Goal: Task Accomplishment & Management: Manage account settings

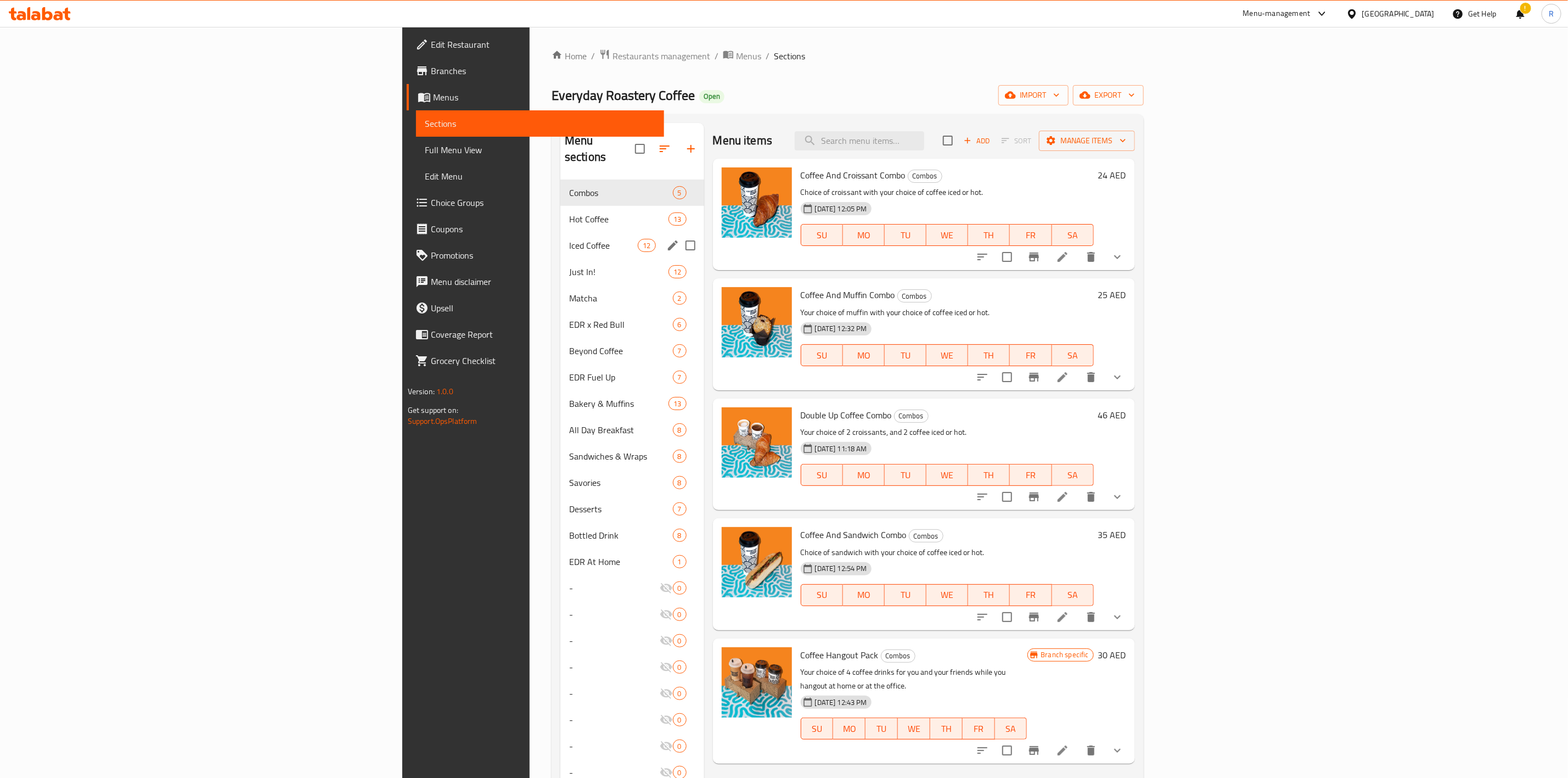
click at [569, 239] on span "Iced Coffee" at bounding box center [603, 246] width 69 height 13
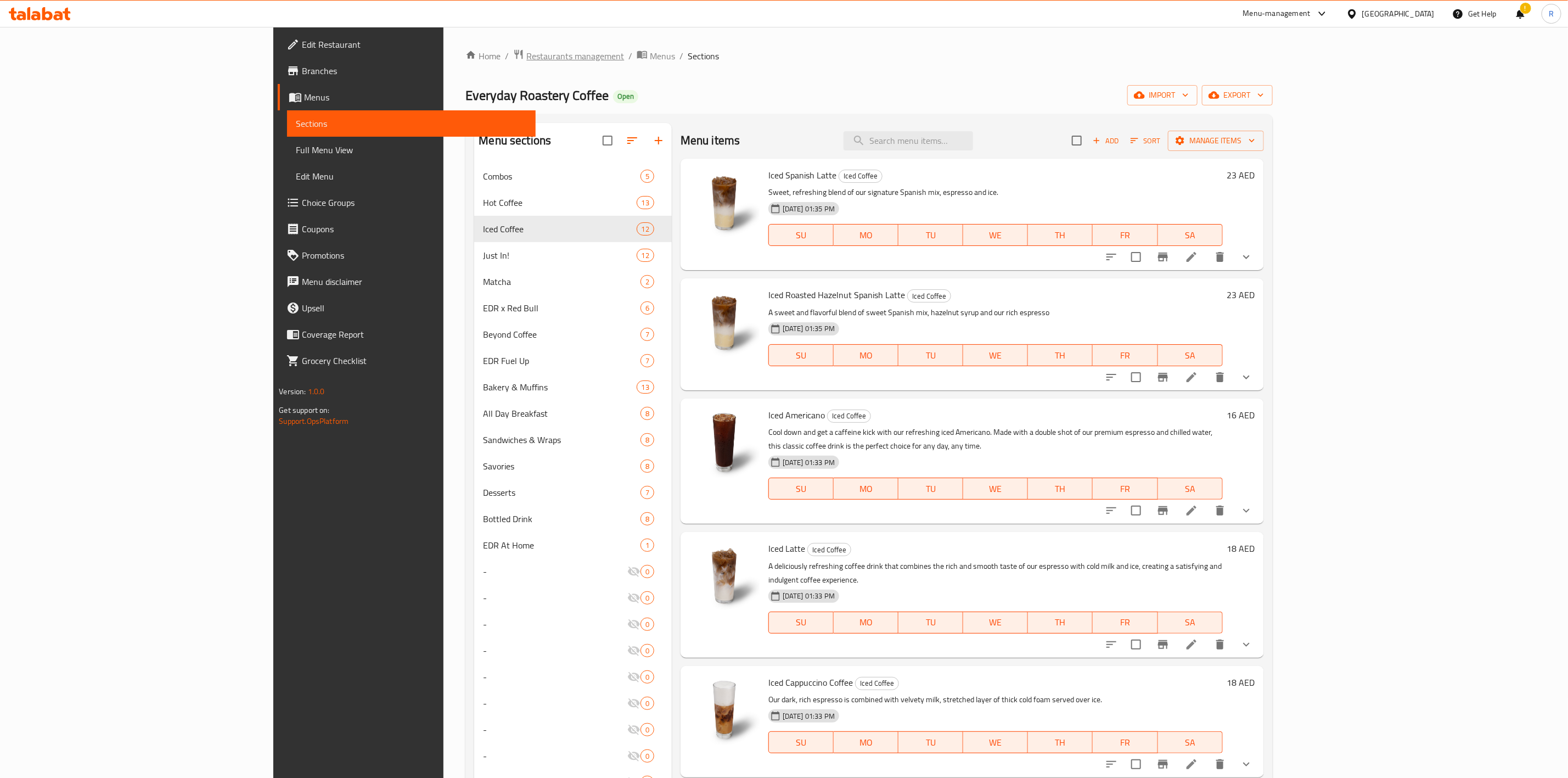
click at [526, 55] on span "Restaurants management" at bounding box center [575, 56] width 98 height 13
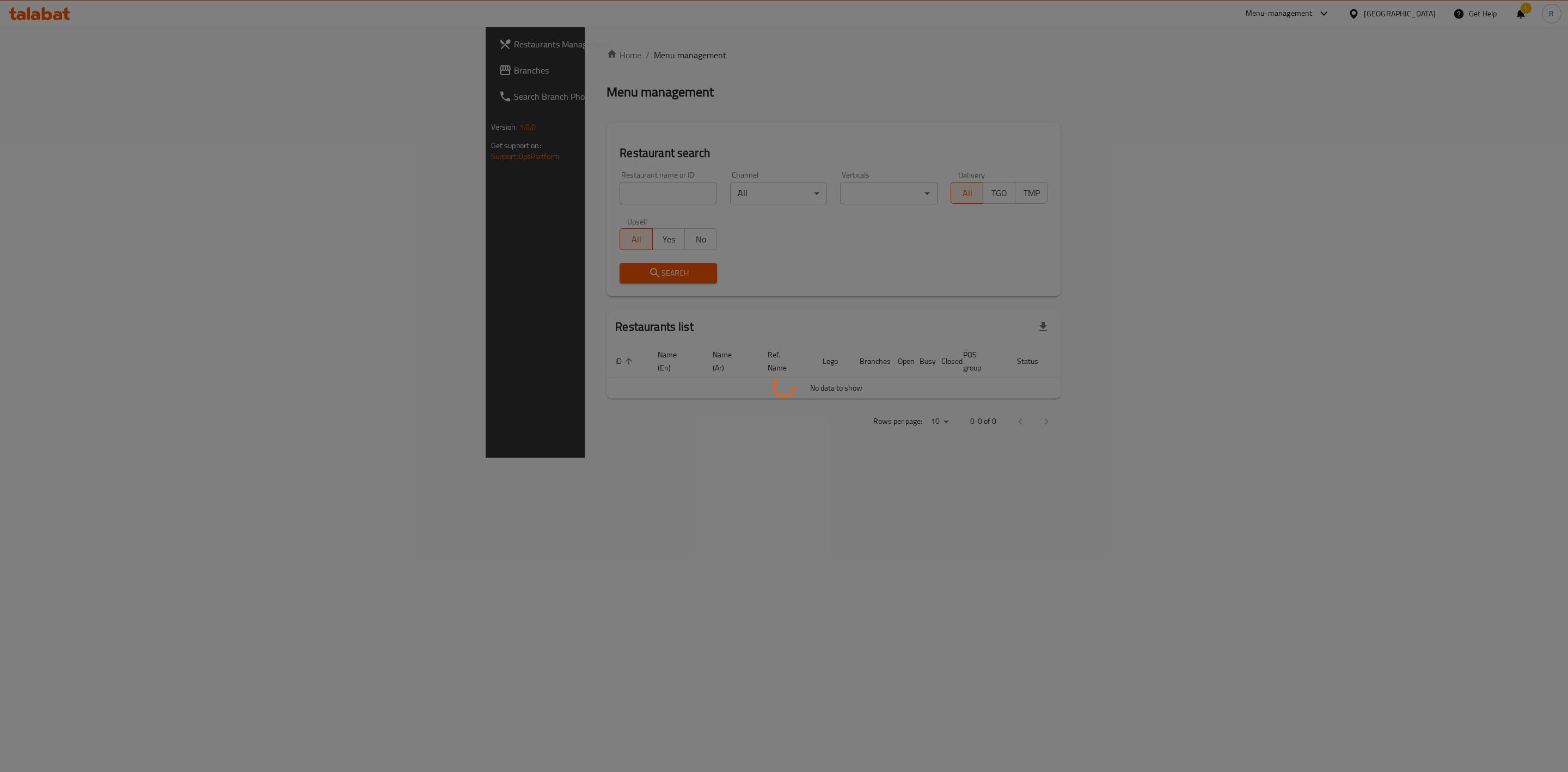
click at [391, 190] on div at bounding box center [784, 386] width 1568 height 772
click at [452, 194] on div at bounding box center [784, 386] width 1568 height 772
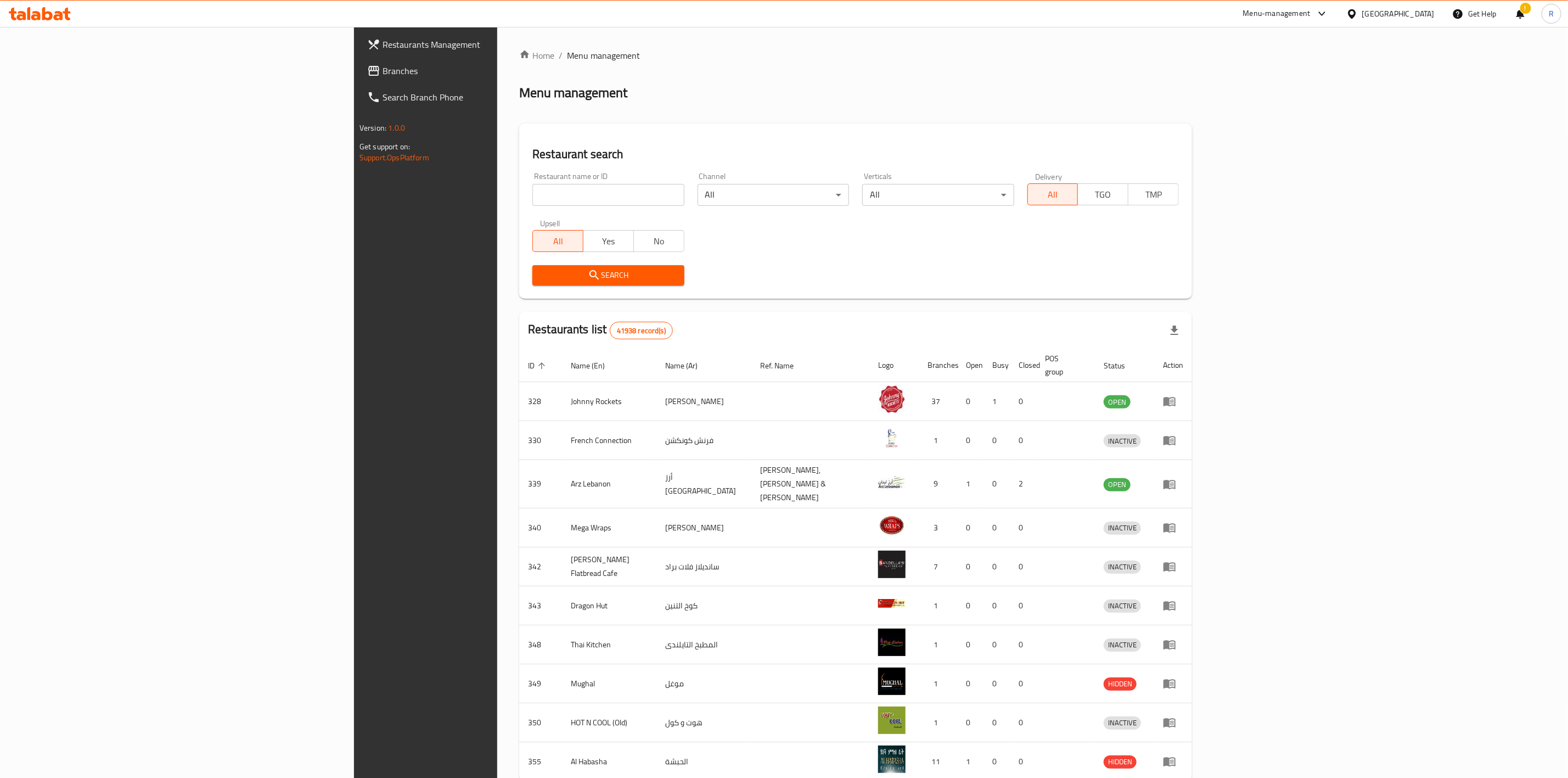
click at [532, 182] on div "Restaurant name or ID Restaurant name or ID" at bounding box center [607, 189] width 152 height 34
click at [532, 194] on input "search" at bounding box center [607, 194] width 152 height 22
type input "everyday roastery"
click button "Search" at bounding box center [607, 275] width 152 height 21
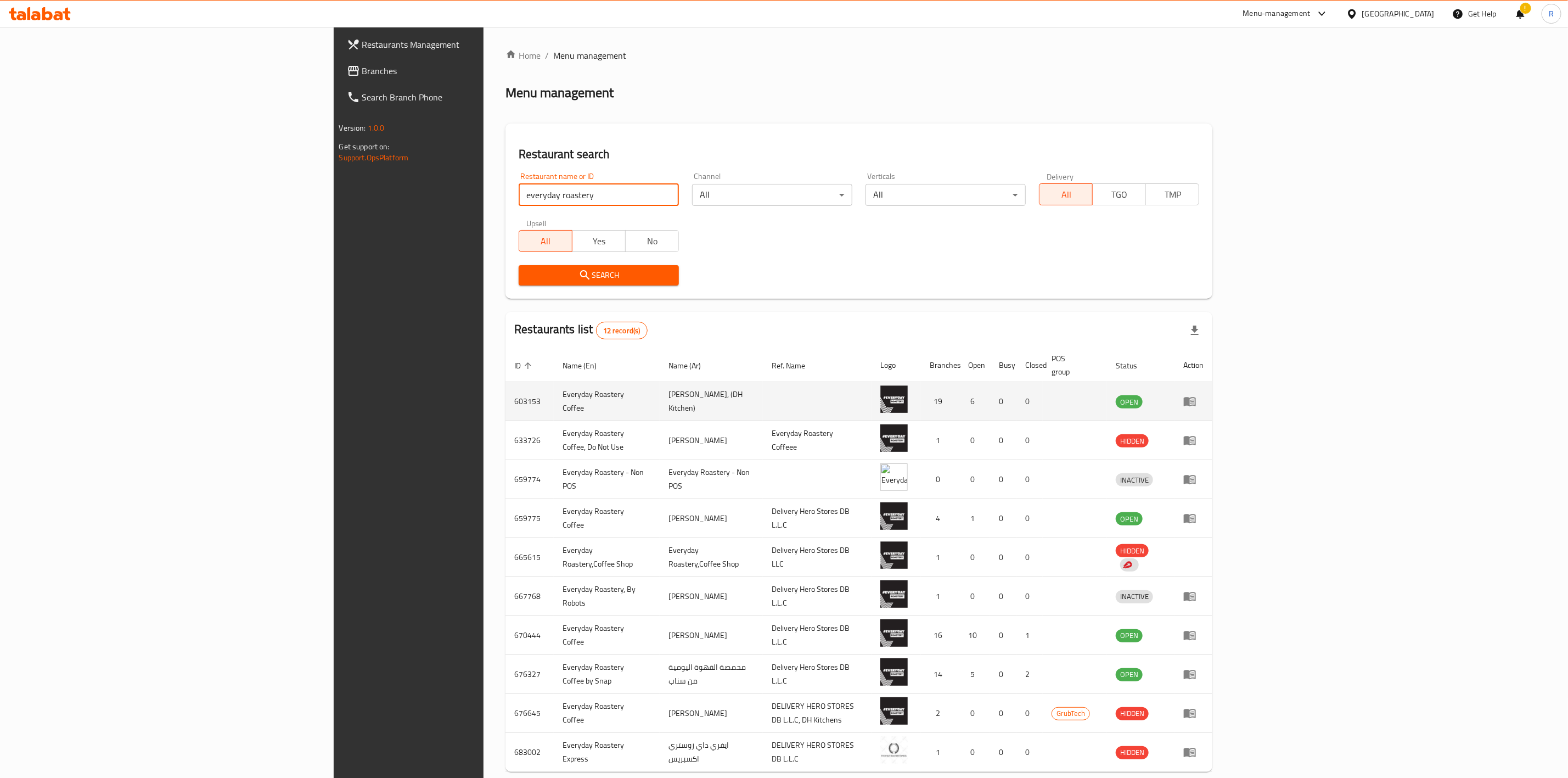
click at [1212, 398] on td "enhanced table" at bounding box center [1193, 401] width 38 height 39
click at [1212, 400] on td "enhanced table" at bounding box center [1193, 401] width 38 height 39
click at [1212, 396] on td "enhanced table" at bounding box center [1193, 401] width 38 height 39
click at [1196, 395] on icon "enhanced table" at bounding box center [1189, 401] width 13 height 13
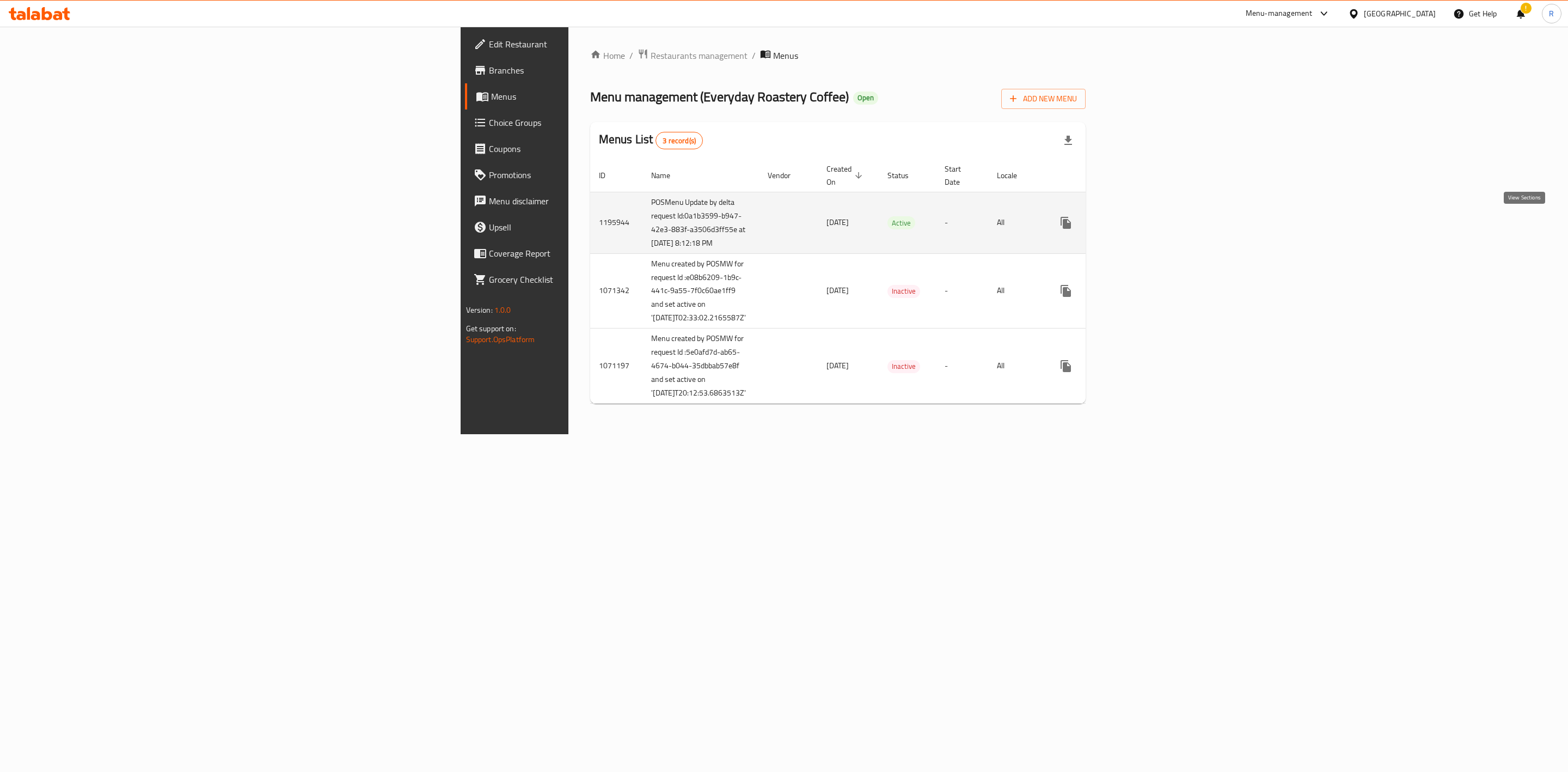
click at [1151, 229] on icon "enhanced table" at bounding box center [1145, 222] width 13 height 13
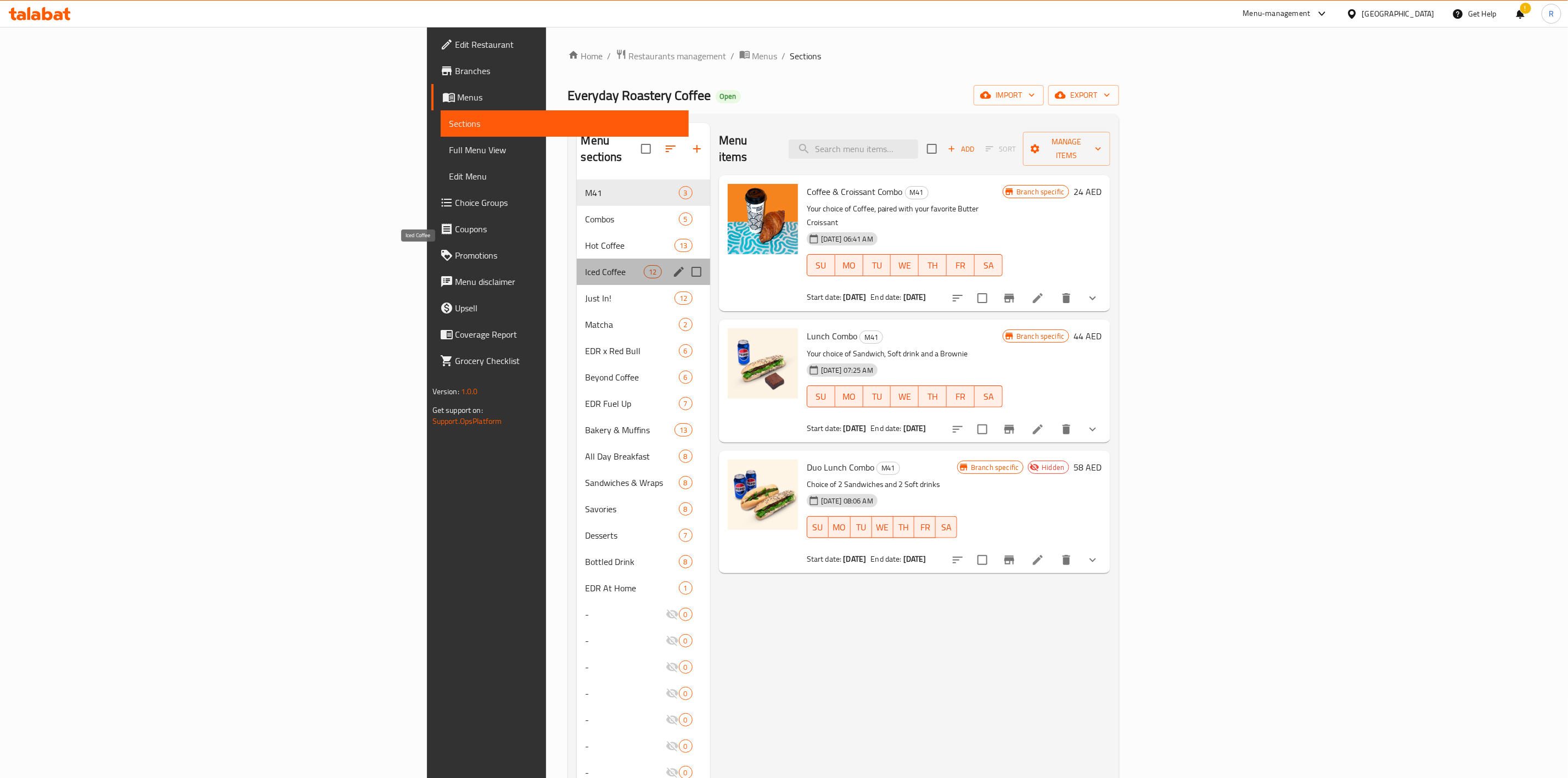
click at [586, 265] on span "Iced Coffee" at bounding box center [615, 271] width 58 height 13
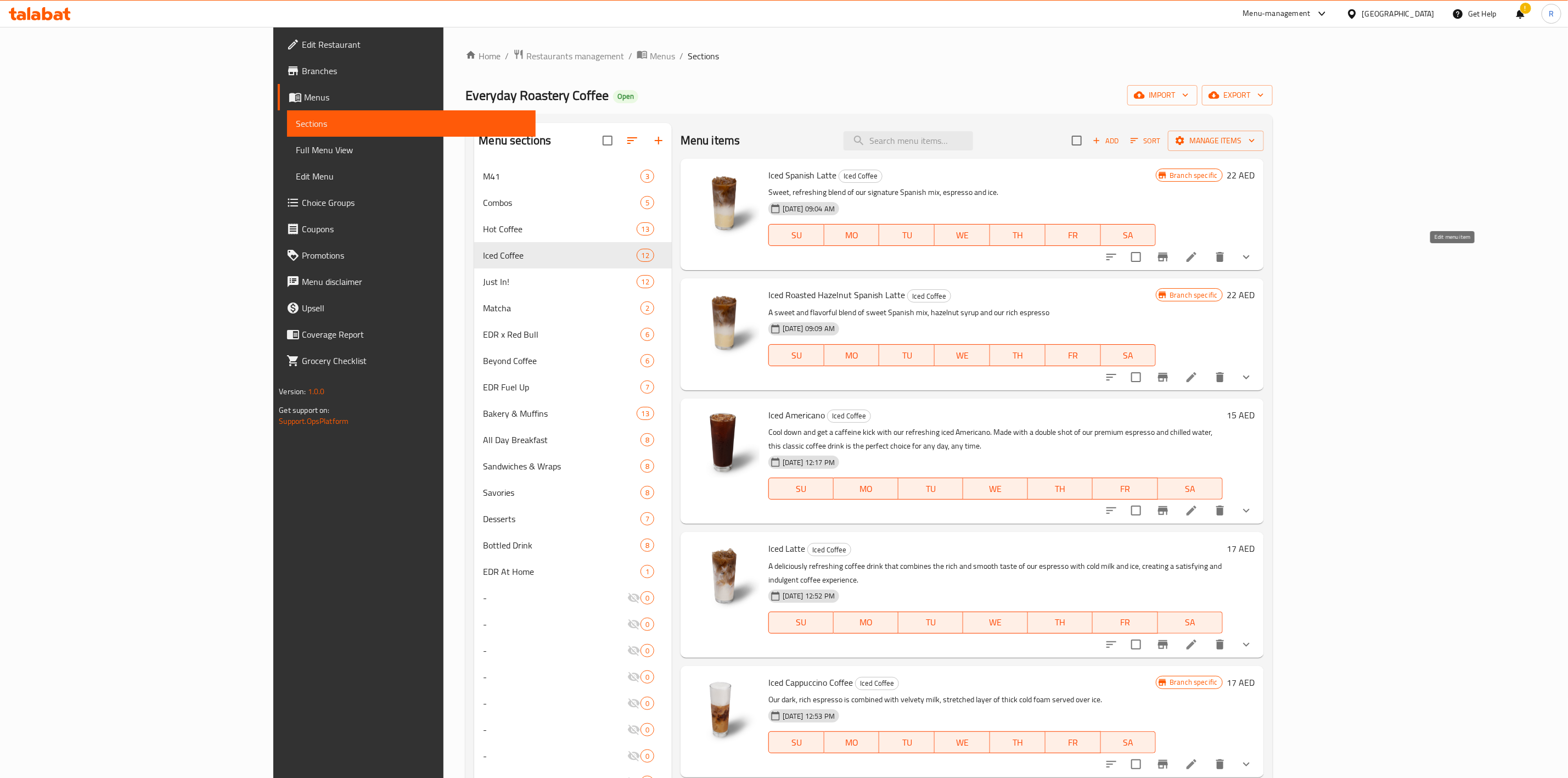
click at [1196, 258] on icon at bounding box center [1191, 256] width 9 height 9
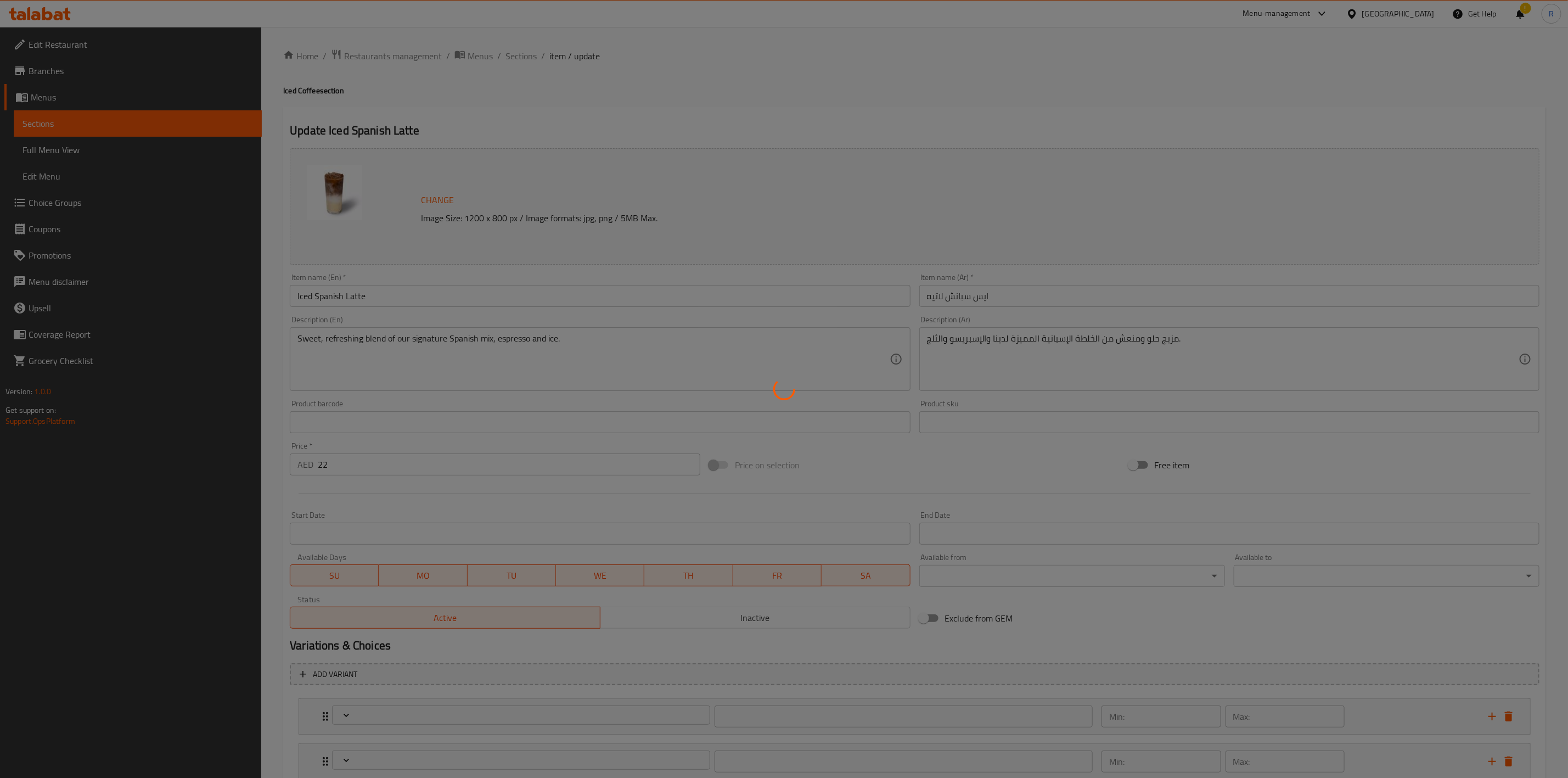
type input "اختيارك للحجم-"
type input "1"
type input "اختيارك من المزيج"
type input "1"
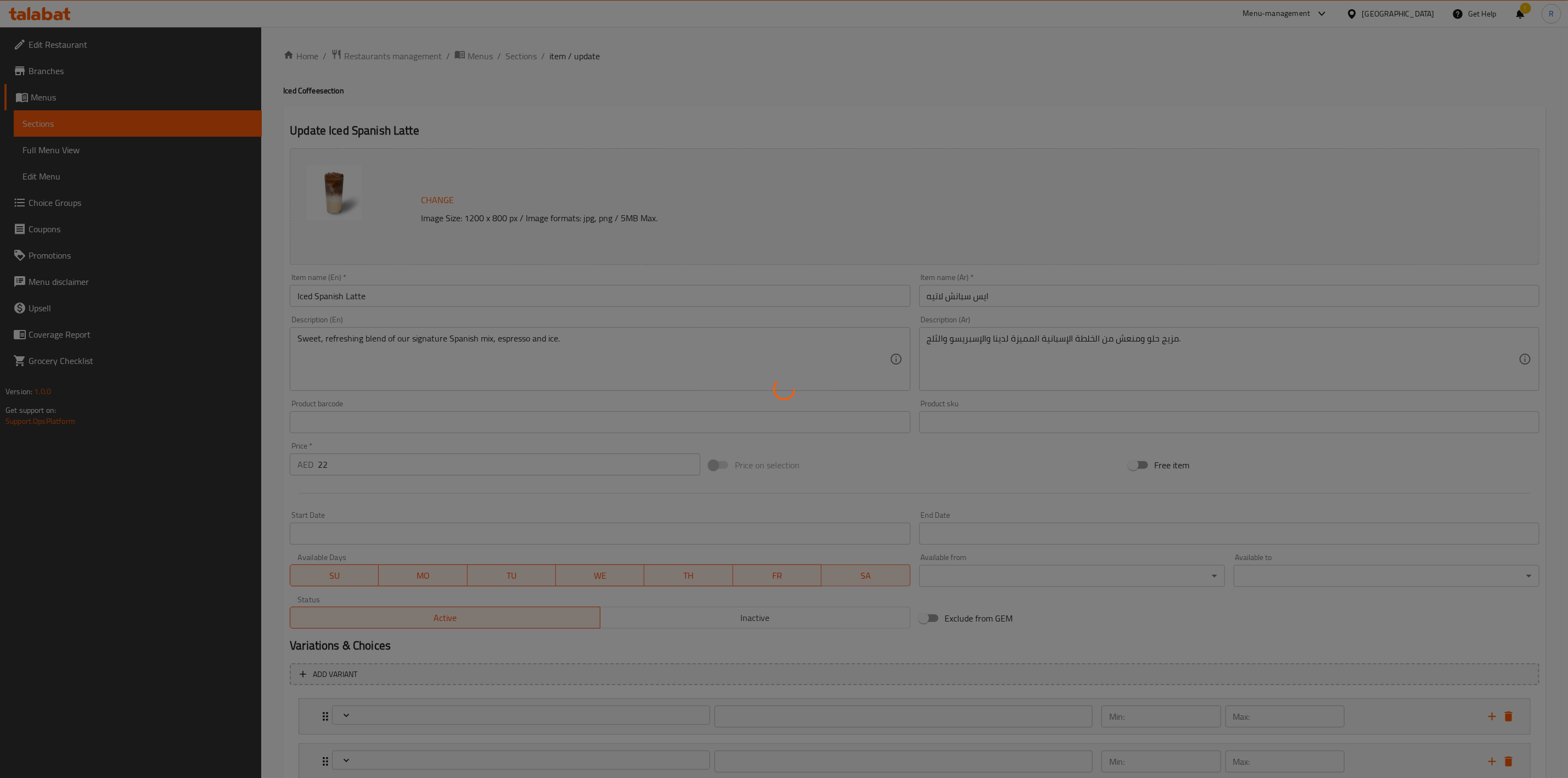
type input "1"
type input "اختيارك من الحليب"
type input "1"
type input "إضافات"
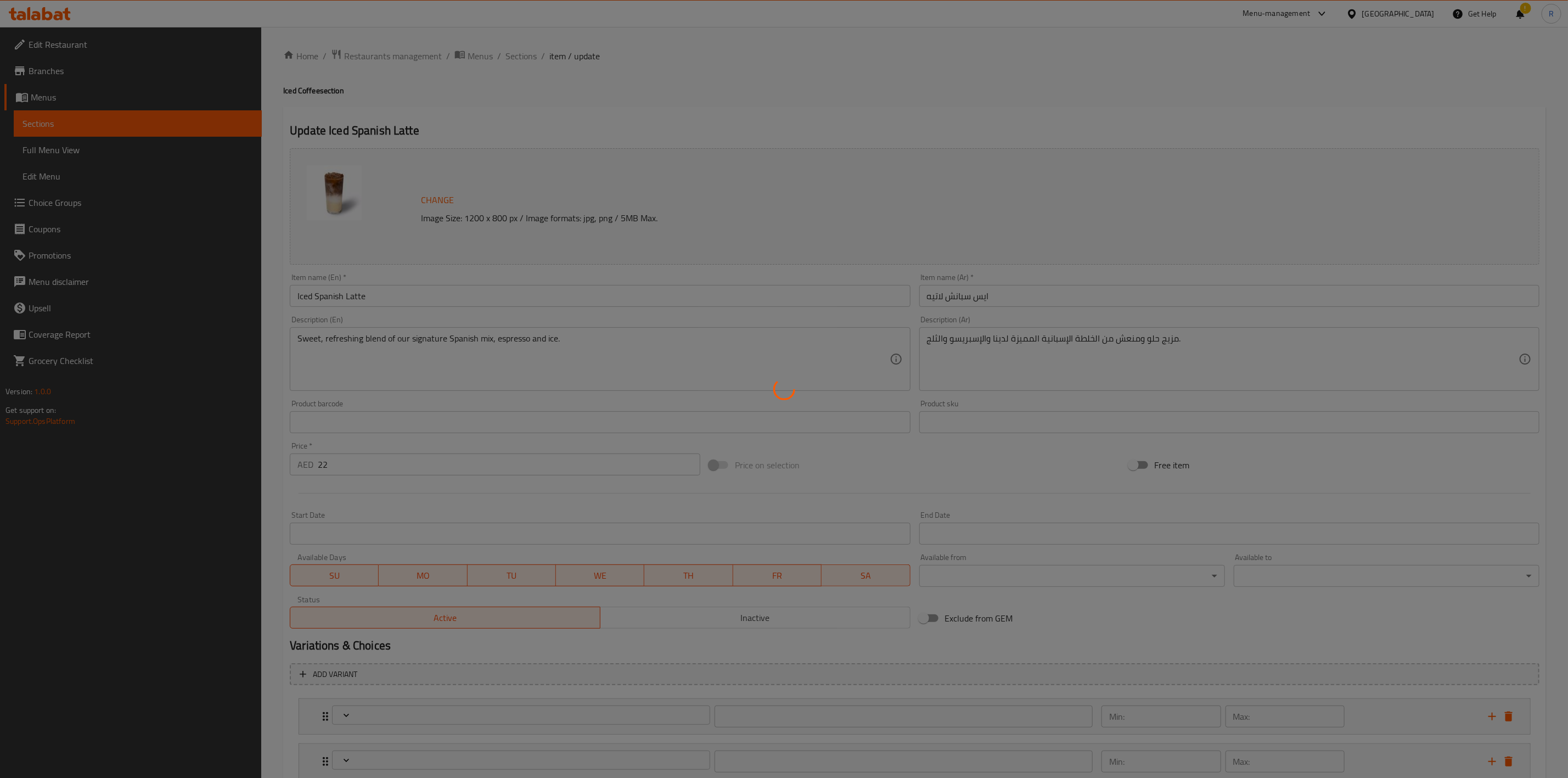
type input "0"
type input "5"
type input "اختيارك من السكر على الجانب"
type input "1"
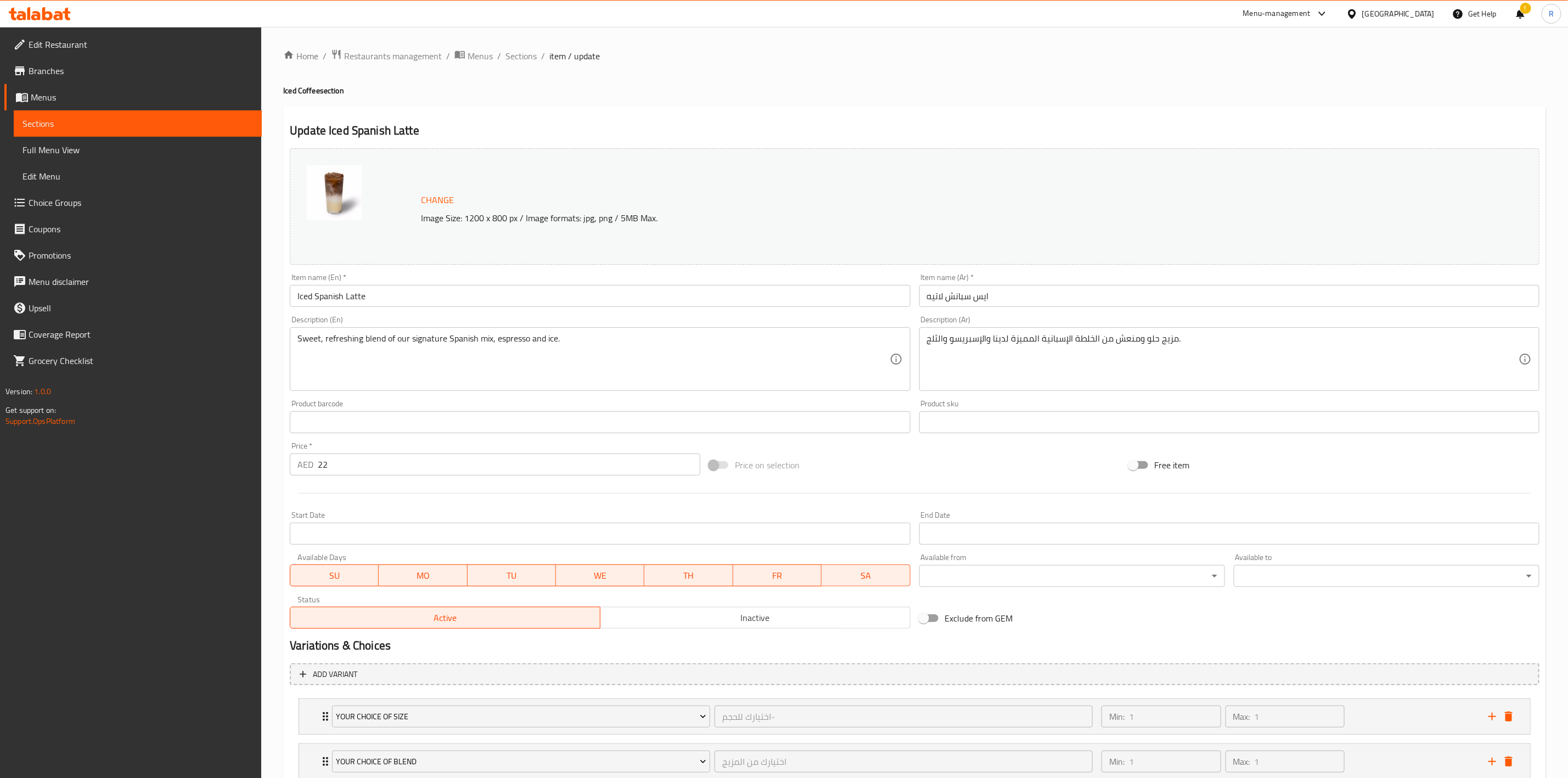
click at [374, 456] on div "Home / Restaurants management / Menus / Sections / item / update Iced Coffee se…" at bounding box center [914, 509] width 1263 height 919
click at [369, 466] on input "22" at bounding box center [509, 463] width 382 height 22
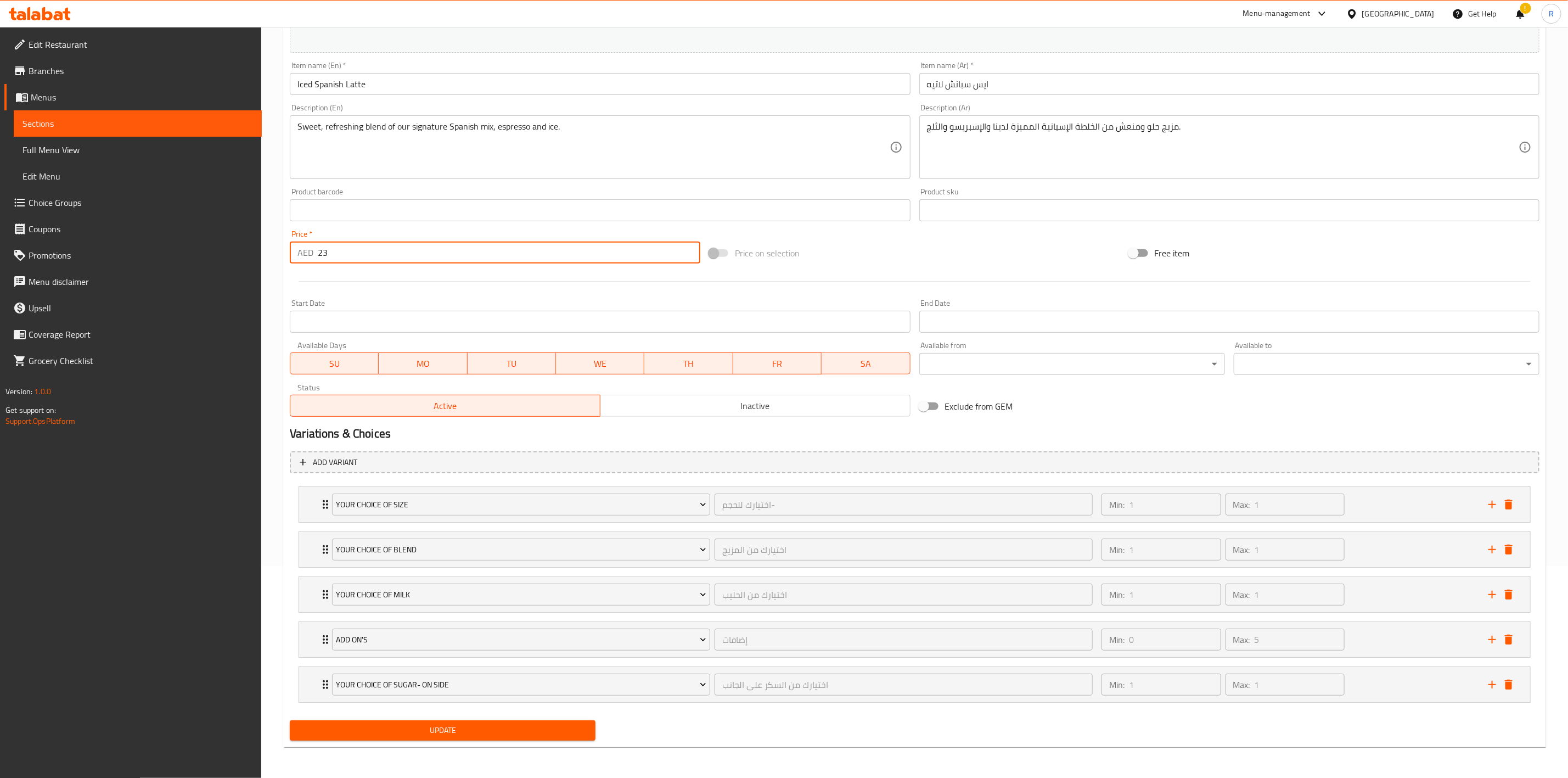
type input "23"
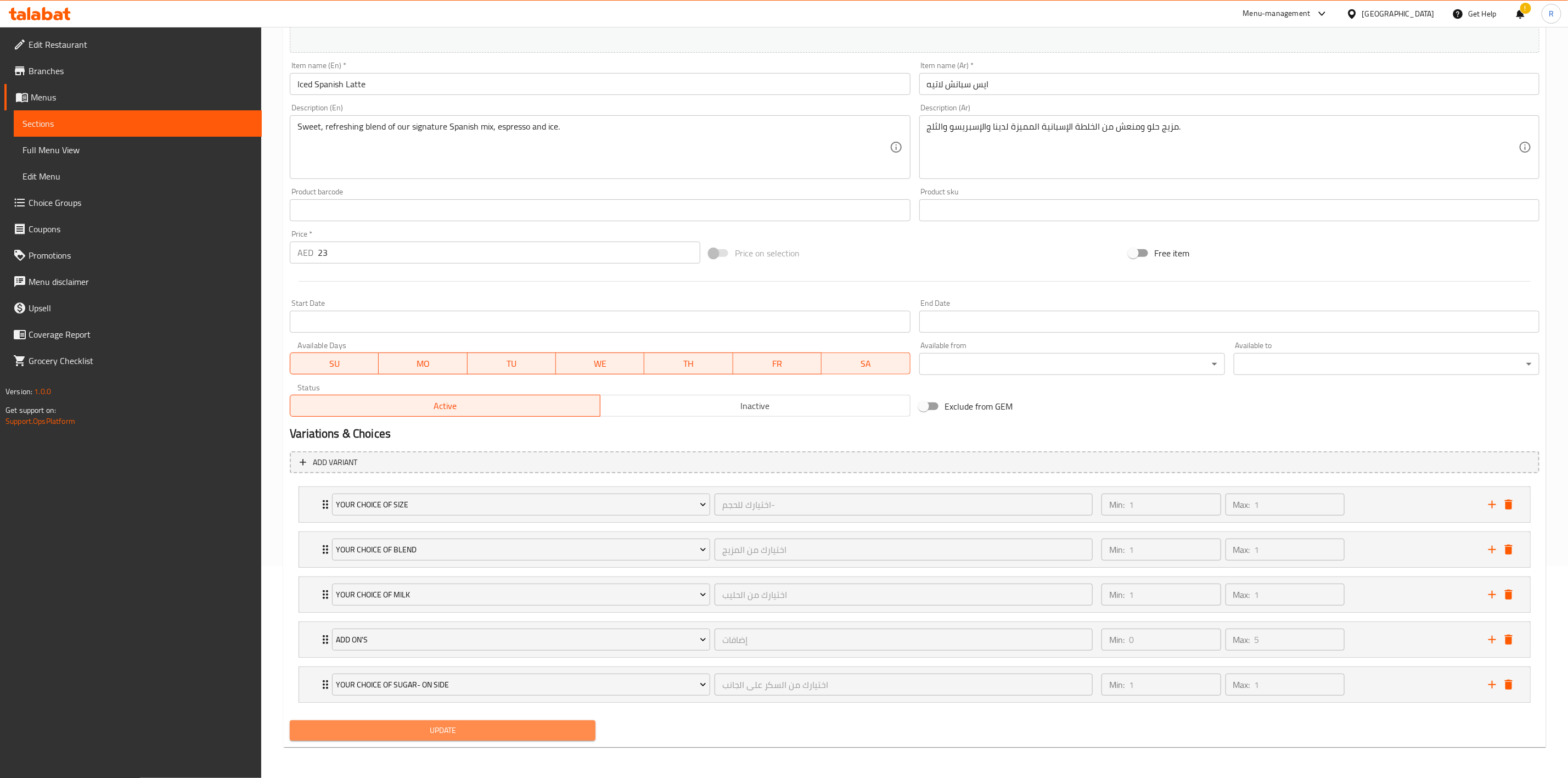
click at [529, 730] on span "Update" at bounding box center [443, 730] width 288 height 14
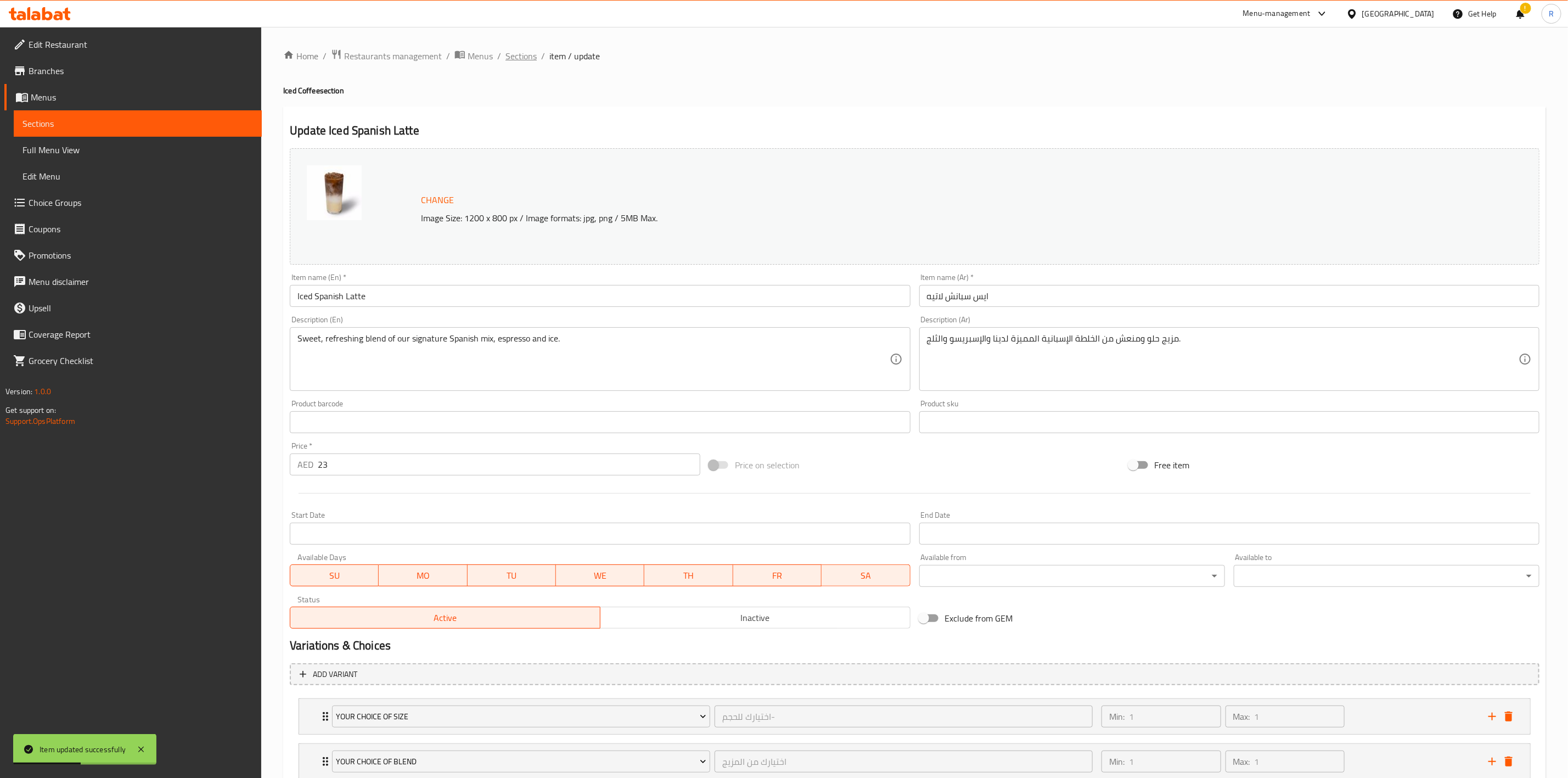
click at [527, 56] on span "Sections" at bounding box center [521, 56] width 31 height 13
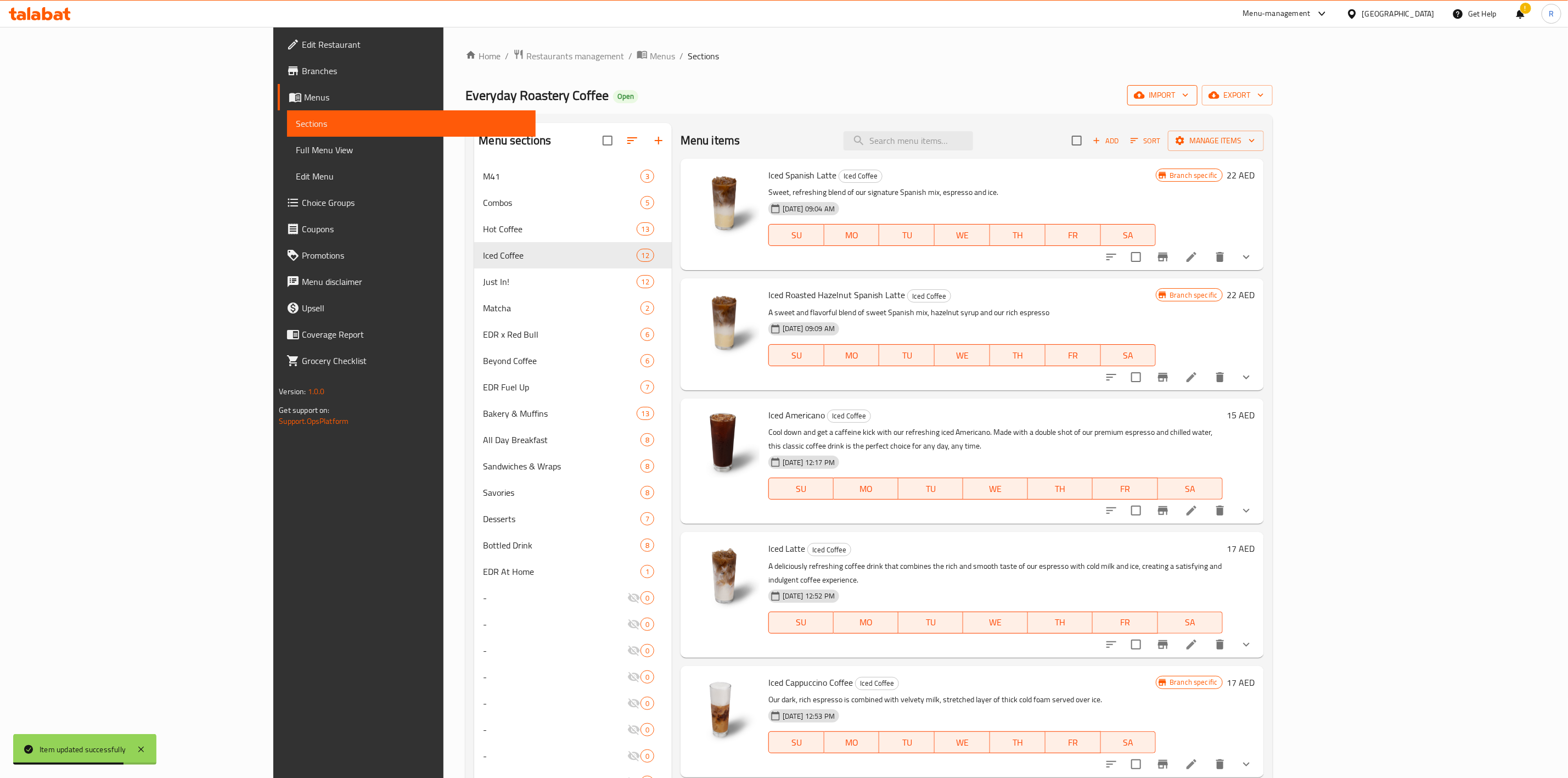
click at [1188, 94] on span "import" at bounding box center [1162, 95] width 53 height 14
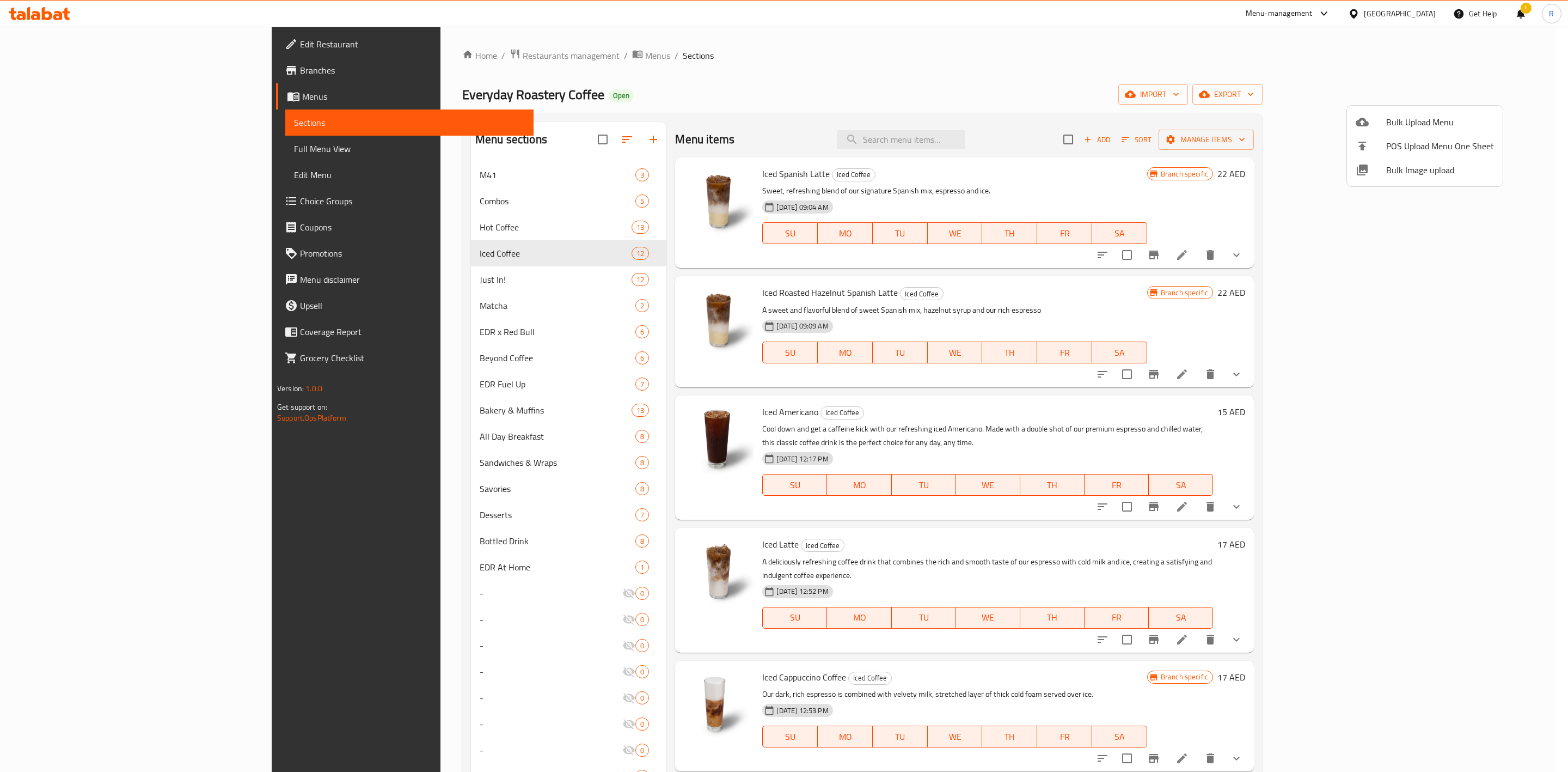
click at [1327, 94] on div at bounding box center [784, 386] width 1568 height 772
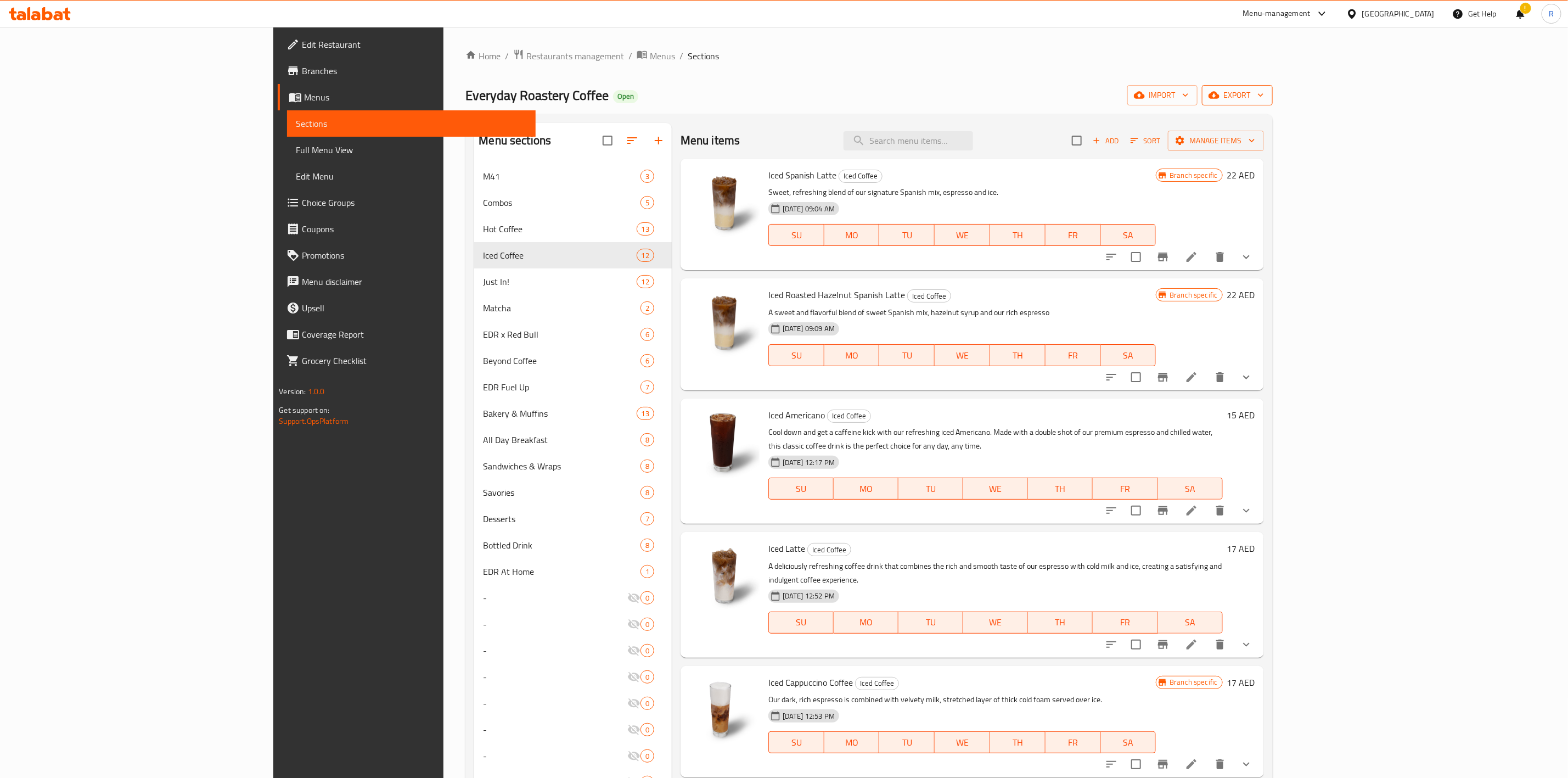
click at [1264, 92] on span "export" at bounding box center [1237, 95] width 54 height 14
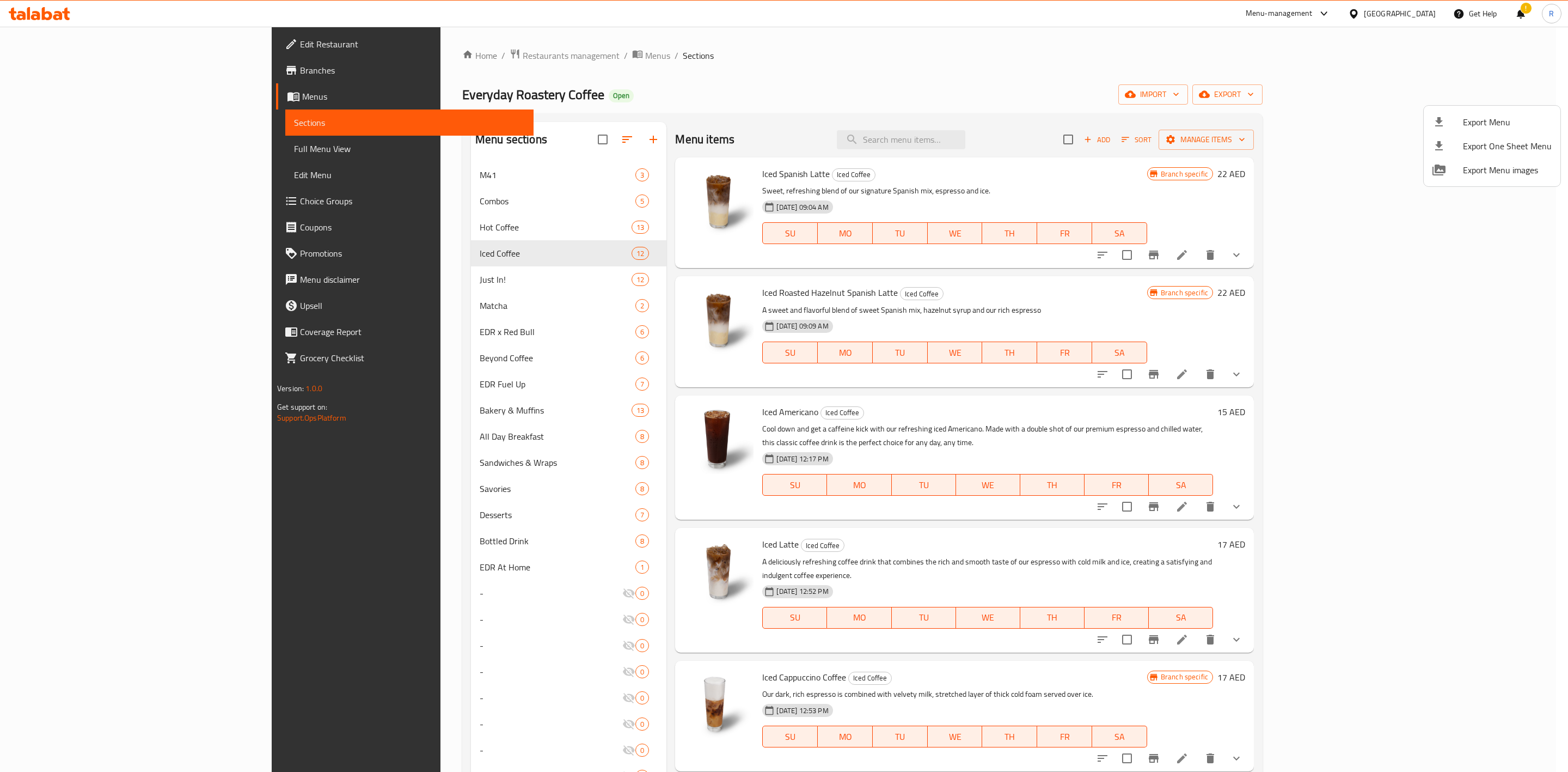
click at [1270, 115] on div at bounding box center [784, 386] width 1568 height 772
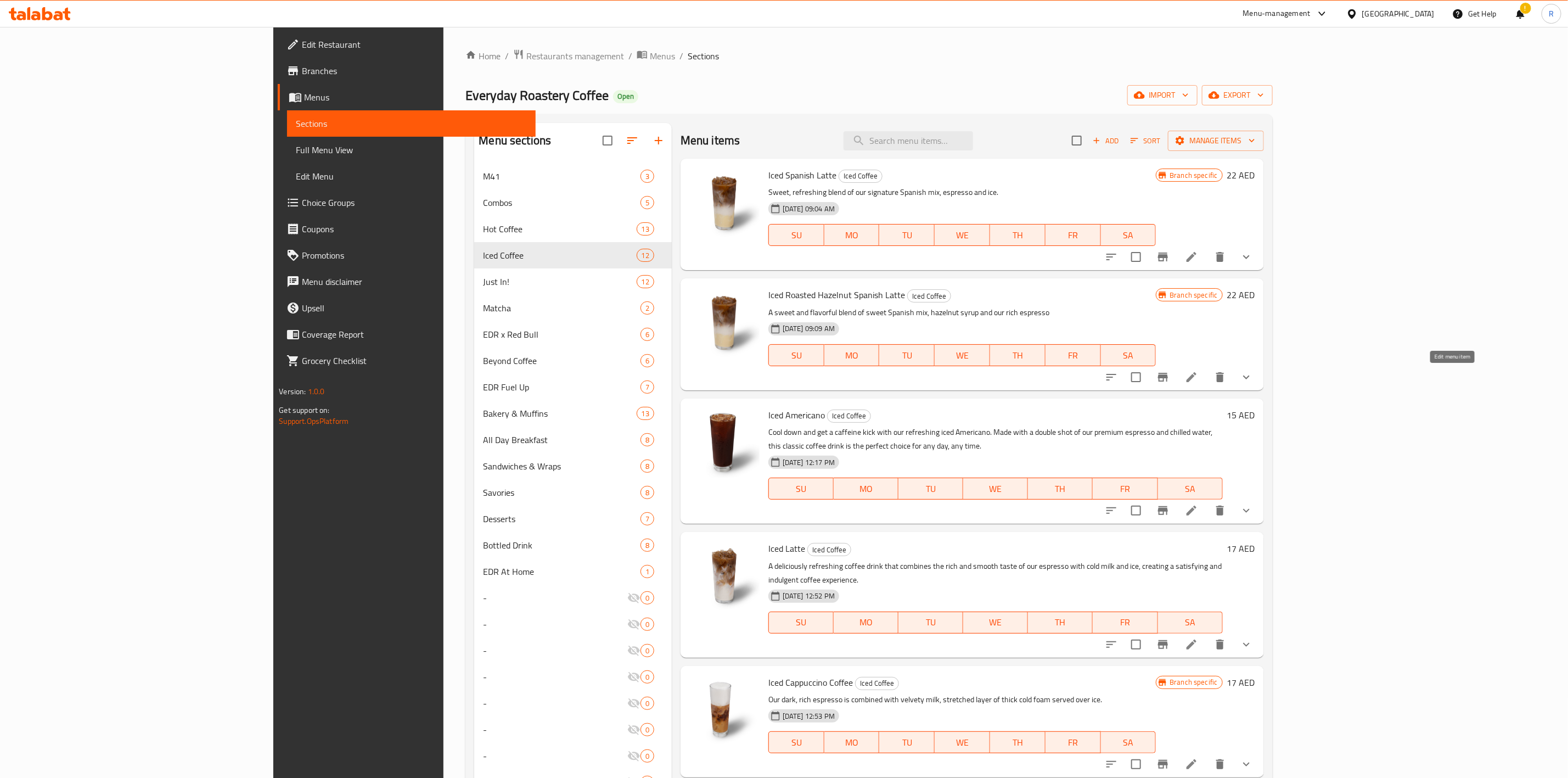
click at [1198, 382] on icon at bounding box center [1191, 377] width 13 height 13
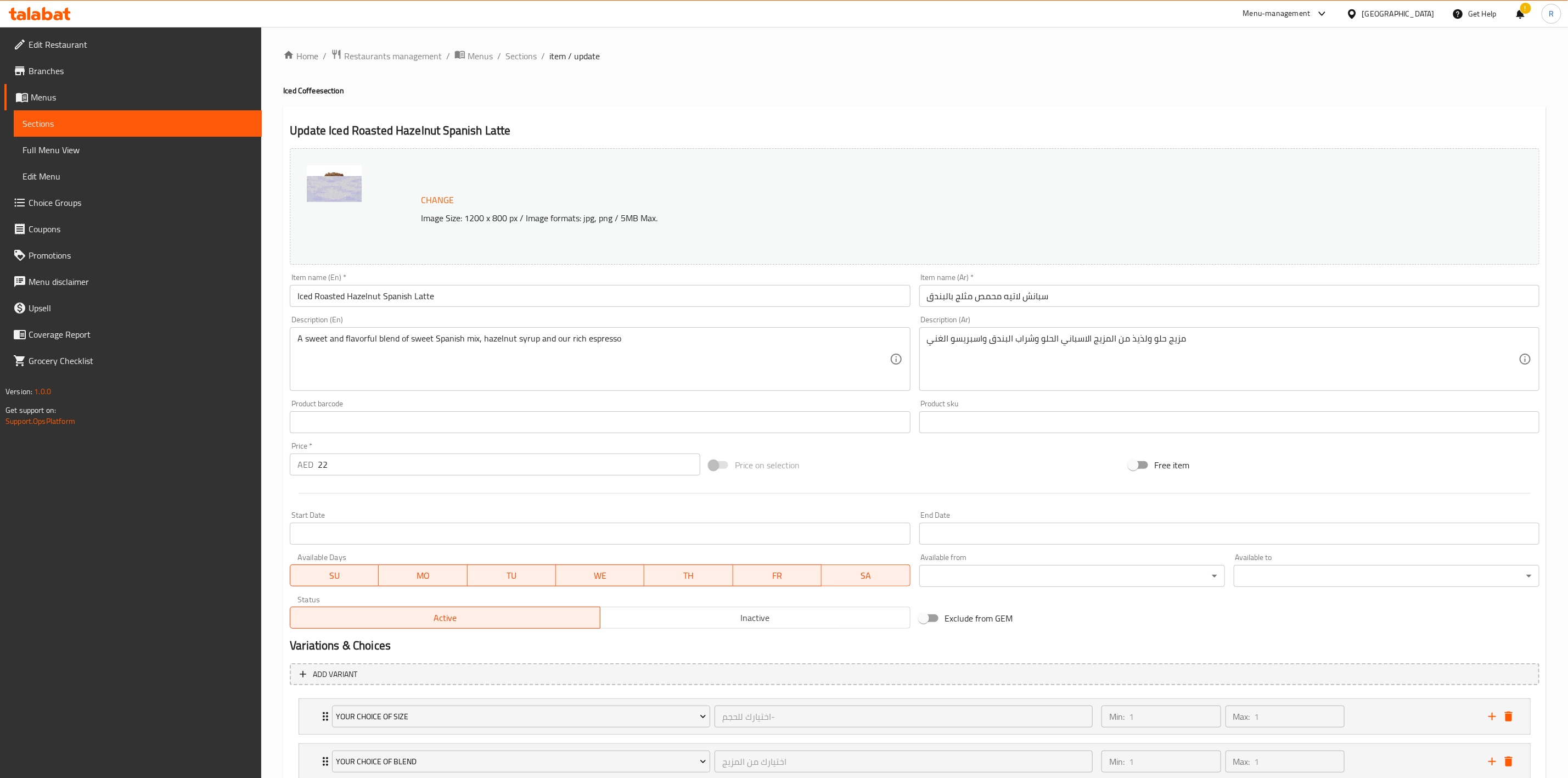
click at [385, 443] on div "Price   * AED 22 Price *" at bounding box center [495, 459] width 411 height 34
click at [380, 465] on input "22" at bounding box center [509, 463] width 382 height 22
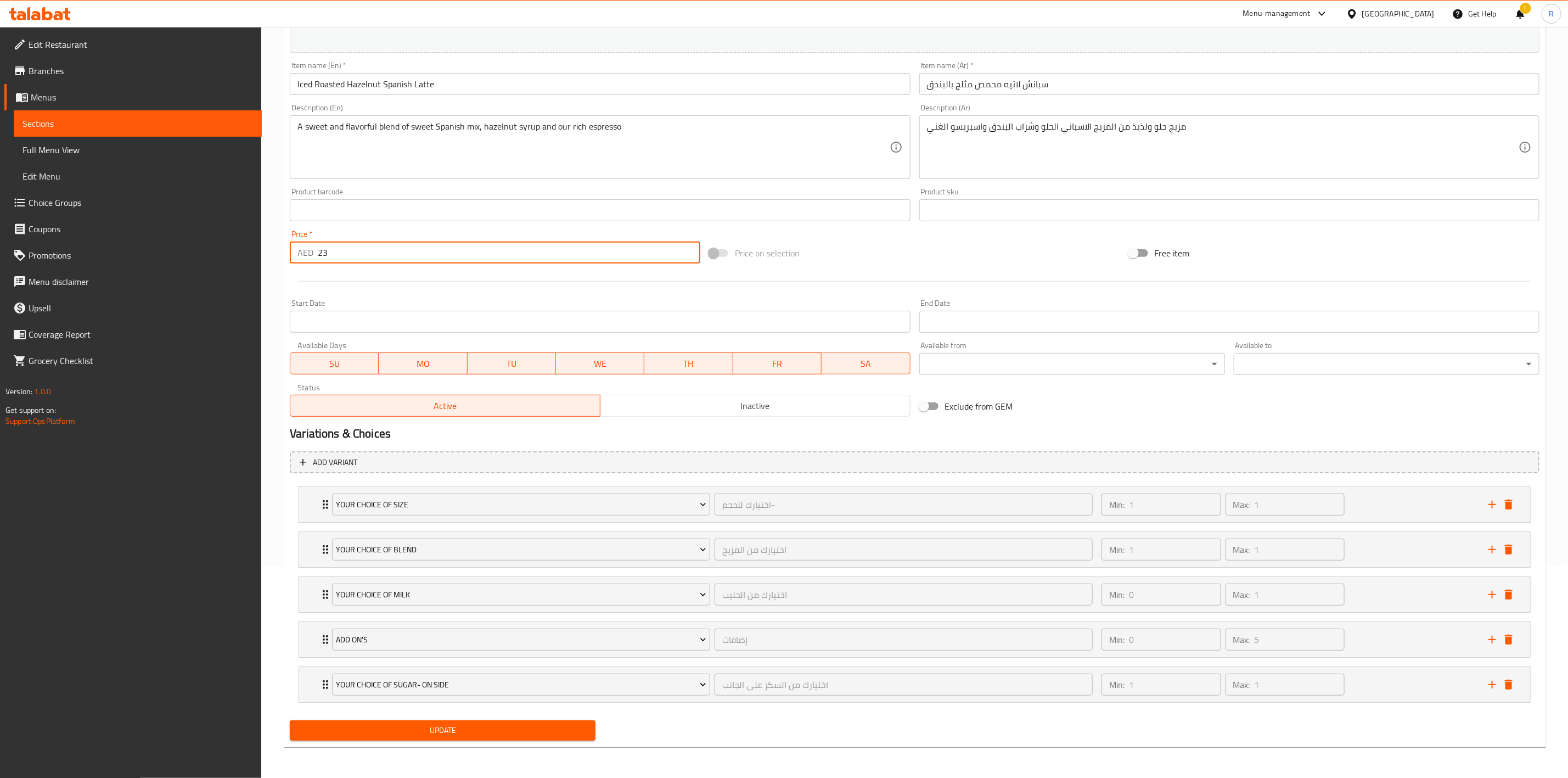
type input "23"
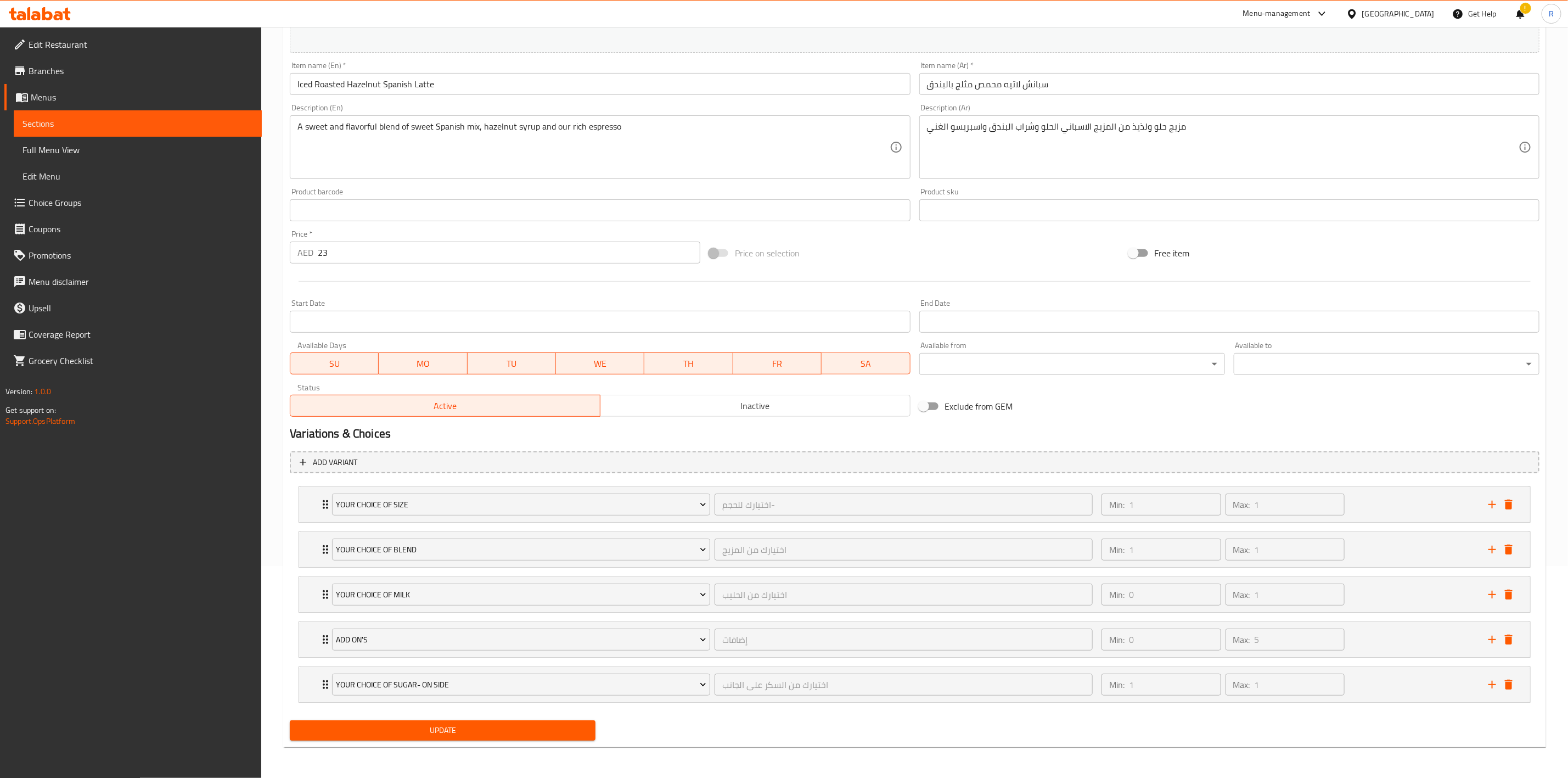
click at [519, 744] on div "Update" at bounding box center [443, 730] width 315 height 29
click at [542, 736] on span "Update" at bounding box center [443, 730] width 288 height 14
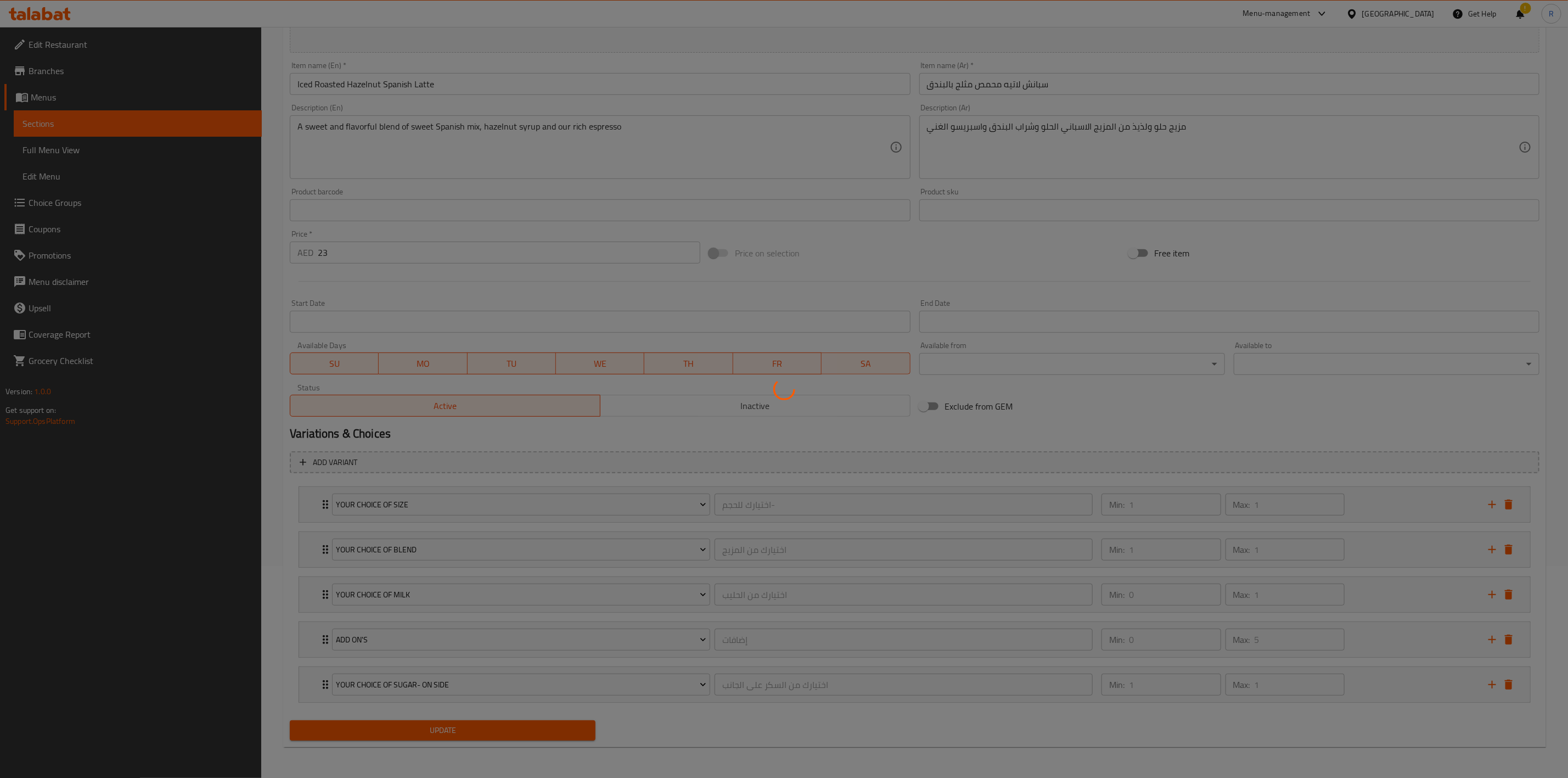
scroll to position [0, 0]
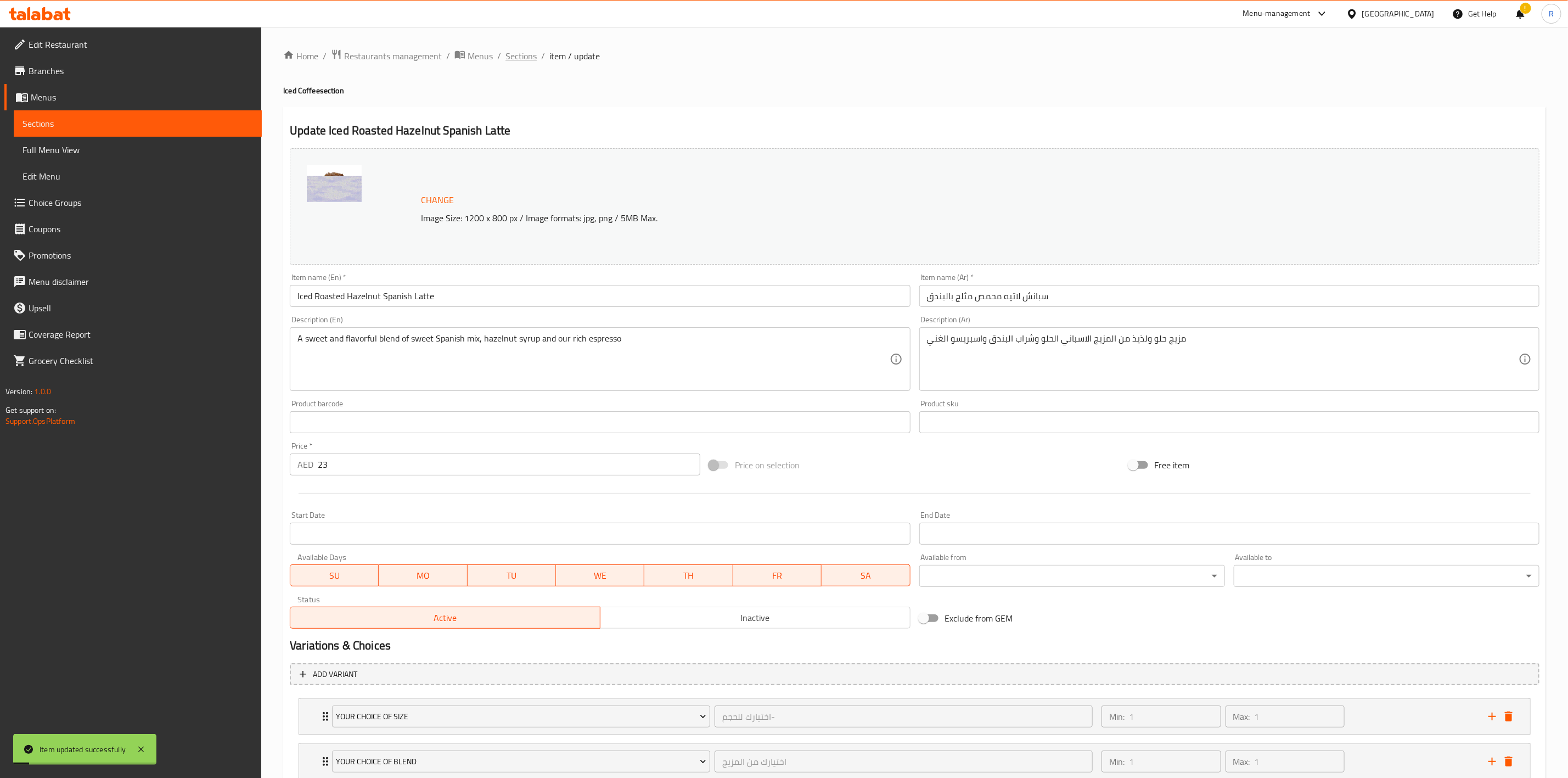
click at [514, 50] on span "Sections" at bounding box center [521, 56] width 31 height 13
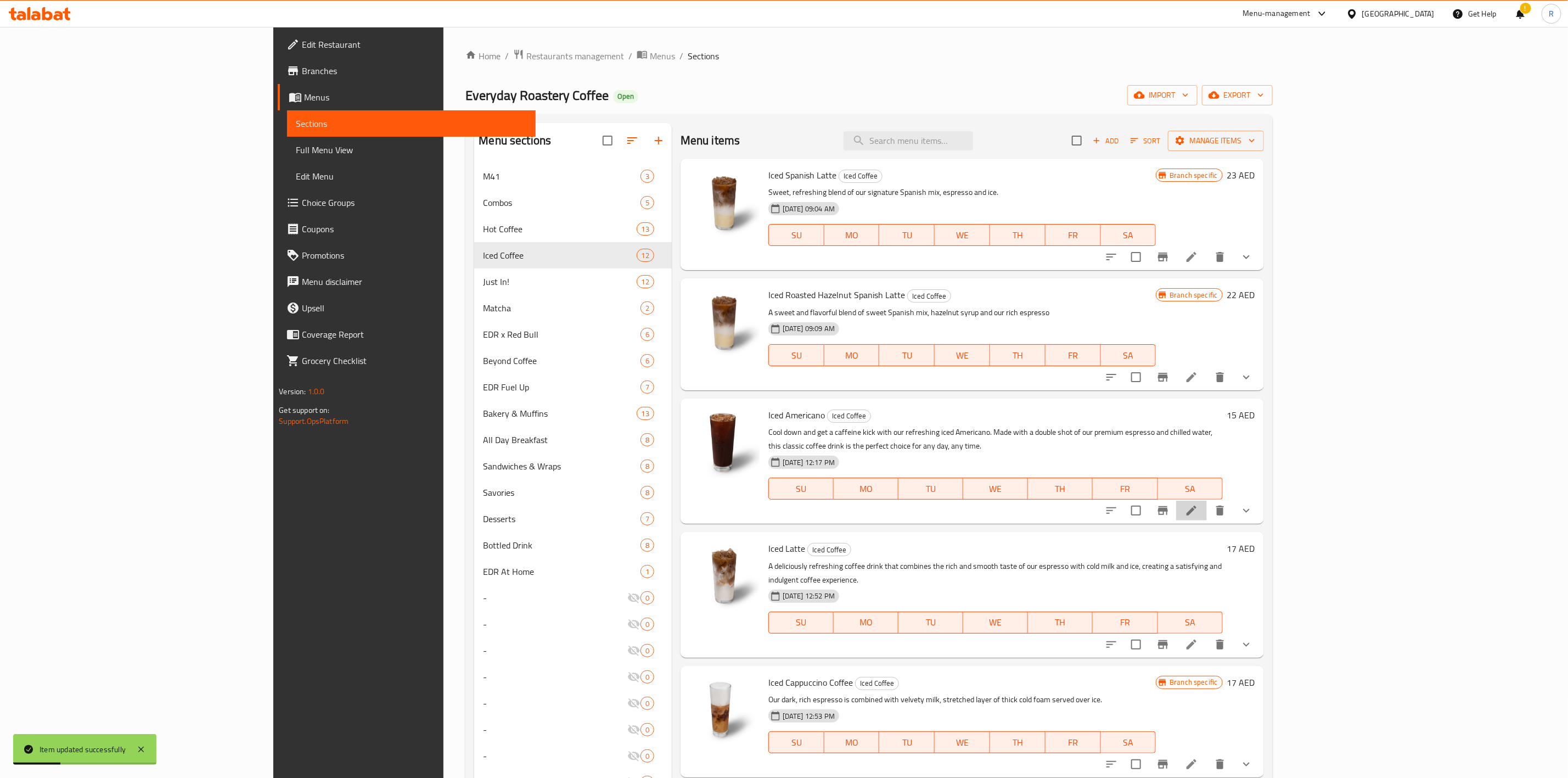
click at [1207, 504] on li at bounding box center [1191, 510] width 31 height 20
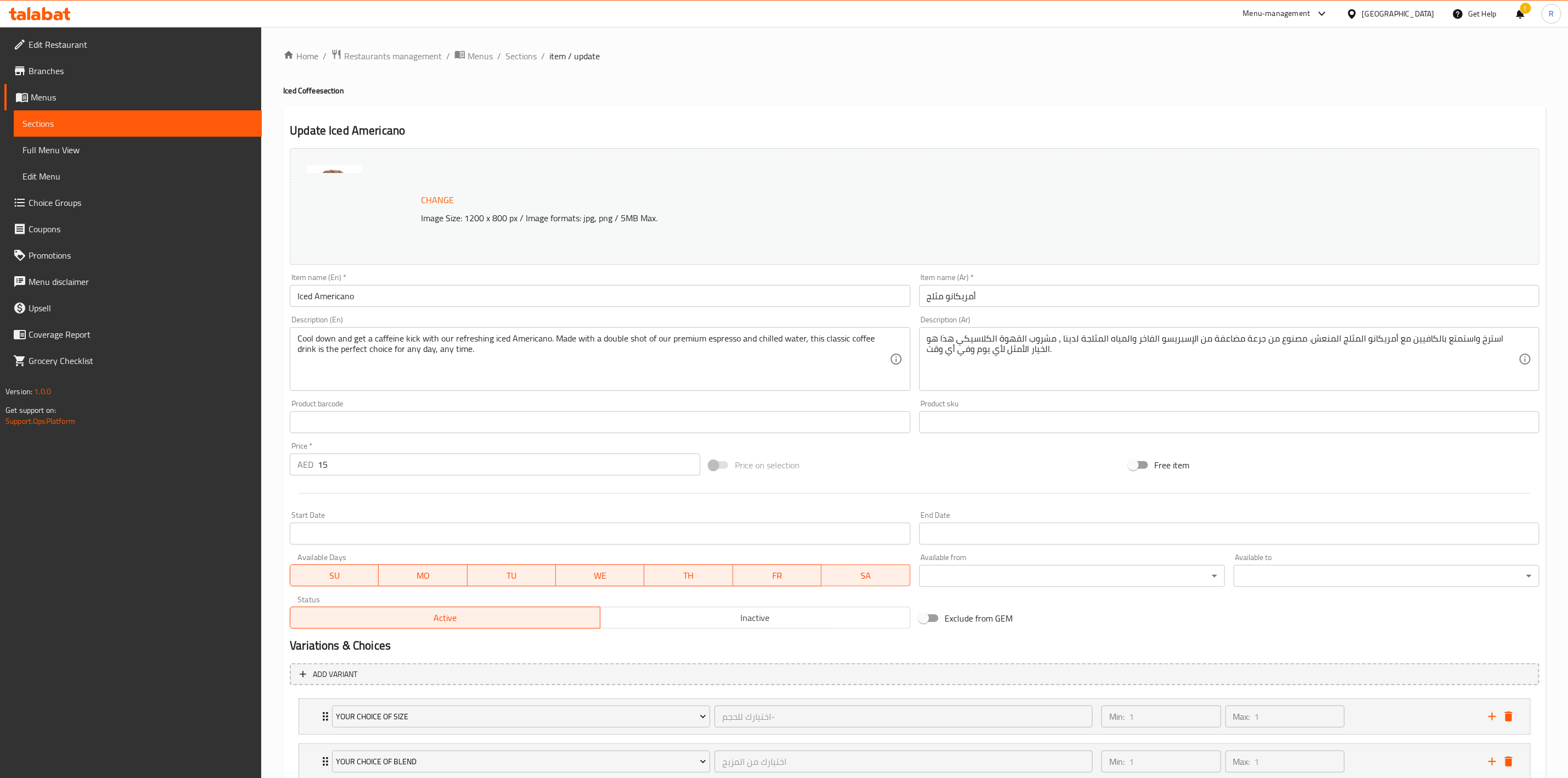
click at [349, 460] on input "15" at bounding box center [509, 463] width 382 height 22
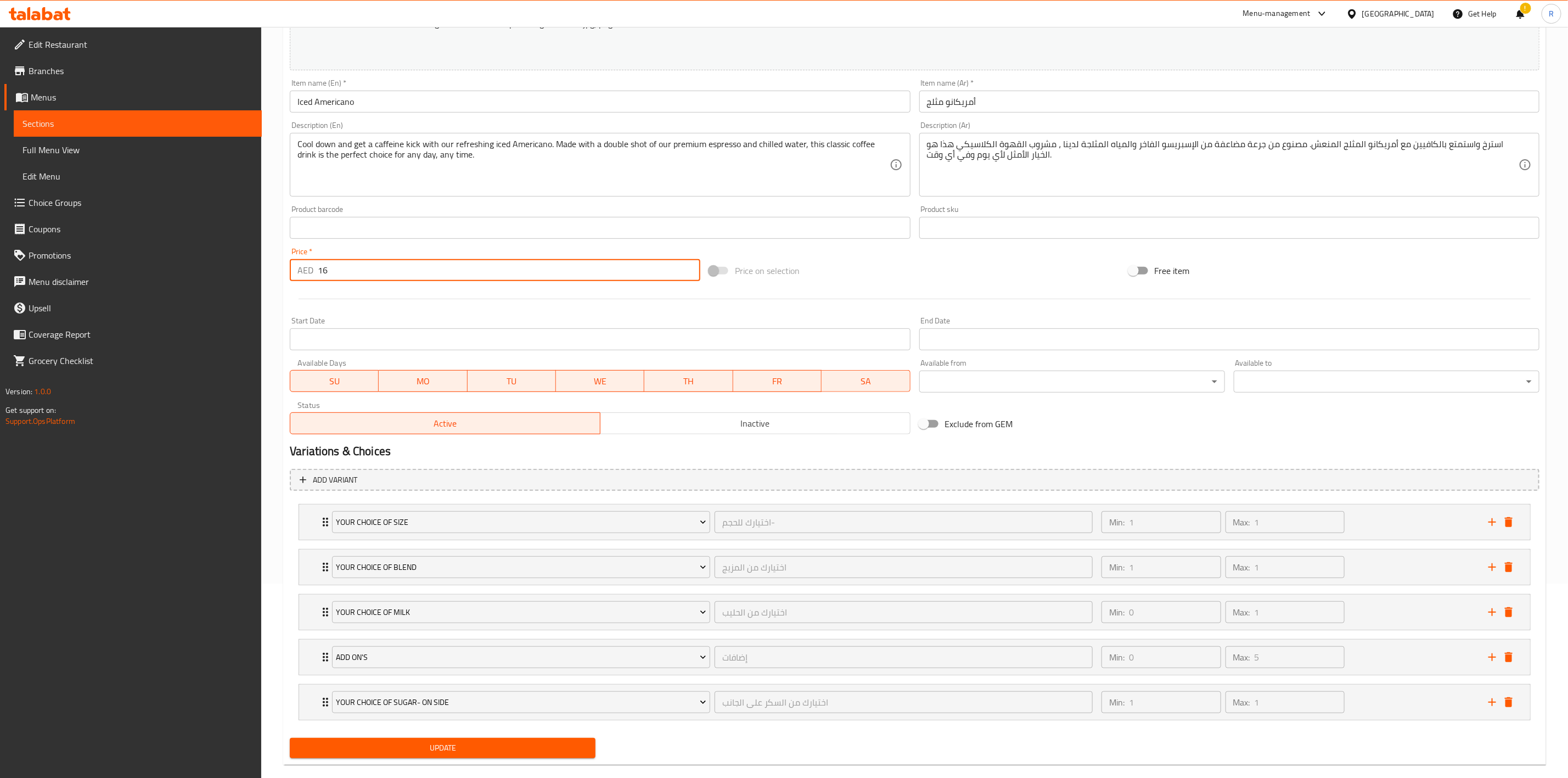
scroll to position [217, 0]
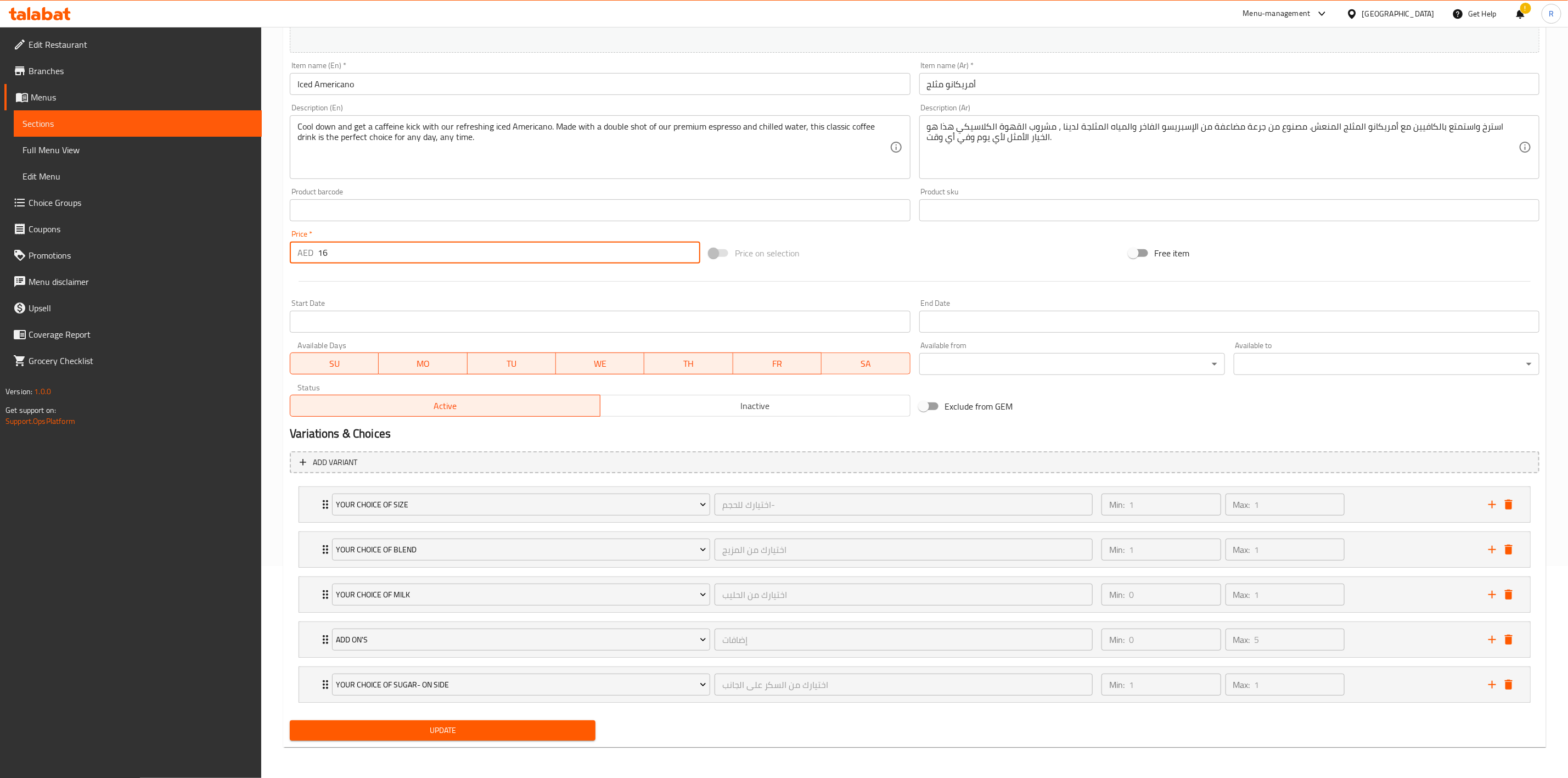
type input "16"
click at [559, 735] on span "Update" at bounding box center [443, 730] width 288 height 14
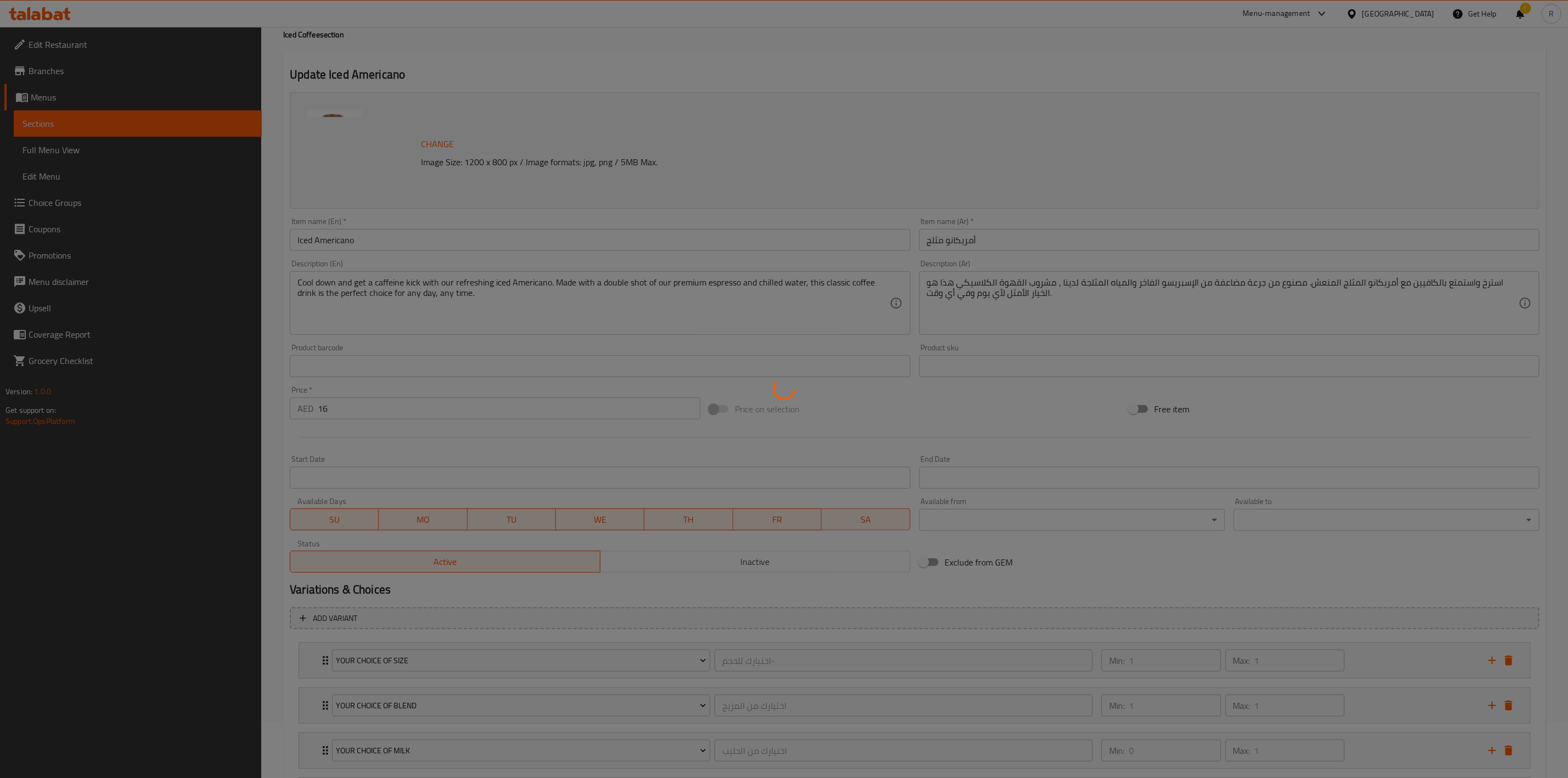
scroll to position [0, 0]
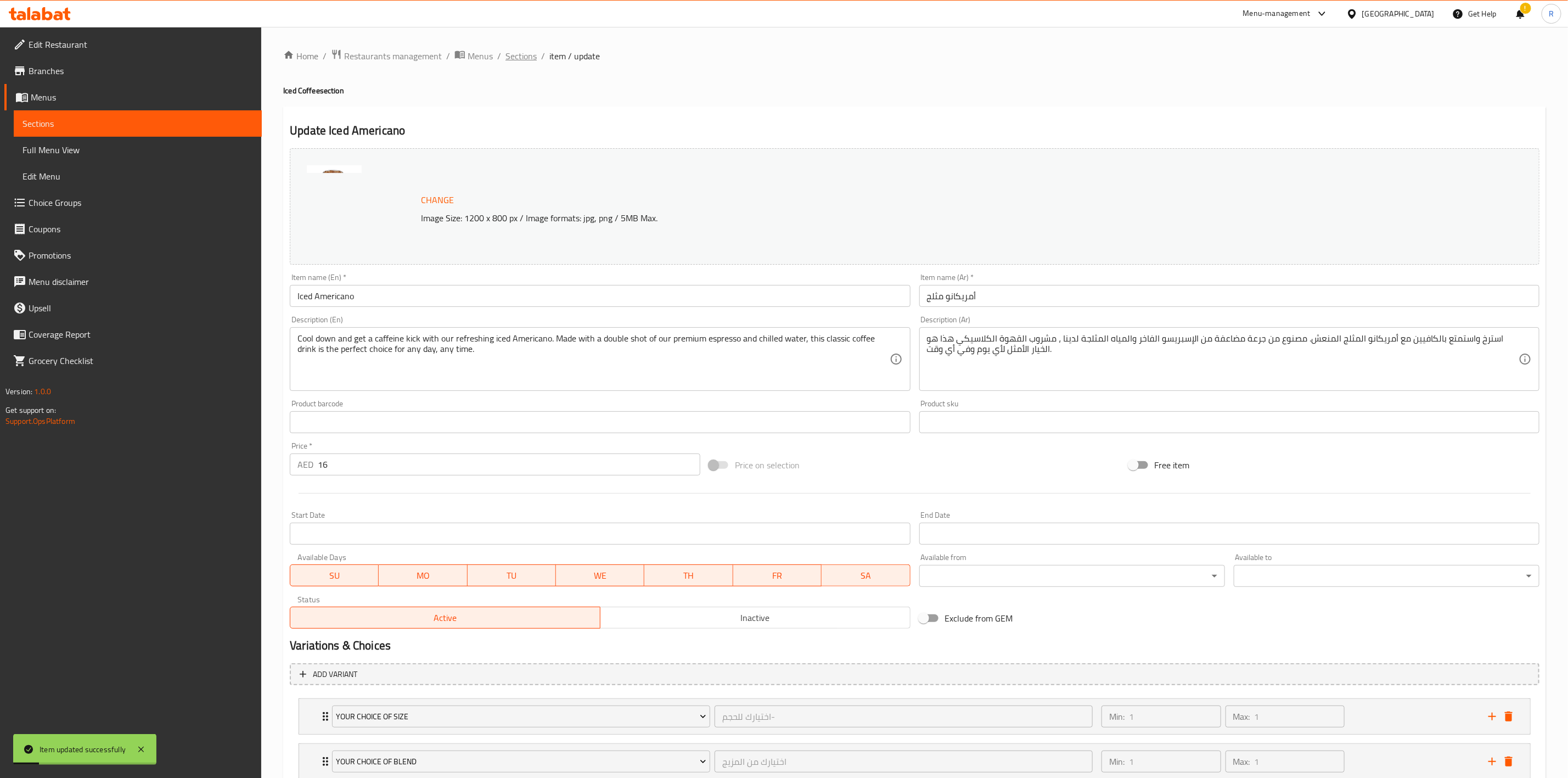
click at [518, 55] on span "Sections" at bounding box center [521, 56] width 31 height 13
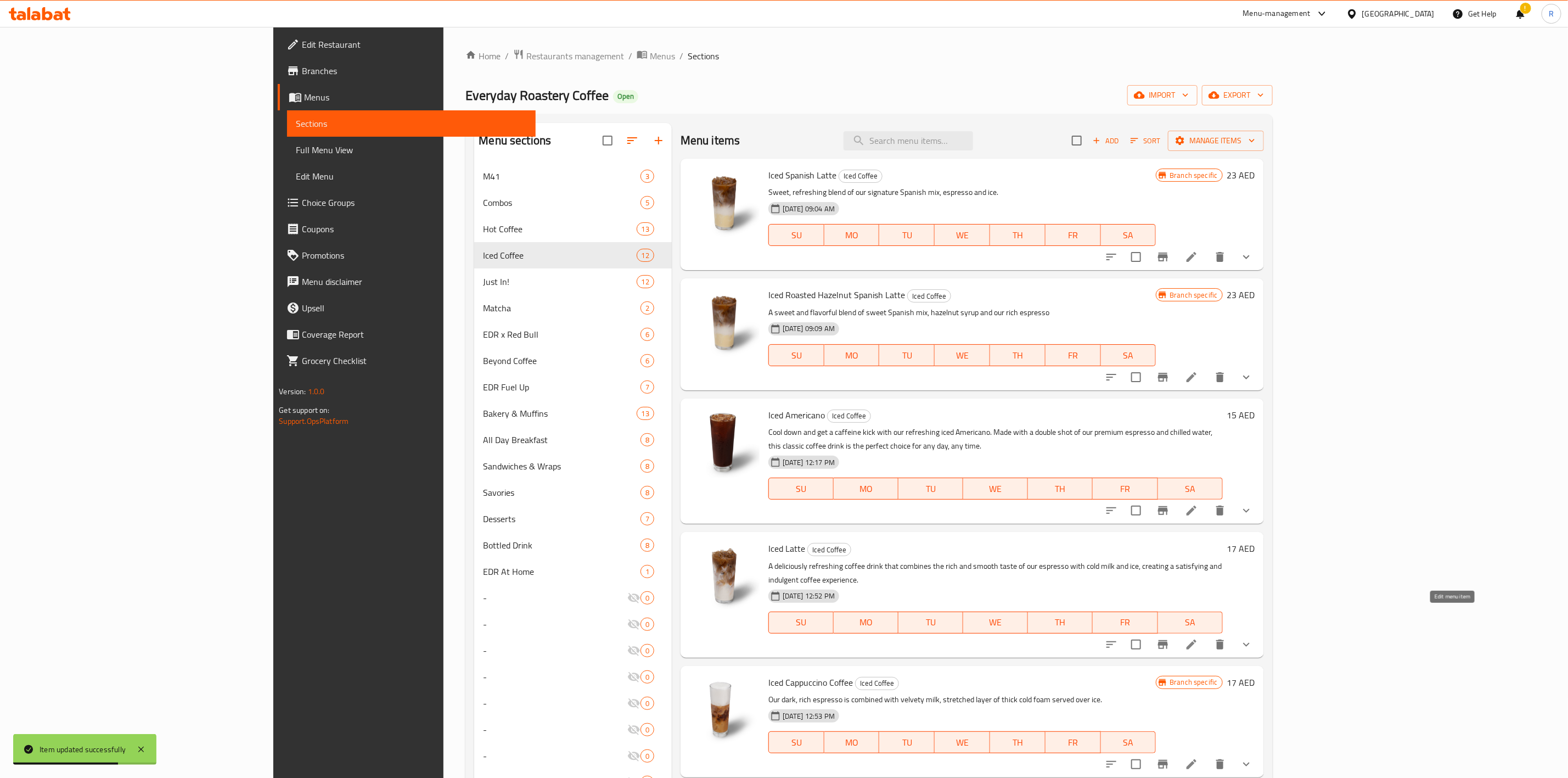
click at [1198, 638] on icon at bounding box center [1191, 644] width 13 height 13
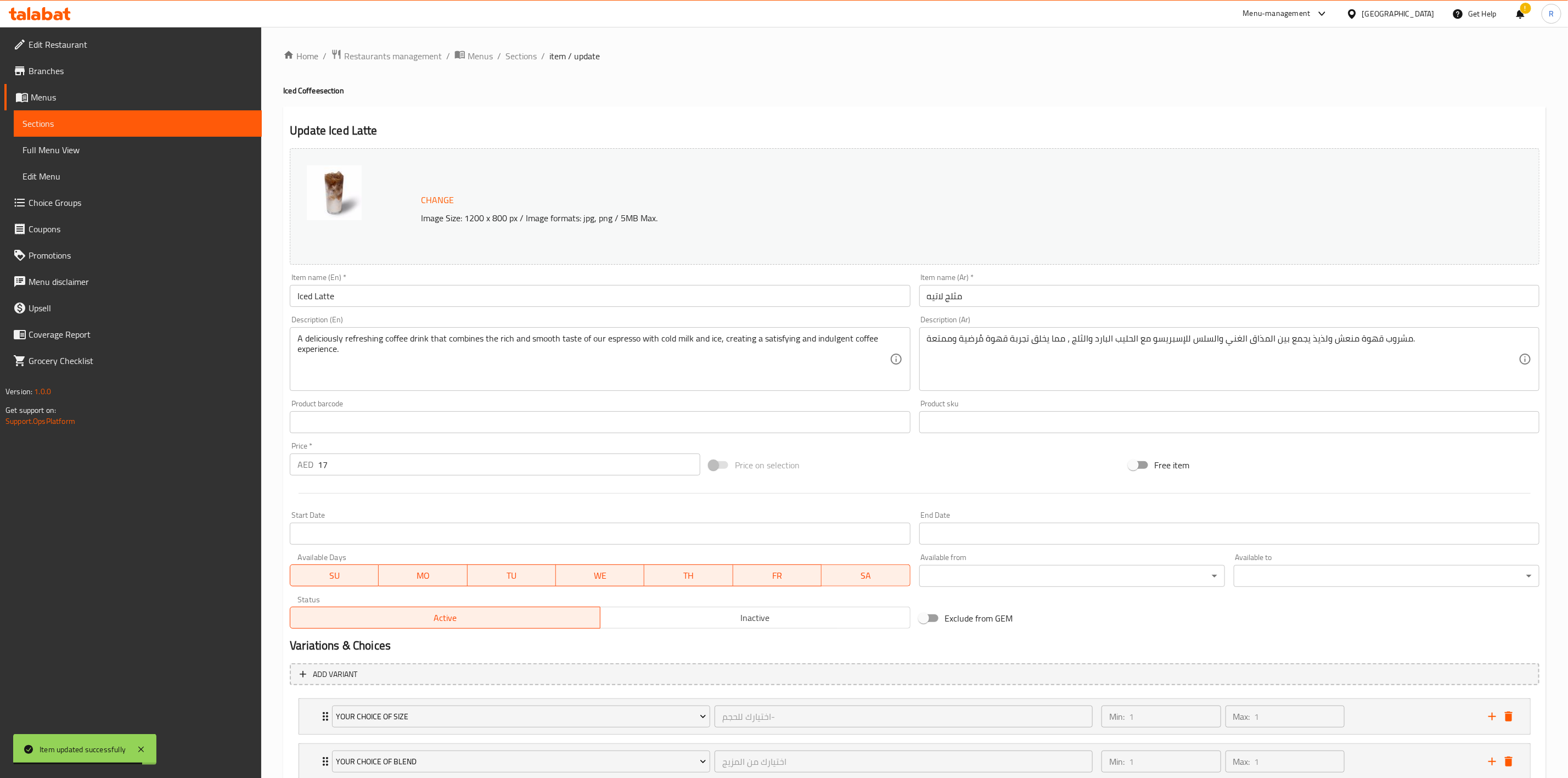
scroll to position [217, 0]
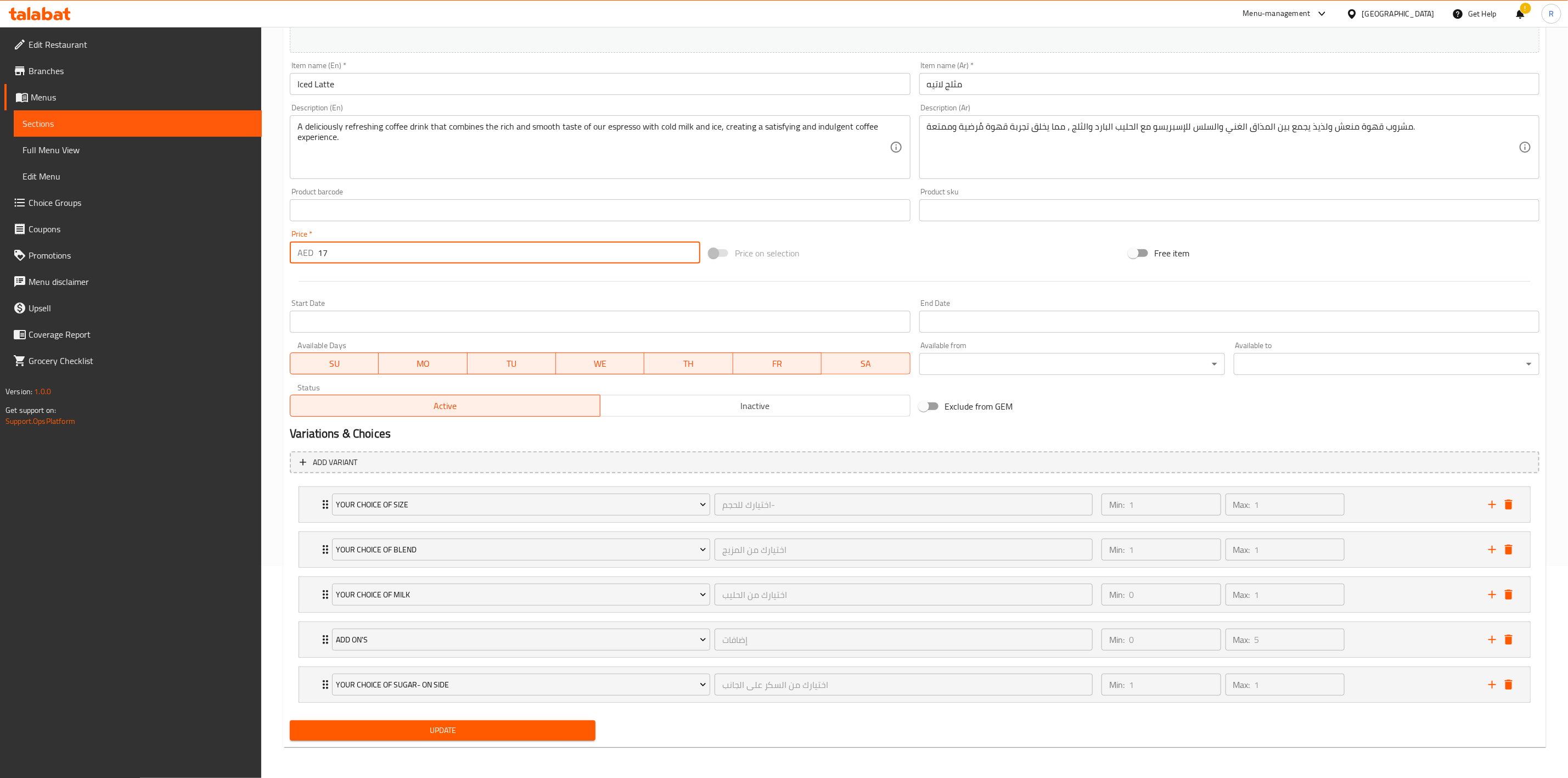
click at [387, 252] on input "17" at bounding box center [509, 251] width 382 height 22
type input "18"
click at [501, 730] on span "Update" at bounding box center [443, 730] width 288 height 14
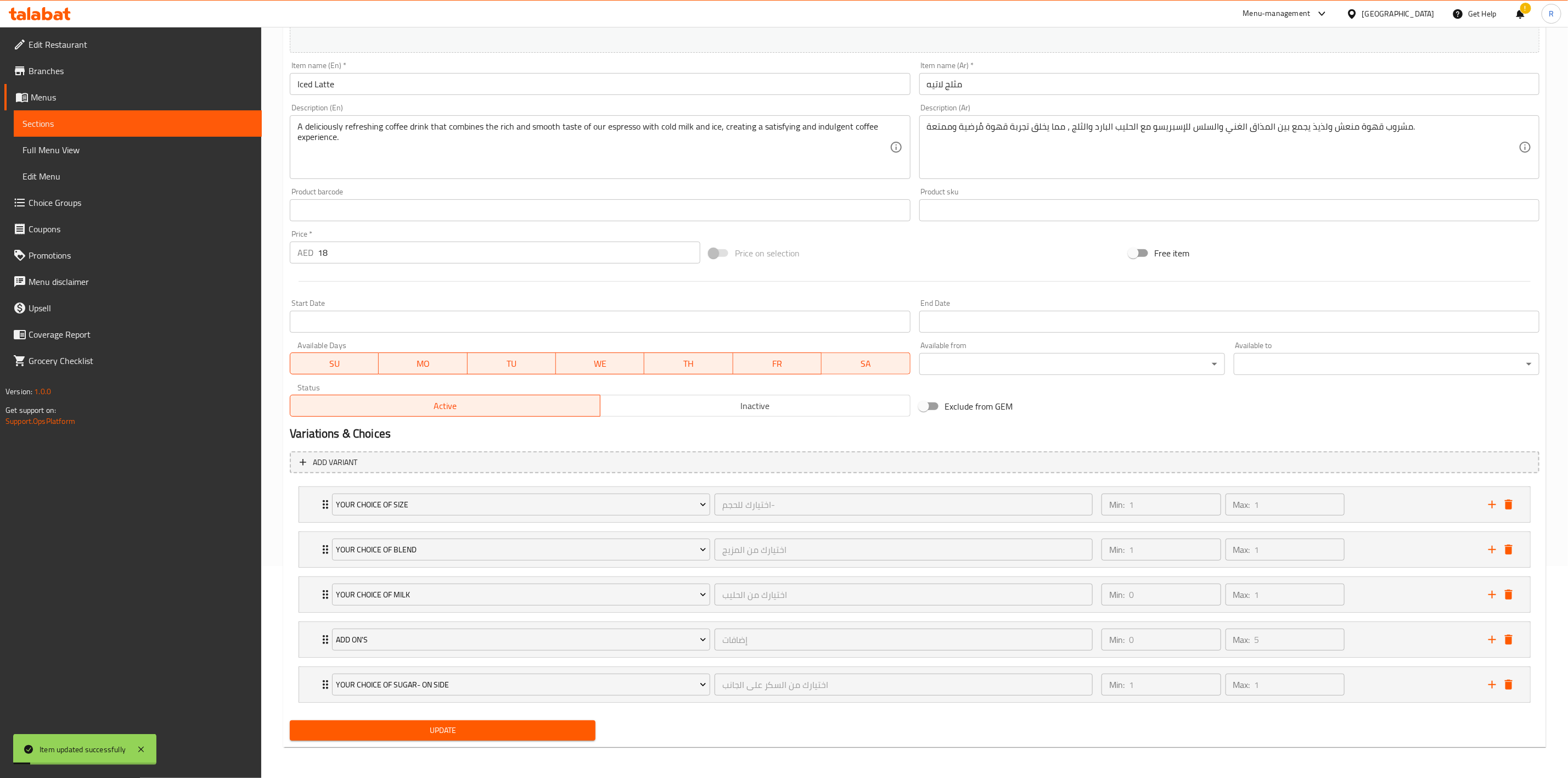
scroll to position [0, 0]
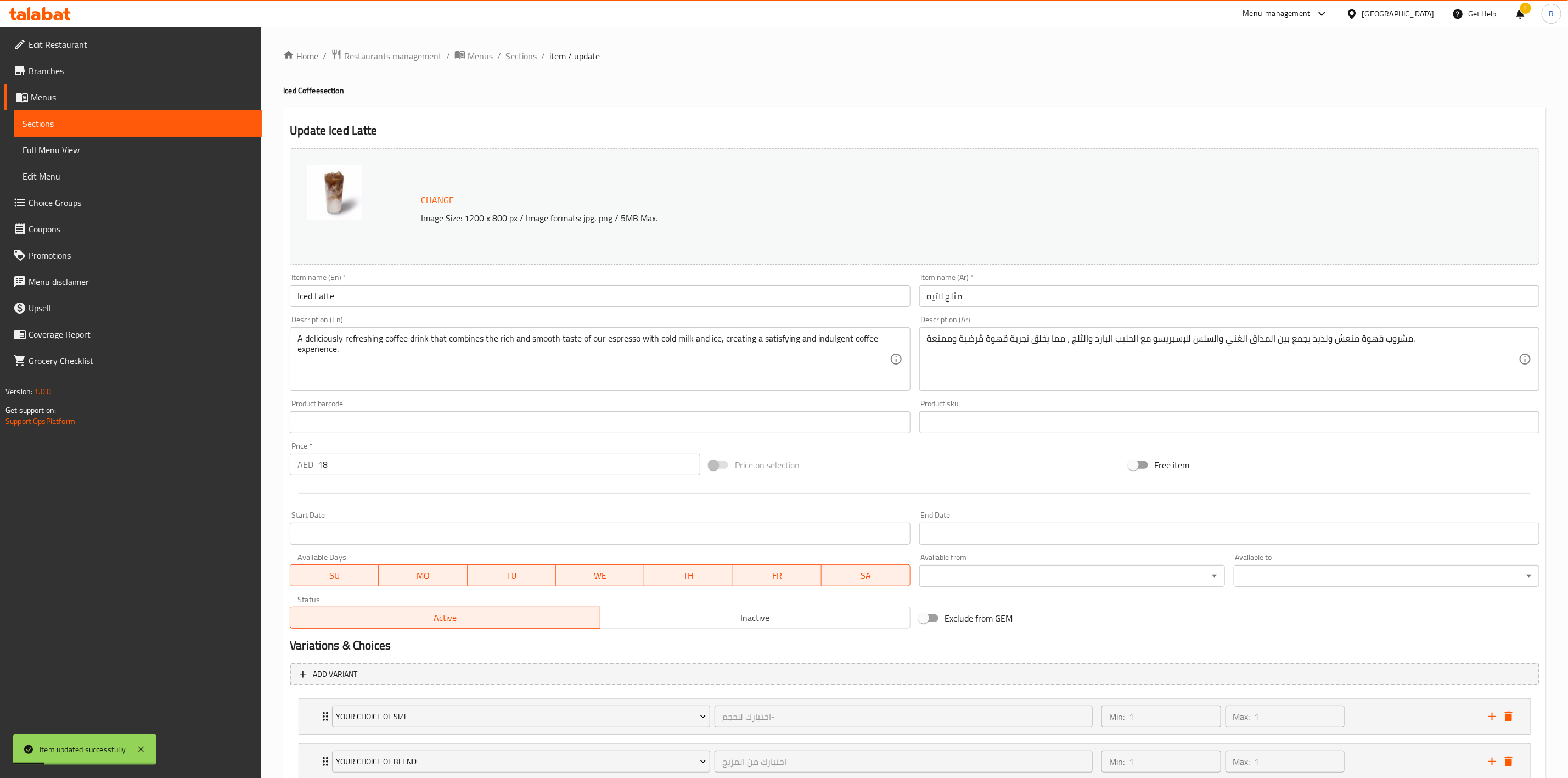
click at [515, 52] on span "Sections" at bounding box center [521, 56] width 31 height 13
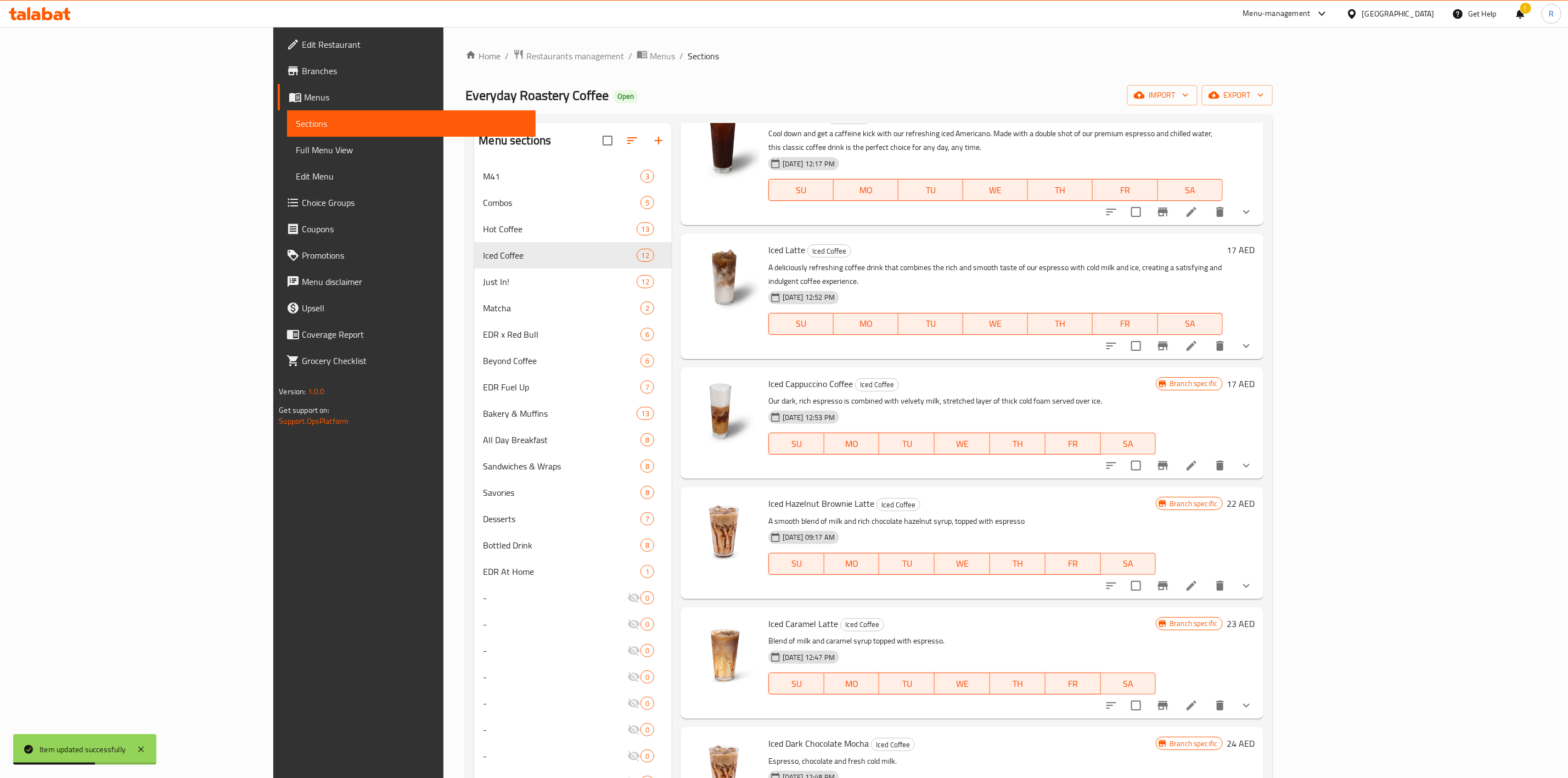
scroll to position [316, 0]
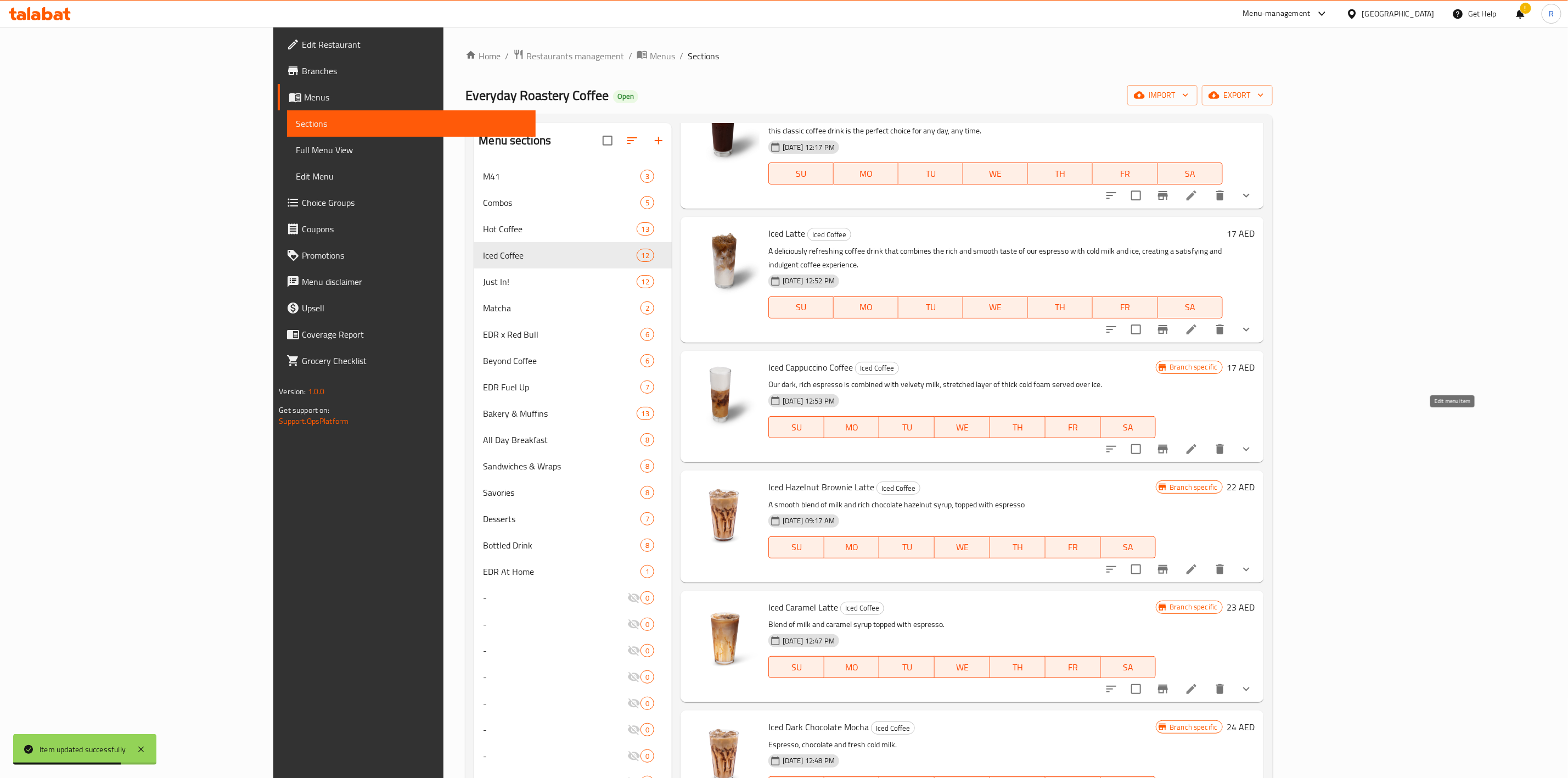
click at [1196, 444] on icon at bounding box center [1191, 448] width 9 height 9
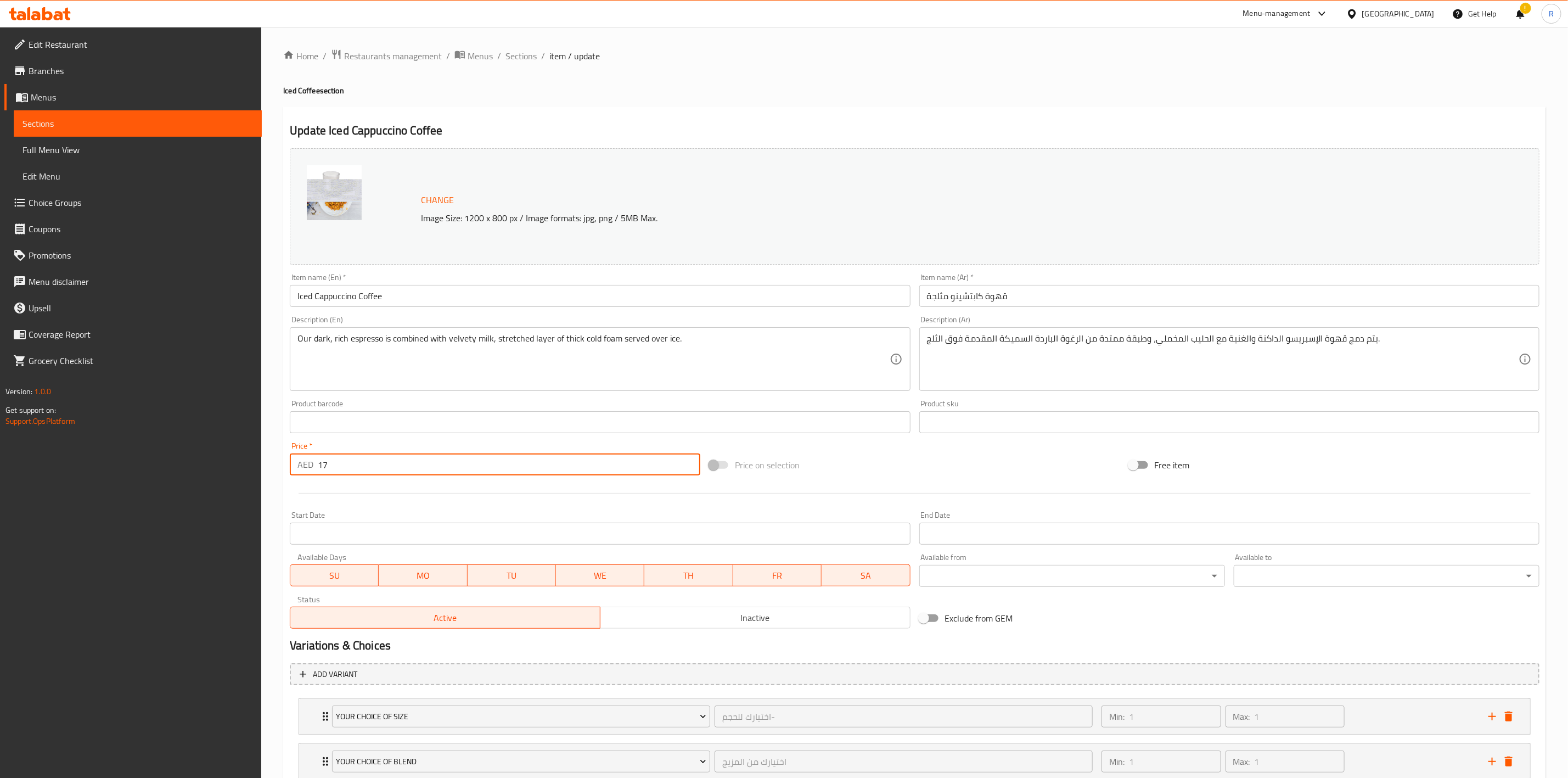
click at [360, 459] on input "17" at bounding box center [509, 463] width 382 height 22
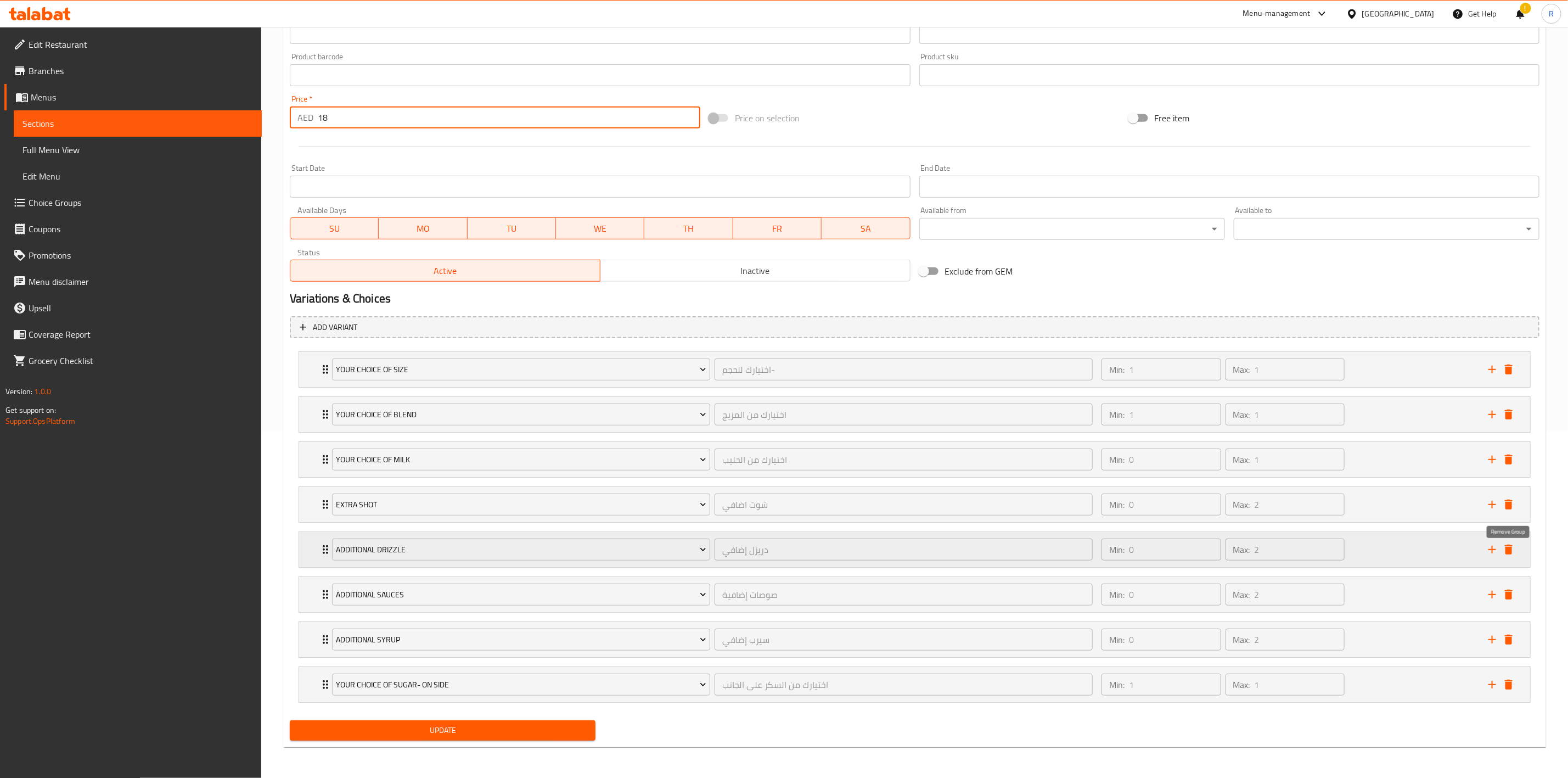
click at [1512, 544] on icon "delete" at bounding box center [1509, 549] width 13 height 13
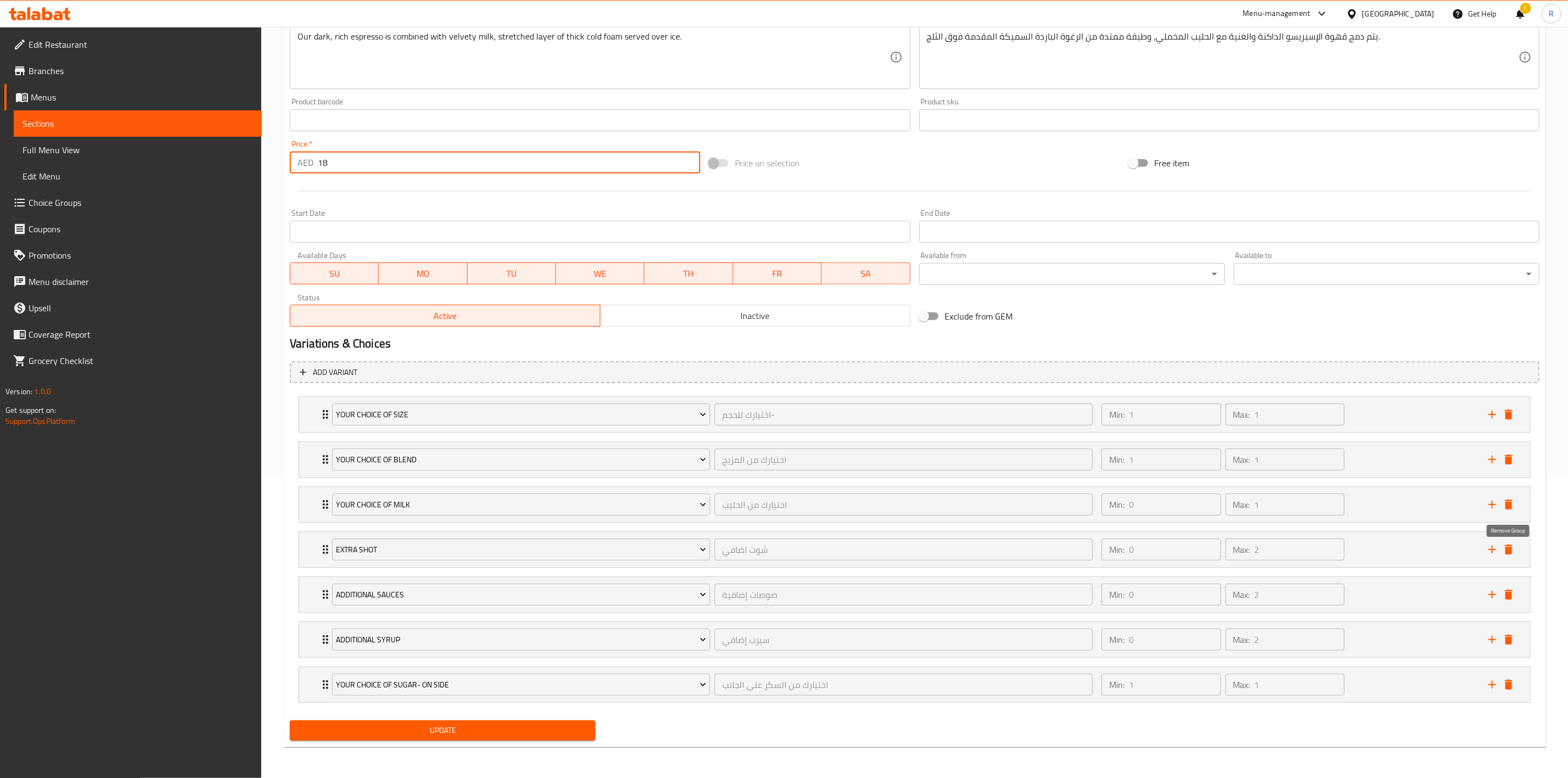
scroll to position [308, 0]
click at [1513, 592] on icon "delete" at bounding box center [1509, 594] width 13 height 13
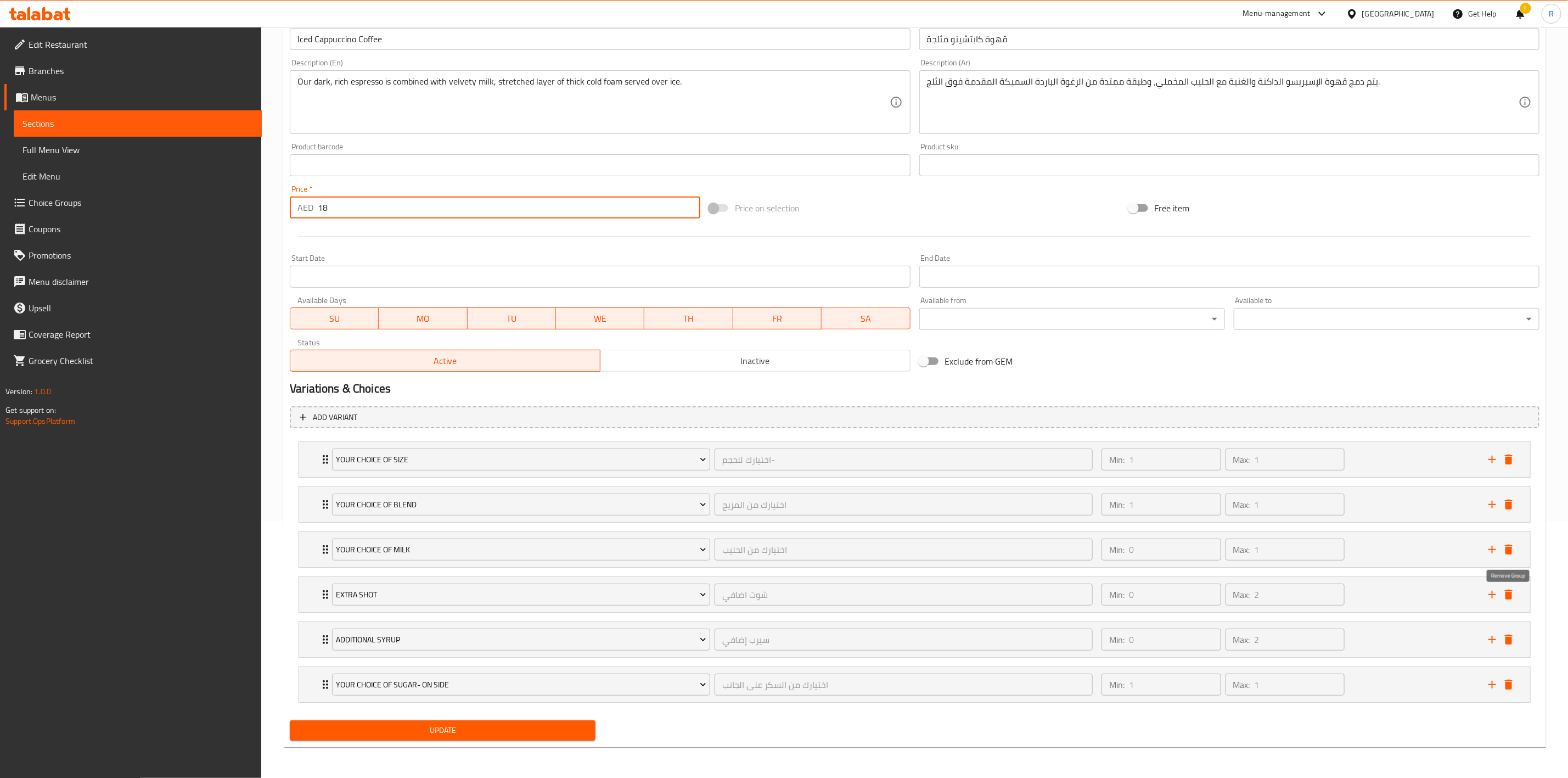
scroll to position [262, 0]
click at [1513, 633] on icon "delete" at bounding box center [1509, 640] width 13 height 13
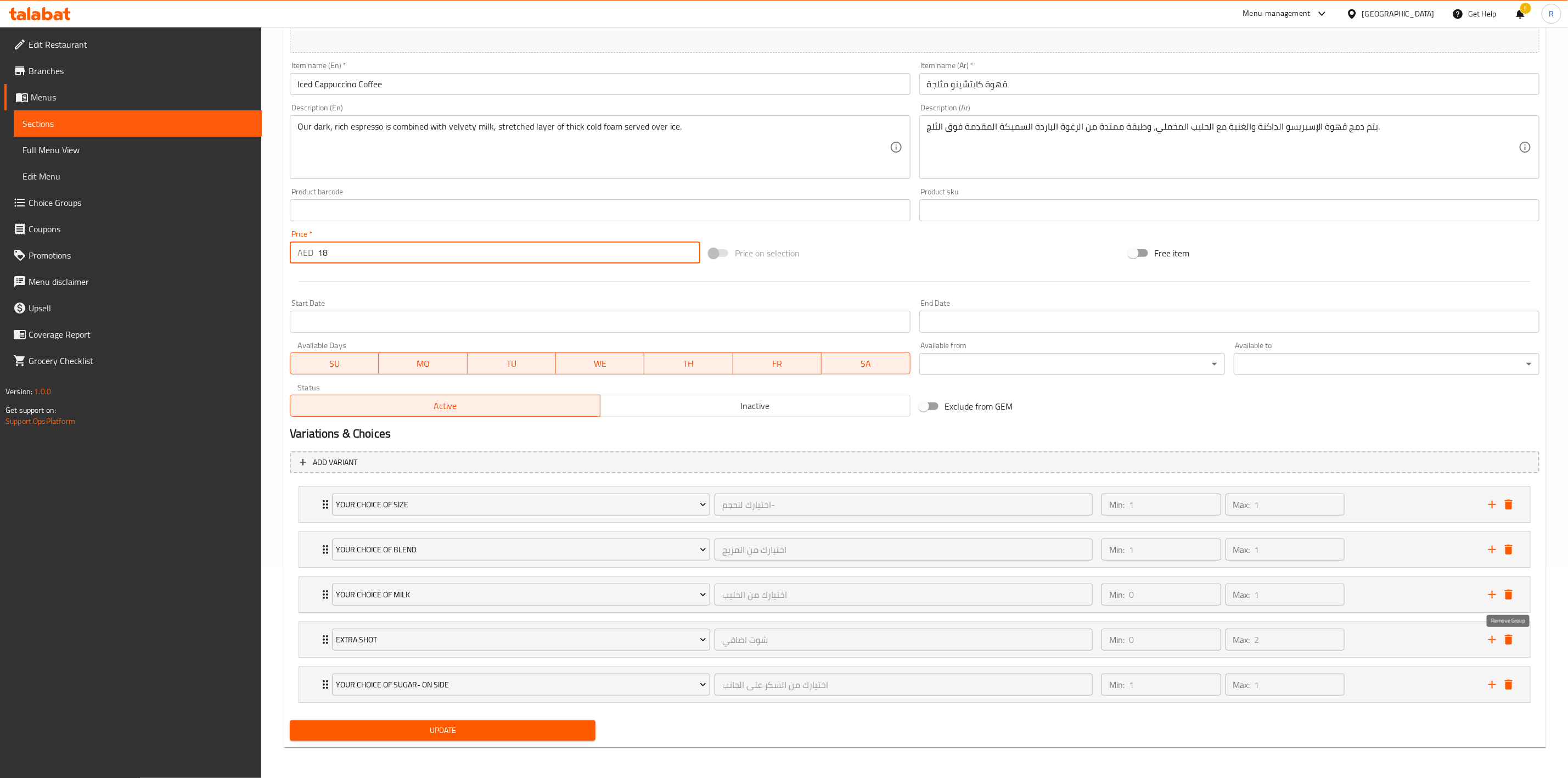
scroll to position [217, 0]
click at [1507, 639] on icon "delete" at bounding box center [1509, 640] width 8 height 9
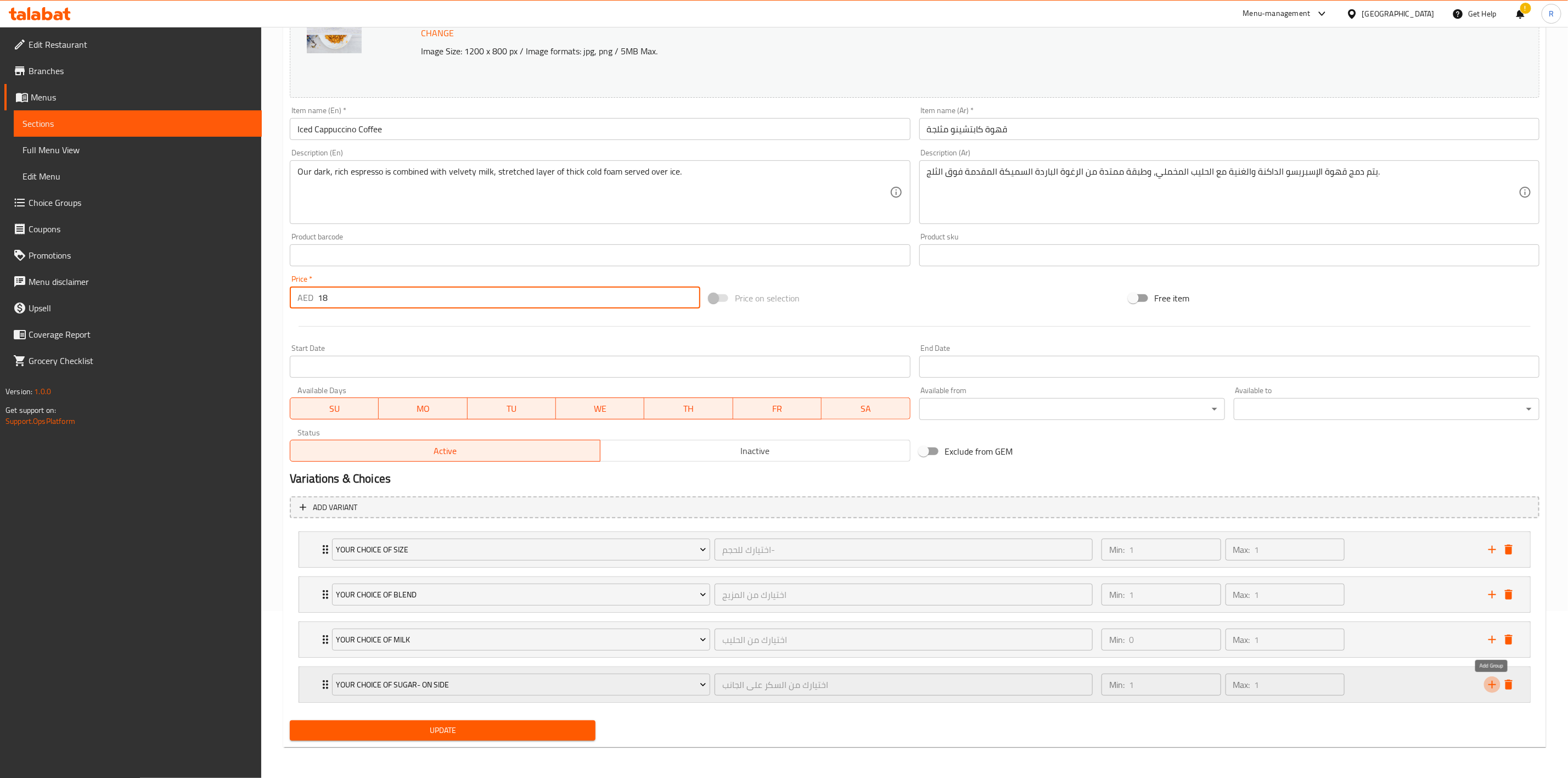
click at [1486, 686] on icon "add" at bounding box center [1493, 685] width 13 height 13
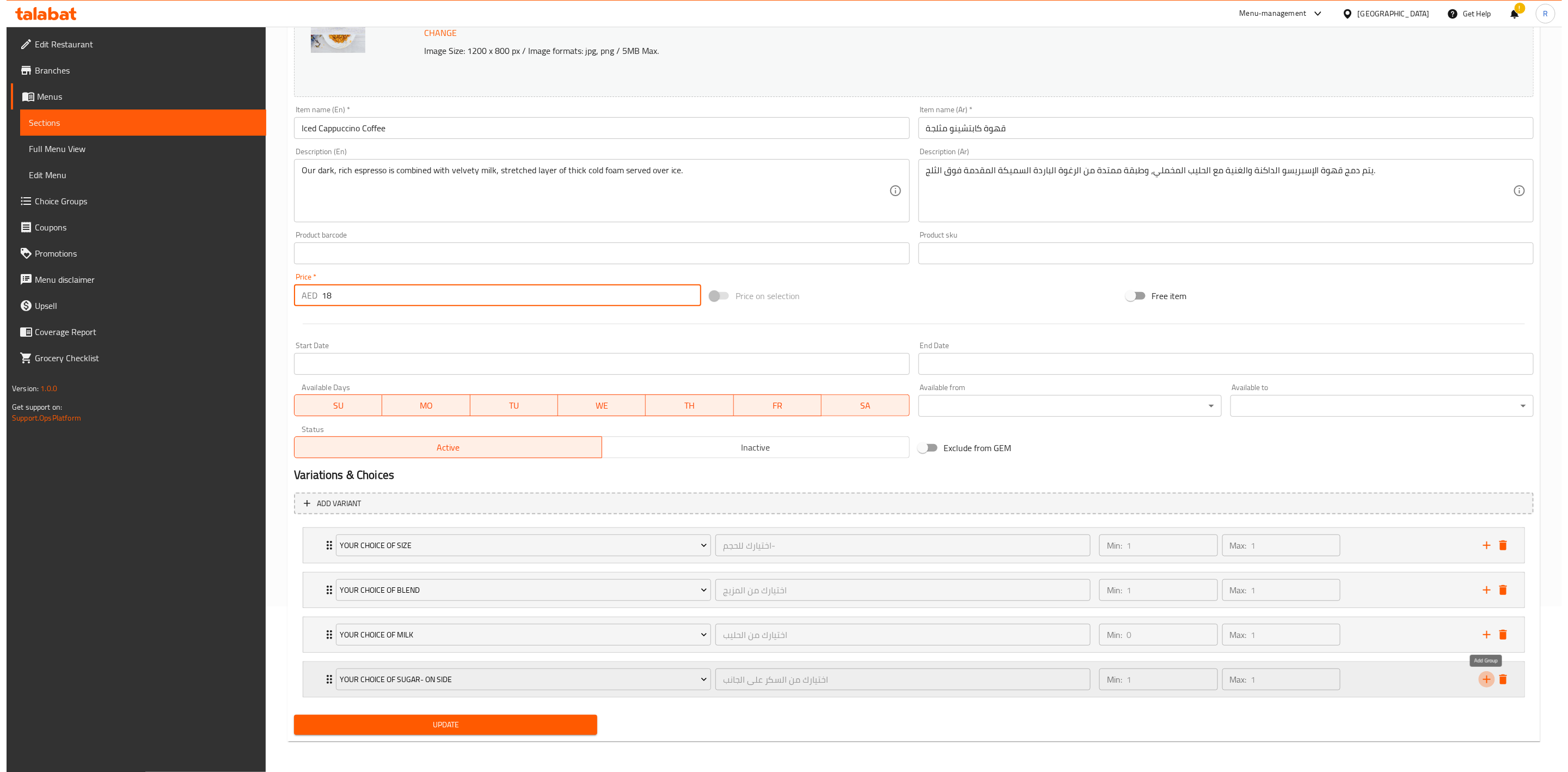
scroll to position [215, 0]
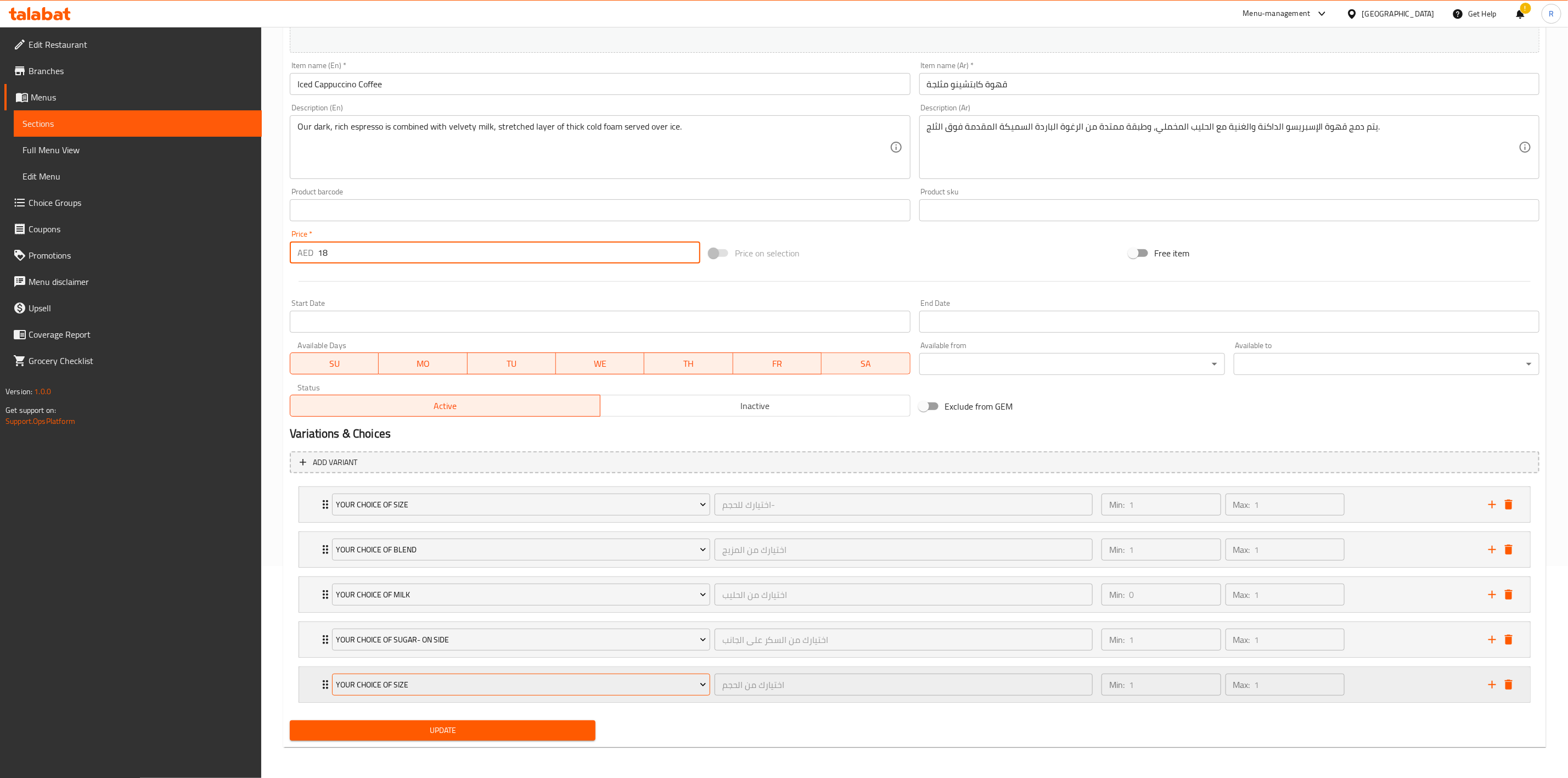
type input "18"
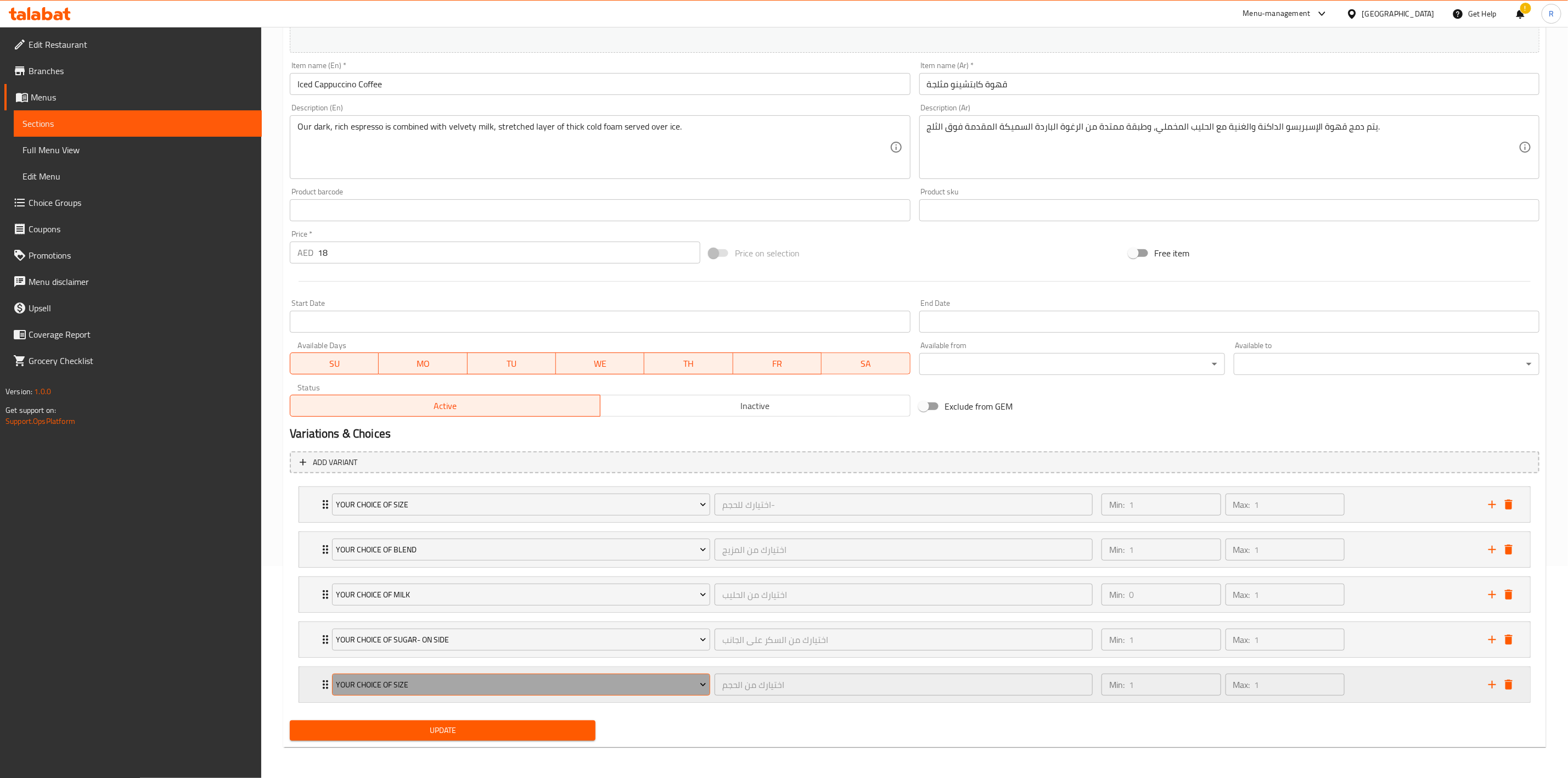
click at [396, 682] on span "Your Choice Of Size" at bounding box center [521, 685] width 370 height 14
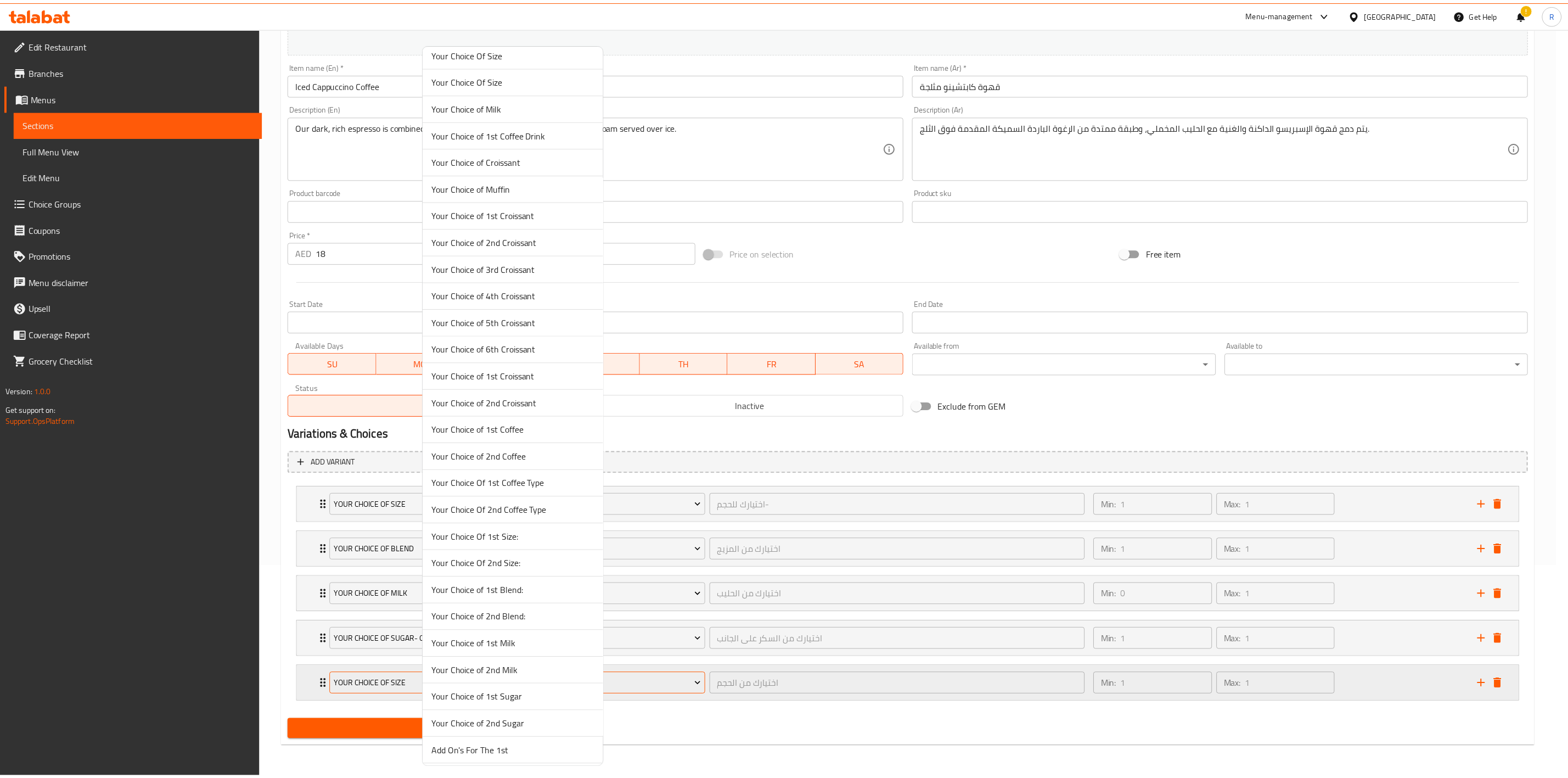
scroll to position [1203, 0]
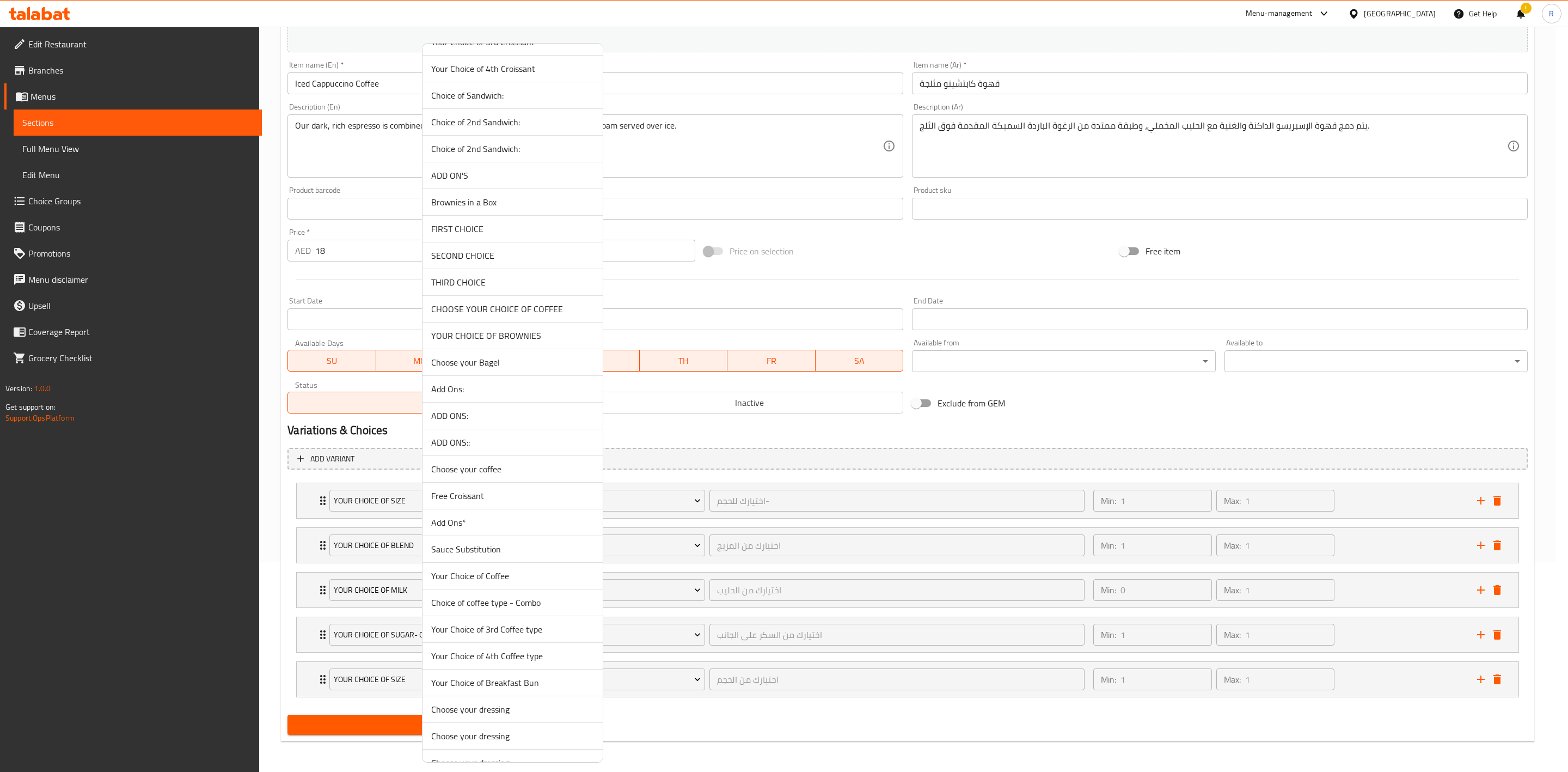
click at [519, 529] on span "Add Ons*" at bounding box center [513, 522] width 163 height 13
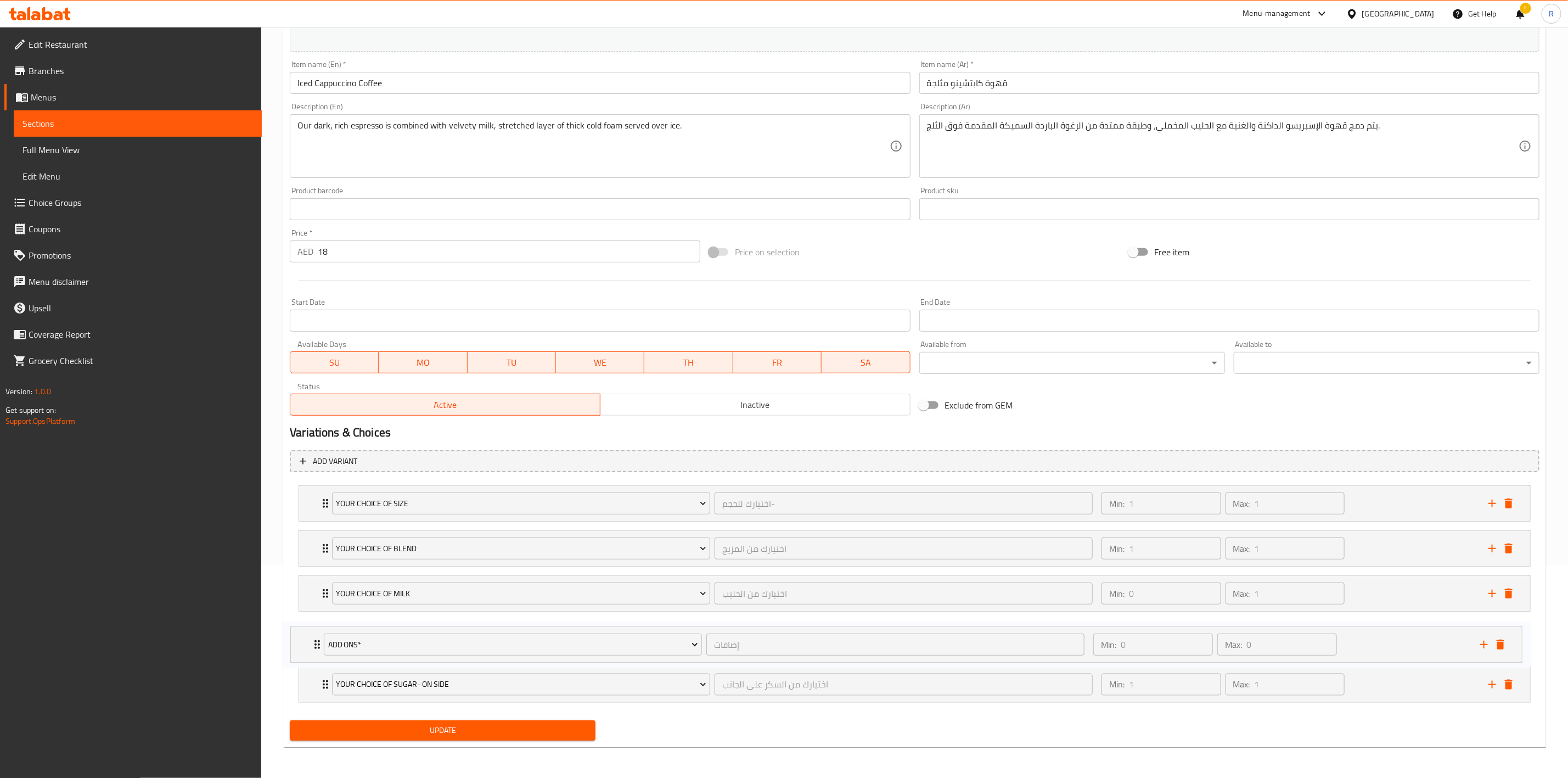
drag, startPoint x: 327, startPoint y: 684, endPoint x: 321, endPoint y: 635, distance: 49.4
click at [321, 635] on div "YOUR CHOICE OF SIZE اختيارك للحجم- ​ Min: 1 ​ Max: 1 ​ Iced Regular (16 oz) (ID…" at bounding box center [914, 594] width 1250 height 226
click at [396, 739] on button "Update" at bounding box center [443, 731] width 306 height 21
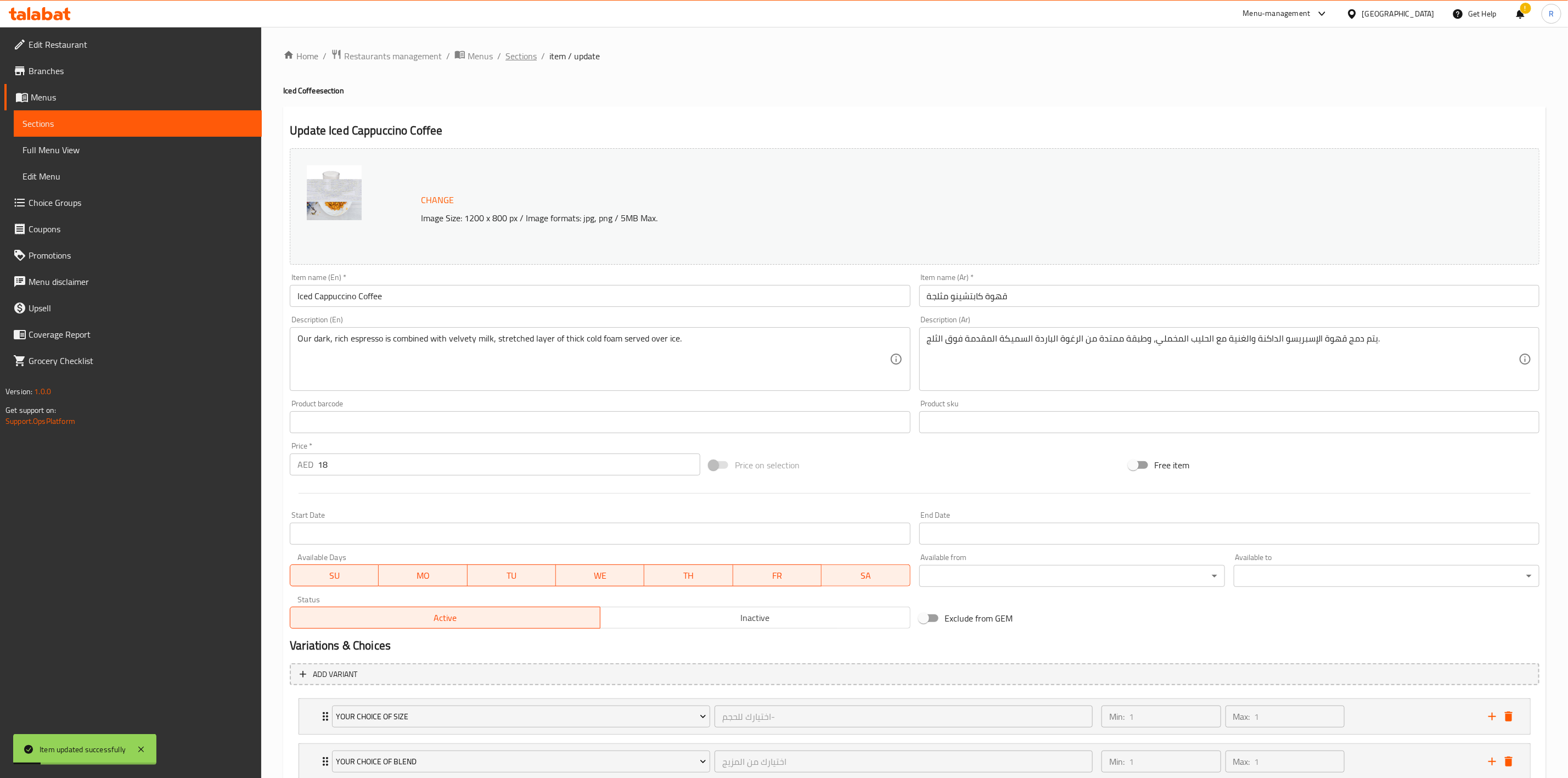
click at [526, 53] on span "Sections" at bounding box center [521, 56] width 31 height 13
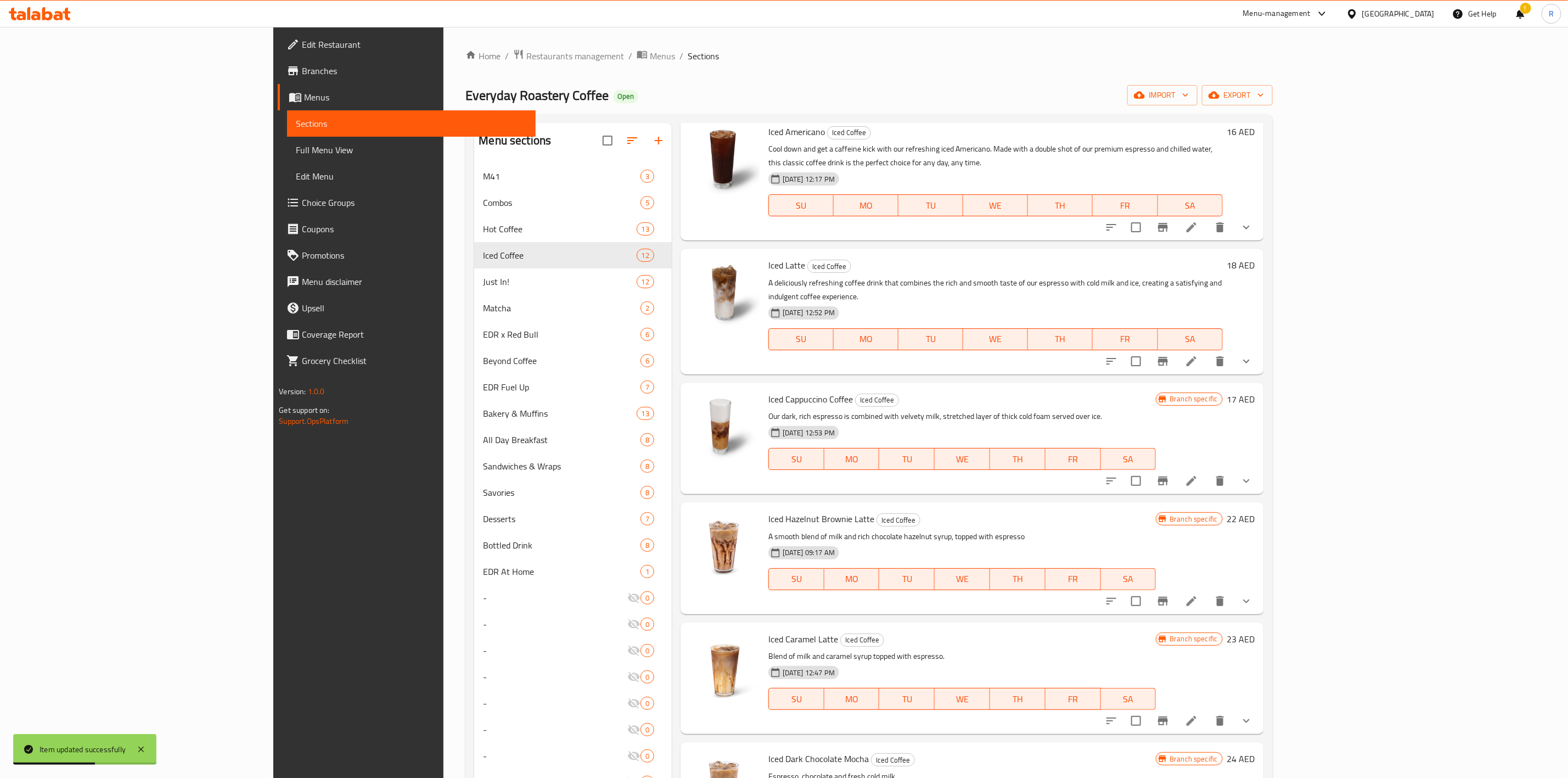
scroll to position [341, 0]
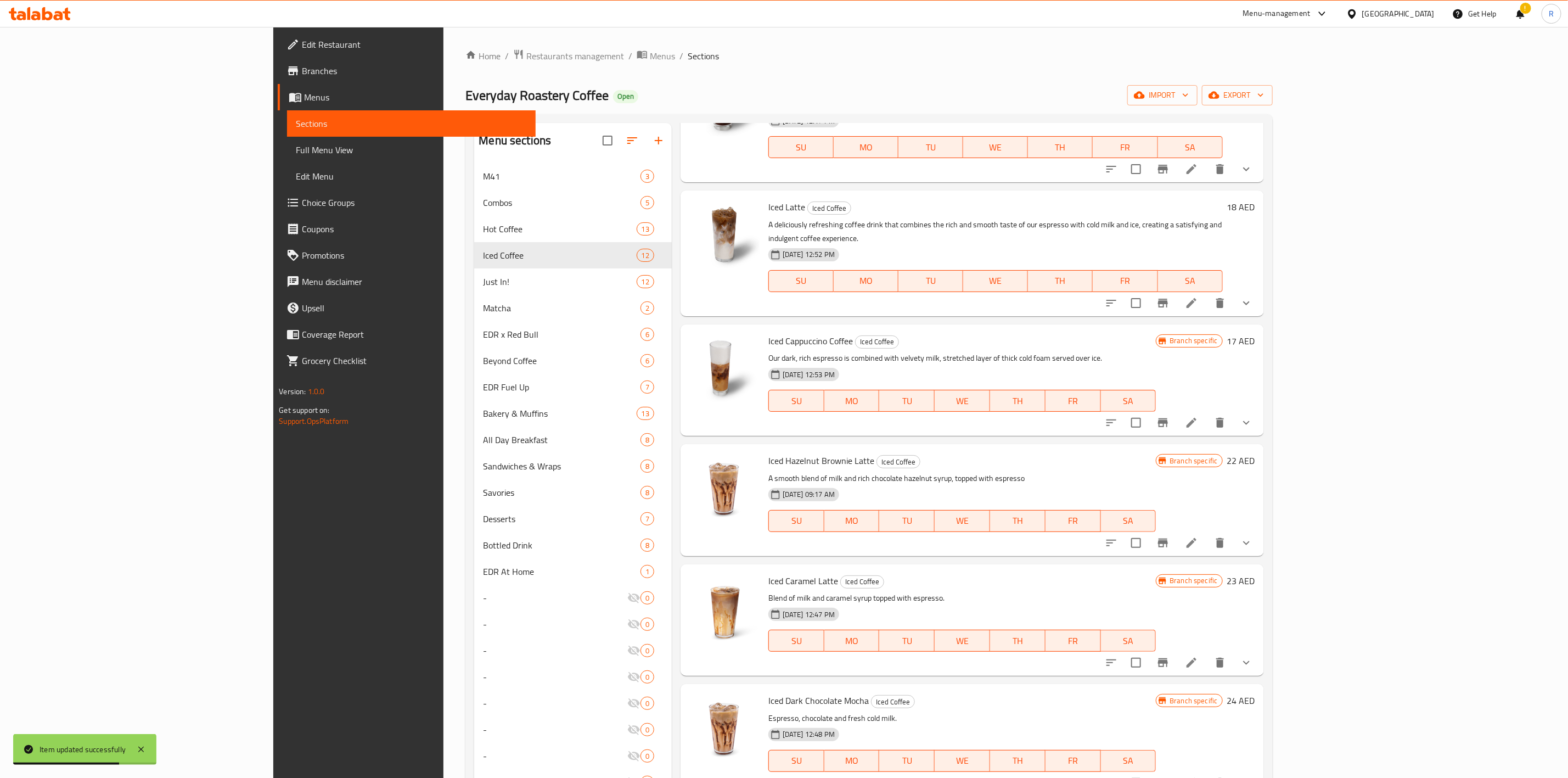
click at [1196, 538] on icon at bounding box center [1191, 543] width 9 height 9
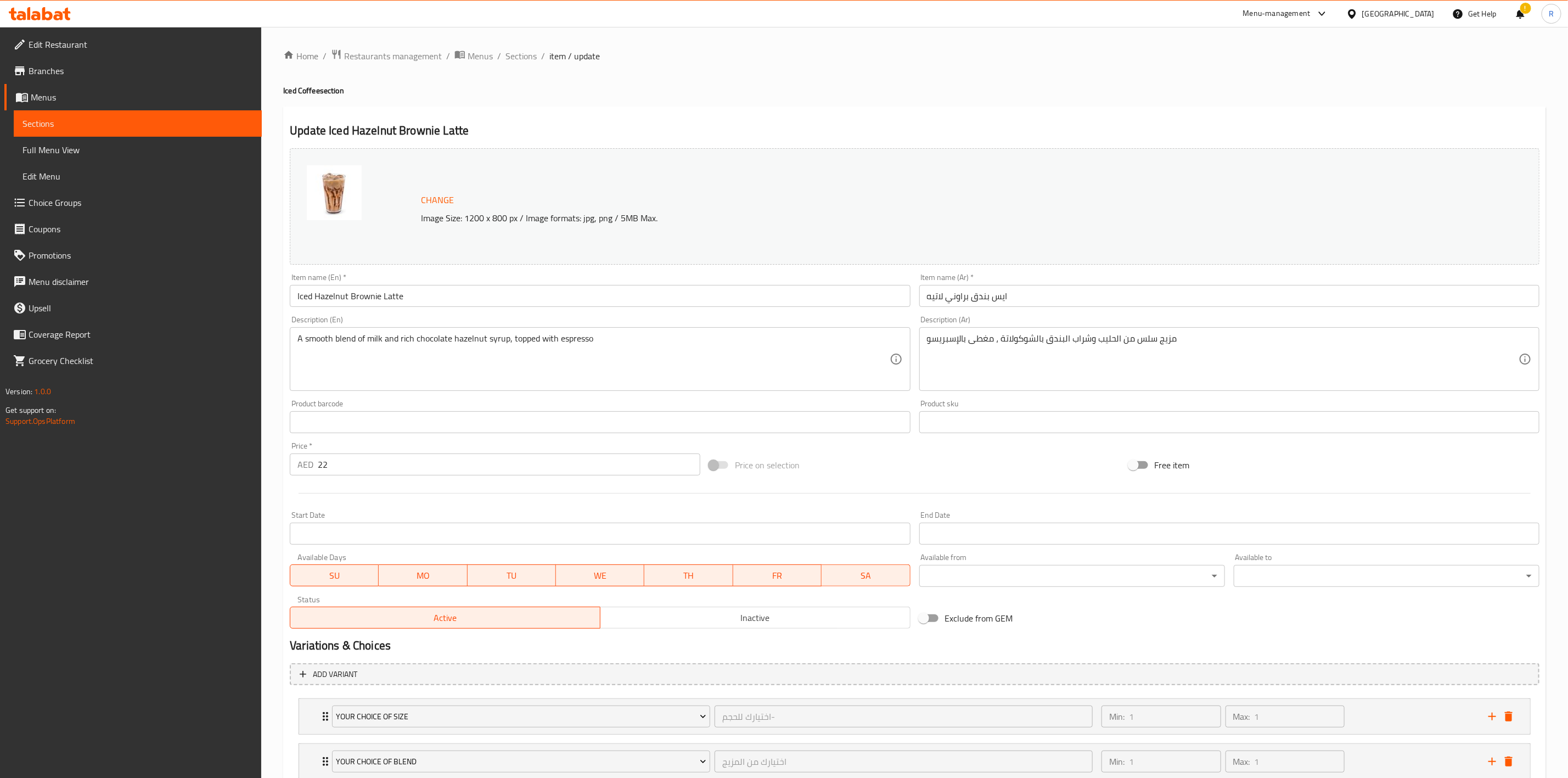
click at [367, 459] on input "22" at bounding box center [509, 463] width 382 height 22
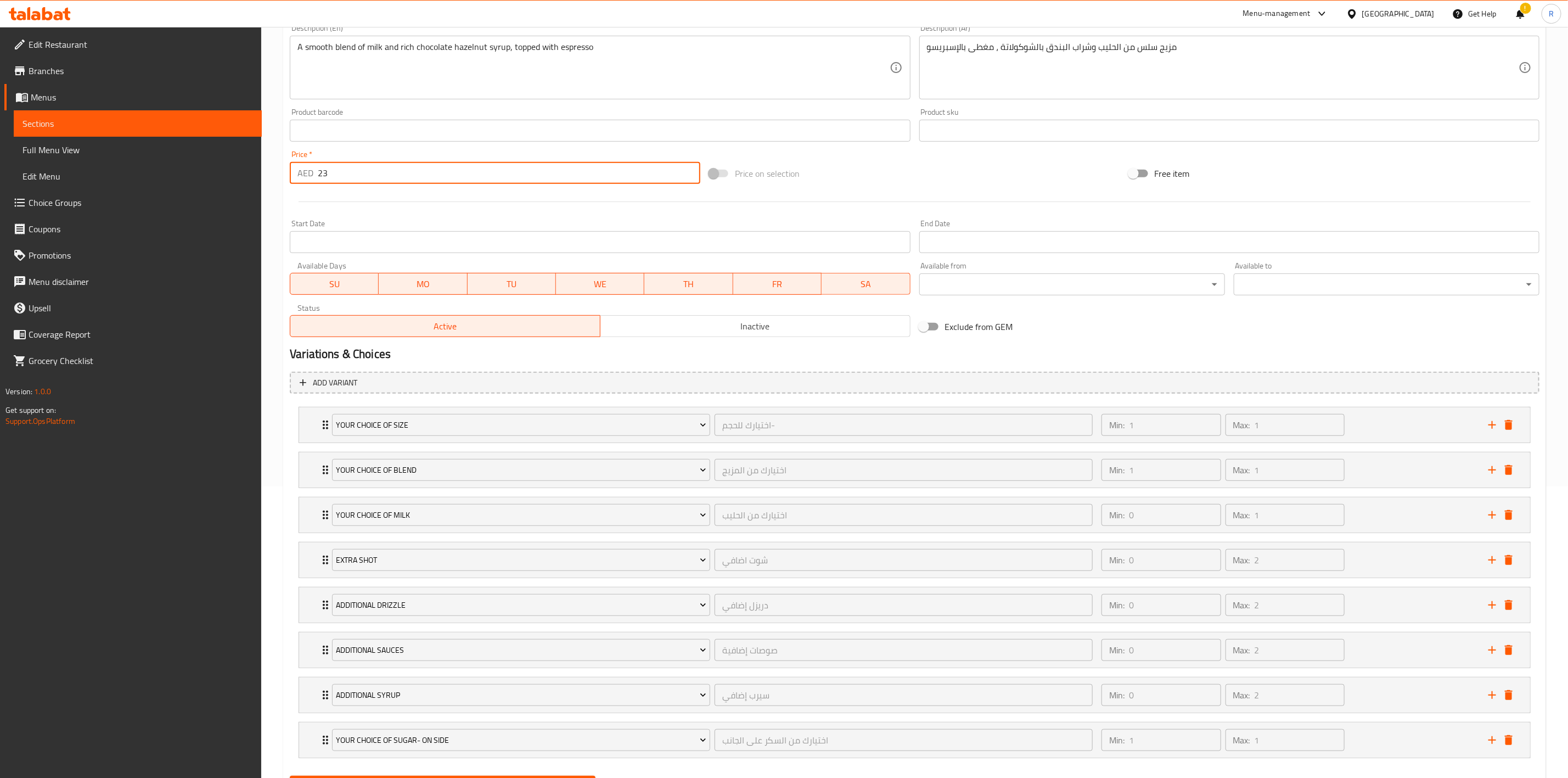
scroll to position [354, 0]
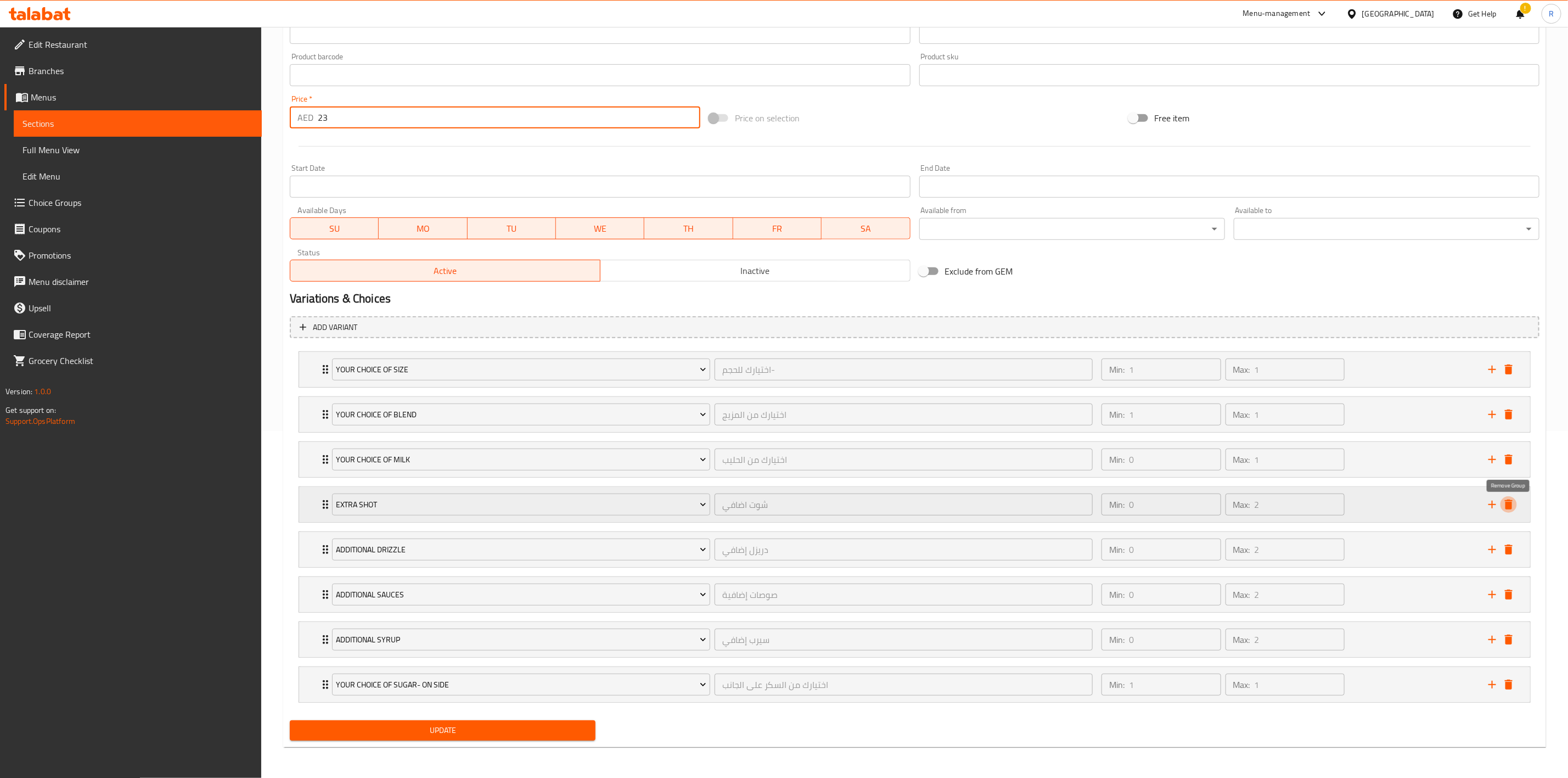
click at [1507, 505] on icon "delete" at bounding box center [1509, 504] width 8 height 9
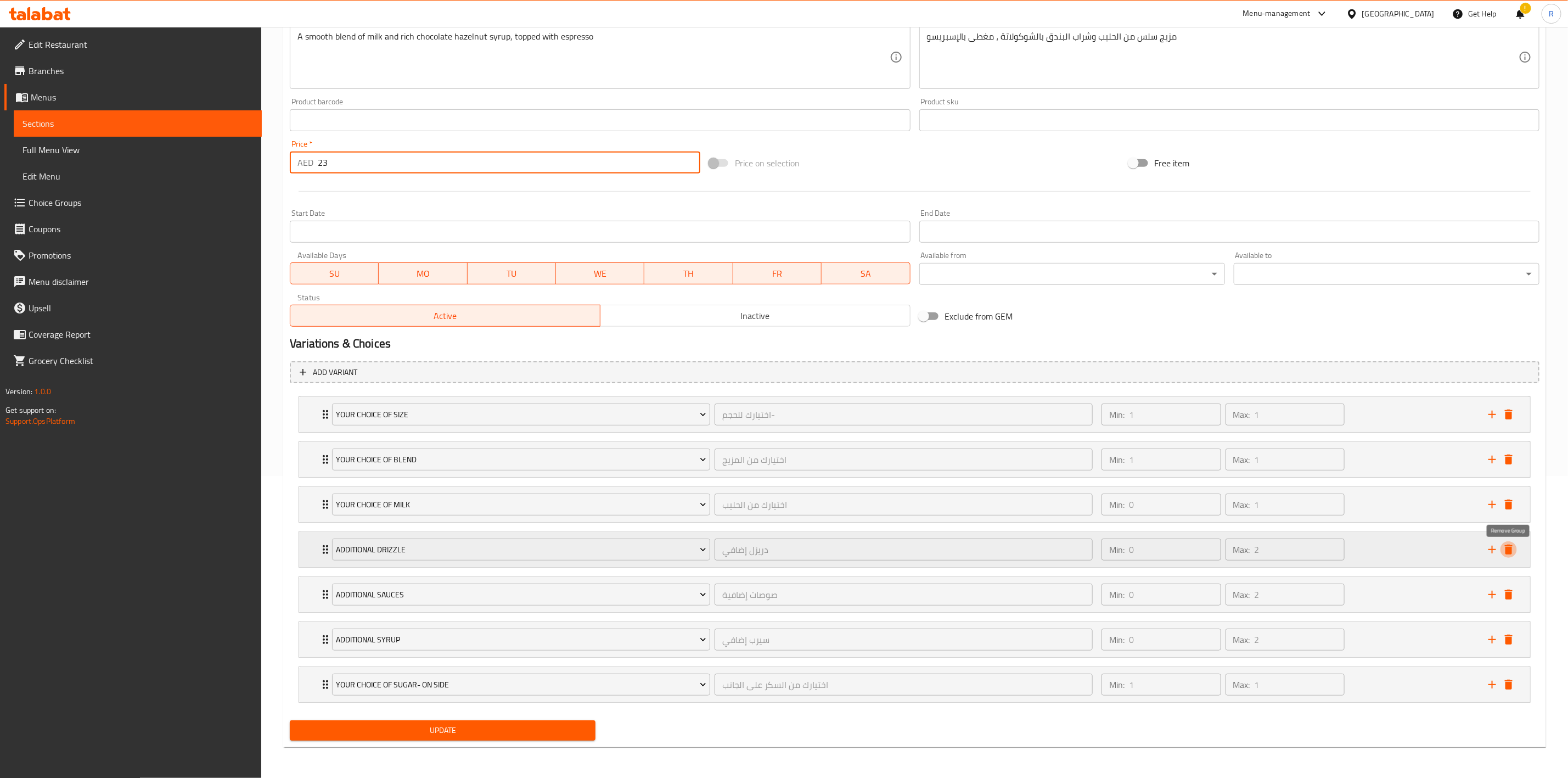
click at [1505, 543] on icon "delete" at bounding box center [1509, 549] width 13 height 13
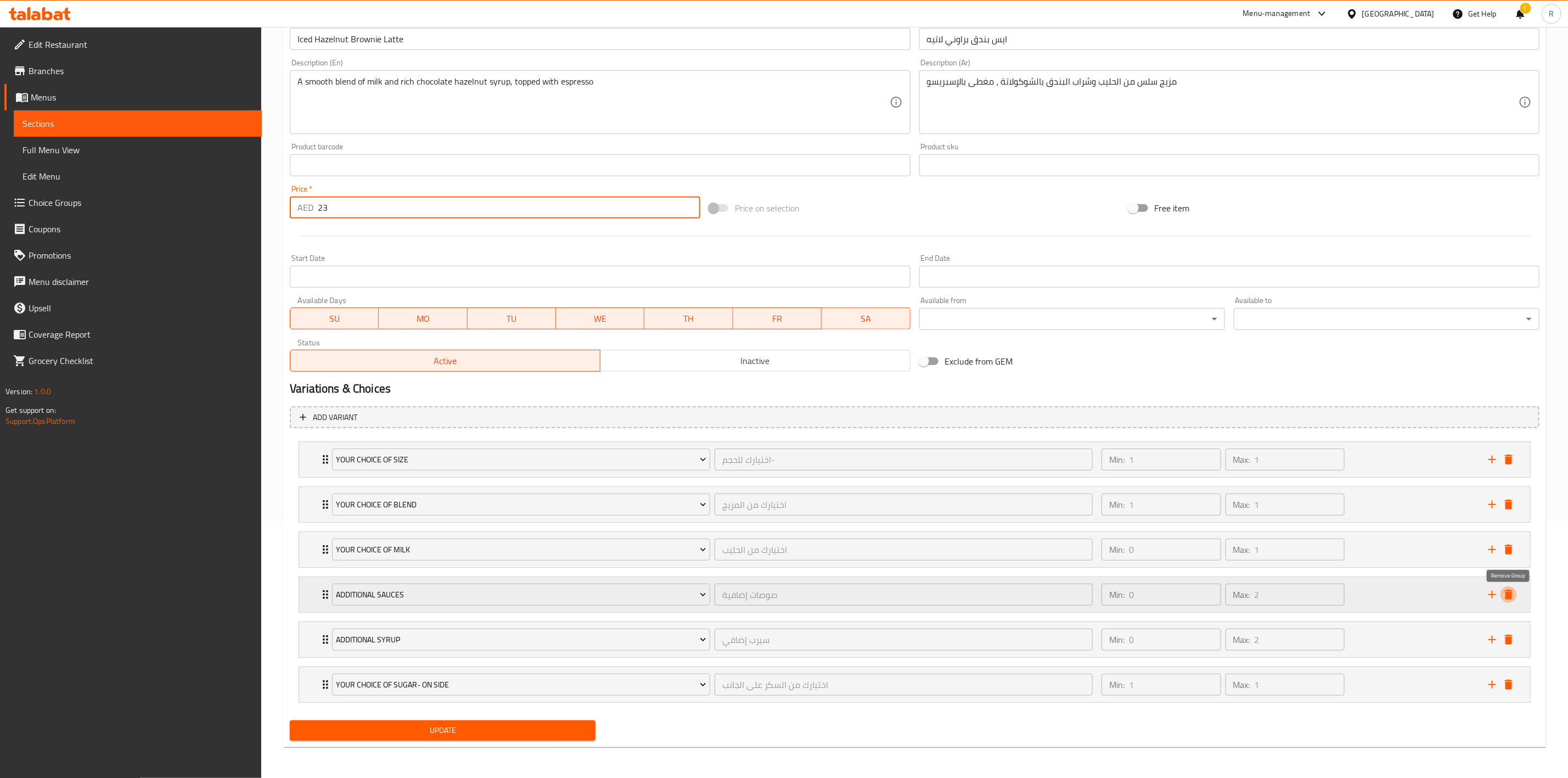
click at [1508, 596] on icon "delete" at bounding box center [1509, 594] width 8 height 9
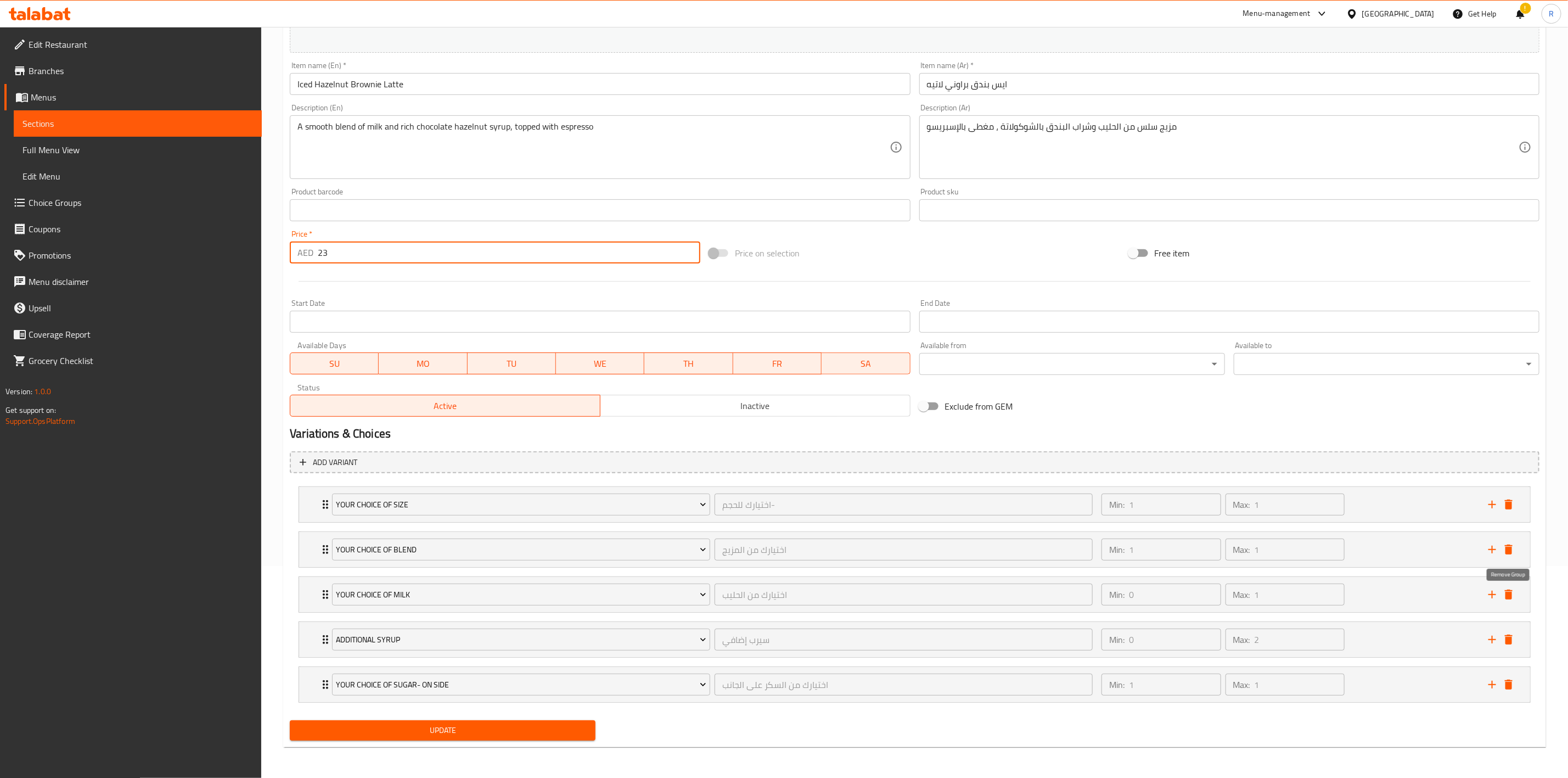
scroll to position [217, 0]
click at [1513, 639] on icon "delete" at bounding box center [1509, 640] width 13 height 13
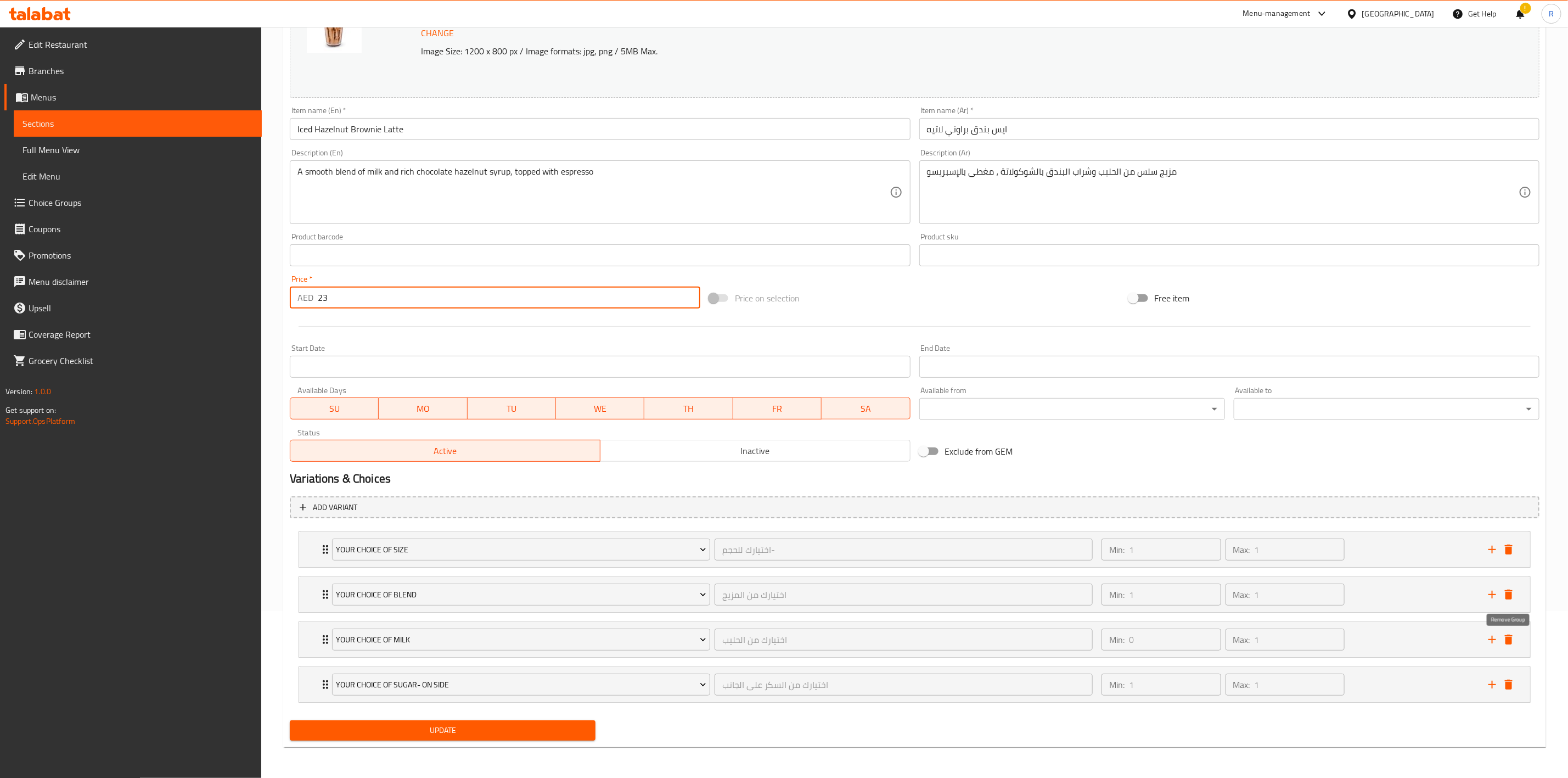
scroll to position [170, 0]
click at [1493, 687] on icon "add" at bounding box center [1492, 685] width 8 height 8
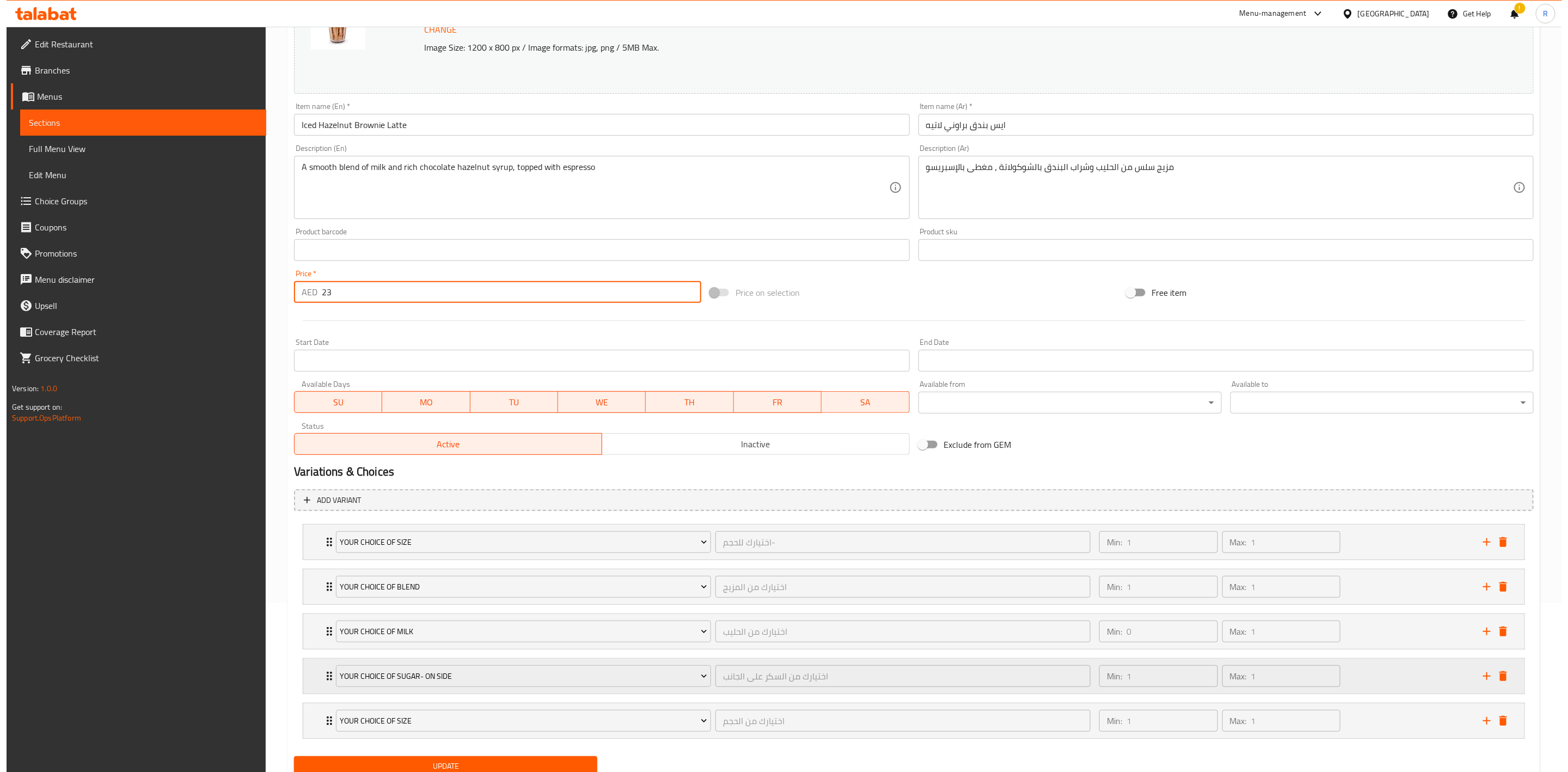
scroll to position [215, 0]
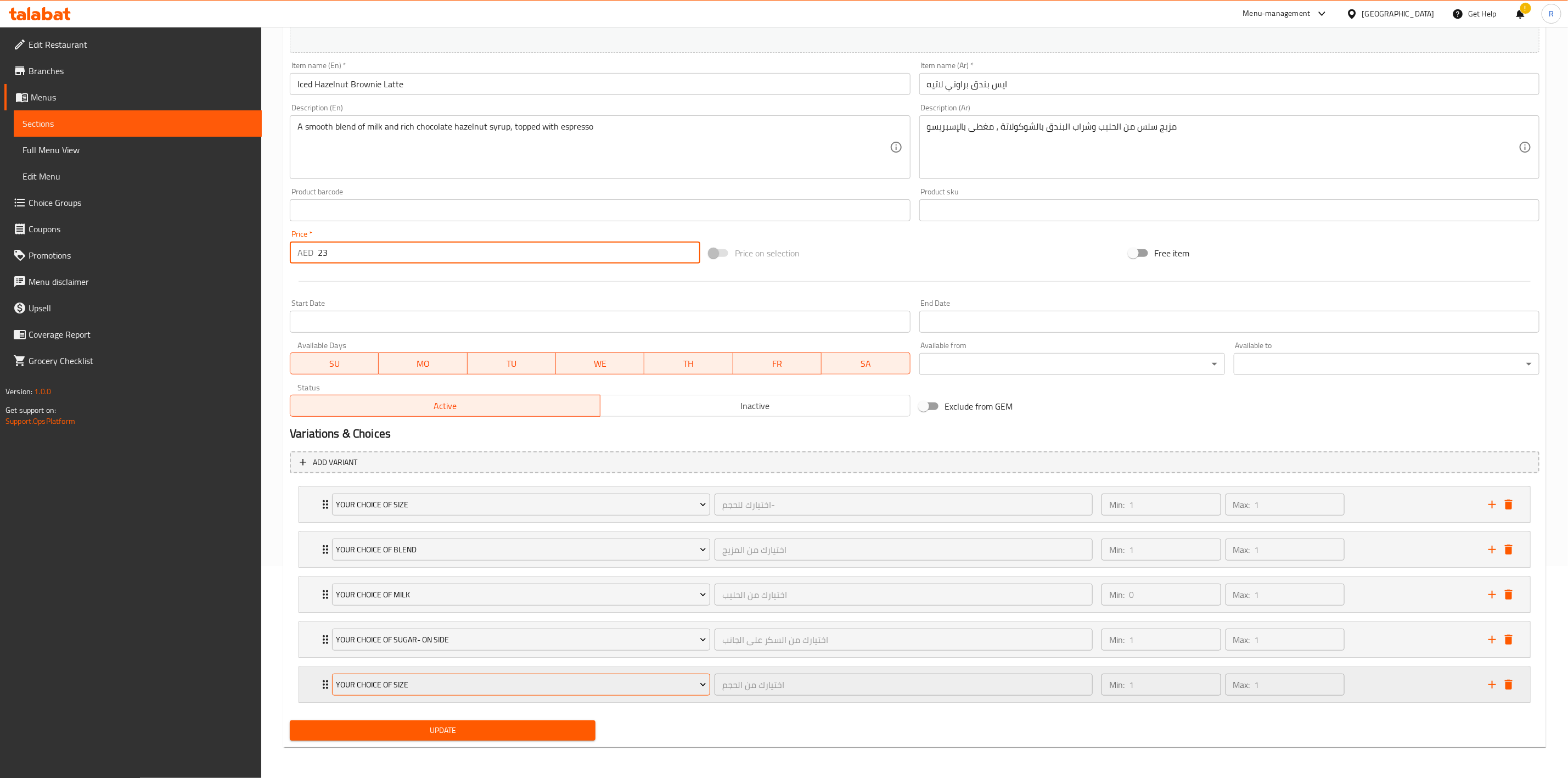
type input "23"
click at [525, 682] on span "Your Choice Of Size" at bounding box center [521, 685] width 370 height 14
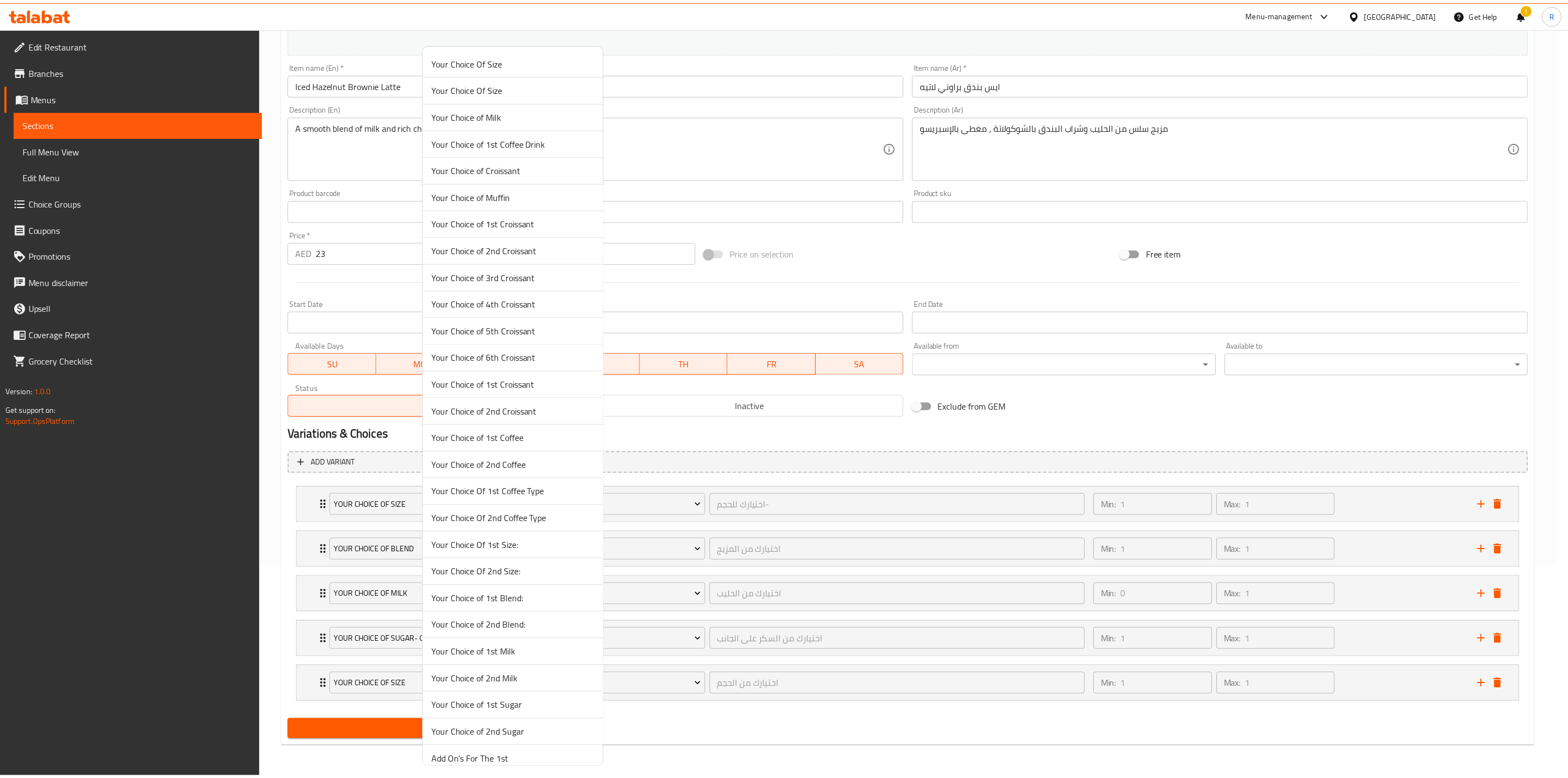
scroll to position [1338, 0]
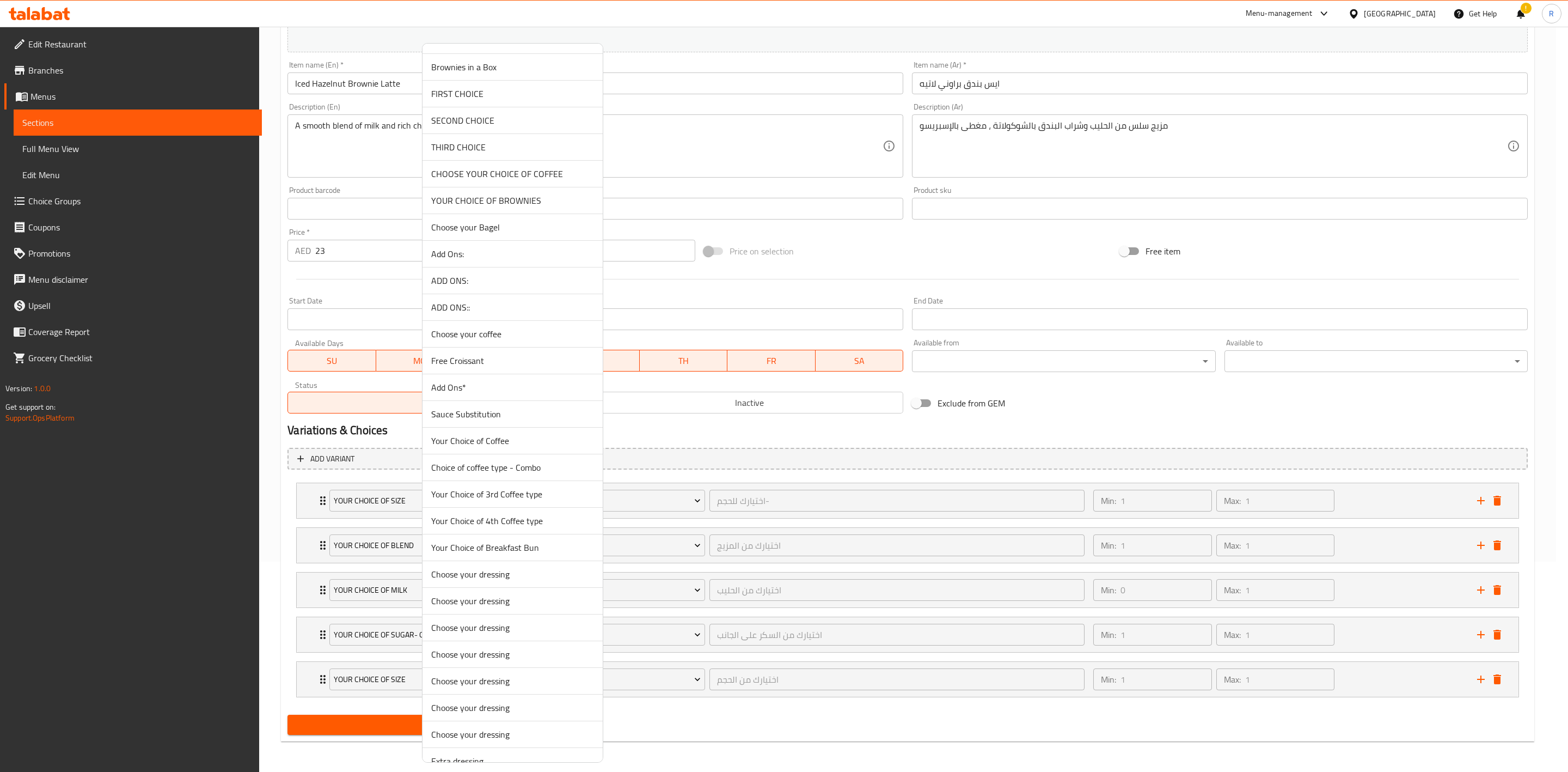
click at [498, 393] on span "Add Ons*" at bounding box center [513, 387] width 163 height 13
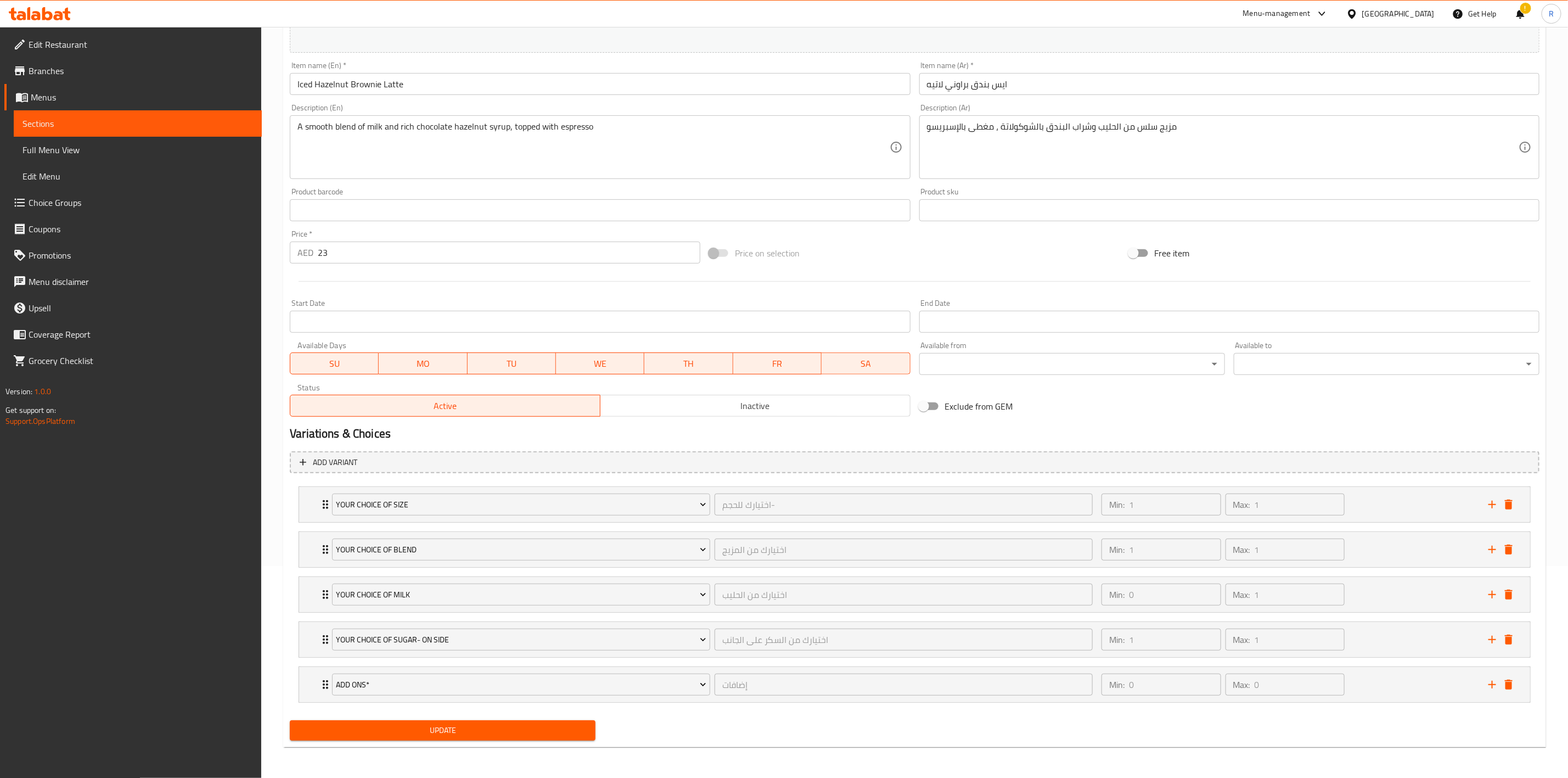
click at [430, 728] on span "Update" at bounding box center [443, 730] width 288 height 14
drag, startPoint x: 316, startPoint y: 689, endPoint x: 310, endPoint y: 623, distance: 66.3
click at [310, 623] on div "YOUR CHOICE OF SIZE اختيارك للحجم- ​ Min: 1 ​ Max: 1 ​ Iced Regular (16 oz) (ID…" at bounding box center [914, 594] width 1250 height 226
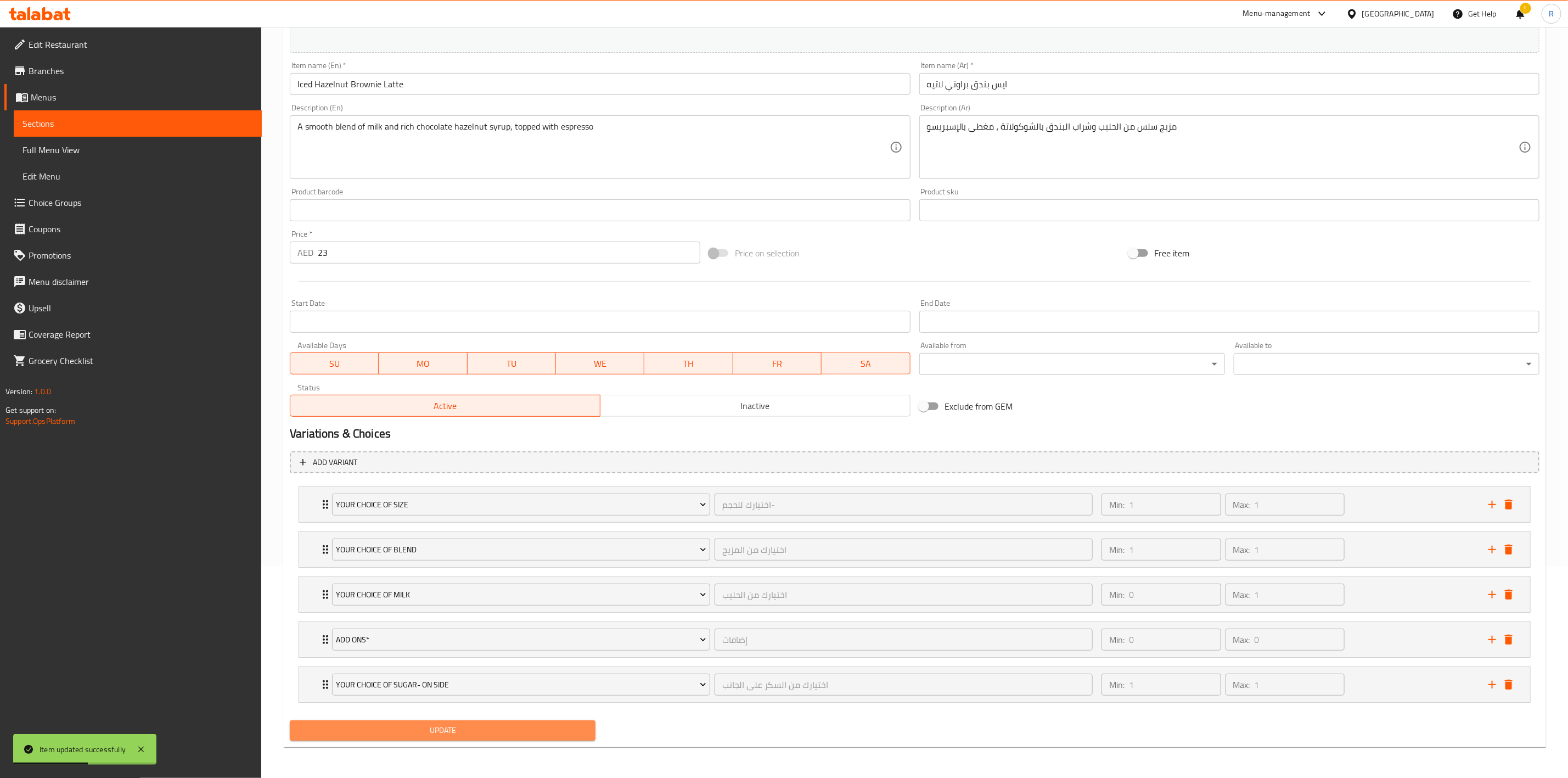
click at [403, 736] on span "Update" at bounding box center [443, 730] width 288 height 14
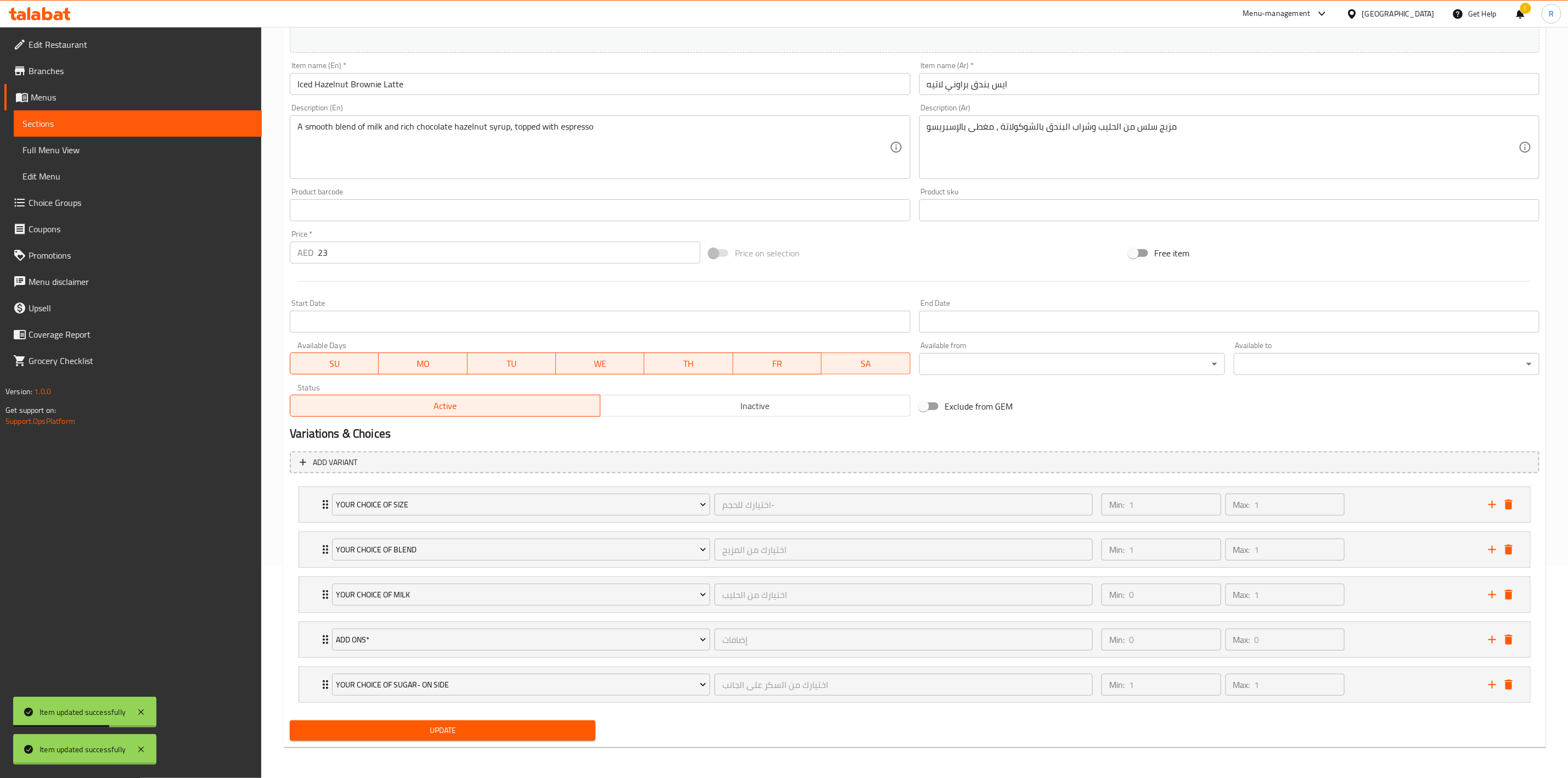
scroll to position [0, 0]
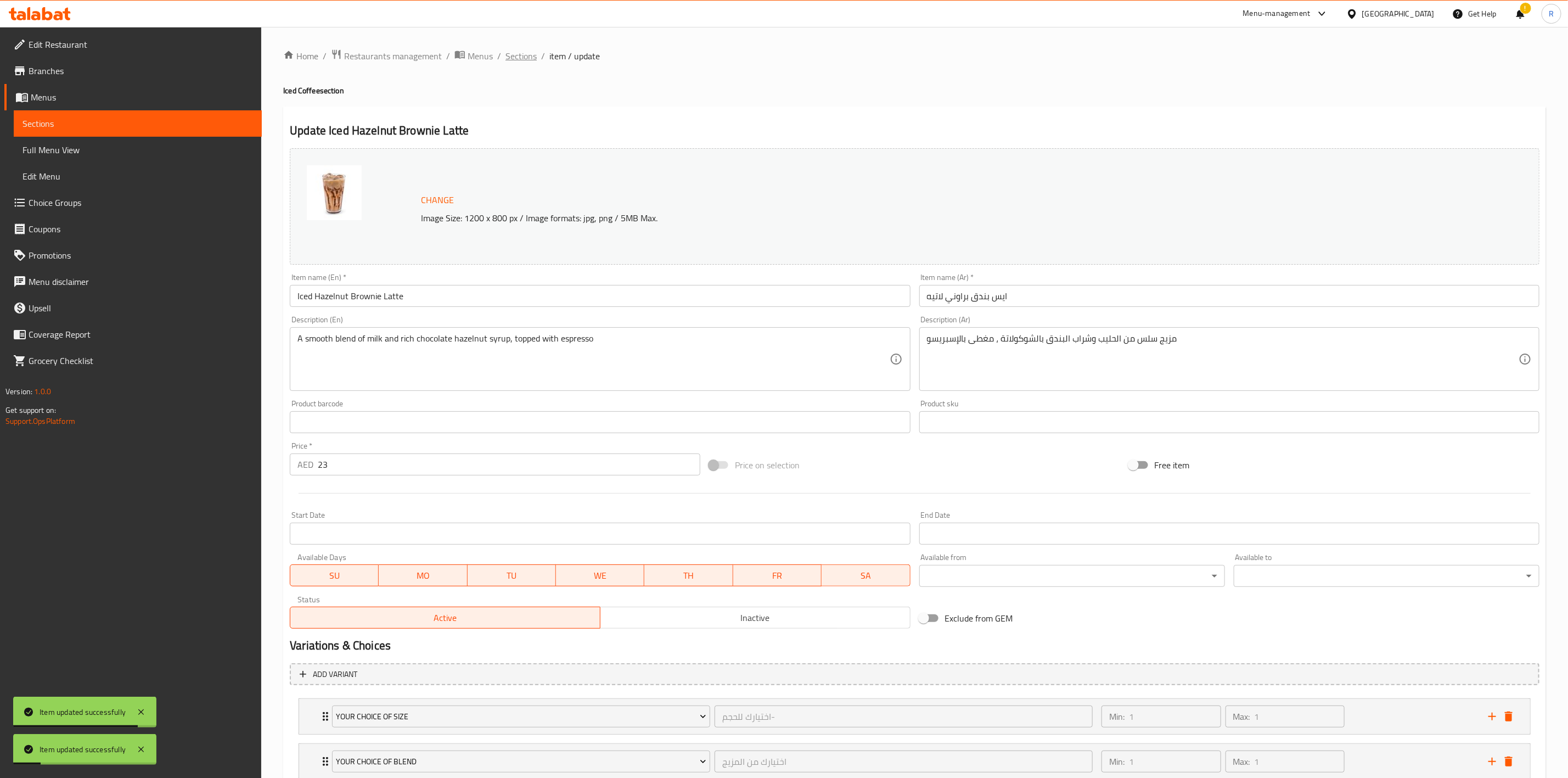
click at [525, 57] on span "Sections" at bounding box center [521, 56] width 31 height 13
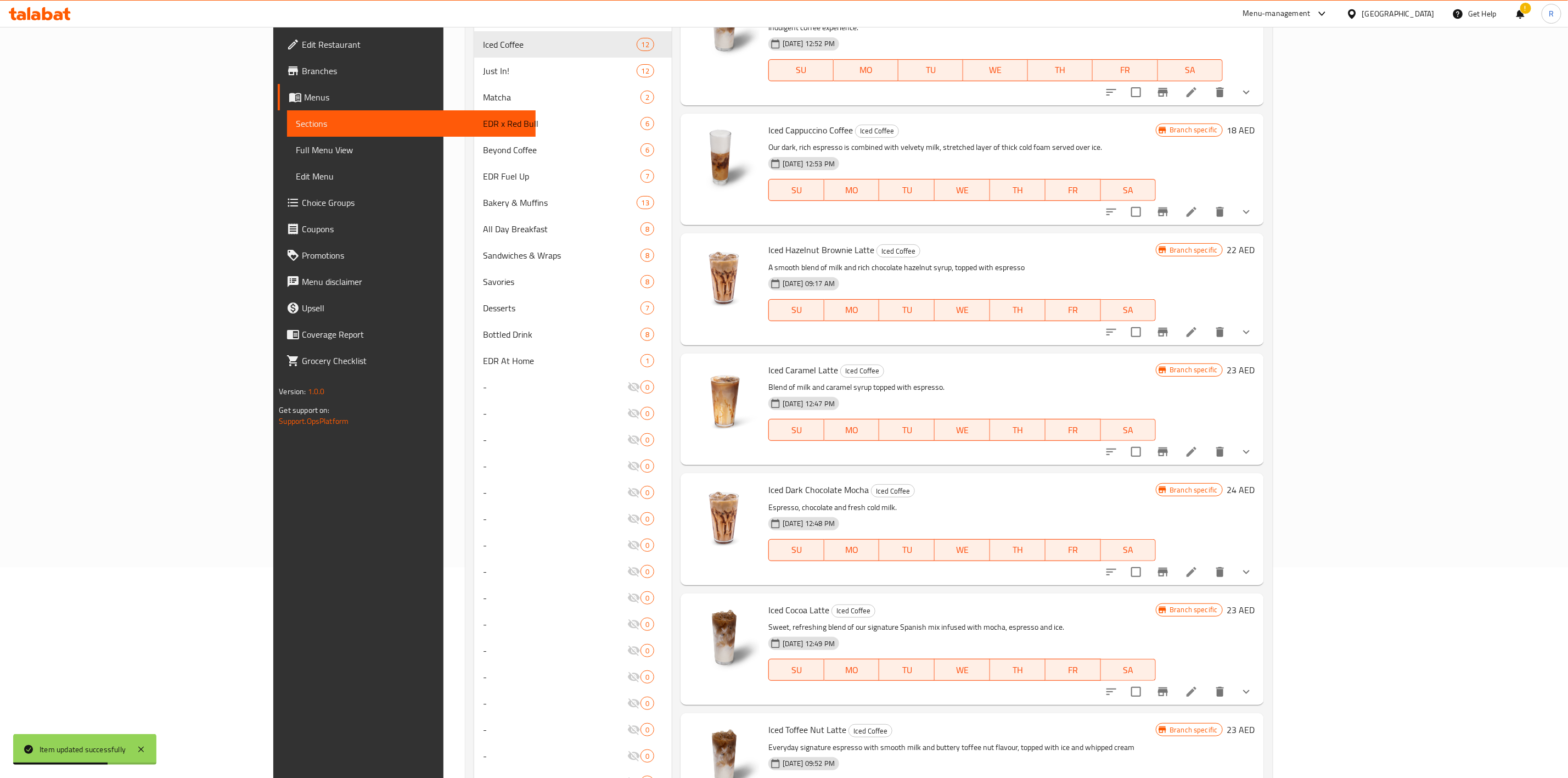
scroll to position [219, 0]
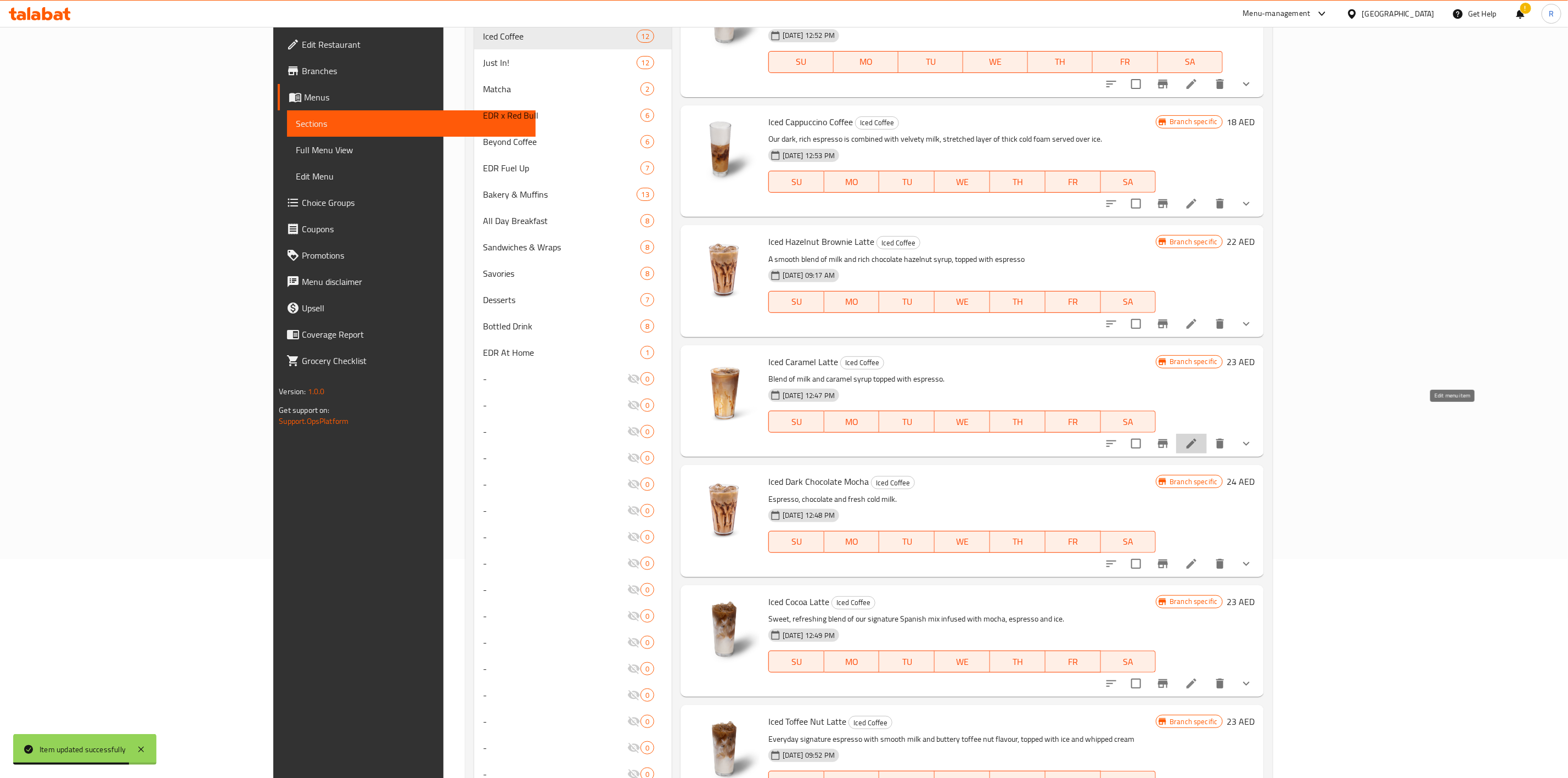
click at [1198, 437] on icon at bounding box center [1191, 444] width 13 height 13
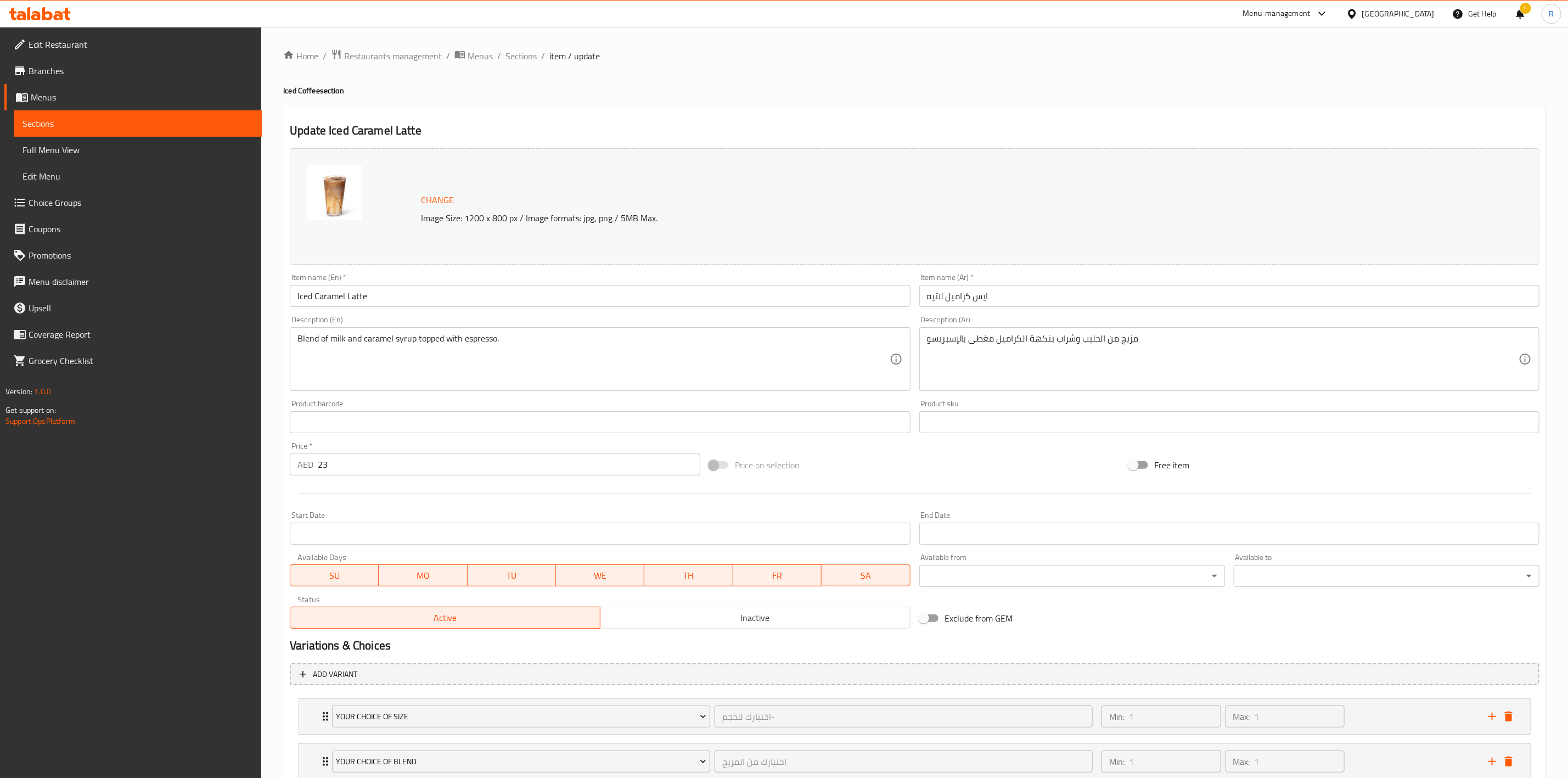
click at [345, 466] on input "23" at bounding box center [509, 463] width 382 height 22
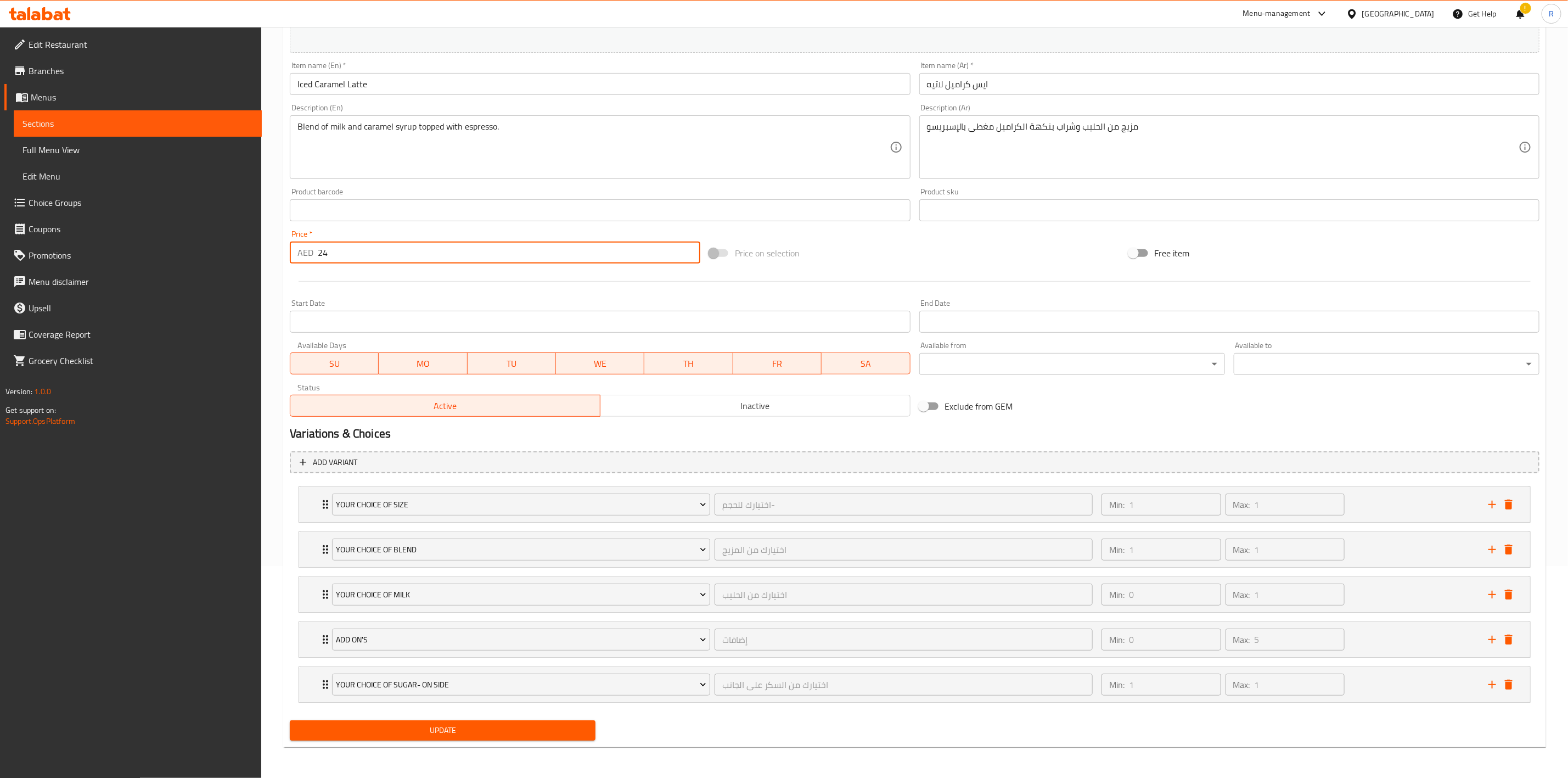
type input "24"
click at [438, 725] on span "Update" at bounding box center [443, 730] width 288 height 14
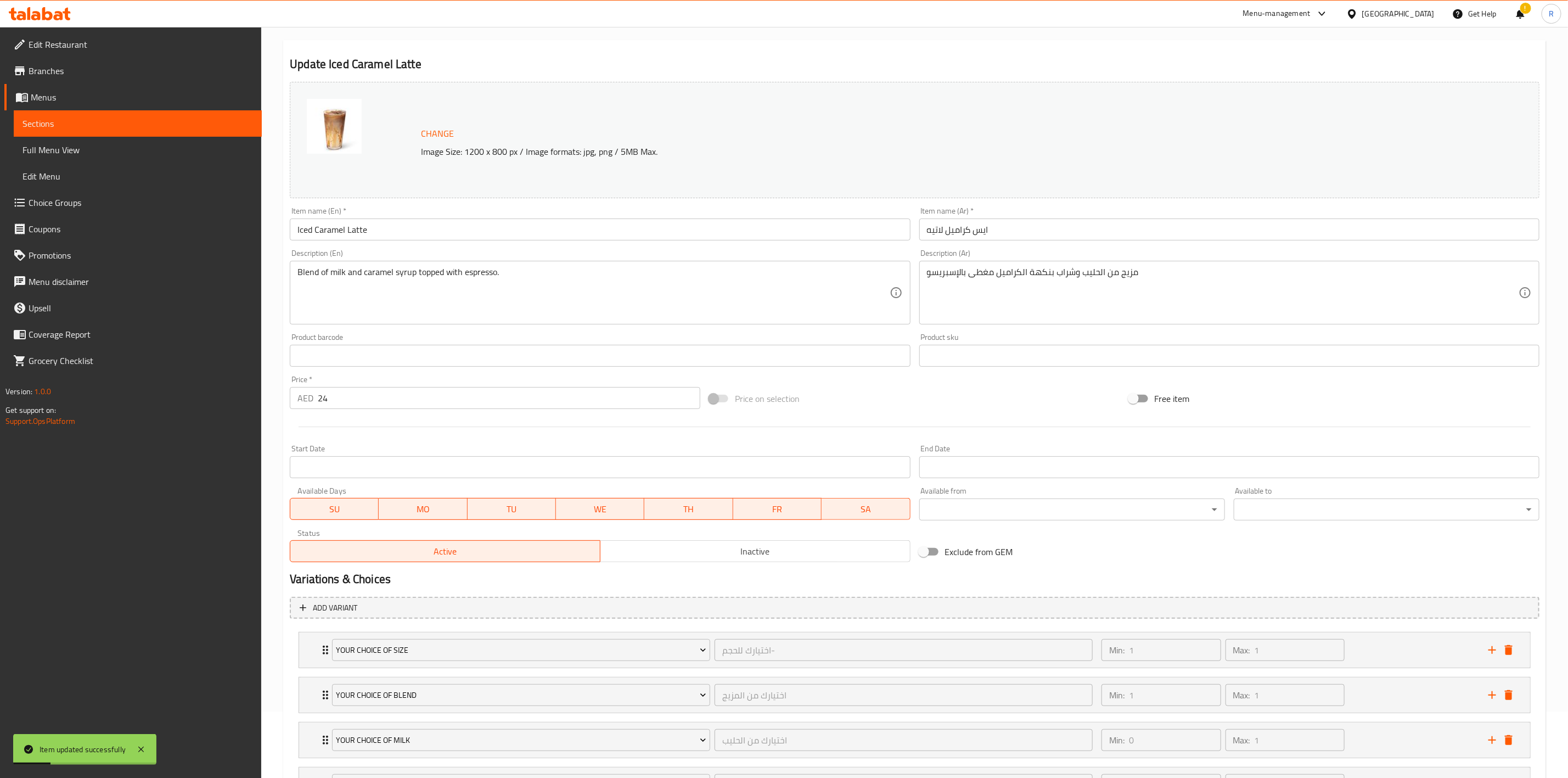
scroll to position [27, 0]
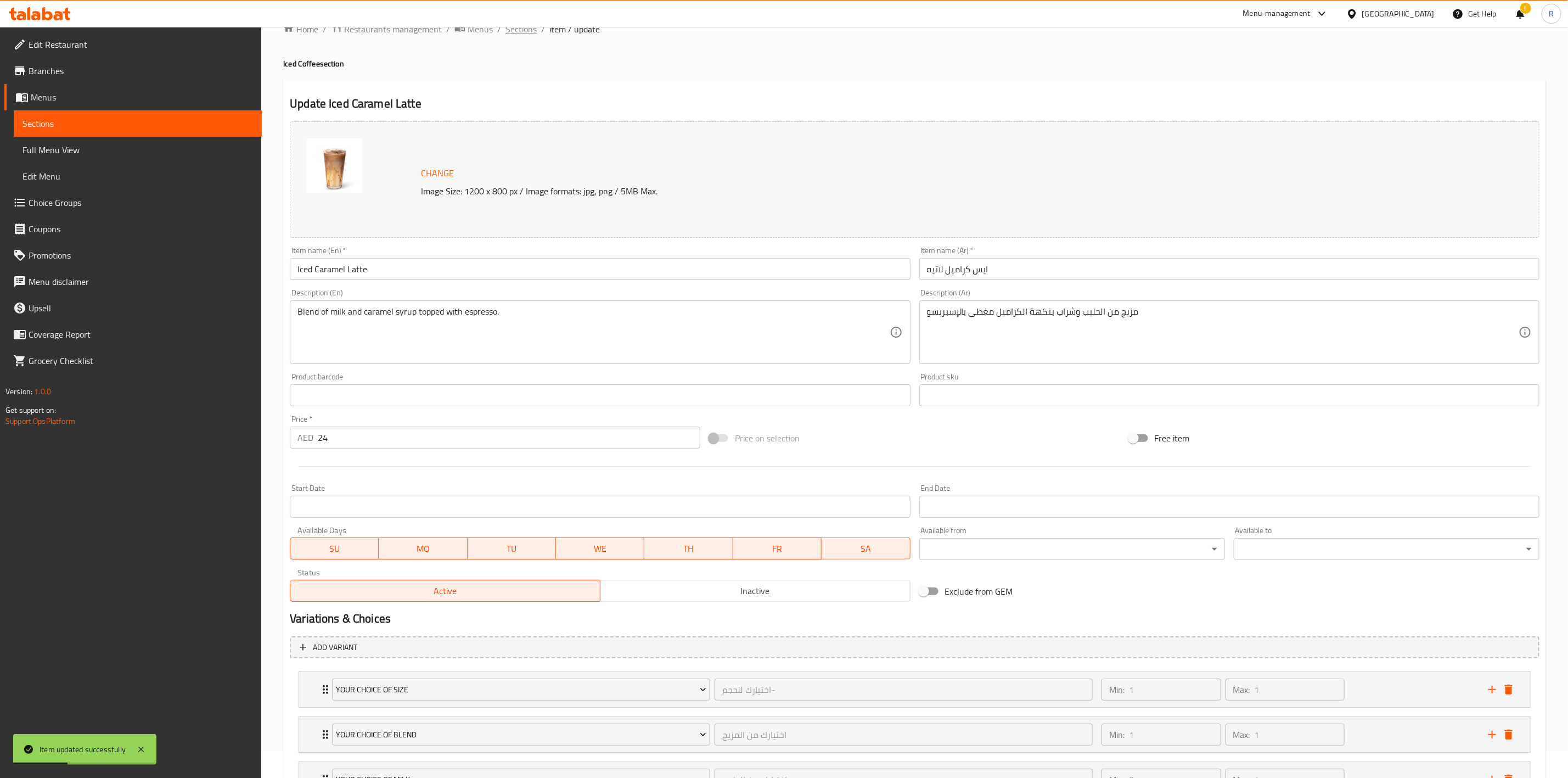
click at [514, 32] on span "Sections" at bounding box center [521, 29] width 31 height 13
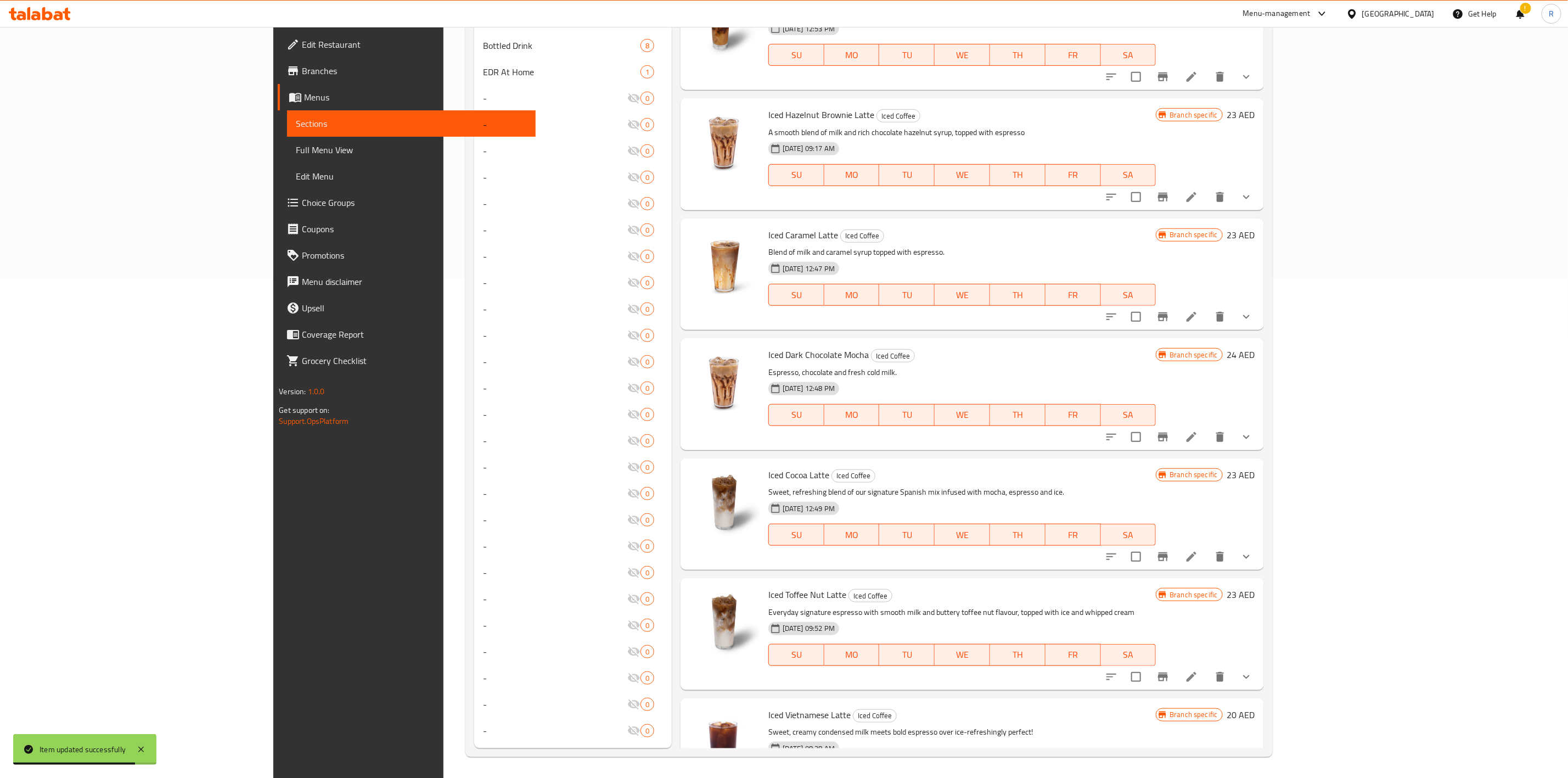
scroll to position [191, 0]
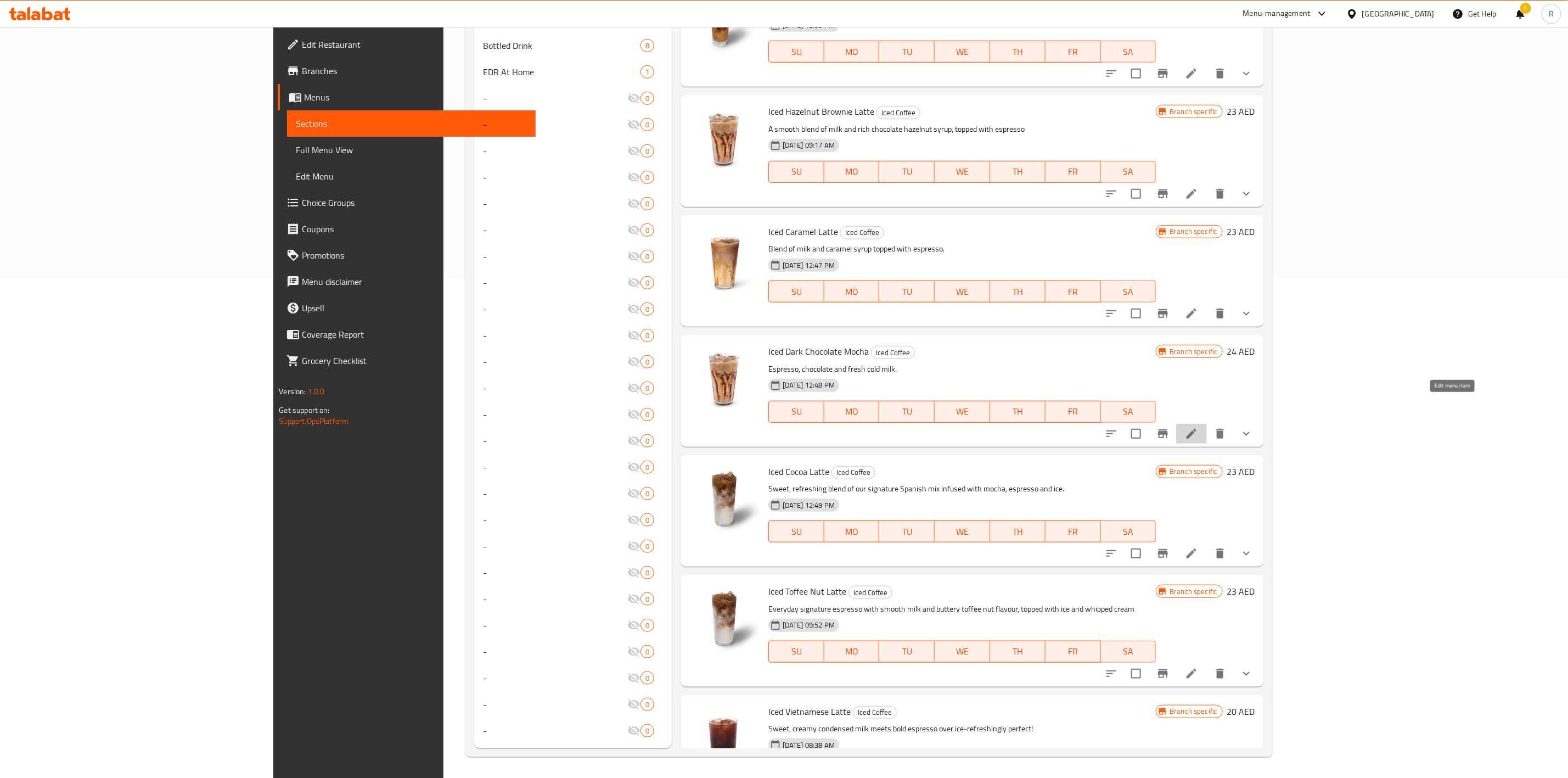
click at [1196, 429] on icon at bounding box center [1191, 433] width 9 height 9
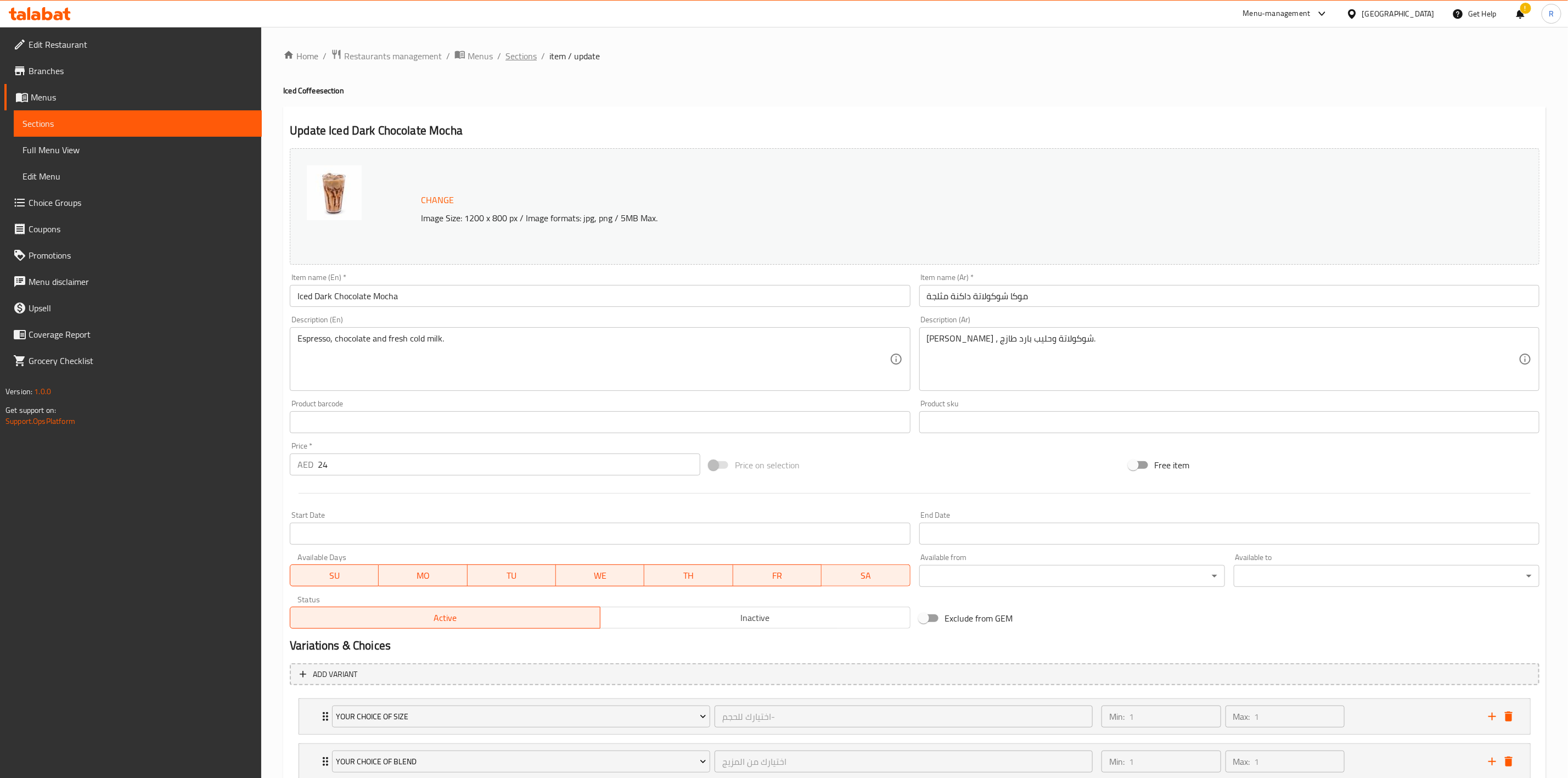
click at [531, 59] on span "Sections" at bounding box center [521, 56] width 31 height 13
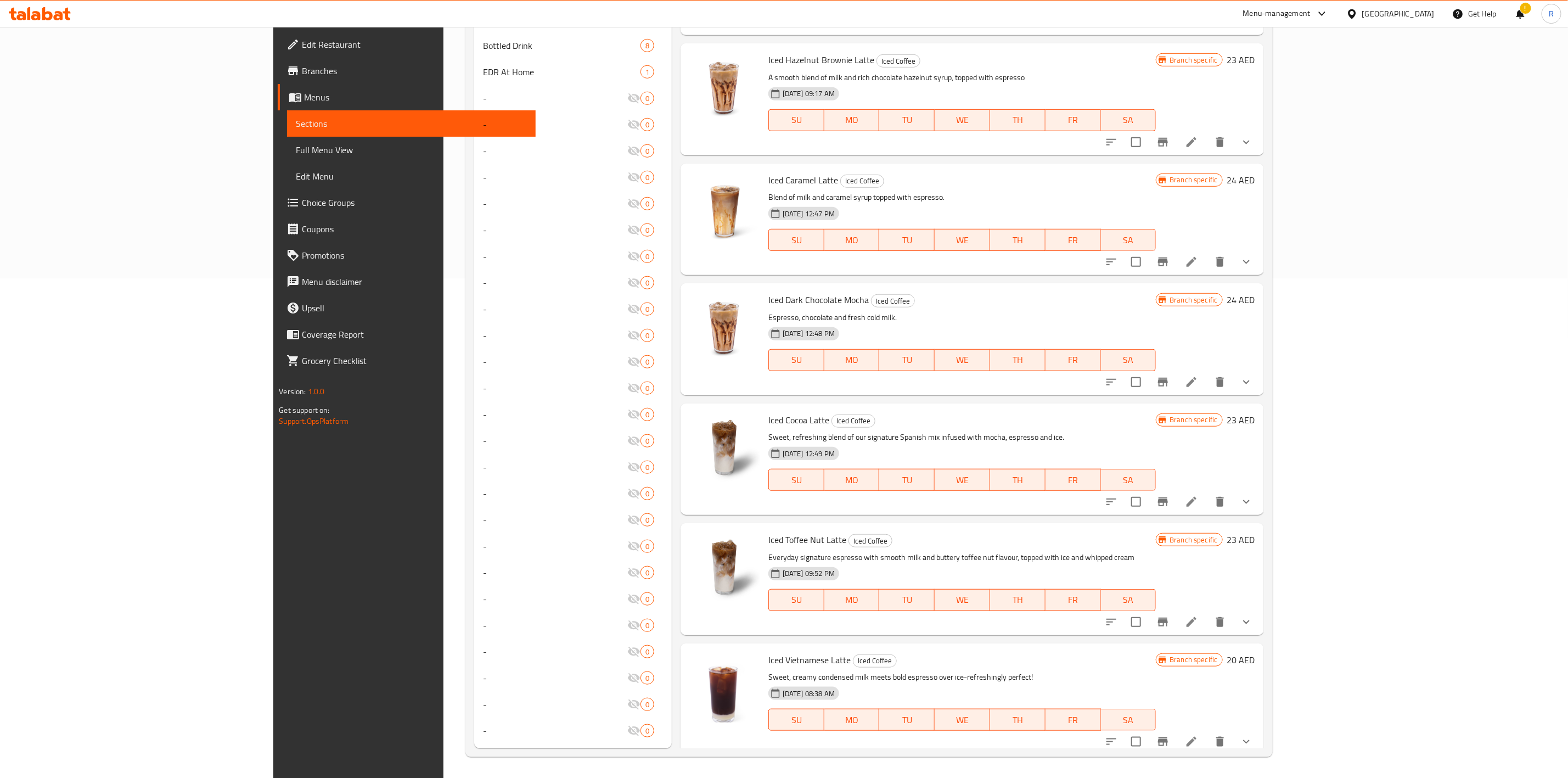
scroll to position [341, 0]
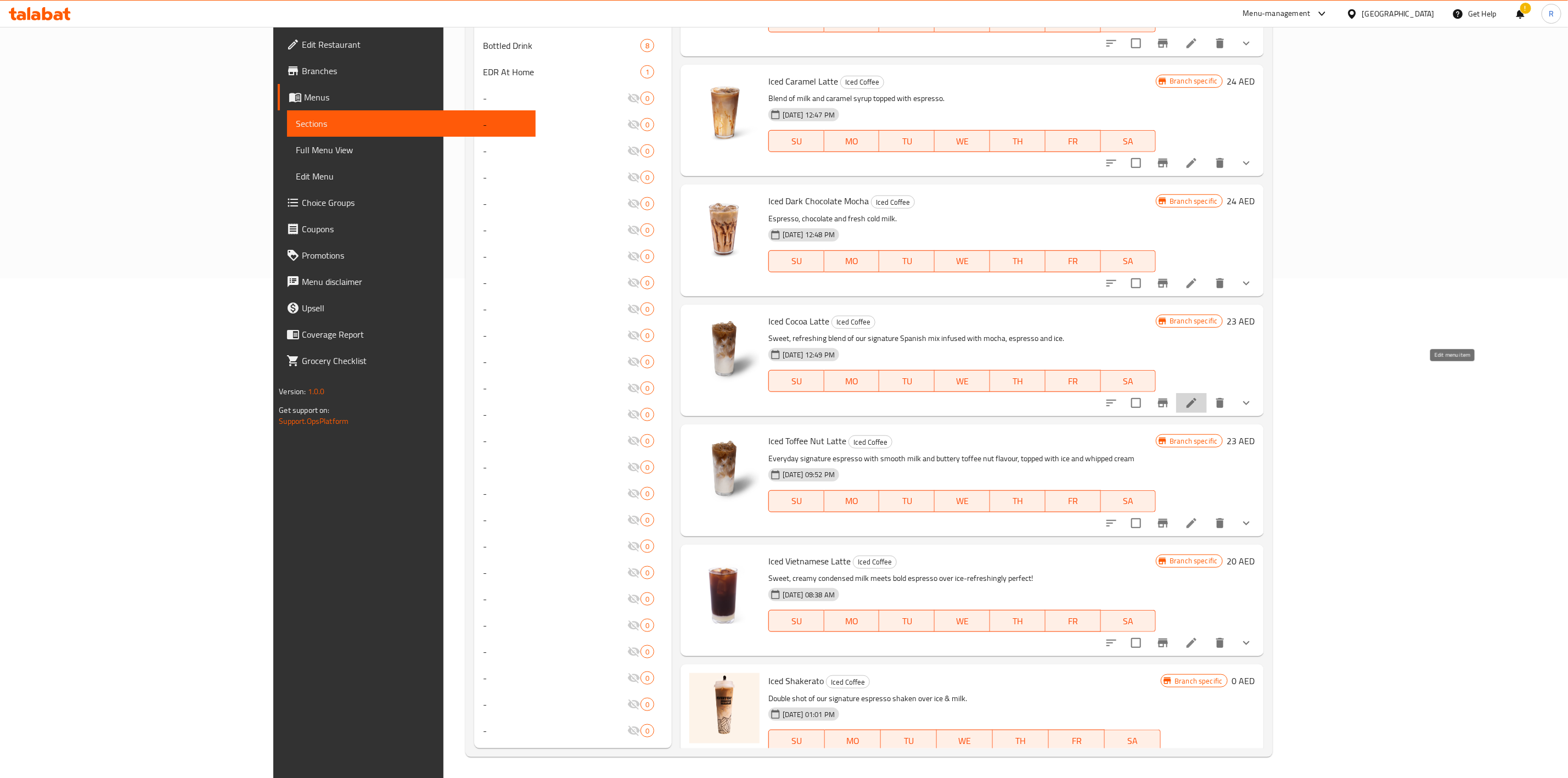
click at [1198, 397] on icon at bounding box center [1191, 403] width 13 height 13
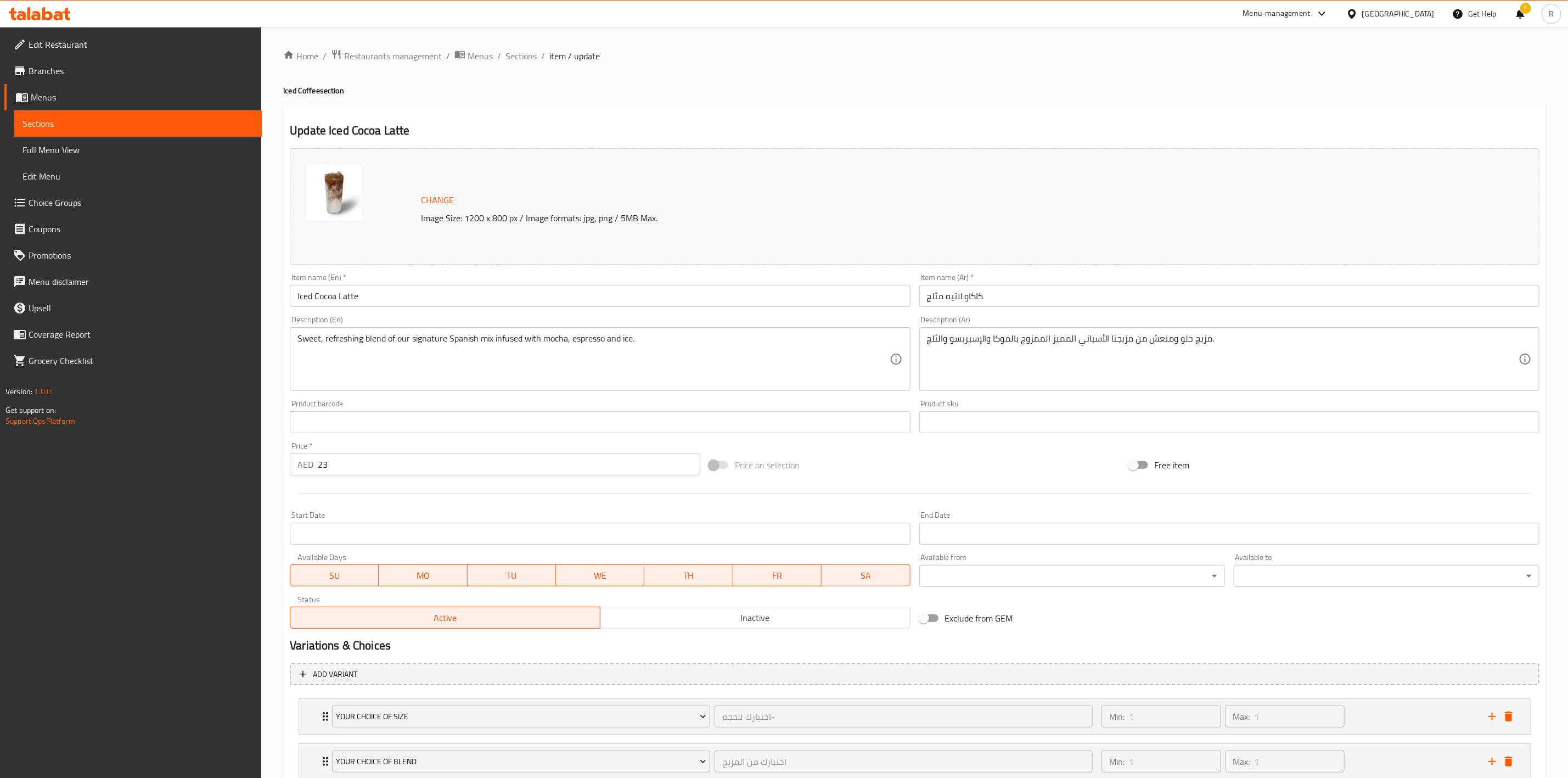
click at [347, 463] on input "23" at bounding box center [509, 463] width 382 height 22
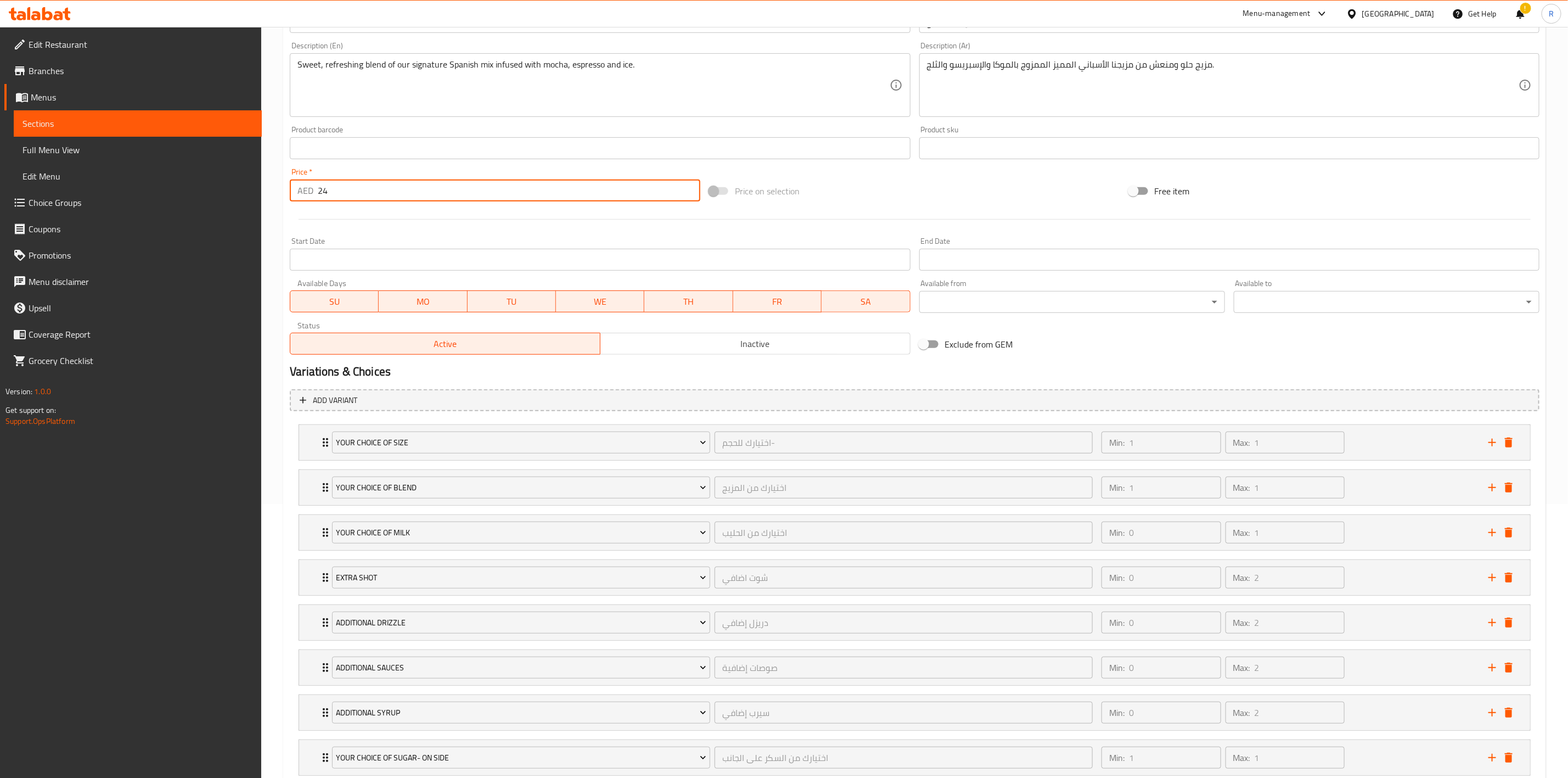
scroll to position [354, 0]
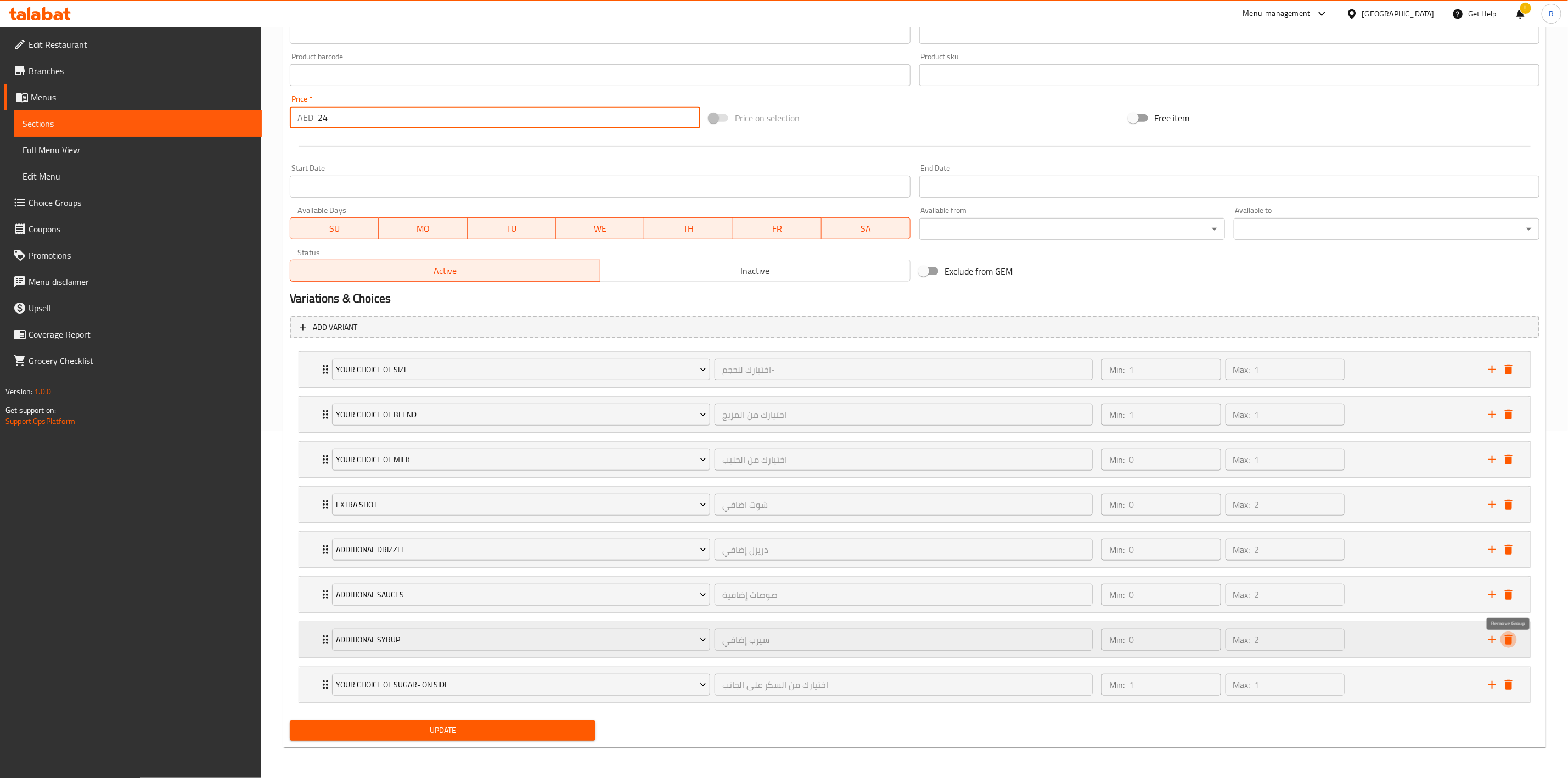
click at [1510, 644] on icon "delete" at bounding box center [1509, 640] width 13 height 13
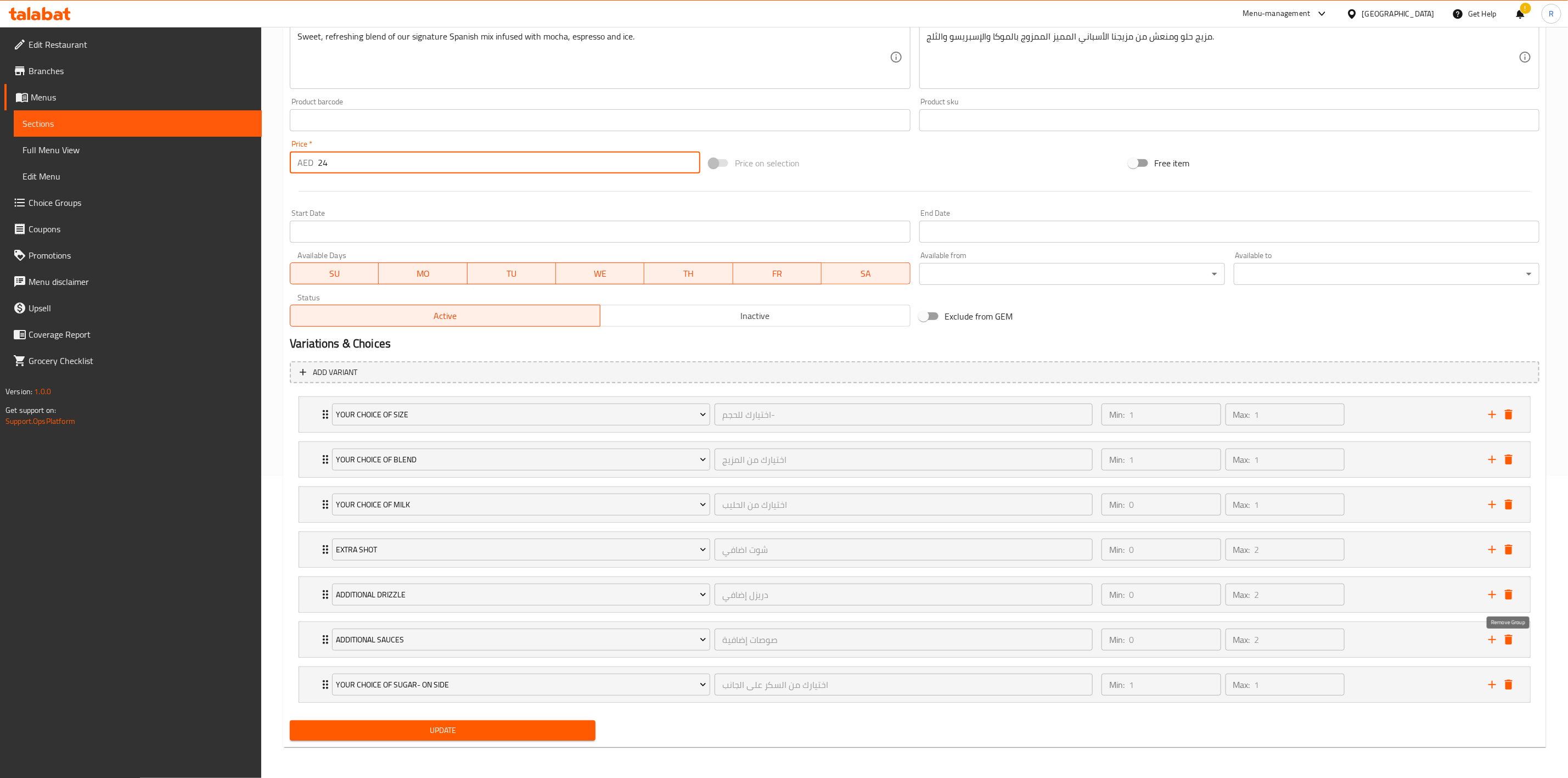
scroll to position [308, 0]
type input "24"
click at [1510, 600] on button "delete" at bounding box center [1508, 593] width 16 height 16
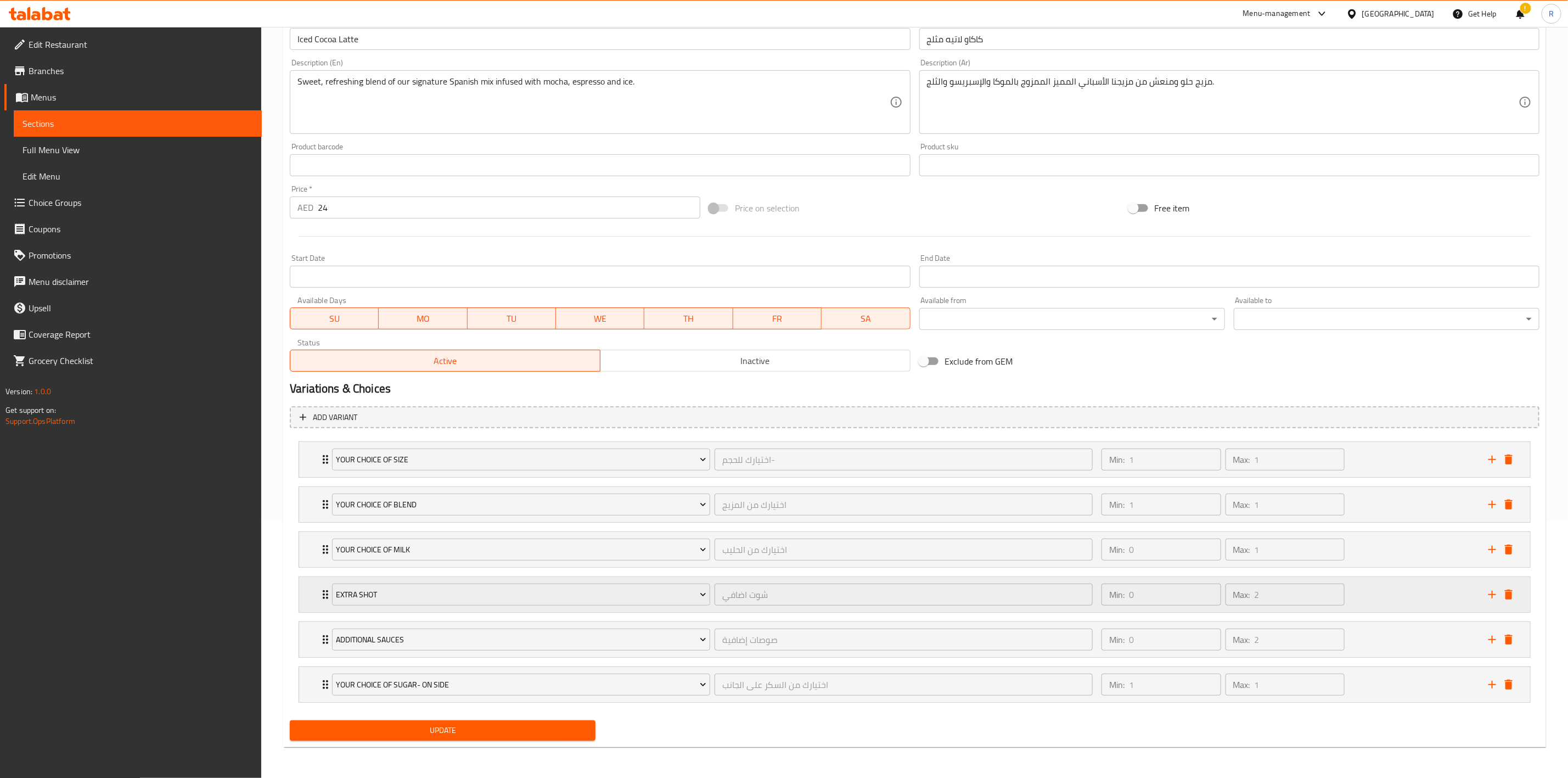
click at [1510, 601] on div "Extra Shot شوت اضافي ​ Min: 0 ​ Max: 2 ​" at bounding box center [918, 593] width 1198 height 35
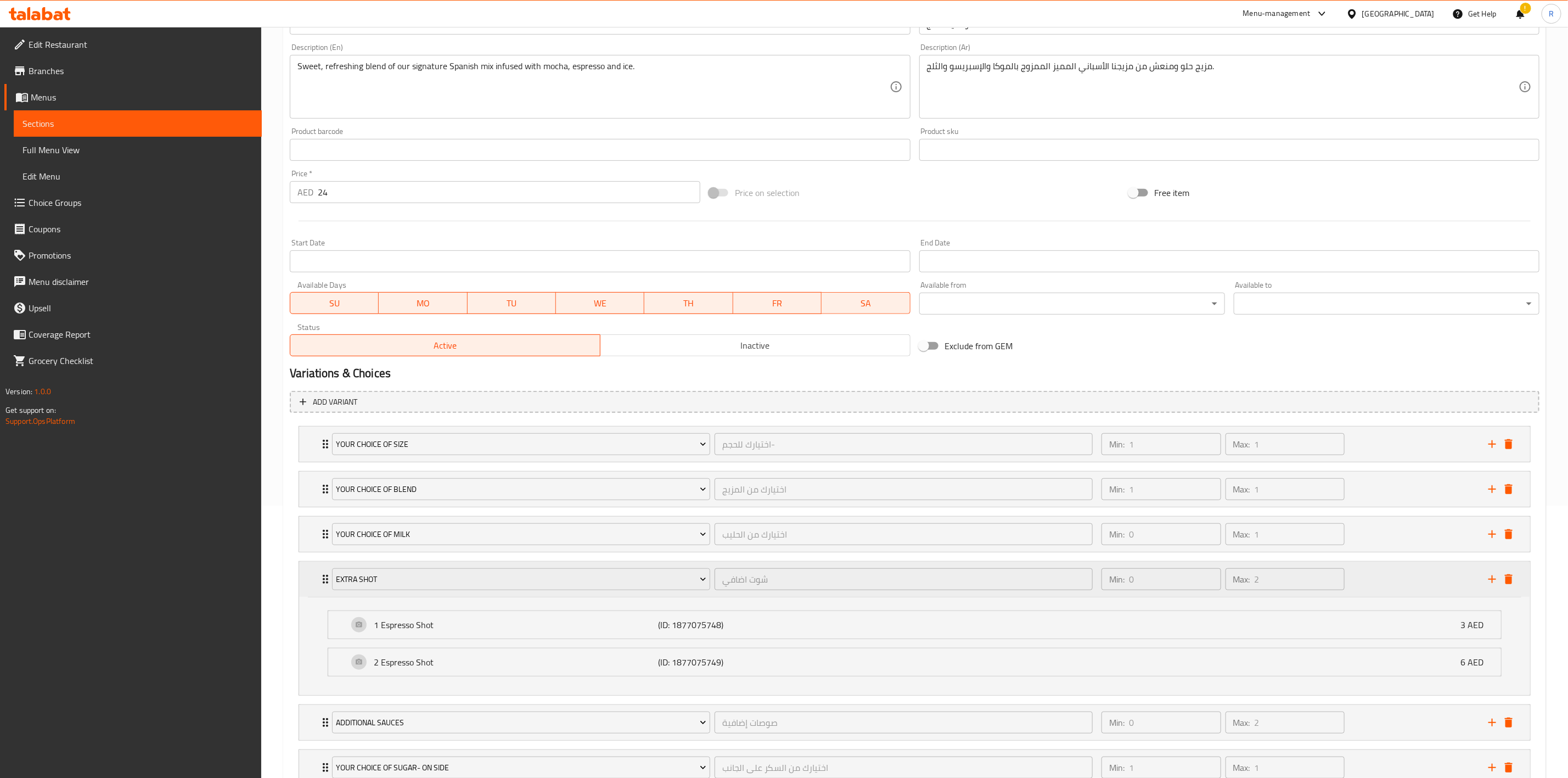
scroll to position [308, 0]
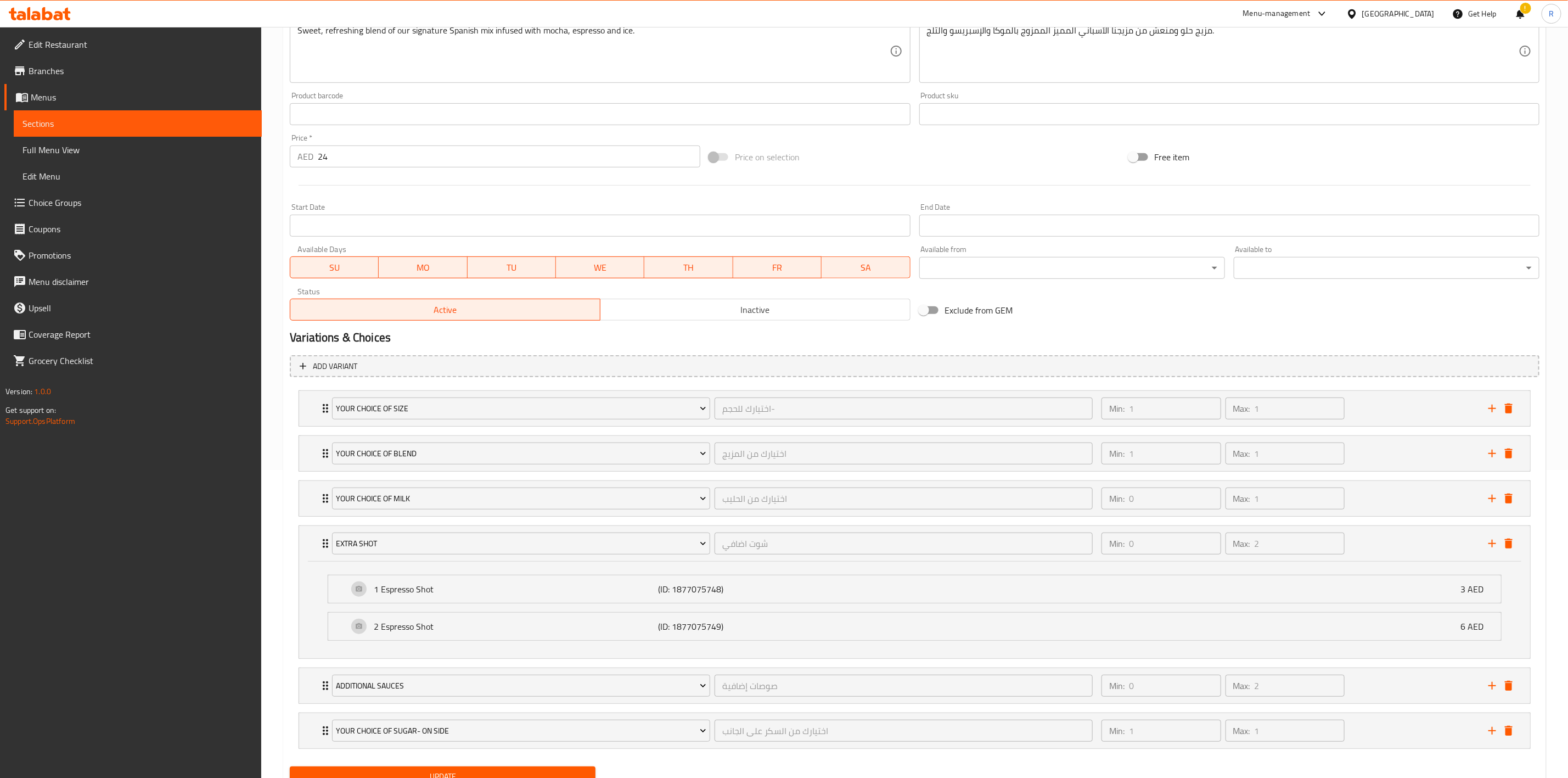
click at [1524, 576] on div "1 Espresso Shot (ID: 1877075748) 3 AED Name (En) 1 Espresso Shot Name (En) Name…" at bounding box center [914, 609] width 1231 height 97
click at [1509, 546] on icon "delete" at bounding box center [1509, 543] width 8 height 9
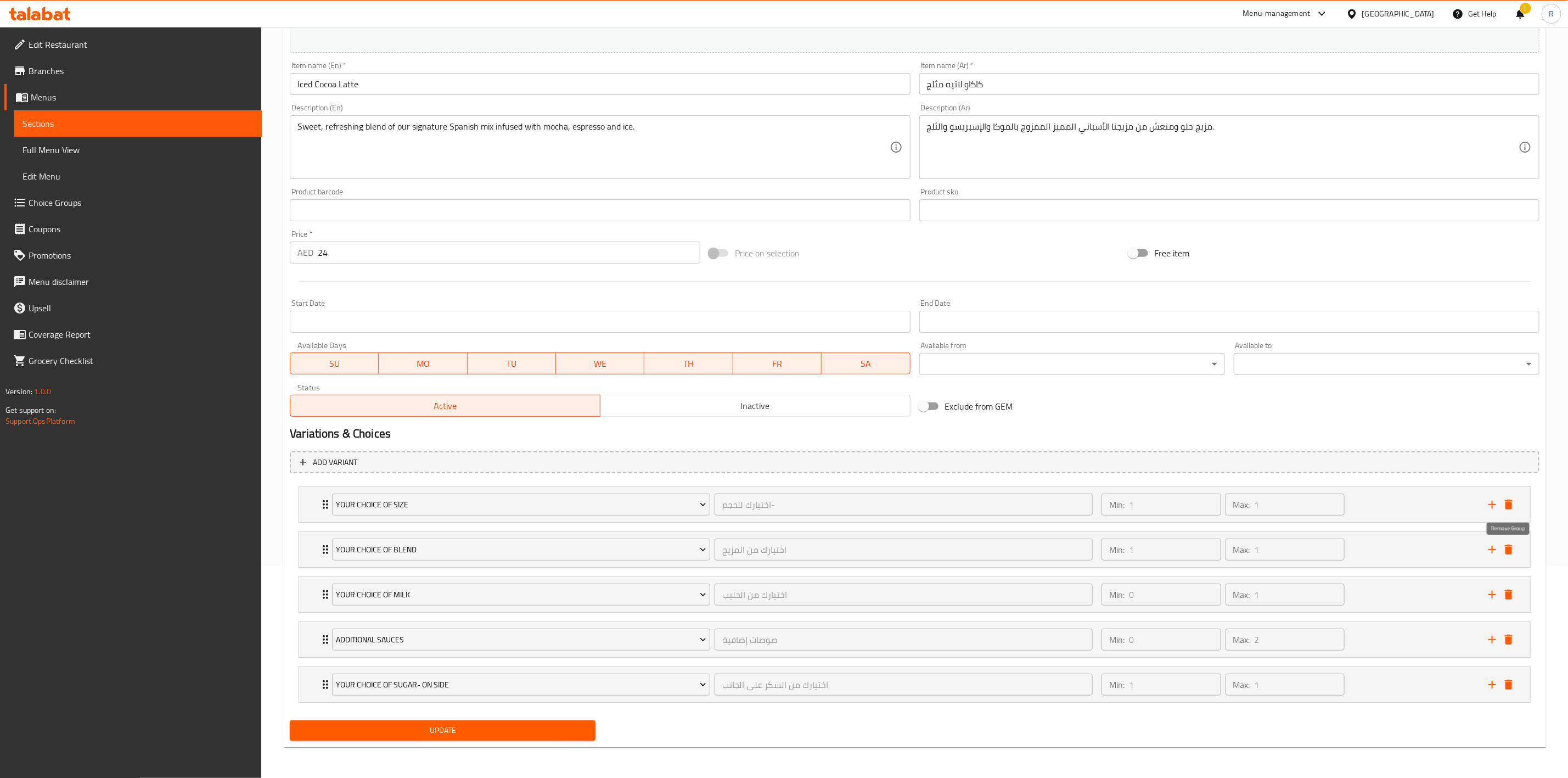
scroll to position [217, 0]
click at [1512, 633] on icon "delete" at bounding box center [1509, 640] width 13 height 13
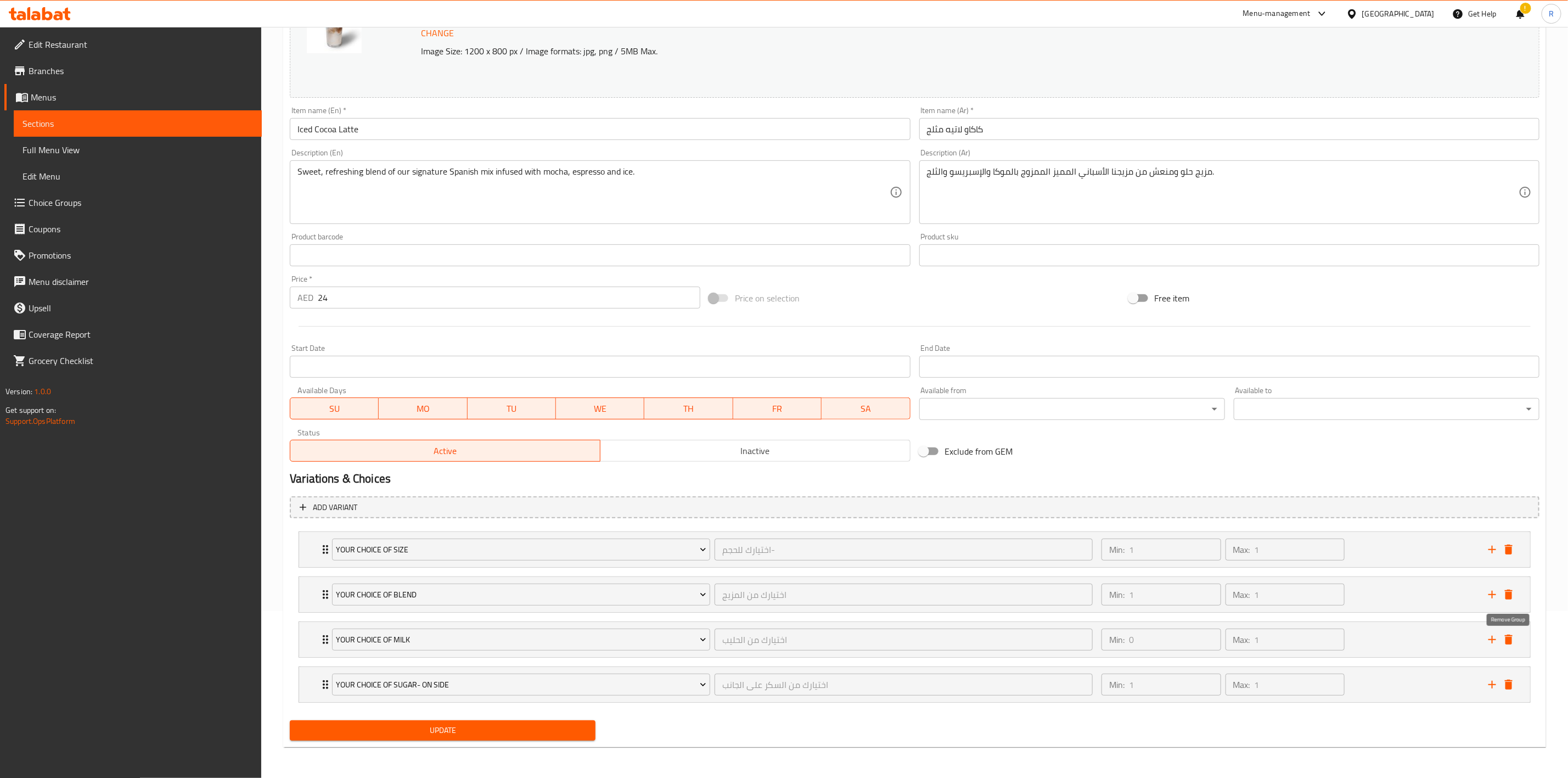
scroll to position [170, 0]
click at [1492, 682] on icon "add" at bounding box center [1493, 685] width 13 height 13
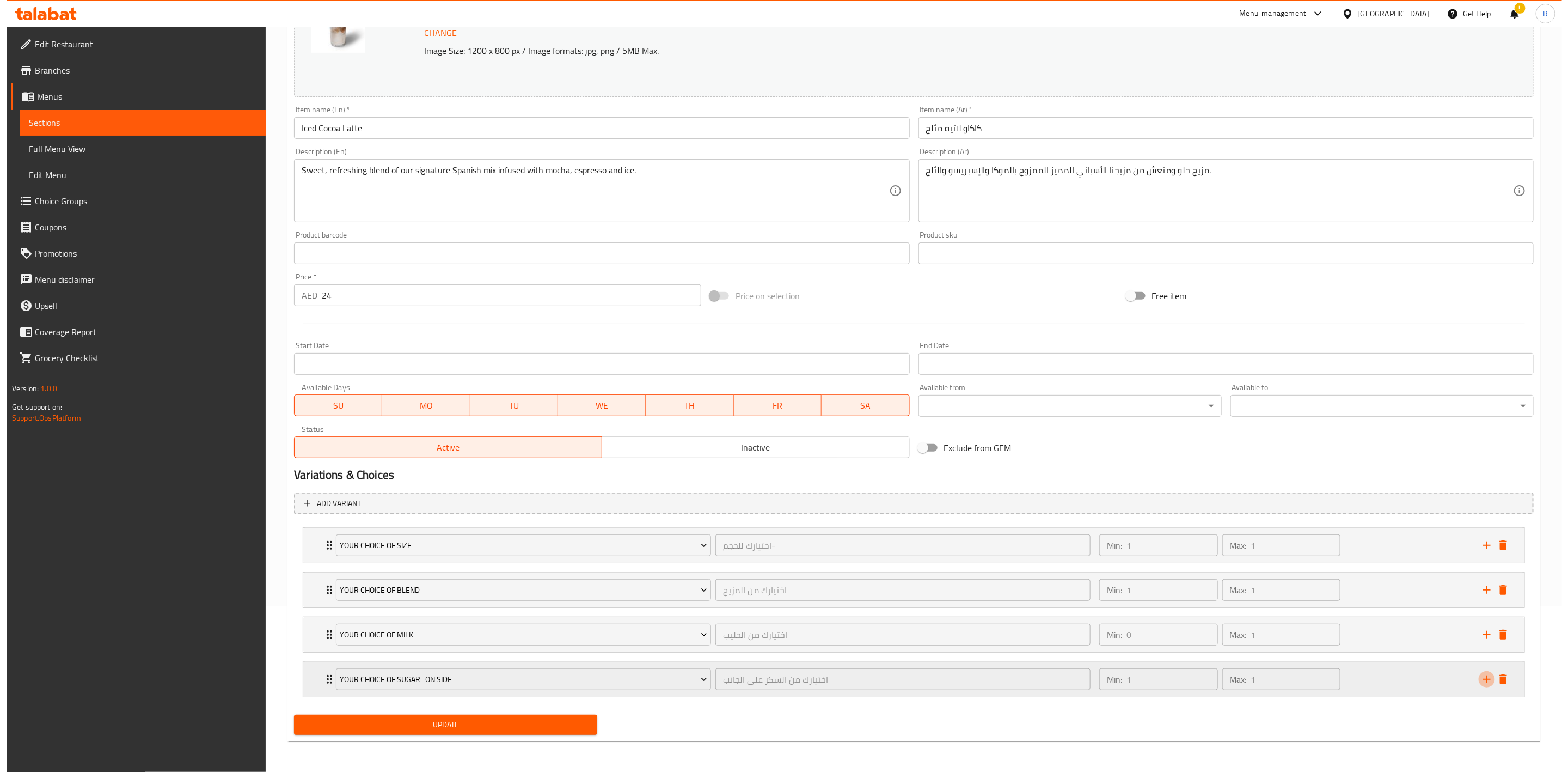
scroll to position [215, 0]
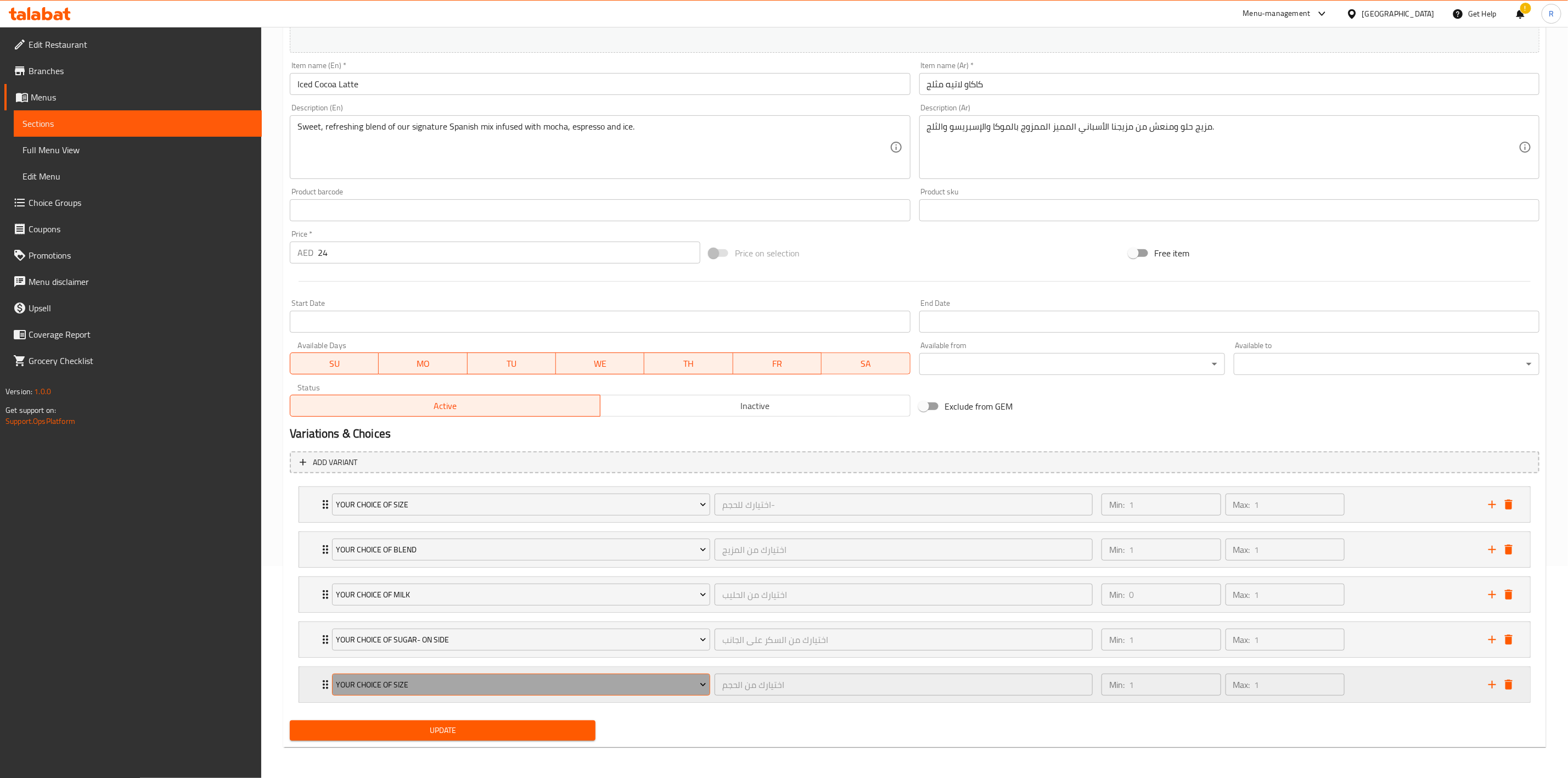
click at [429, 685] on span "Your Choice Of Size" at bounding box center [521, 685] width 370 height 14
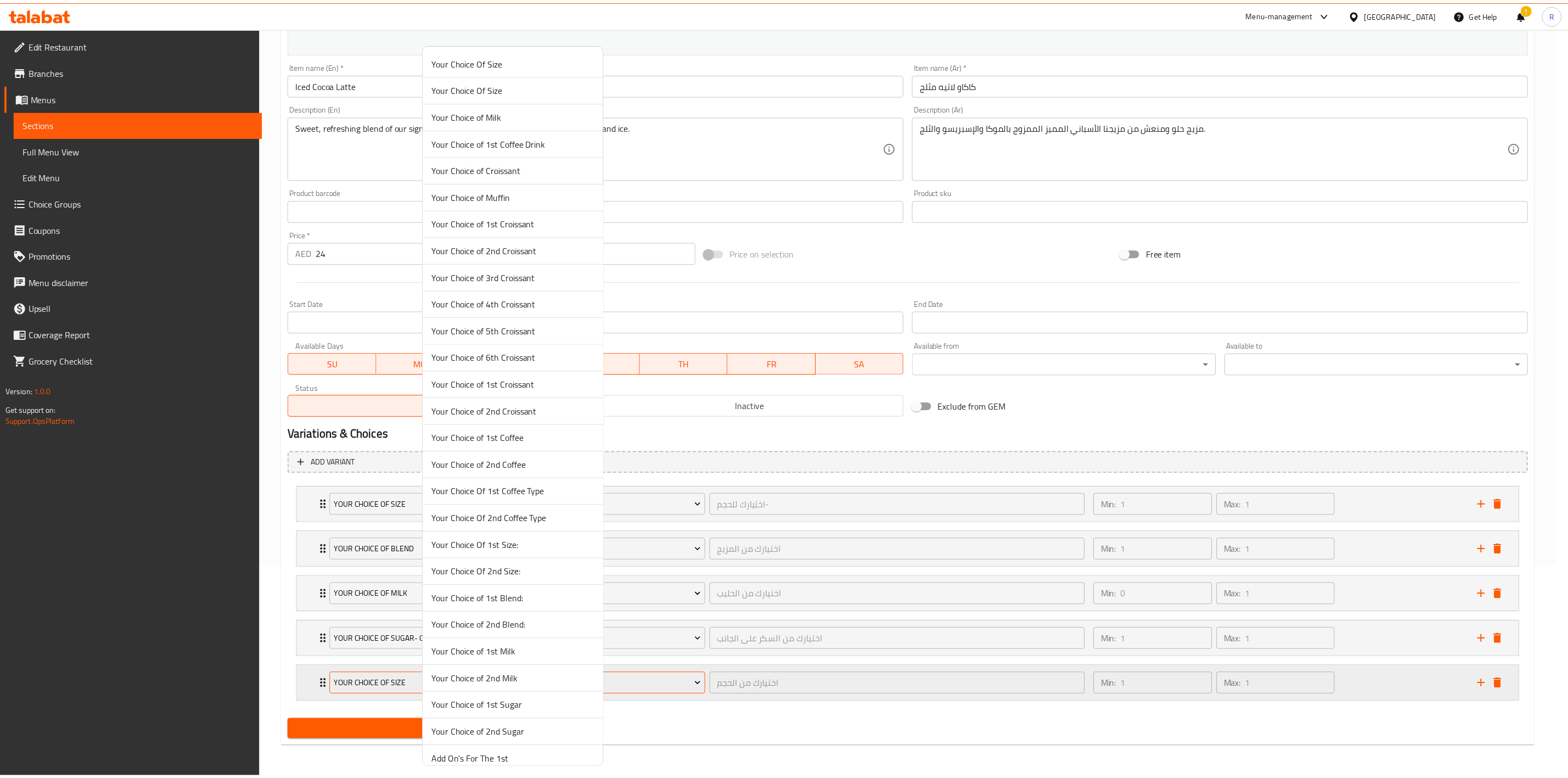
scroll to position [1338, 0]
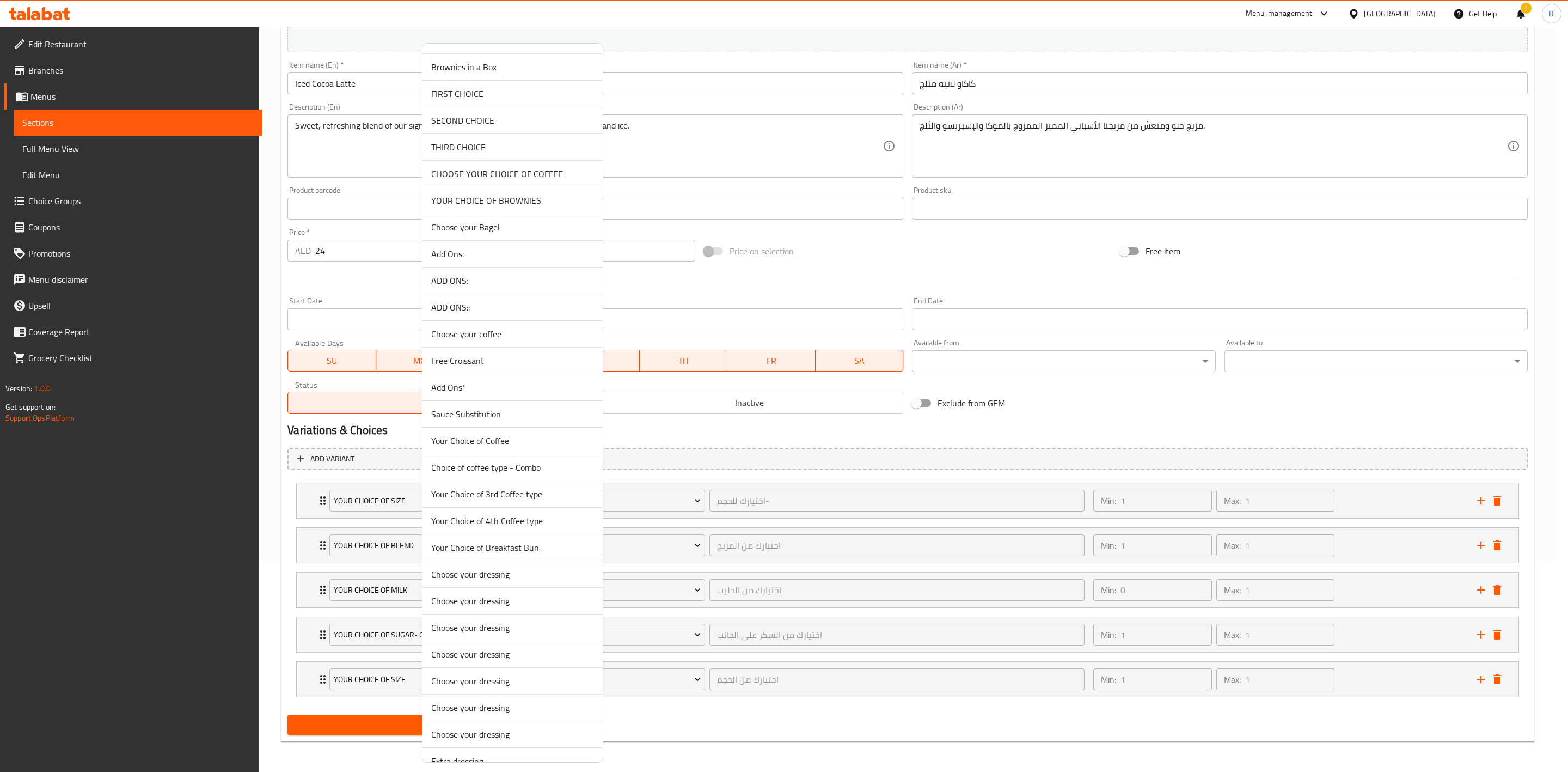
click at [535, 393] on span "Add Ons*" at bounding box center [513, 387] width 163 height 13
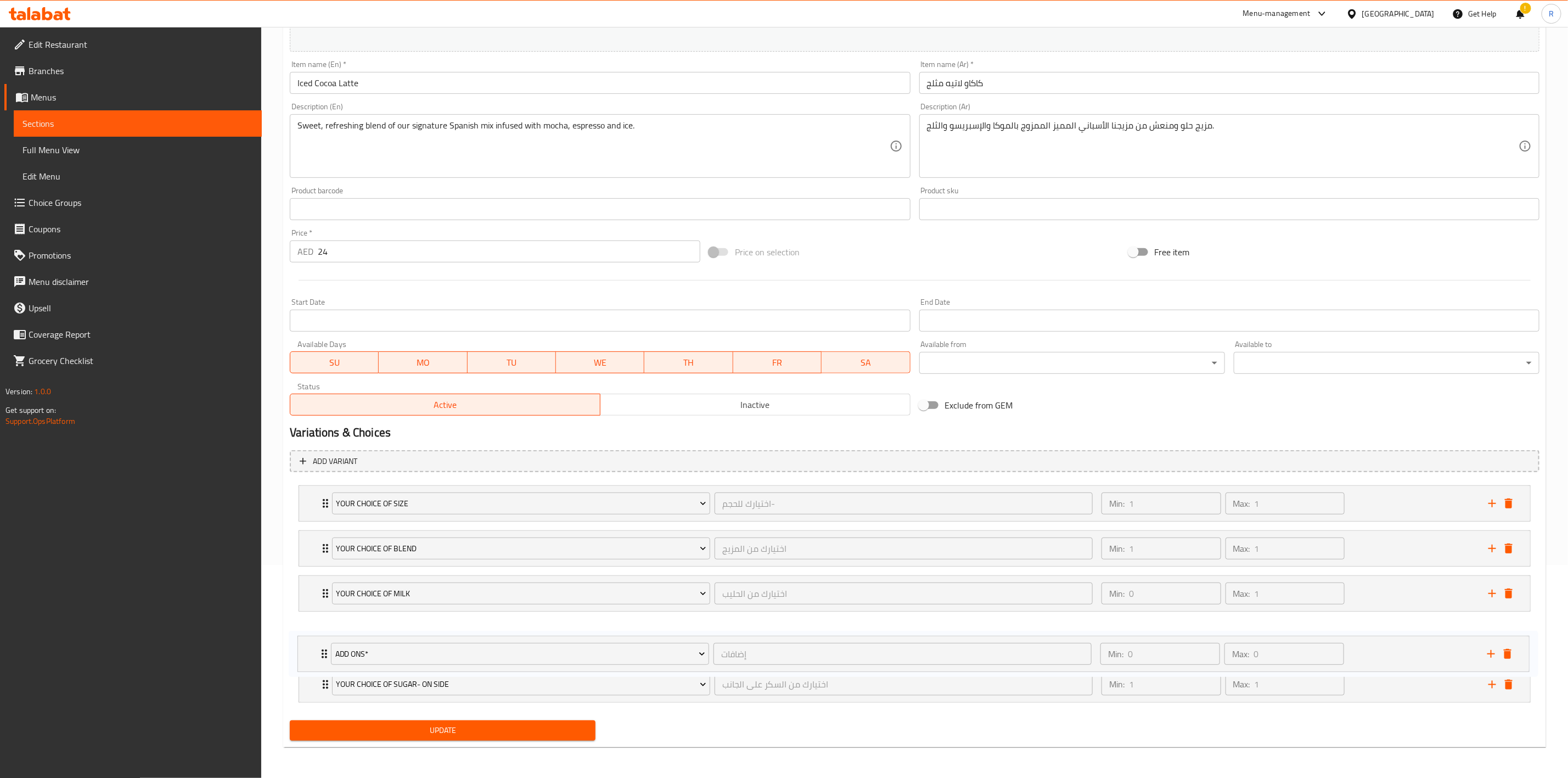
drag, startPoint x: 322, startPoint y: 689, endPoint x: 322, endPoint y: 651, distance: 38.0
click at [322, 651] on div "YOUR CHOICE OF SIZE اختيارك للحجم- ​ Min: 1 ​ Max: 1 ​ Iced Regular (16 oz) (ID…" at bounding box center [914, 594] width 1250 height 226
click at [364, 730] on span "Update" at bounding box center [443, 730] width 288 height 14
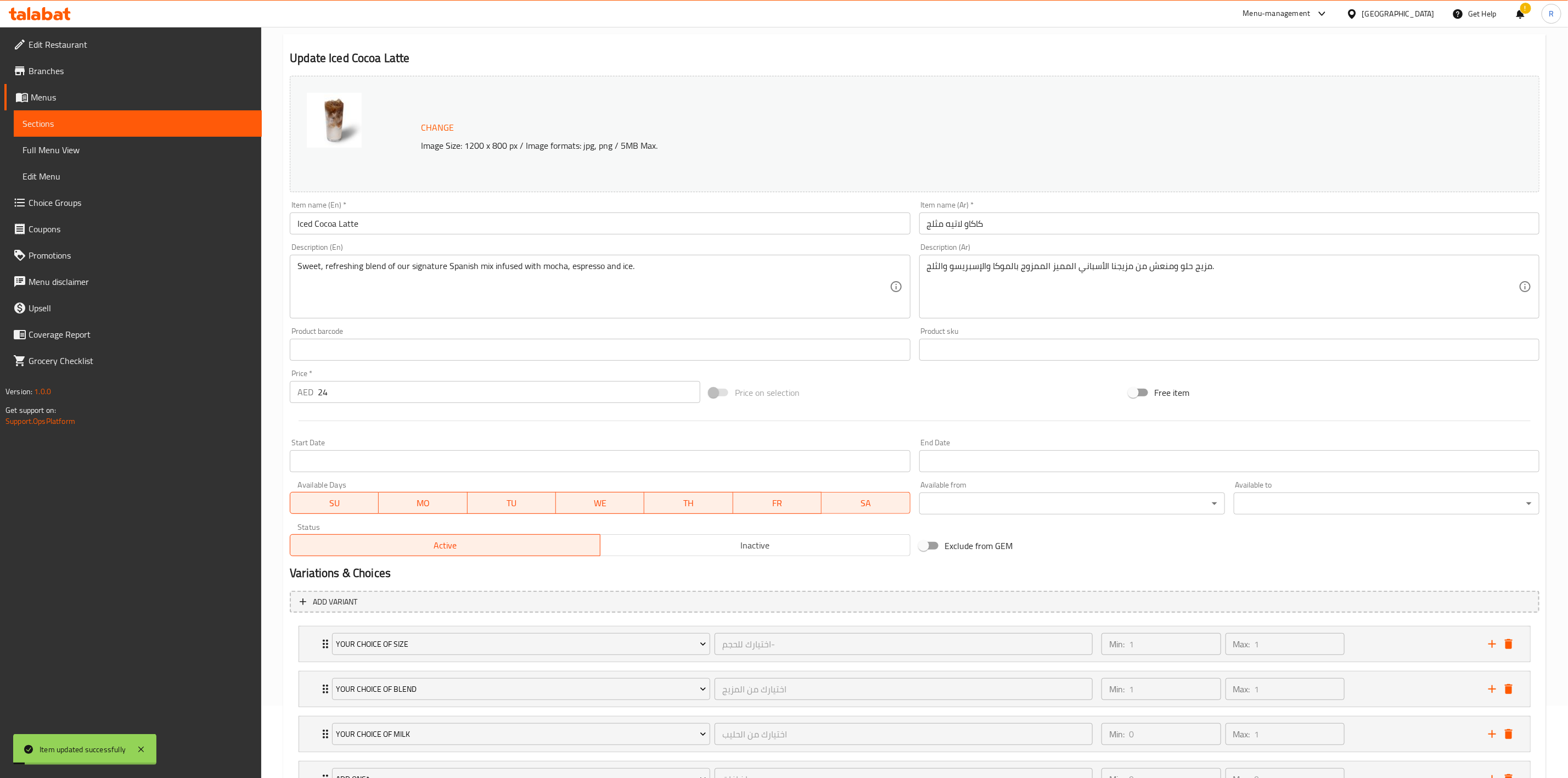
scroll to position [0, 0]
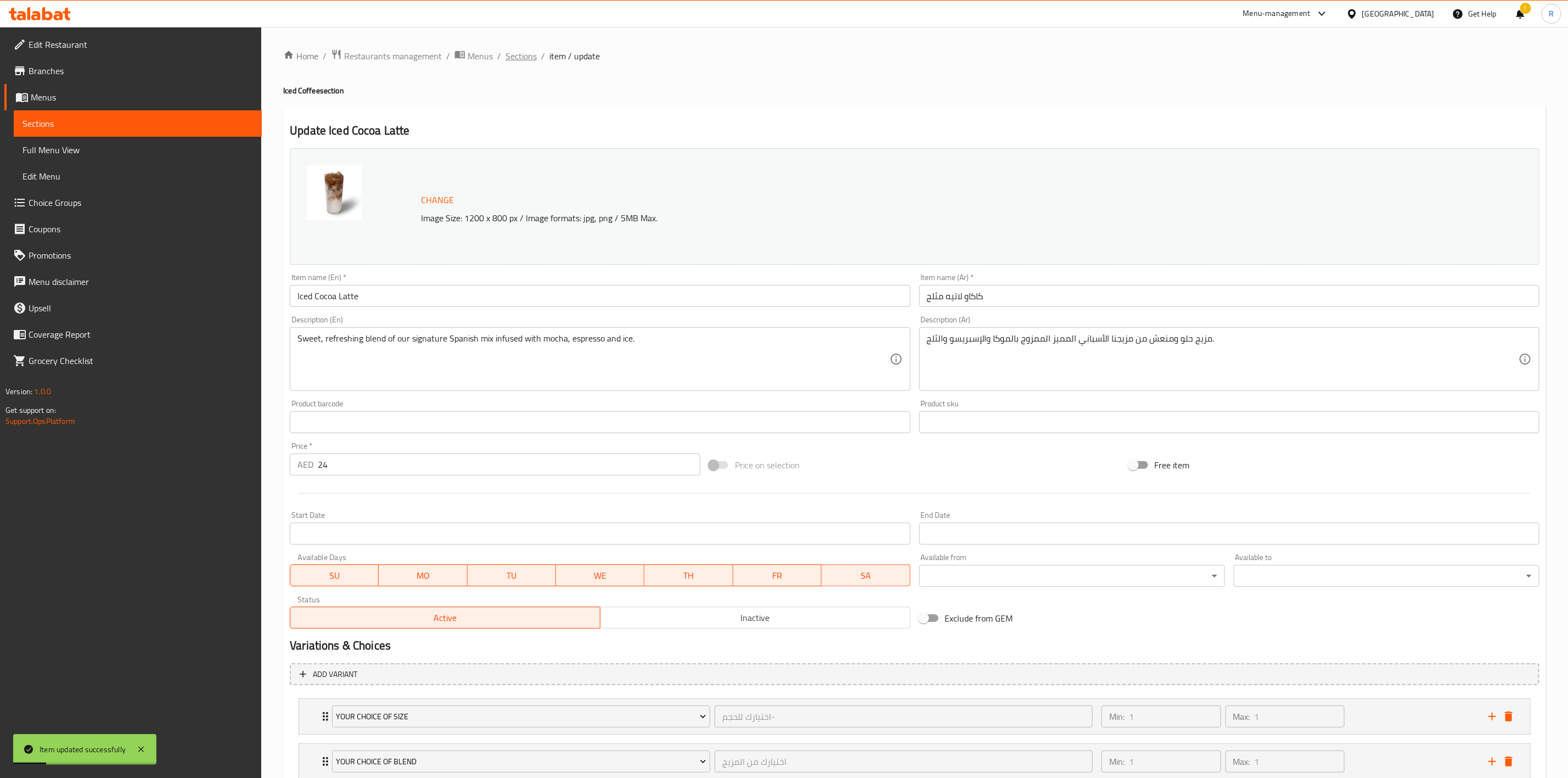
click at [524, 57] on span "Sections" at bounding box center [521, 56] width 31 height 13
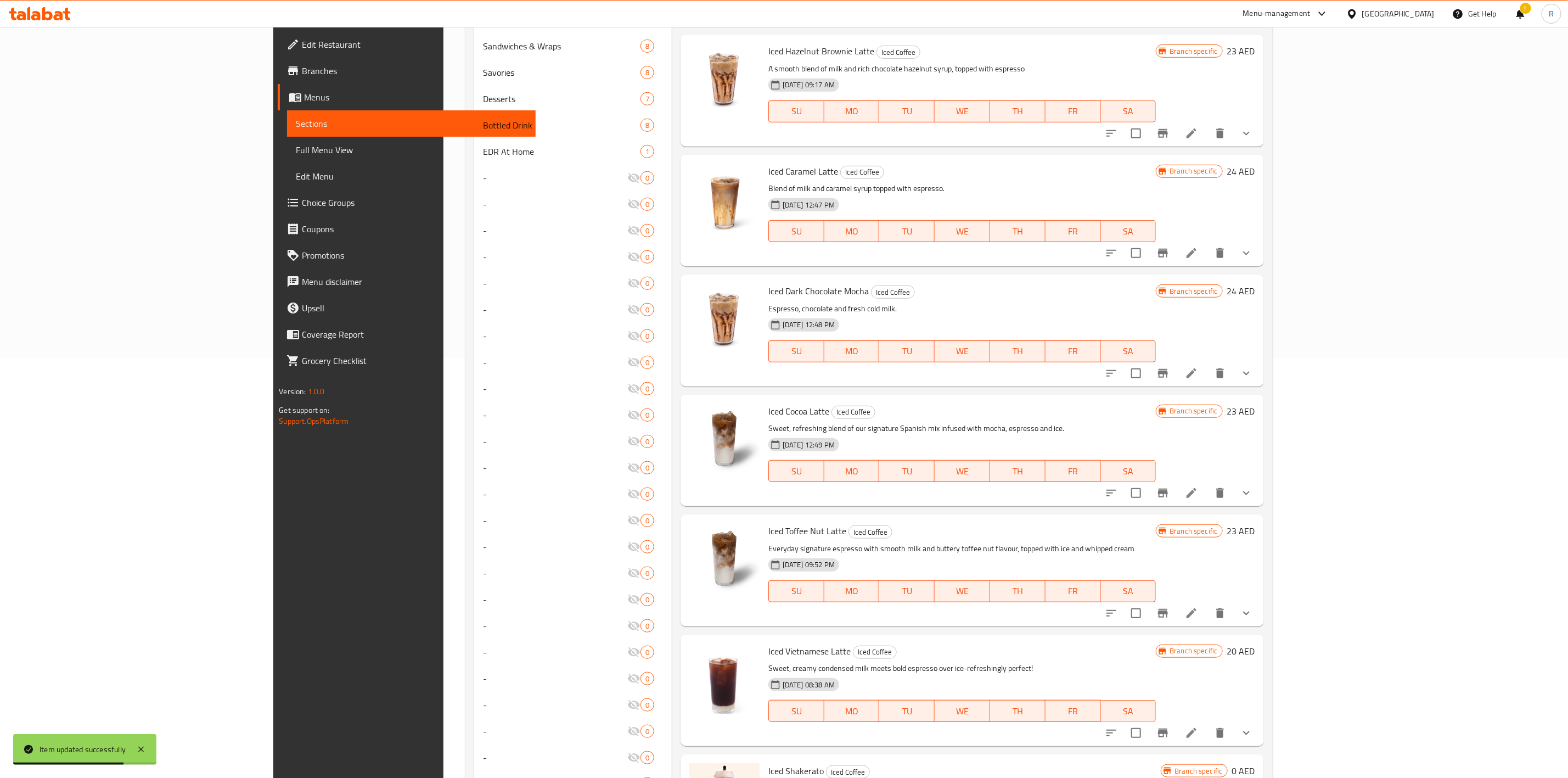
scroll to position [341, 0]
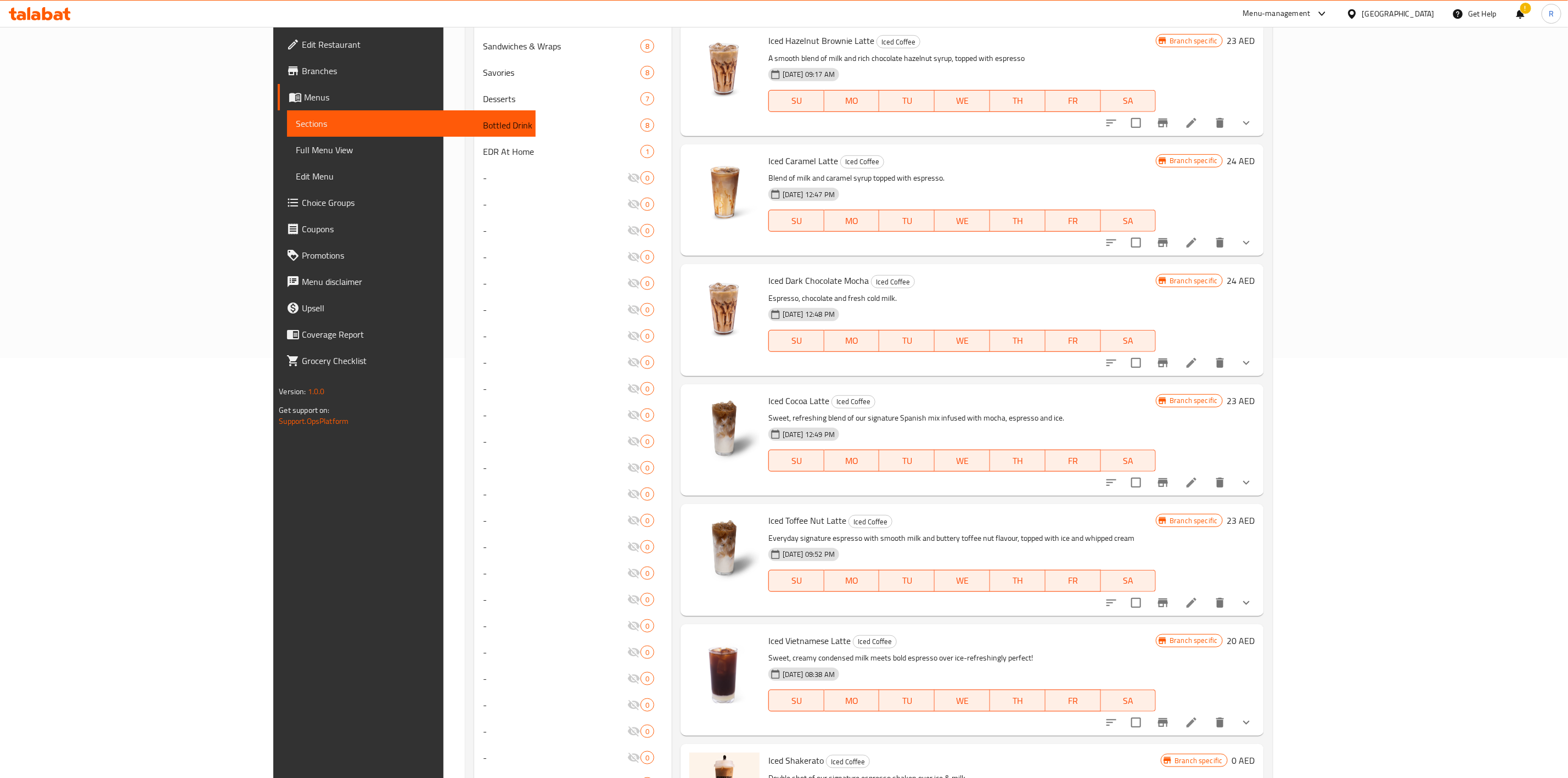
click at [1198, 596] on icon at bounding box center [1191, 603] width 13 height 13
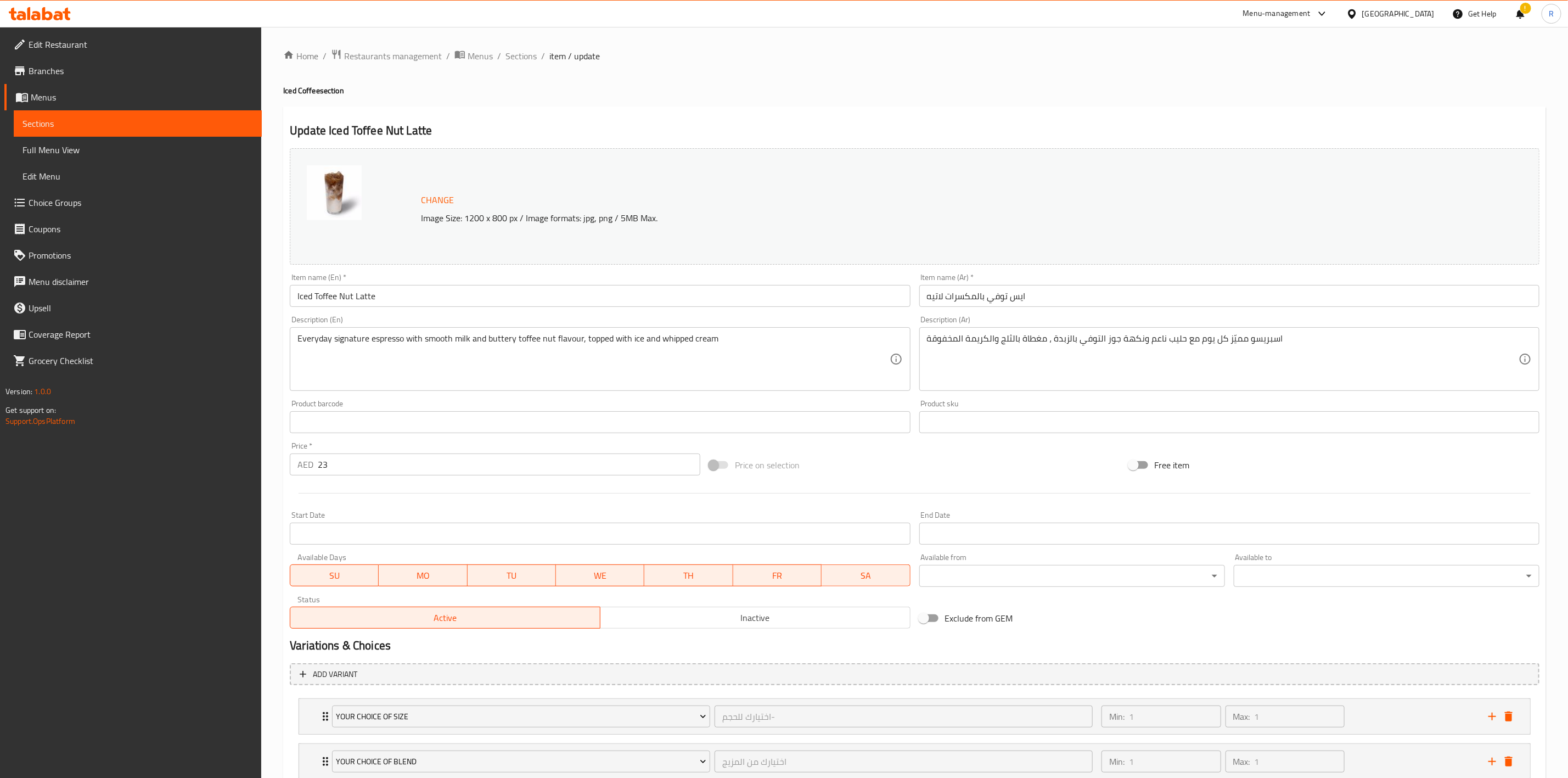
click at [348, 464] on input "23" at bounding box center [509, 463] width 382 height 22
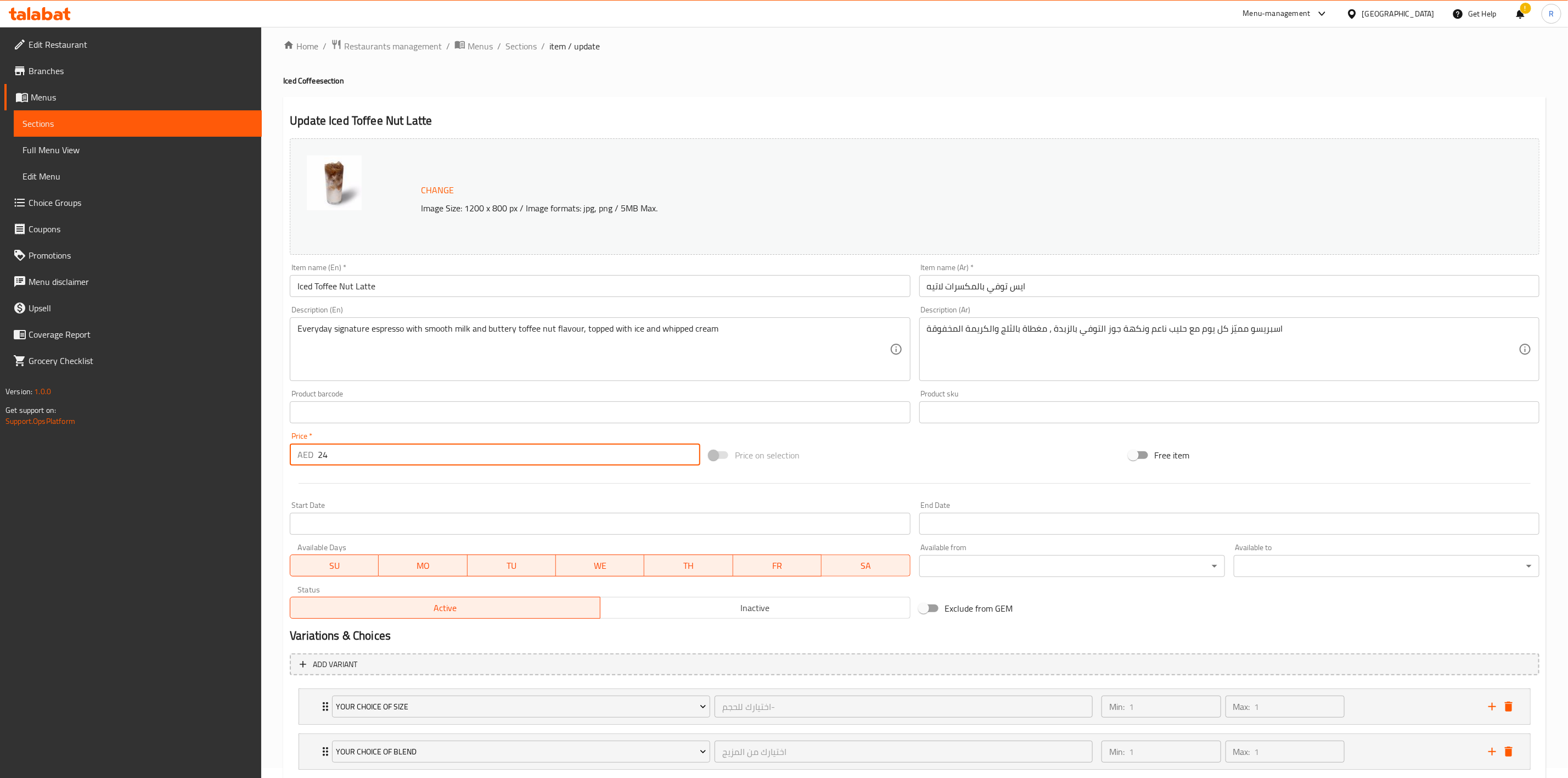
scroll to position [354, 0]
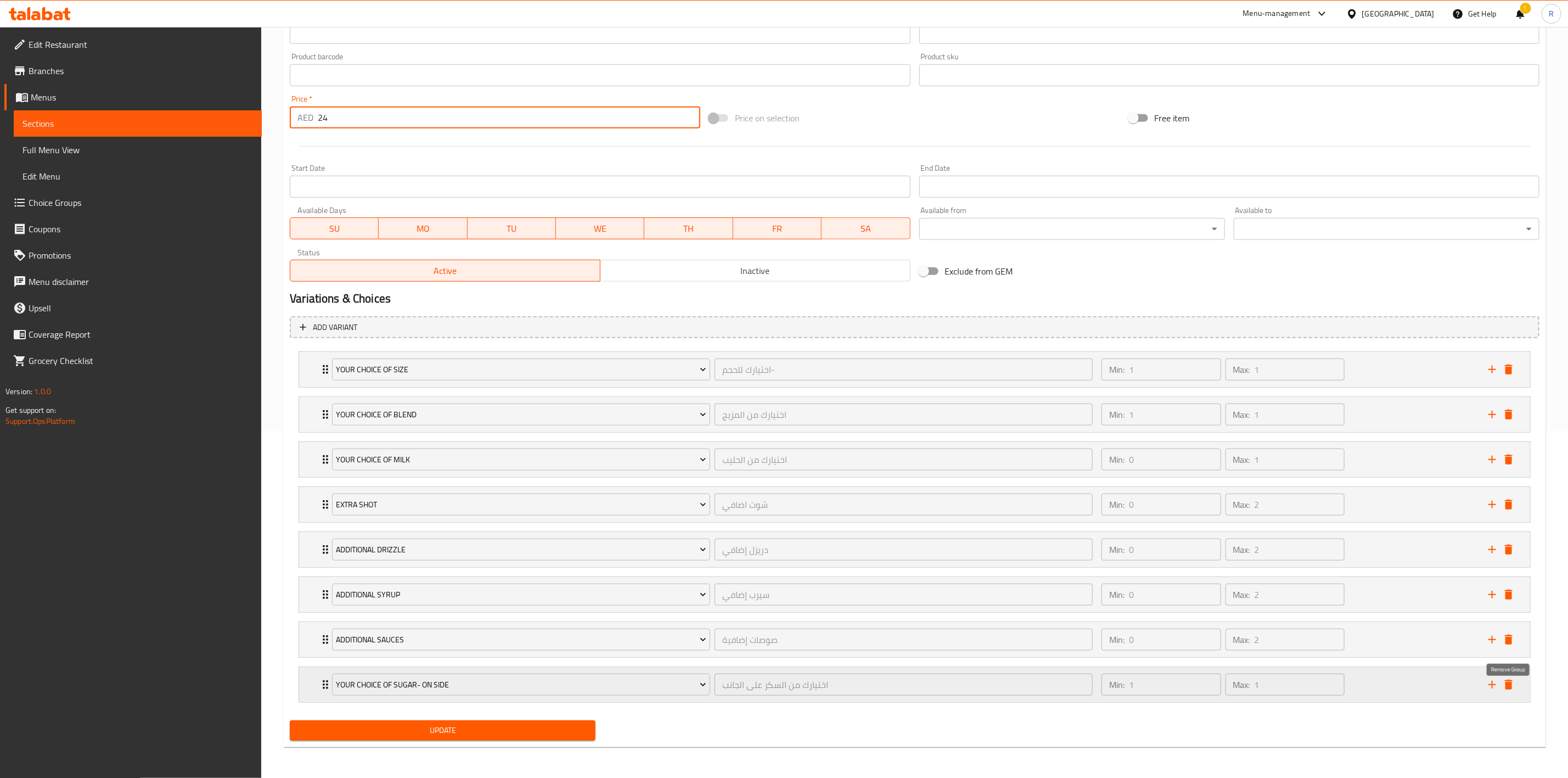
click at [1512, 682] on icon "delete" at bounding box center [1509, 685] width 13 height 13
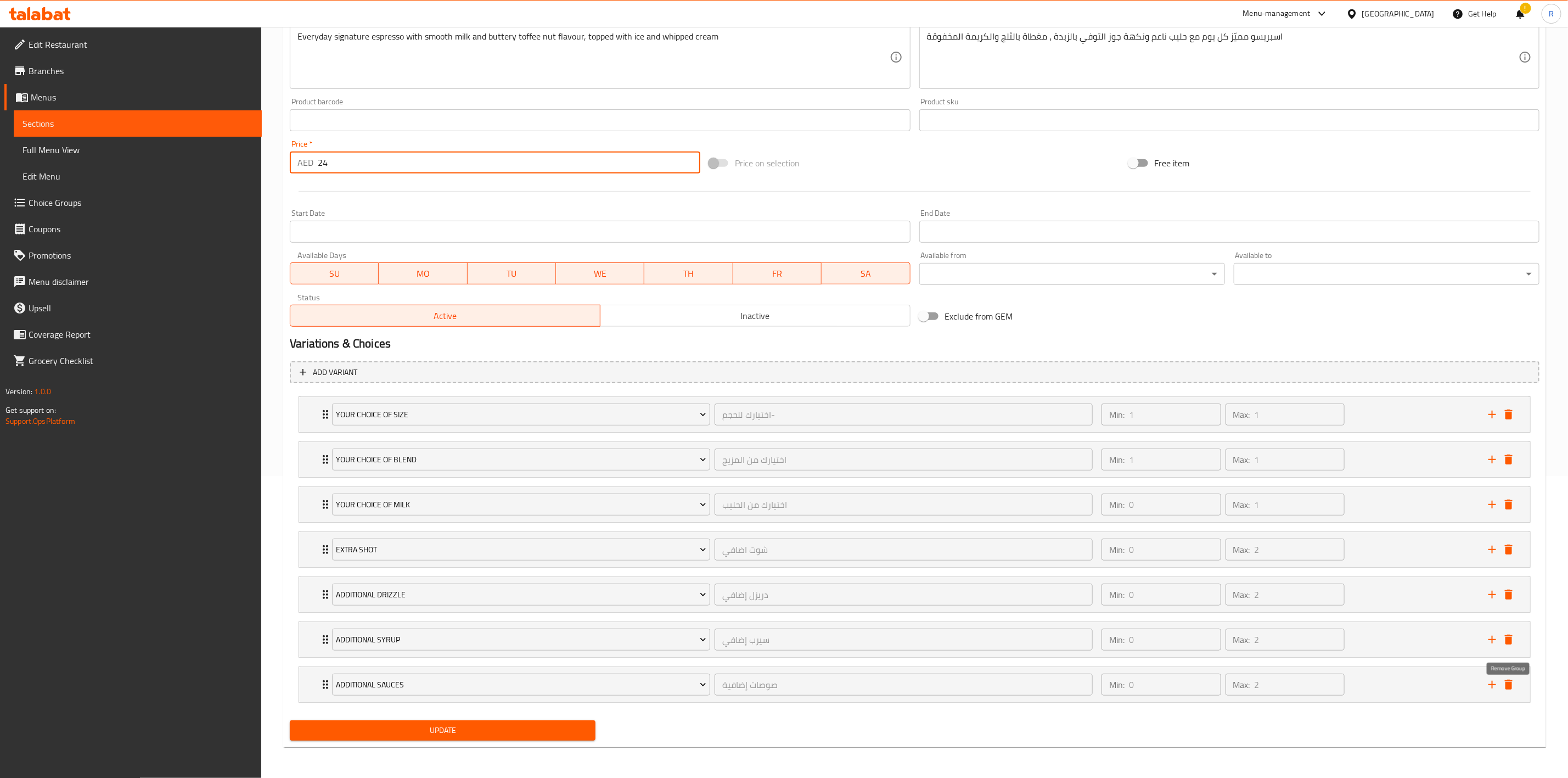
scroll to position [308, 0]
click at [1511, 682] on icon "delete" at bounding box center [1509, 685] width 13 height 13
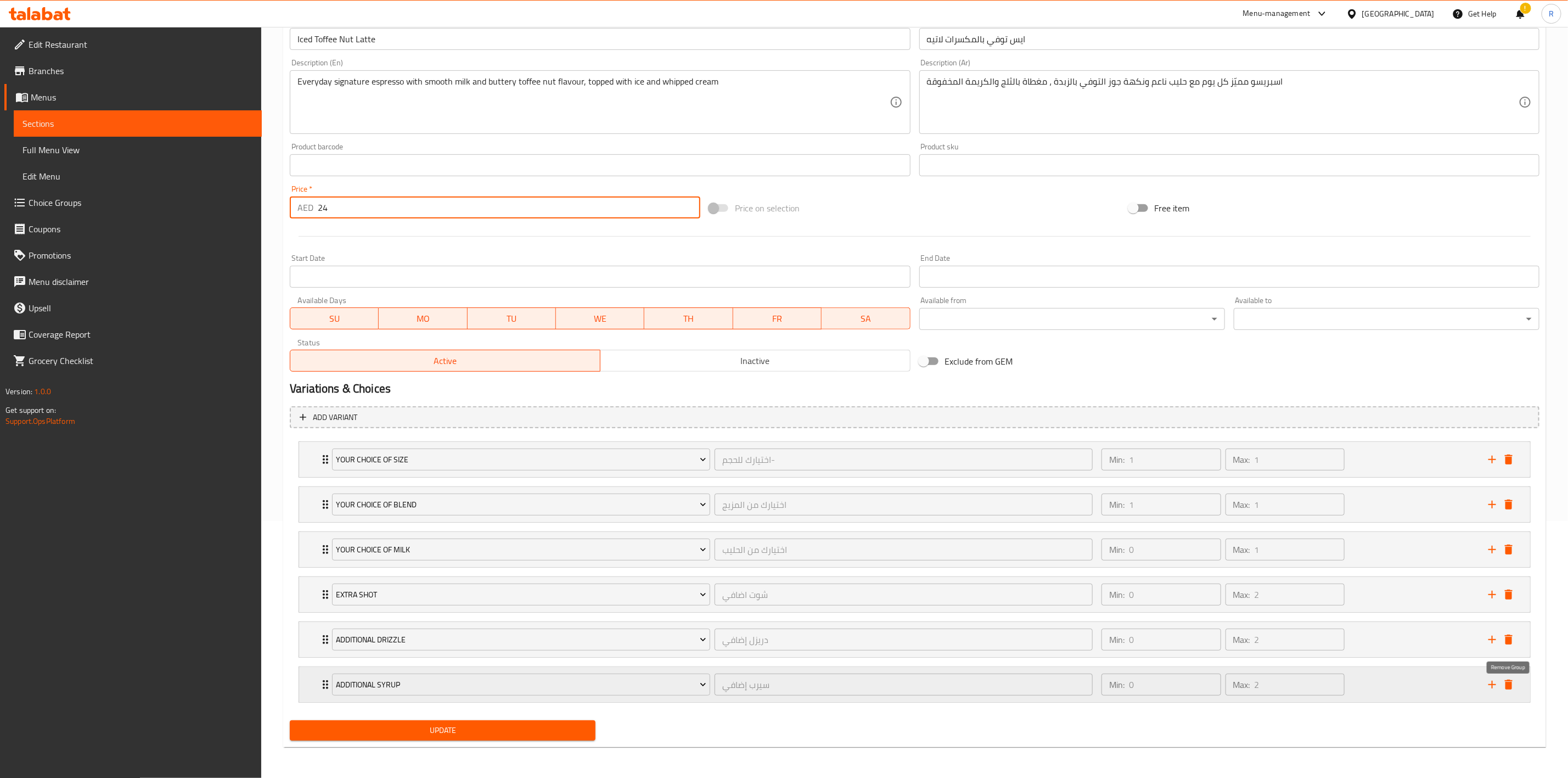
click at [1511, 682] on icon "delete" at bounding box center [1509, 685] width 13 height 13
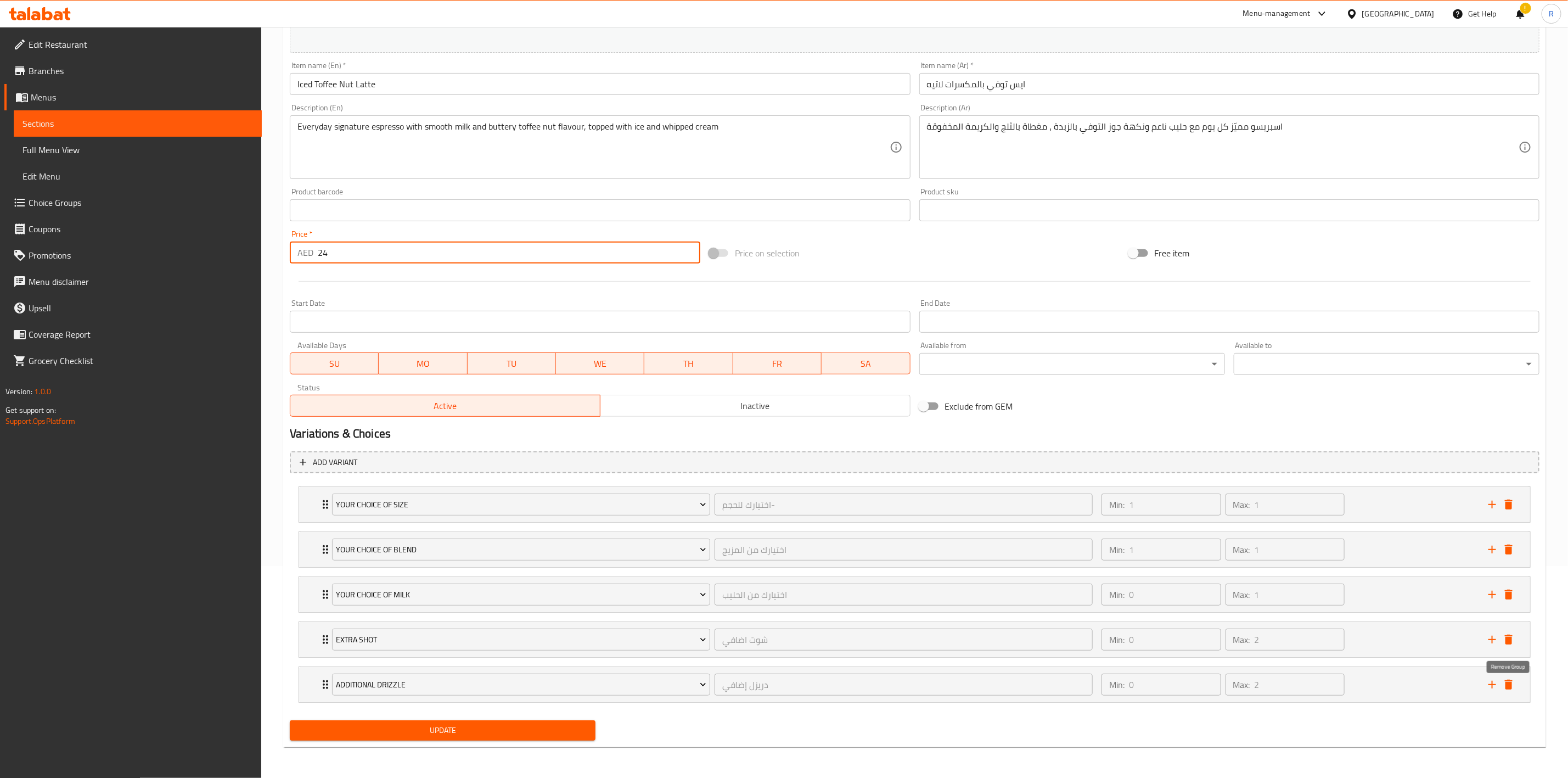
scroll to position [217, 0]
type input "24"
click at [1516, 684] on button "delete" at bounding box center [1508, 684] width 16 height 16
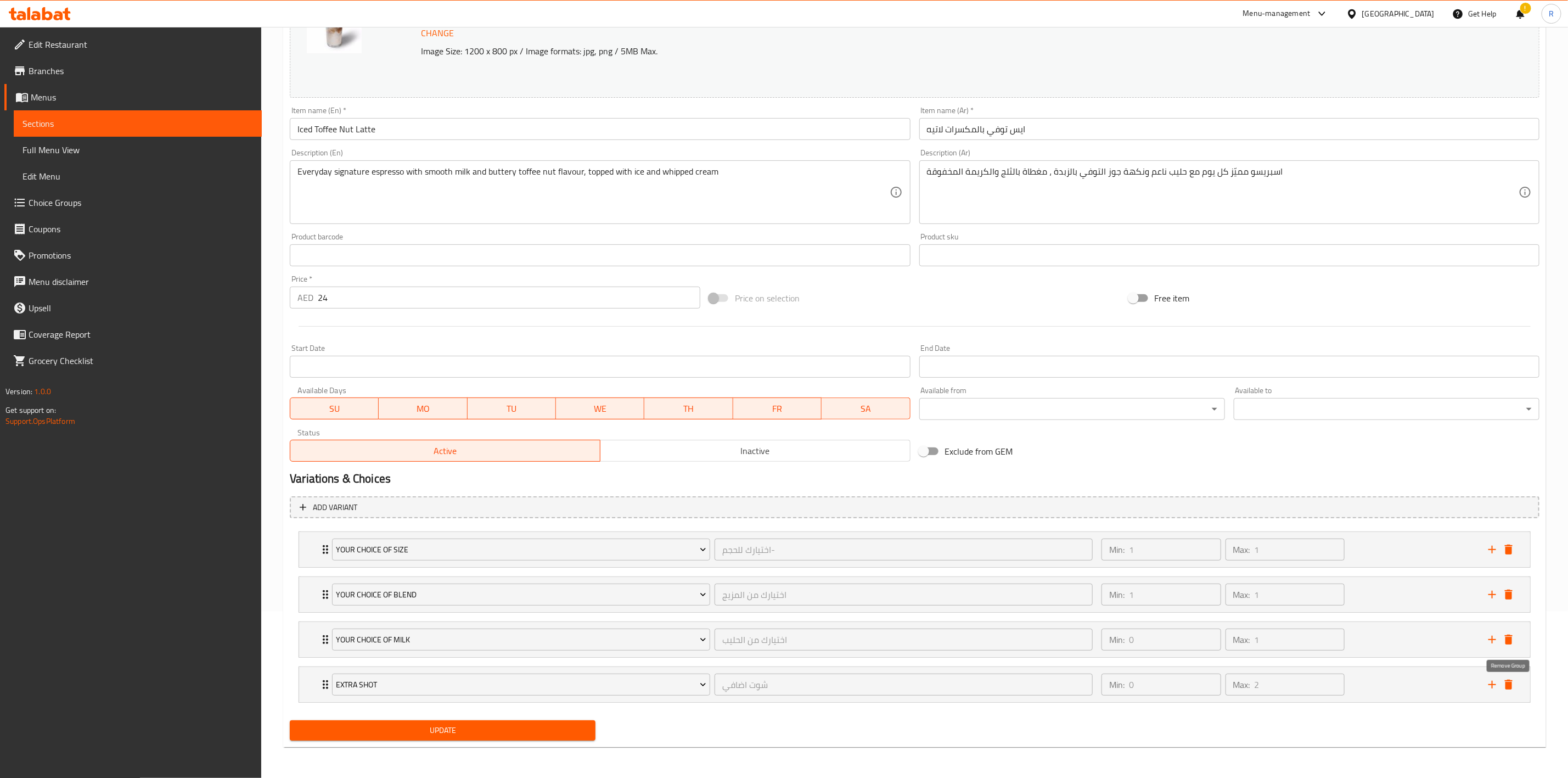
scroll to position [170, 0]
click at [1516, 684] on button "delete" at bounding box center [1508, 684] width 16 height 16
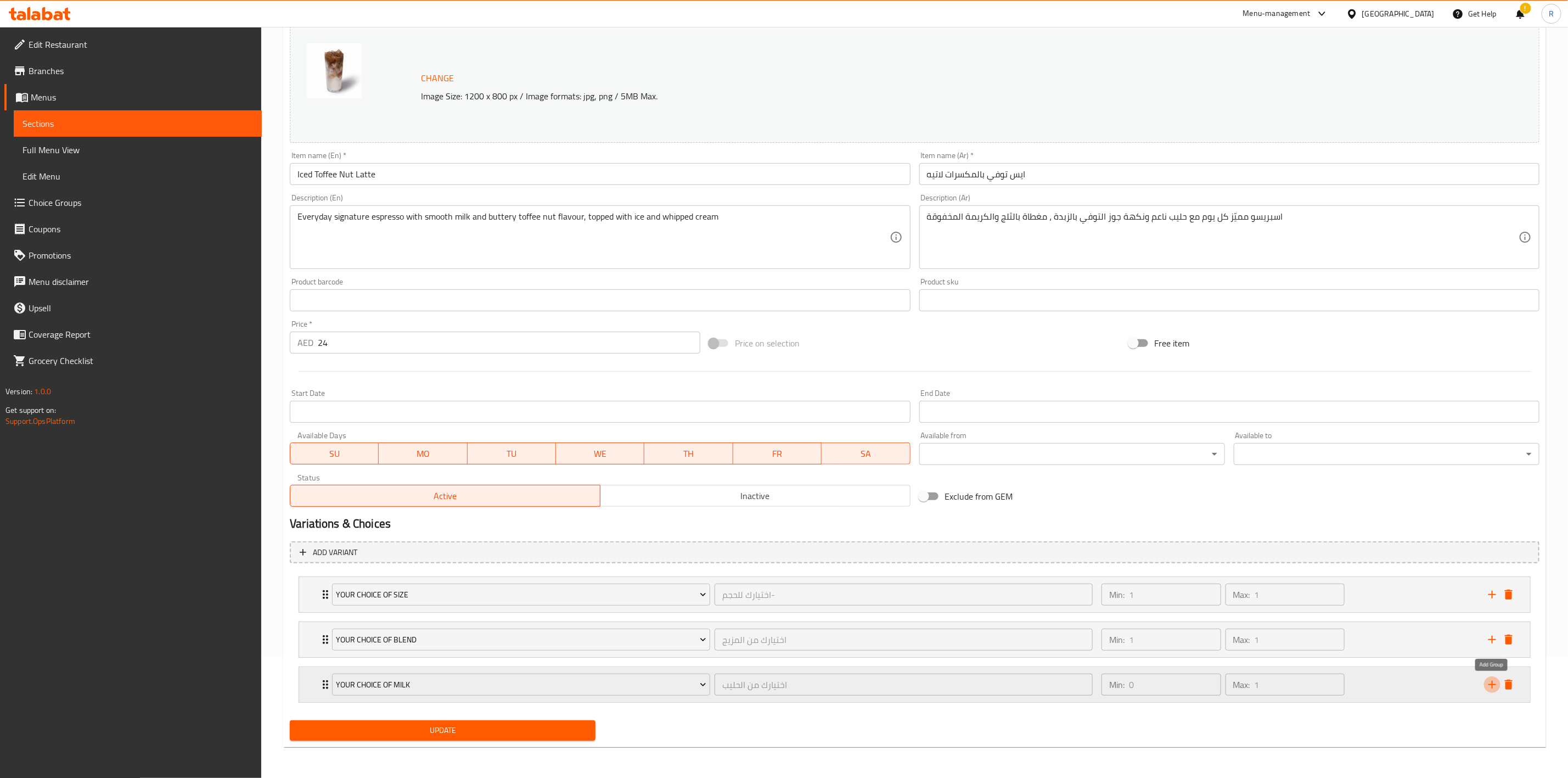
click at [1494, 684] on icon "add" at bounding box center [1492, 685] width 8 height 8
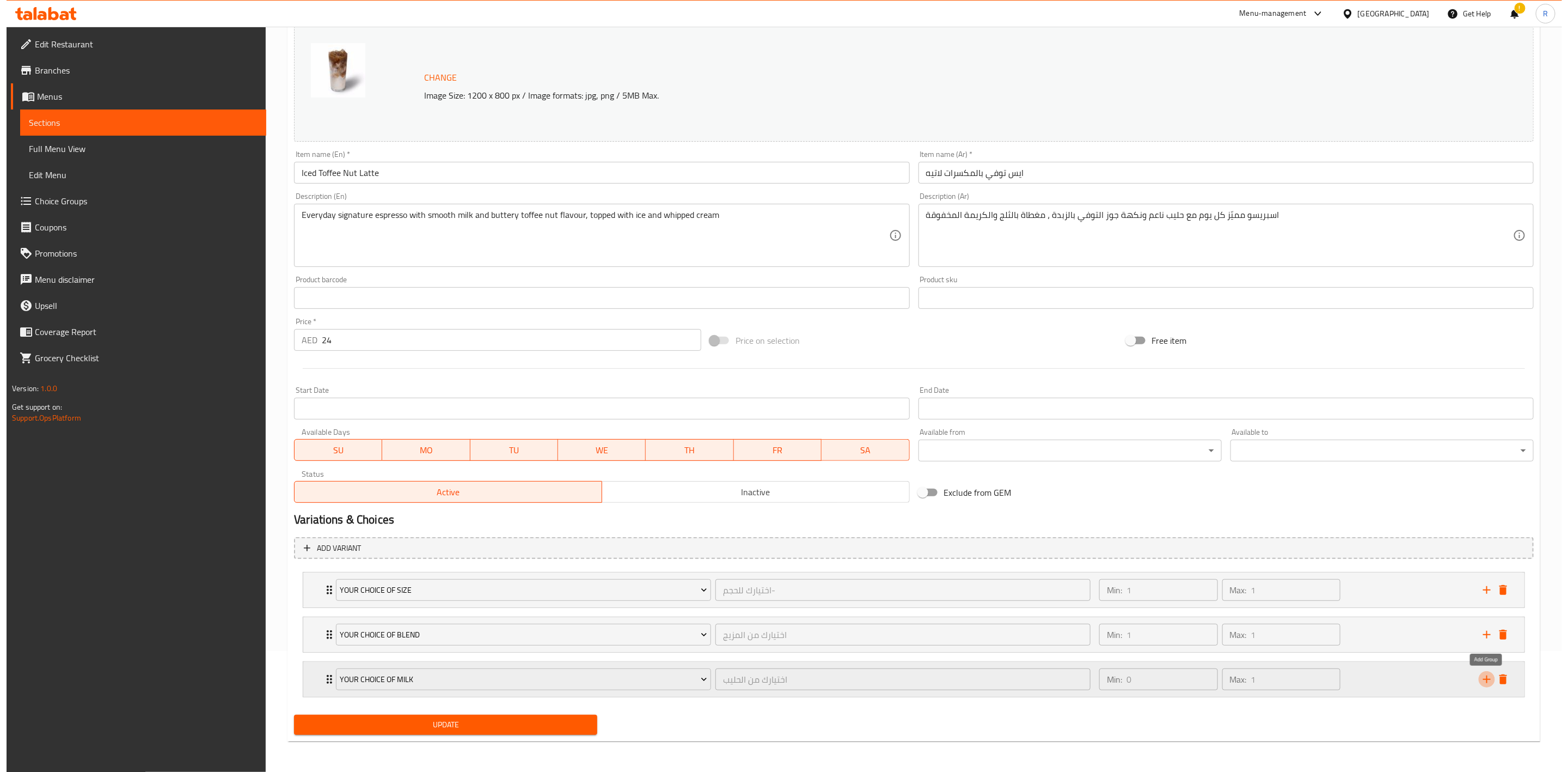
scroll to position [169, 0]
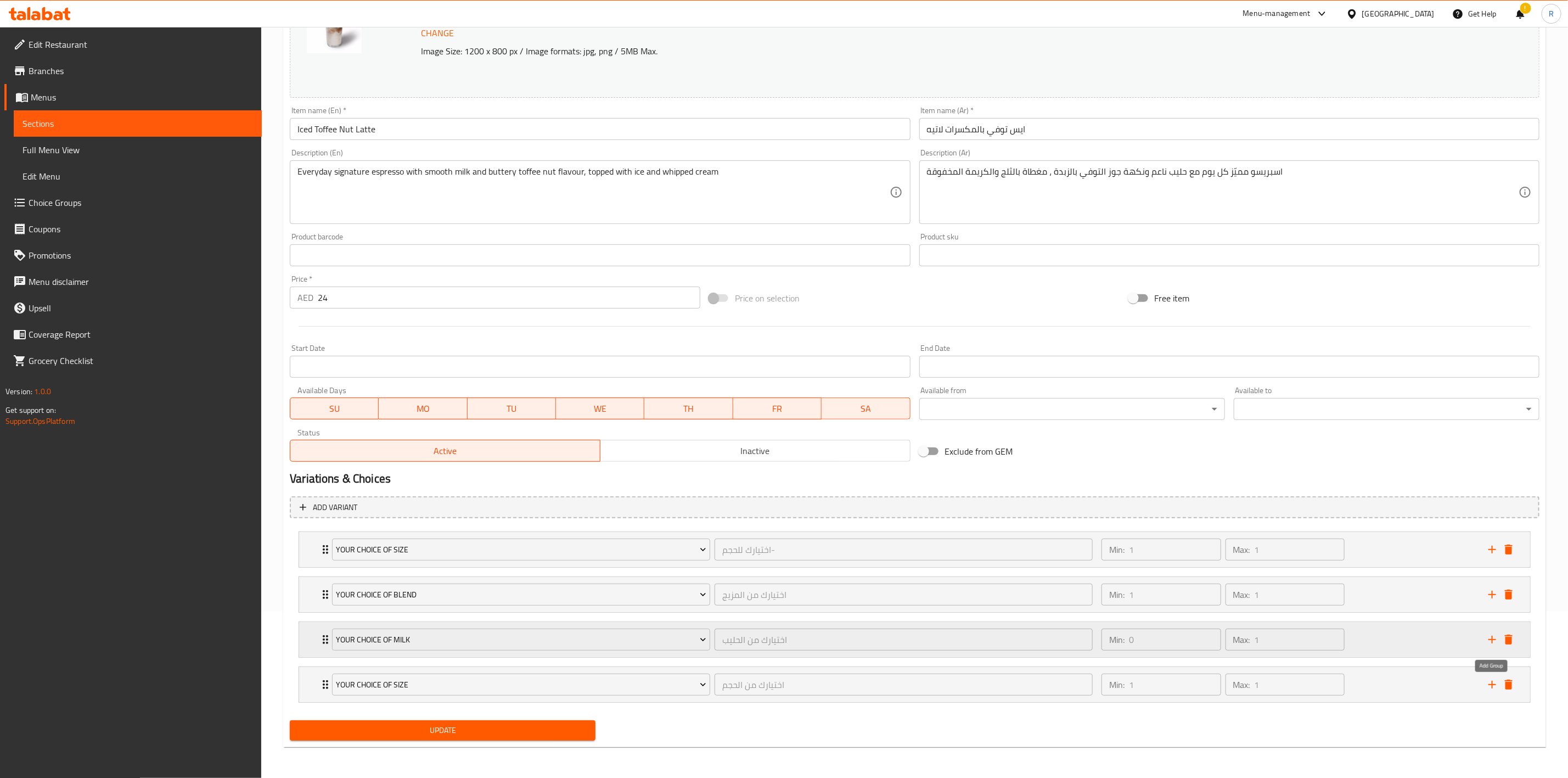
click at [1494, 684] on icon "add" at bounding box center [1492, 685] width 8 height 8
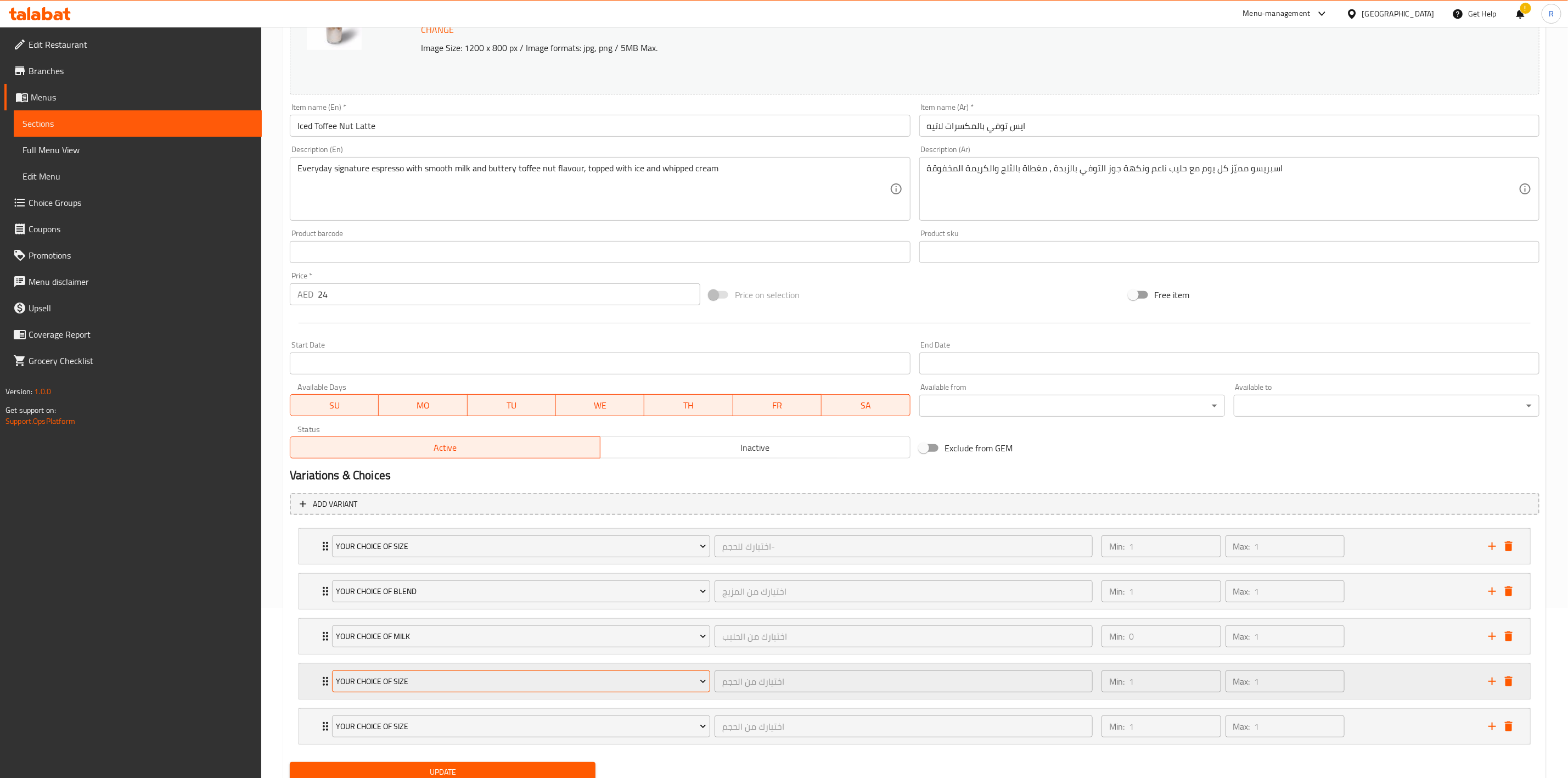
click at [562, 682] on span "Your Choice Of Size" at bounding box center [521, 681] width 370 height 14
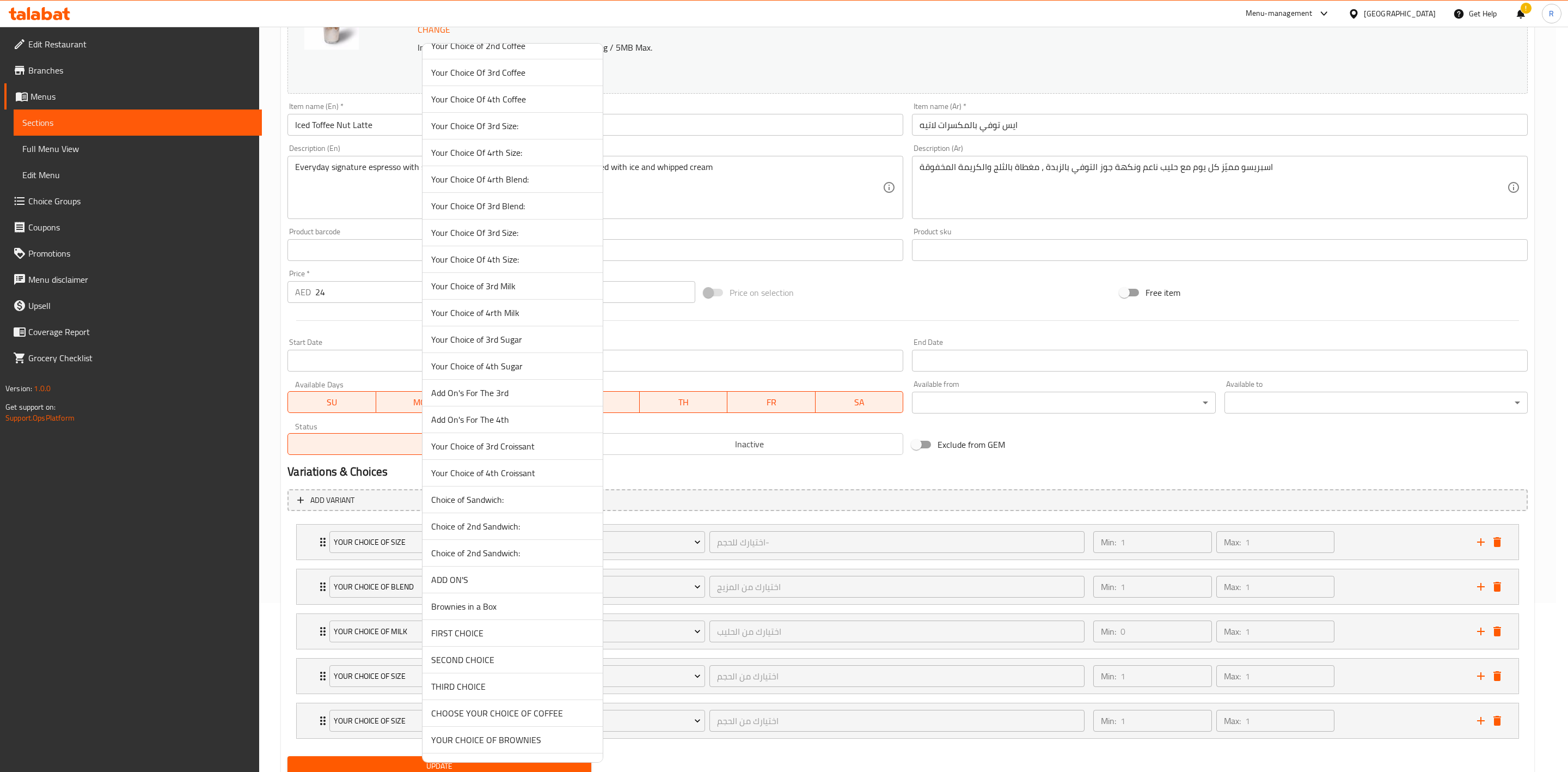
scroll to position [1328, 0]
click at [505, 393] on span "Add Ons*" at bounding box center [513, 387] width 163 height 13
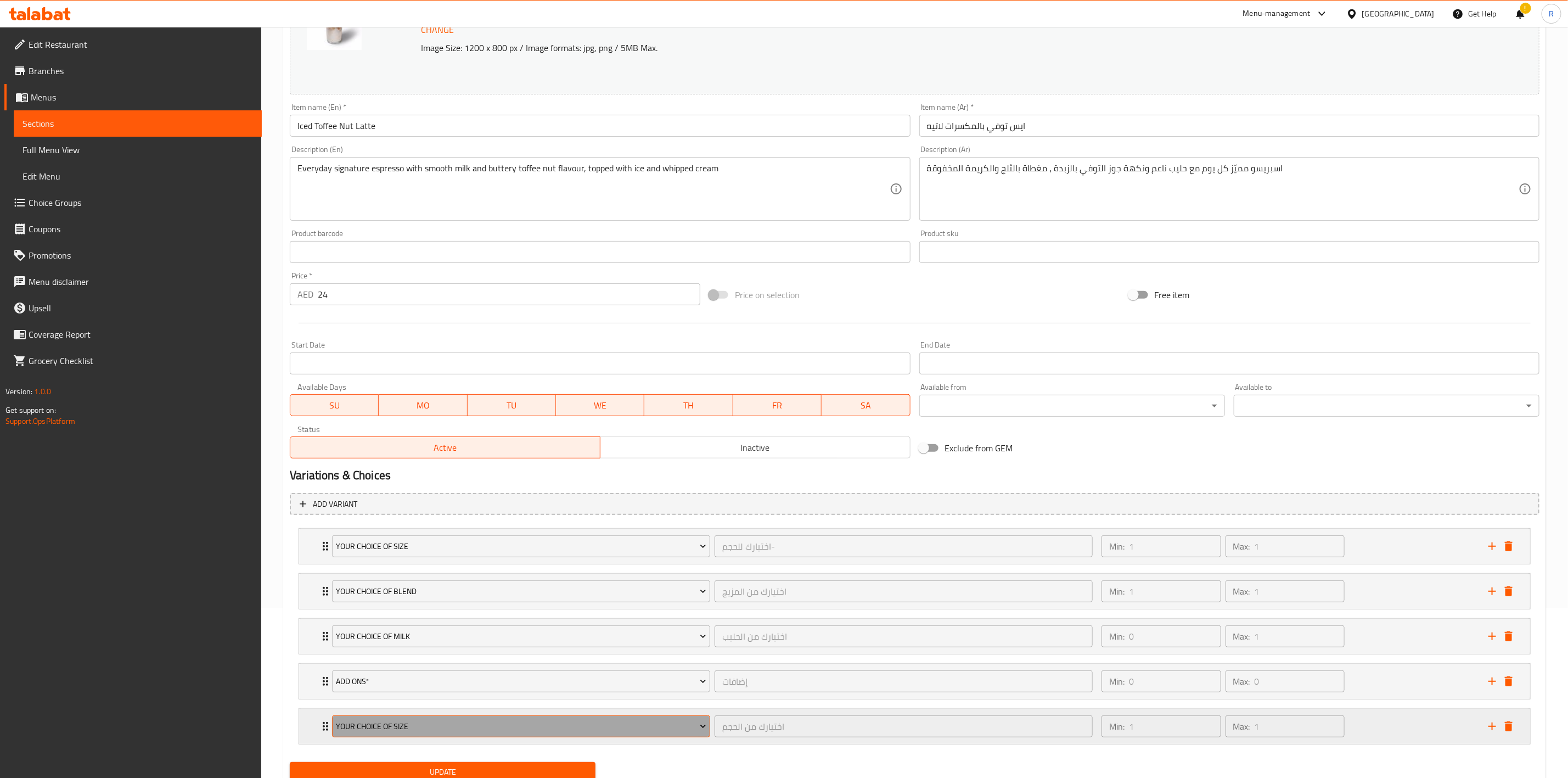
click at [403, 728] on span "Your Choice Of Size" at bounding box center [521, 726] width 370 height 14
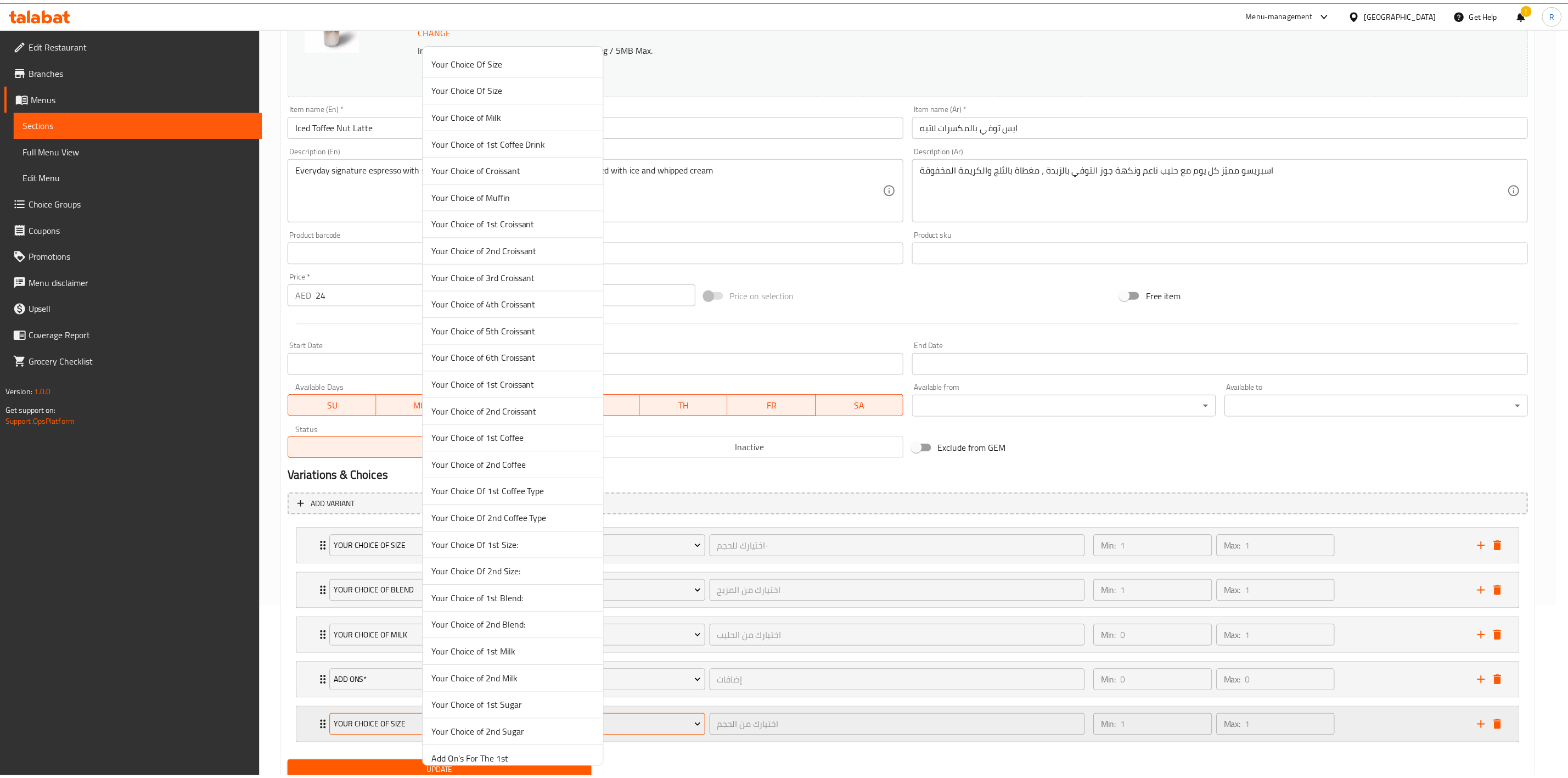
scroll to position [2424, 0]
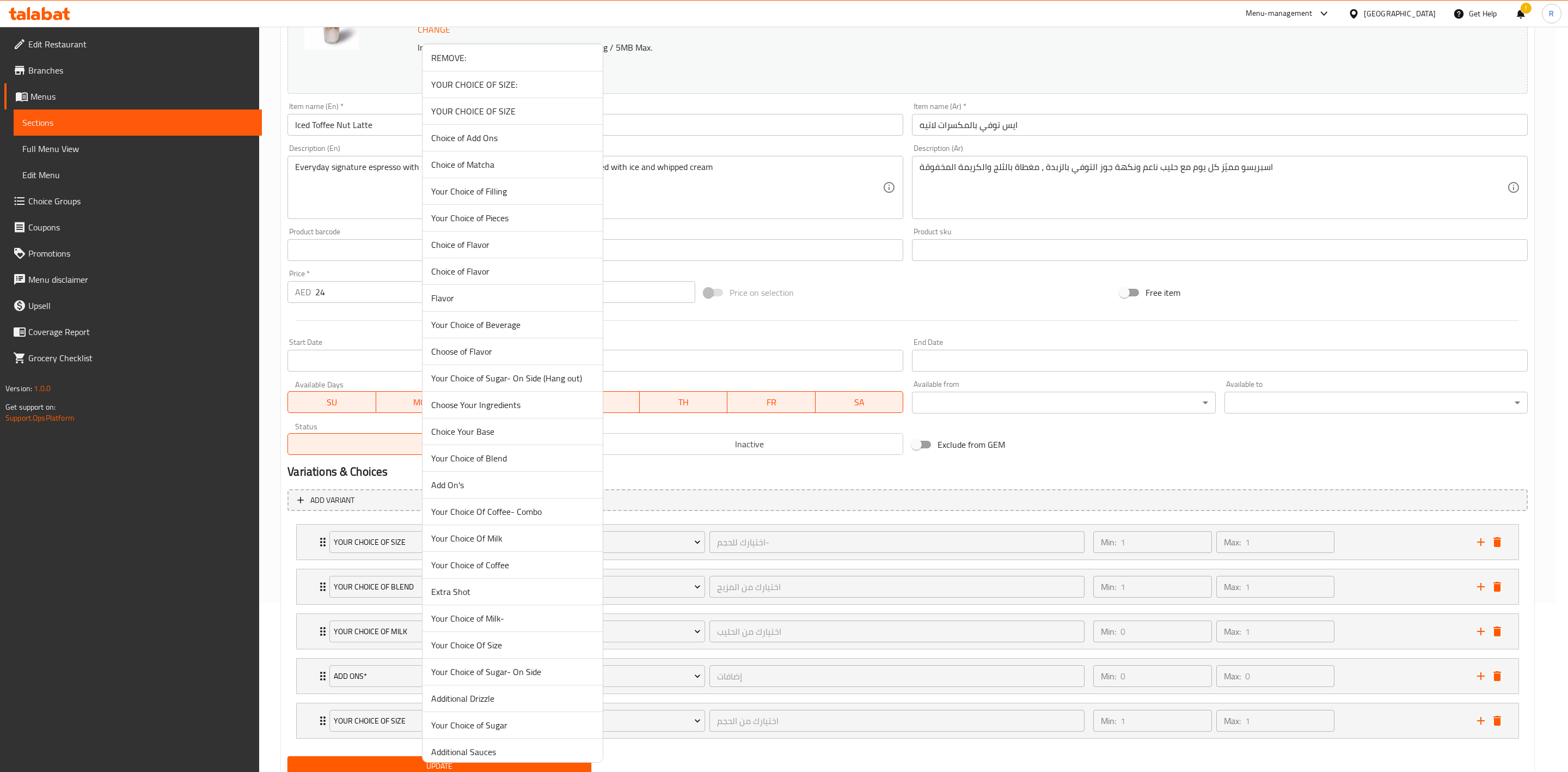
click at [476, 679] on span "Your Choice of Sugar- On Side" at bounding box center [513, 672] width 163 height 13
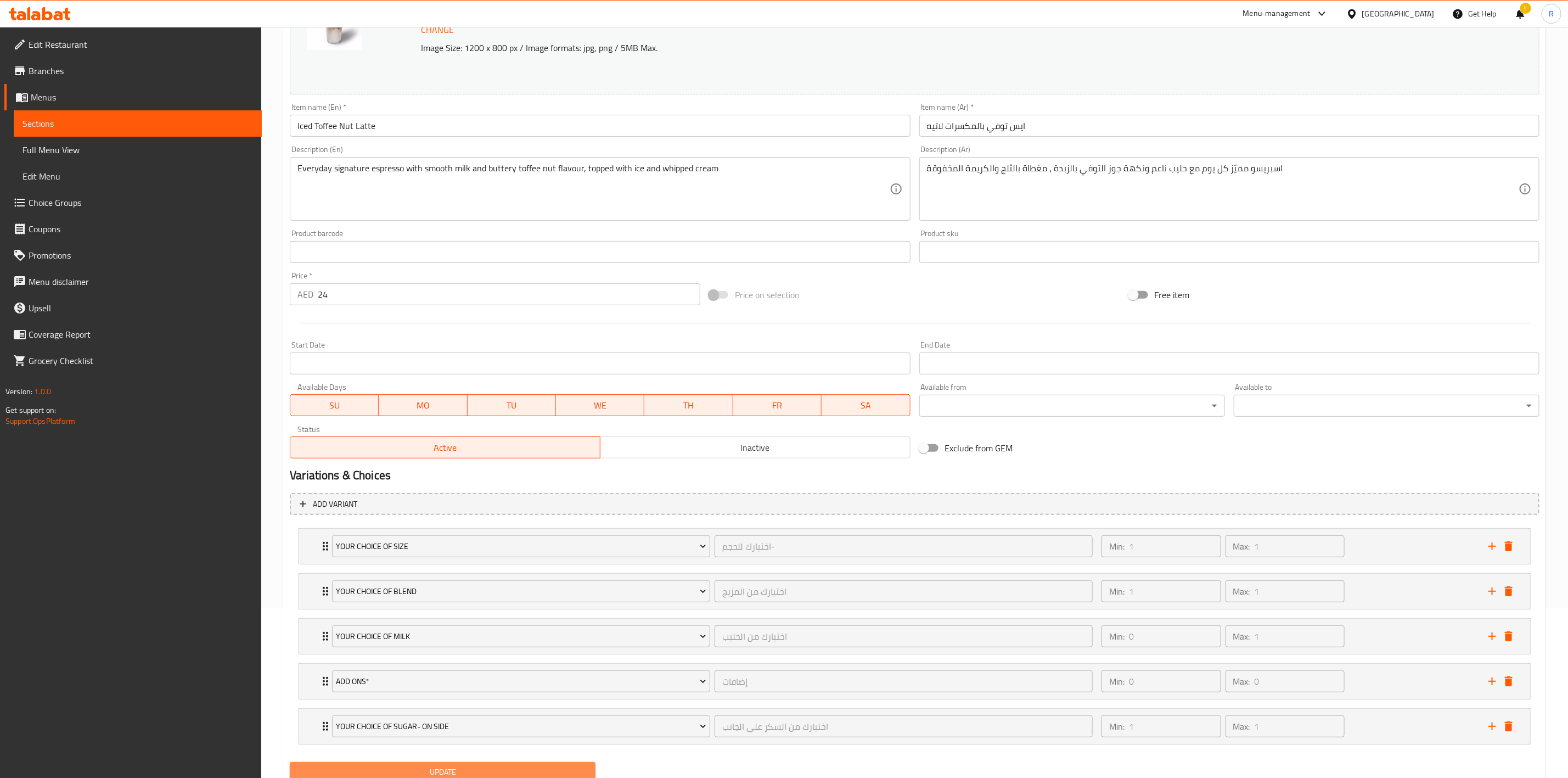
click at [481, 771] on span "Update" at bounding box center [443, 771] width 288 height 14
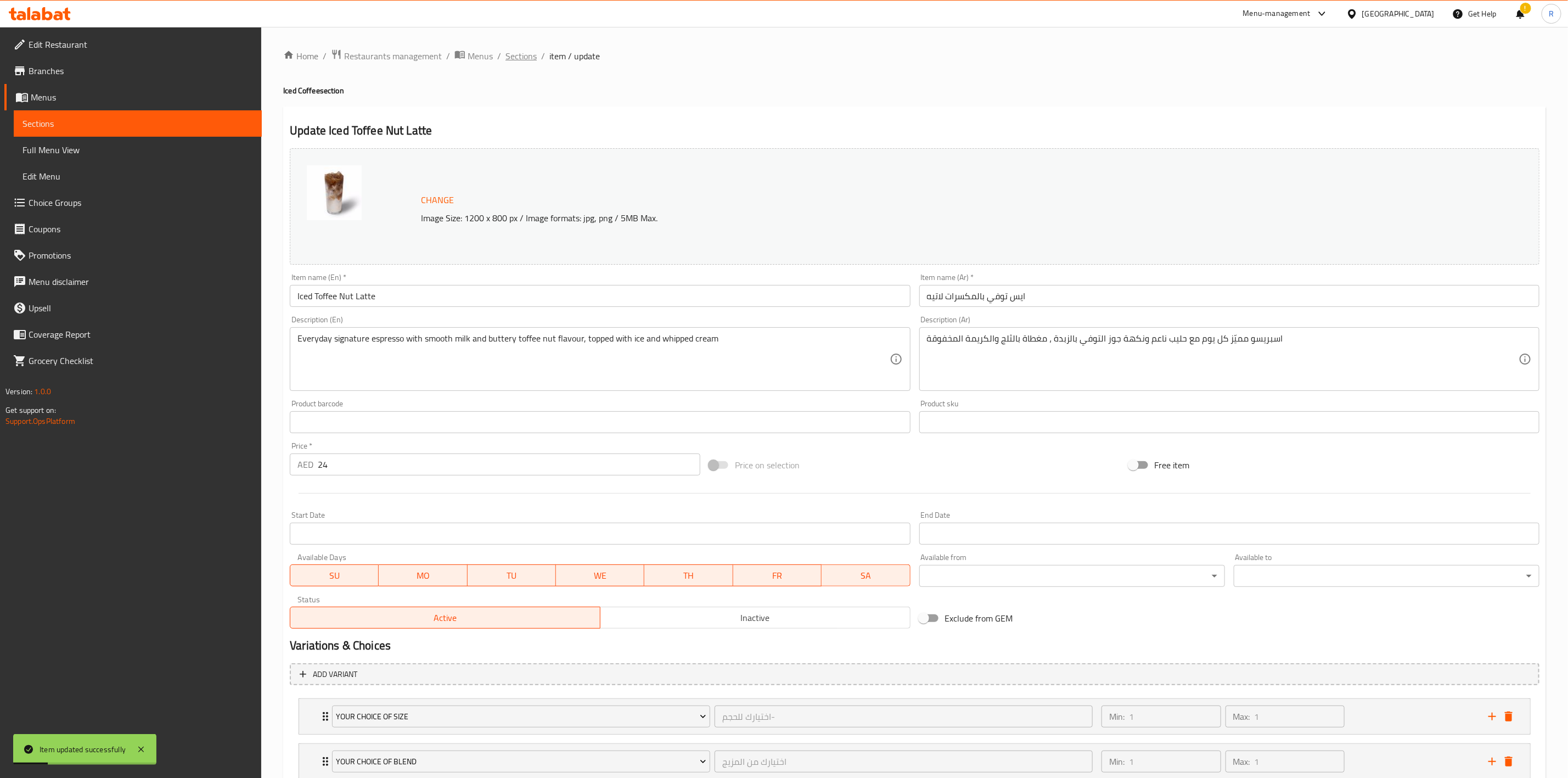
click at [526, 54] on span "Sections" at bounding box center [521, 56] width 31 height 13
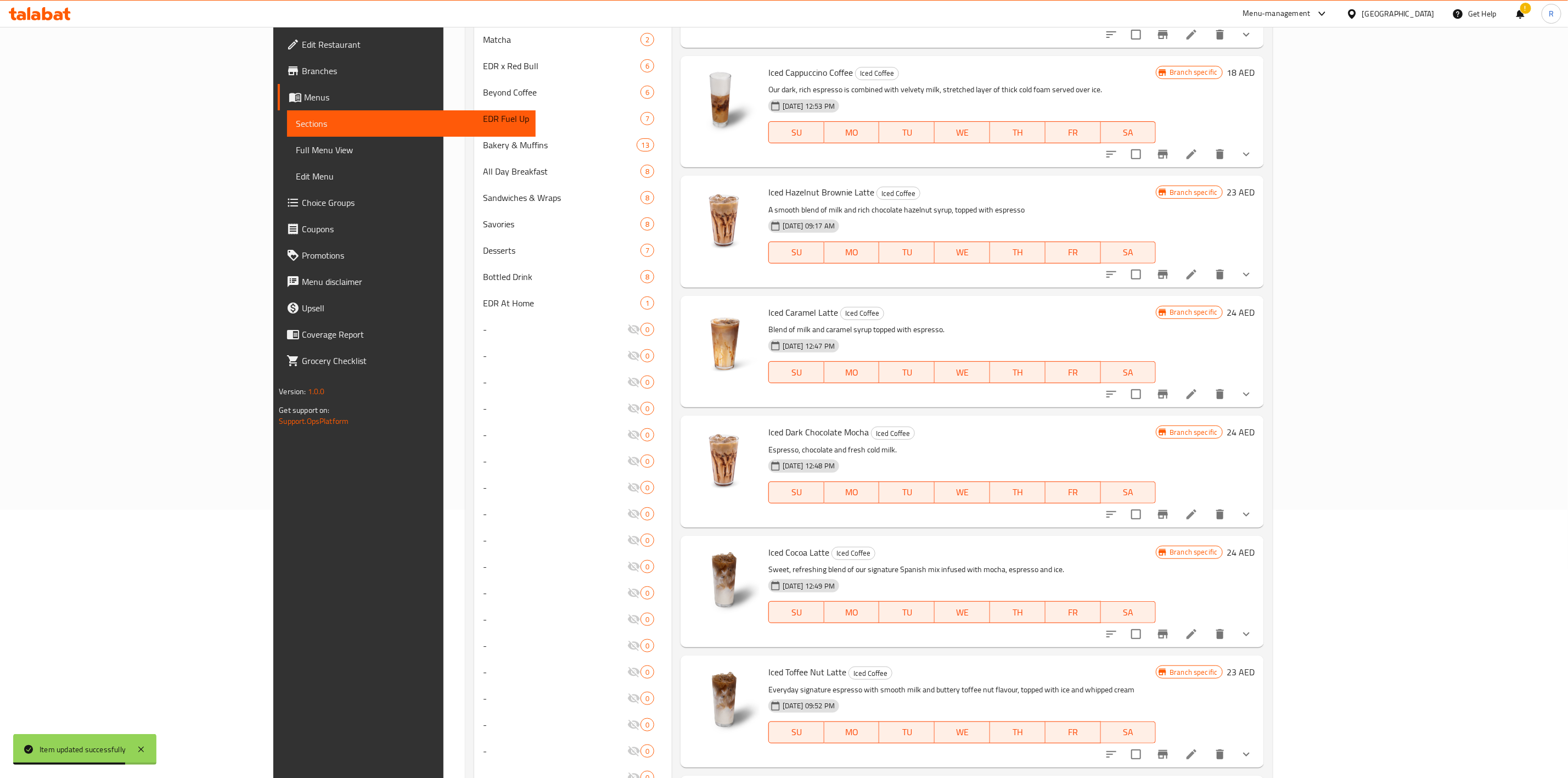
scroll to position [499, 0]
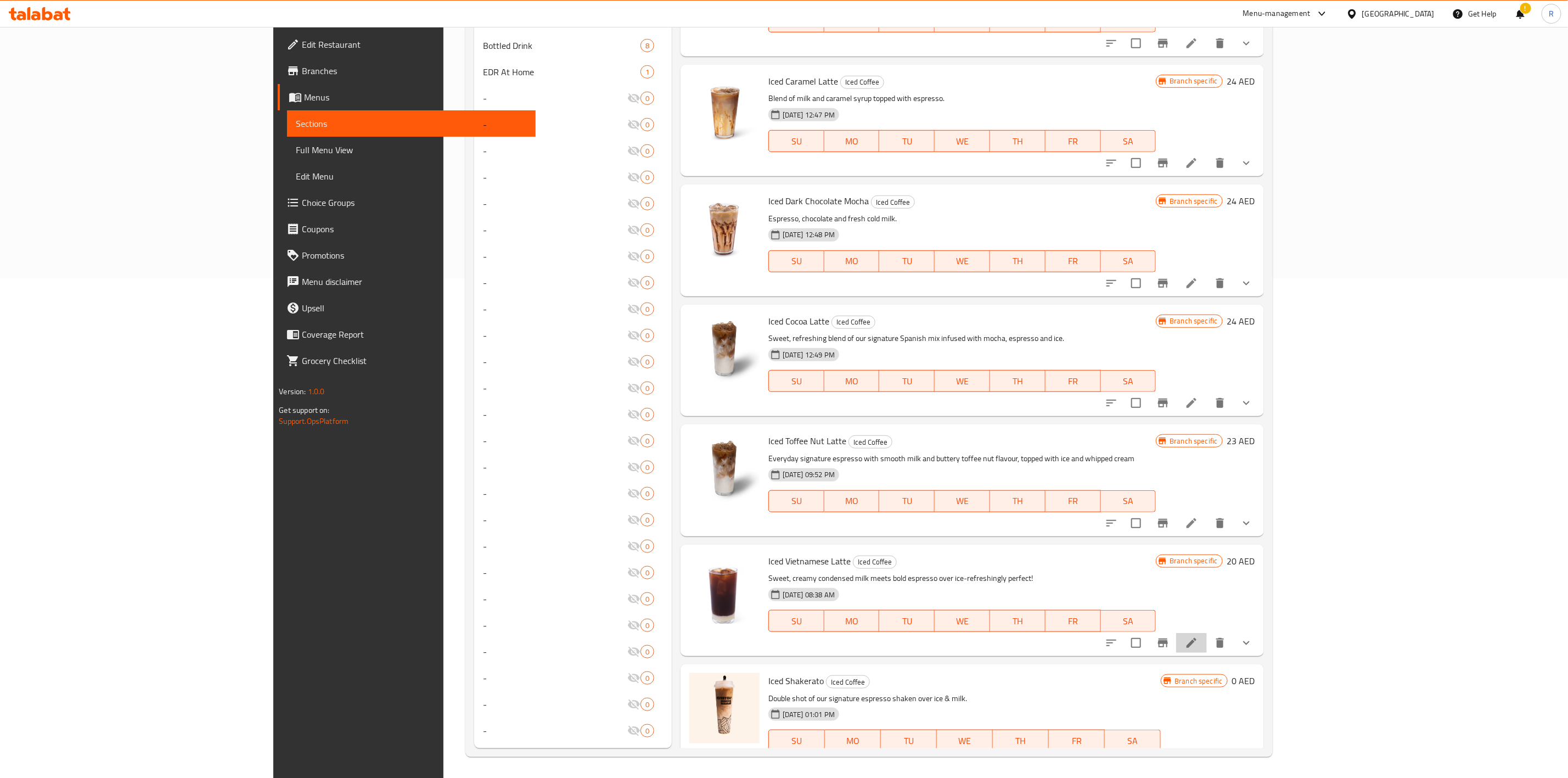
click at [1198, 636] on icon at bounding box center [1191, 642] width 13 height 13
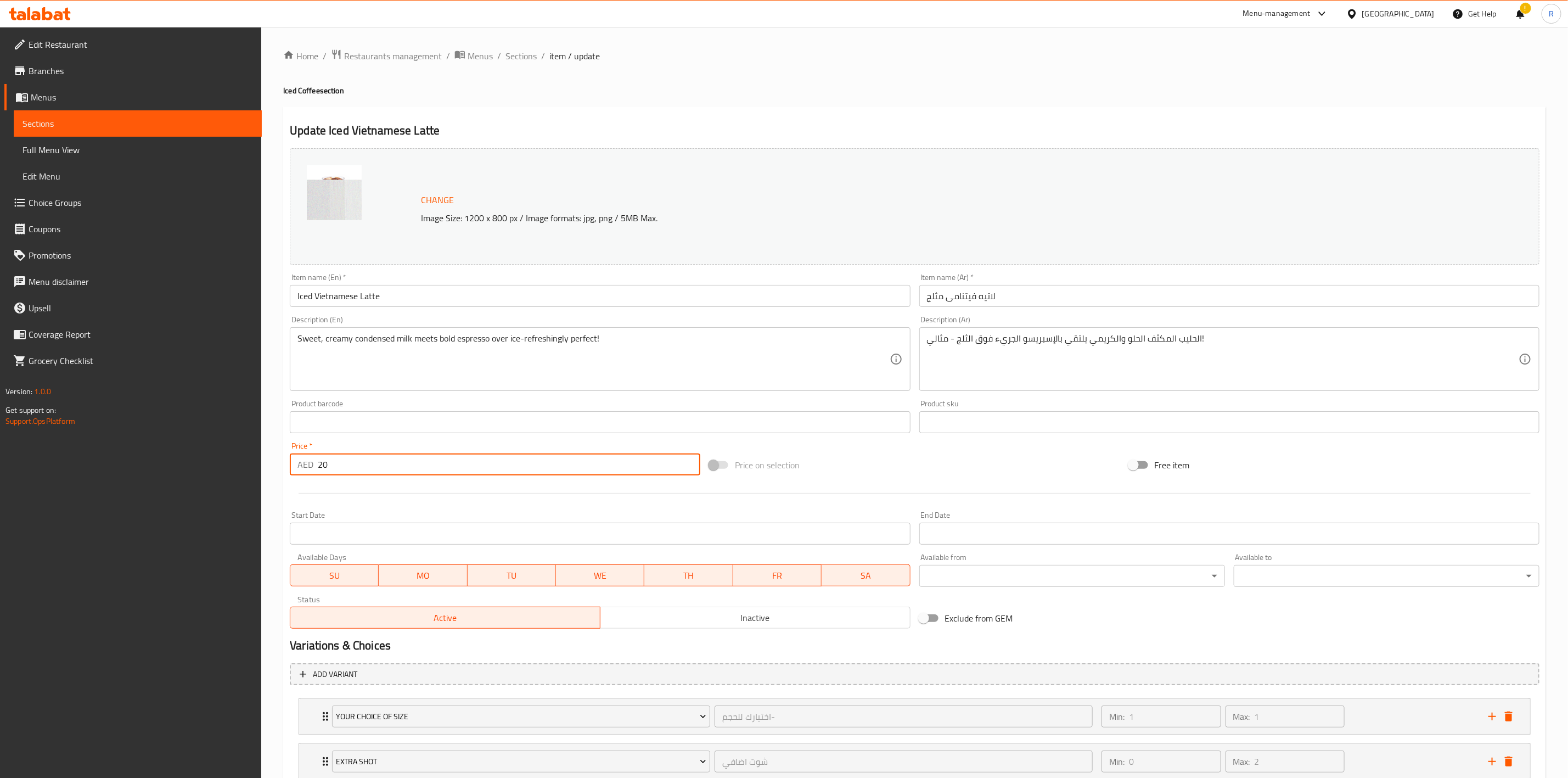
click at [369, 468] on input "20" at bounding box center [509, 463] width 382 height 22
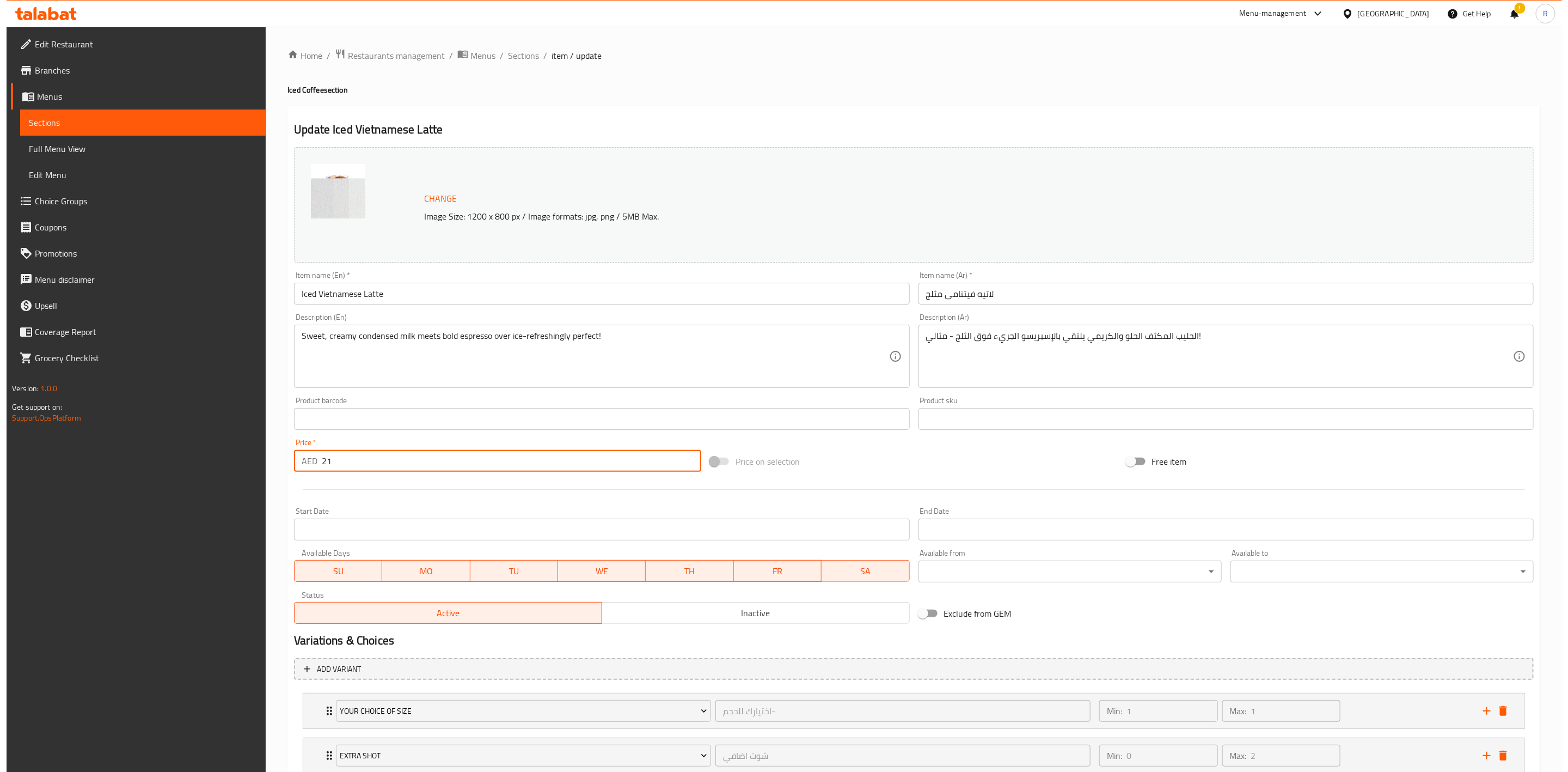
scroll to position [123, 0]
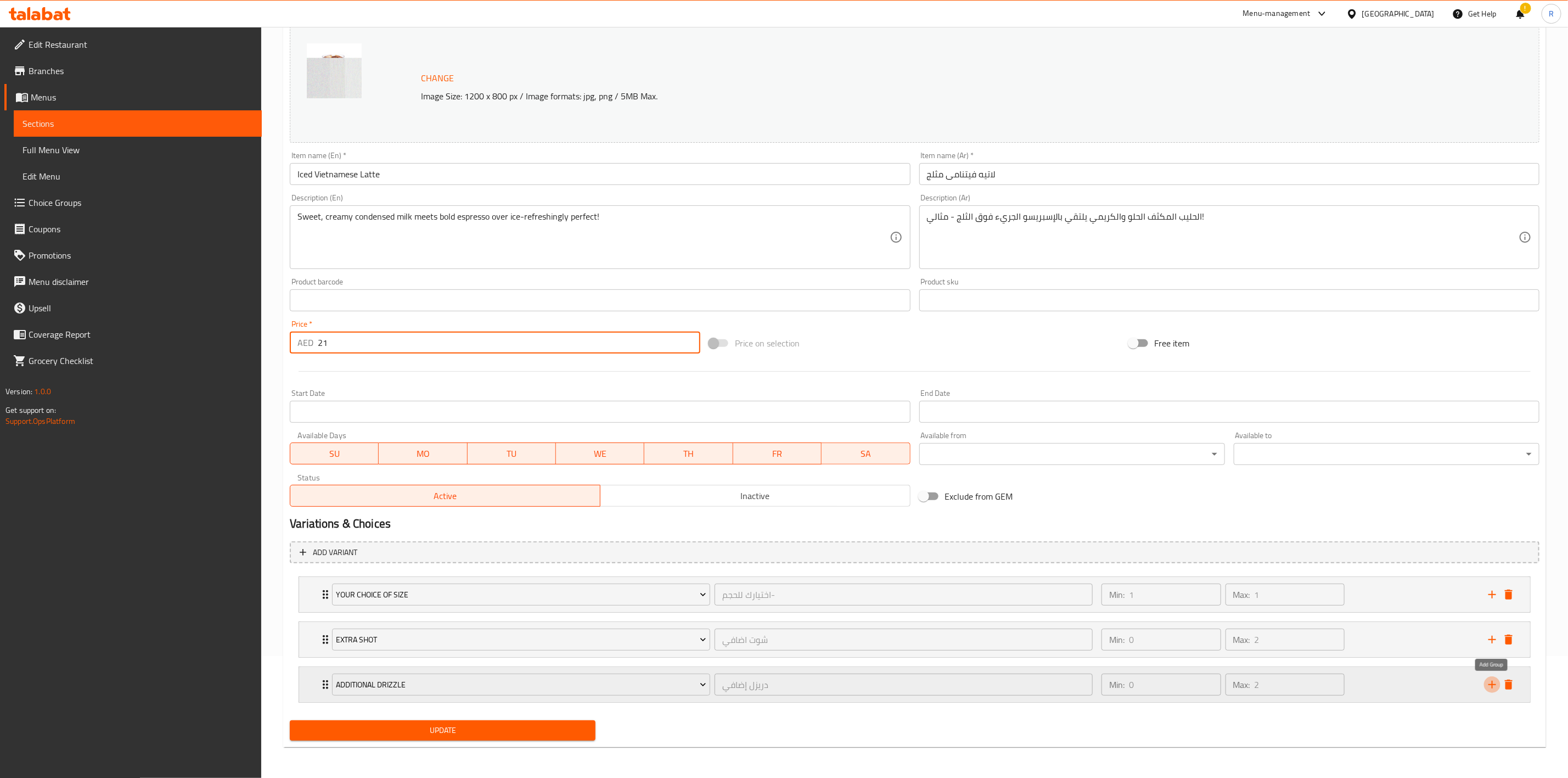
click at [1489, 684] on icon "add" at bounding box center [1492, 685] width 8 height 8
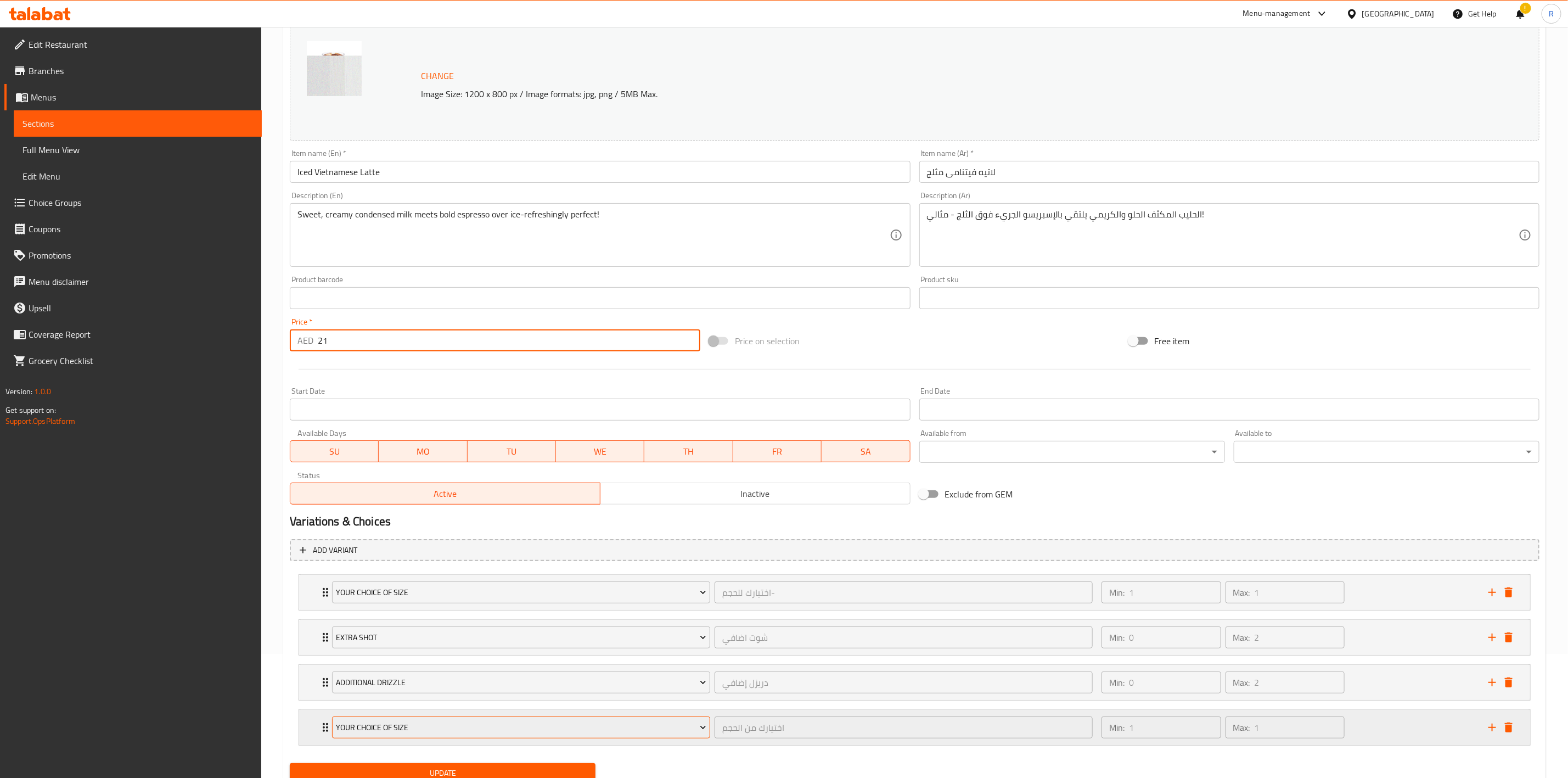
type input "21"
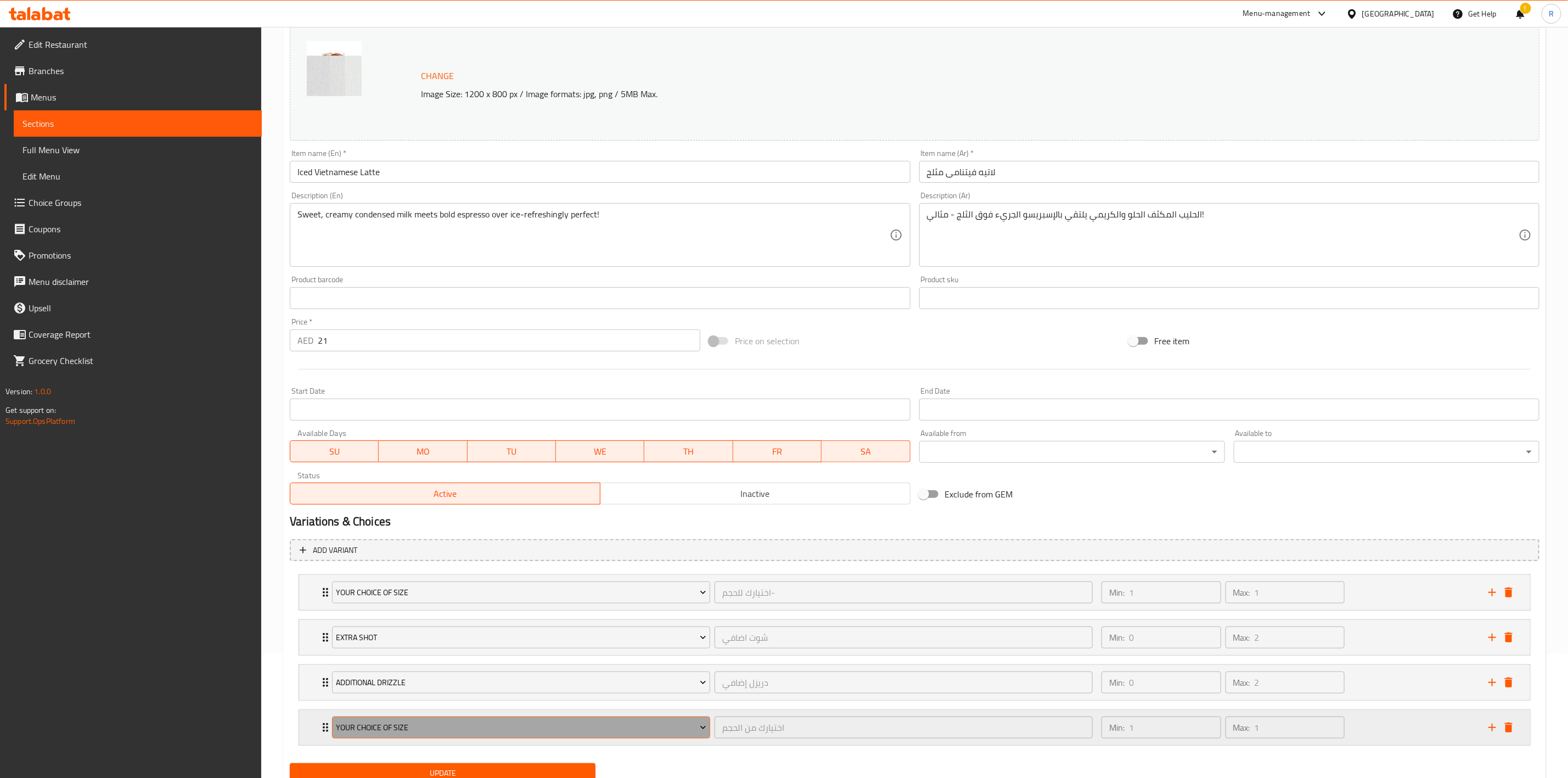
click at [484, 730] on span "Your Choice Of Size" at bounding box center [521, 727] width 370 height 14
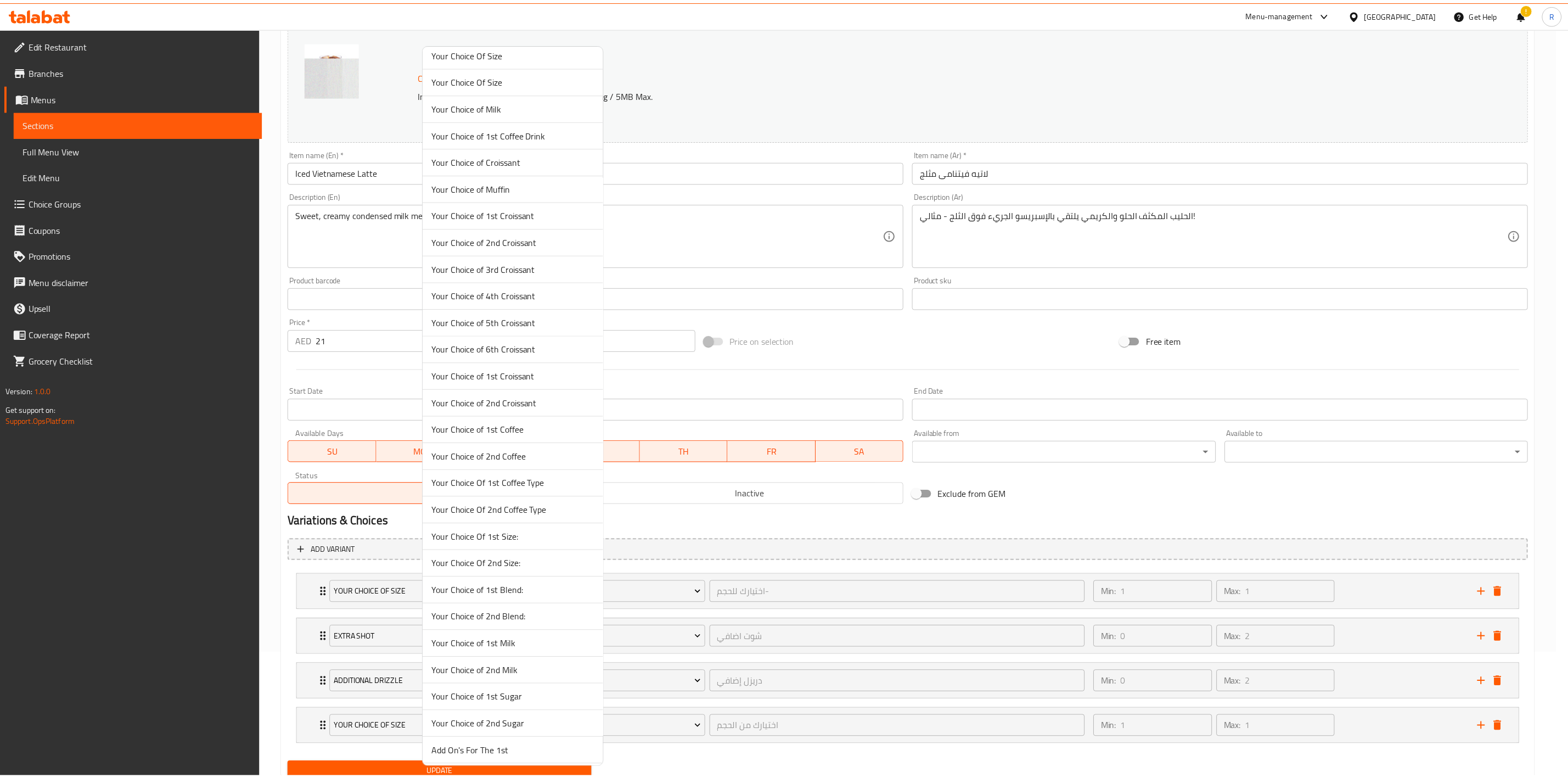
scroll to position [1338, 0]
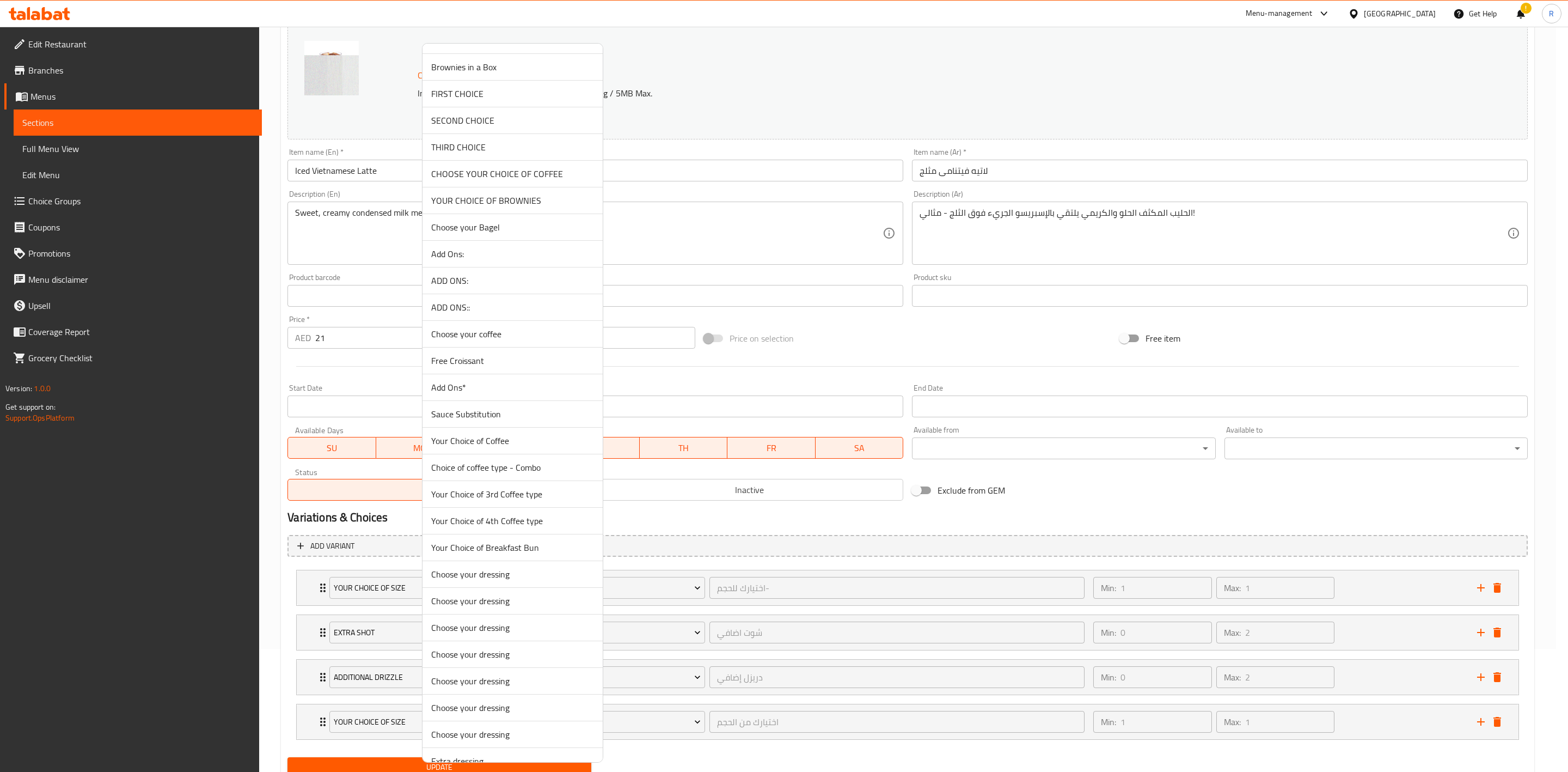
click at [567, 393] on li "Add Ons*" at bounding box center [512, 387] width 180 height 27
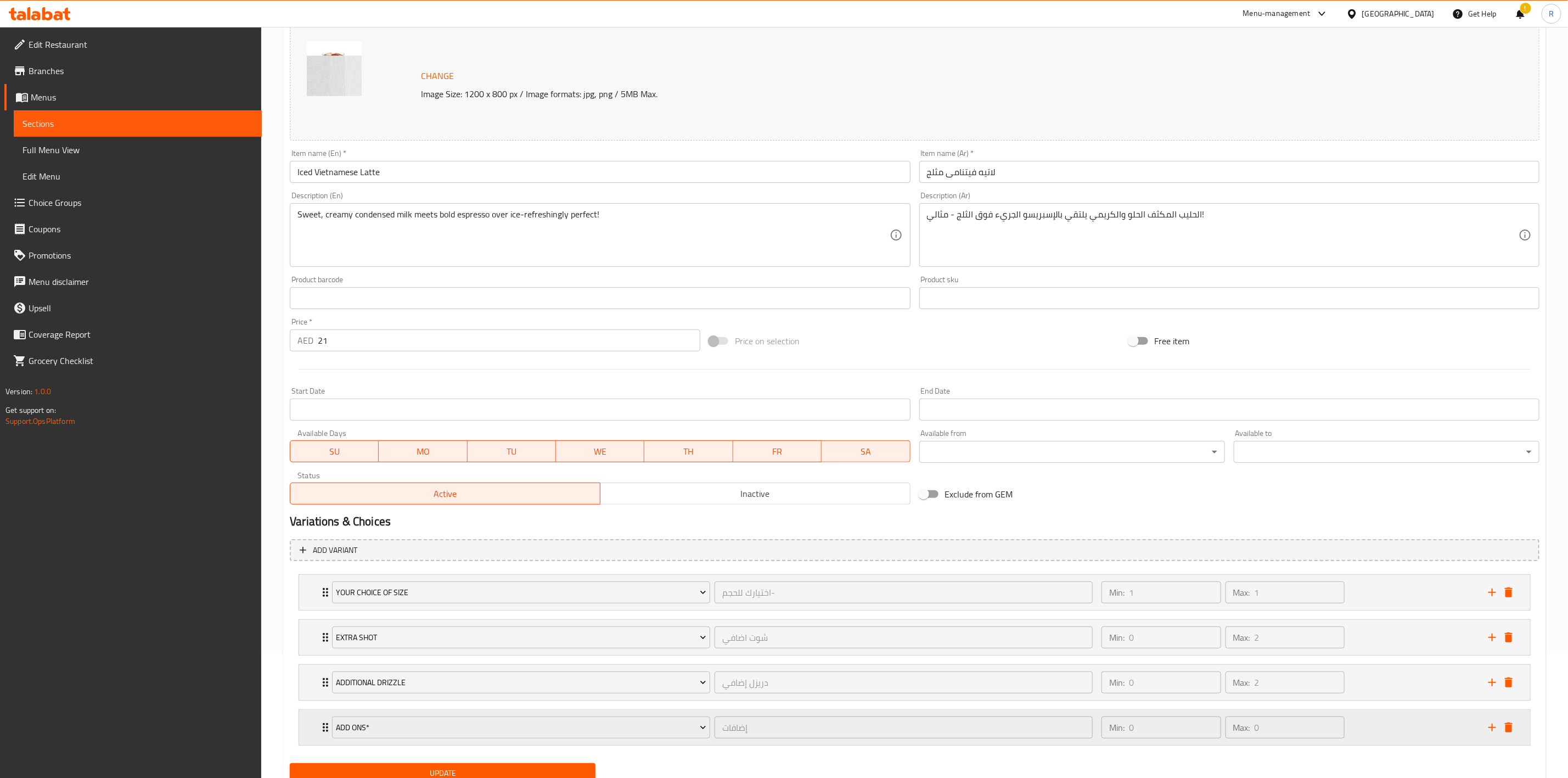
click at [1494, 730] on icon "add" at bounding box center [1492, 727] width 8 height 8
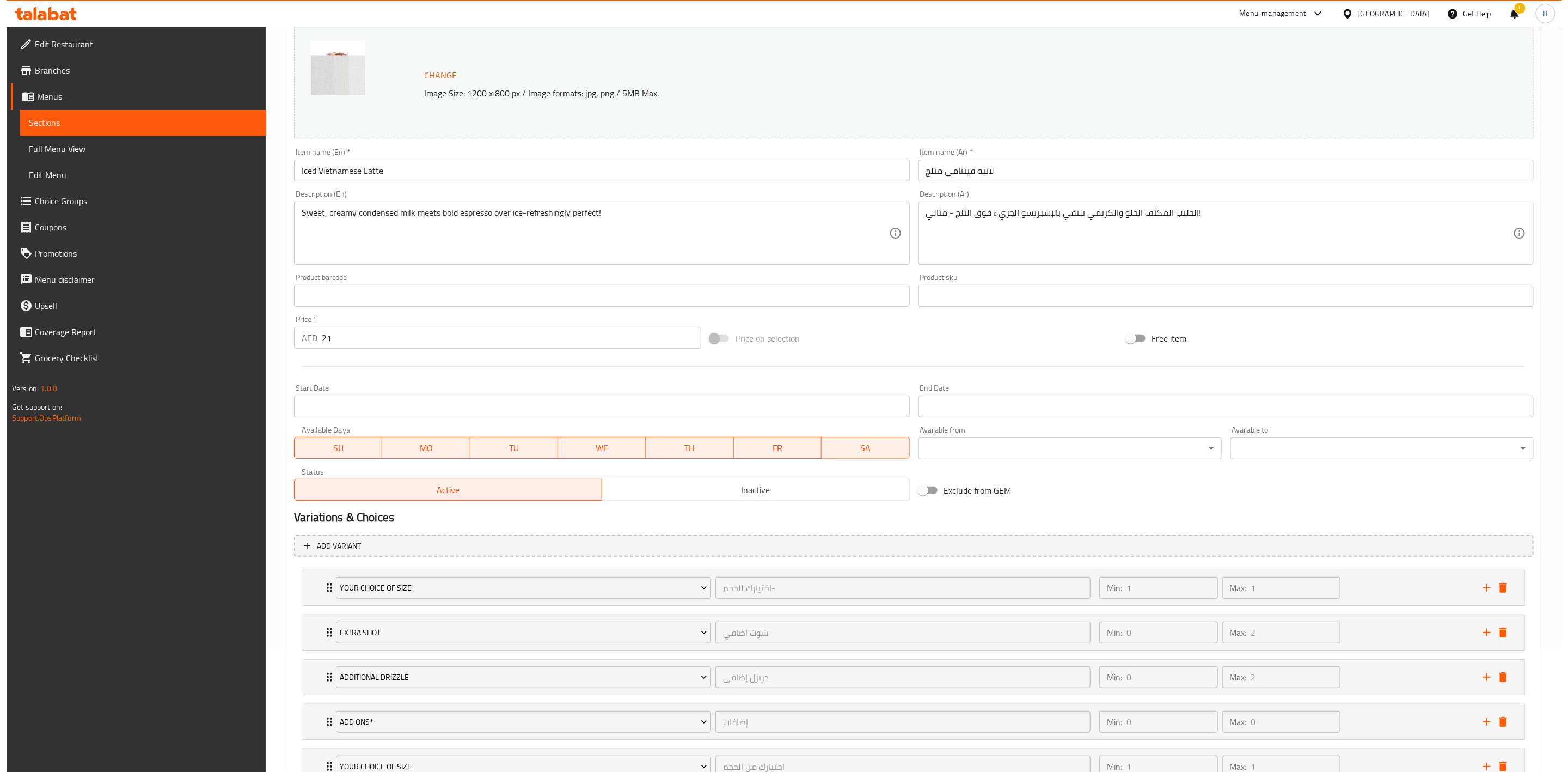
scroll to position [215, 0]
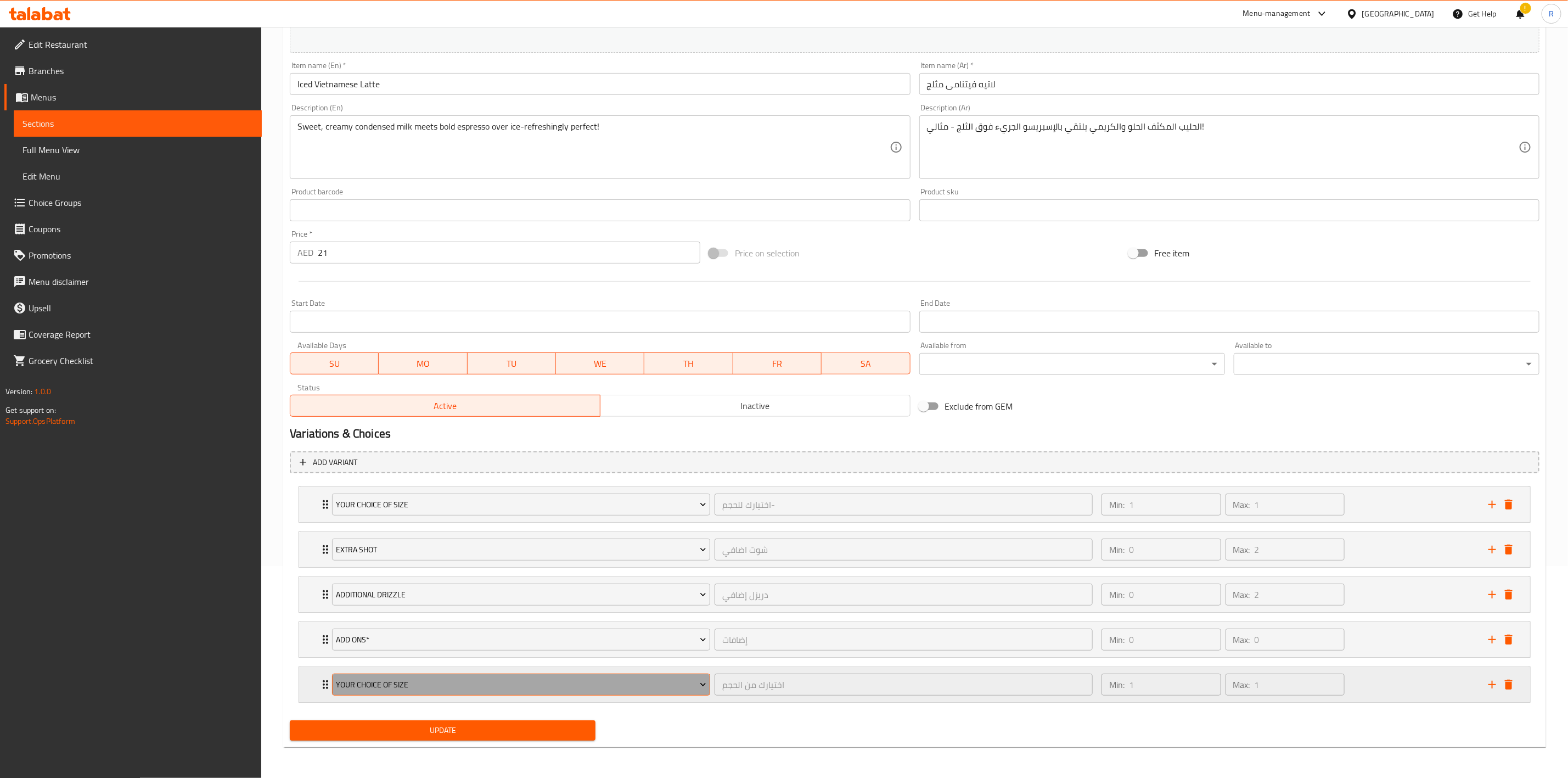
click at [570, 688] on span "Your Choice Of Size" at bounding box center [521, 685] width 370 height 14
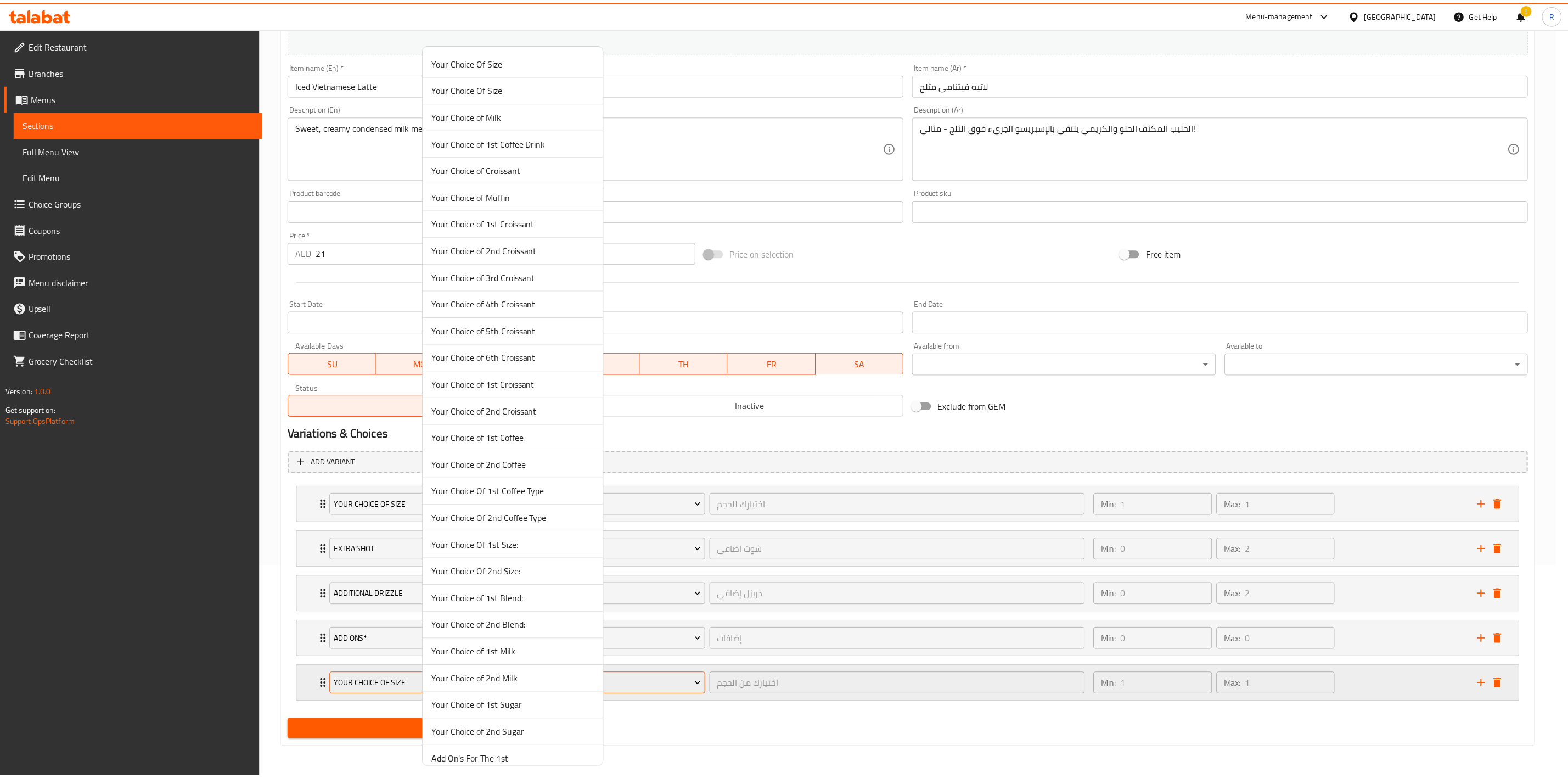
scroll to position [2424, 0]
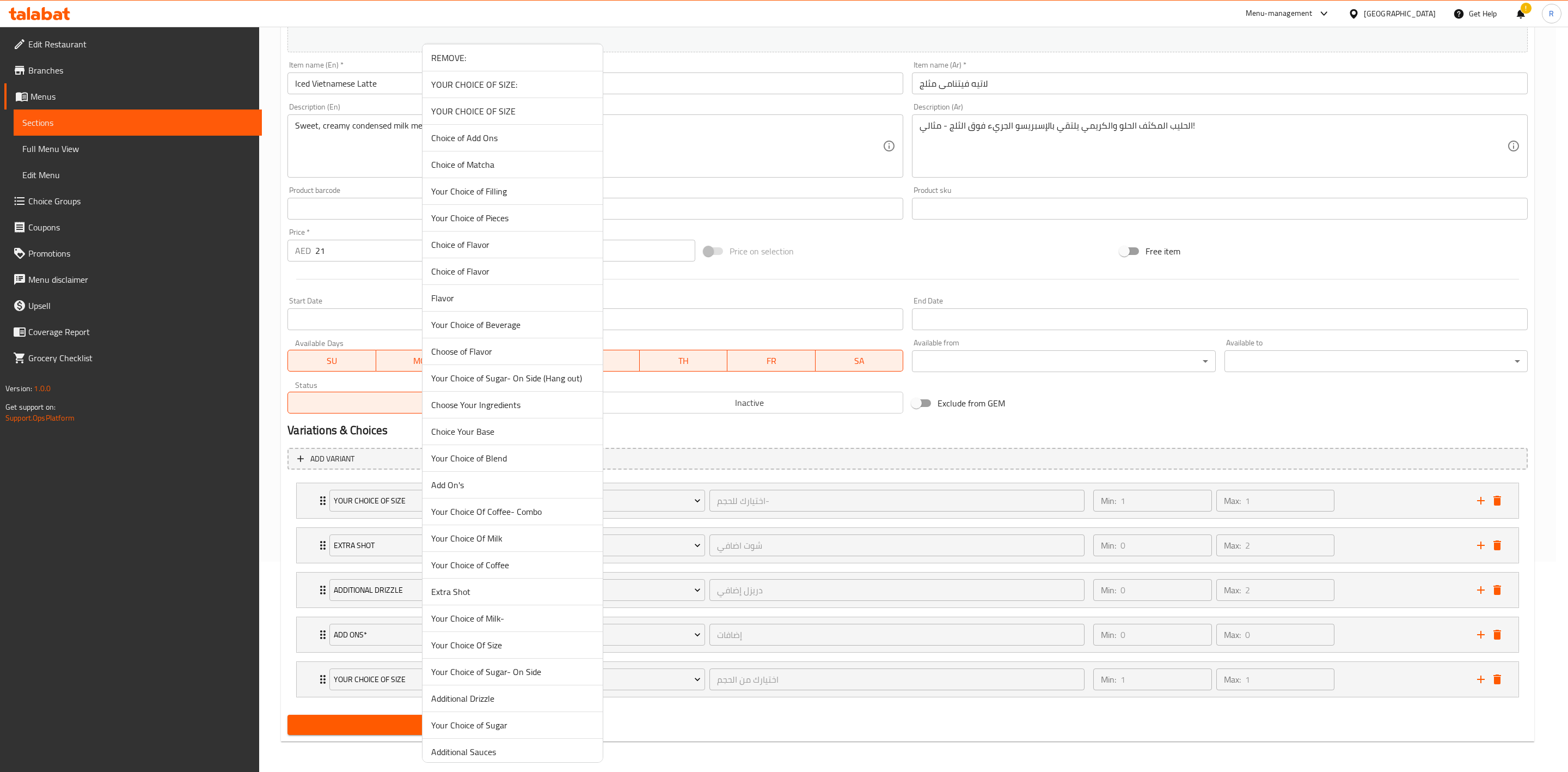
click at [537, 679] on span "Your Choice of Sugar- On Side" at bounding box center [513, 672] width 163 height 13
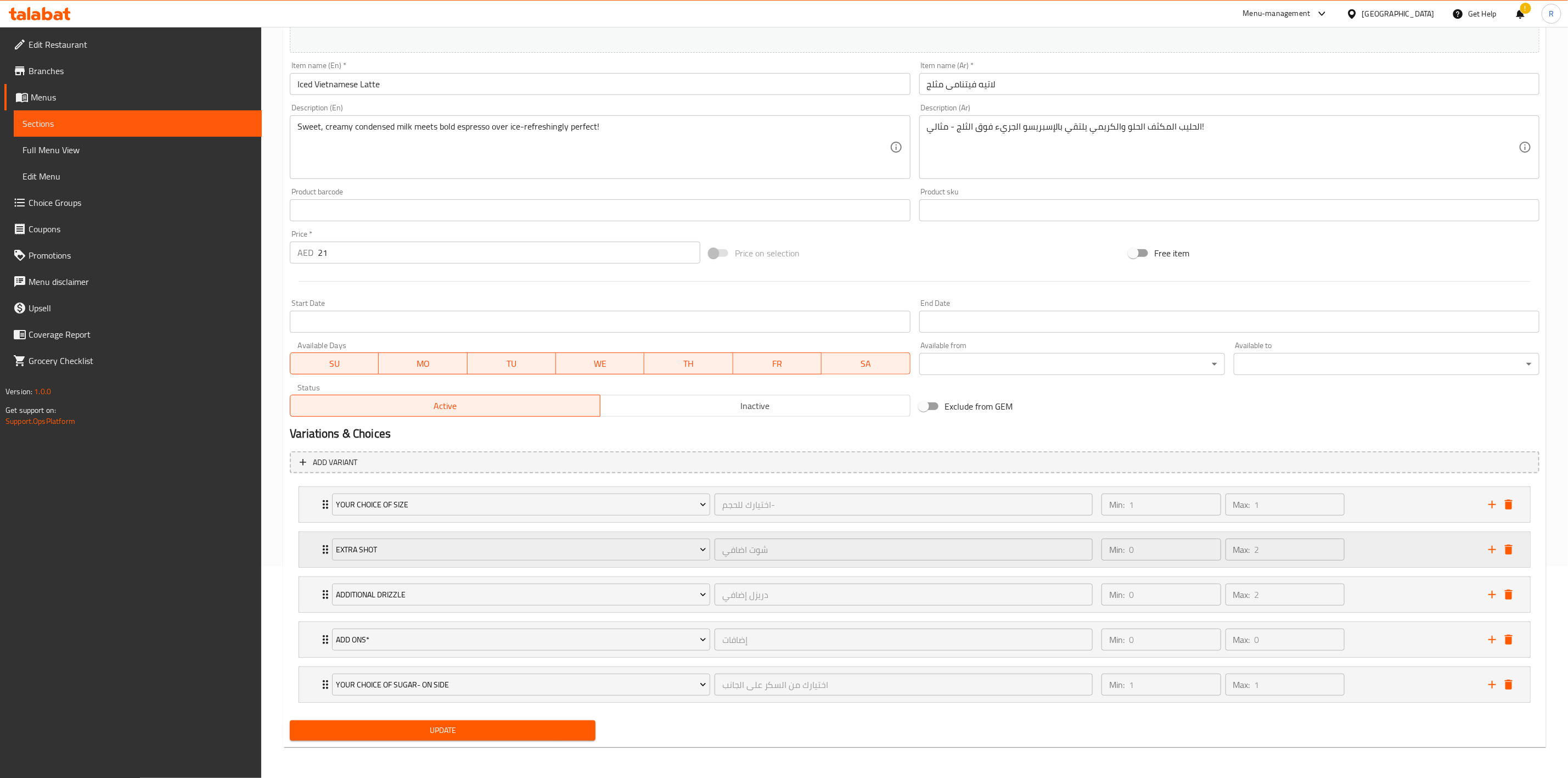
click at [1515, 543] on button "delete" at bounding box center [1508, 549] width 16 height 16
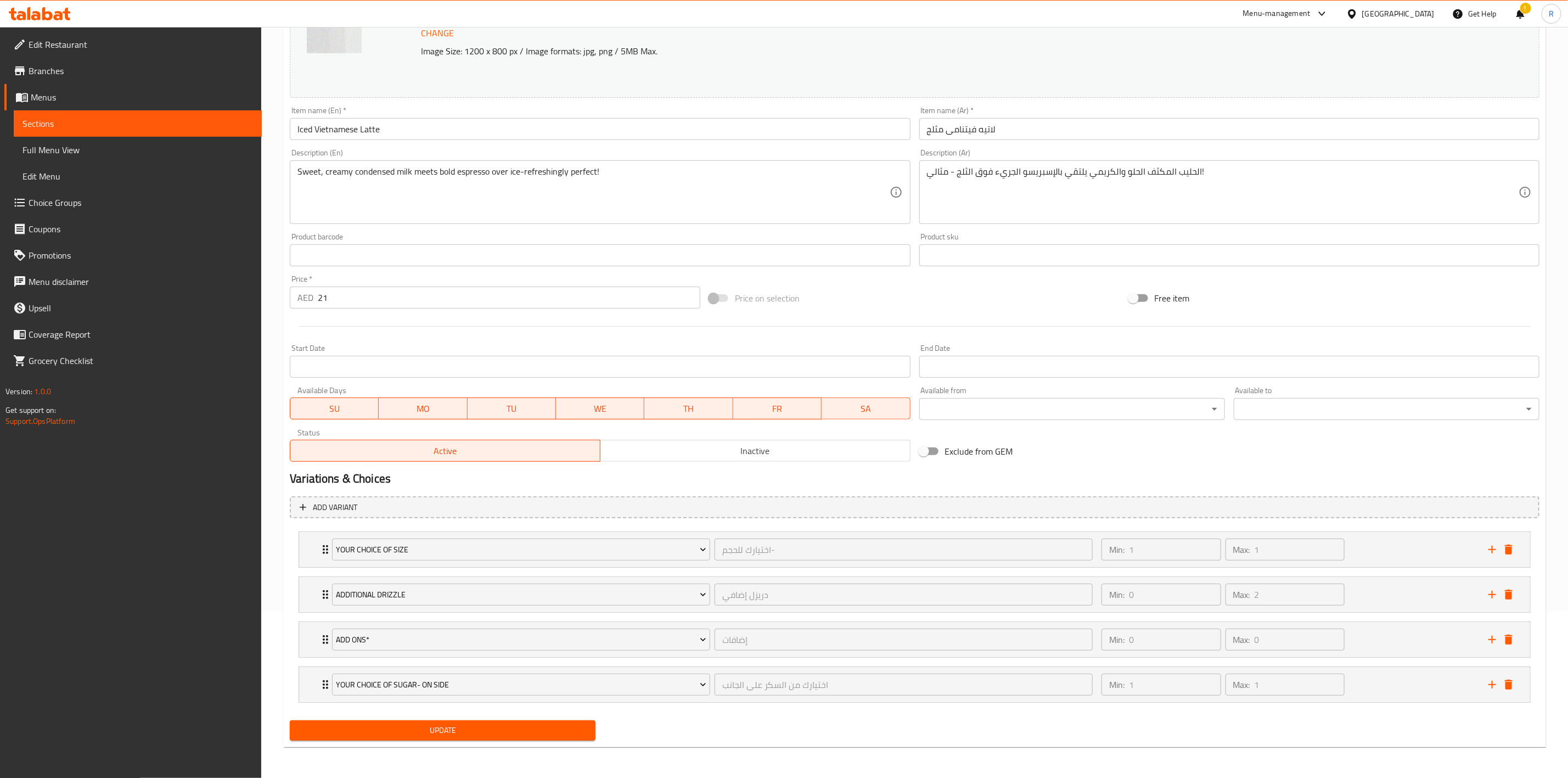
scroll to position [170, 0]
click at [1515, 544] on button "delete" at bounding box center [1508, 549] width 16 height 16
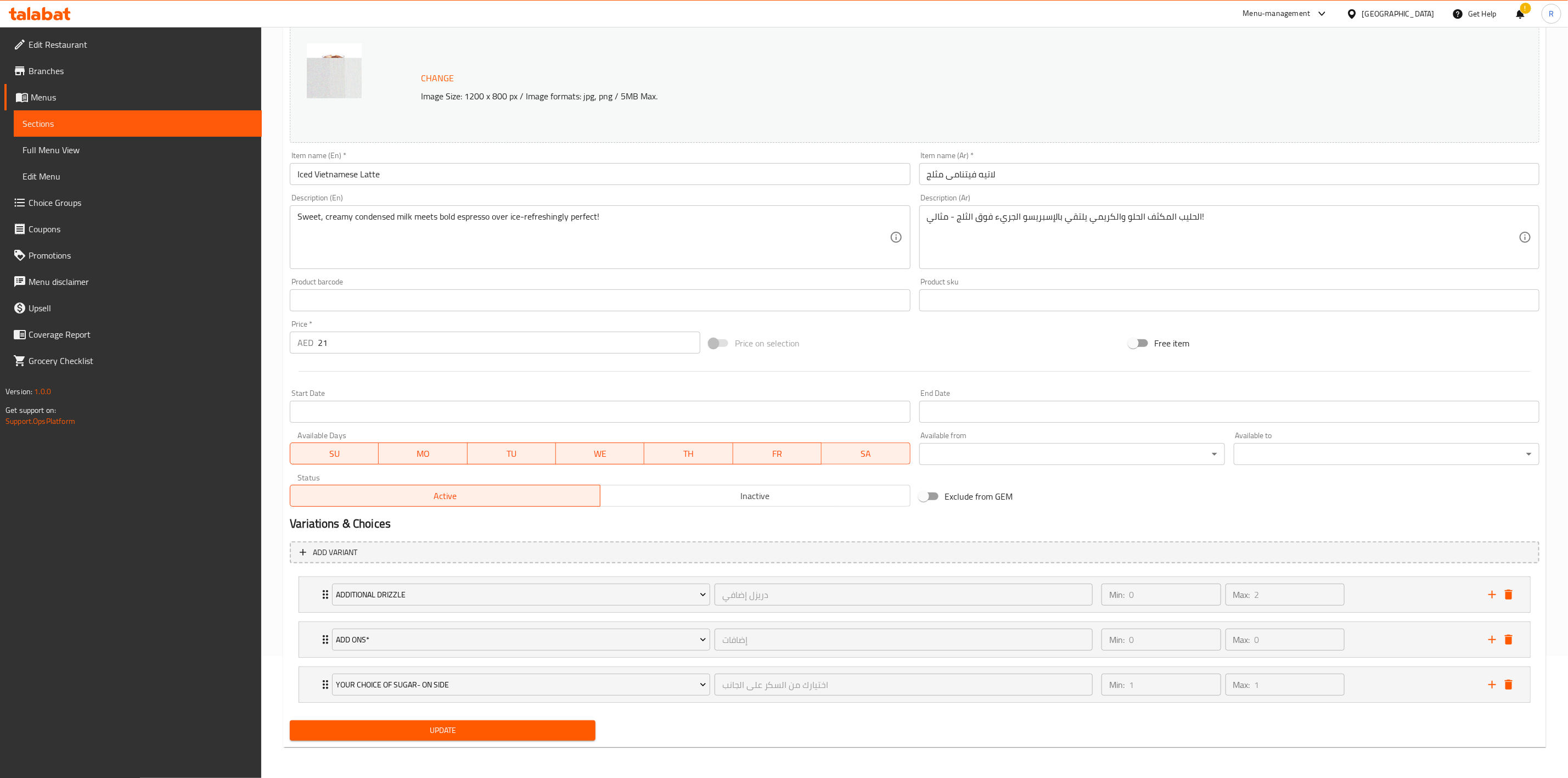
scroll to position [124, 0]
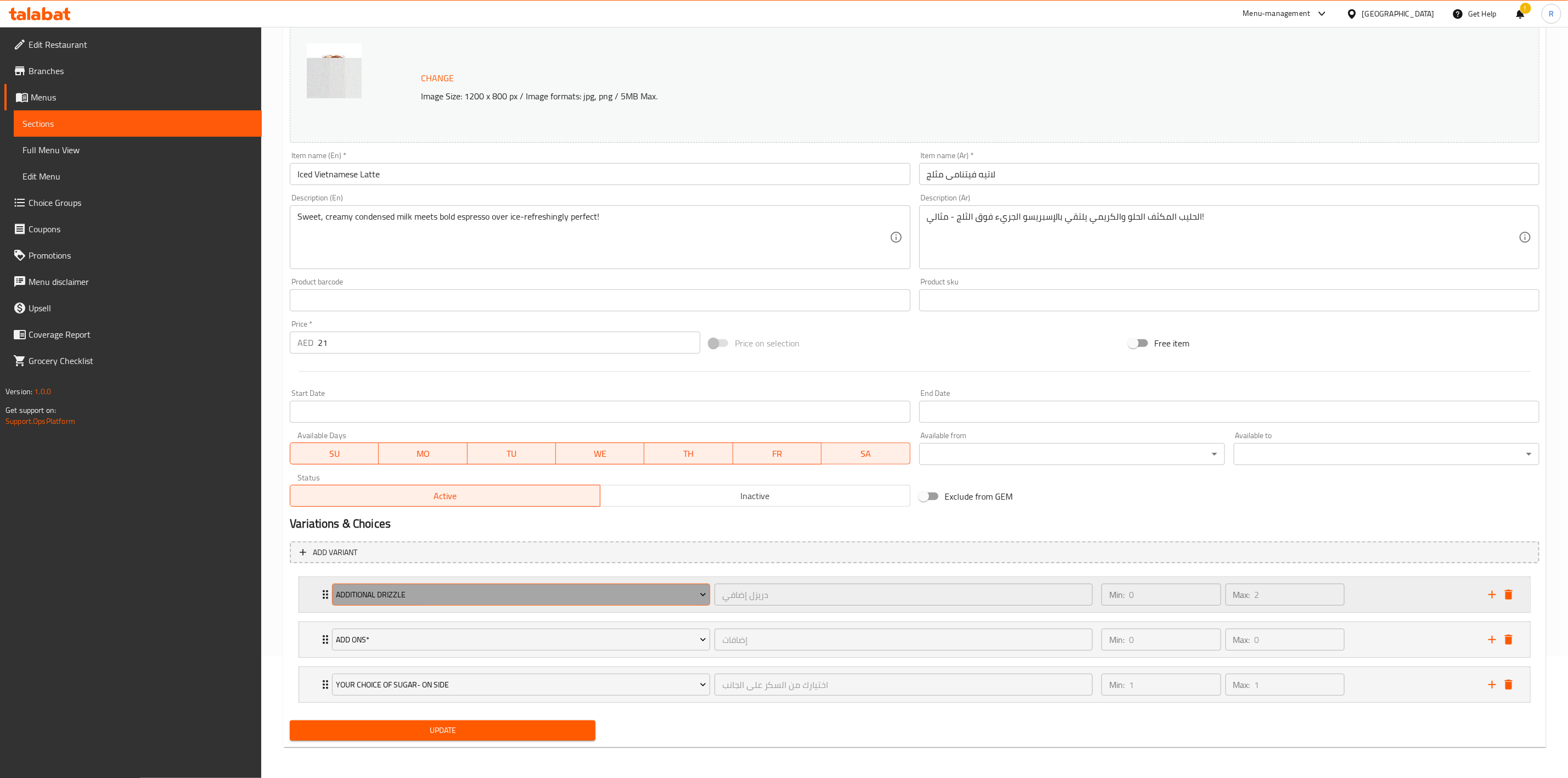
click at [539, 585] on button "Additional Drizzle" at bounding box center [522, 593] width 379 height 22
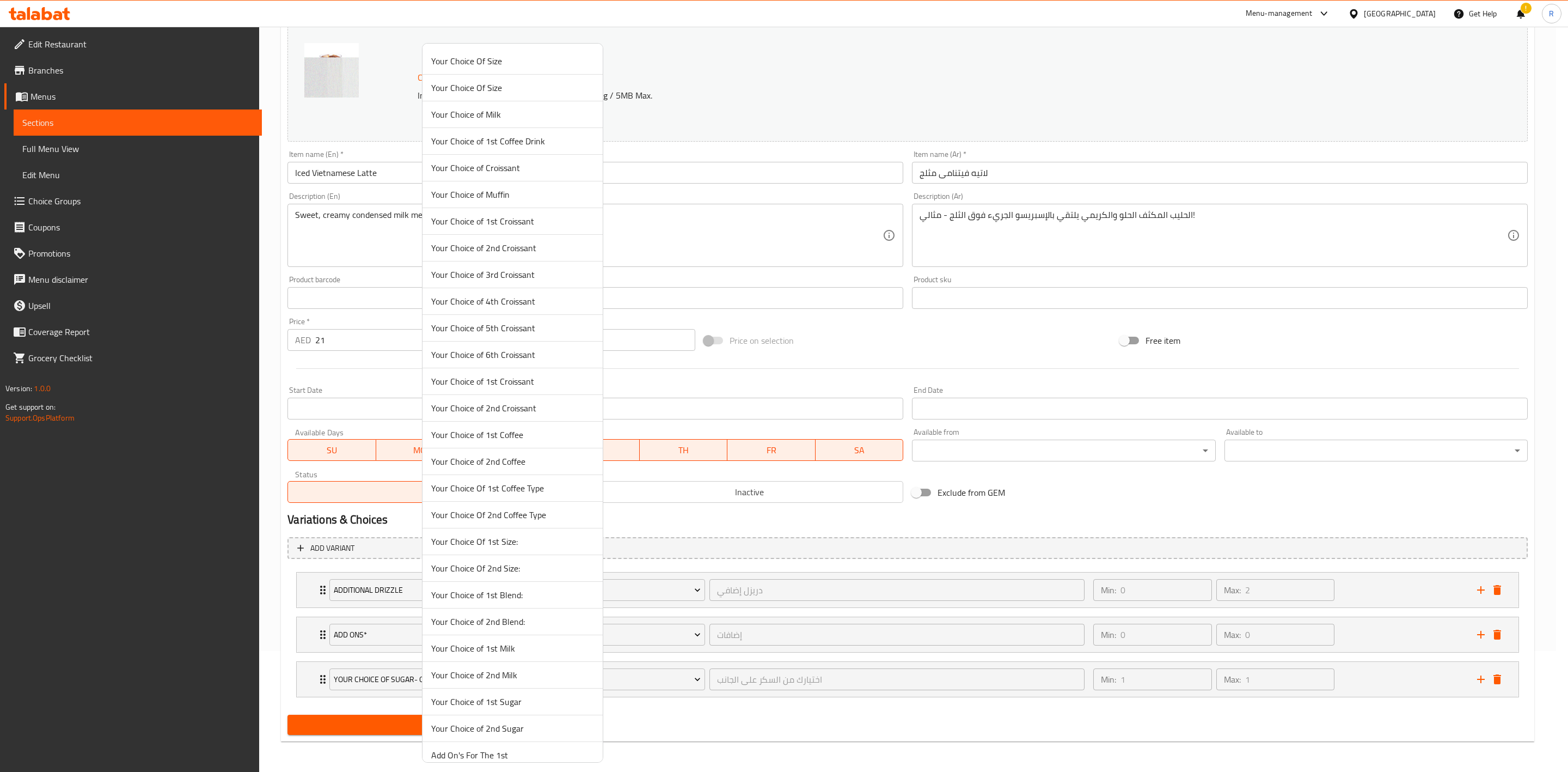
click at [1495, 591] on div at bounding box center [784, 386] width 1568 height 772
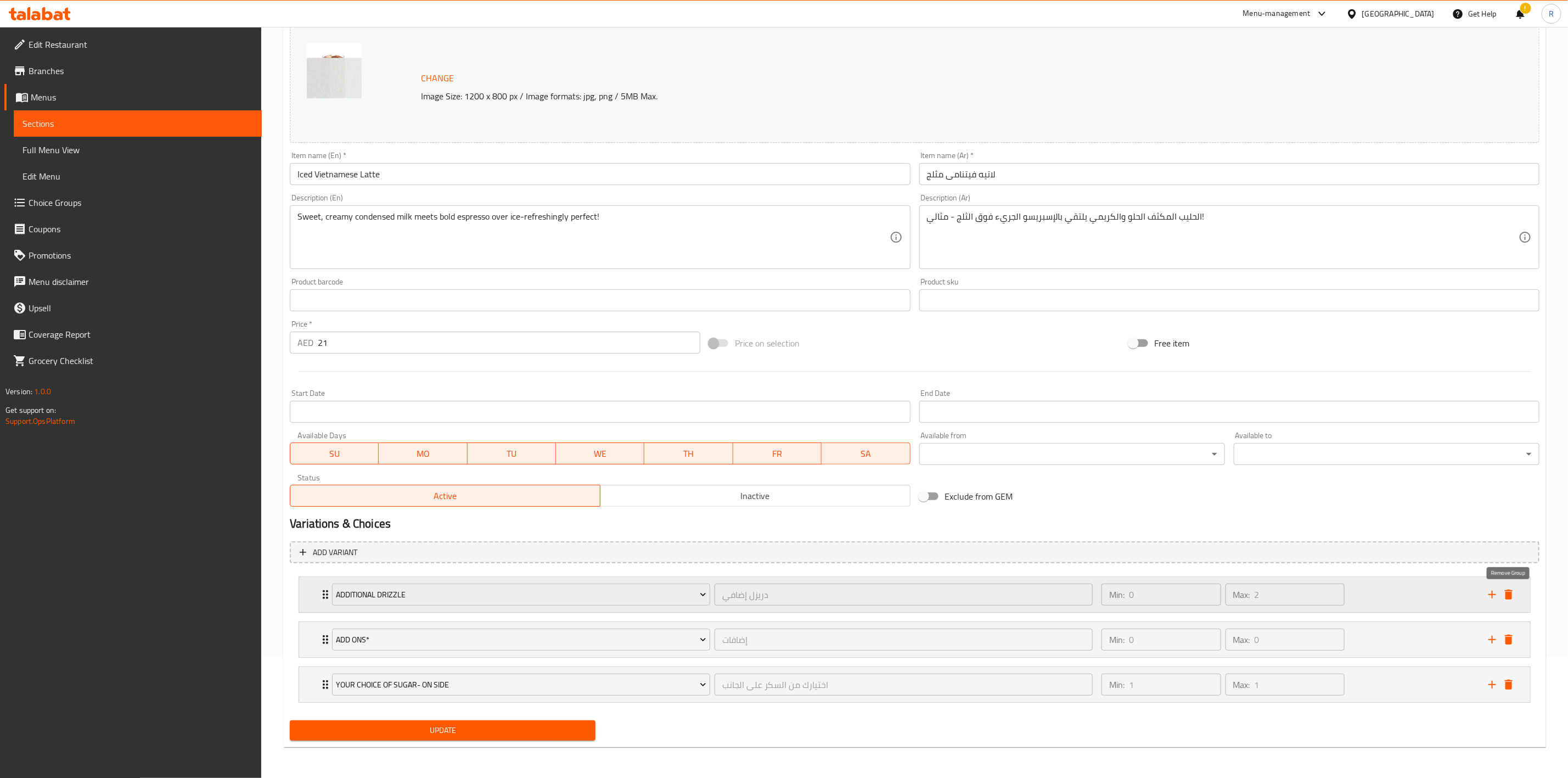
click at [1514, 592] on icon "delete" at bounding box center [1509, 594] width 13 height 13
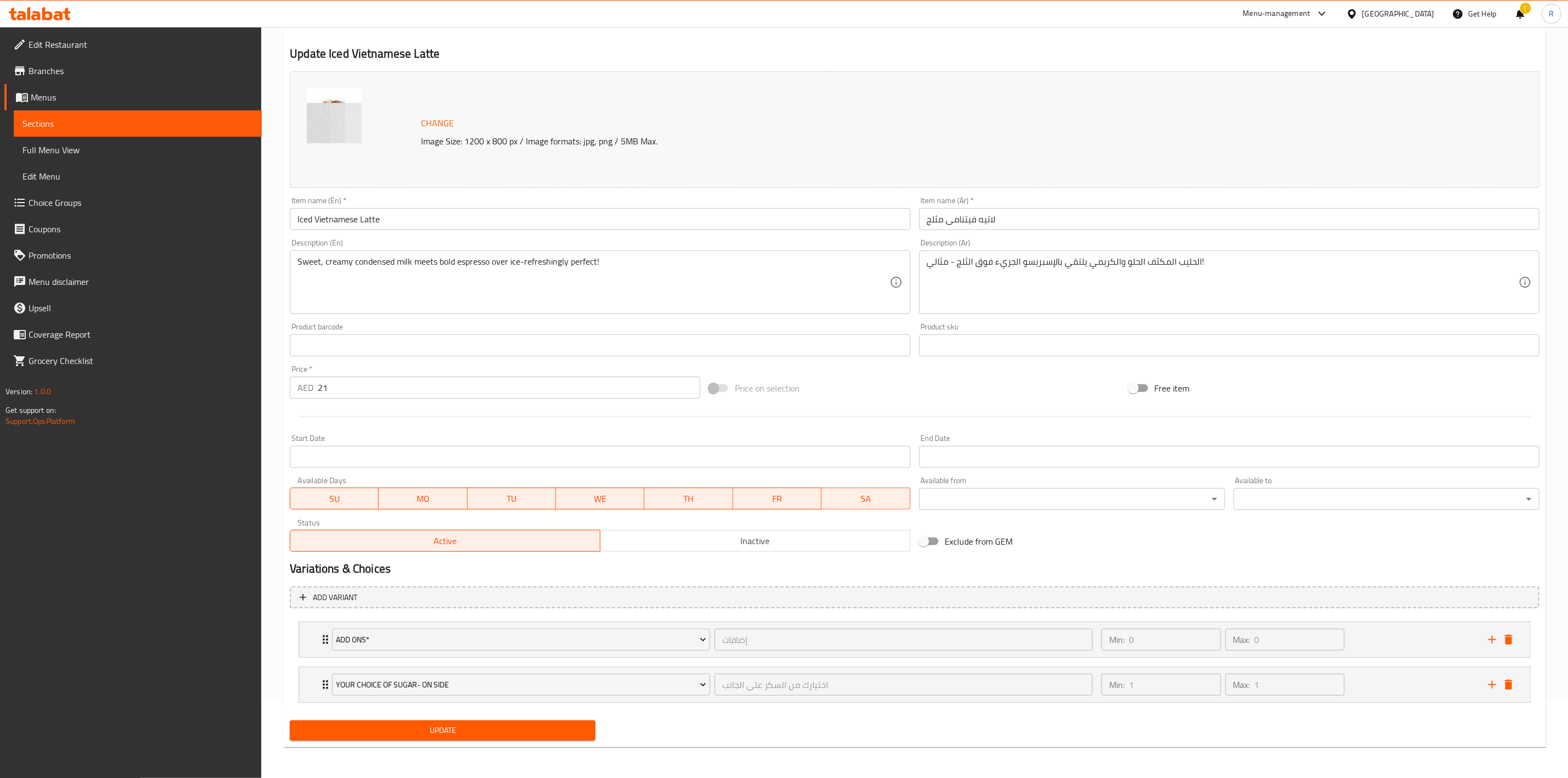
scroll to position [78, 0]
click at [1515, 633] on button "delete" at bounding box center [1508, 639] width 16 height 16
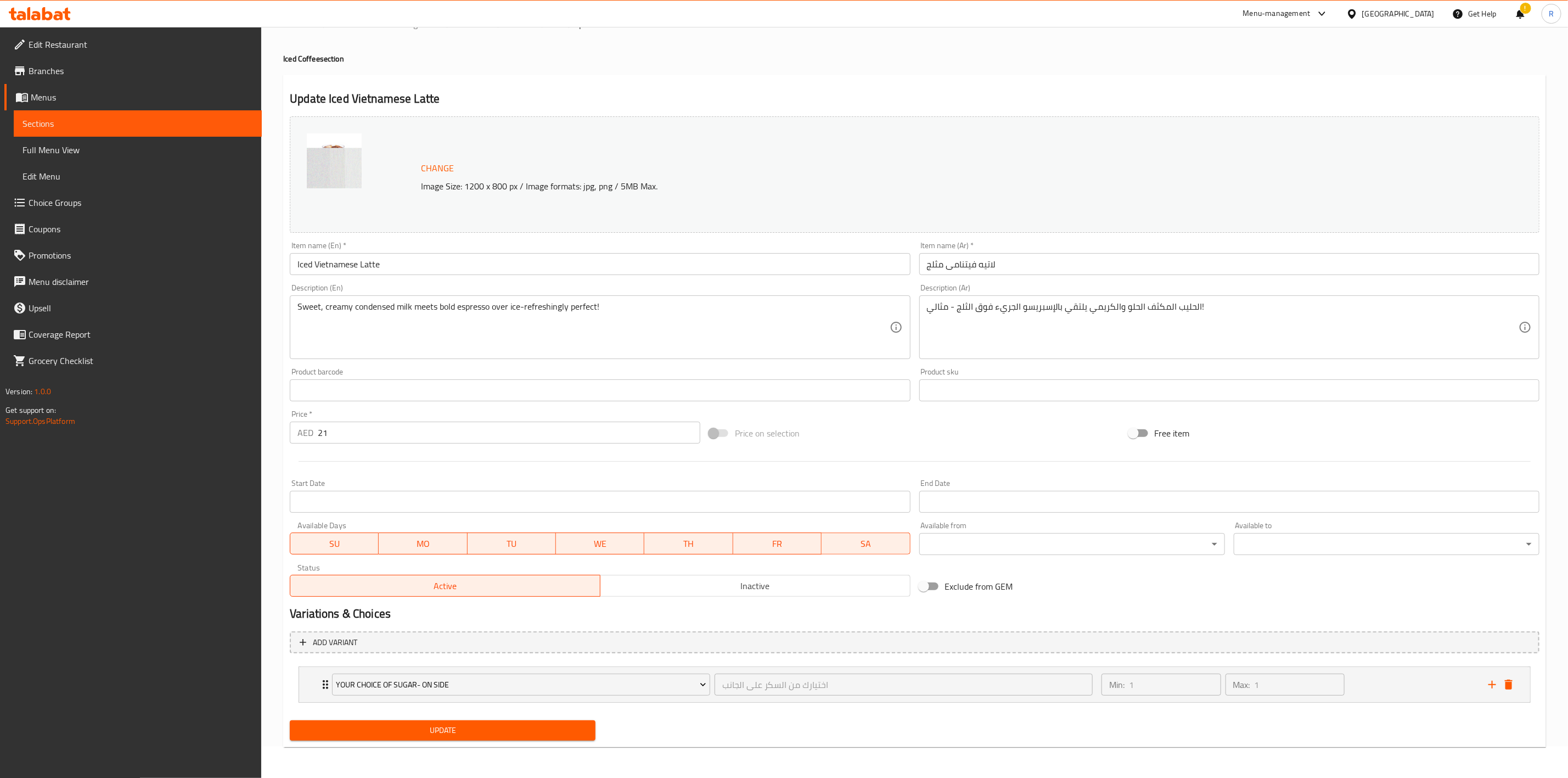
scroll to position [32, 0]
click at [540, 735] on span "Update" at bounding box center [443, 730] width 288 height 14
click at [1511, 688] on icon "delete" at bounding box center [1509, 684] width 8 height 9
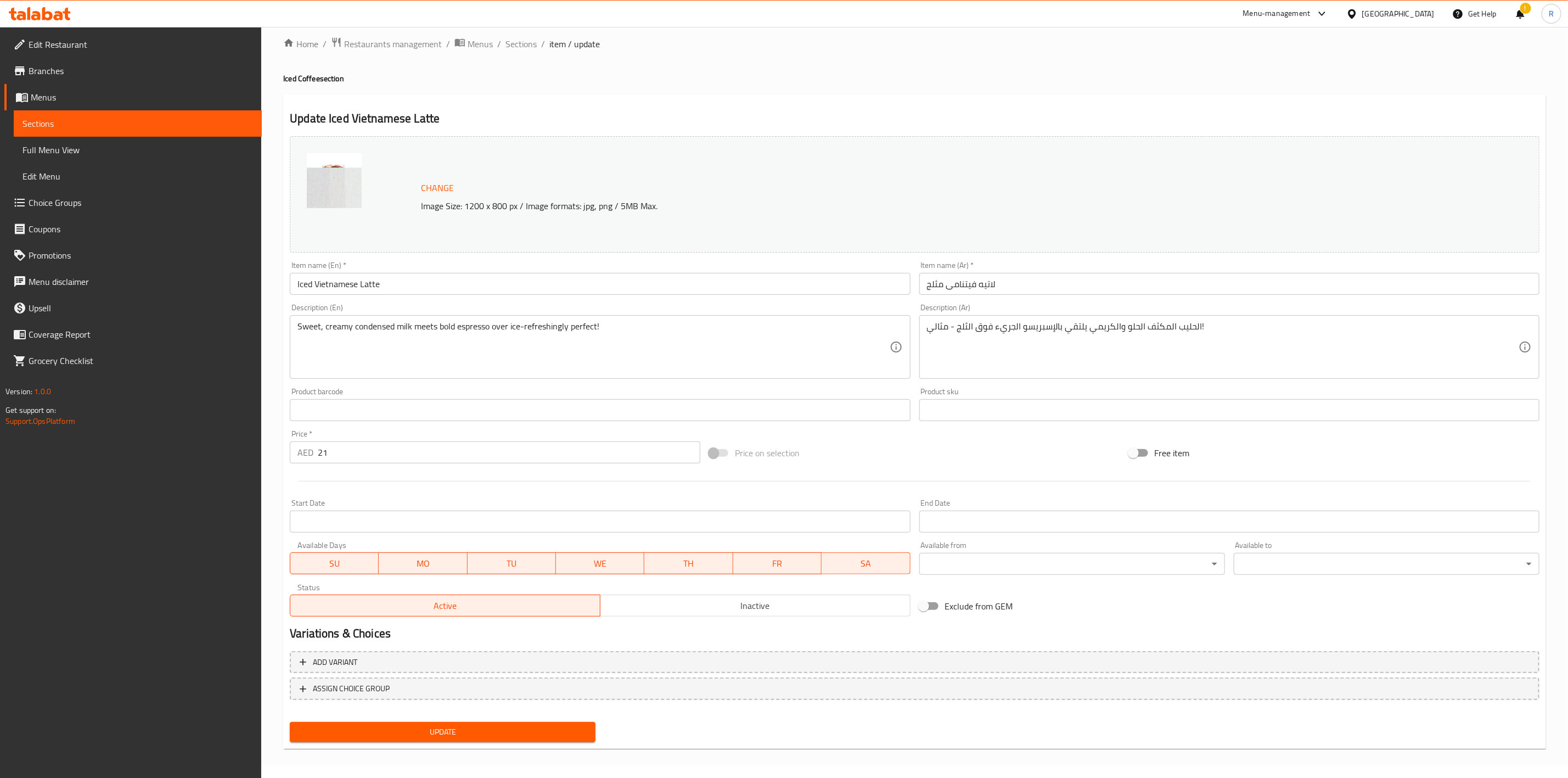
click at [551, 735] on span "Update" at bounding box center [443, 732] width 288 height 14
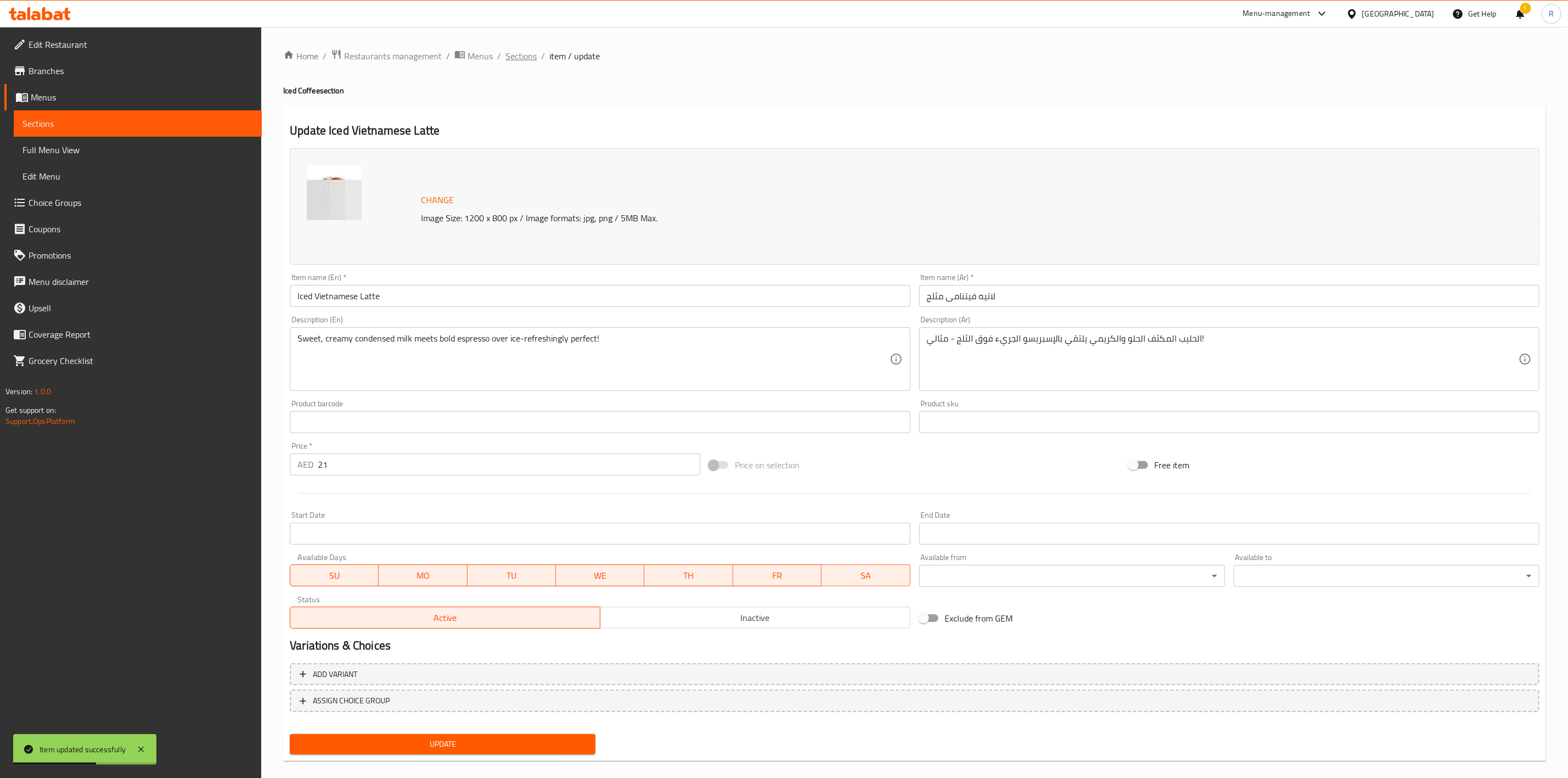
click at [519, 53] on span "Sections" at bounding box center [521, 56] width 31 height 13
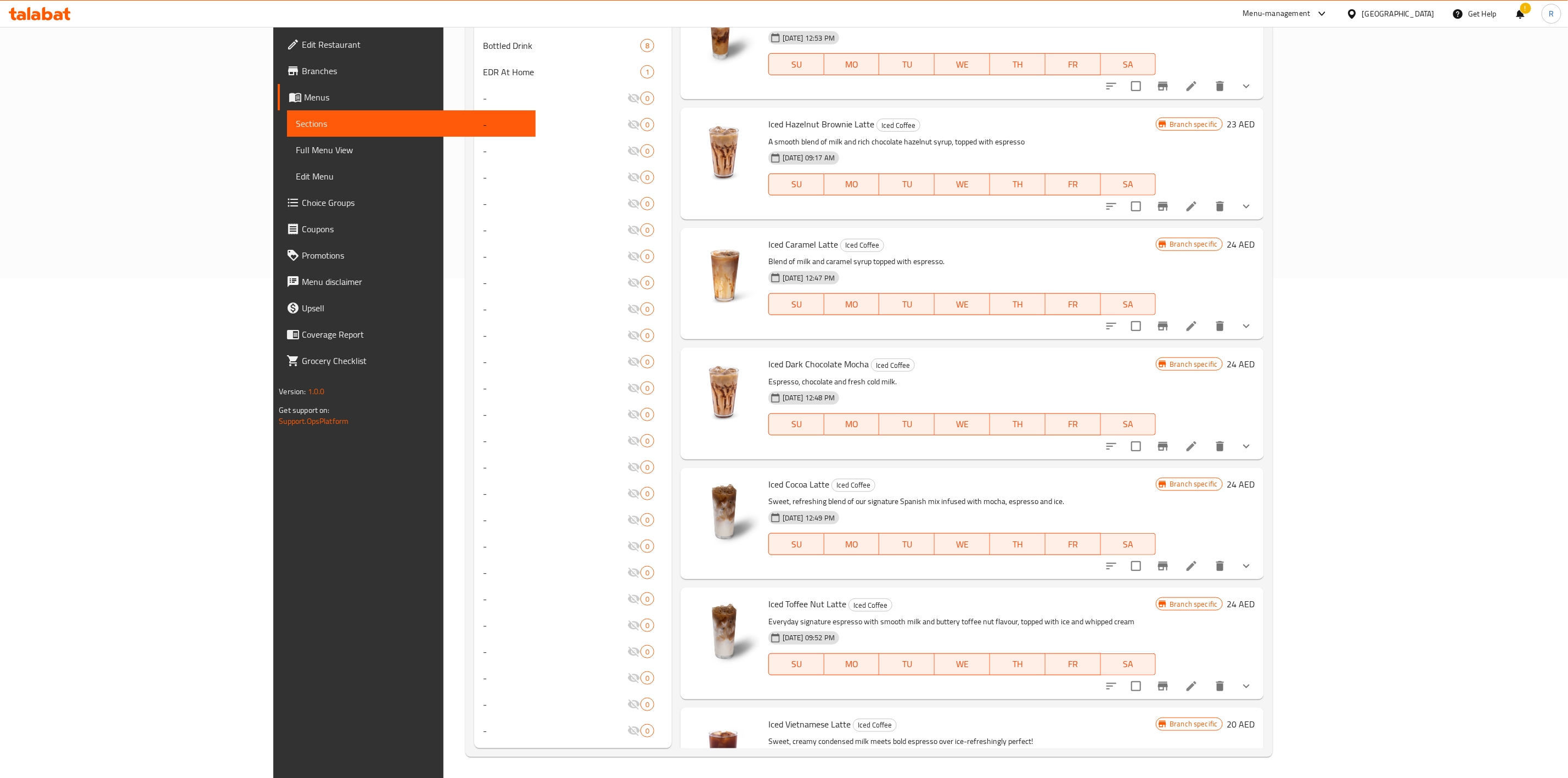
scroll to position [341, 0]
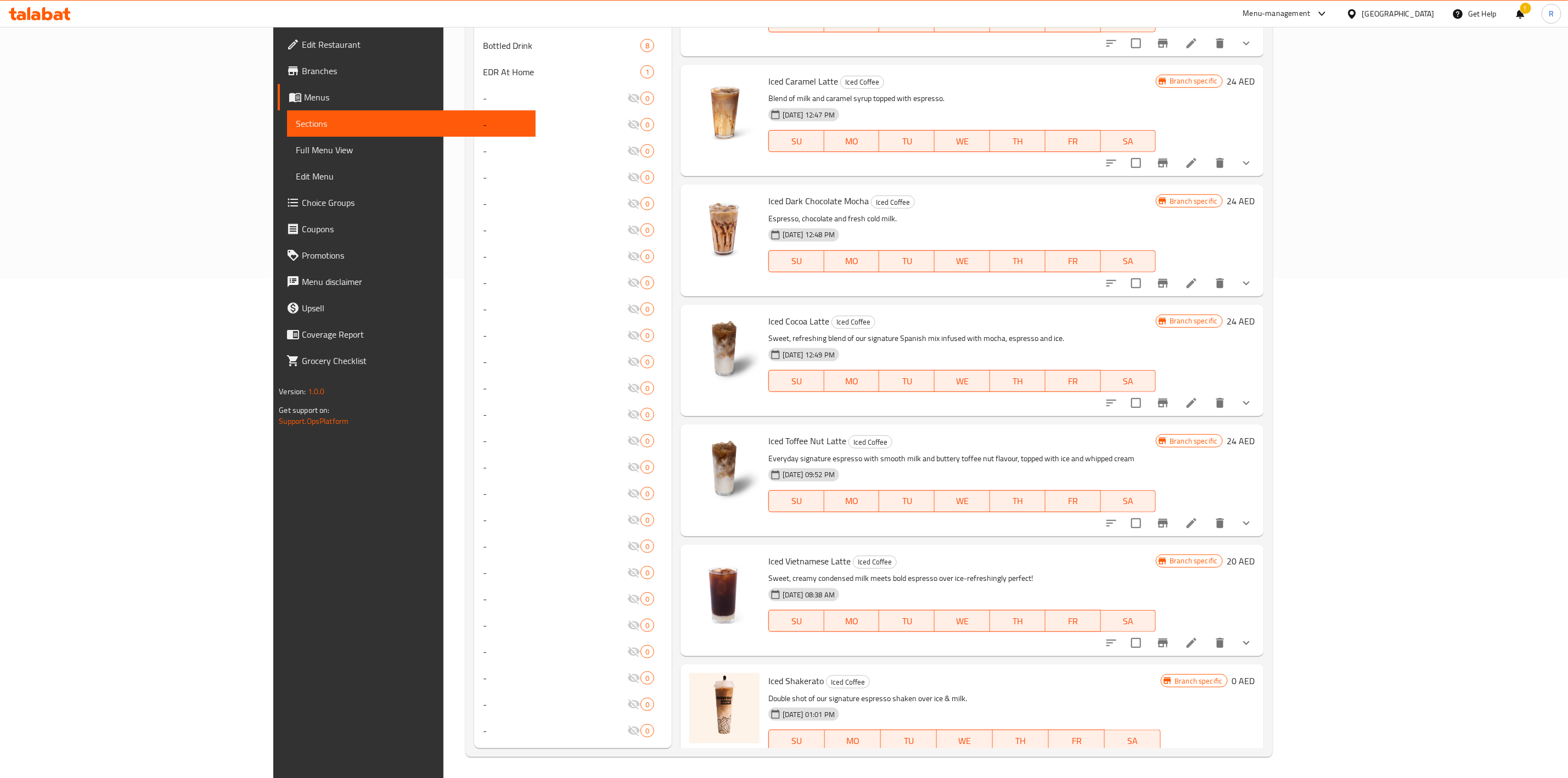
click at [1259, 629] on div at bounding box center [1178, 642] width 161 height 26
click at [1196, 638] on icon at bounding box center [1191, 642] width 9 height 9
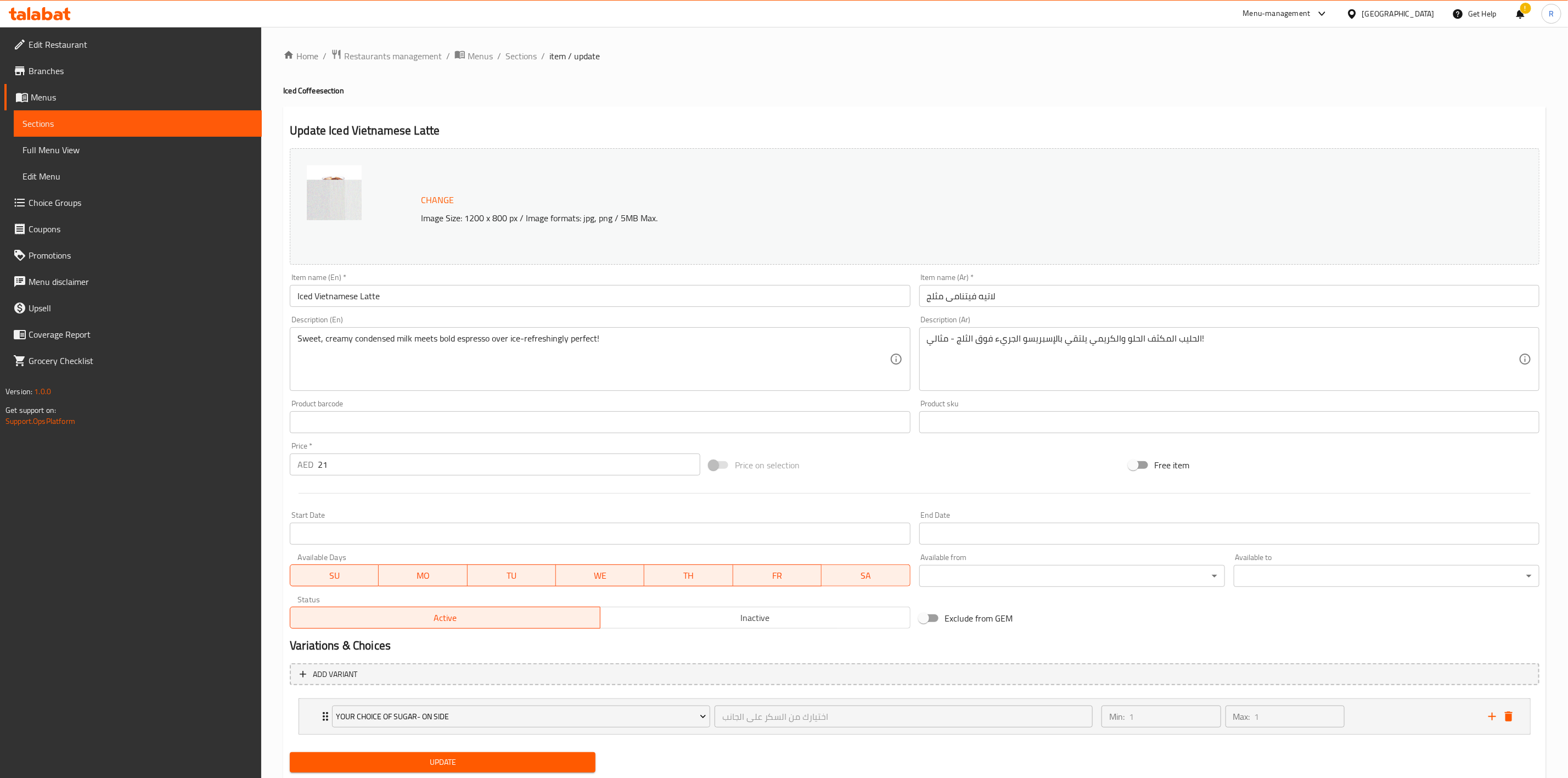
click at [569, 764] on span "Update" at bounding box center [443, 762] width 288 height 14
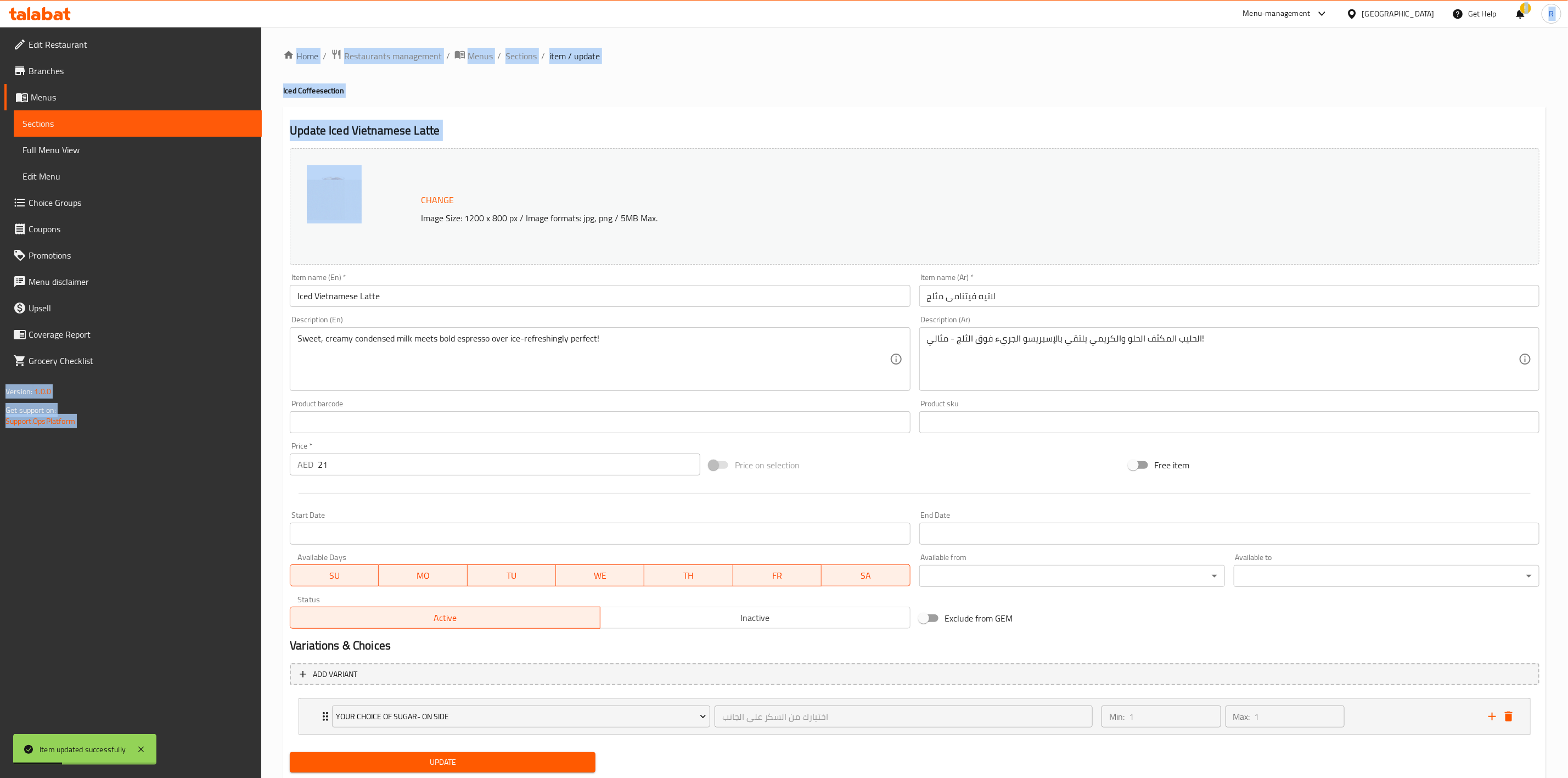
drag, startPoint x: 1567, startPoint y: 111, endPoint x: 1501, endPoint y: 1, distance: 128.3
click at [1501, 27] on div "​ Menu-management United Arab Emirates Get Help ! R Edit Restaurant Branches Me…" at bounding box center [784, 402] width 1568 height 751
click at [1266, 99] on div "Home / Restaurants management / Menus / Sections / item / update Iced Coffee se…" at bounding box center [914, 418] width 1263 height 738
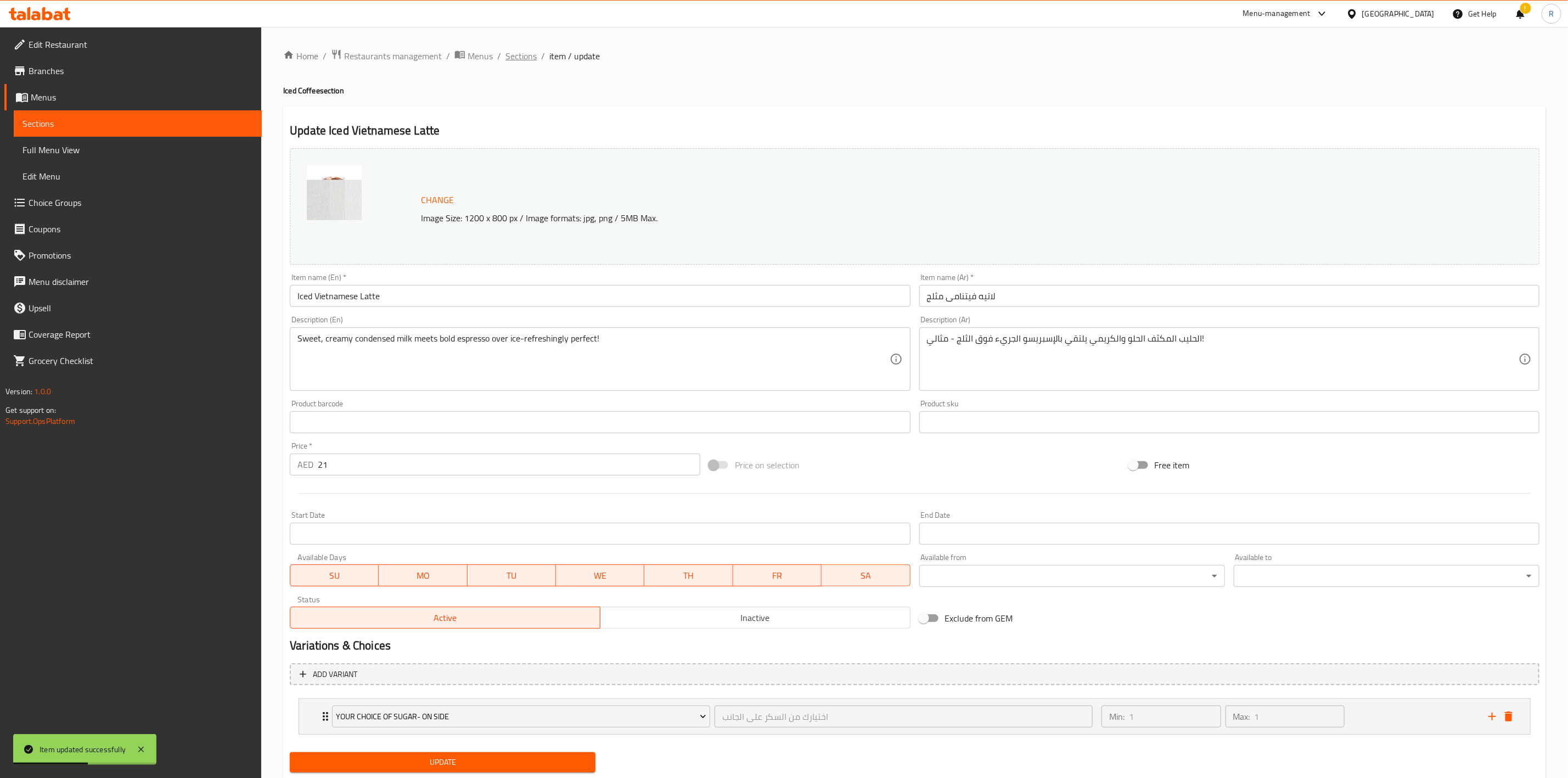
click at [518, 50] on span "Sections" at bounding box center [521, 56] width 31 height 13
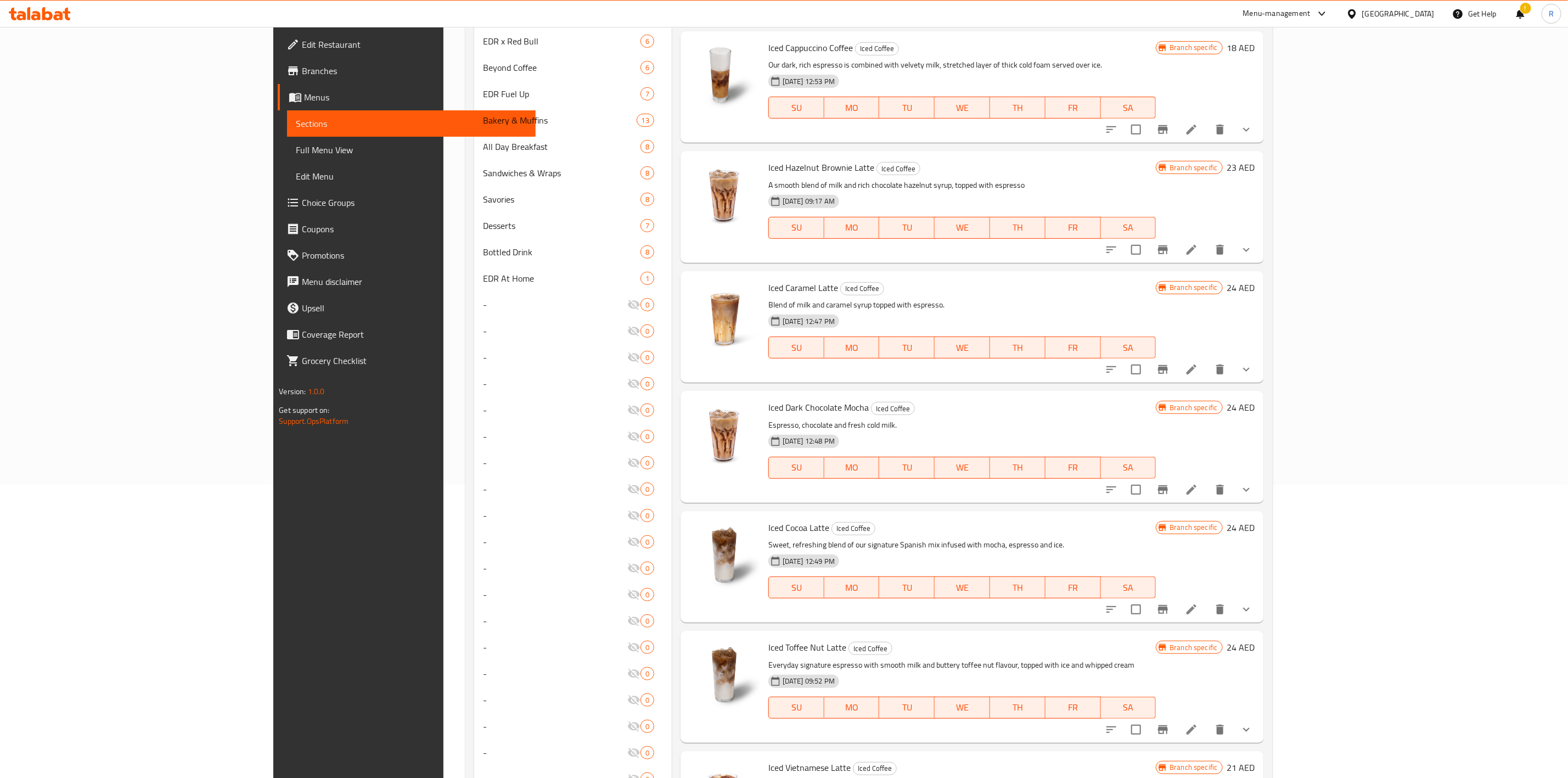
scroll to position [247, 0]
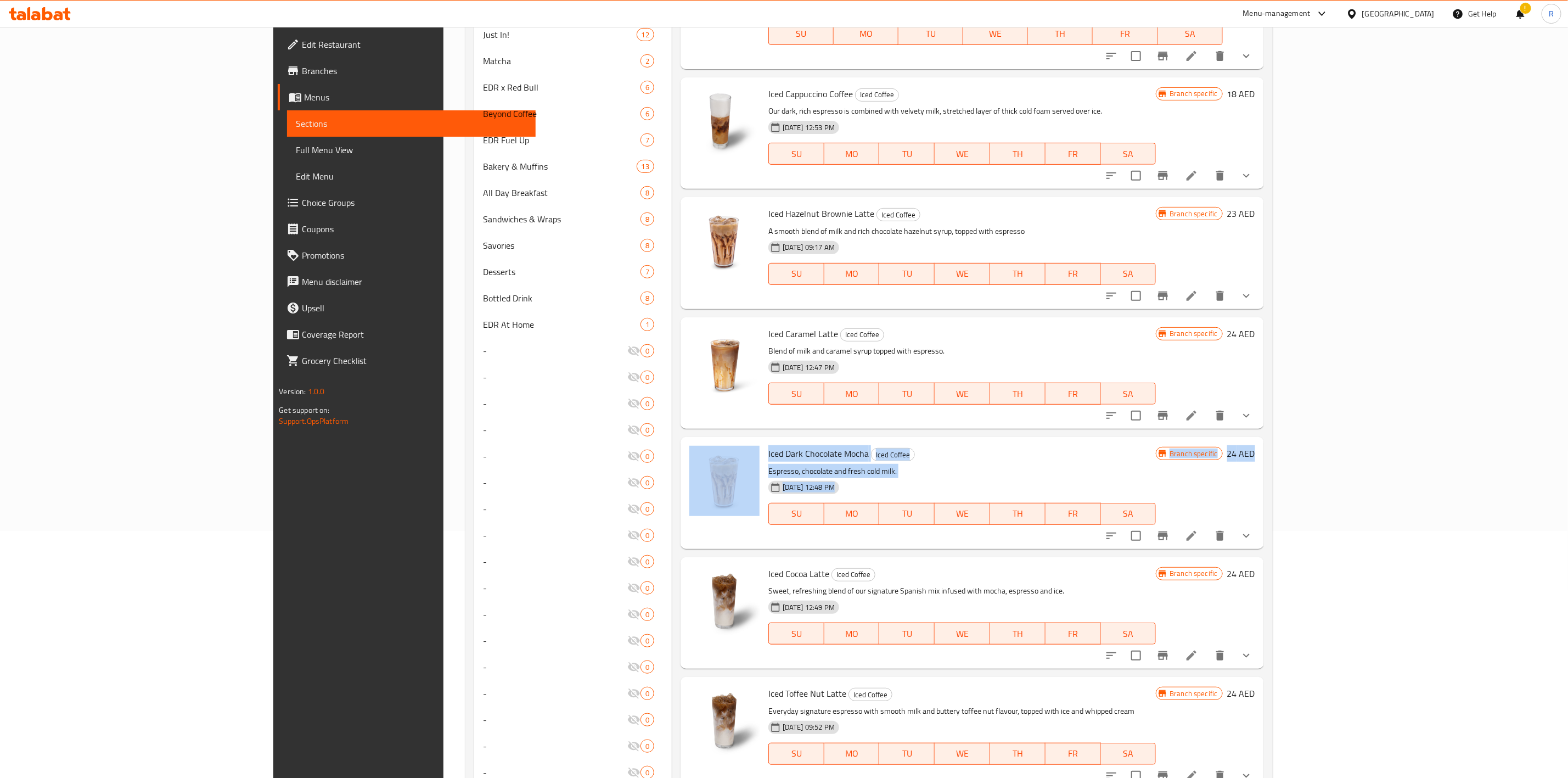
drag, startPoint x: 1546, startPoint y: 431, endPoint x: 1514, endPoint y: 356, distance: 81.5
click at [1294, 356] on div "Home / Restaurants management / Menus / Sections Everyday Roastery Coffee Open …" at bounding box center [868, 405] width 850 height 1252
click at [1294, 413] on div "Home / Restaurants management / Menus / Sections Everyday Roastery Coffee Open …" at bounding box center [868, 405] width 850 height 1252
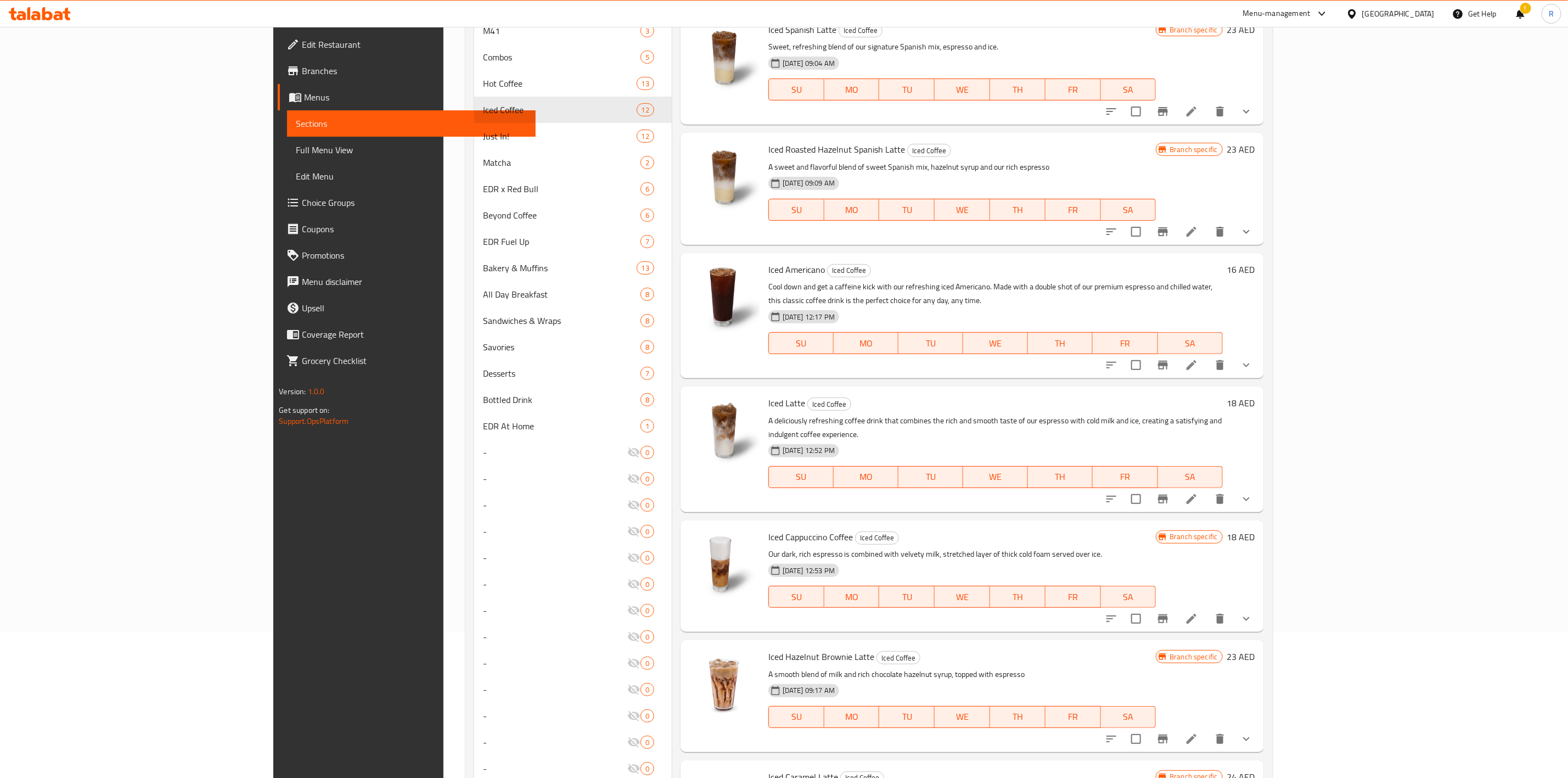
scroll to position [0, 0]
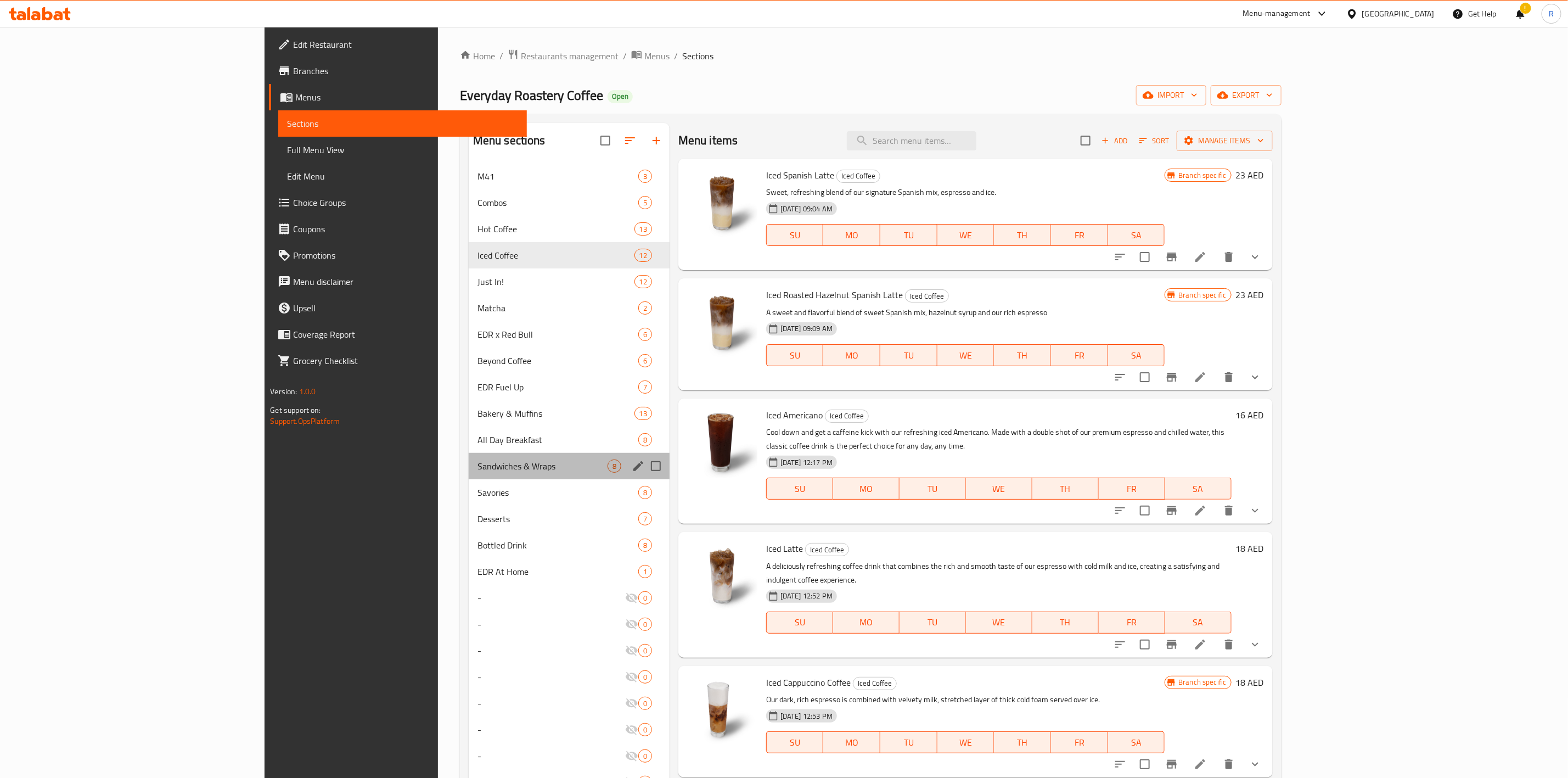
click at [469, 456] on div "Sandwiches & Wraps 8" at bounding box center [569, 466] width 201 height 26
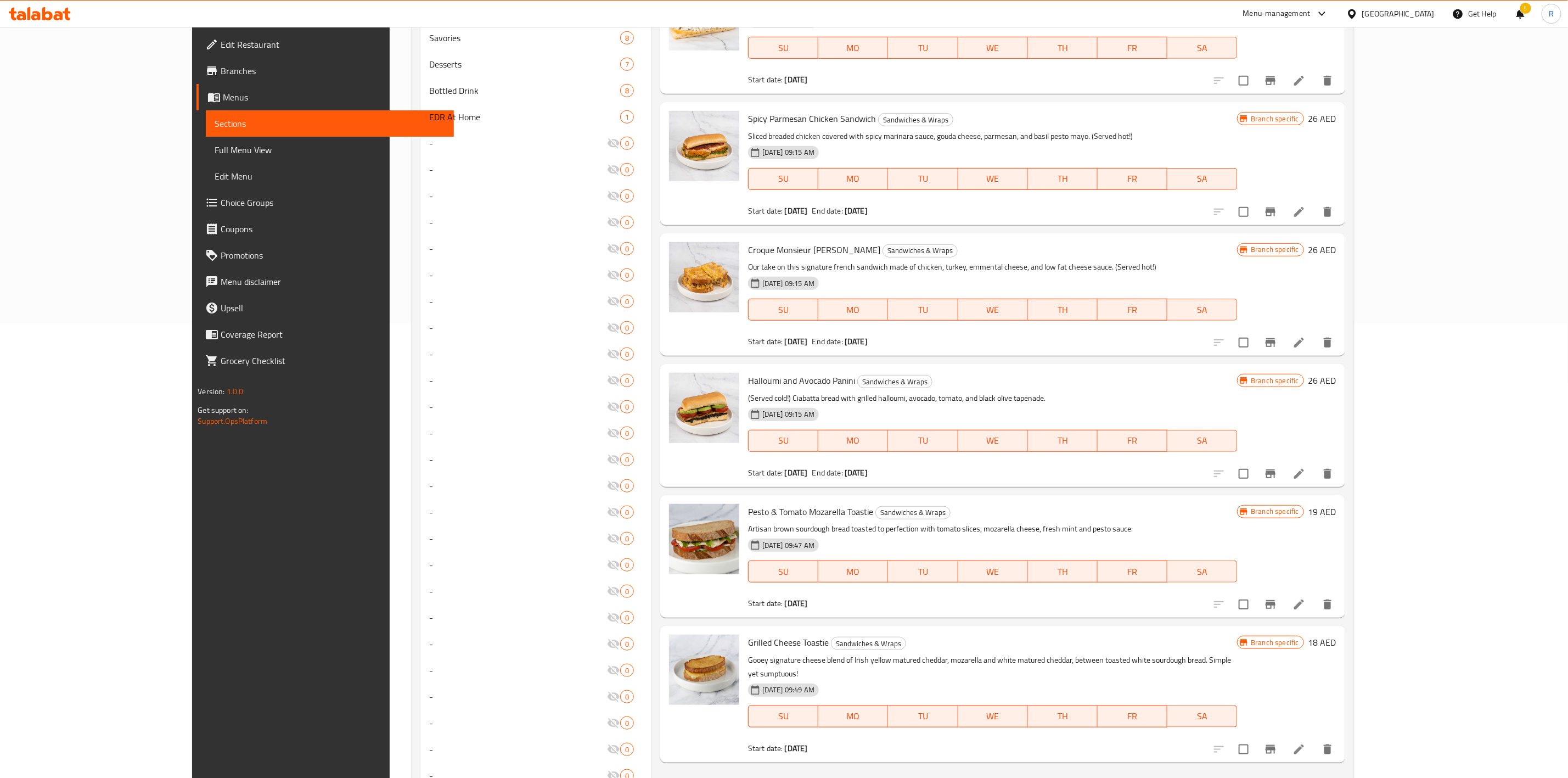
scroll to position [460, 0]
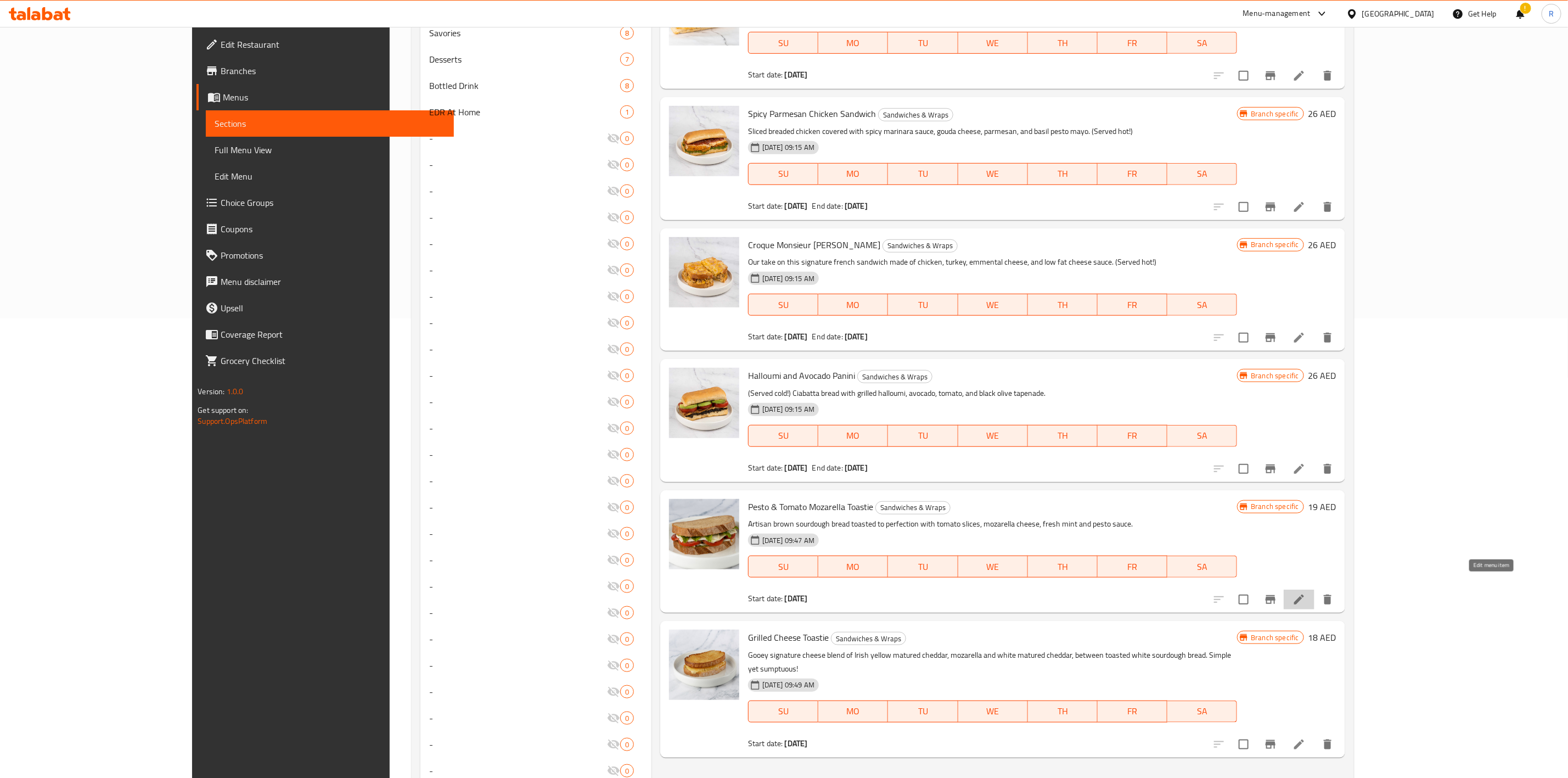
click at [1304, 594] on icon at bounding box center [1299, 599] width 9 height 9
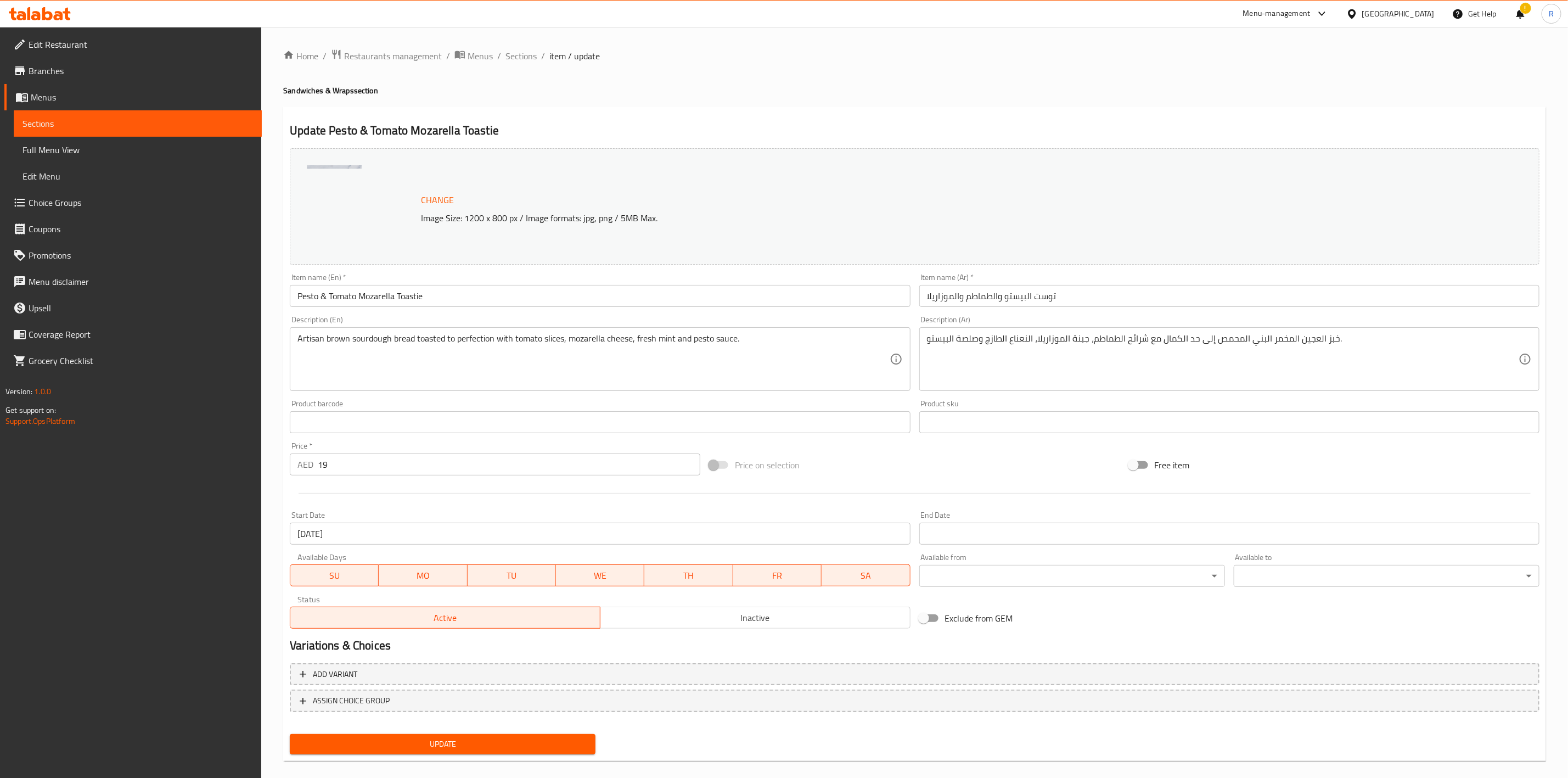
click at [333, 458] on input "19" at bounding box center [509, 463] width 382 height 22
type input "1"
type input "24"
click at [503, 744] on span "Update" at bounding box center [443, 744] width 288 height 14
click at [520, 56] on span "Sections" at bounding box center [521, 56] width 31 height 13
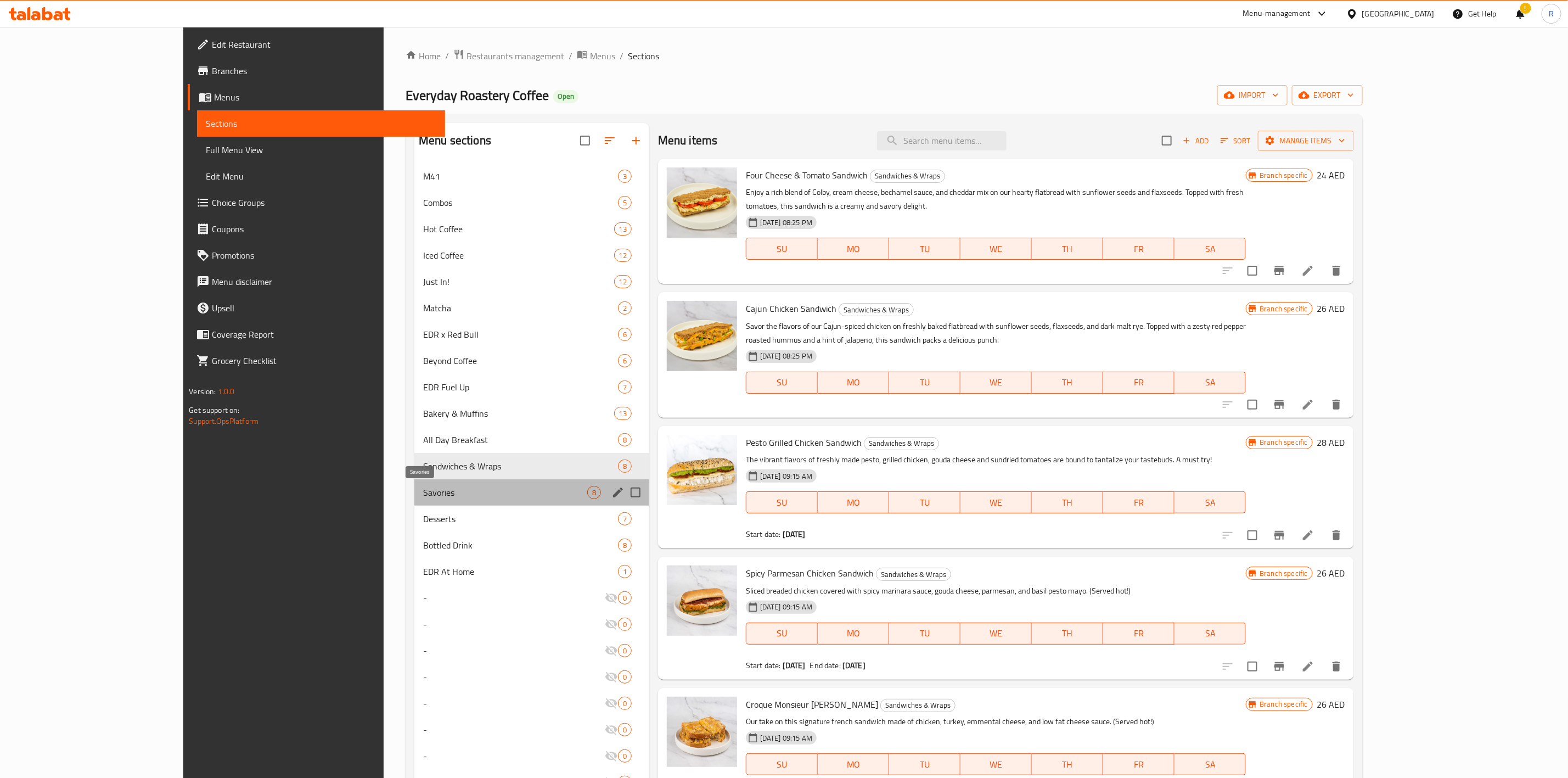
click at [423, 494] on span "Savories" at bounding box center [505, 493] width 164 height 13
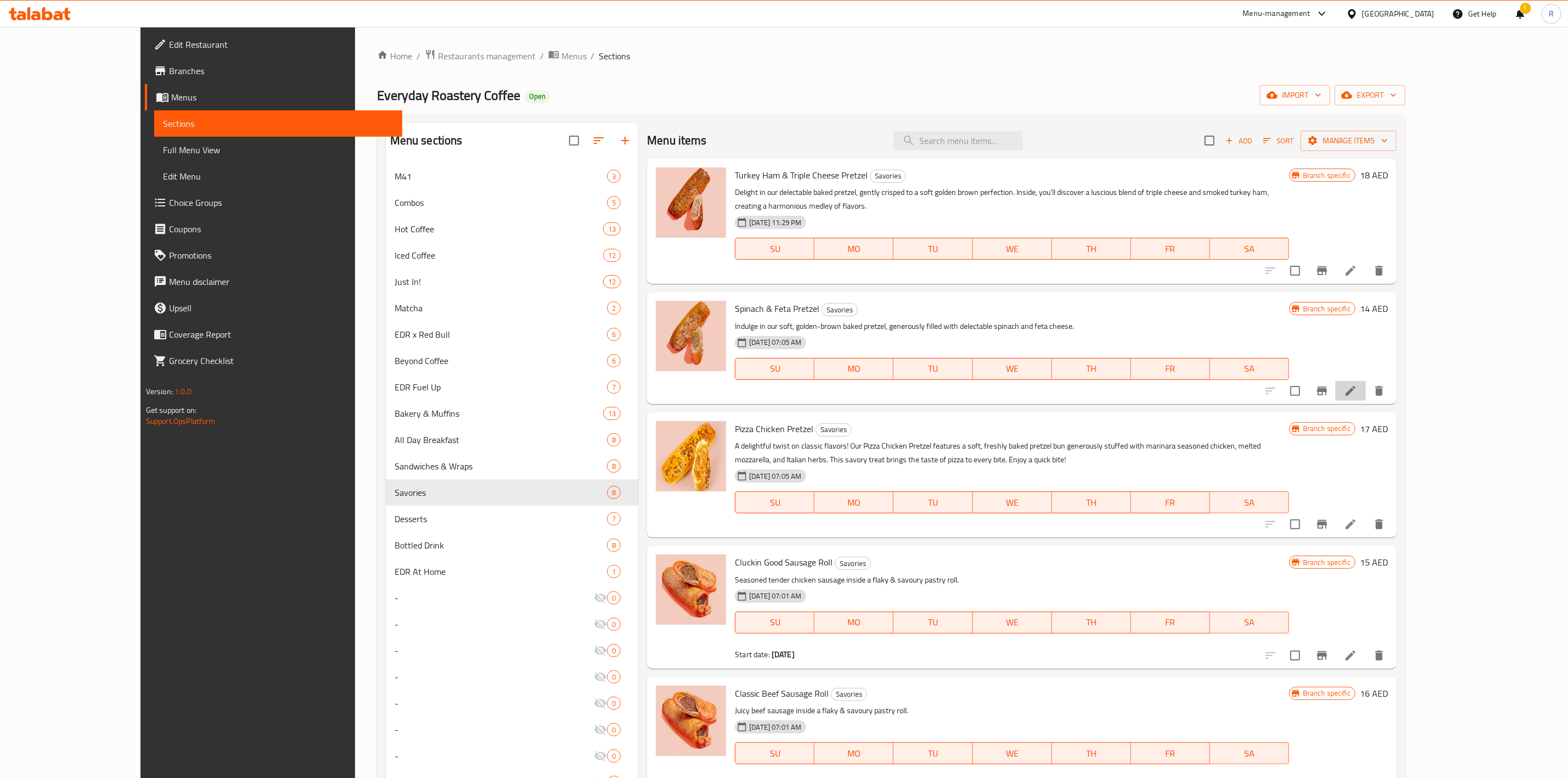
click at [1366, 381] on li at bounding box center [1350, 390] width 31 height 20
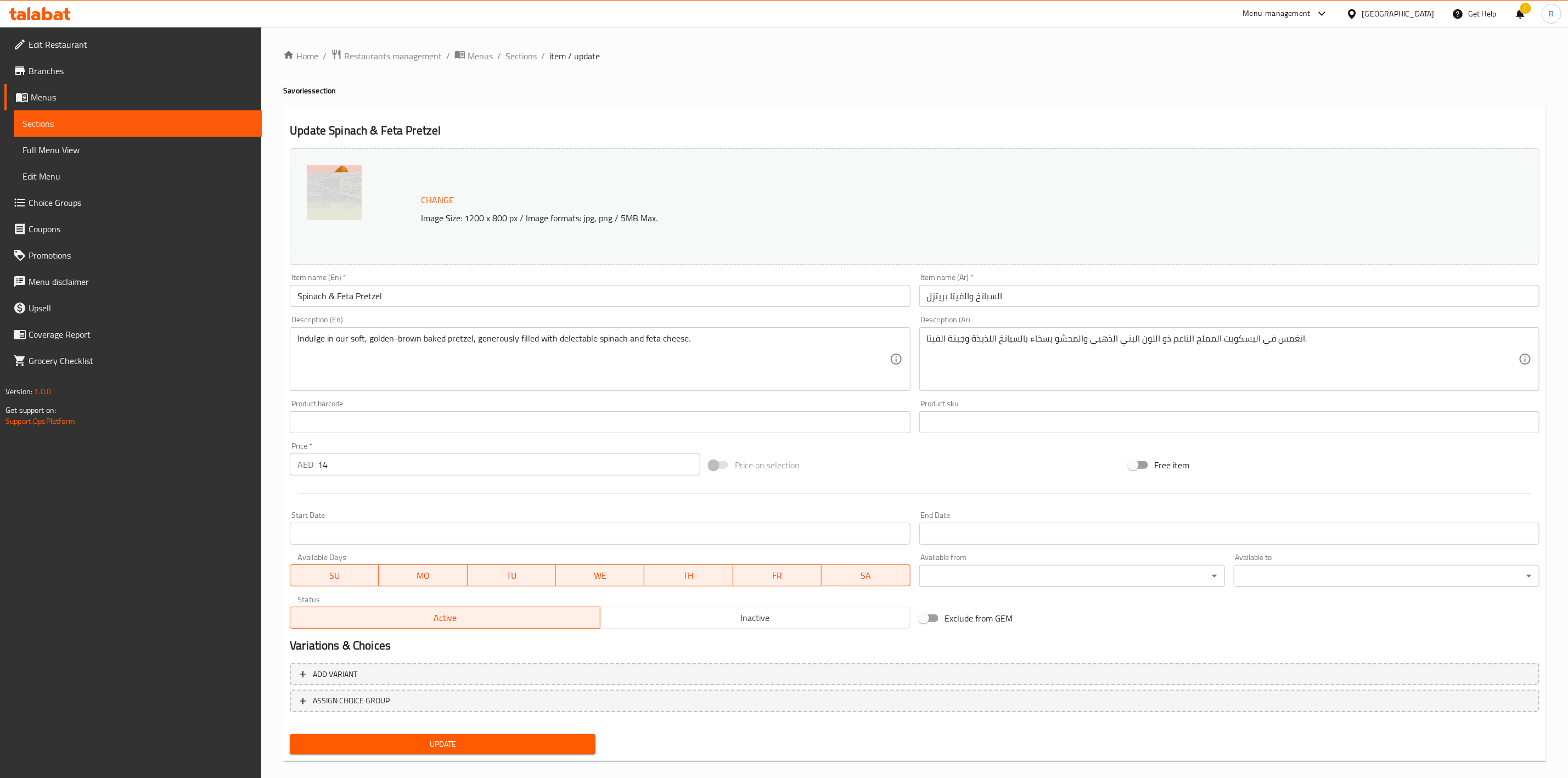
click at [343, 468] on input "14" at bounding box center [509, 463] width 382 height 22
type input "15"
click at [490, 753] on button "Update" at bounding box center [443, 744] width 306 height 21
click at [506, 57] on span "Sections" at bounding box center [521, 56] width 31 height 13
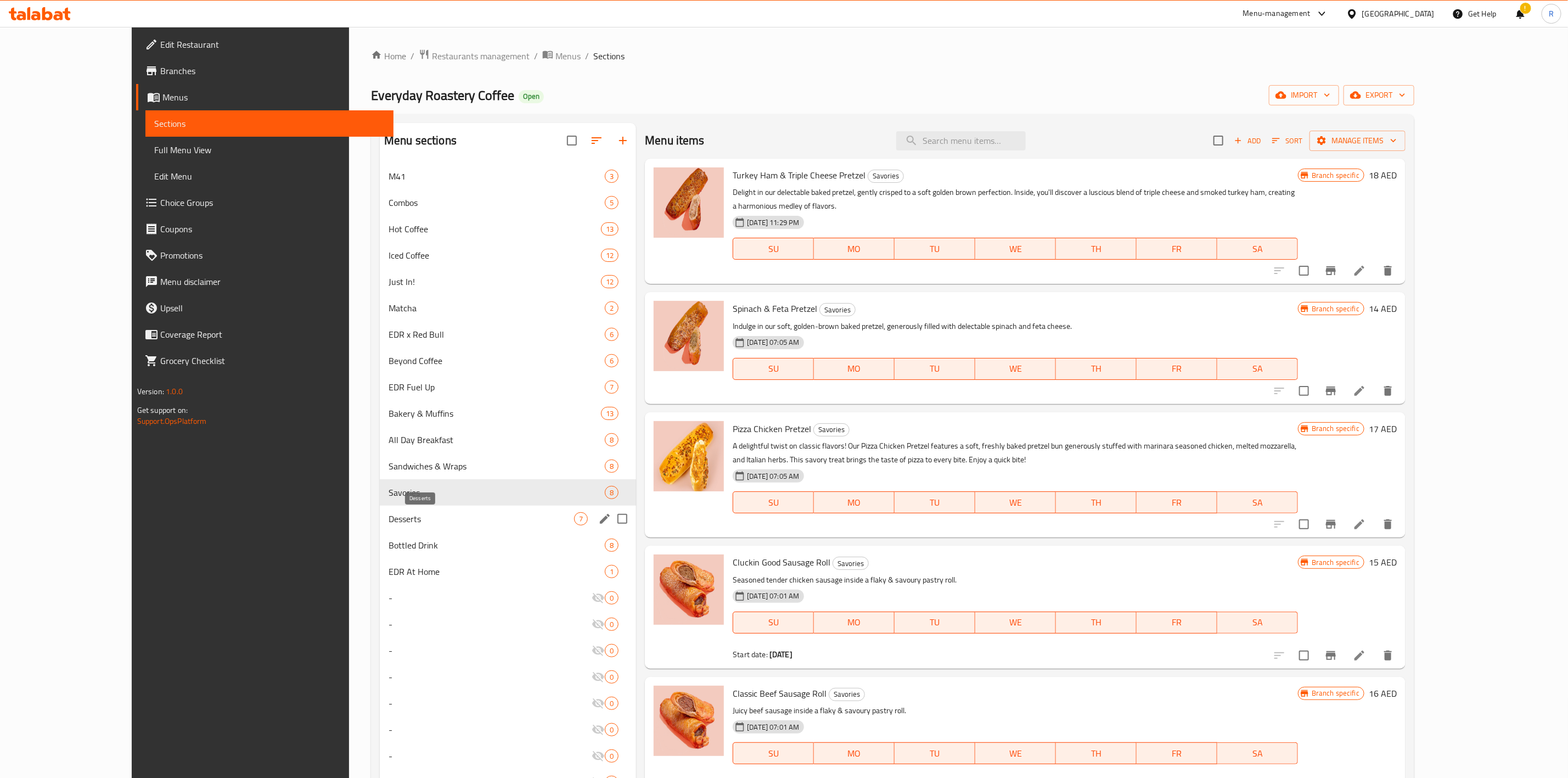
click at [389, 513] on span "Desserts" at bounding box center [481, 519] width 186 height 13
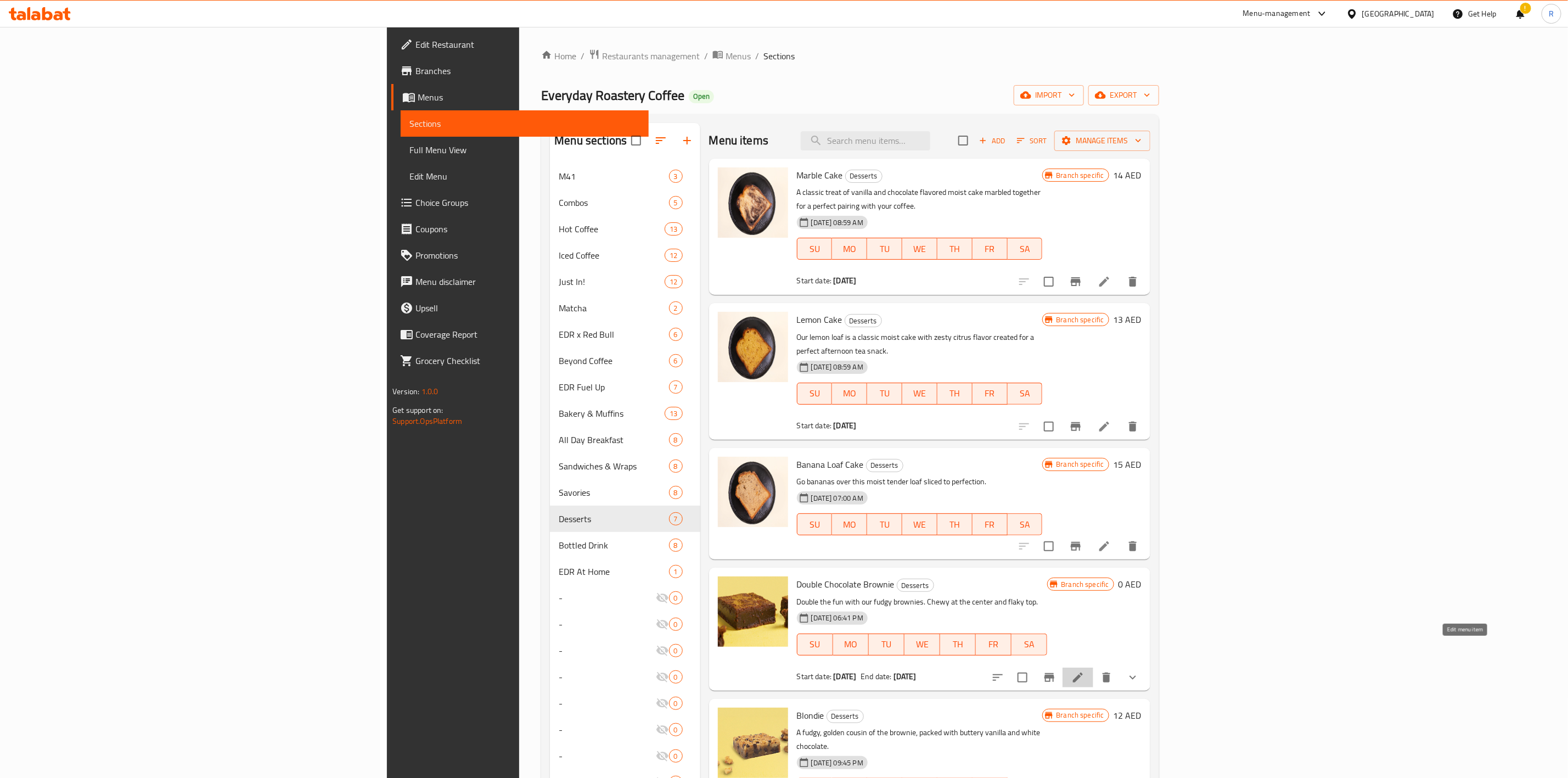
click at [1085, 671] on icon at bounding box center [1078, 677] width 13 height 13
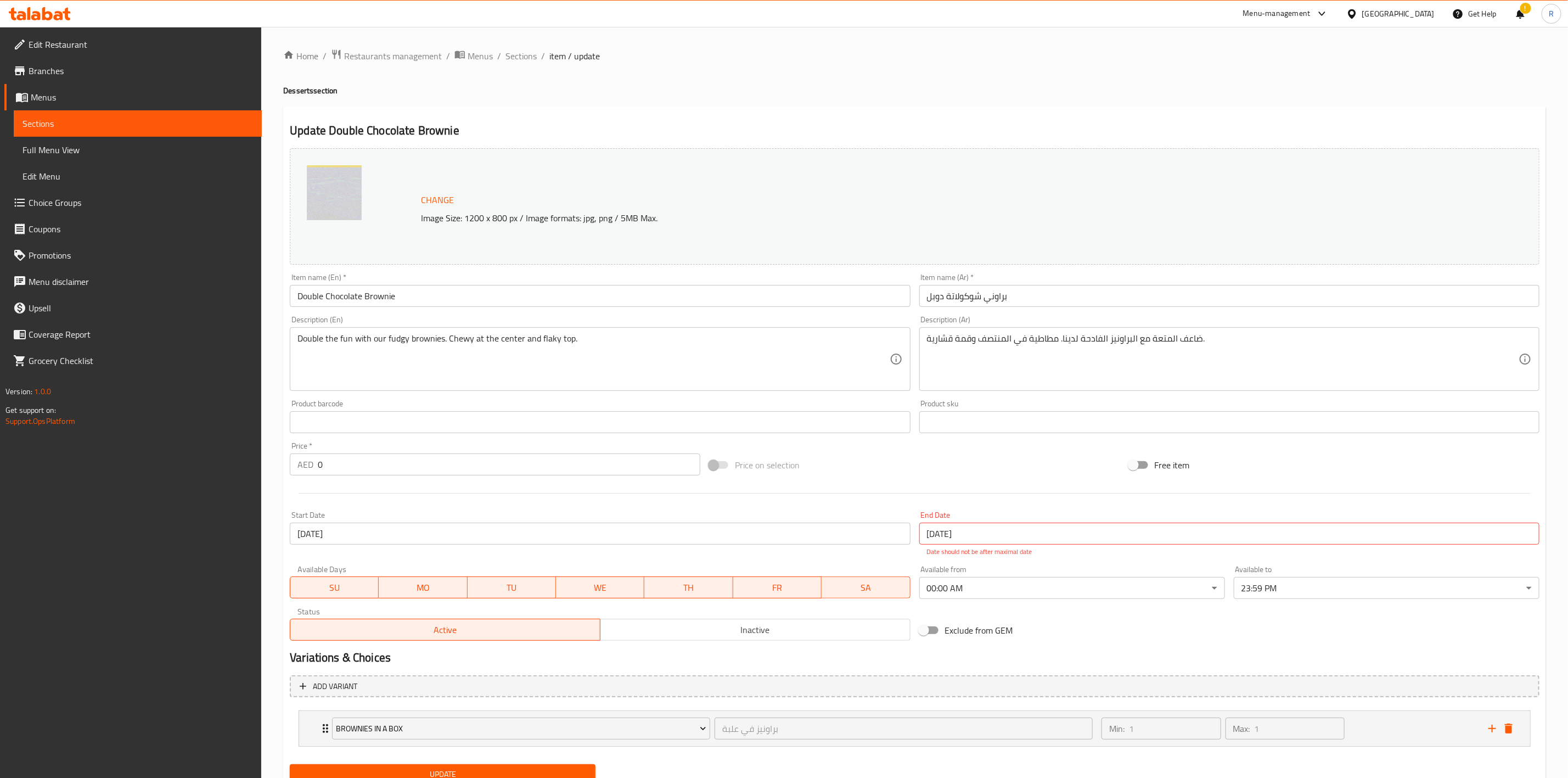
scroll to position [44, 0]
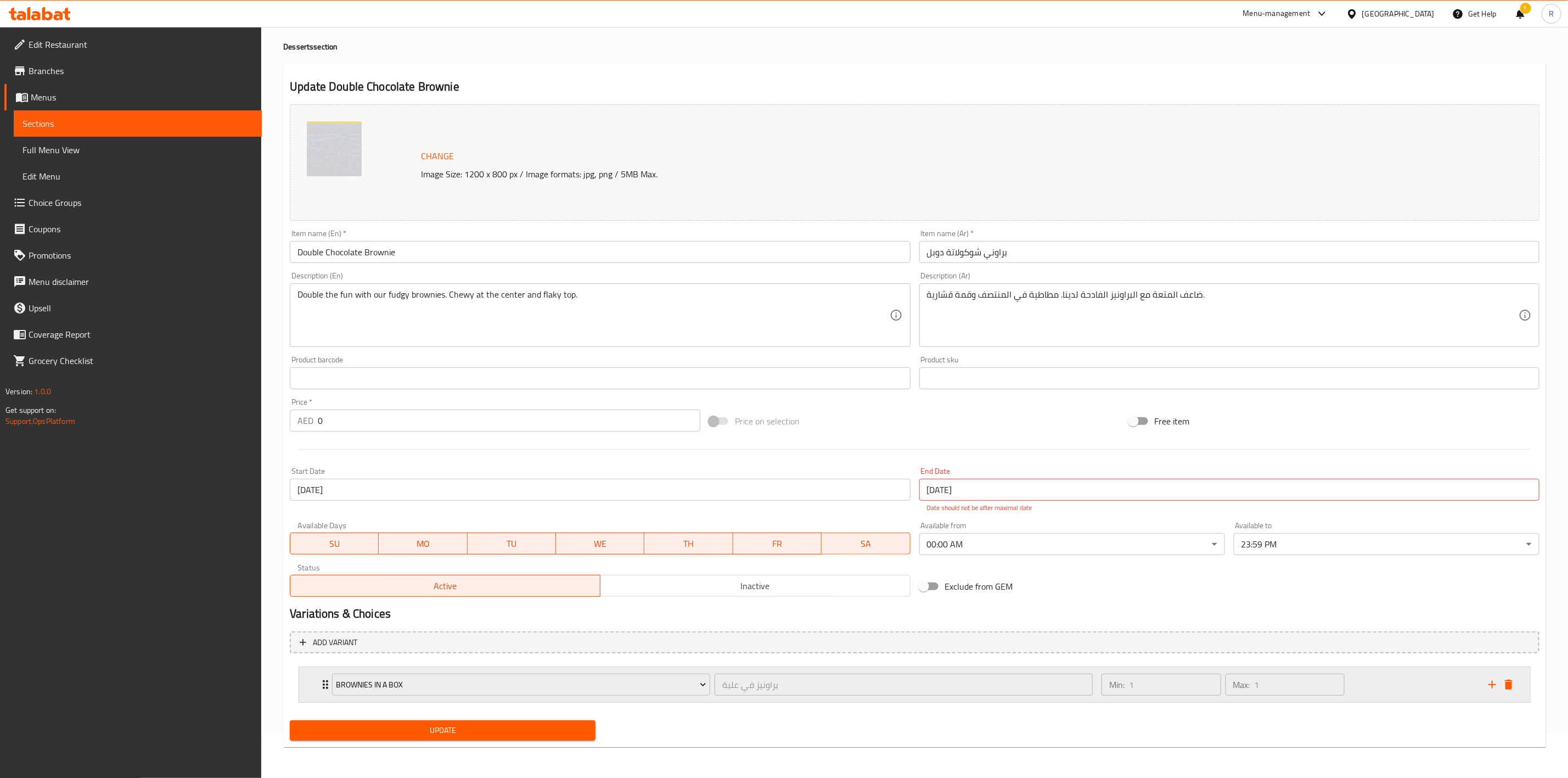
click at [321, 689] on icon "Expand" at bounding box center [326, 685] width 13 height 13
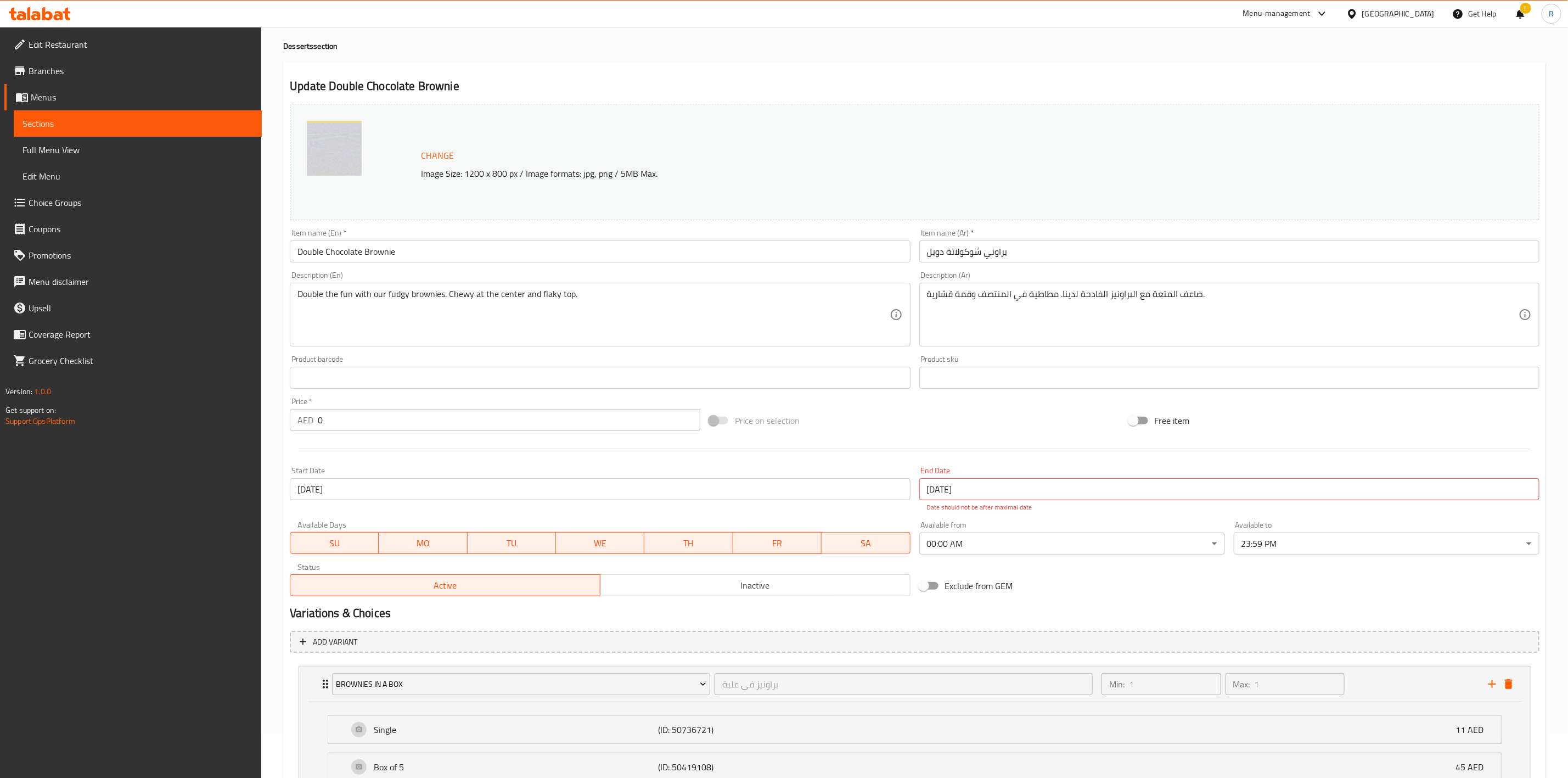
click at [117, 196] on span "Choice Groups" at bounding box center [140, 203] width 224 height 13
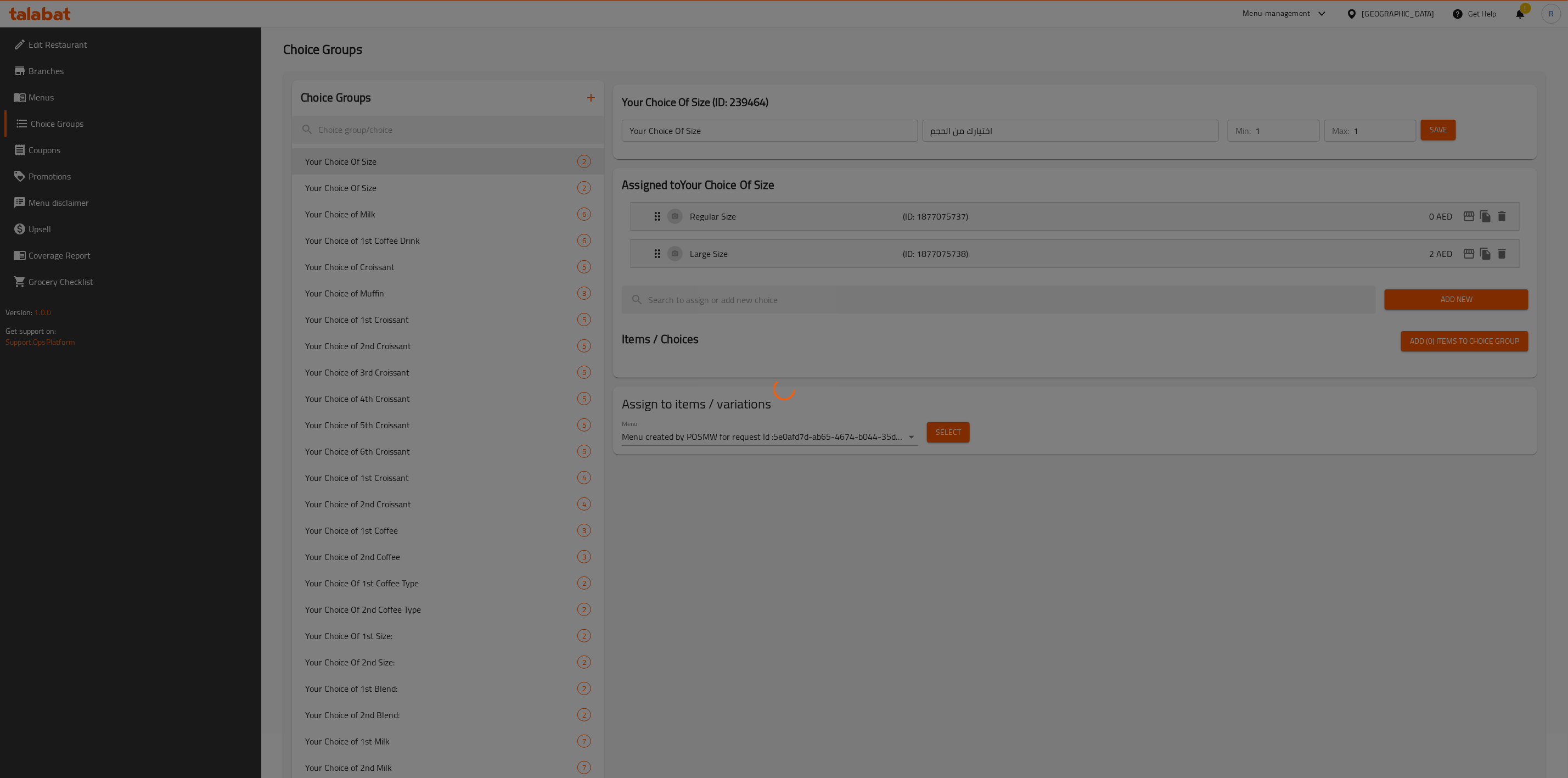
click at [448, 132] on div at bounding box center [784, 389] width 1568 height 778
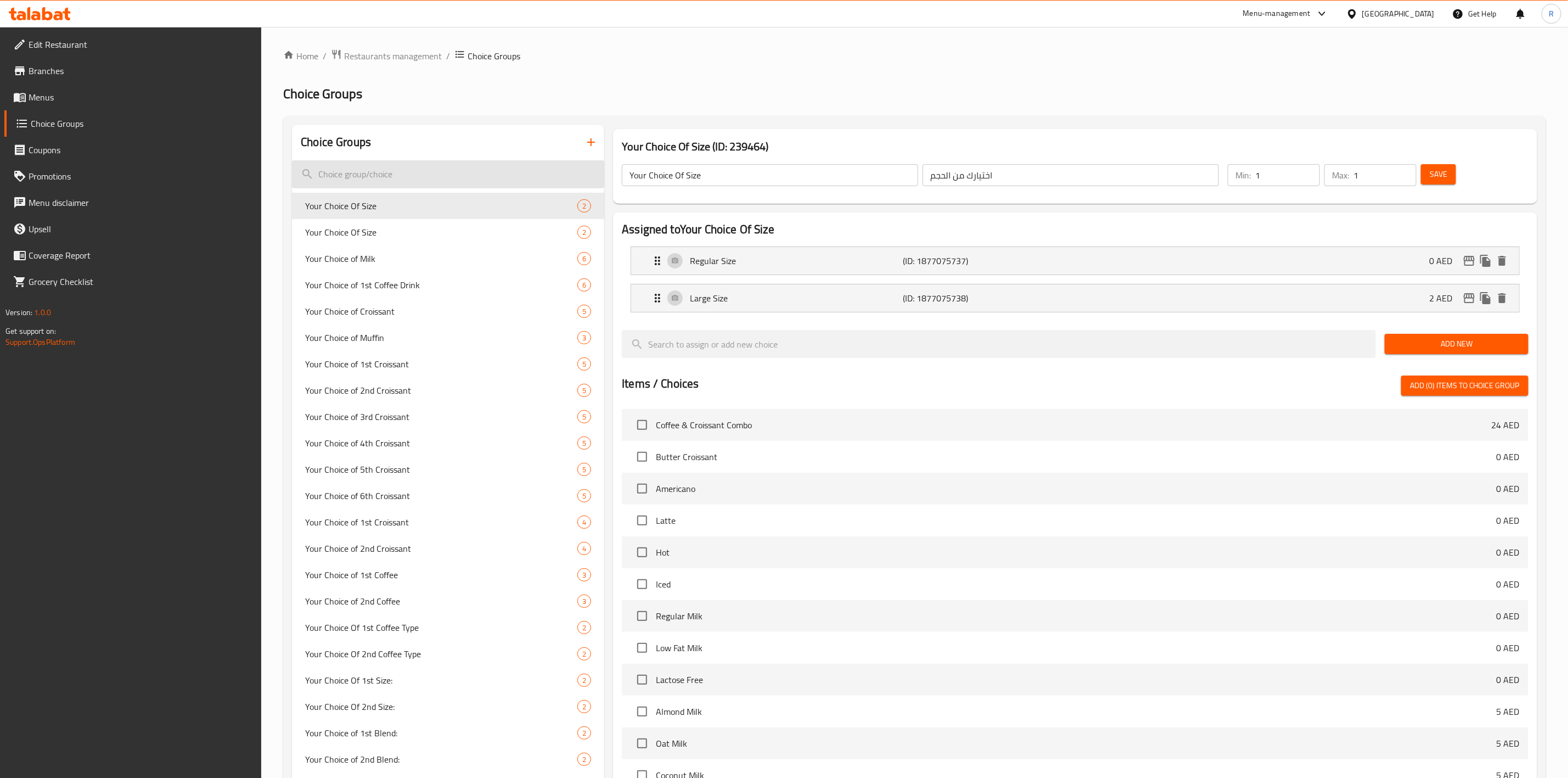
click at [492, 178] on input "search" at bounding box center [448, 174] width 313 height 28
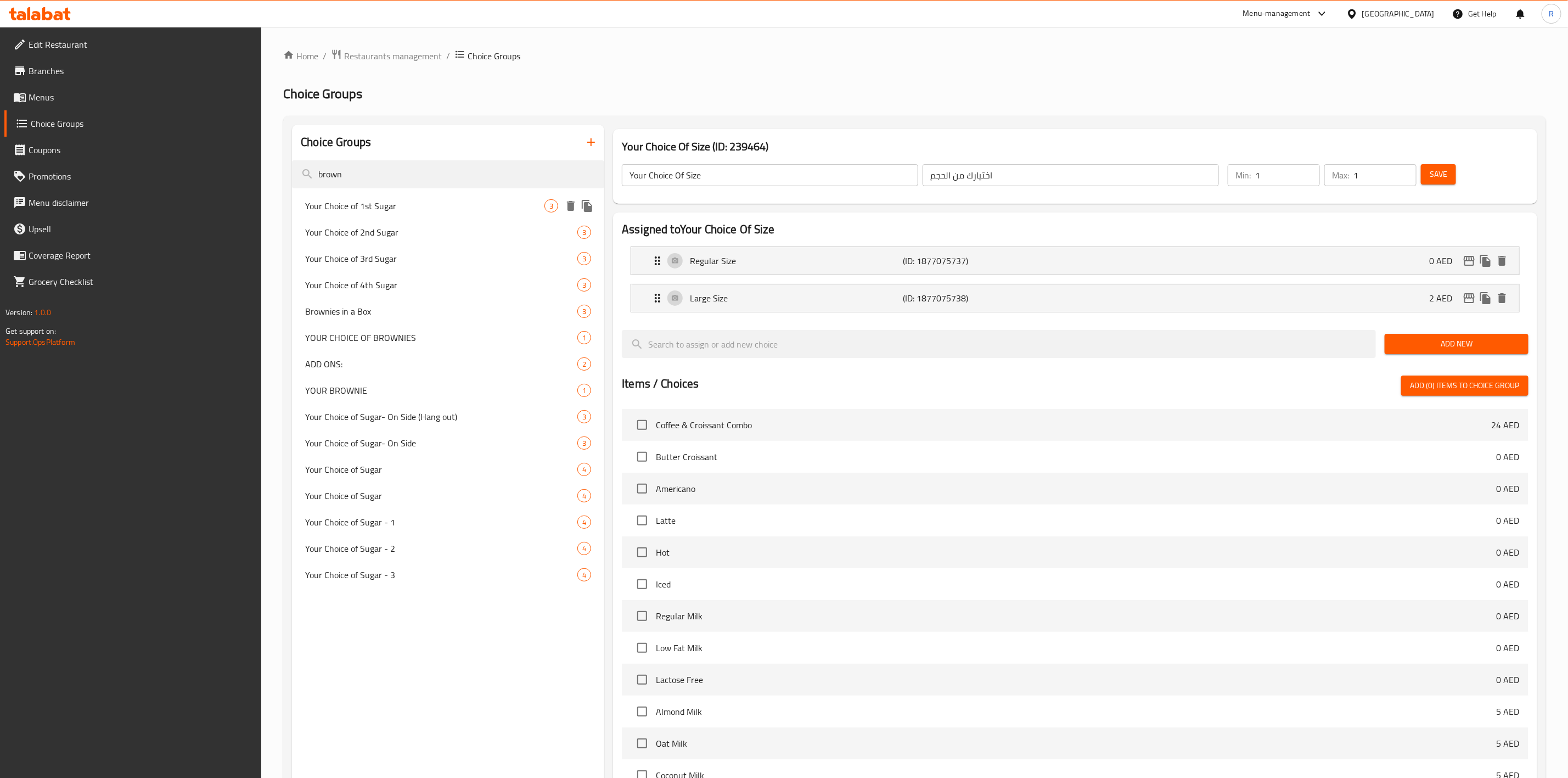
type input "brown"
click at [442, 310] on span "Brownies in a Box" at bounding box center [425, 311] width 239 height 13
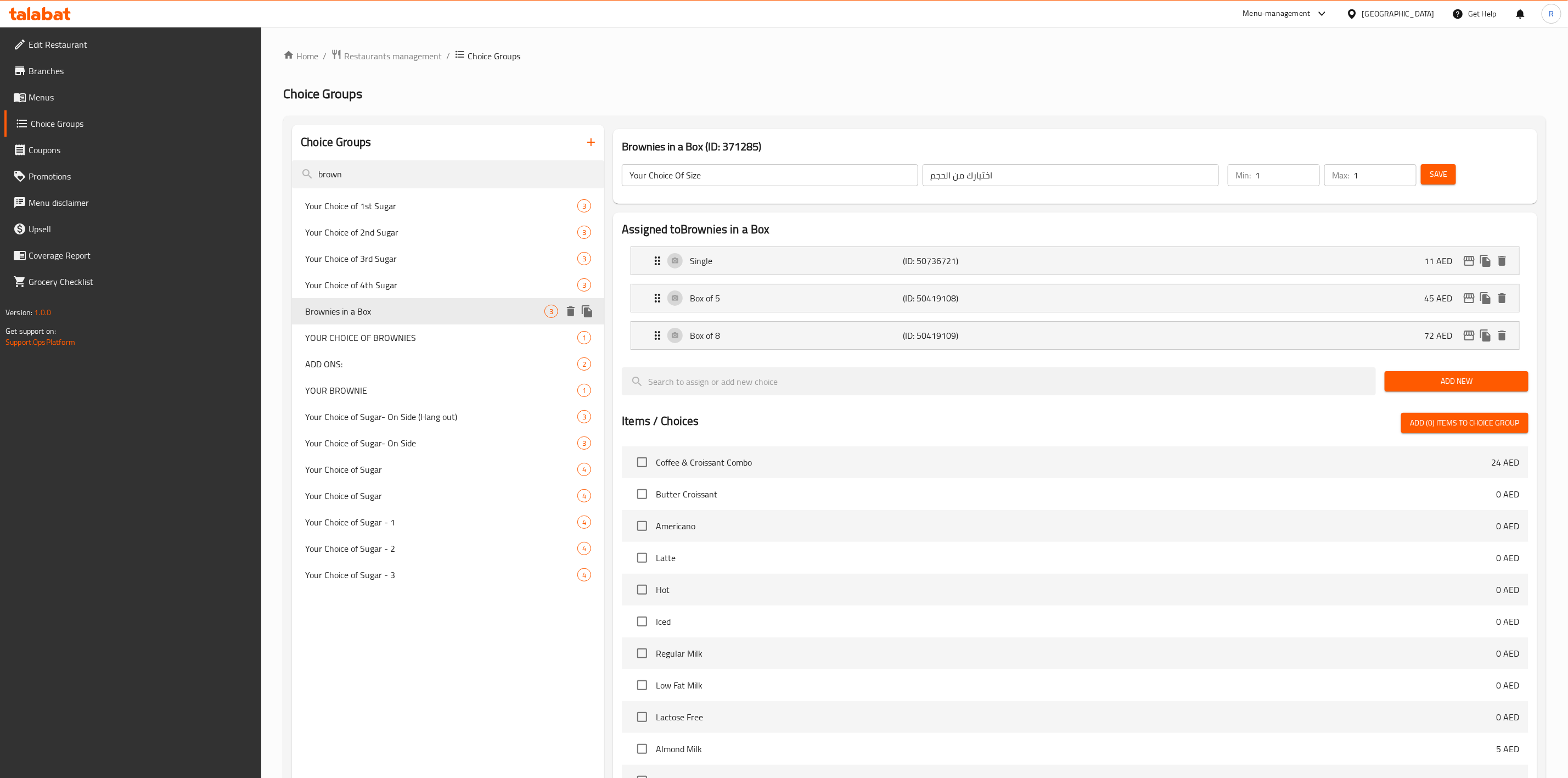
type input "Brownies in a Box"
type input "براونيز في علبة"
click at [1093, 256] on div "Single (ID: 50736721) 11 AED" at bounding box center [1078, 260] width 855 height 27
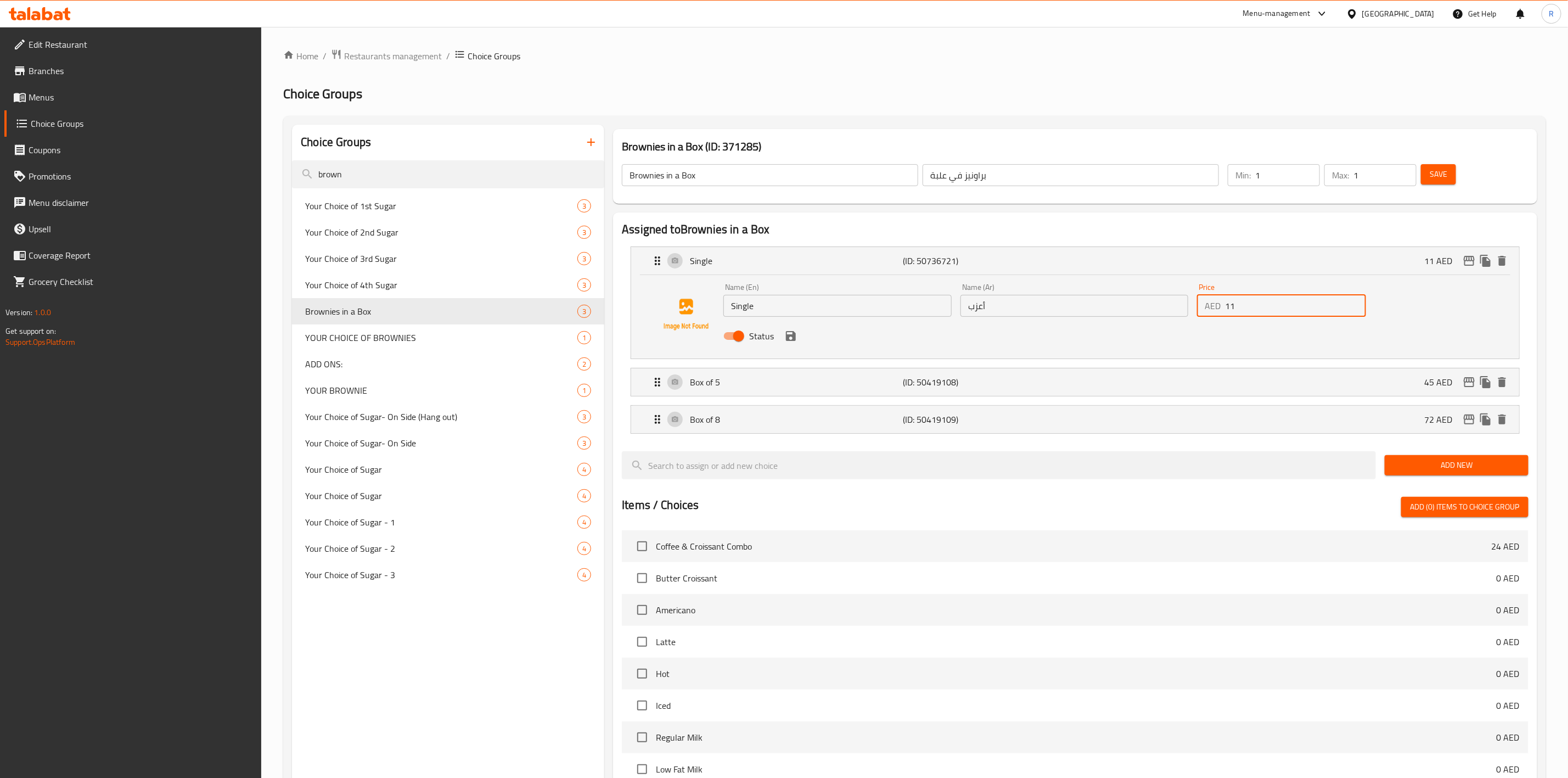
click at [1260, 305] on input "11" at bounding box center [1296, 305] width 141 height 22
click at [791, 334] on icon "save" at bounding box center [791, 335] width 9 height 9
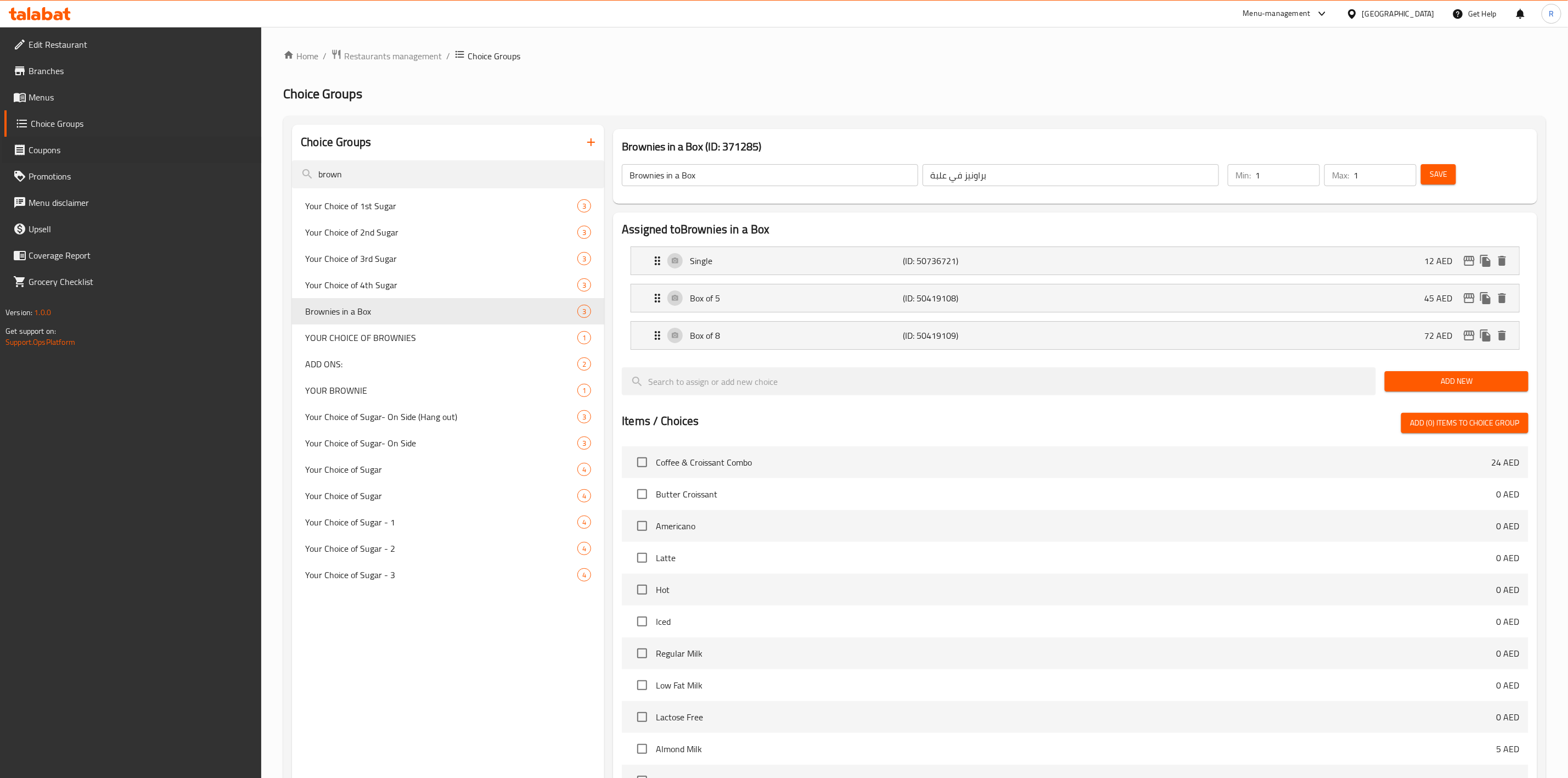
drag, startPoint x: 0, startPoint y: 152, endPoint x: 8, endPoint y: 185, distance: 34.0
click at [8, 185] on ul "Edit Restaurant Branches Menus Choice Groups Coupons Promotions Menu disclaimer…" at bounding box center [126, 163] width 270 height 264
drag, startPoint x: 2, startPoint y: 155, endPoint x: 20, endPoint y: 224, distance: 71.3
click at [20, 224] on ul "Edit Restaurant Branches Menus Choice Groups Coupons Promotions Menu disclaimer…" at bounding box center [126, 163] width 270 height 264
click at [1394, 268] on div "Single (ID: 50736721) 12 AED" at bounding box center [1078, 260] width 855 height 27
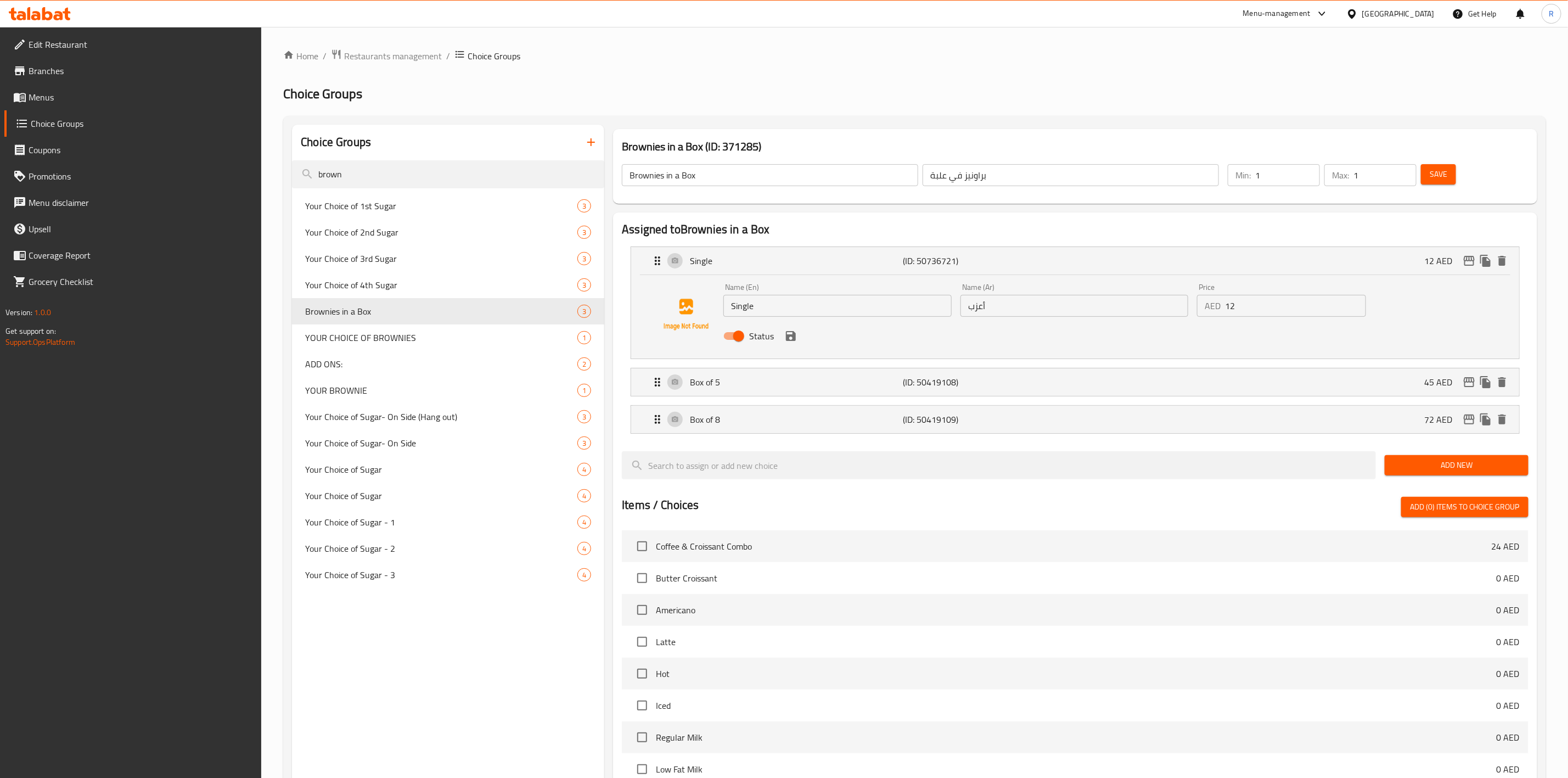
click at [1246, 308] on input "12" at bounding box center [1296, 305] width 141 height 22
click at [787, 336] on icon "save" at bounding box center [791, 335] width 9 height 9
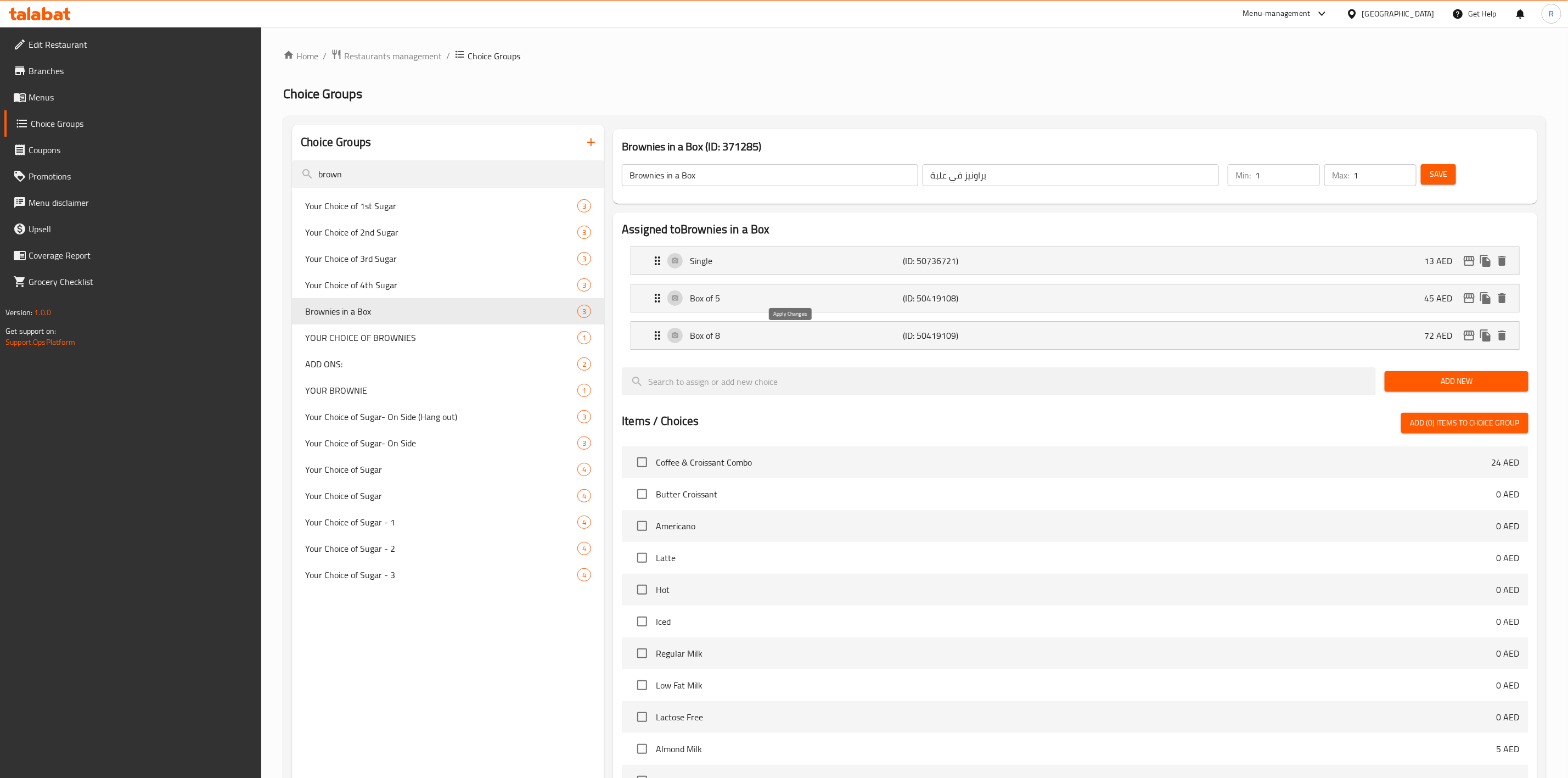
type input "13"
click at [428, 55] on span "Restaurants management" at bounding box center [393, 56] width 98 height 13
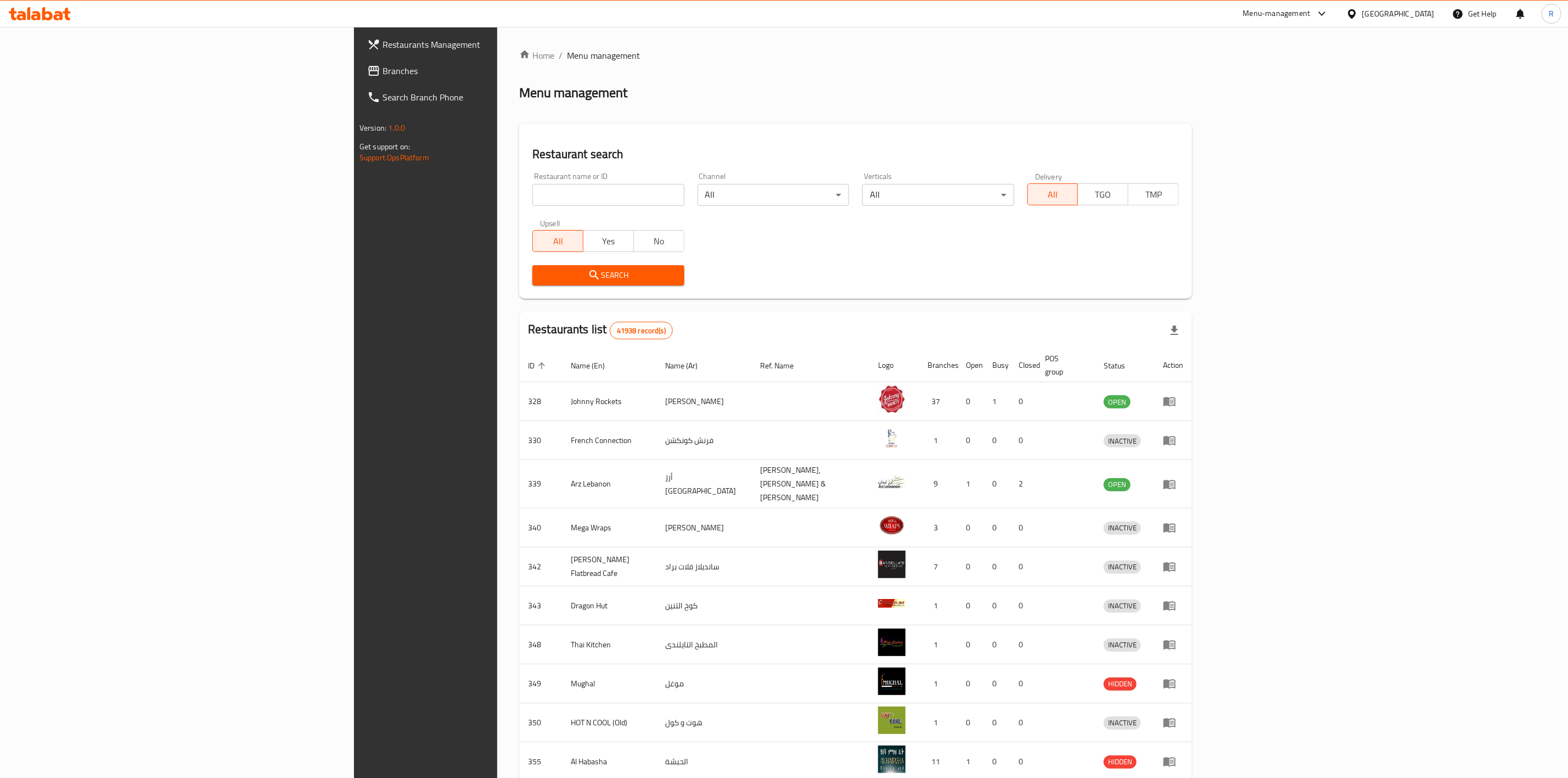
click at [533, 195] on input "search" at bounding box center [607, 194] width 152 height 22
type input "everyday roastery"
click button "Search" at bounding box center [607, 275] width 152 height 21
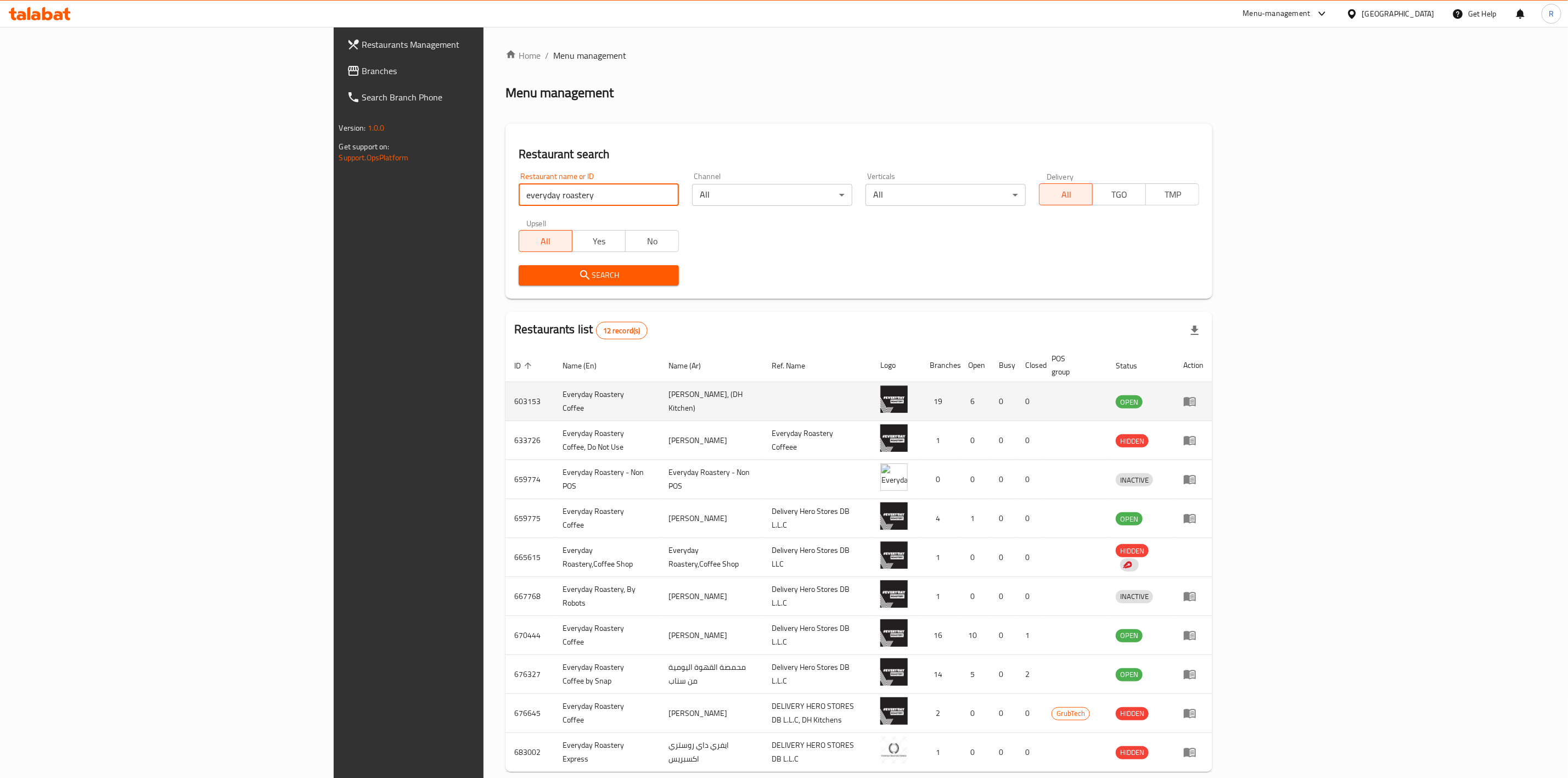
click at [1196, 395] on icon "enhanced table" at bounding box center [1189, 401] width 13 height 13
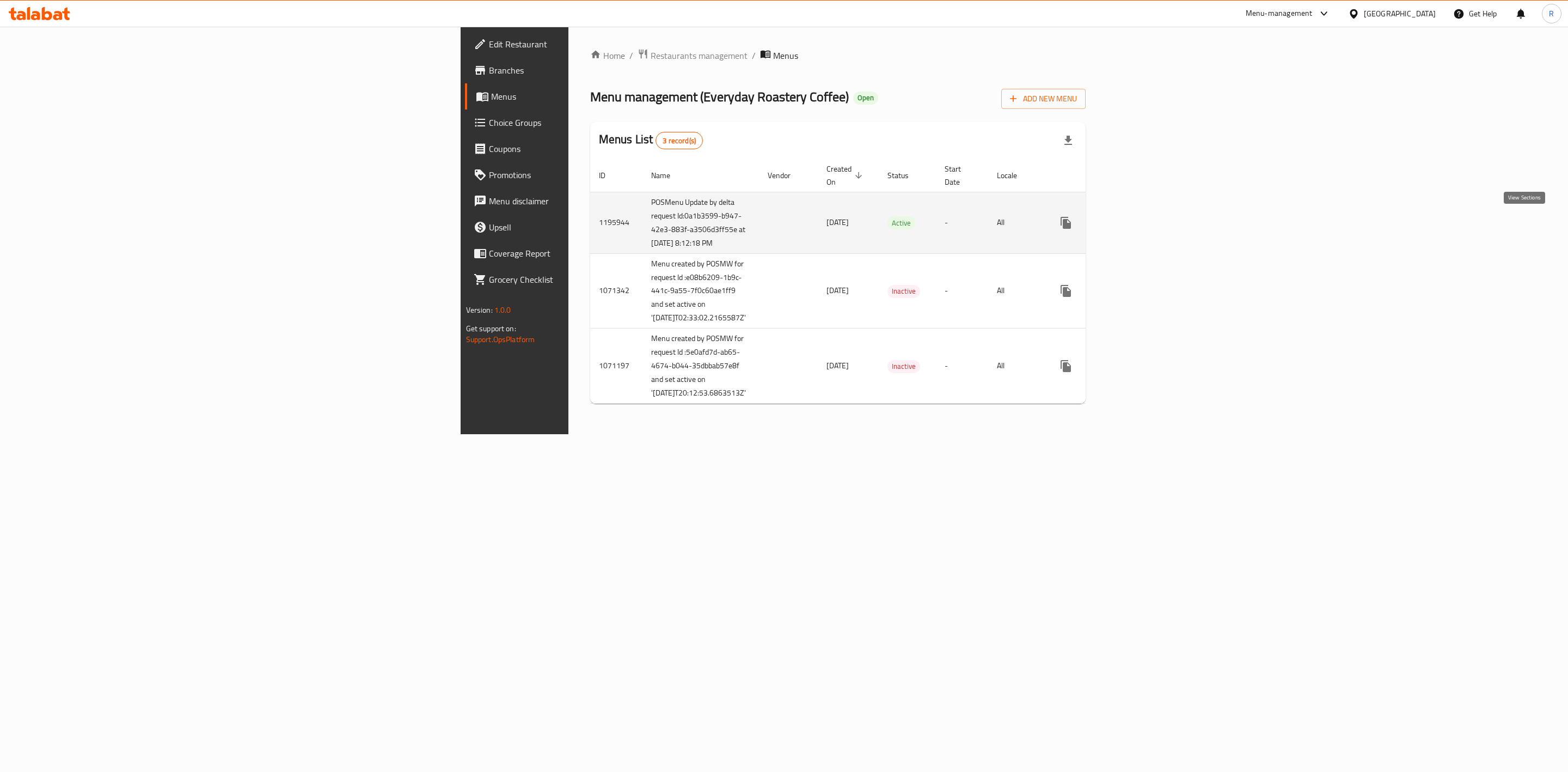
click at [1151, 229] on icon "enhanced table" at bounding box center [1145, 222] width 13 height 13
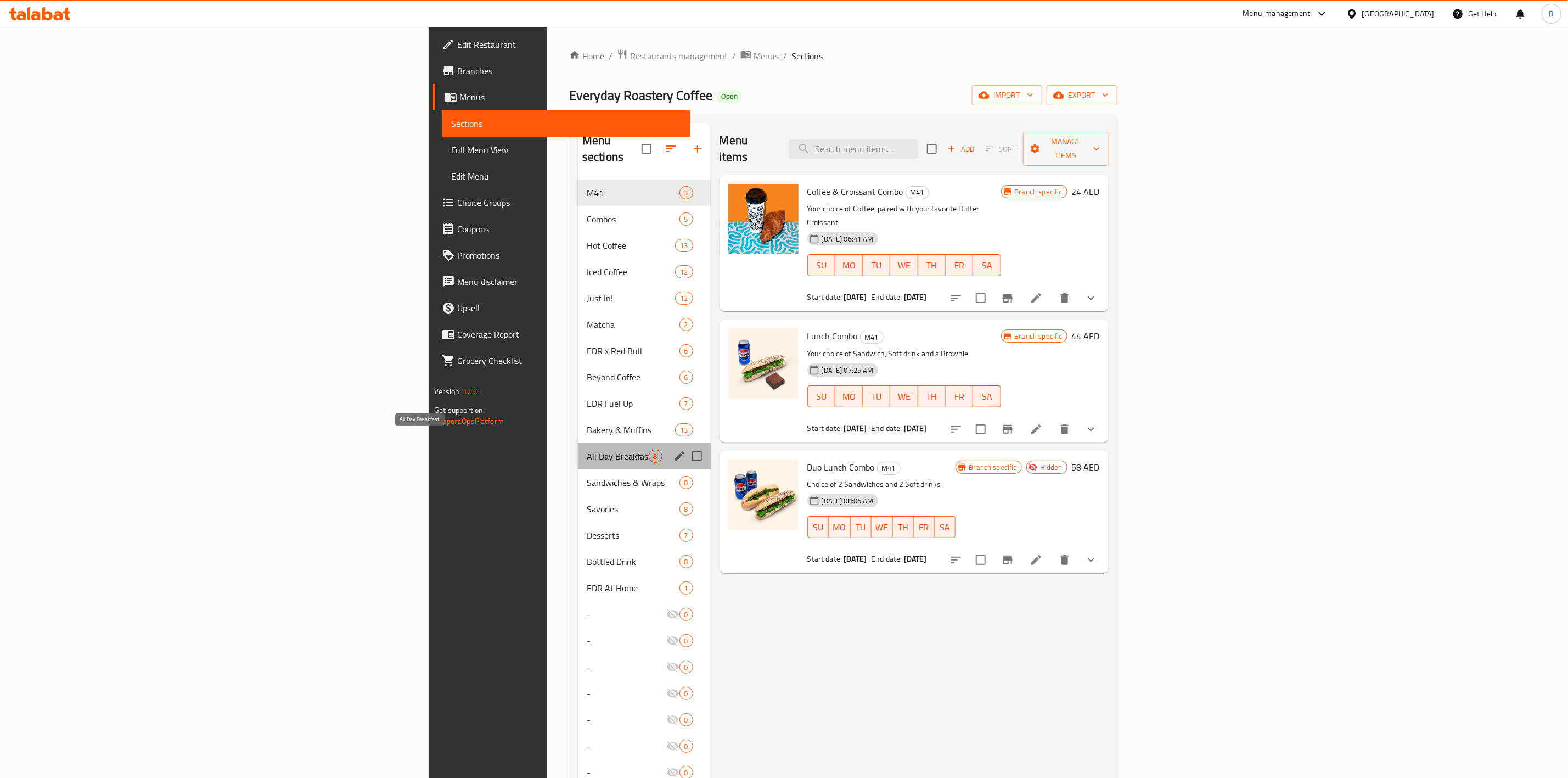
click at [587, 449] on span "All Day Breakfast" at bounding box center [618, 456] width 62 height 13
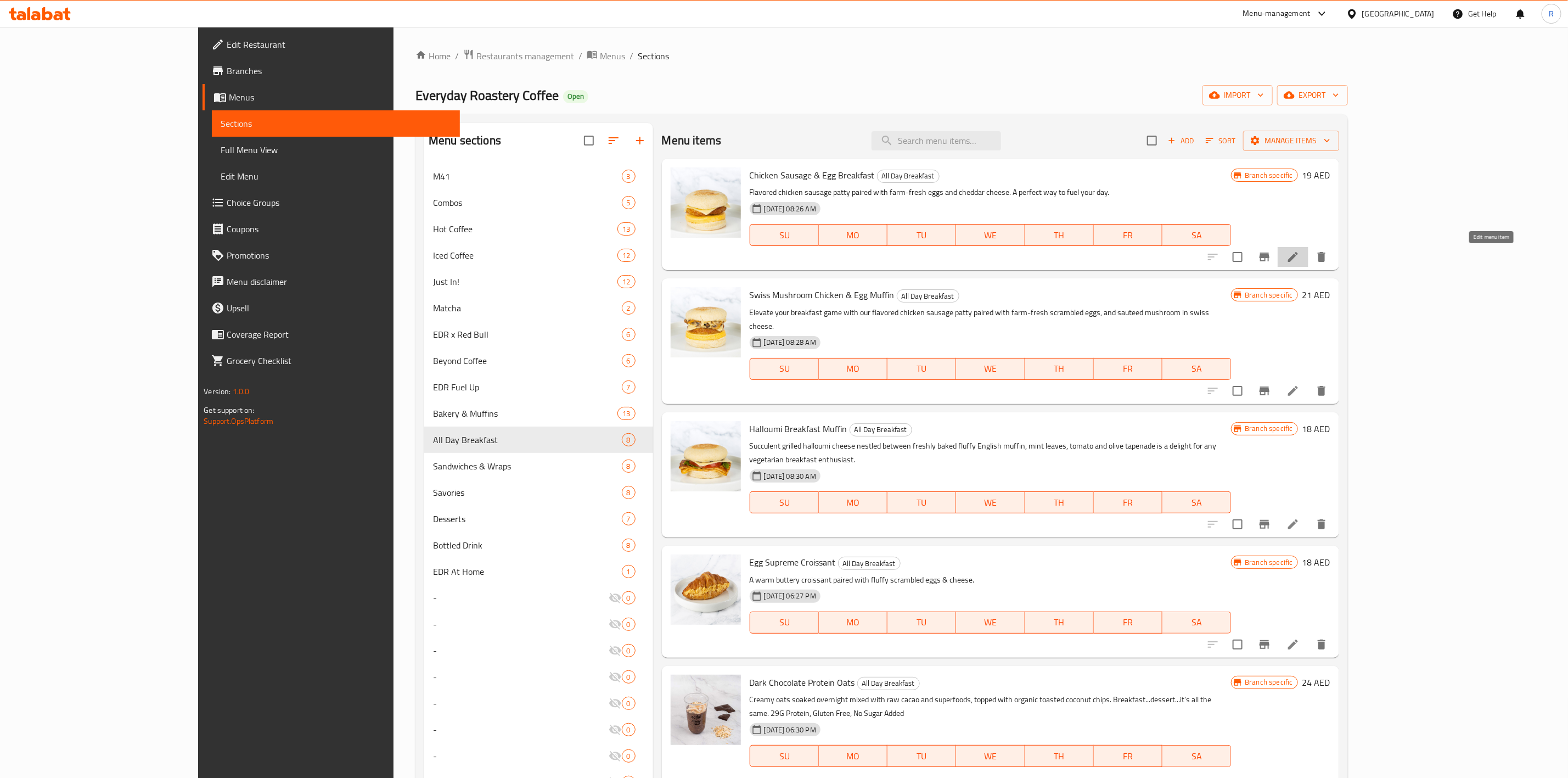
click at [1300, 259] on icon at bounding box center [1293, 257] width 13 height 13
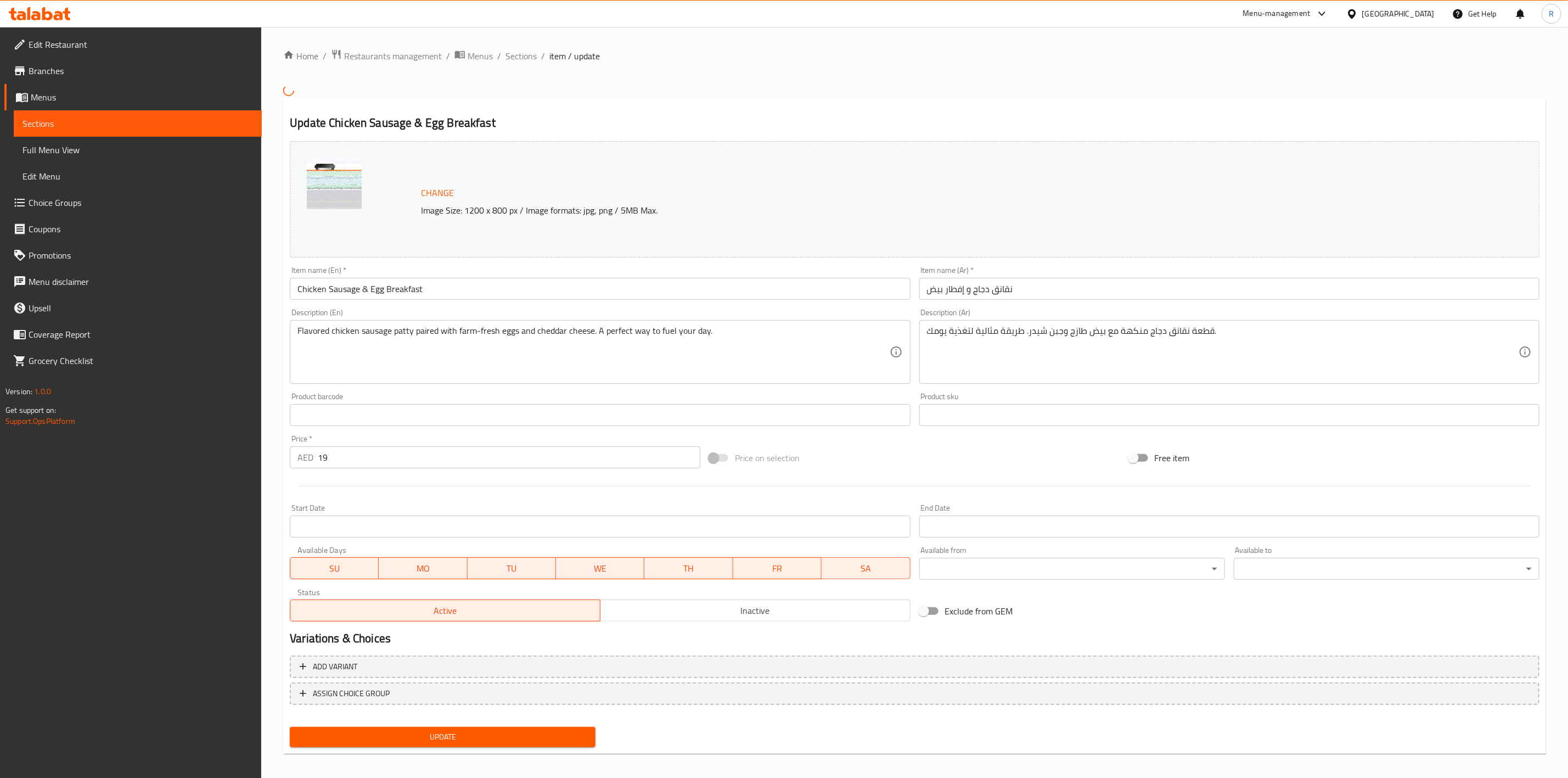
click at [396, 462] on input "19" at bounding box center [509, 457] width 382 height 22
type input "1"
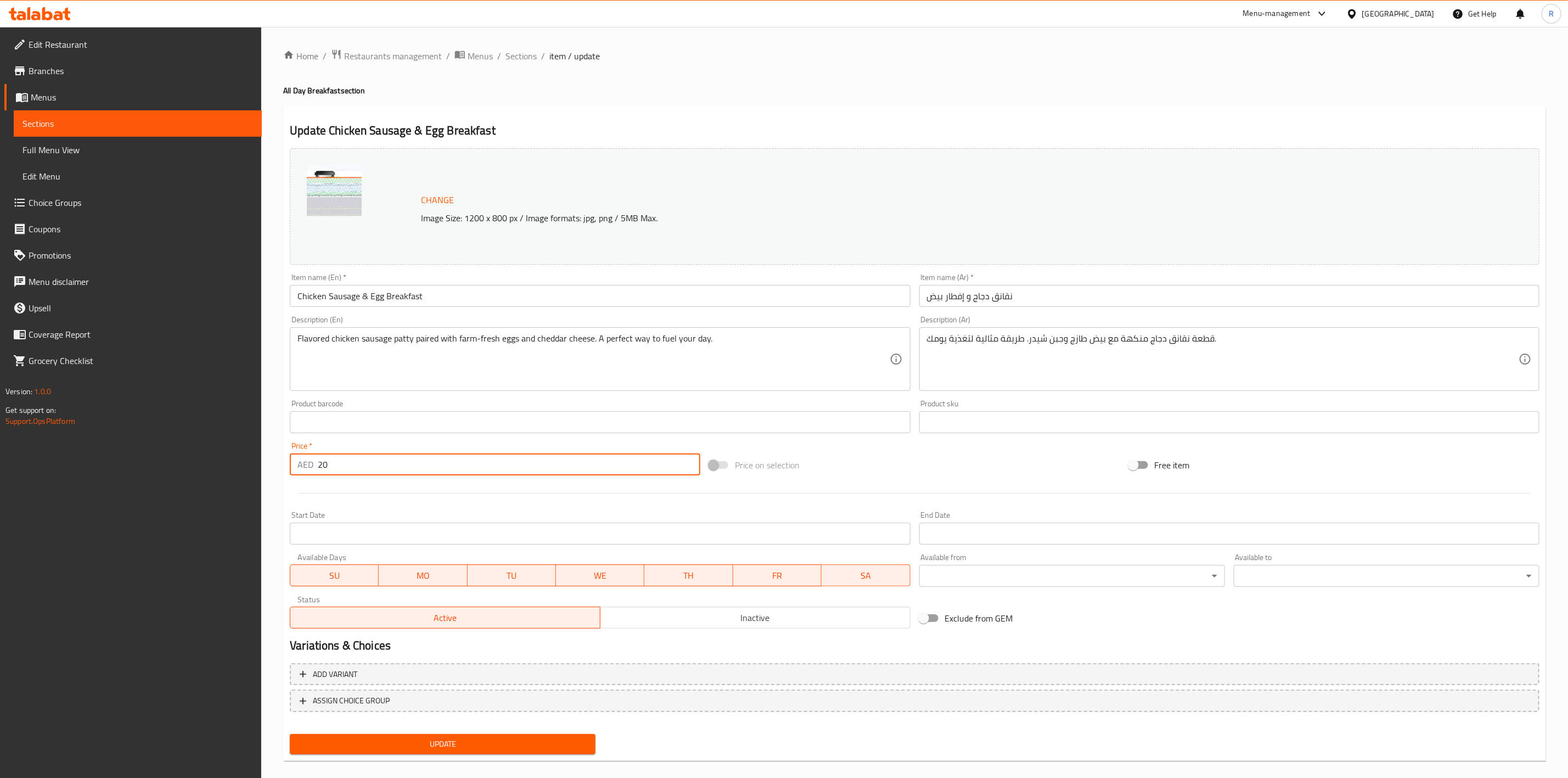
type input "20"
click at [484, 732] on div "Update" at bounding box center [443, 744] width 315 height 29
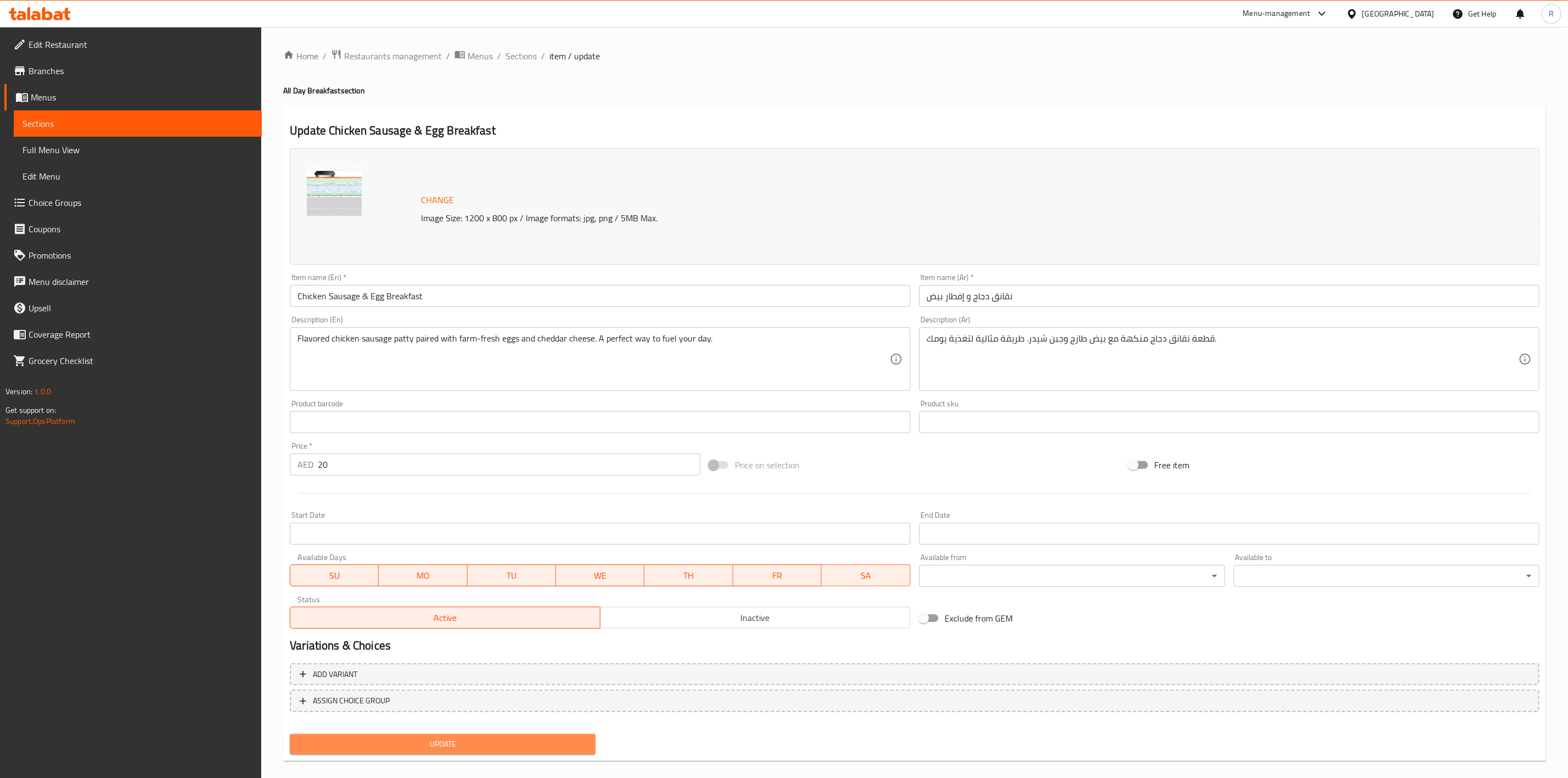
click at [490, 737] on span "Update" at bounding box center [443, 744] width 288 height 14
click at [427, 737] on span "Update" at bounding box center [443, 744] width 288 height 14
click at [516, 60] on span "Sections" at bounding box center [521, 56] width 31 height 13
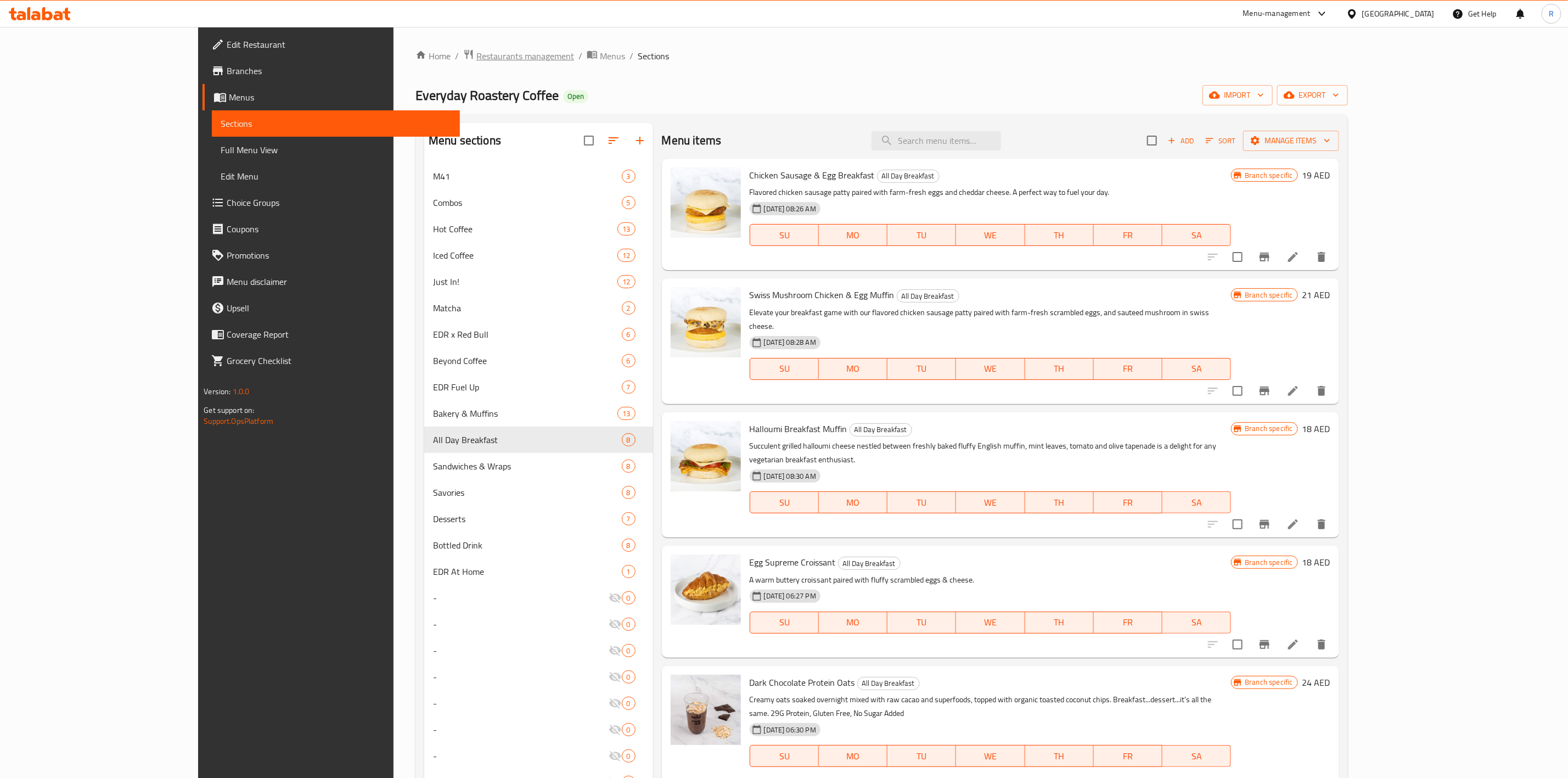
click at [477, 57] on span "Restaurants management" at bounding box center [525, 56] width 98 height 13
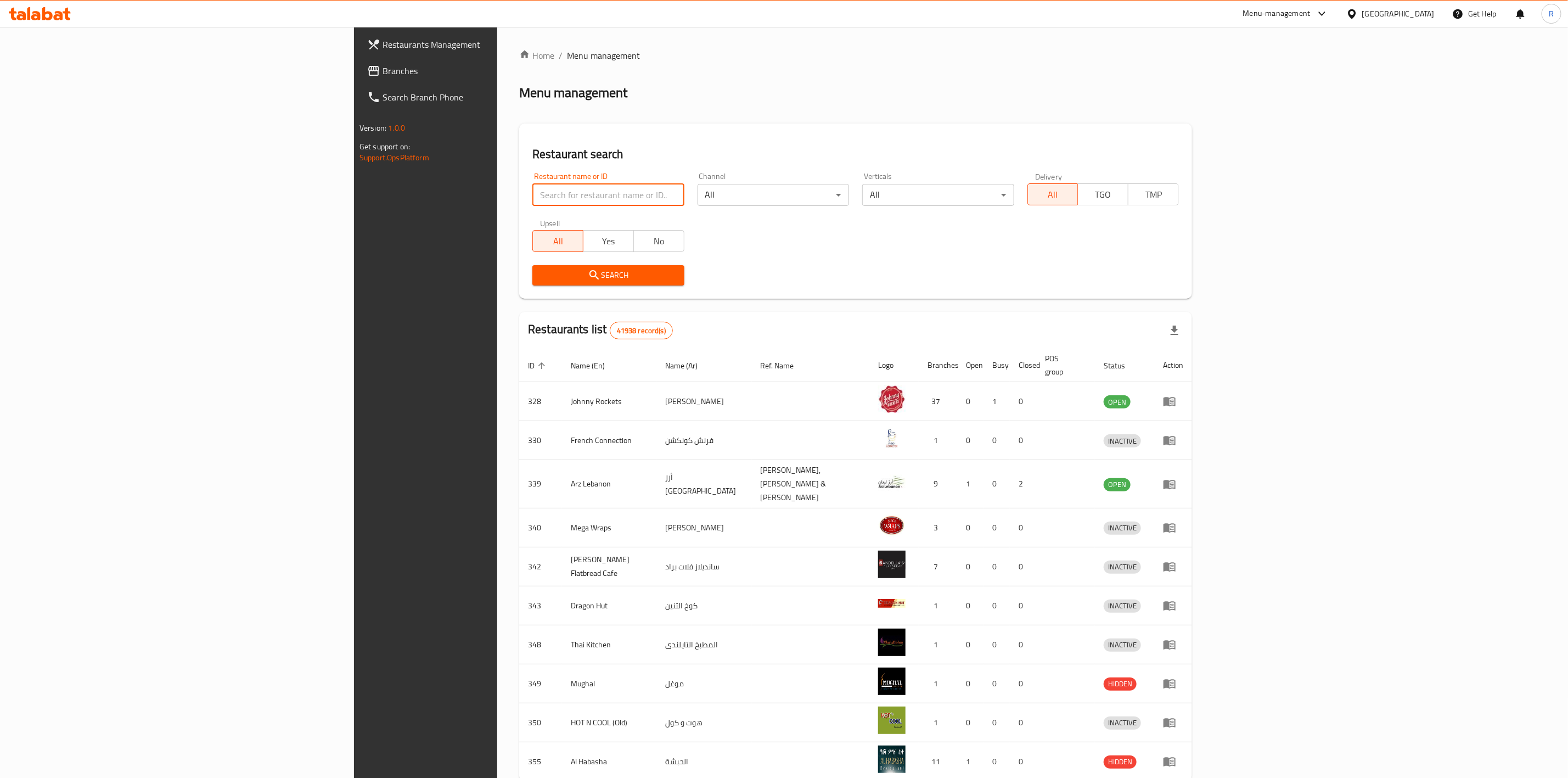
click at [532, 196] on input "search" at bounding box center [607, 194] width 152 height 22
type input "everyday roastery"
click button "Search" at bounding box center [607, 275] width 152 height 21
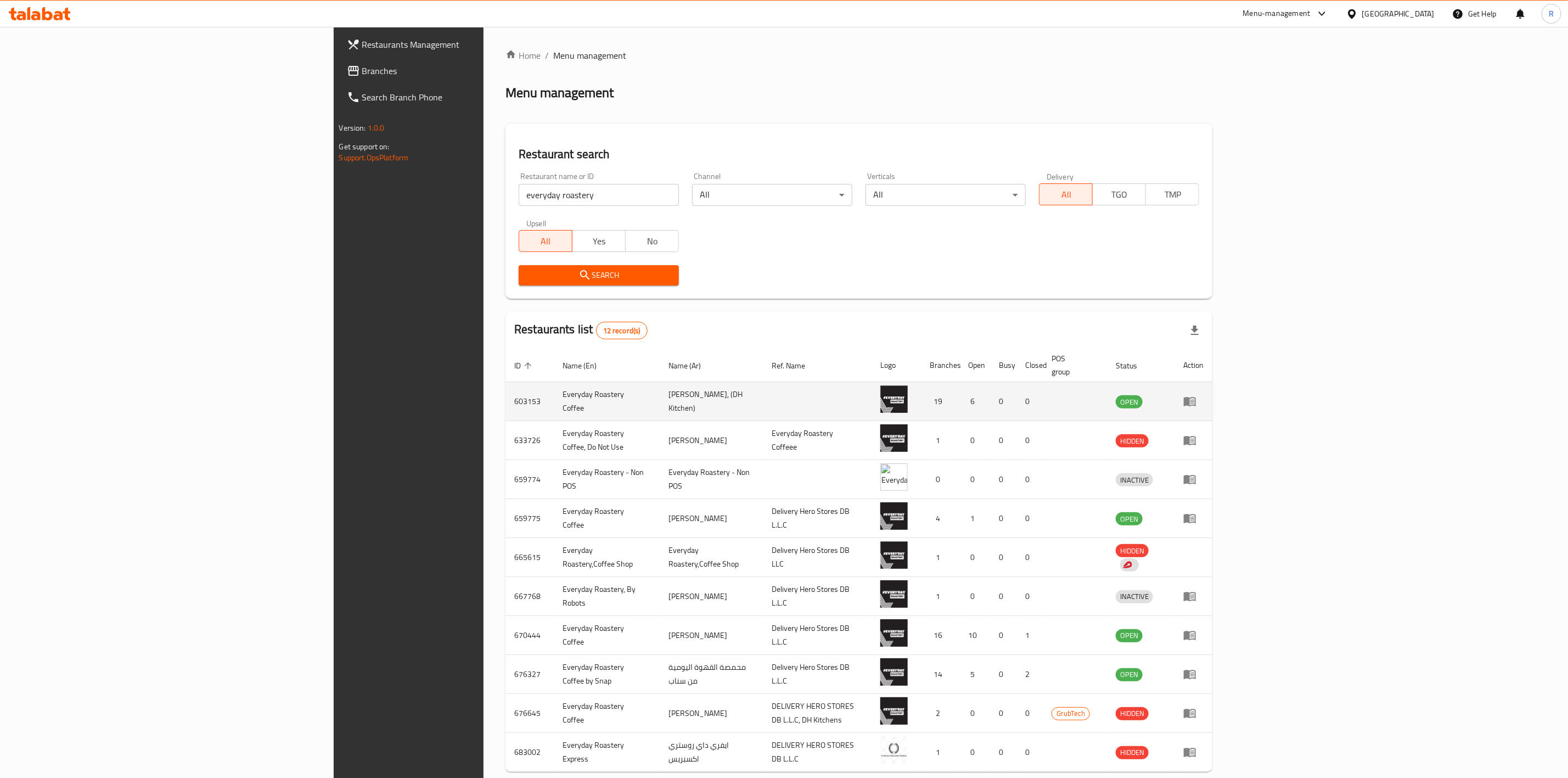
click at [1174, 387] on td "OPEN" at bounding box center [1140, 401] width 68 height 39
click at [1196, 395] on icon "enhanced table" at bounding box center [1189, 401] width 13 height 13
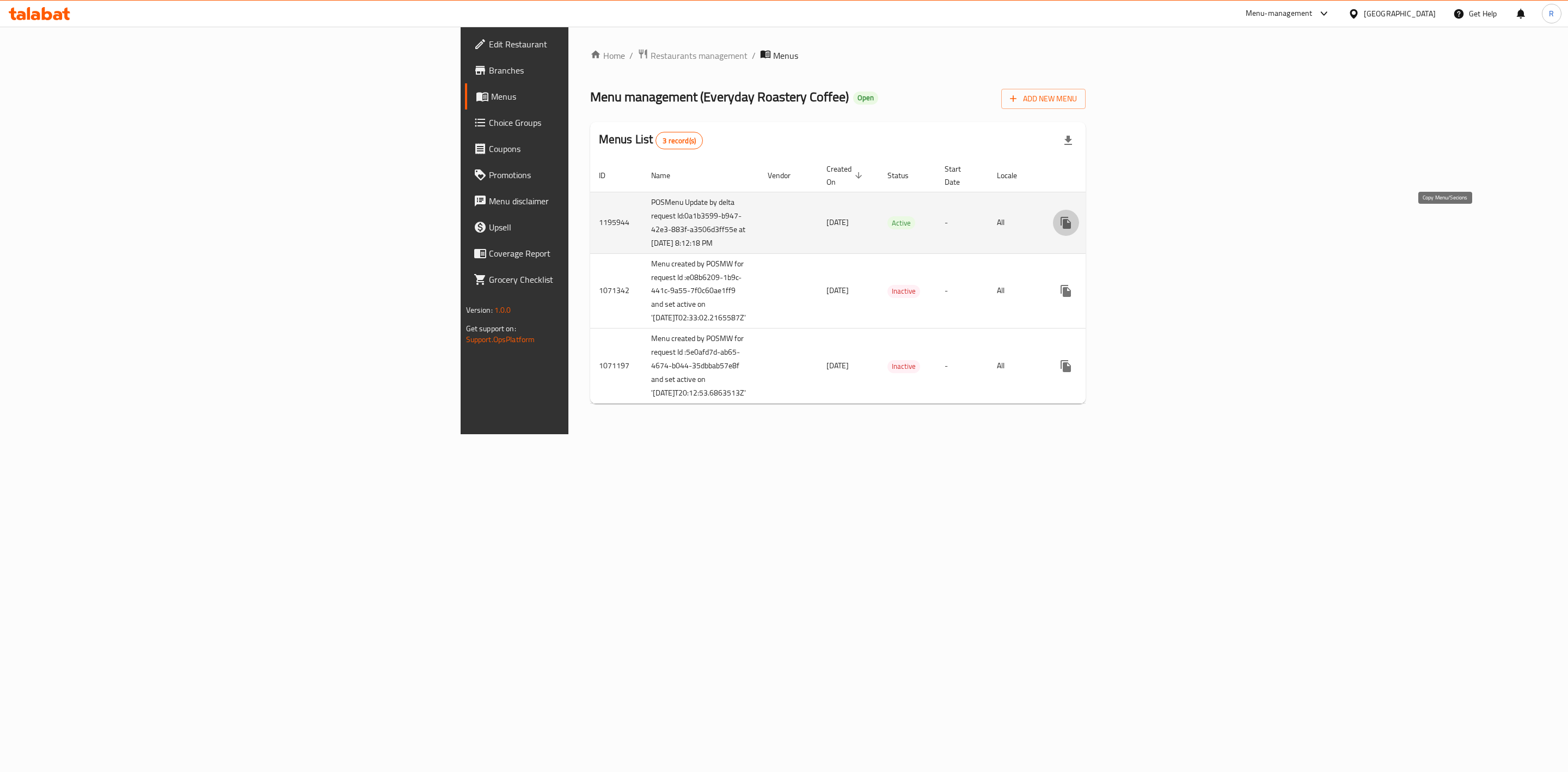
click at [1071, 225] on icon "more" at bounding box center [1065, 222] width 10 height 12
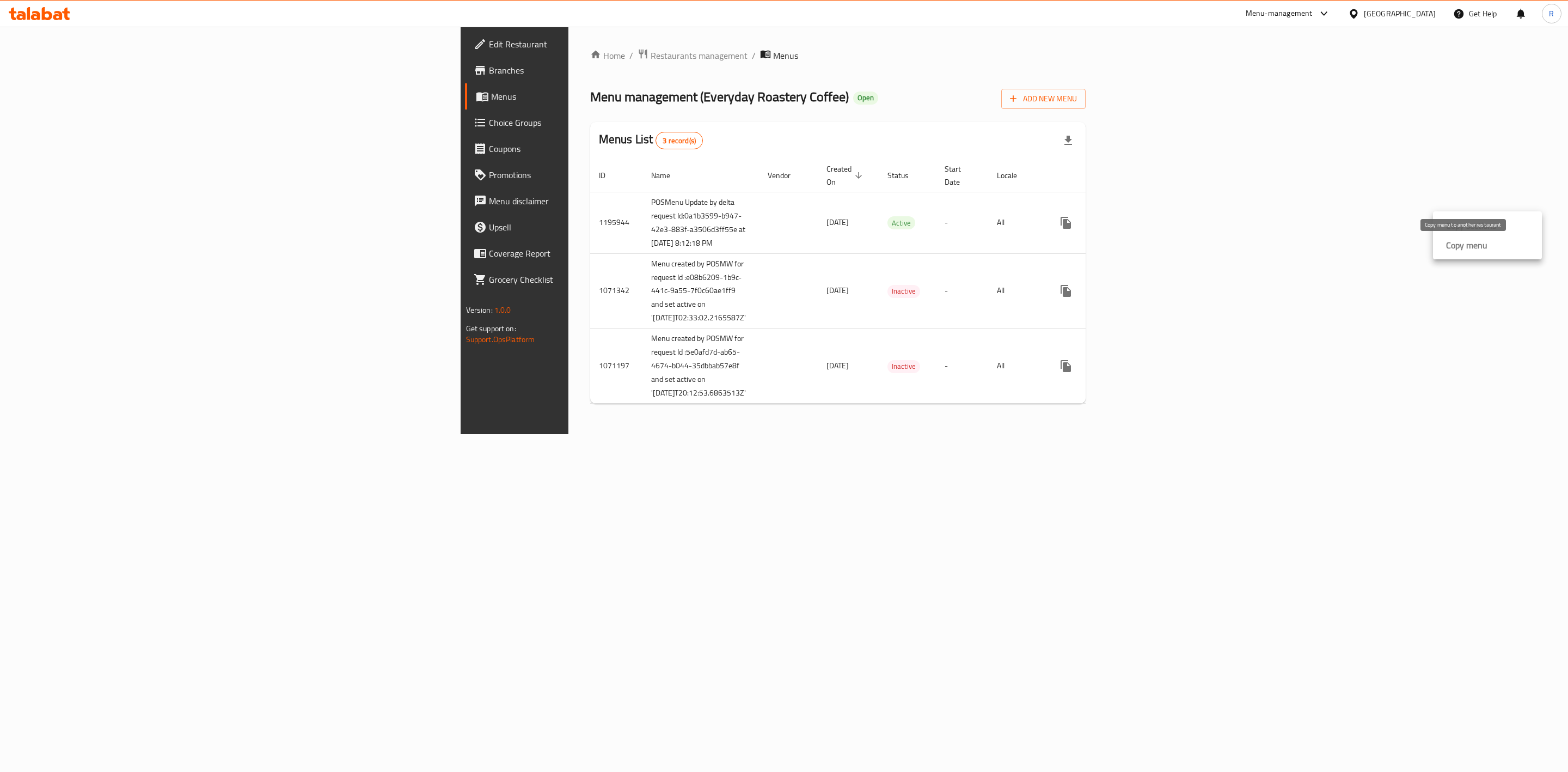
click at [1470, 246] on strong "Copy menu" at bounding box center [1467, 245] width 41 height 13
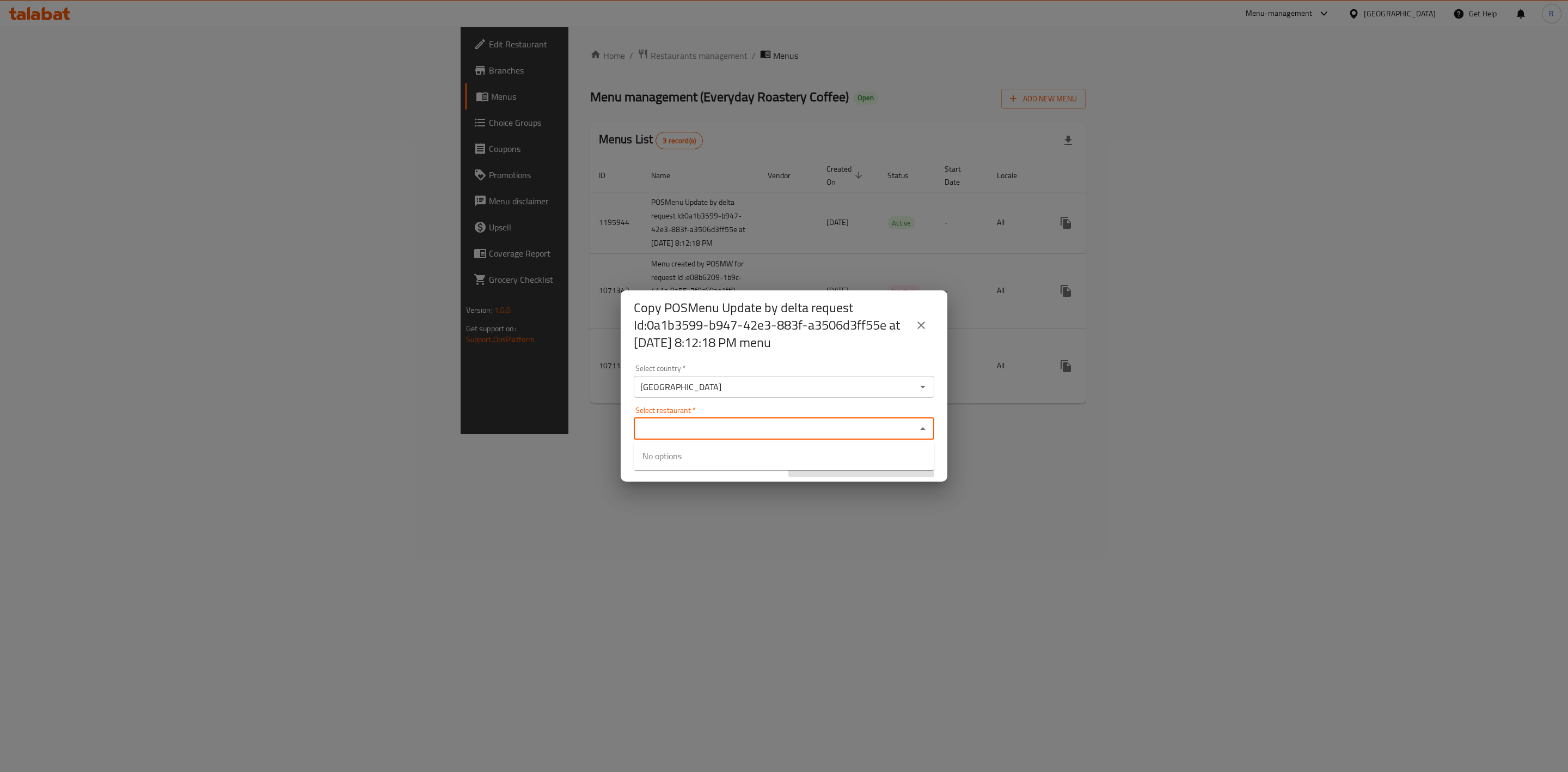
click at [781, 436] on input "Select restaurant   *" at bounding box center [775, 428] width 276 height 15
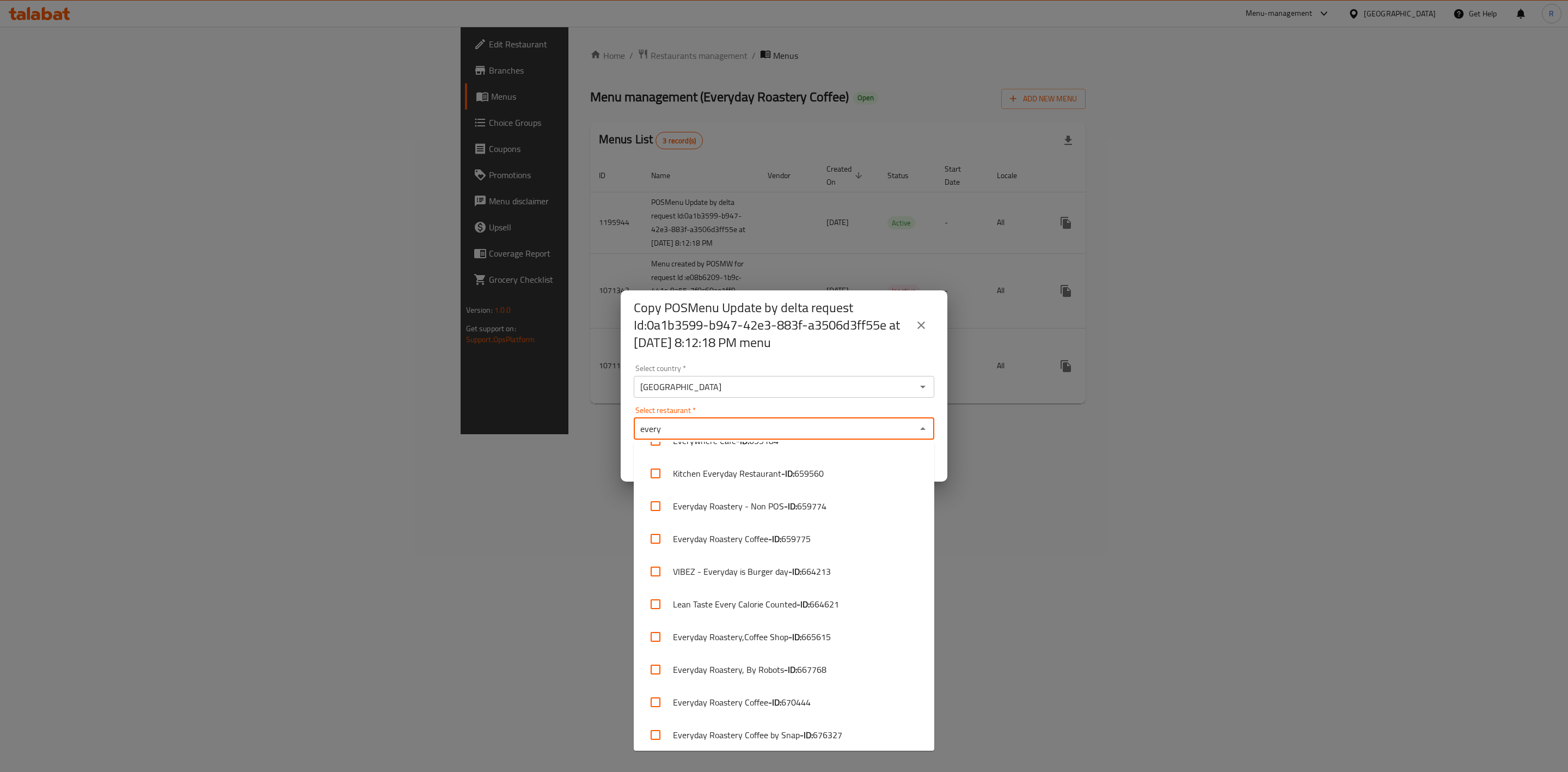
scroll to position [278, 0]
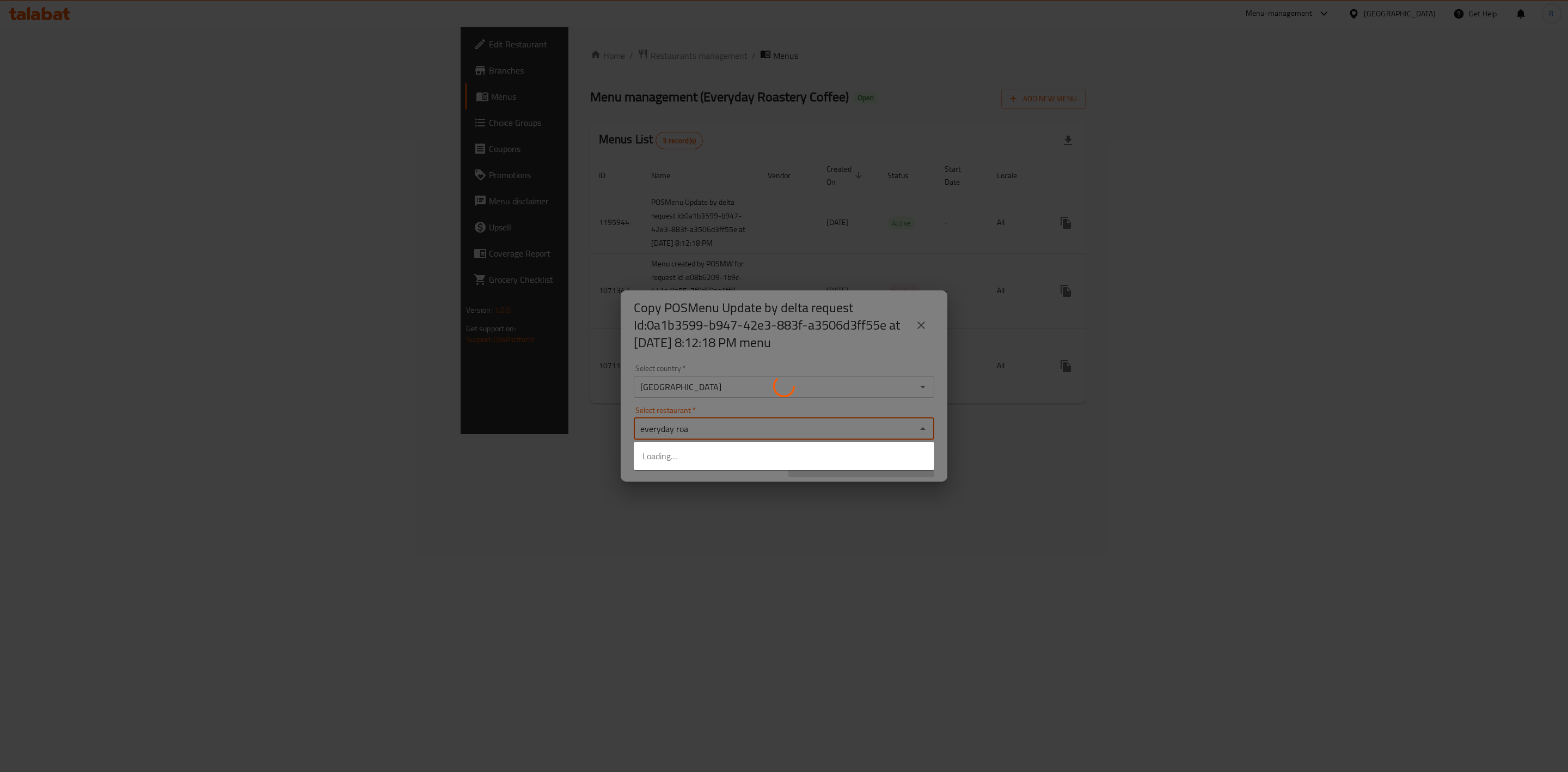
type input "everyday roas"
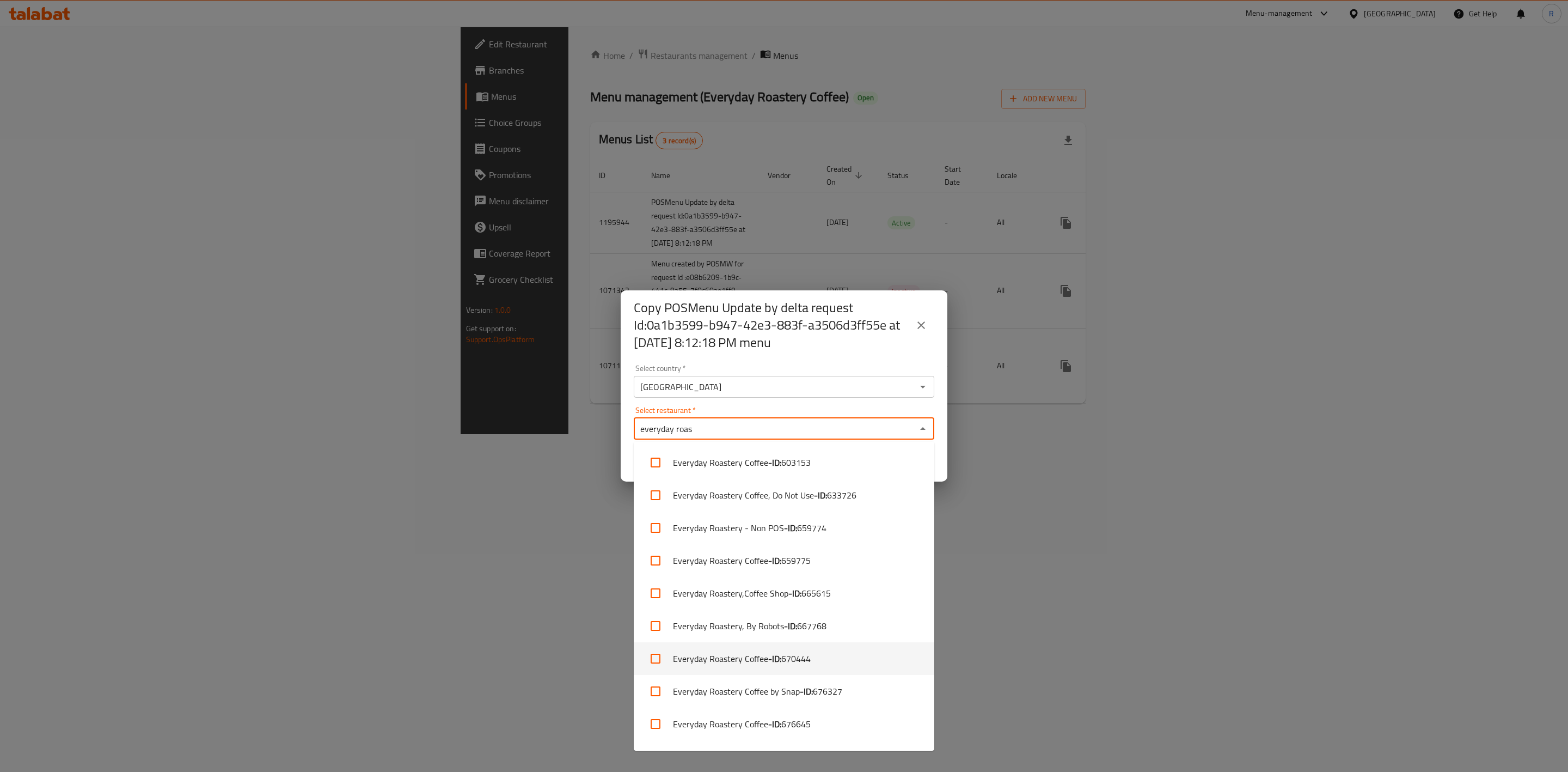
click at [837, 648] on li "Everyday Roastery Coffee - ID: 670444" at bounding box center [784, 658] width 301 height 33
checkbox input "true"
click at [992, 579] on div "Copy POSMenu Update by delta request Id:0a1b3599-b947-42e3-883f-a3506d3ff55e at…" at bounding box center [784, 386] width 1568 height 772
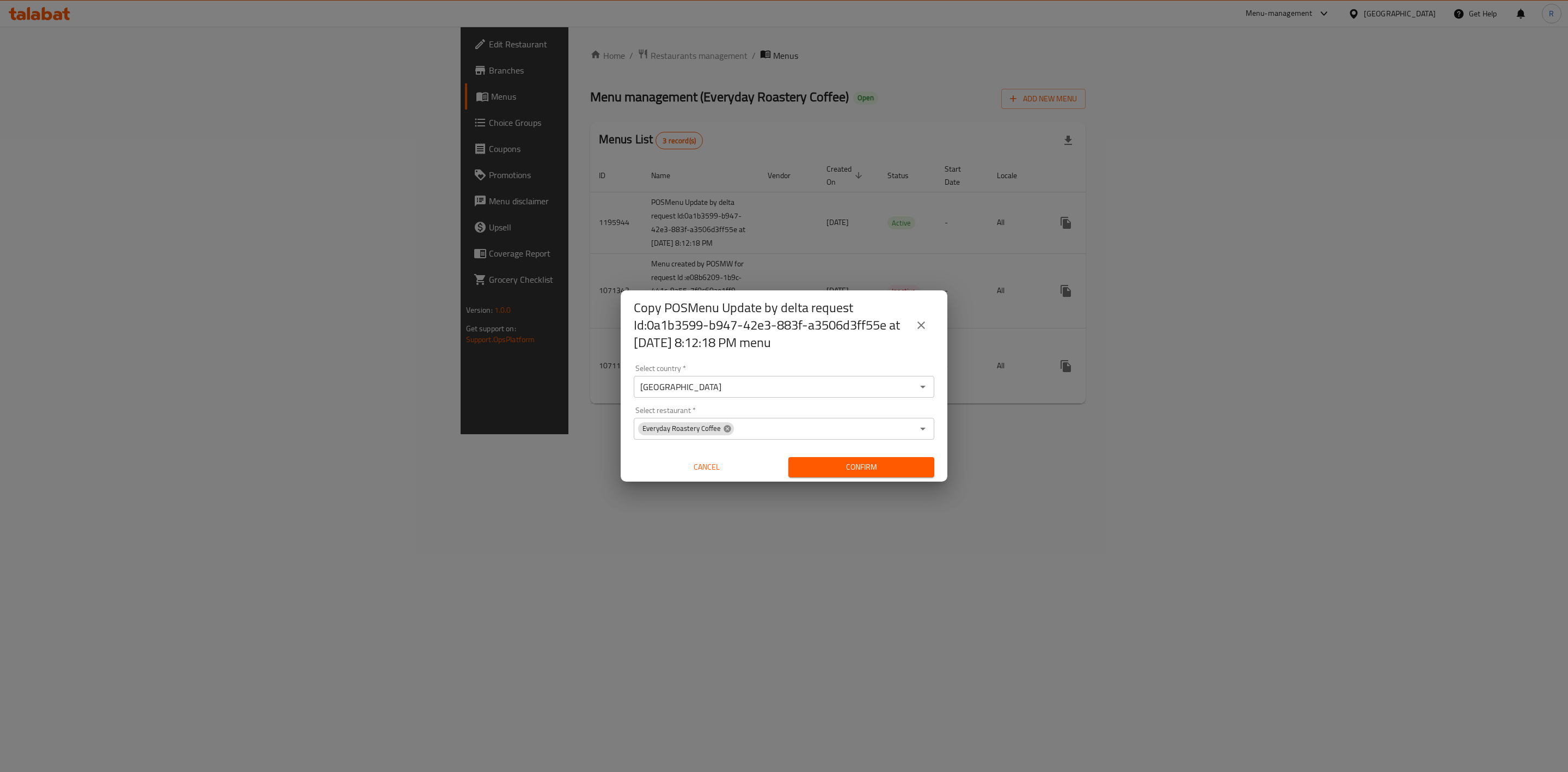
click at [724, 428] on icon at bounding box center [727, 428] width 8 height 8
click at [724, 428] on input "Select restaurant   *" at bounding box center [775, 428] width 276 height 15
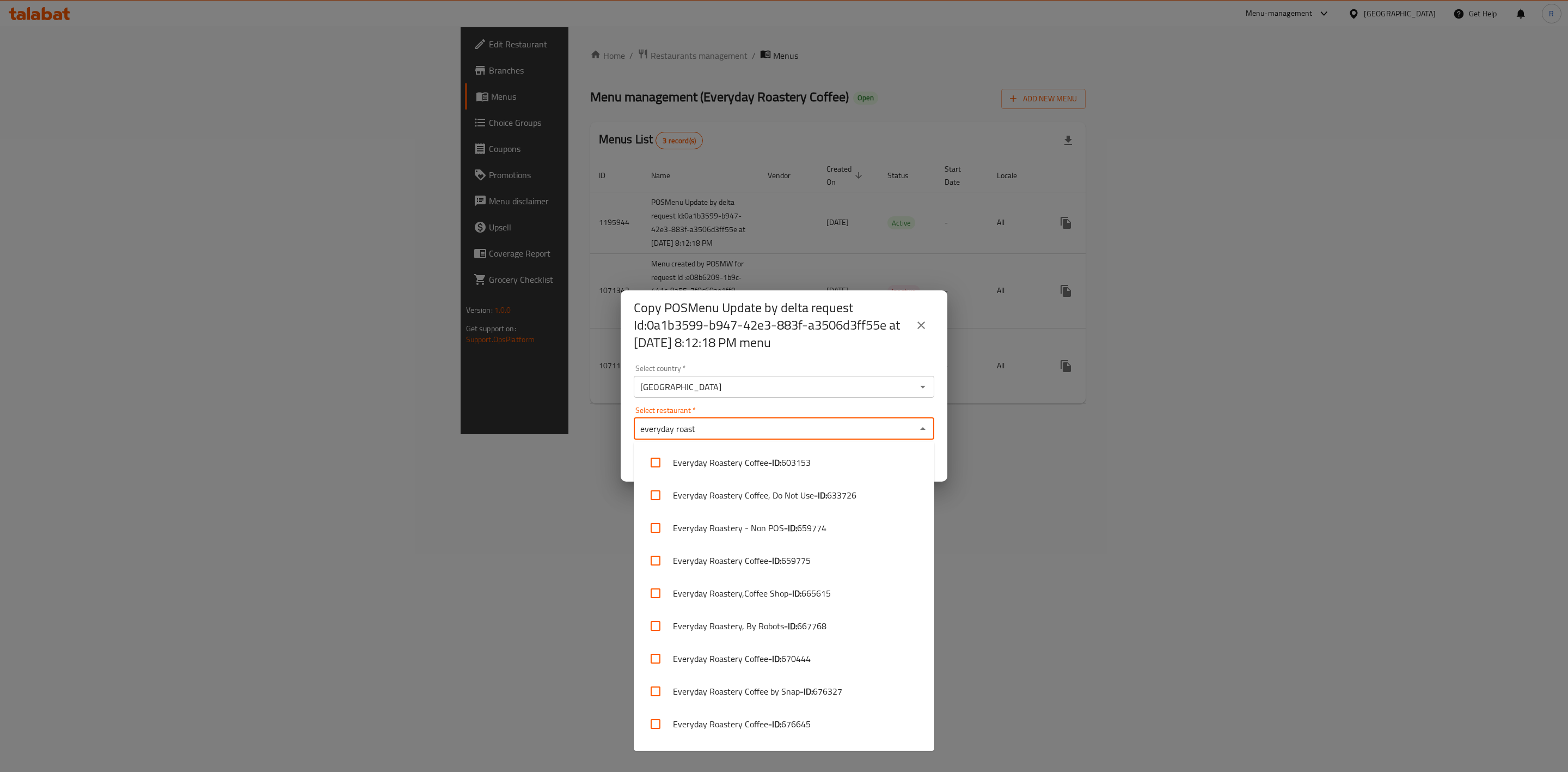
type input "everyday roaste"
click at [844, 626] on li "Everyday Roastery Coffee - ID: 670444" at bounding box center [784, 632] width 301 height 33
checkbox input "true"
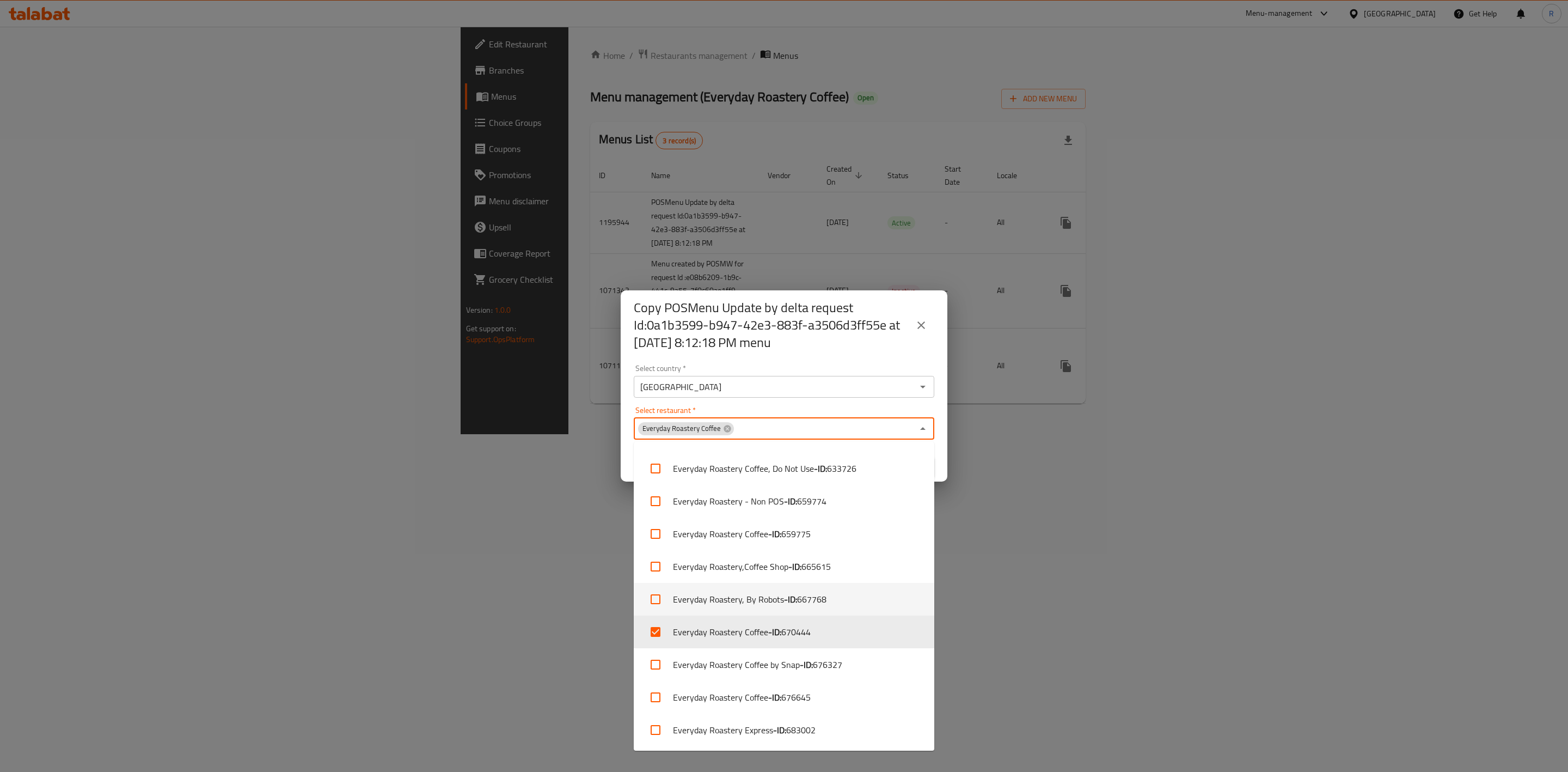
click at [991, 613] on div "Copy POSMenu Update by delta request Id:0a1b3599-b947-42e3-883f-a3506d3ff55e at…" at bounding box center [784, 386] width 1568 height 772
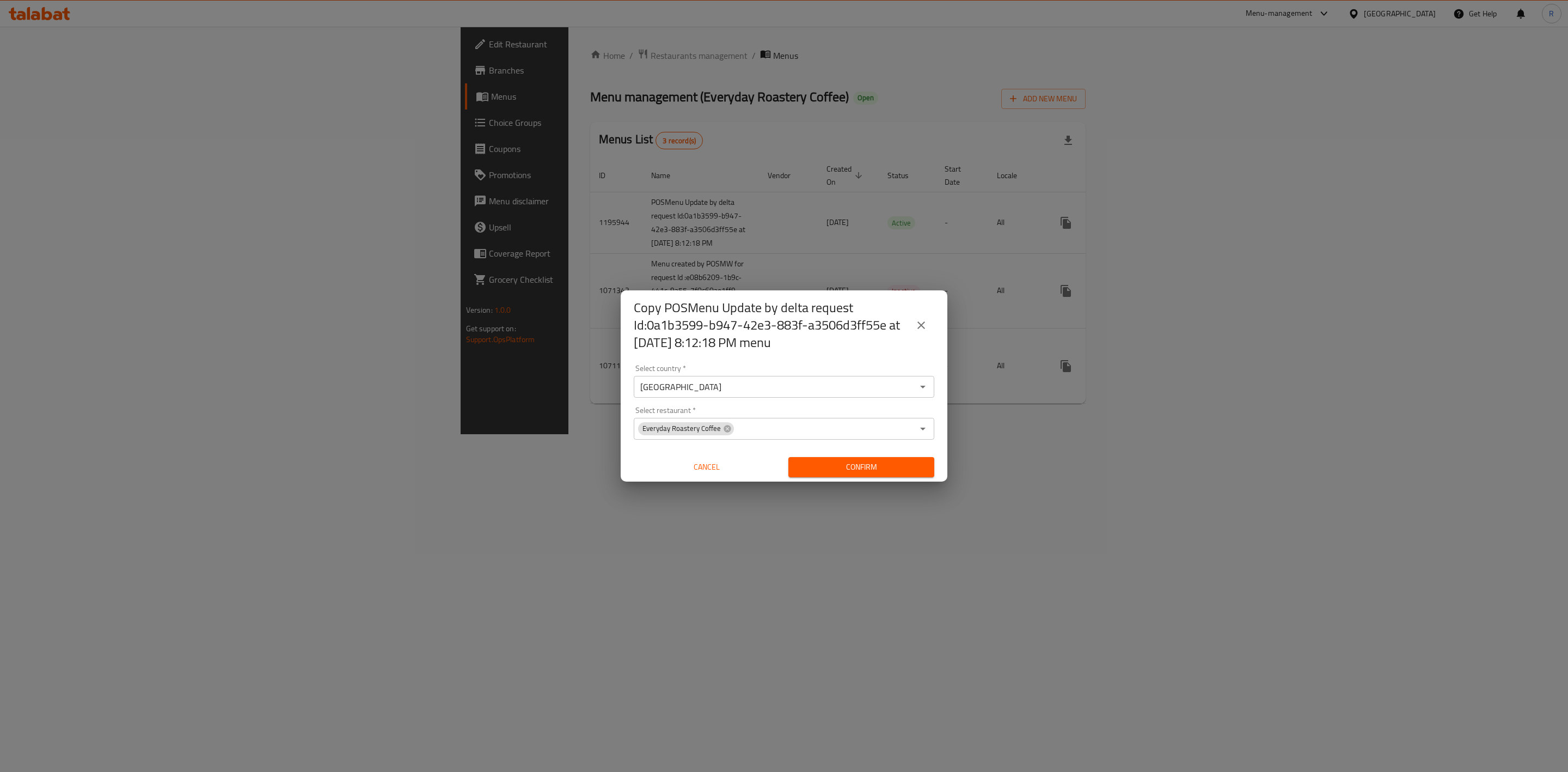
click at [912, 460] on span "Confirm" at bounding box center [862, 466] width 129 height 14
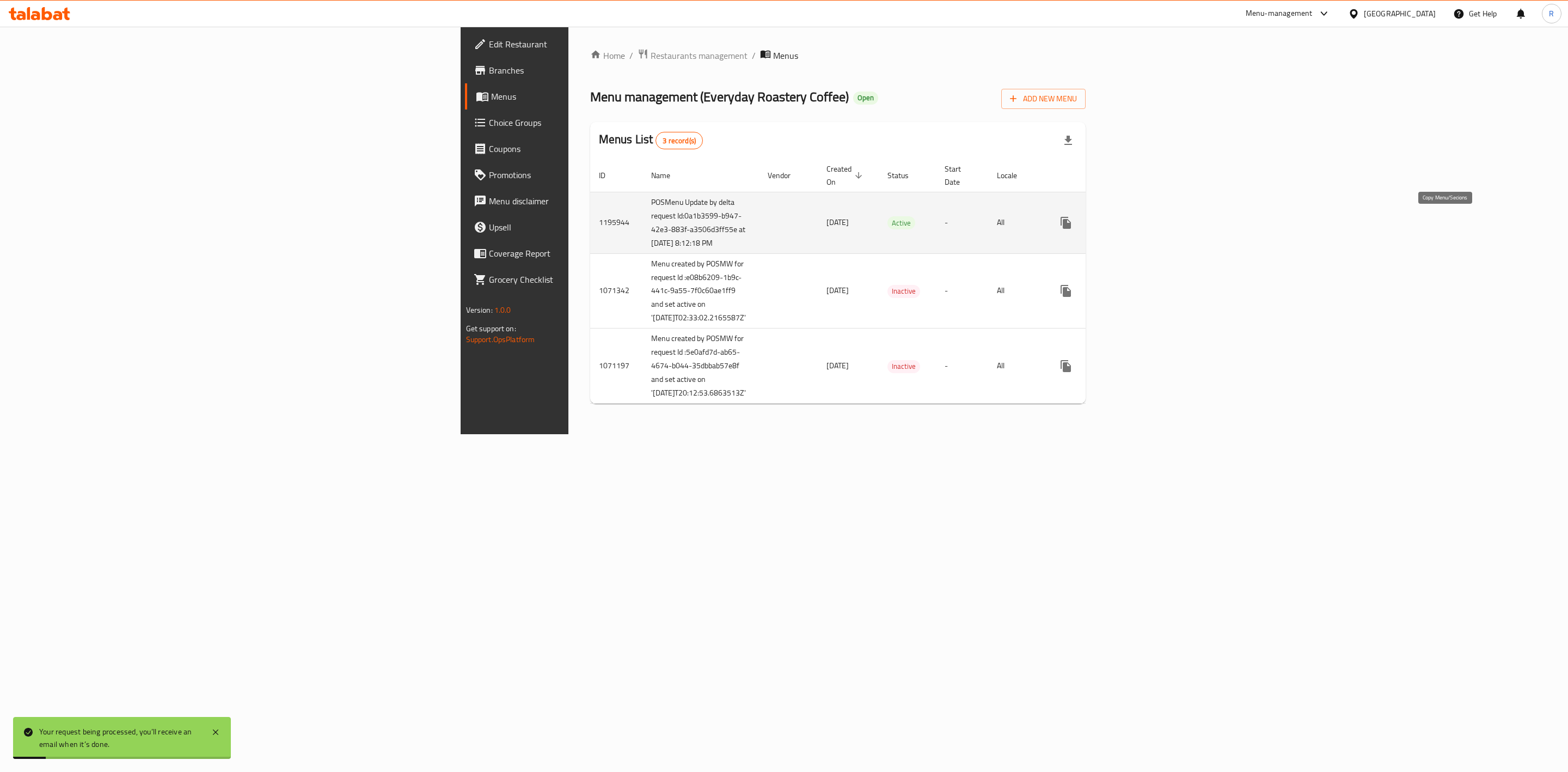
click at [1071, 224] on icon "more" at bounding box center [1065, 222] width 10 height 12
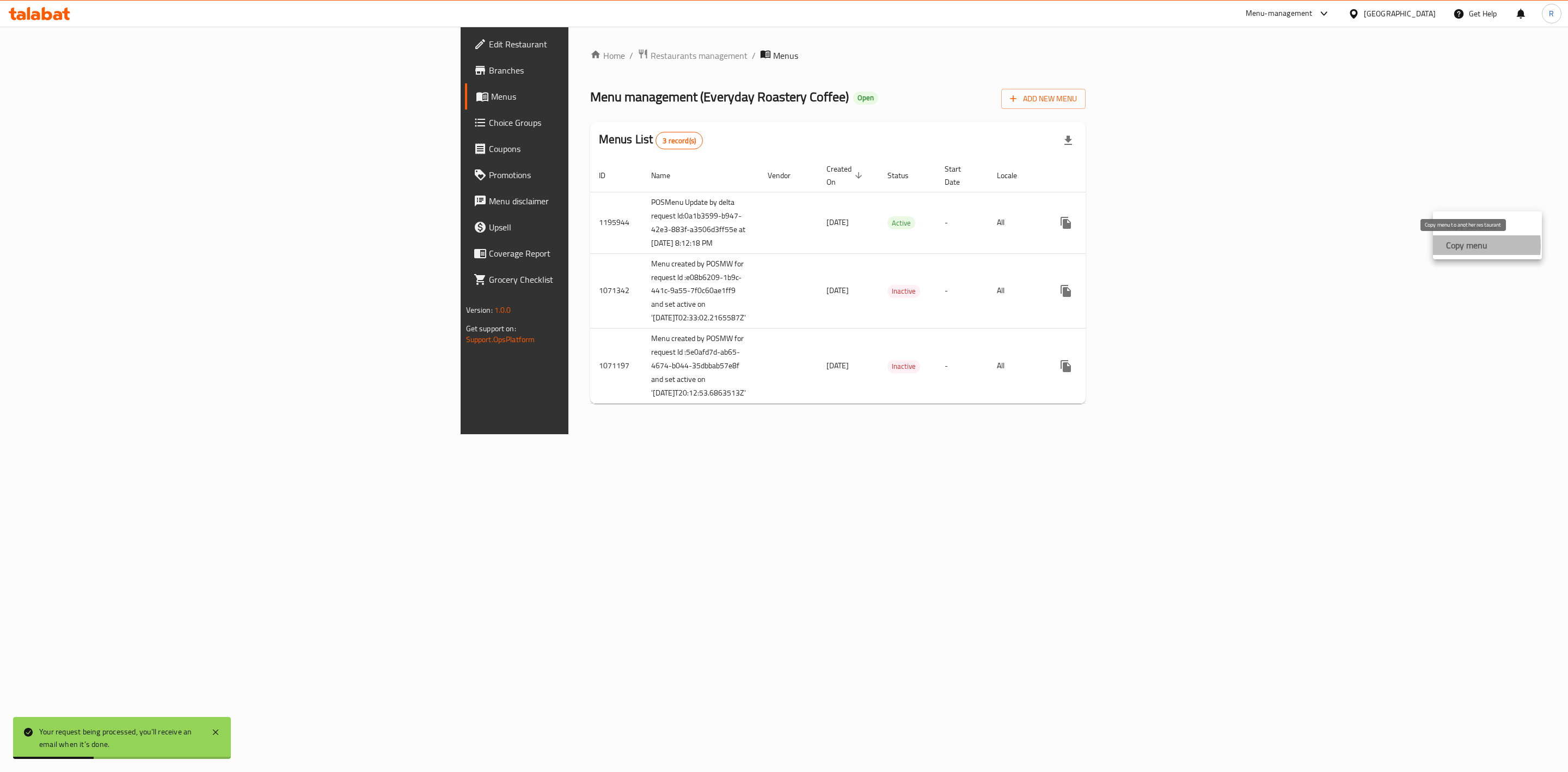
click at [1453, 245] on strong "Copy menu" at bounding box center [1467, 245] width 41 height 13
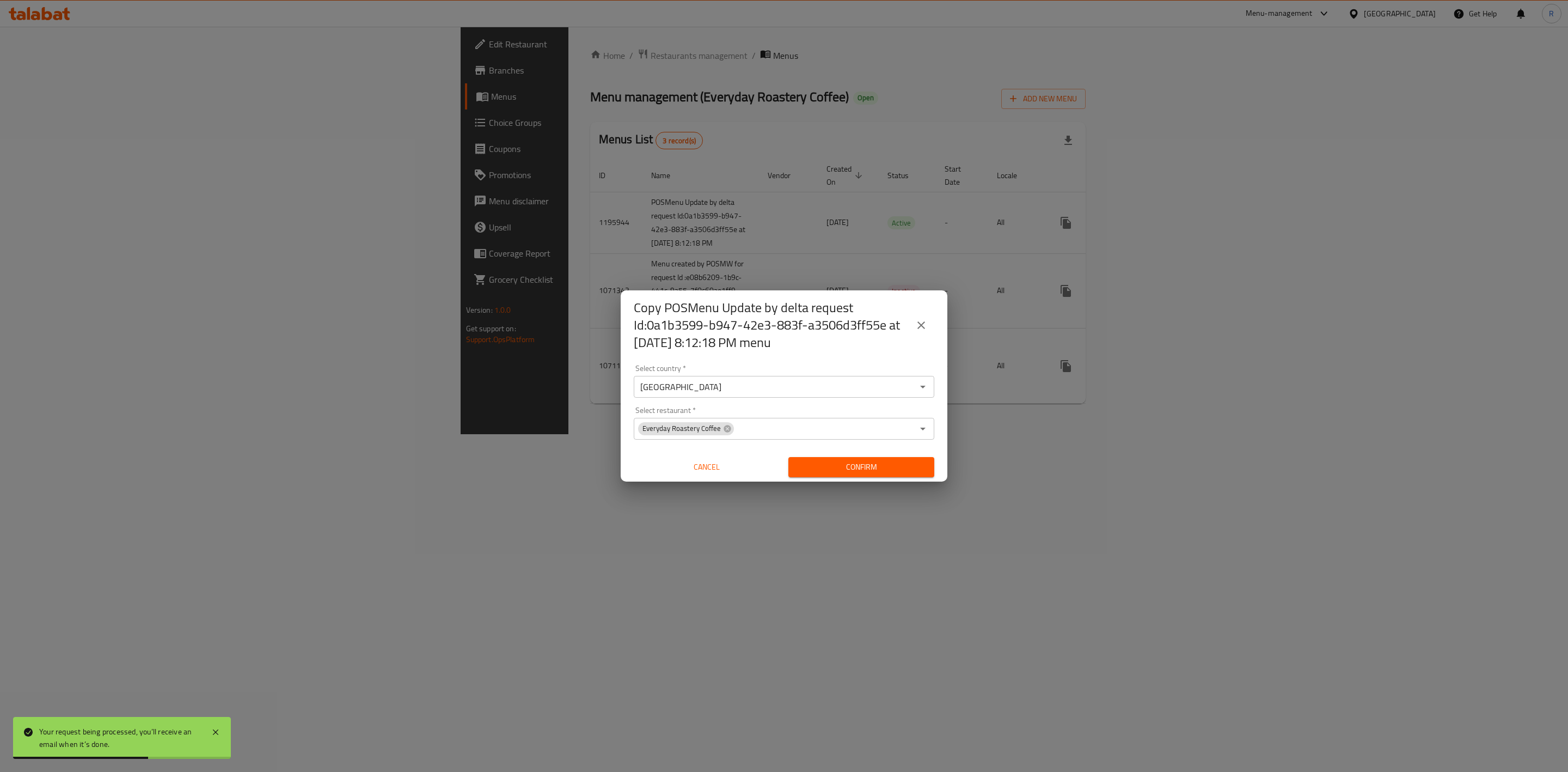
click at [714, 460] on span "Cancel" at bounding box center [706, 466] width 137 height 14
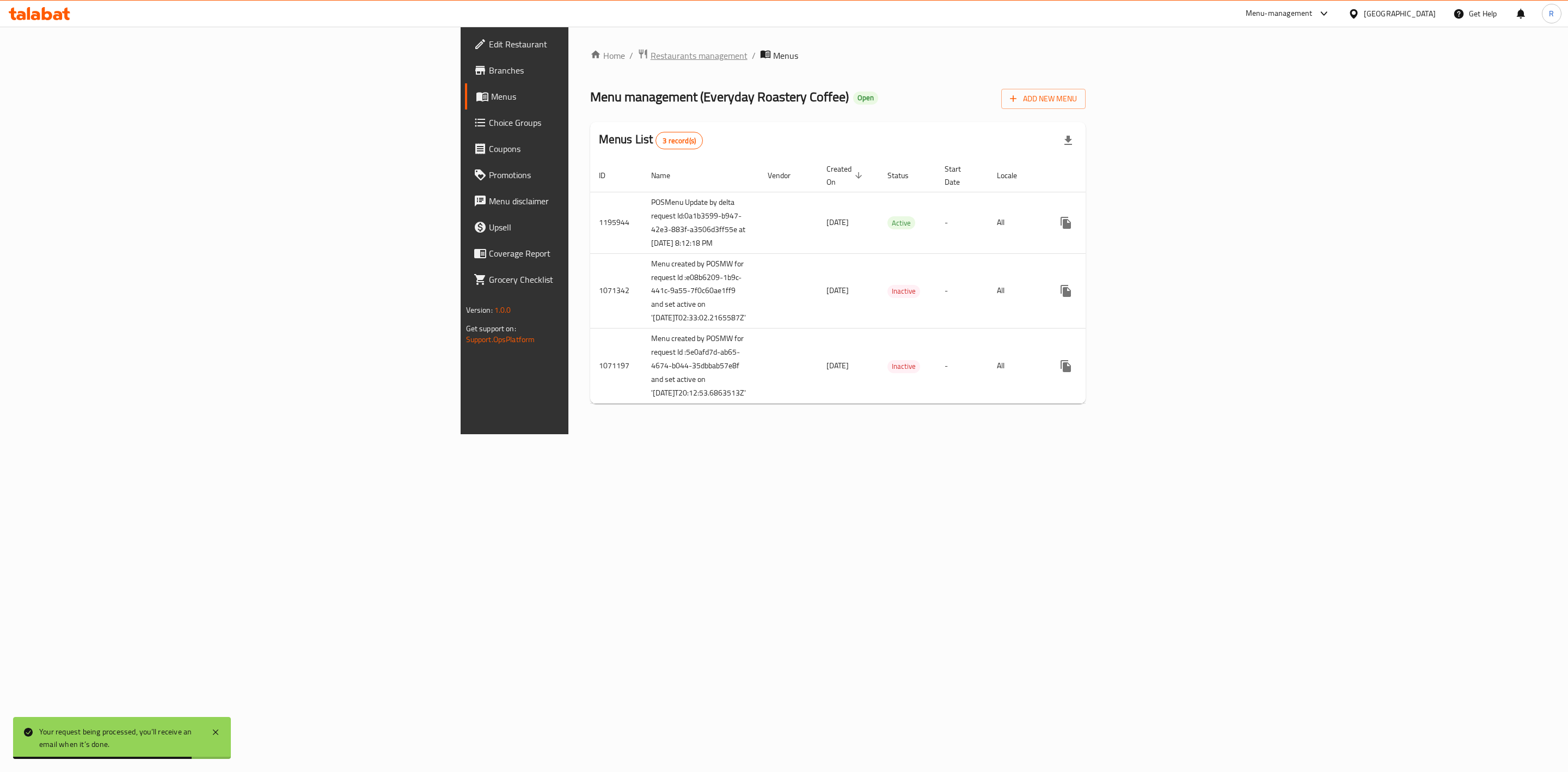
click at [650, 53] on span "Restaurants management" at bounding box center [699, 55] width 97 height 13
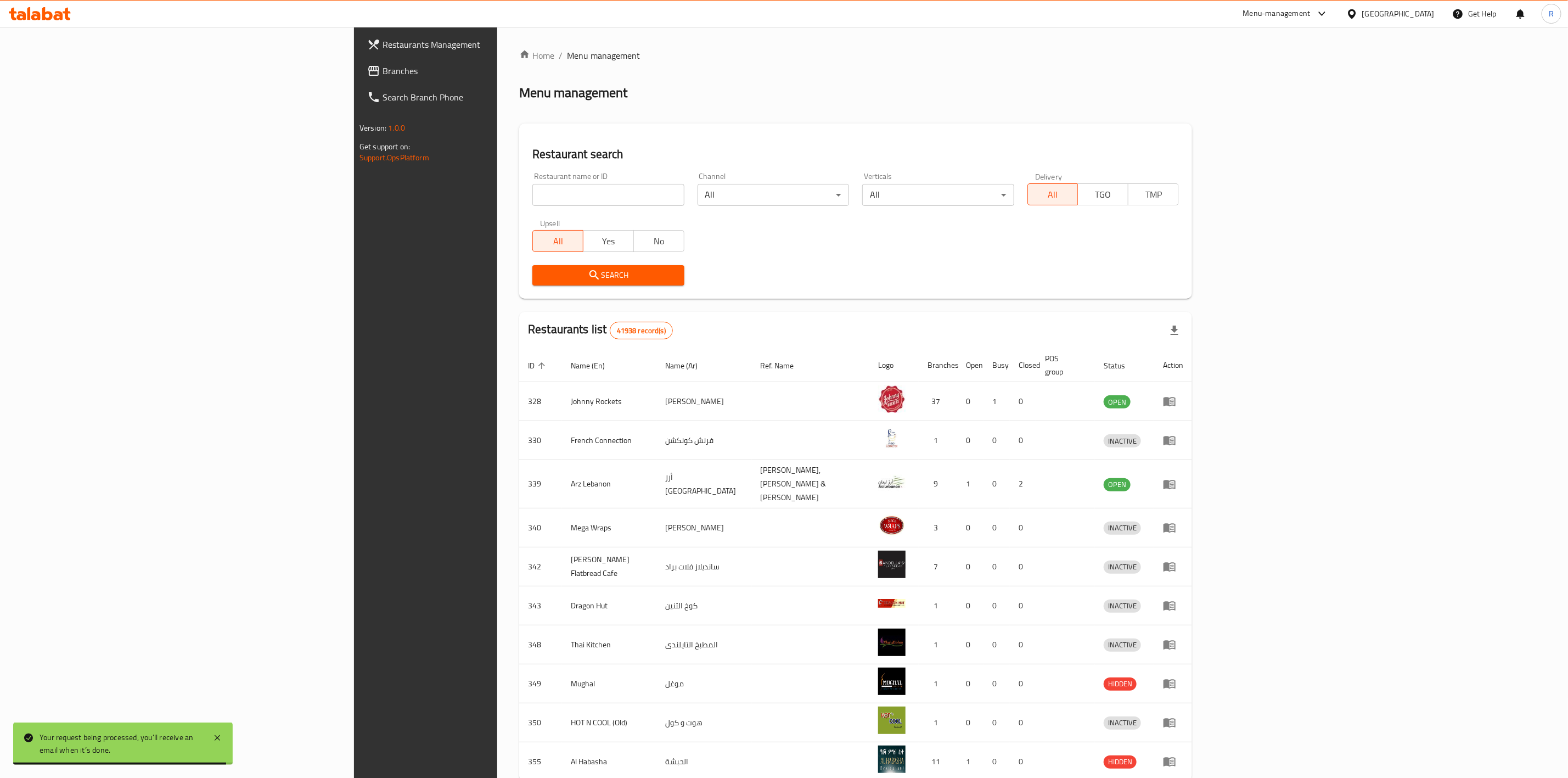
click at [532, 200] on input "search" at bounding box center [607, 194] width 152 height 22
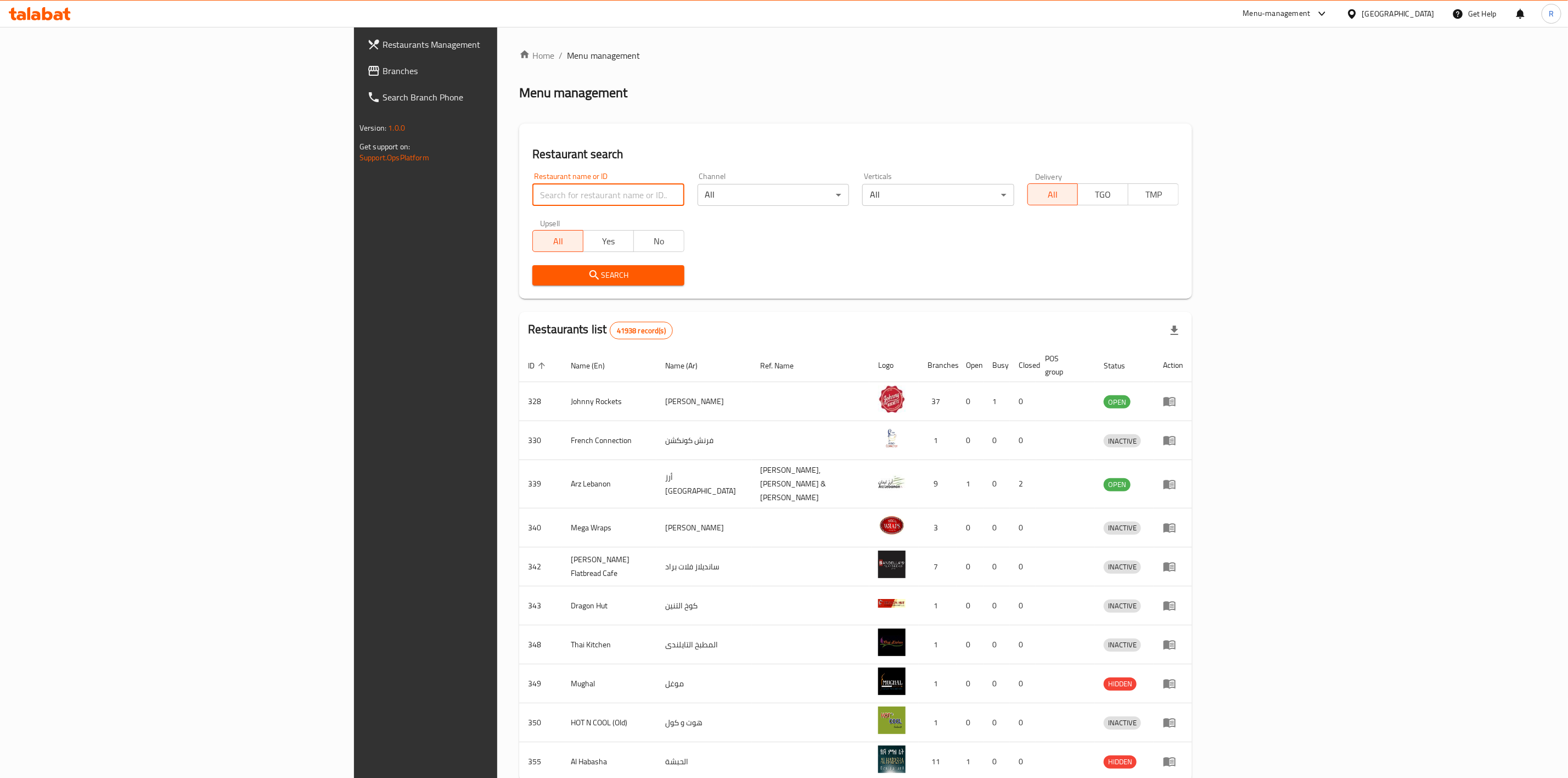
type input "everyday roastery"
click button "Search" at bounding box center [607, 275] width 152 height 21
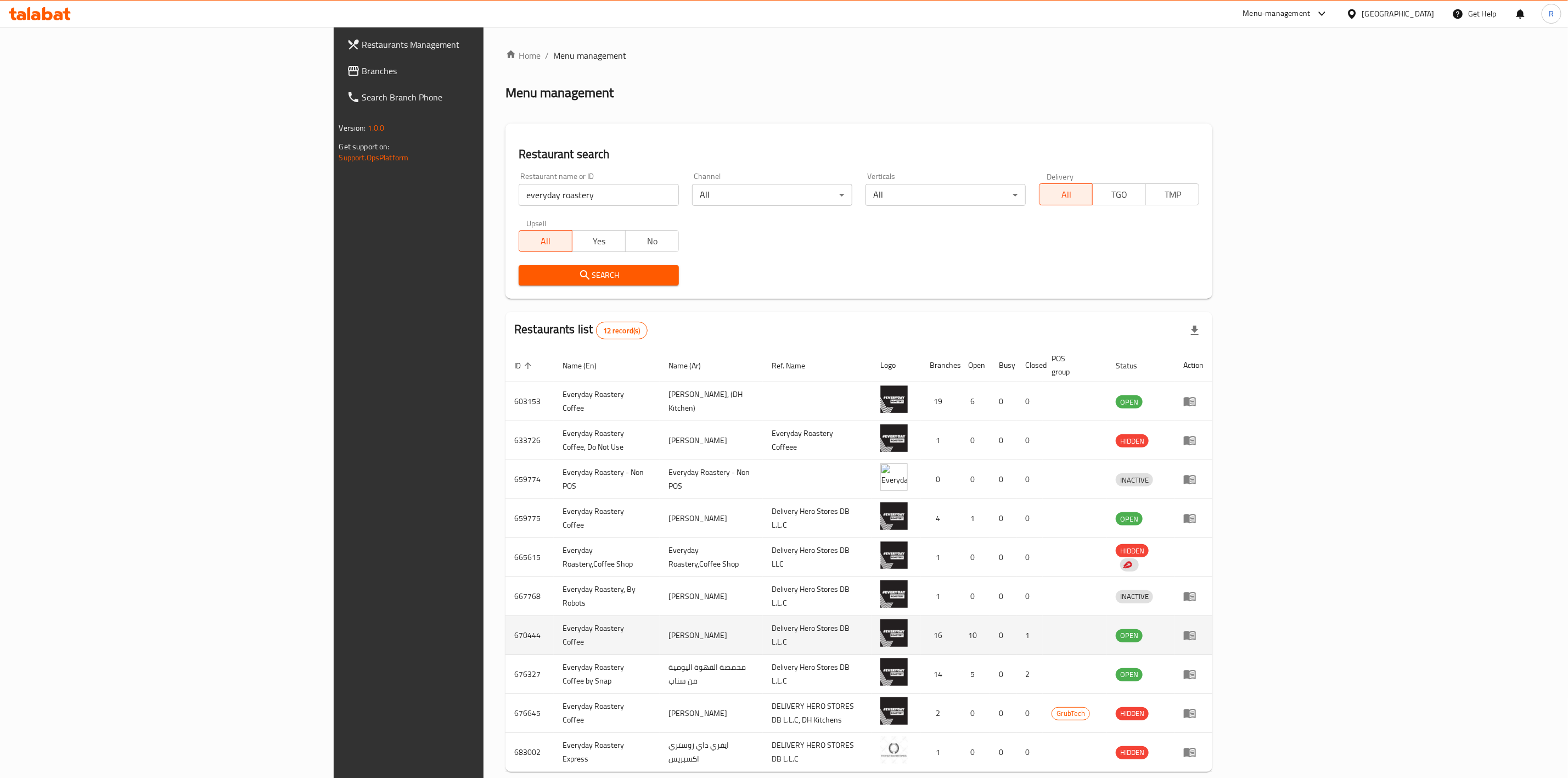
click at [1194, 634] on icon "enhanced table" at bounding box center [1192, 636] width 4 height 5
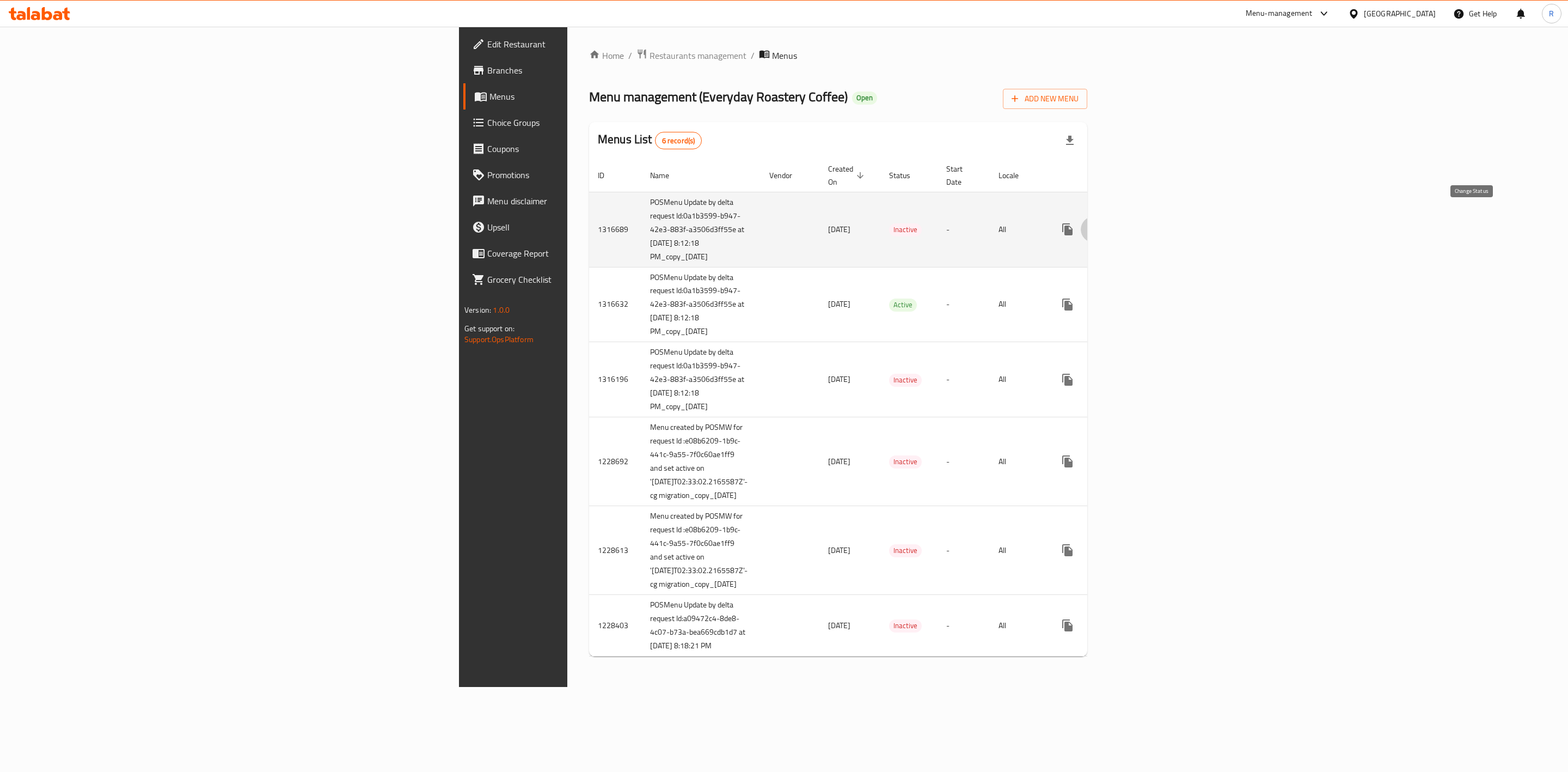
click at [1100, 225] on icon "enhanced table" at bounding box center [1093, 229] width 12 height 8
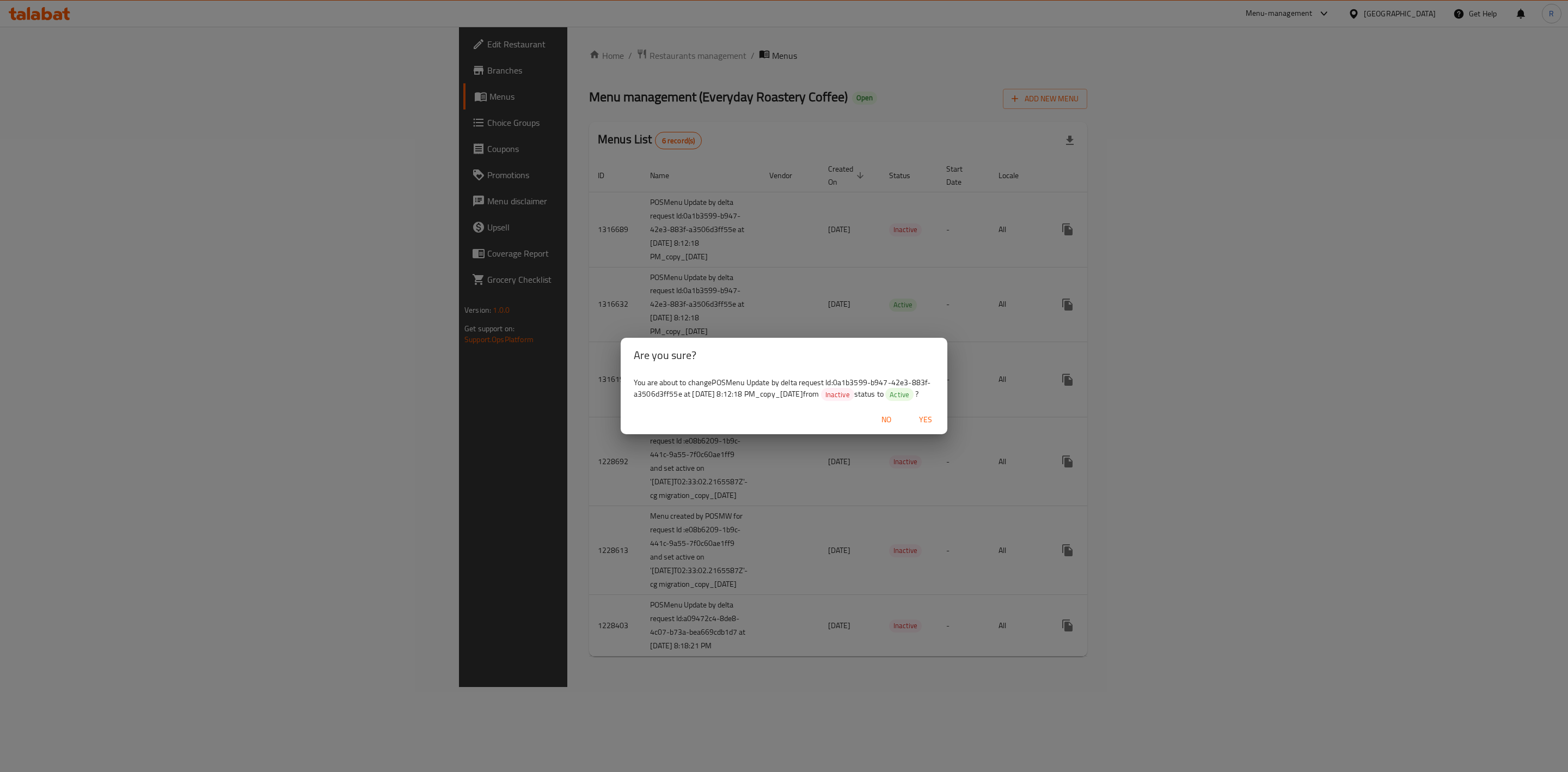
click at [928, 422] on span "Yes" at bounding box center [926, 420] width 26 height 14
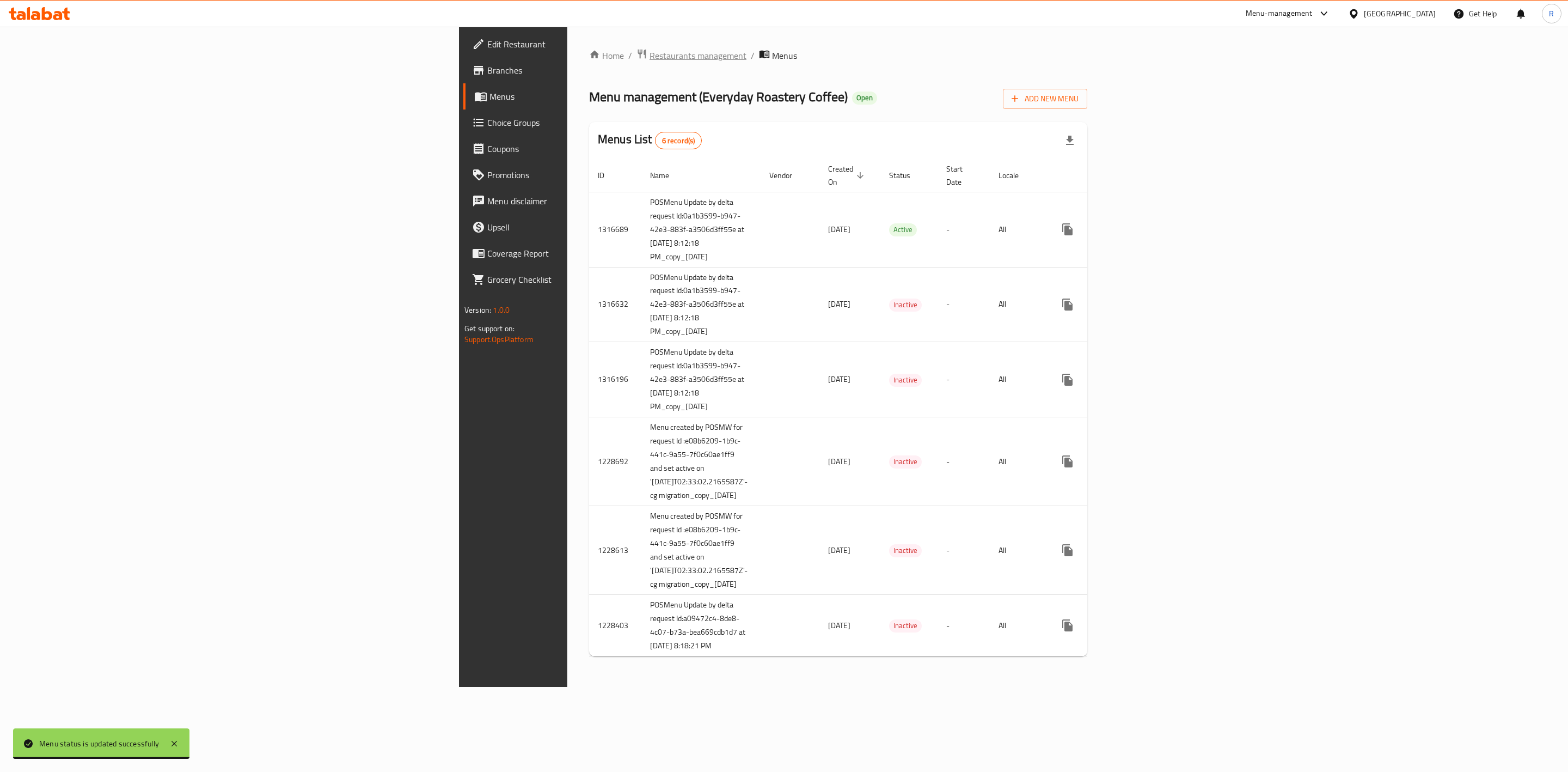
click at [649, 58] on span "Restaurants management" at bounding box center [698, 55] width 97 height 13
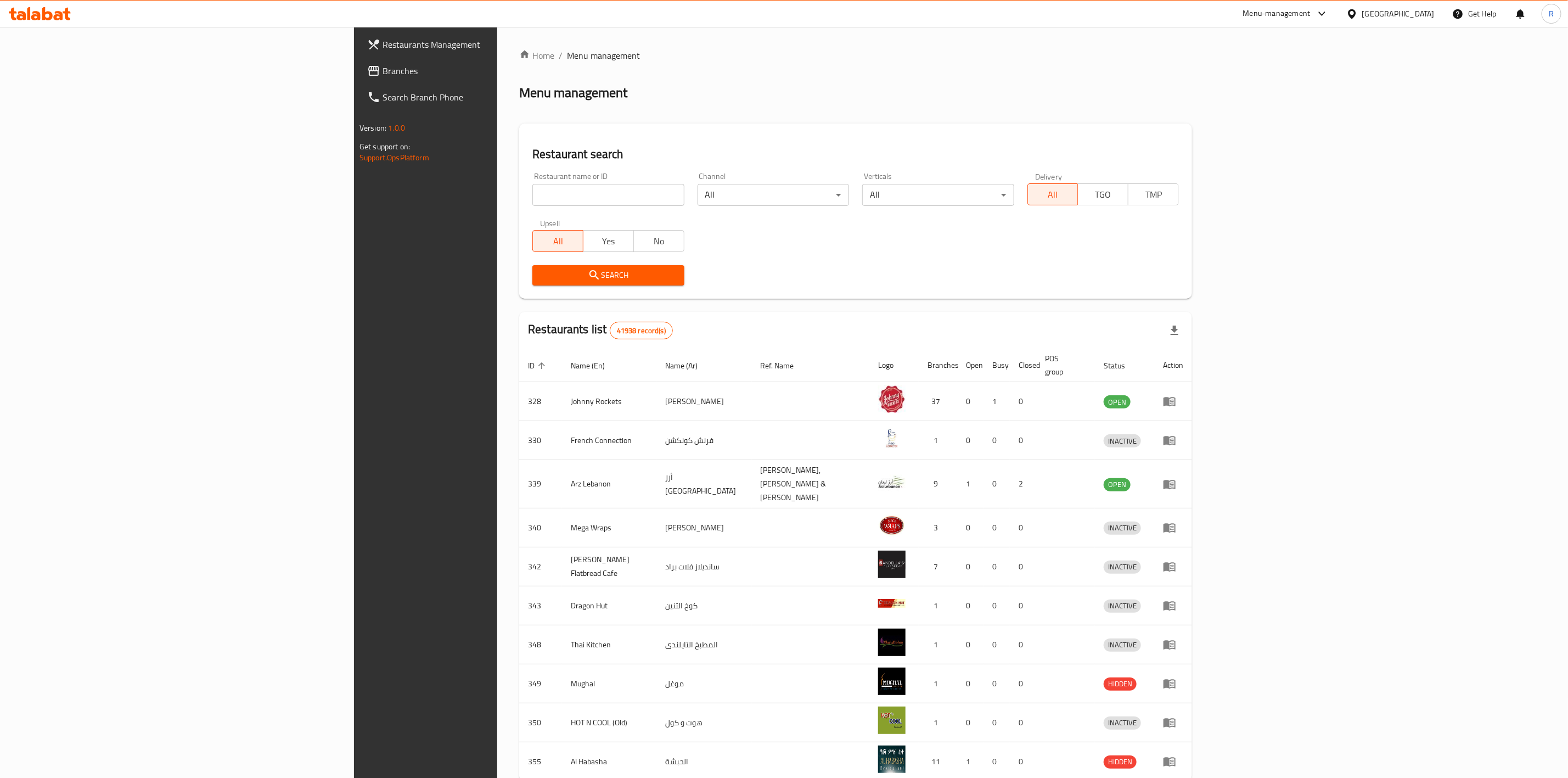
click at [532, 190] on input "search" at bounding box center [607, 194] width 152 height 22
type input "everyday roastery"
click button "Search" at bounding box center [607, 275] width 152 height 21
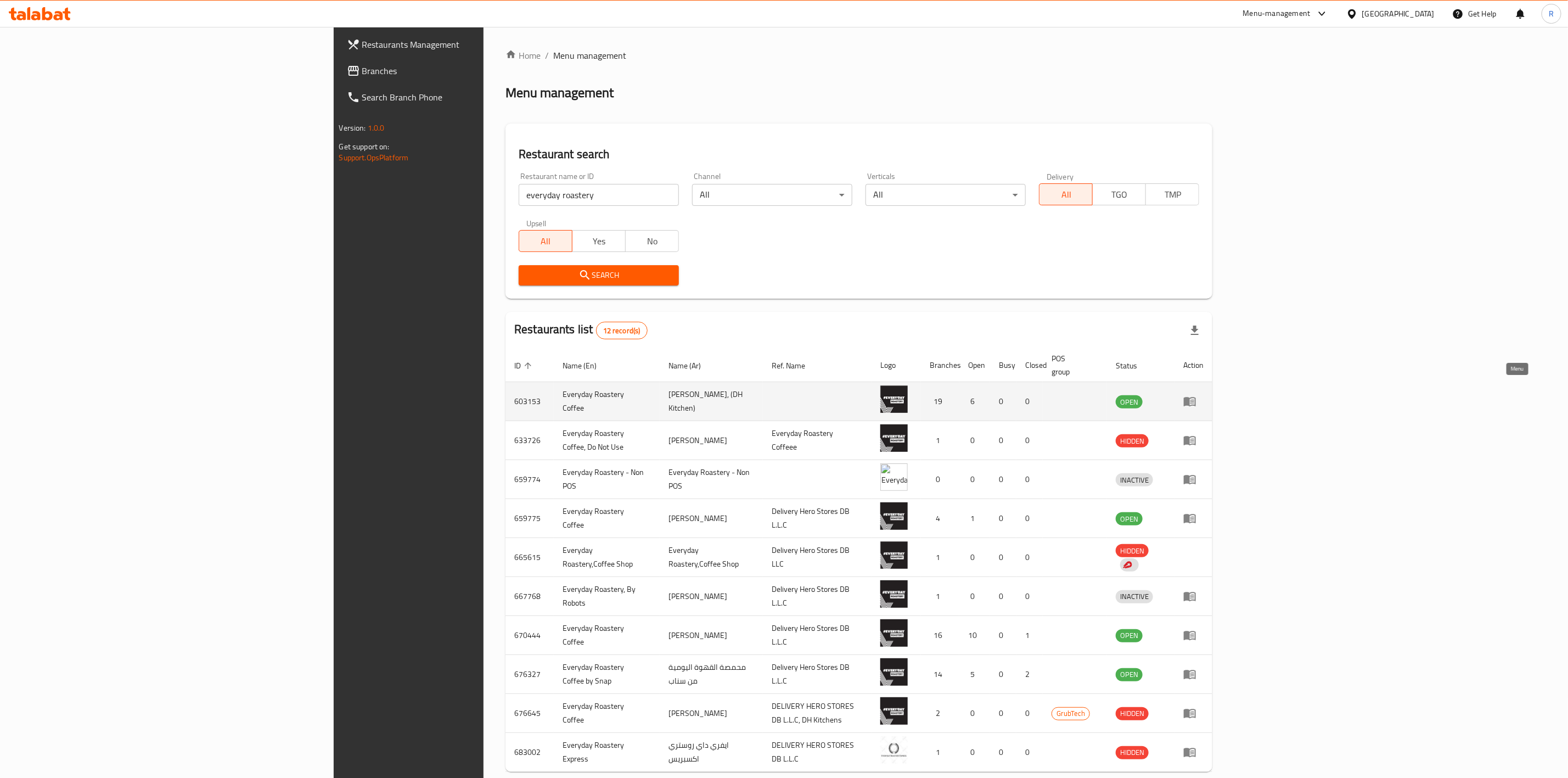
click at [1196, 395] on icon "enhanced table" at bounding box center [1189, 401] width 13 height 13
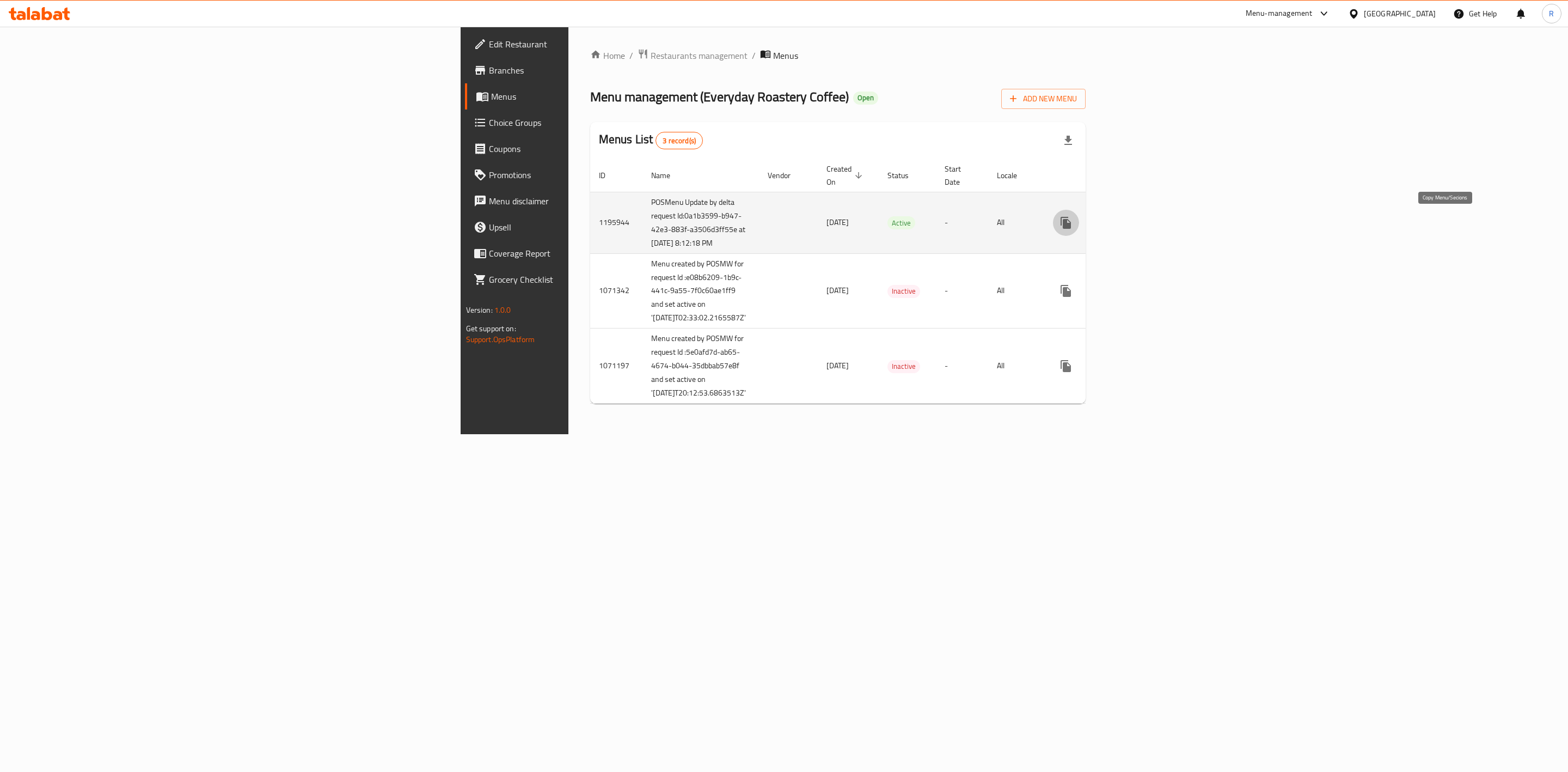
click at [1079, 216] on button "more" at bounding box center [1066, 222] width 26 height 26
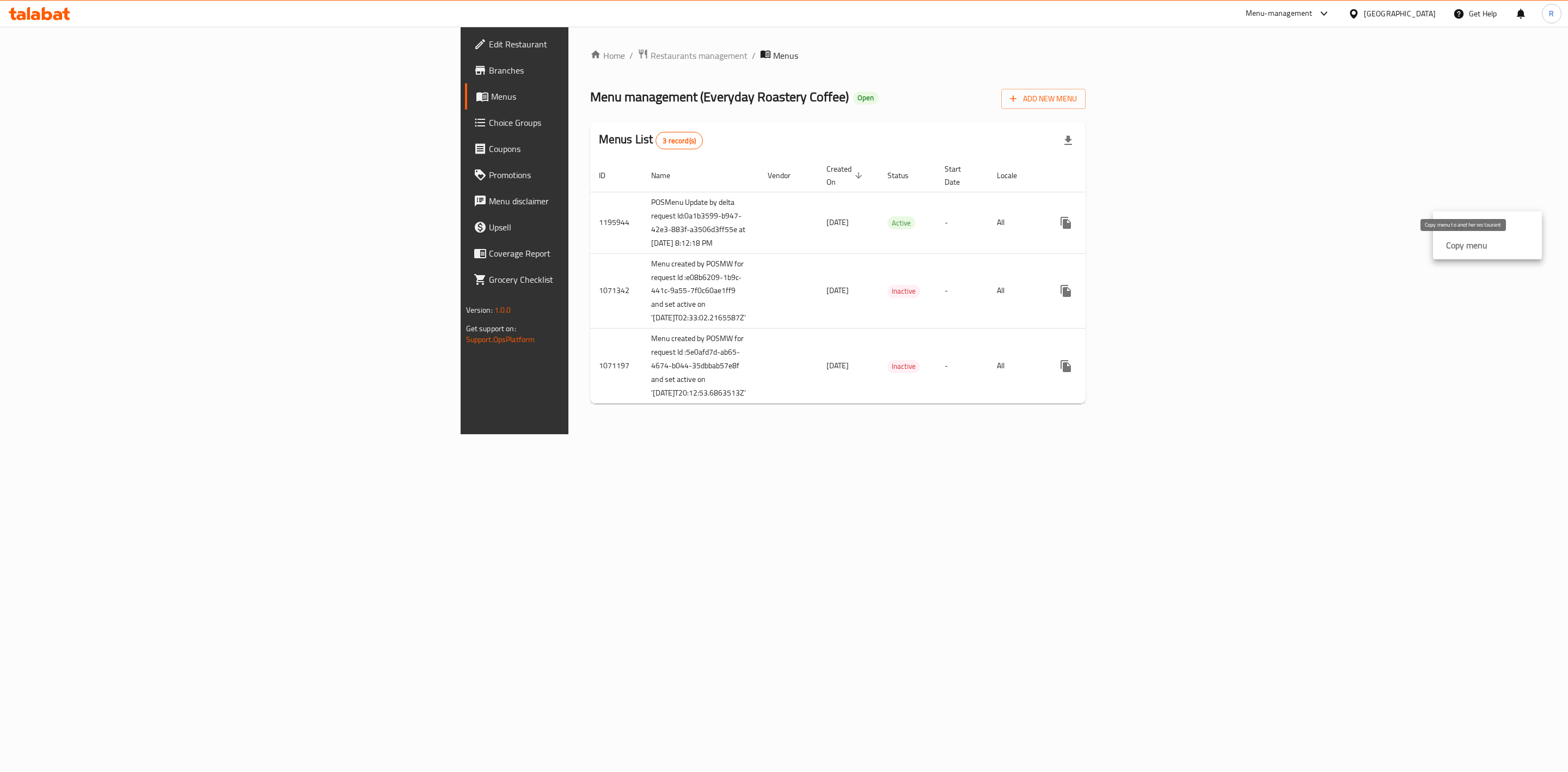
click at [1454, 249] on strong "Copy menu" at bounding box center [1467, 245] width 41 height 13
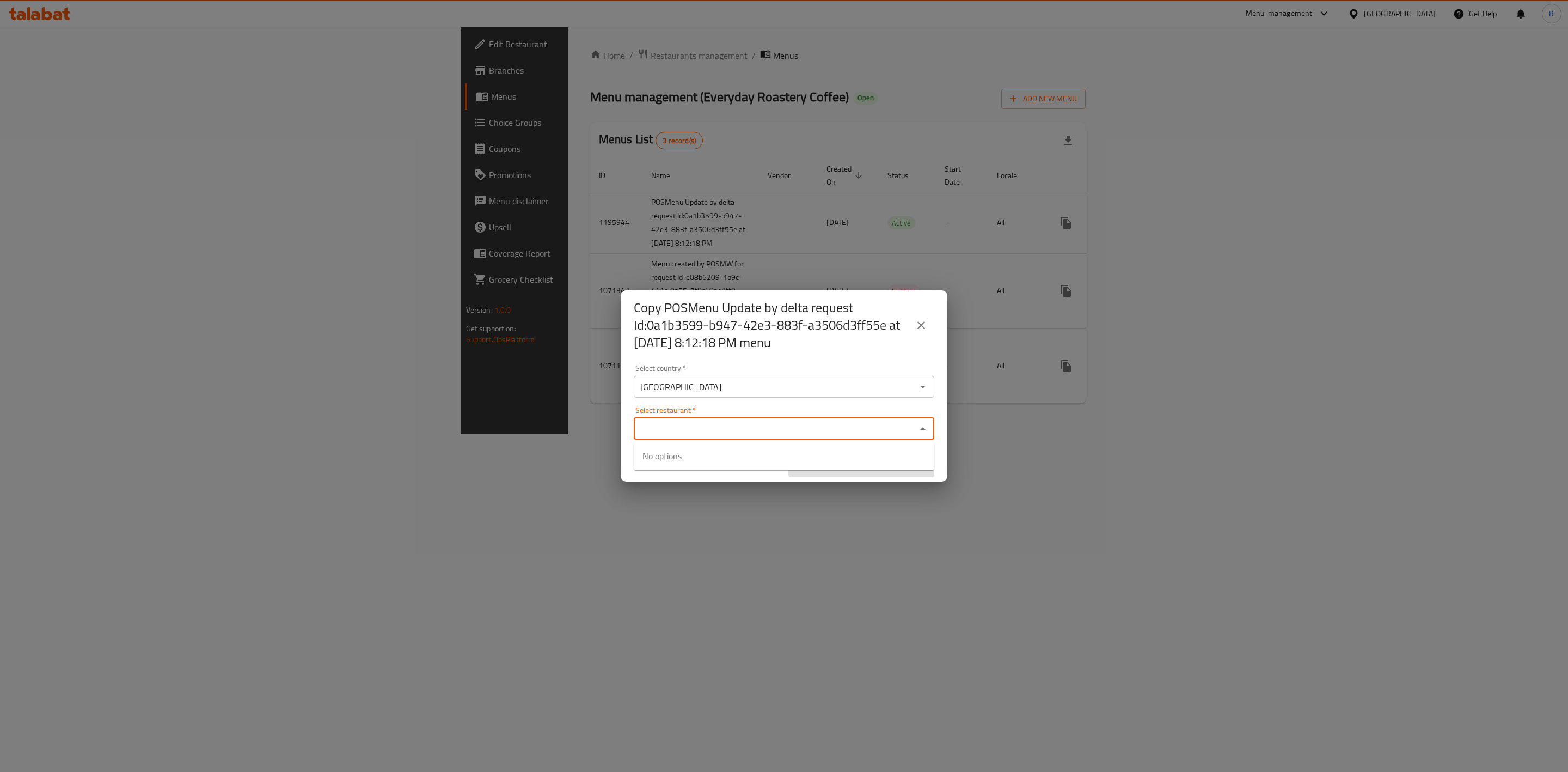
click at [807, 433] on input "Select restaurant   *" at bounding box center [775, 428] width 276 height 15
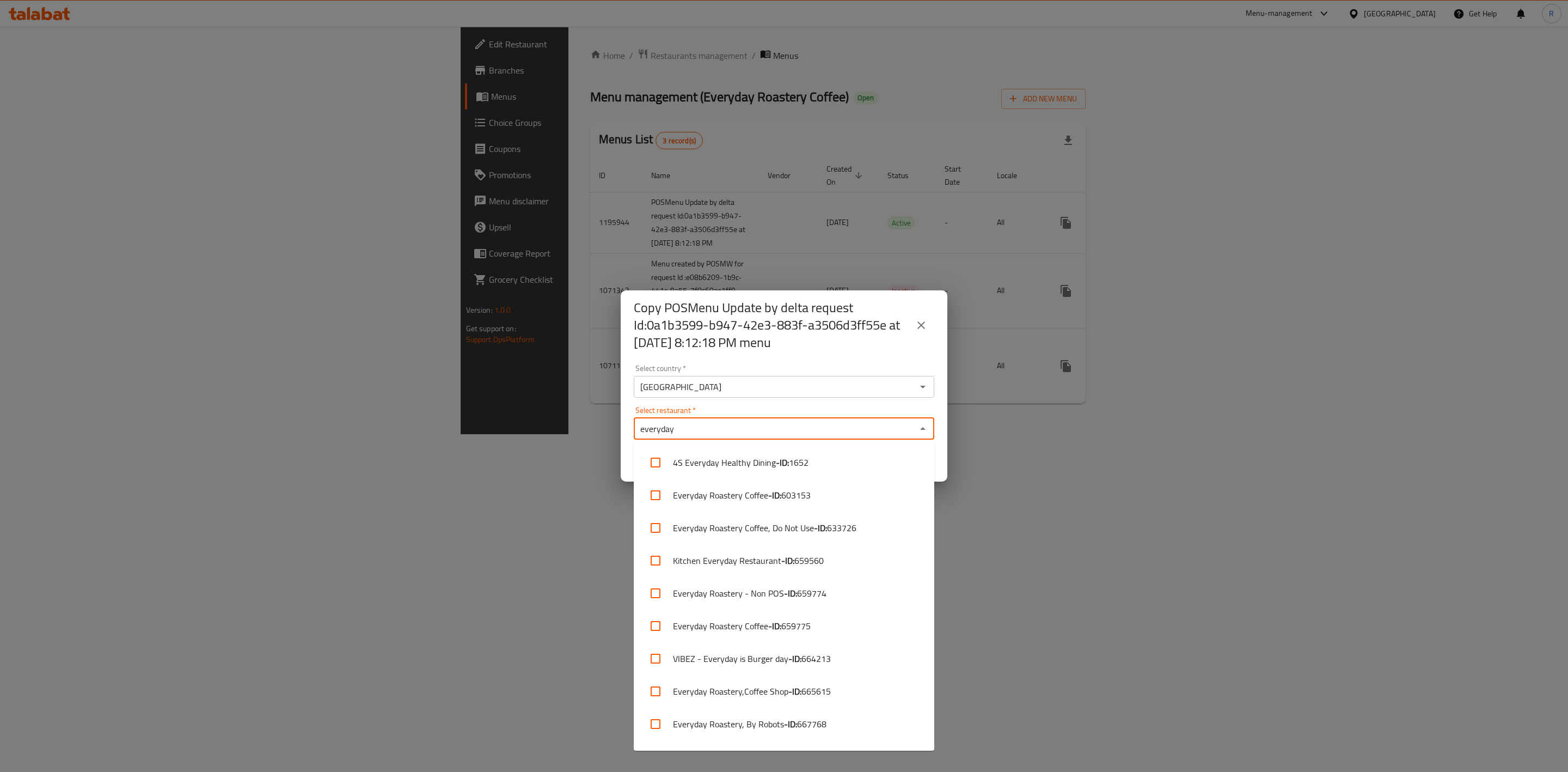
type input "everyday"
click at [922, 325] on icon "close" at bounding box center [921, 325] width 7 height 7
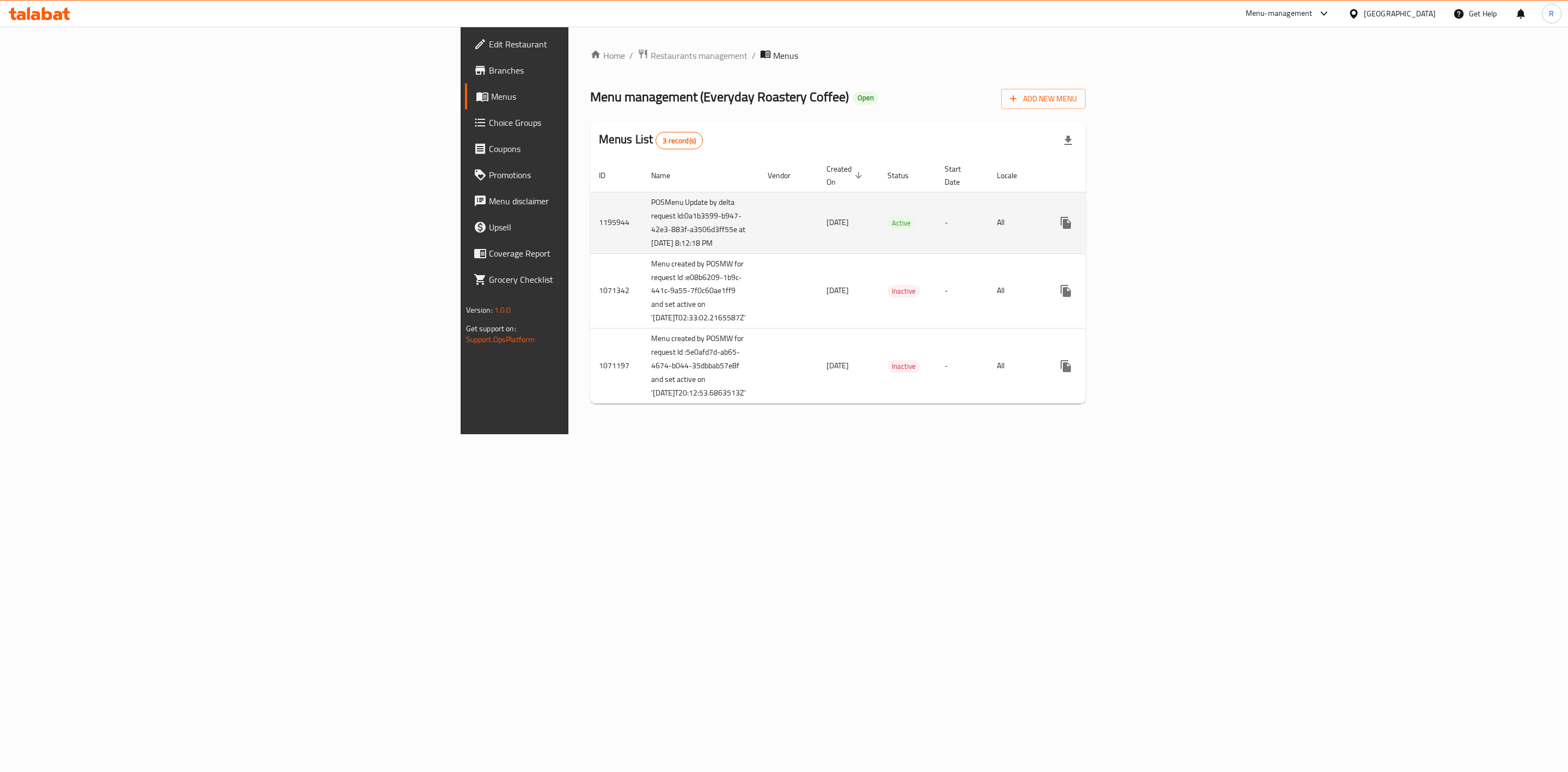
click at [1071, 224] on icon "more" at bounding box center [1065, 222] width 10 height 12
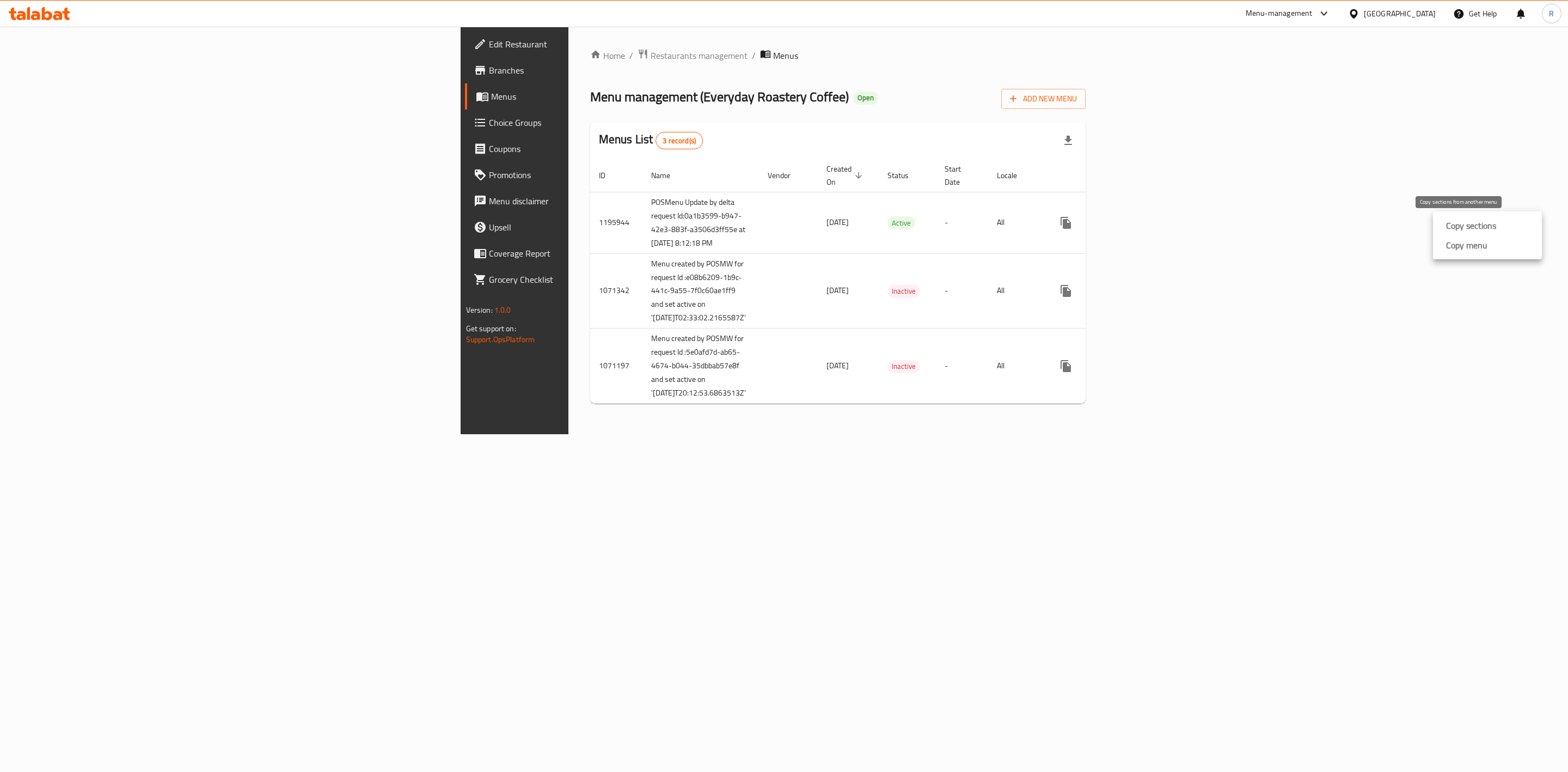
click at [1447, 228] on strong "Copy sections" at bounding box center [1472, 225] width 50 height 13
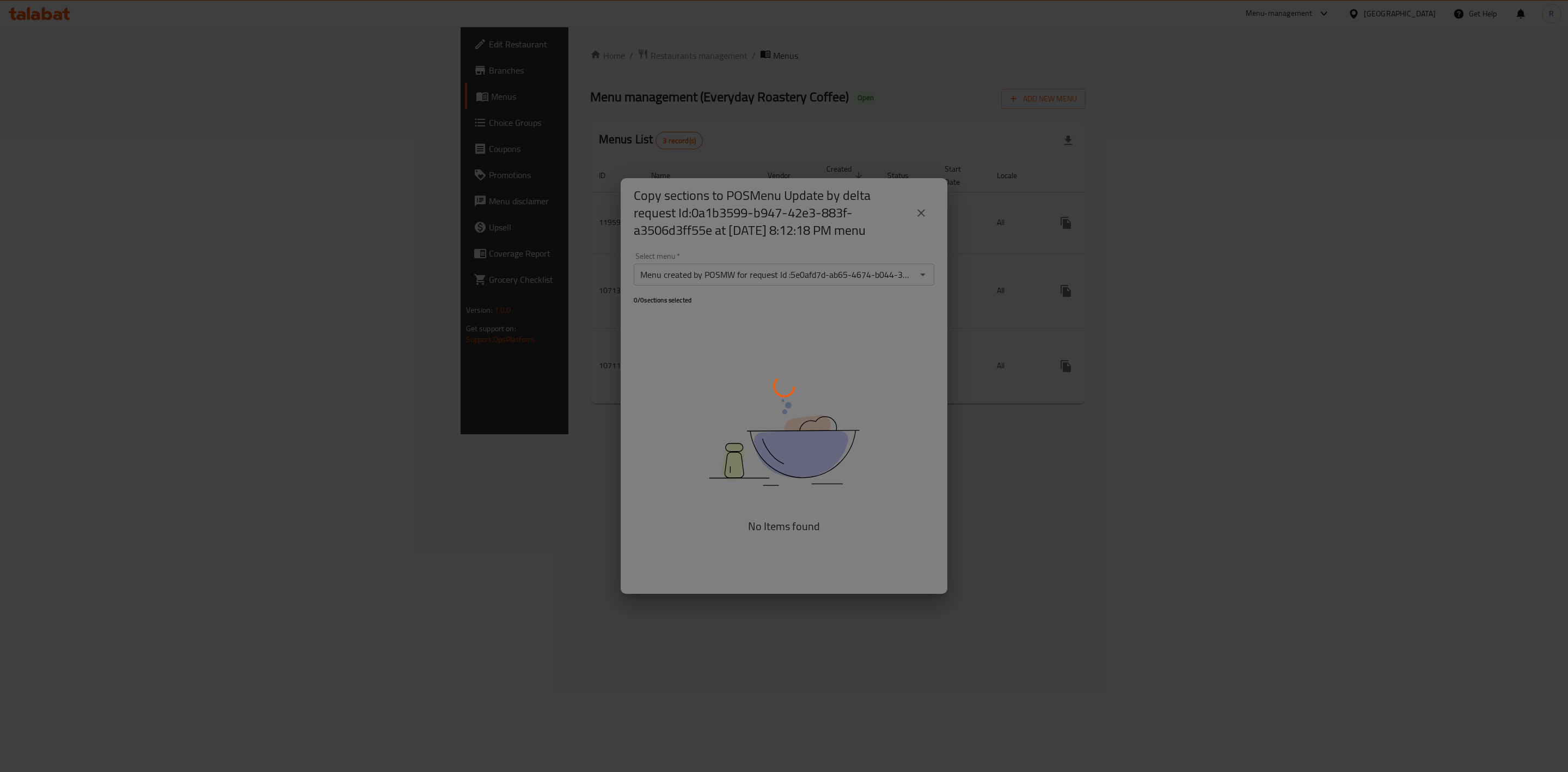
click at [920, 215] on div at bounding box center [784, 386] width 1568 height 772
click at [979, 497] on div at bounding box center [784, 386] width 1568 height 772
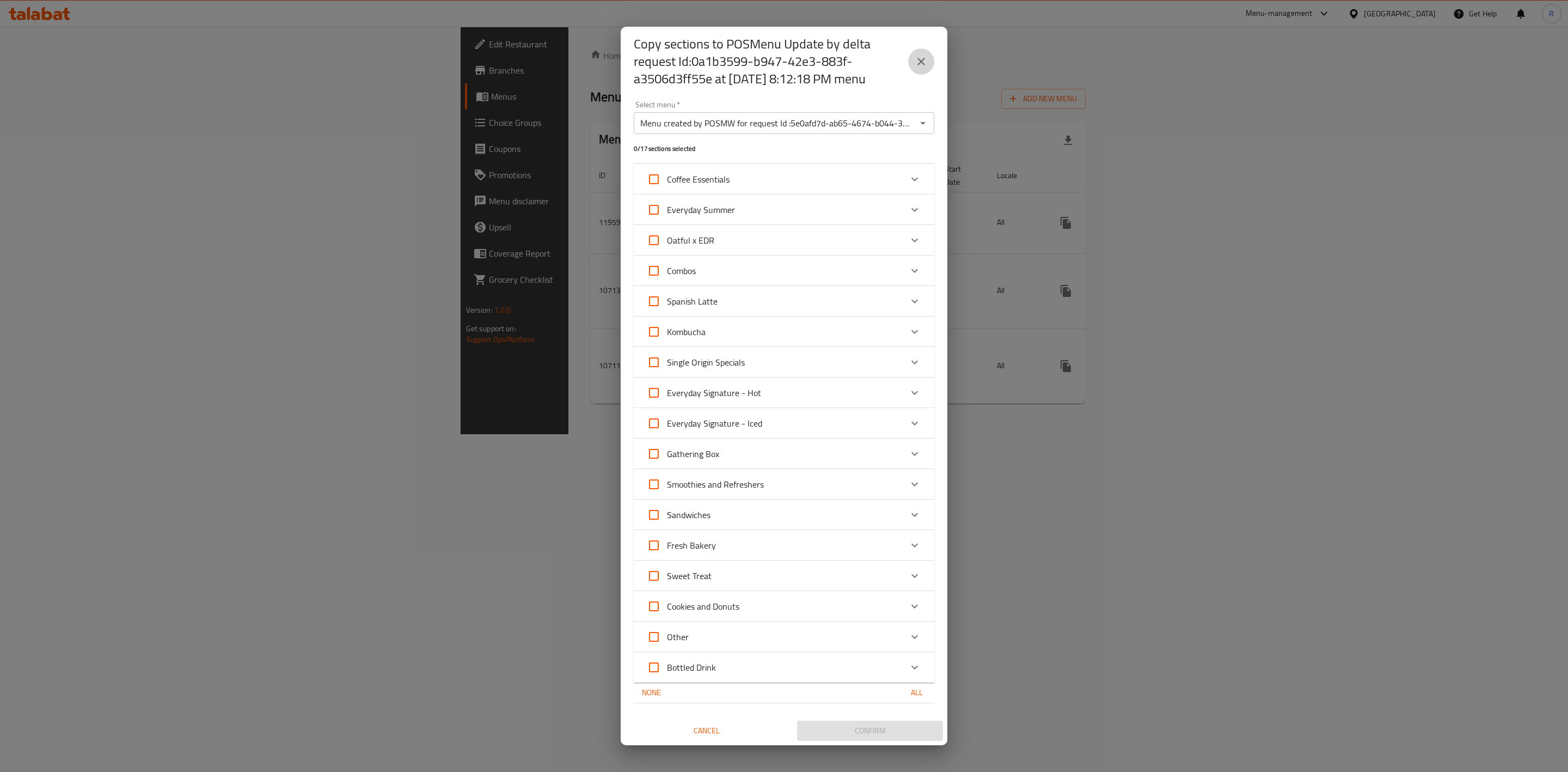
click at [920, 59] on icon "close" at bounding box center [921, 62] width 13 height 13
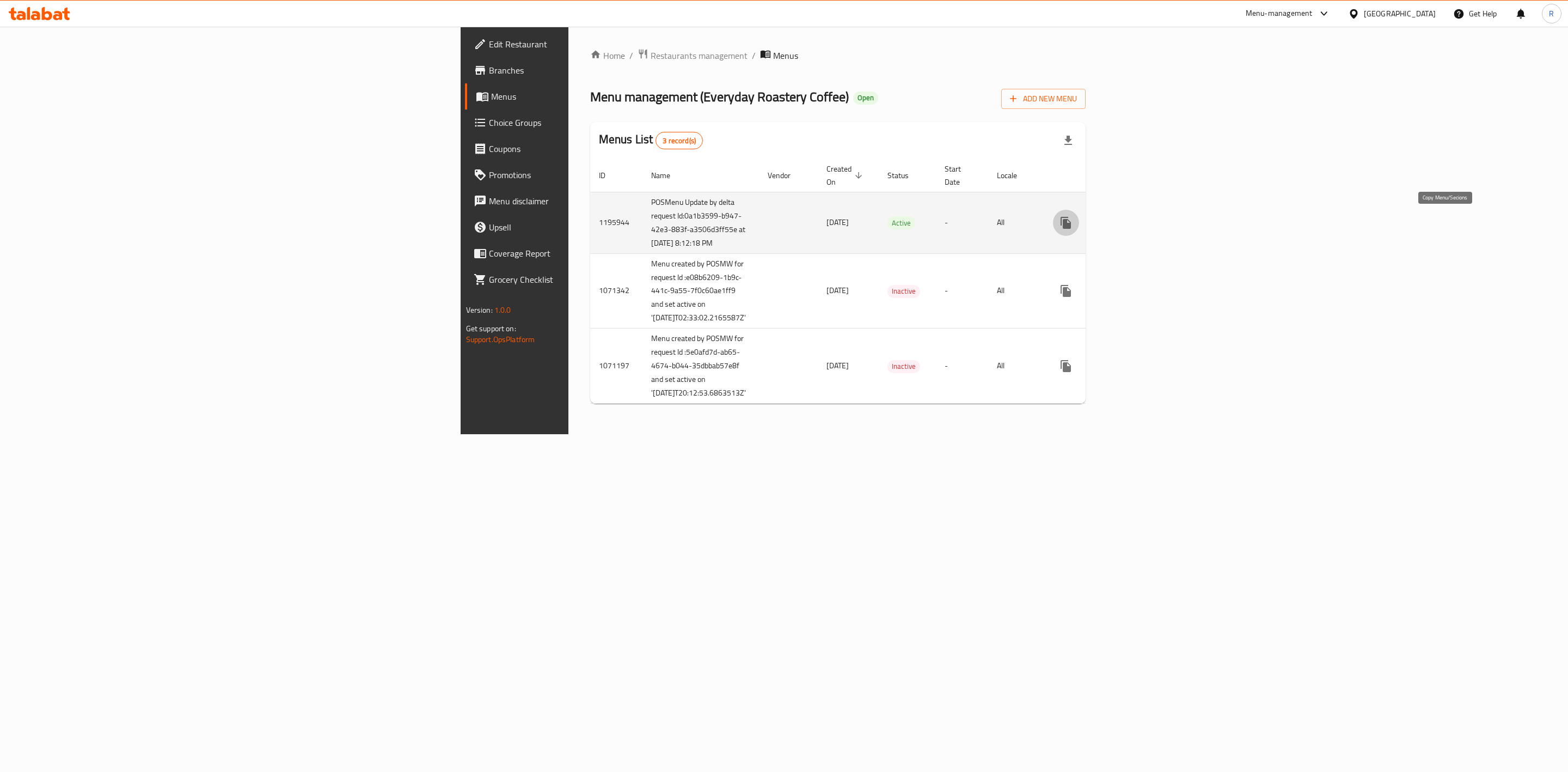
click at [1071, 229] on icon "more" at bounding box center [1065, 222] width 10 height 12
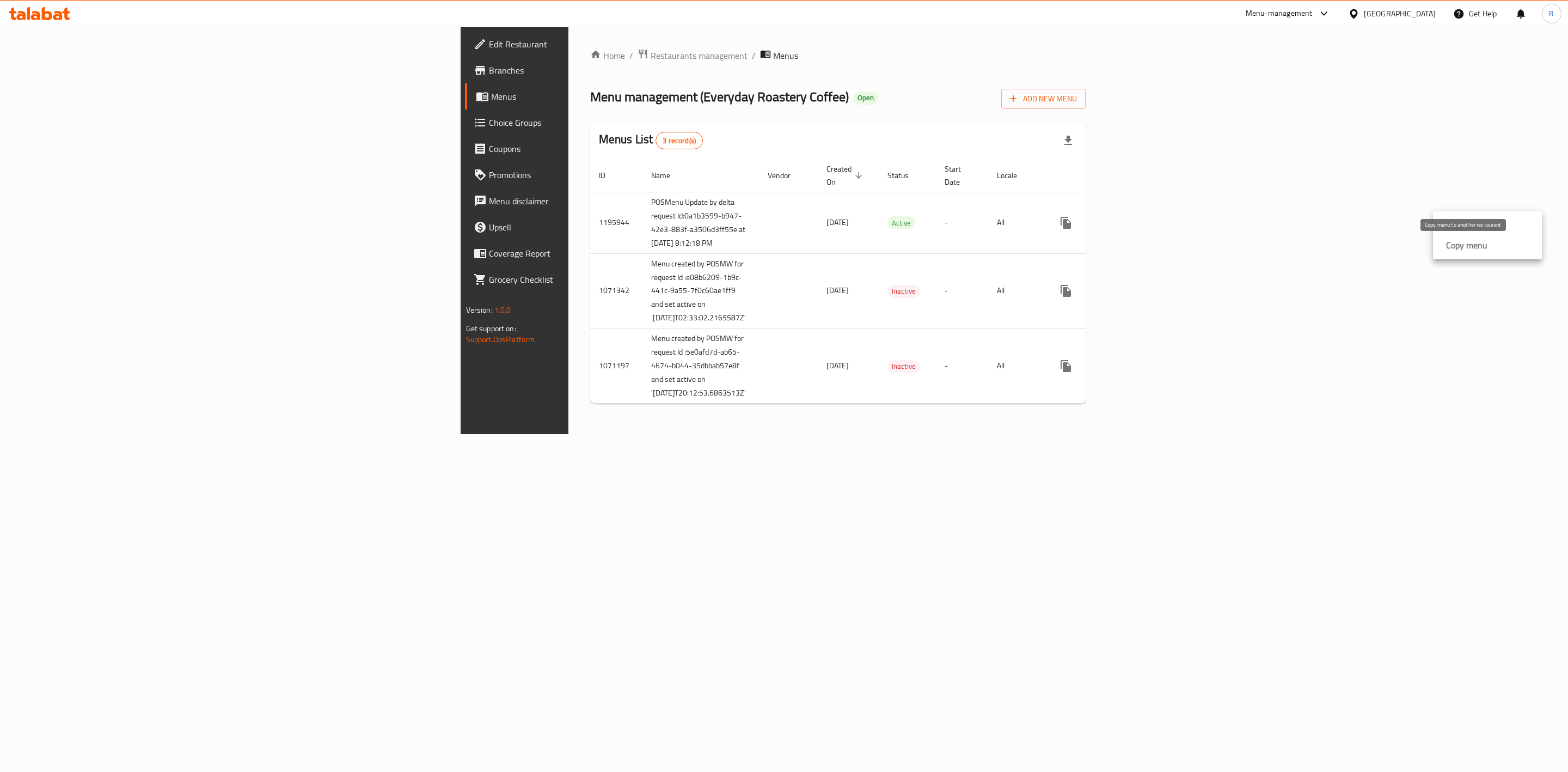
click at [1456, 246] on strong "Copy menu" at bounding box center [1467, 245] width 41 height 13
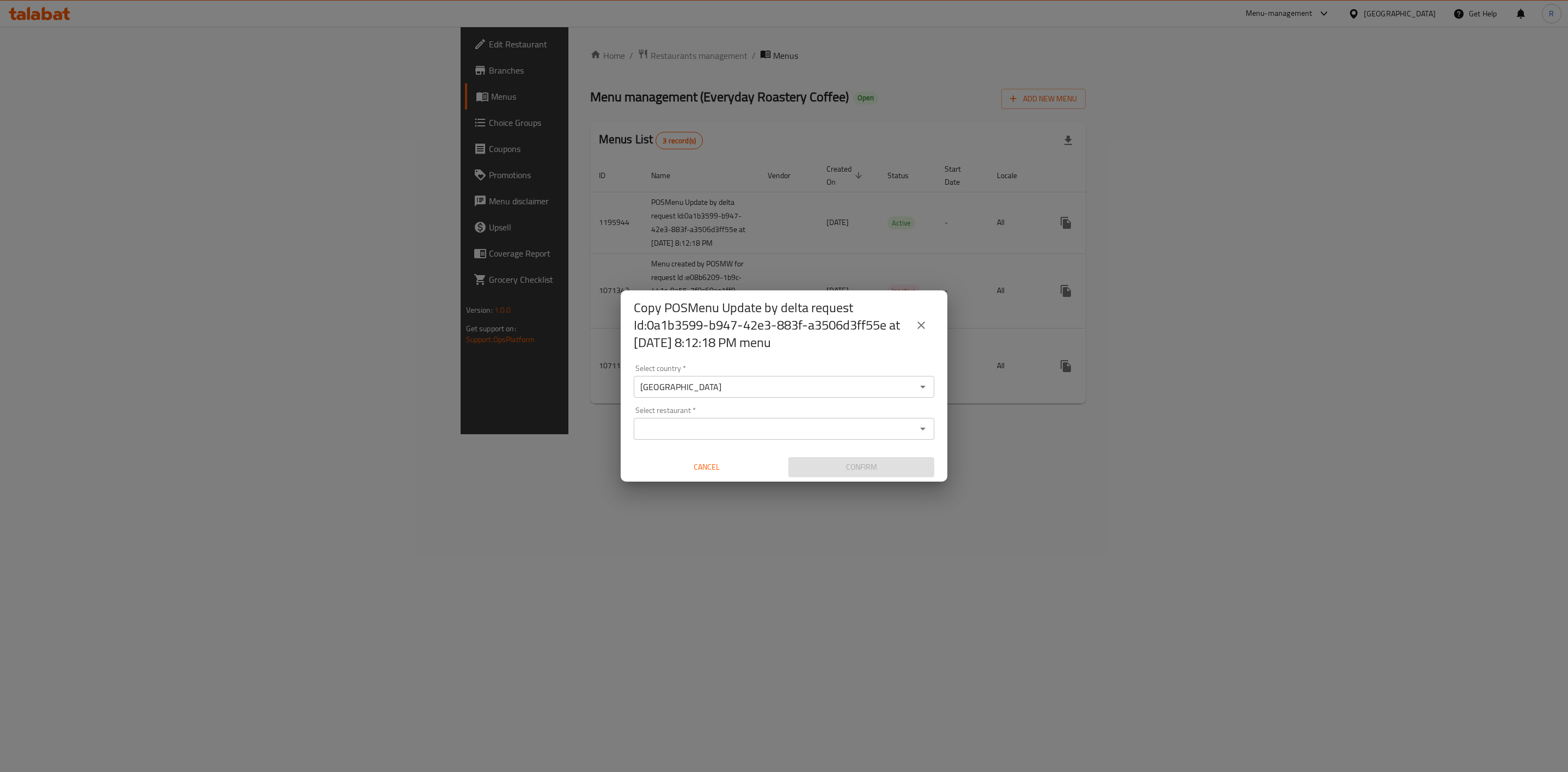
click at [742, 428] on input "Select restaurant   *" at bounding box center [775, 428] width 276 height 15
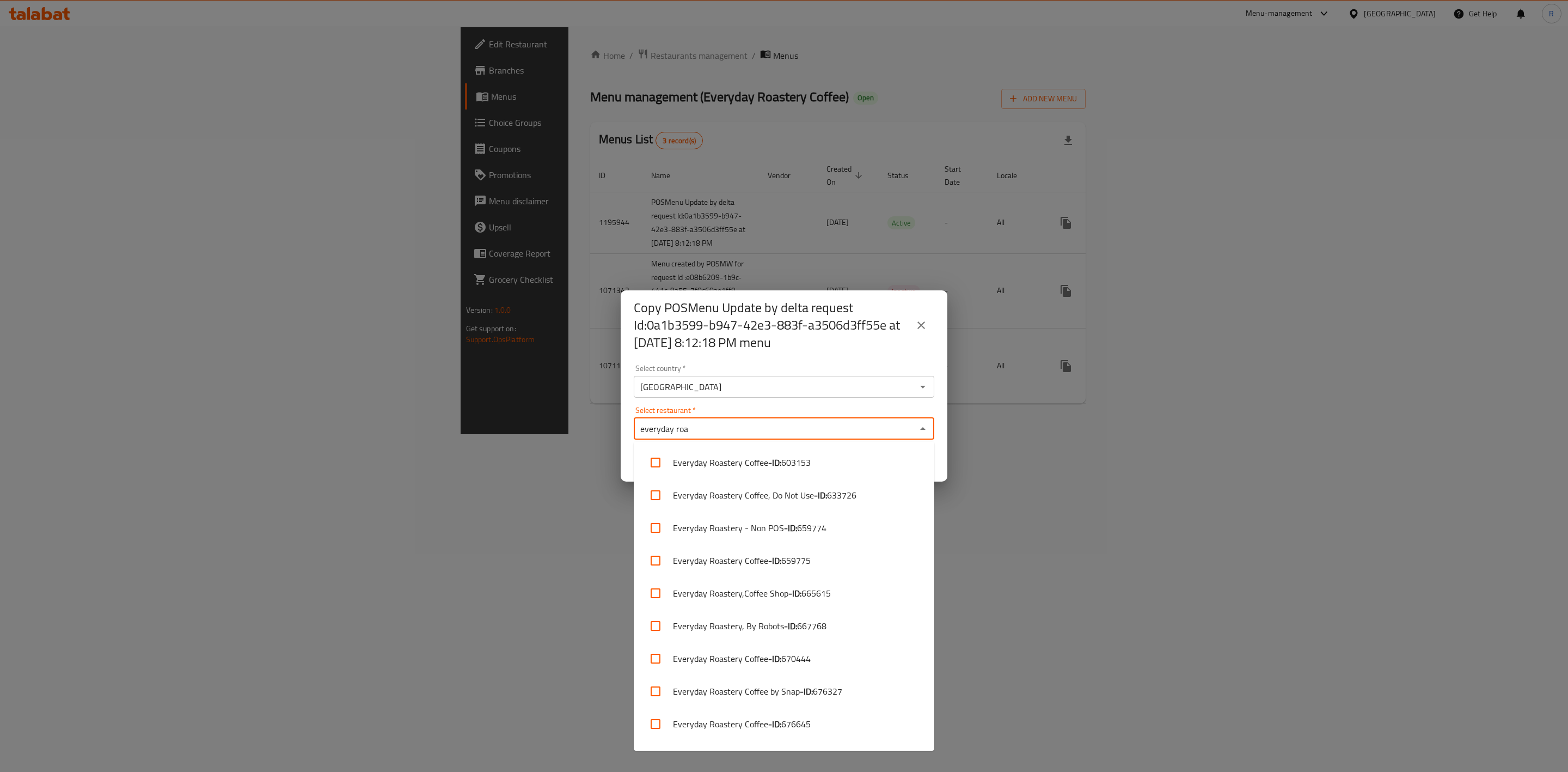
type input "everyday roas"
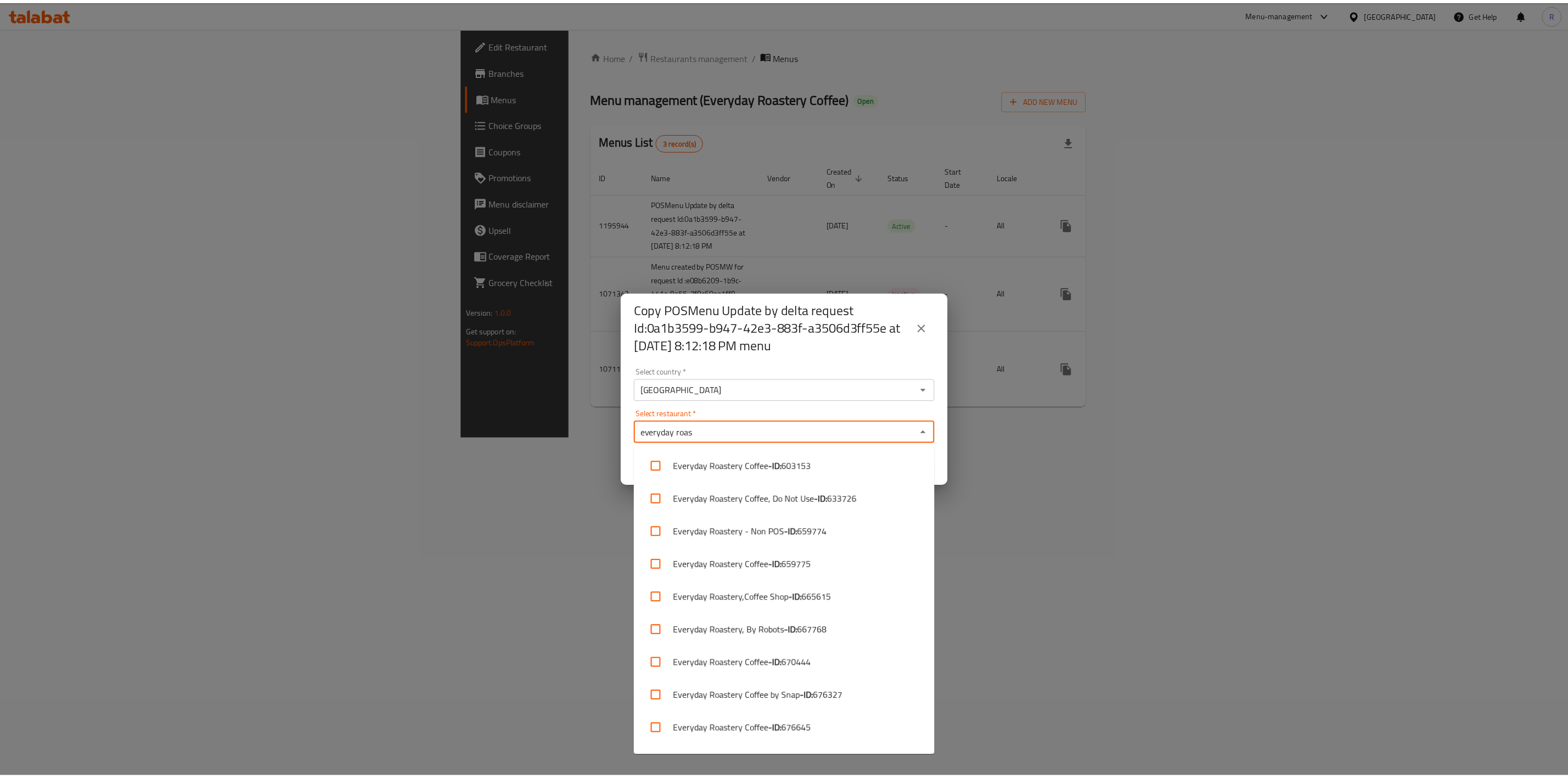
scroll to position [92, 0]
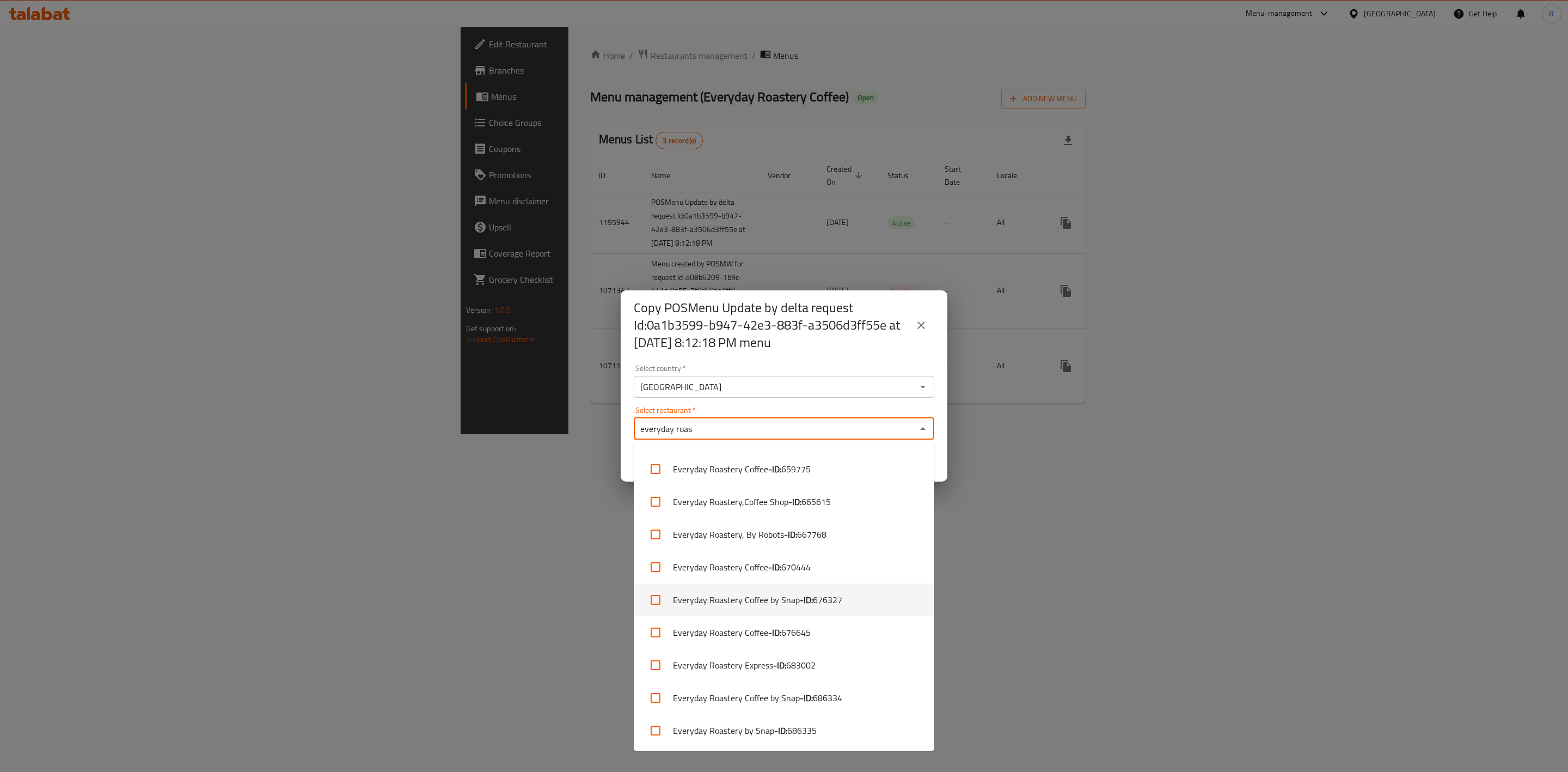
click at [825, 601] on span "676327" at bounding box center [827, 600] width 29 height 13
checkbox input "true"
click at [989, 620] on div "Copy POSMenu Update by delta request Id:0a1b3599-b947-42e3-883f-a3506d3ff55e at…" at bounding box center [784, 386] width 1568 height 772
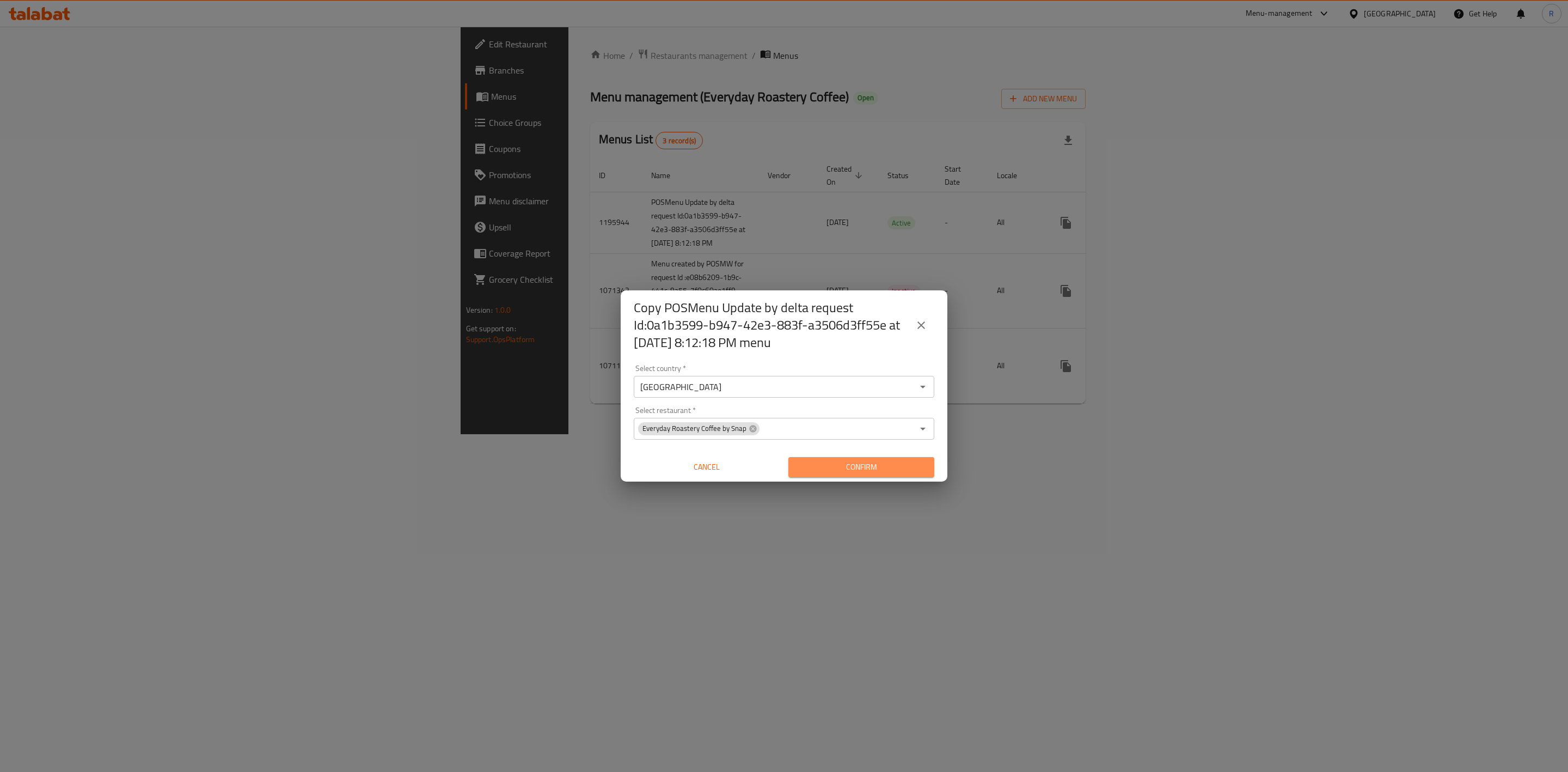
click at [891, 459] on button "Confirm" at bounding box center [862, 467] width 146 height 21
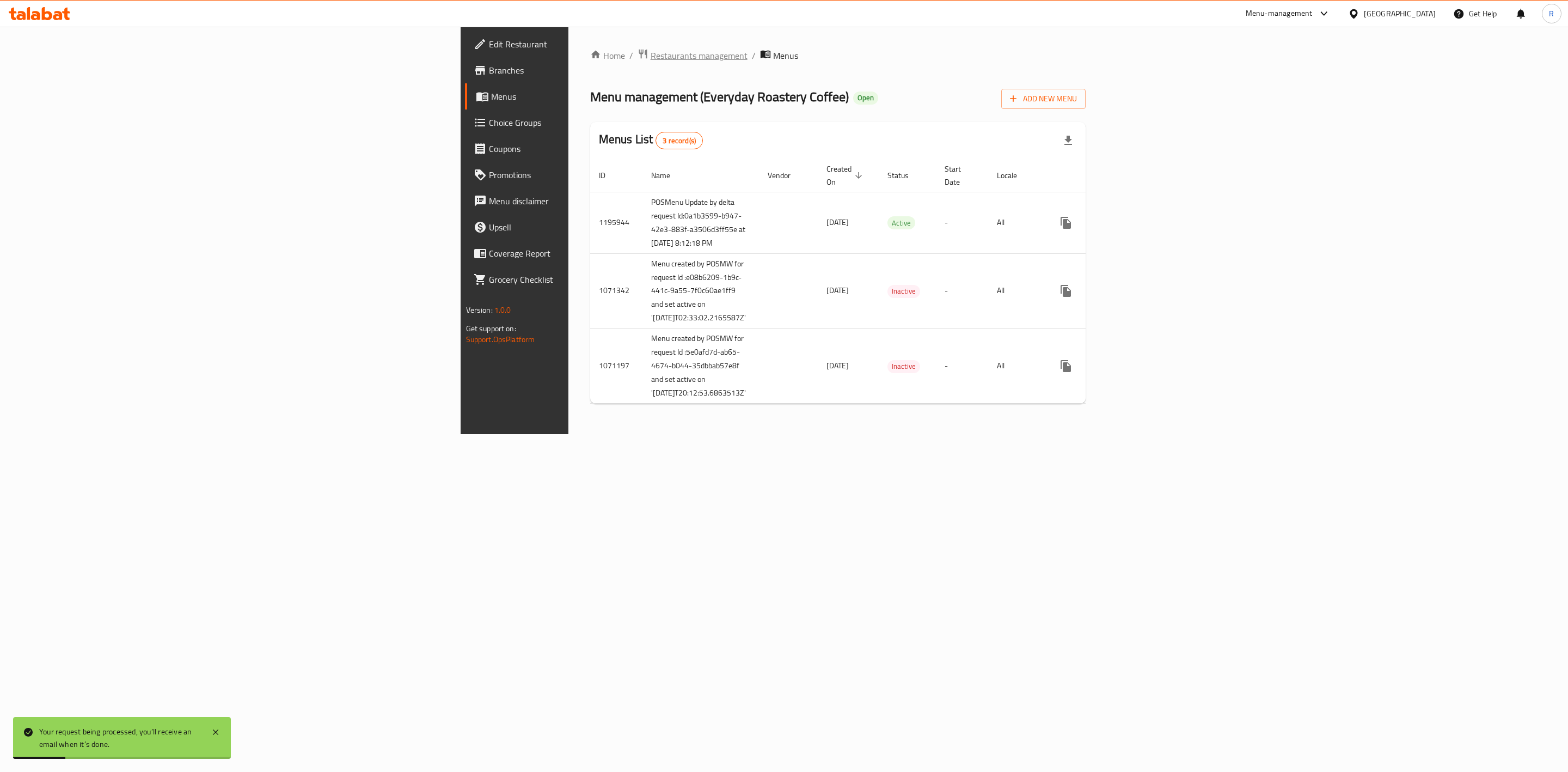
click at [650, 52] on span "Restaurants management" at bounding box center [699, 55] width 97 height 13
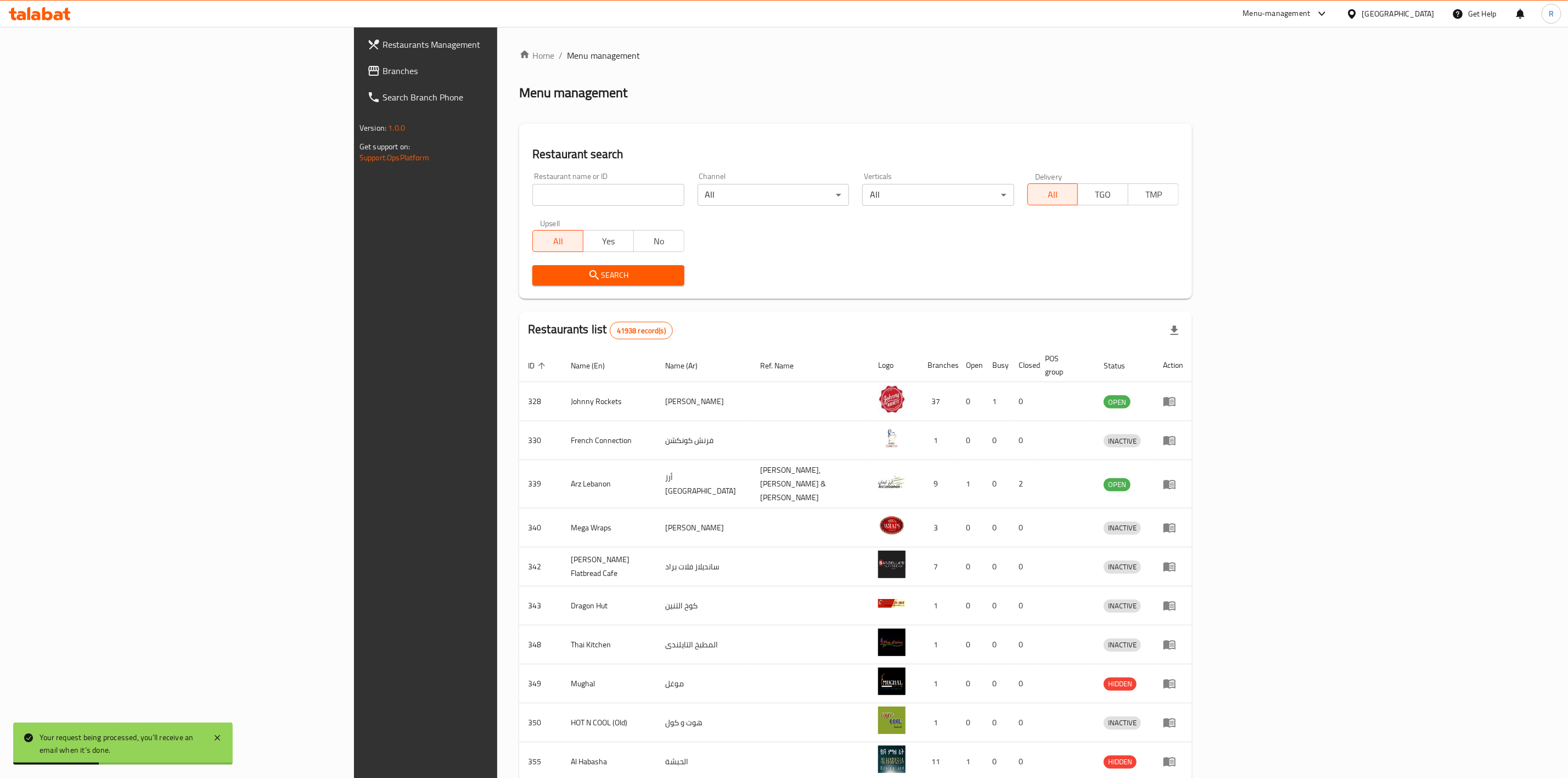
click at [532, 185] on input "search" at bounding box center [607, 194] width 152 height 22
type input "everyday roastery"
click button "Search" at bounding box center [607, 275] width 152 height 21
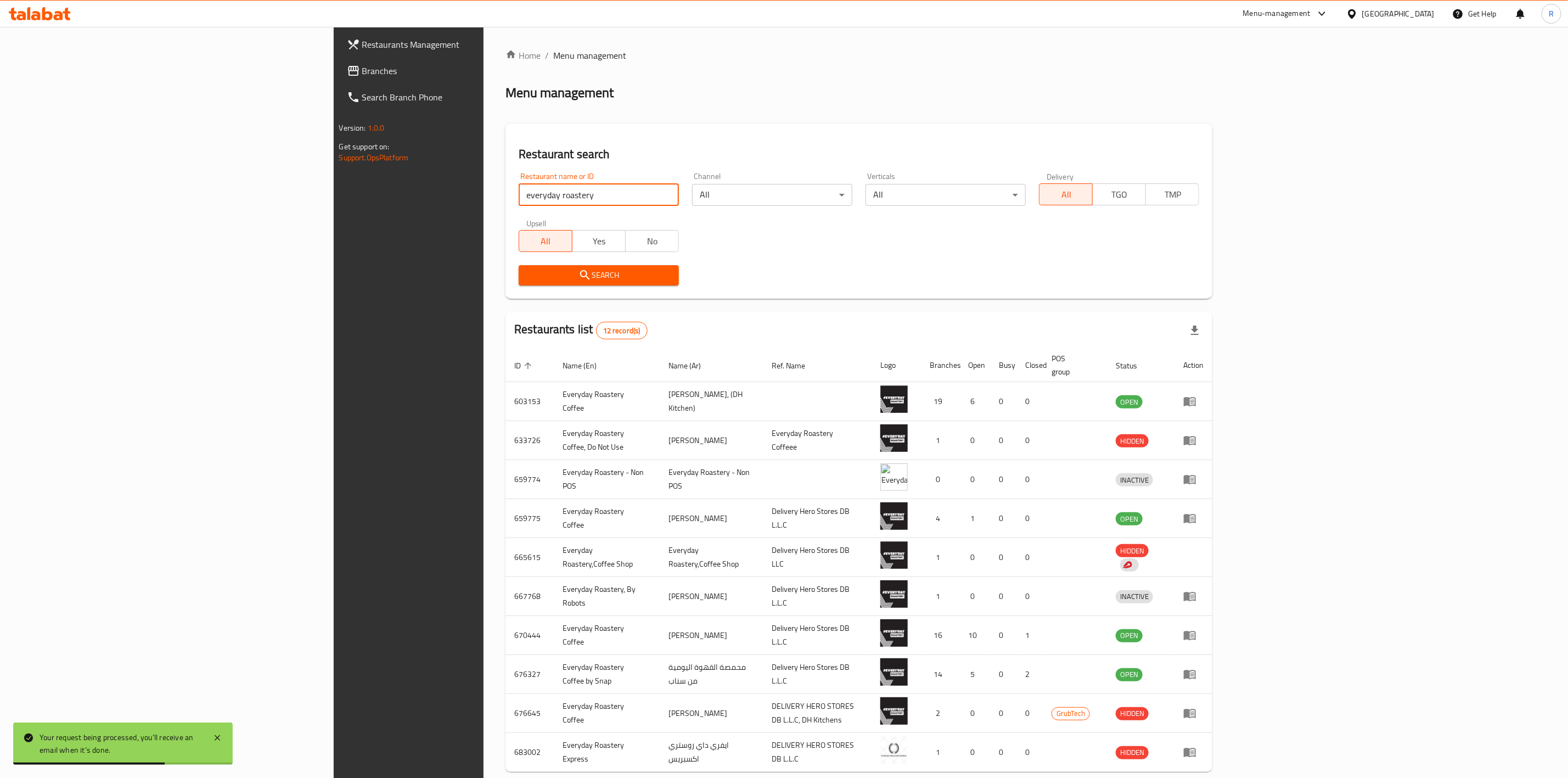
scroll to position [46, 0]
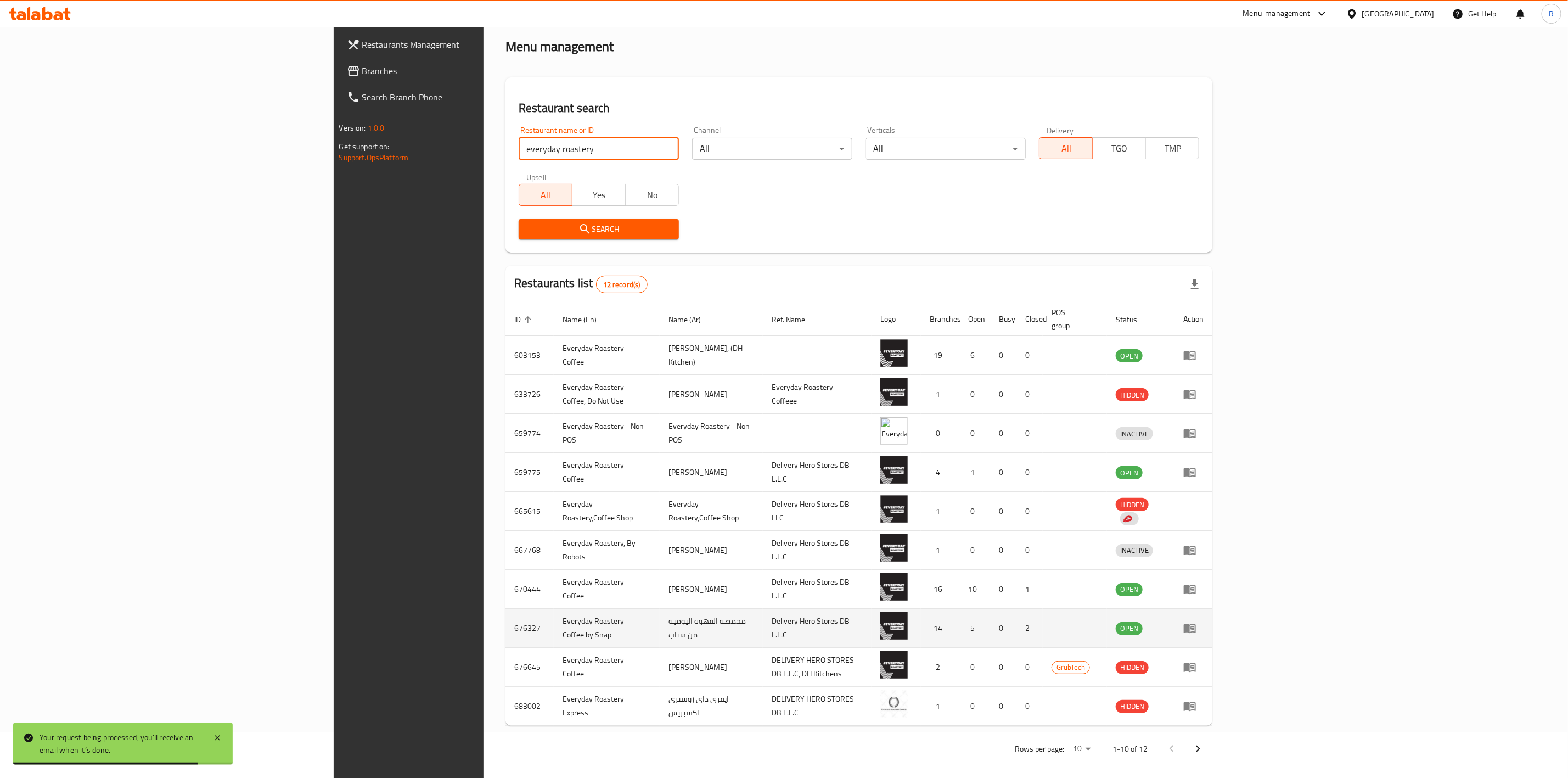
click at [1196, 624] on icon "enhanced table" at bounding box center [1189, 629] width 12 height 9
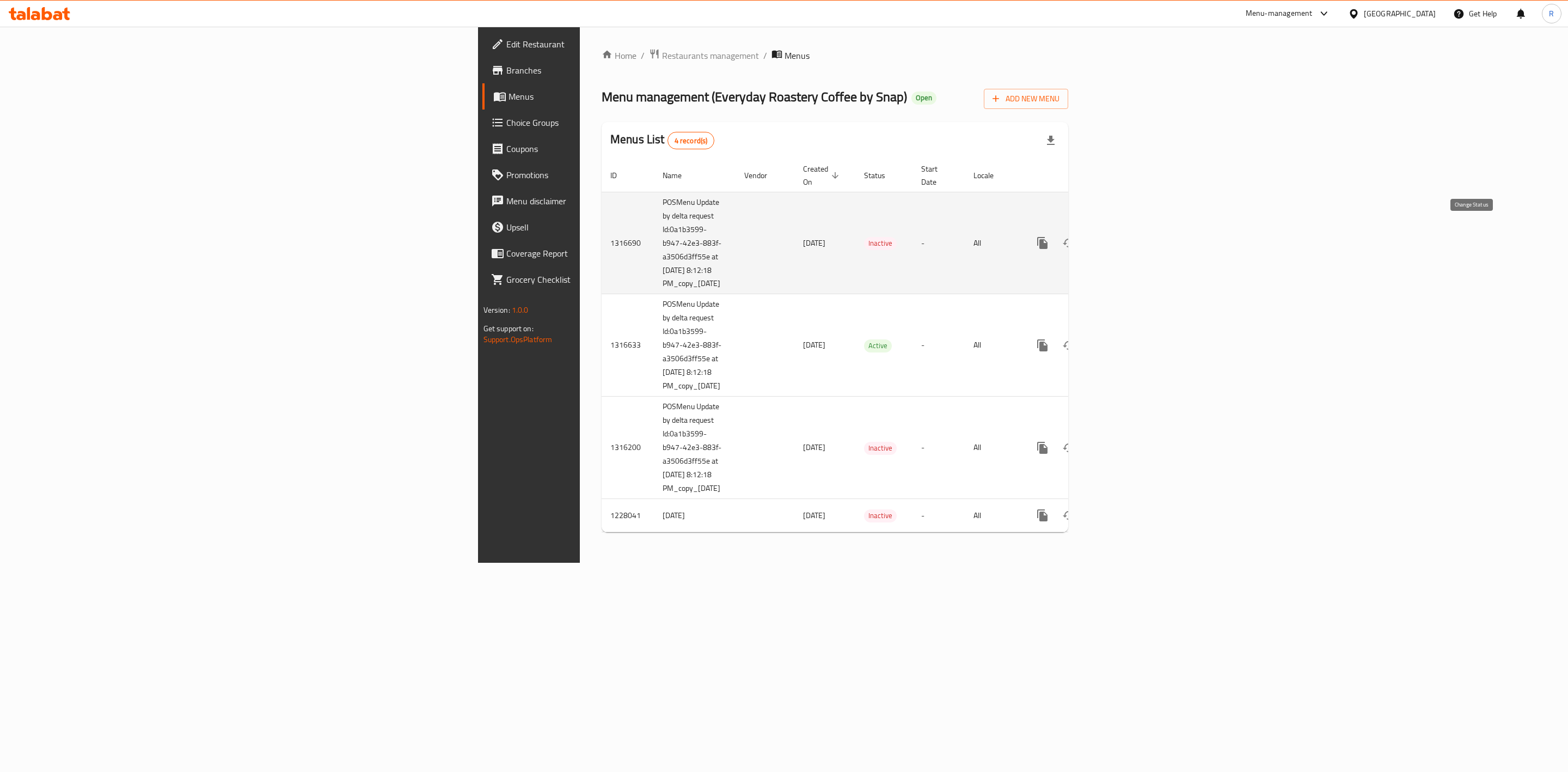
click at [1082, 230] on button "enhanced table" at bounding box center [1069, 243] width 26 height 26
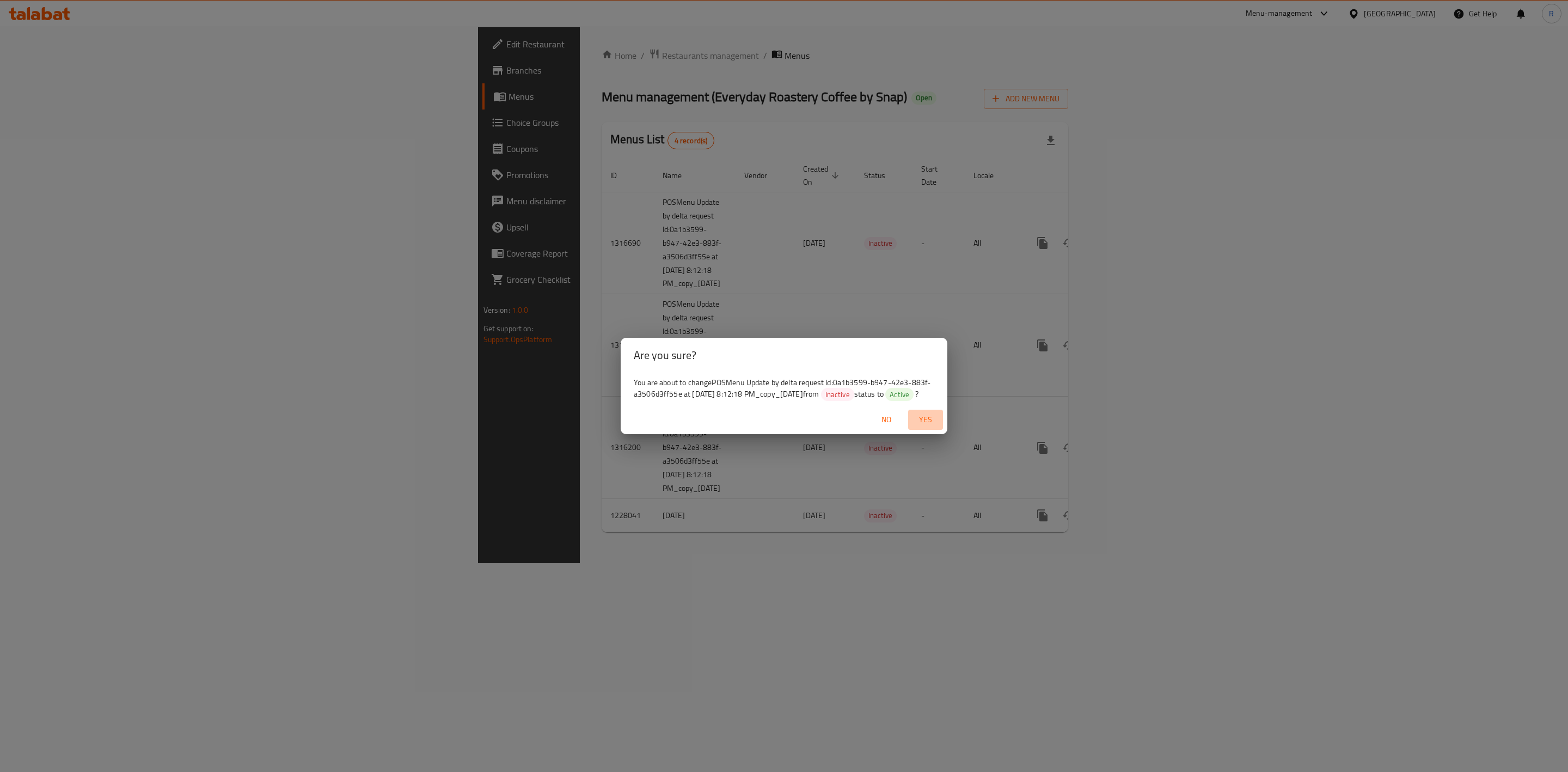
click at [928, 423] on span "Yes" at bounding box center [926, 420] width 26 height 14
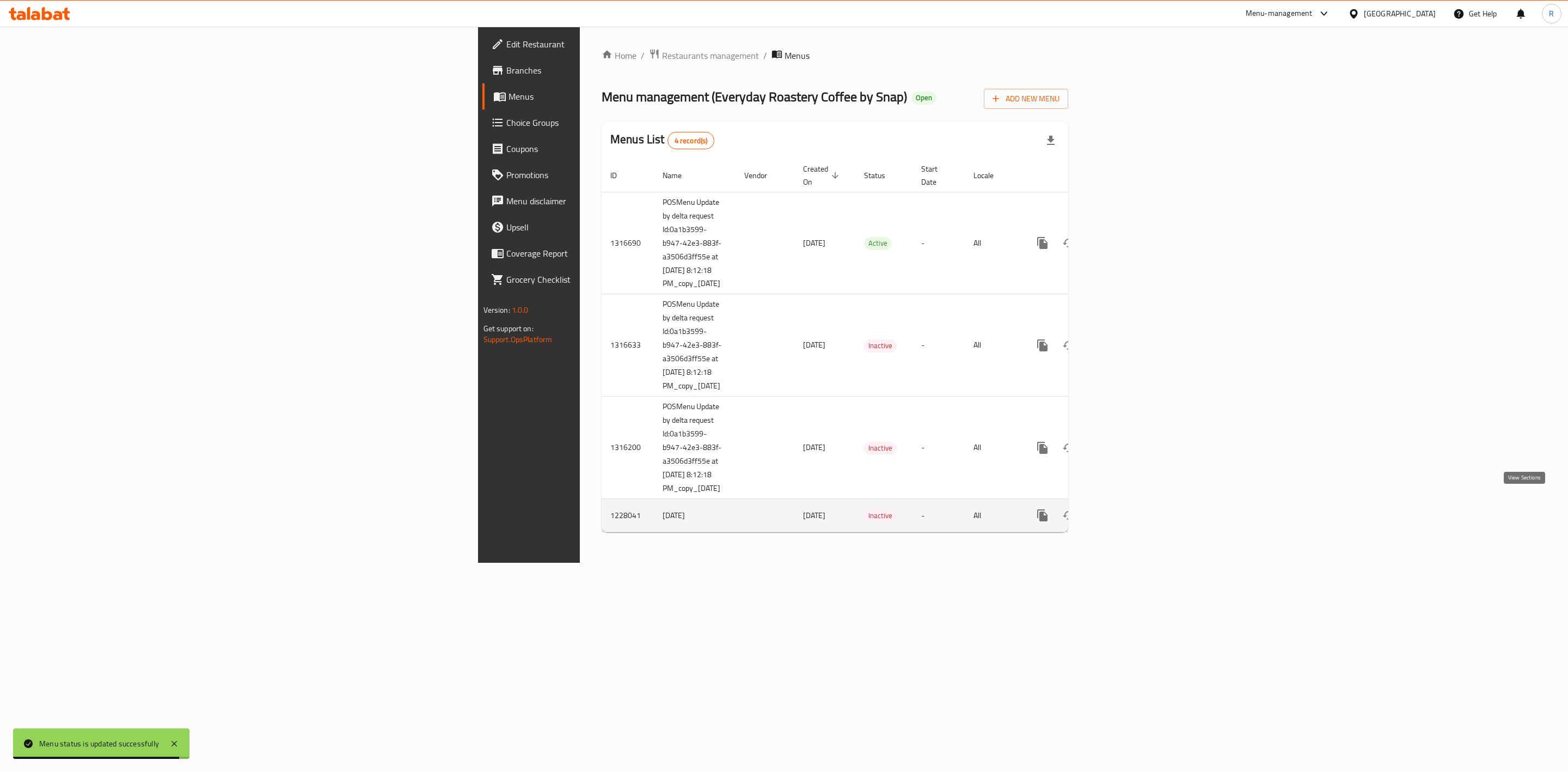
click at [1126, 510] on icon "enhanced table" at bounding box center [1121, 515] width 9 height 9
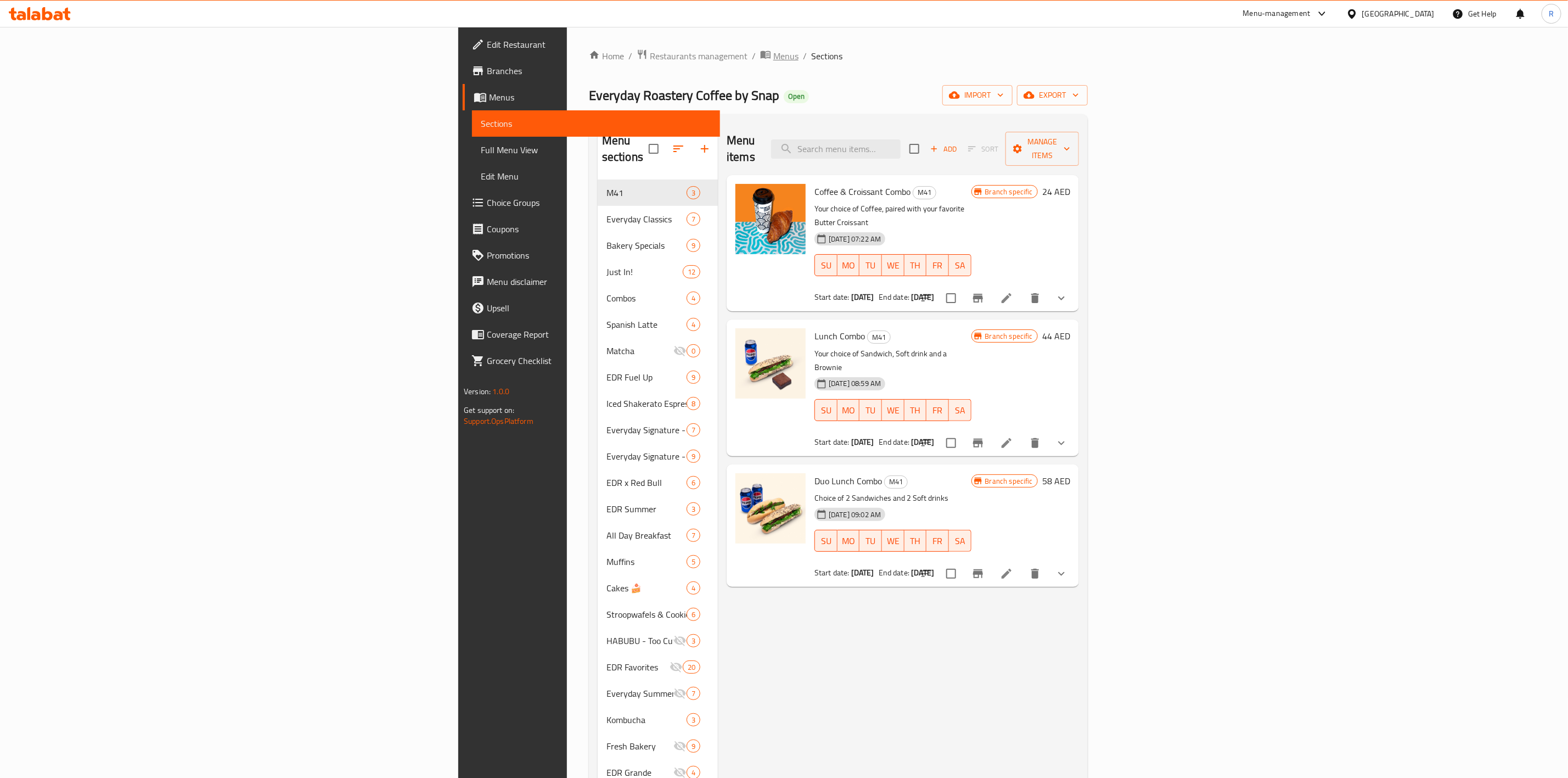
click at [773, 56] on span "Menus" at bounding box center [785, 56] width 25 height 13
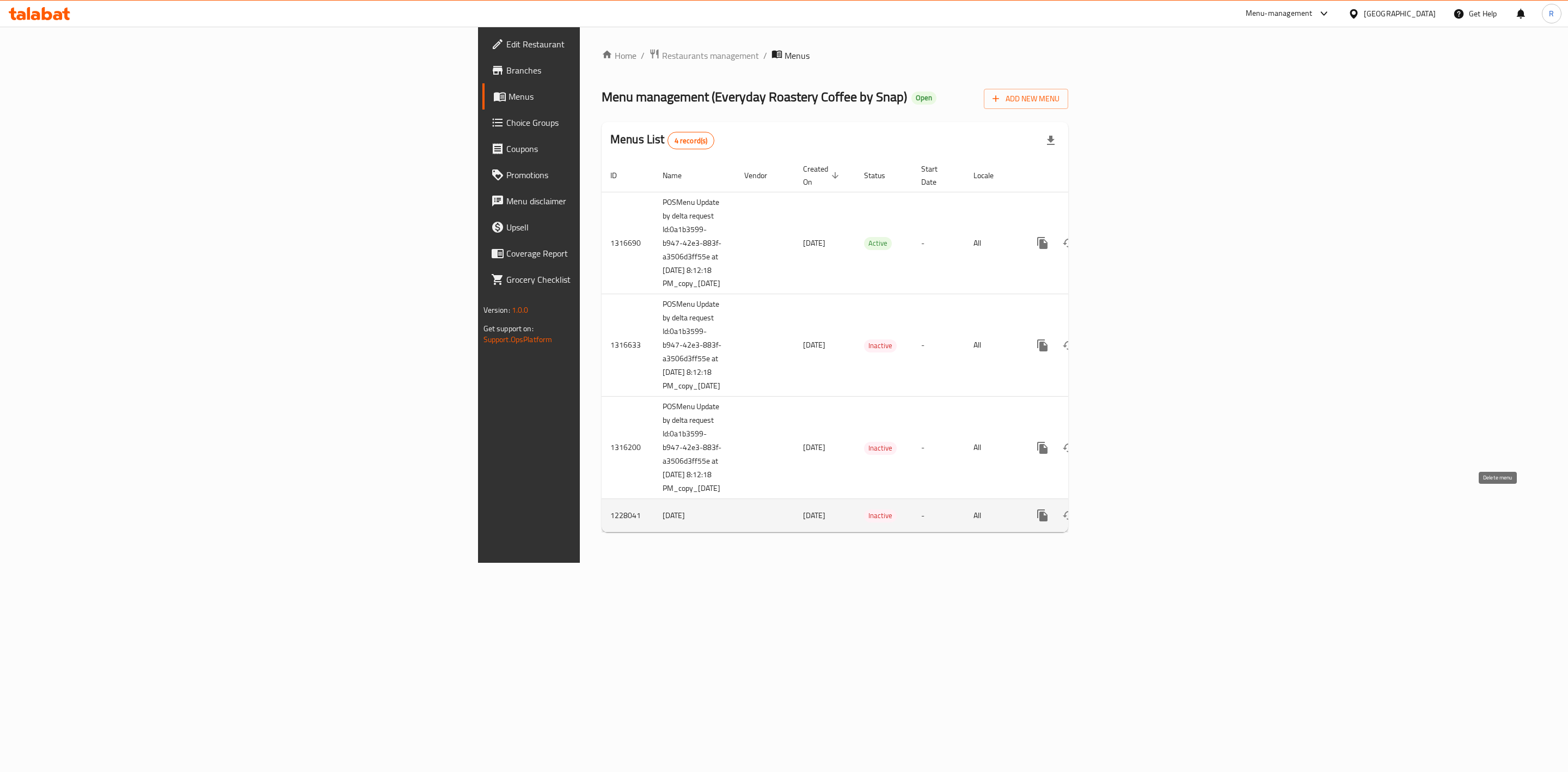
click at [1102, 508] on icon "enhanced table" at bounding box center [1095, 515] width 13 height 13
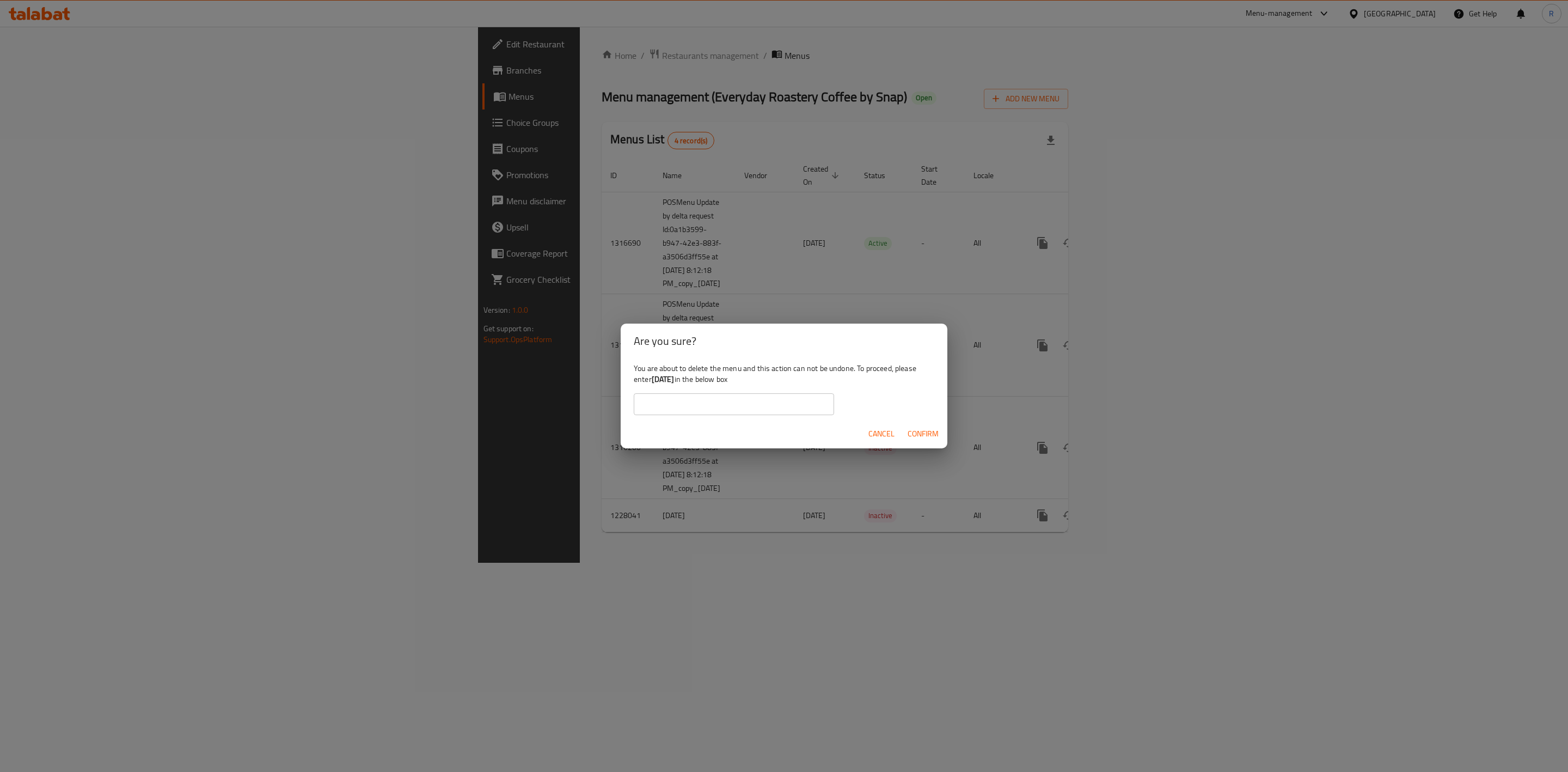
click at [895, 427] on button "Cancel" at bounding box center [881, 434] width 35 height 21
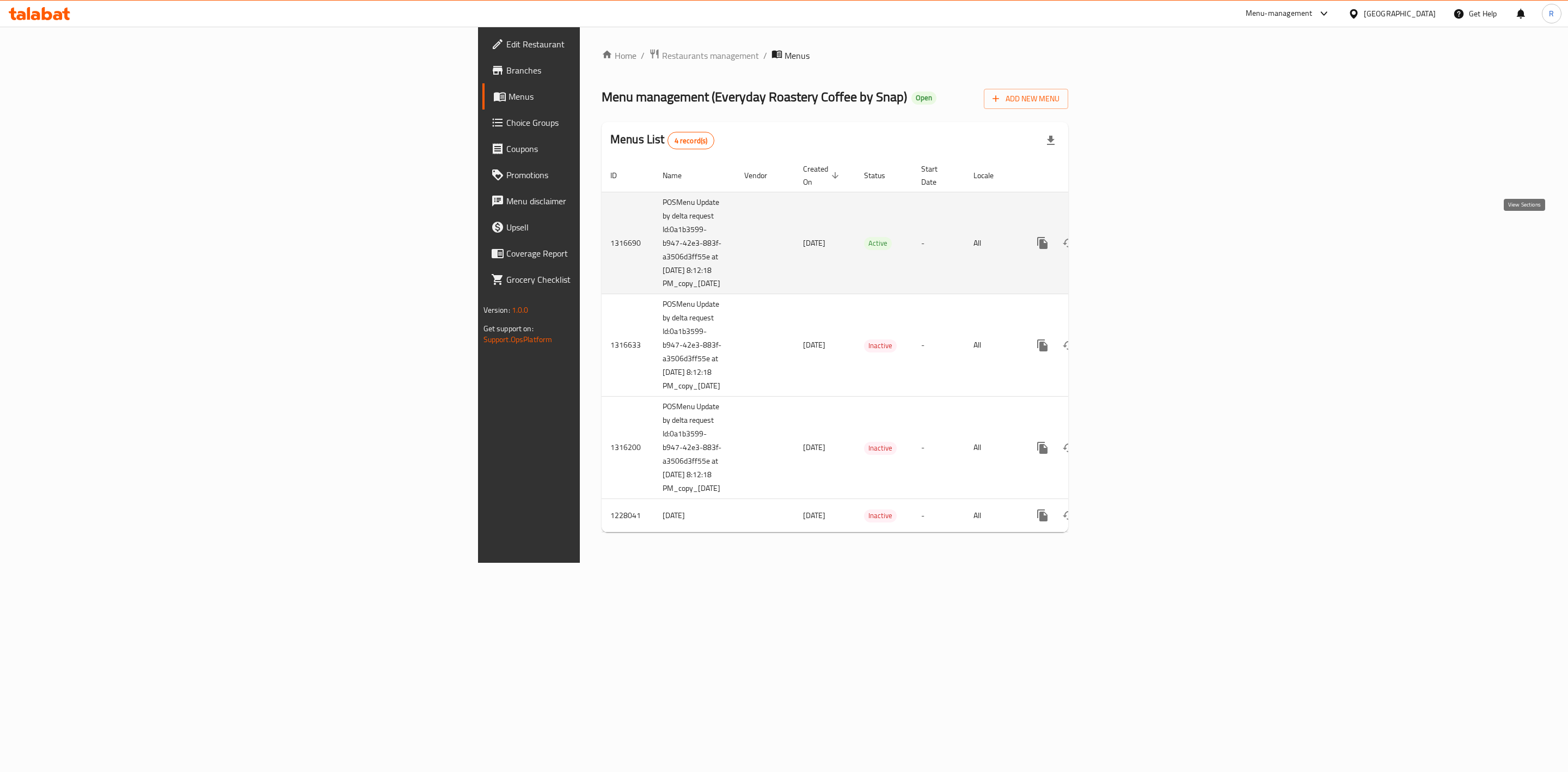
click at [1128, 237] on icon "enhanced table" at bounding box center [1121, 243] width 13 height 13
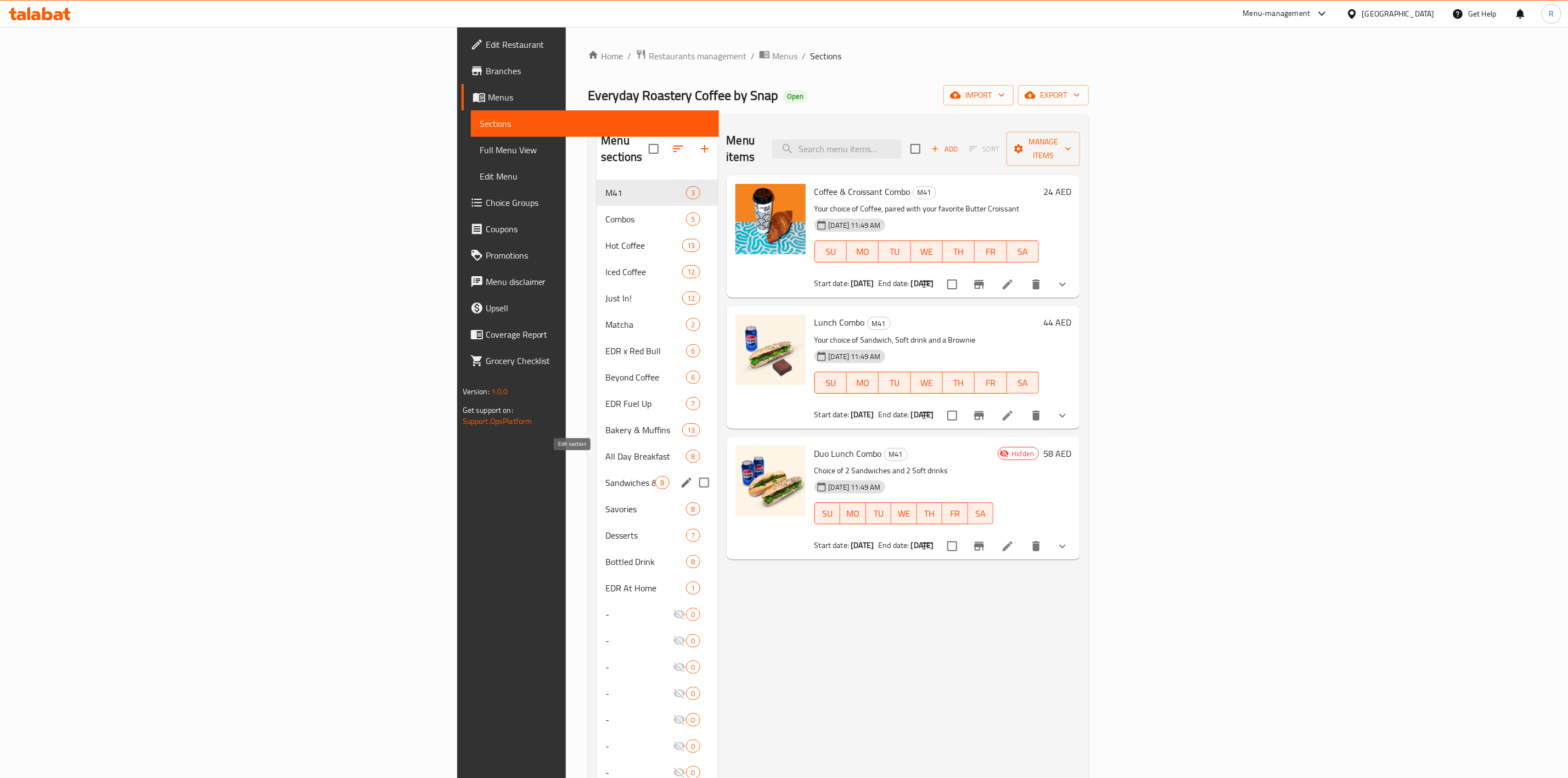
click at [680, 476] on icon "edit" at bounding box center [687, 482] width 13 height 13
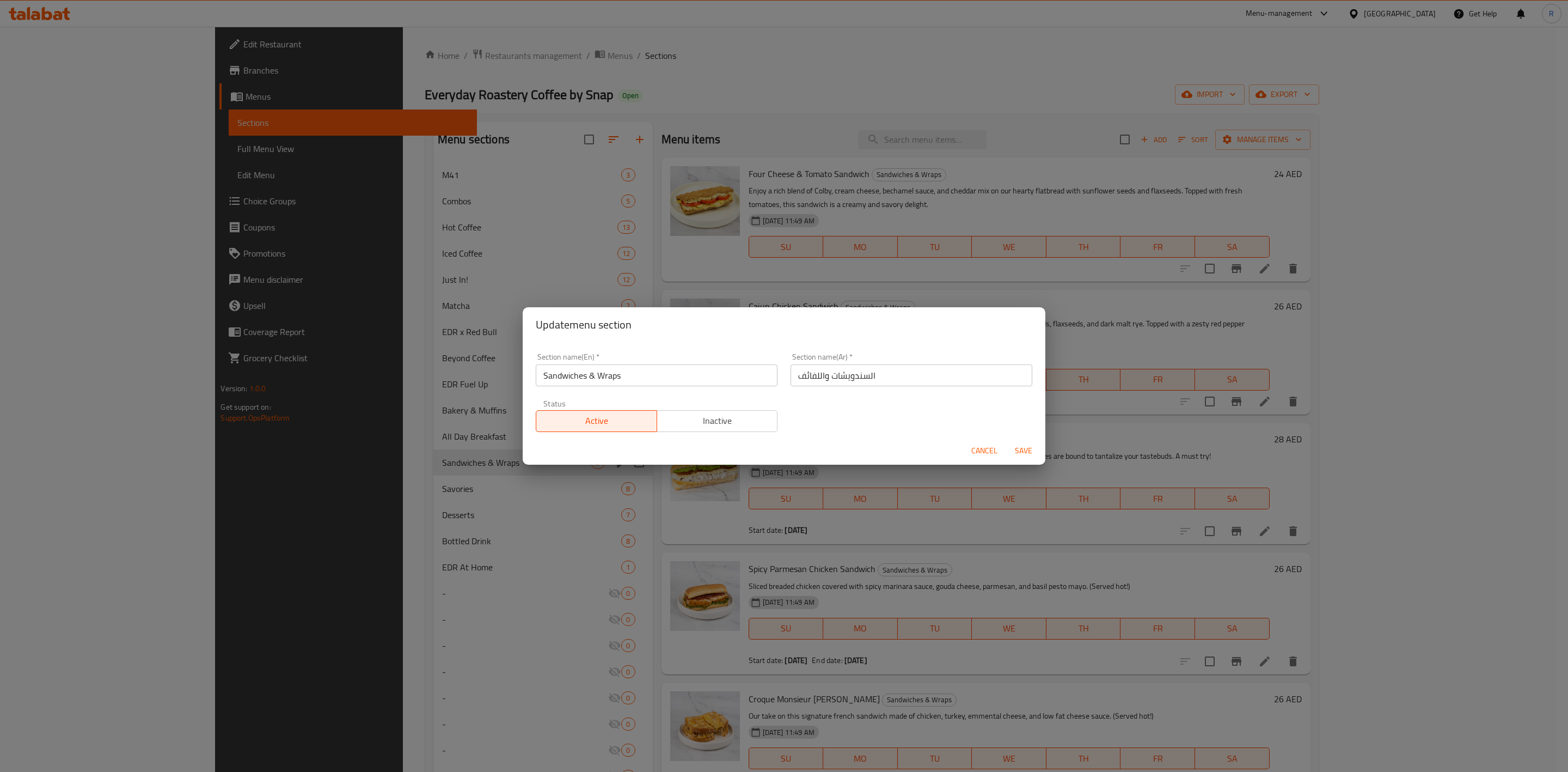
click at [722, 423] on span "Inactive" at bounding box center [718, 421] width 112 height 16
click at [1020, 452] on span "Save" at bounding box center [1024, 450] width 26 height 14
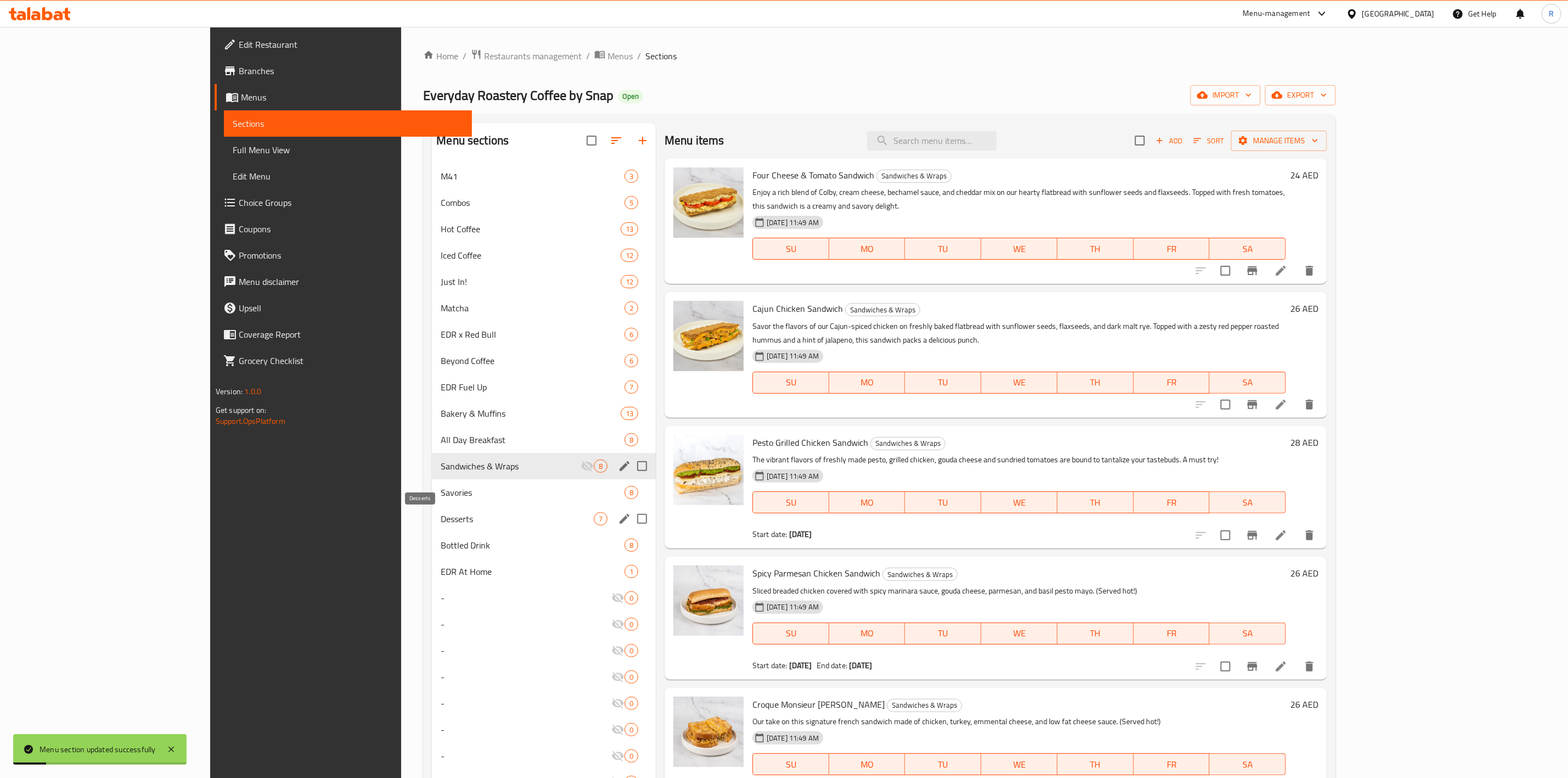
click at [478, 525] on span "Desserts" at bounding box center [517, 519] width 154 height 13
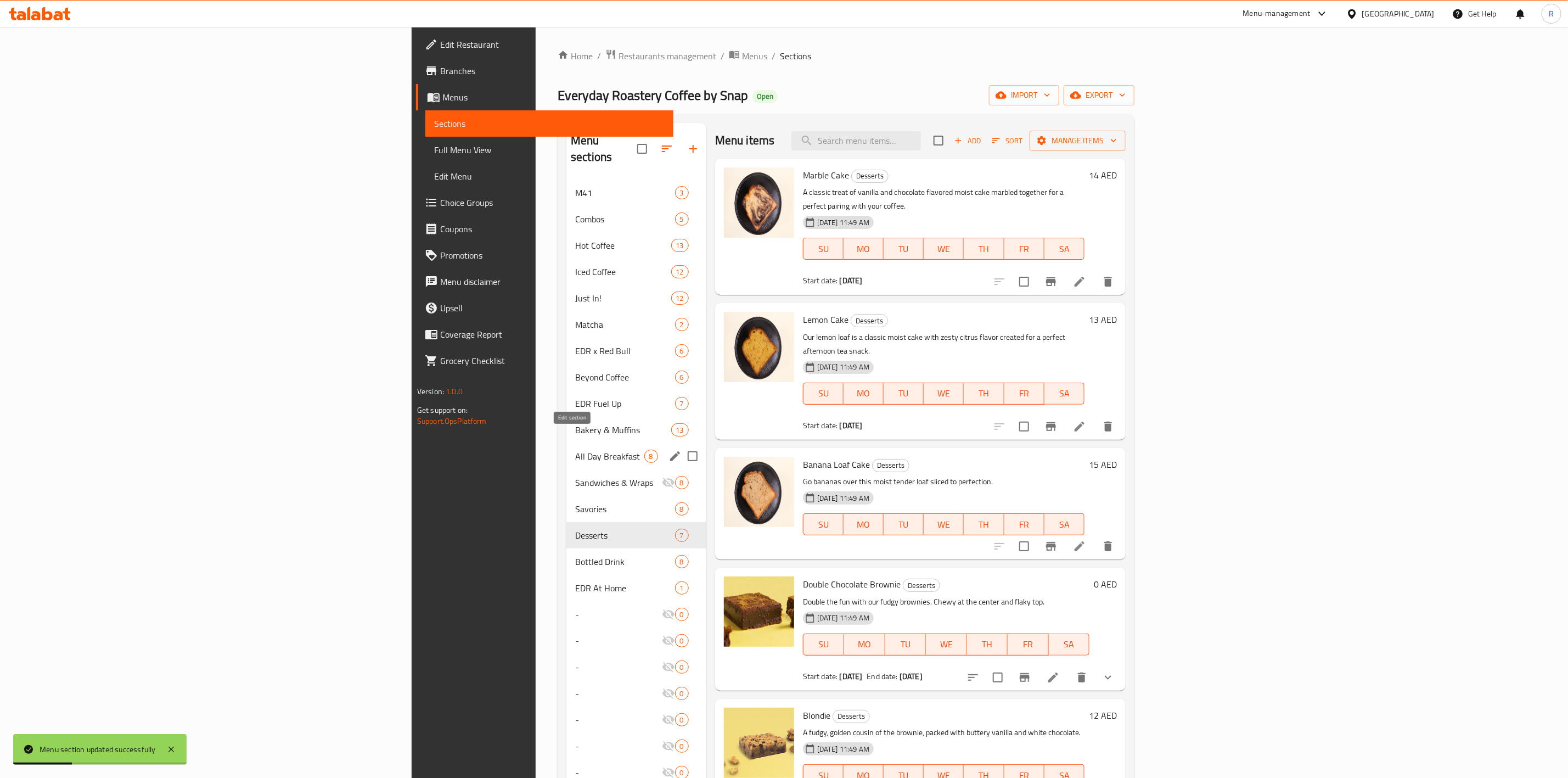
click at [667, 448] on div "Menu sections" at bounding box center [674, 456] width 16 height 16
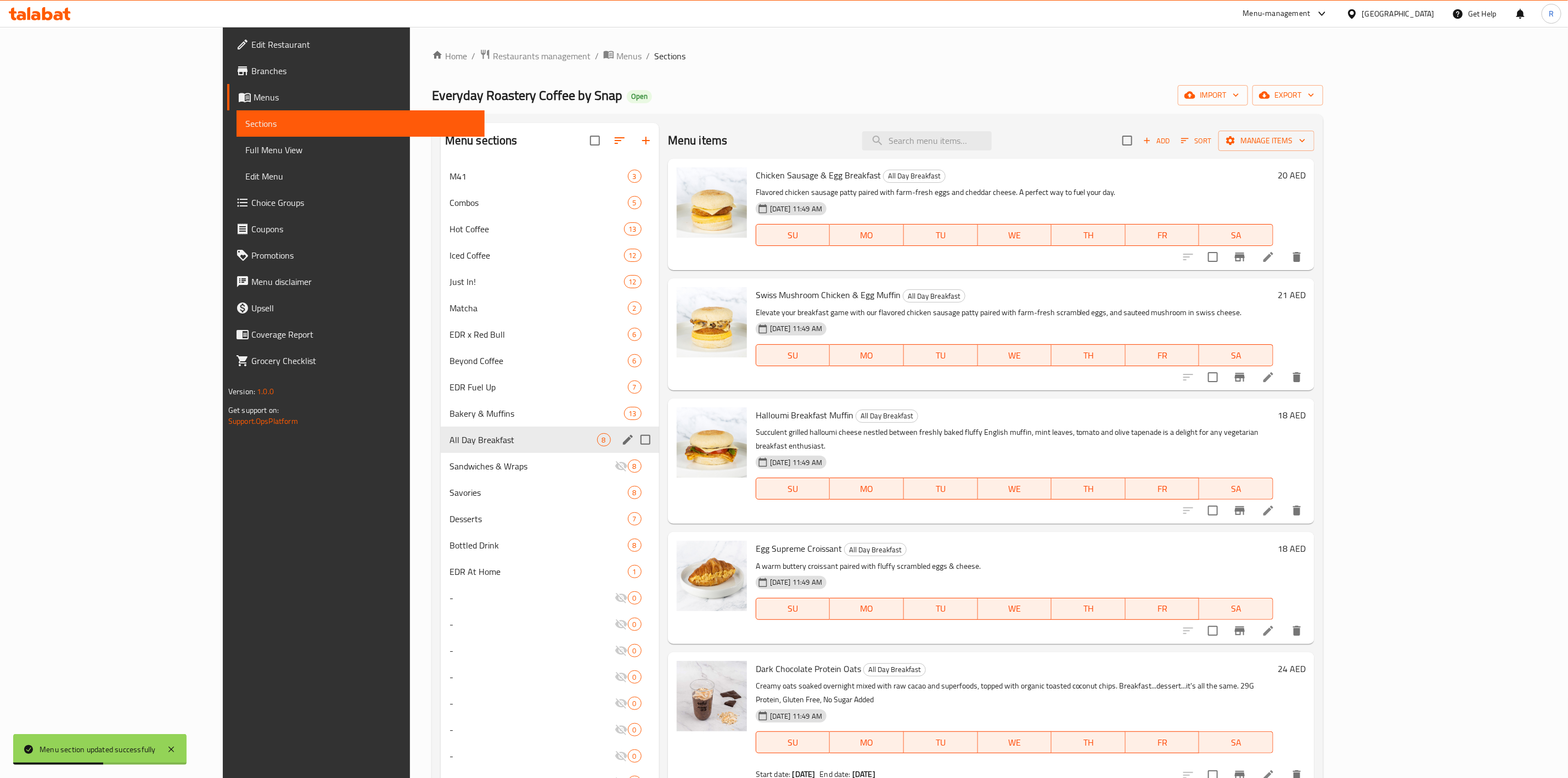
click at [622, 444] on icon "edit" at bounding box center [628, 440] width 13 height 13
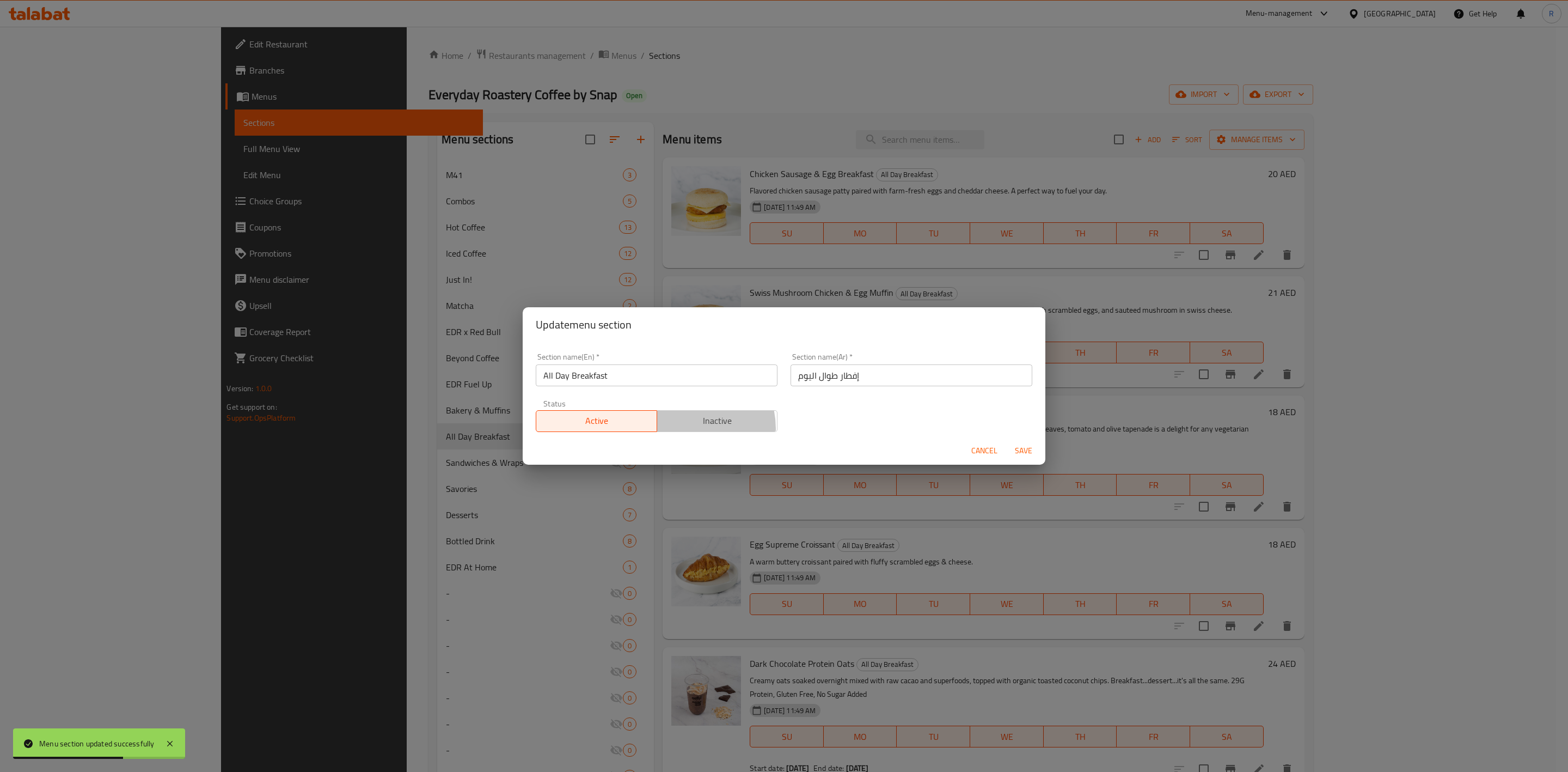
click at [683, 429] on button "Inactive" at bounding box center [718, 421] width 121 height 21
click at [1008, 449] on button "Save" at bounding box center [1023, 450] width 35 height 21
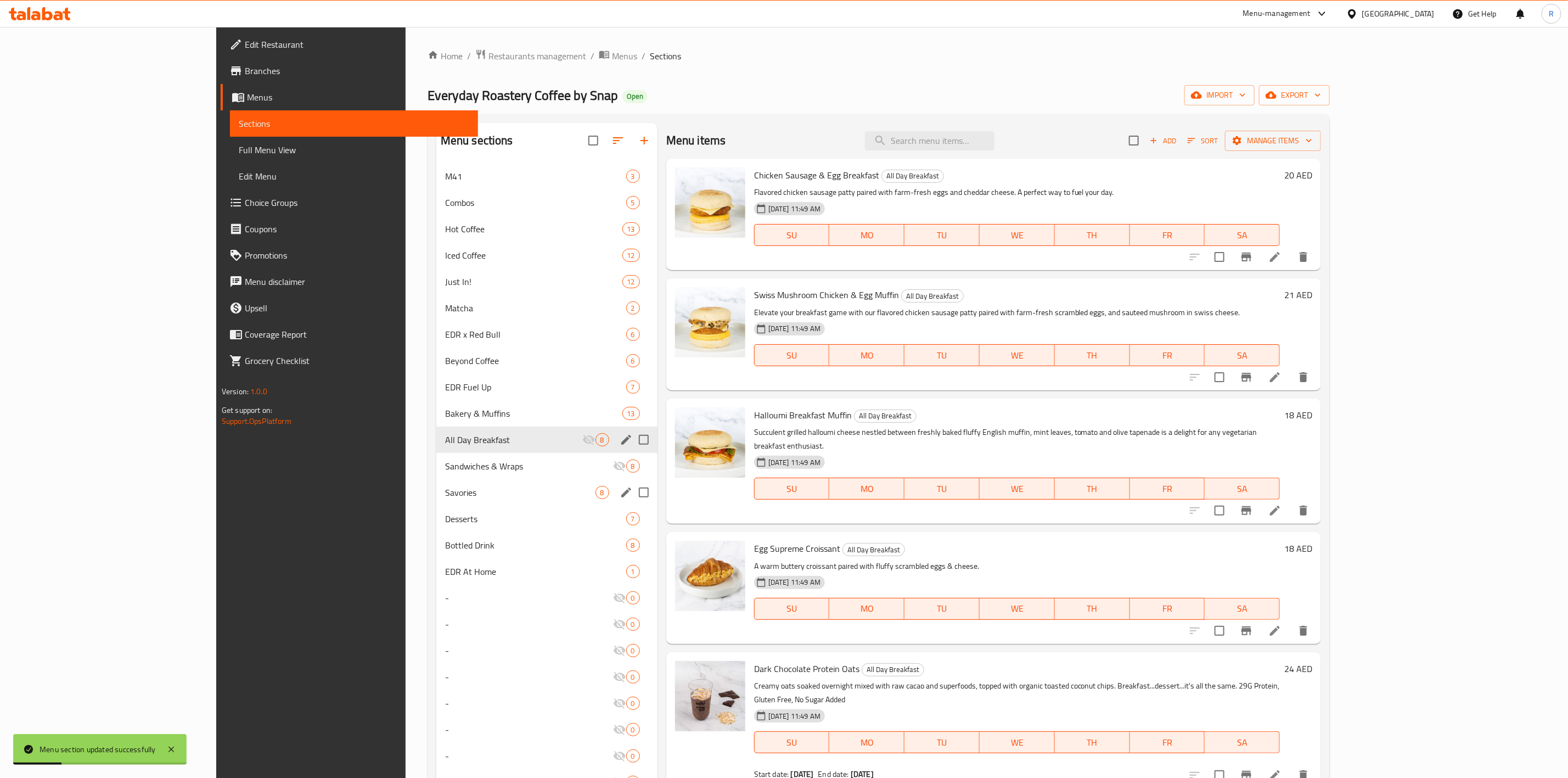
click at [559, 494] on div "Savories 8" at bounding box center [546, 493] width 221 height 26
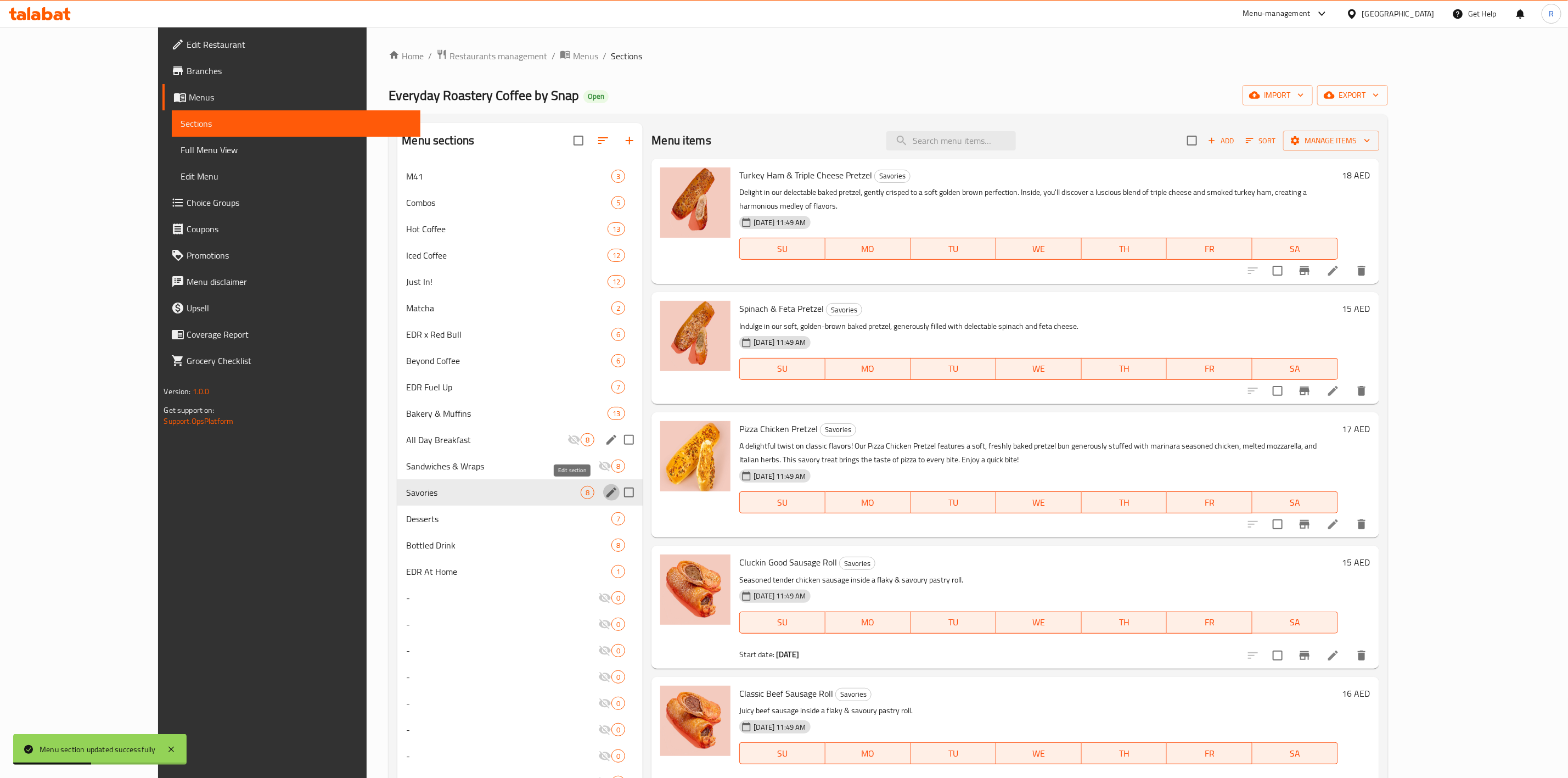
click at [605, 496] on icon "edit" at bounding box center [611, 493] width 13 height 13
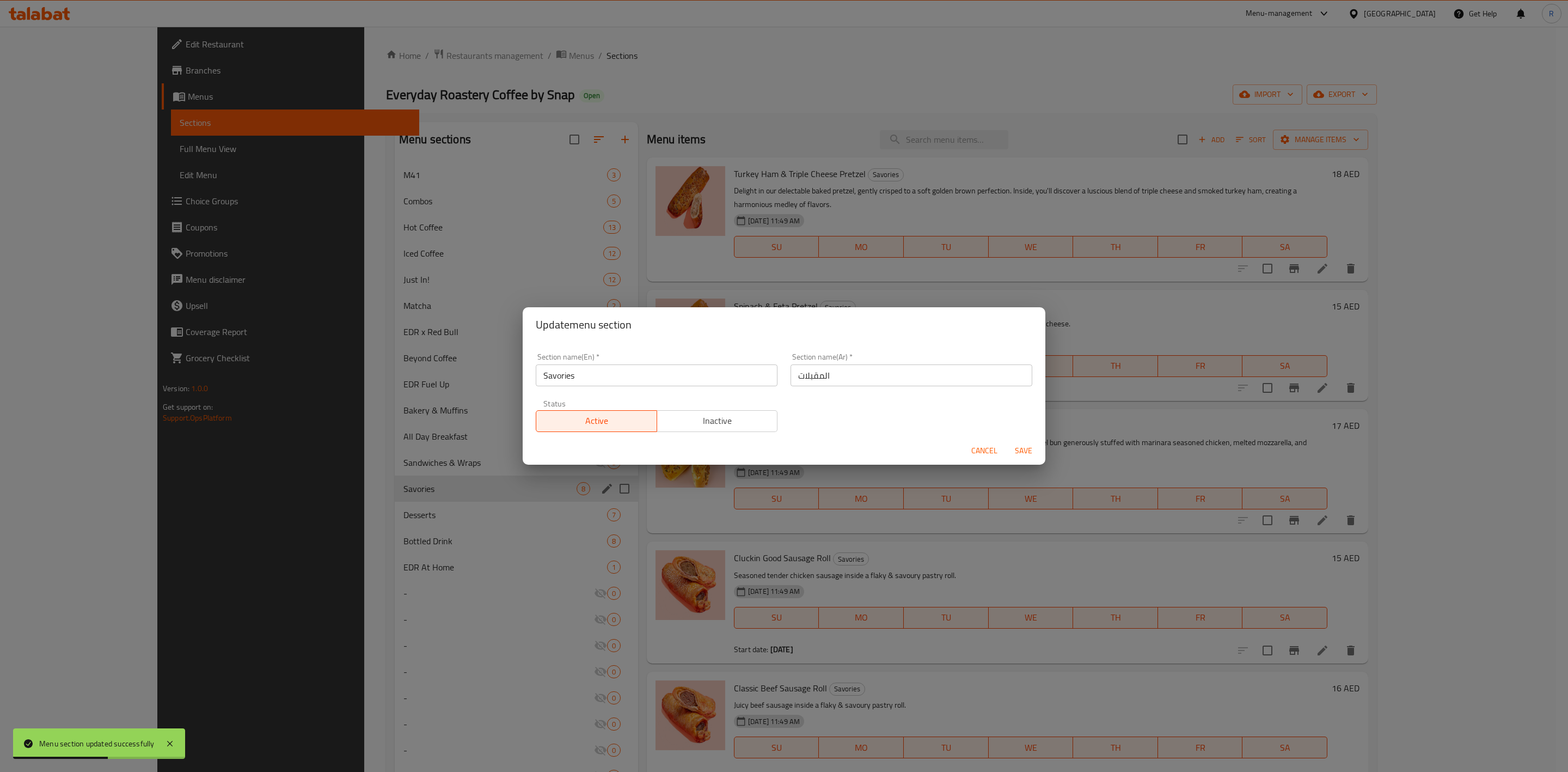
click at [762, 416] on span "Inactive" at bounding box center [718, 421] width 112 height 16
click at [1017, 447] on span "Save" at bounding box center [1024, 450] width 26 height 14
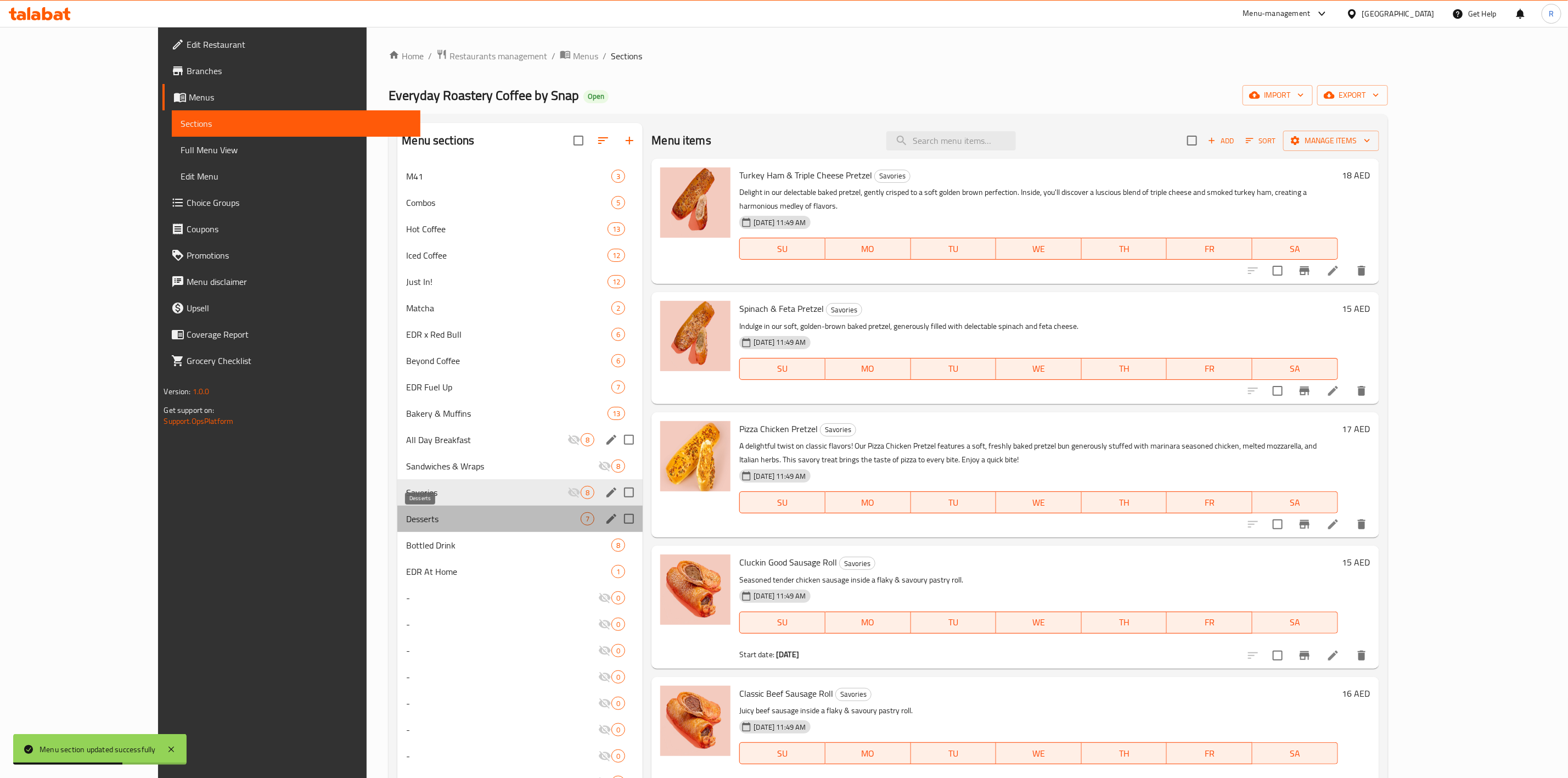
click at [457, 516] on span "Desserts" at bounding box center [493, 519] width 174 height 13
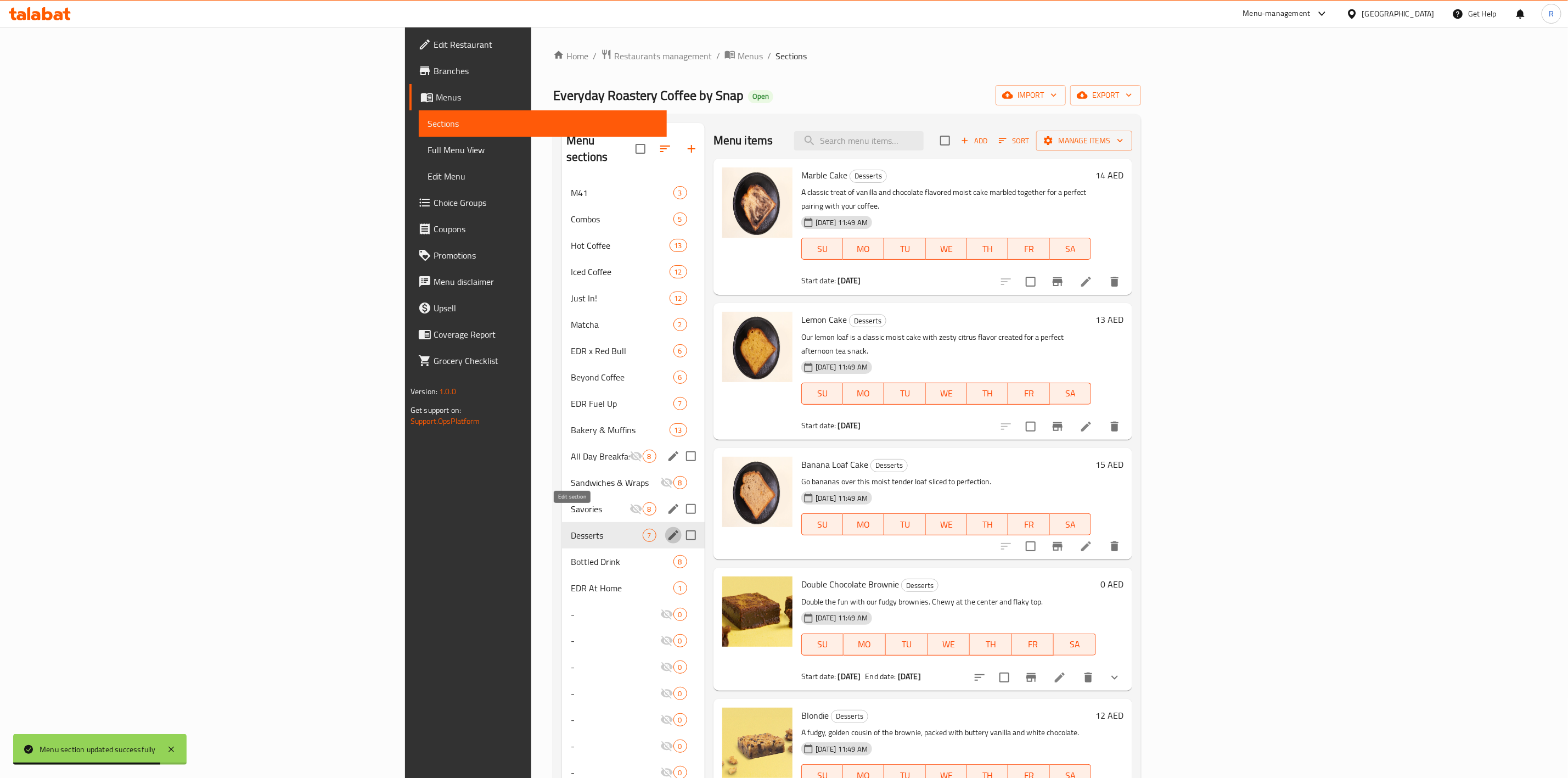
click at [667, 528] on icon "edit" at bounding box center [673, 535] width 13 height 13
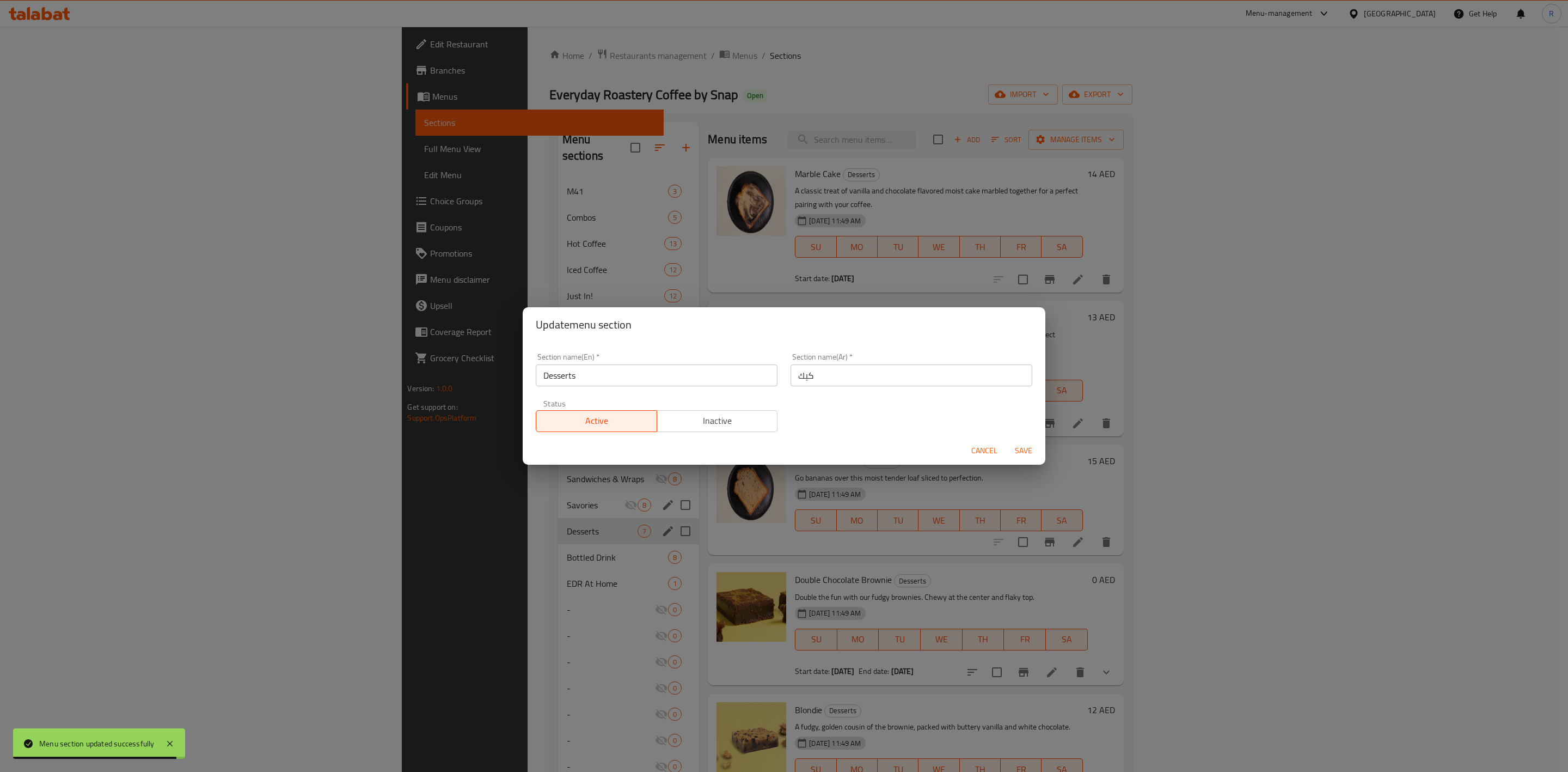
click at [690, 423] on span "Inactive" at bounding box center [718, 421] width 112 height 16
click at [1027, 450] on span "Save" at bounding box center [1024, 450] width 26 height 14
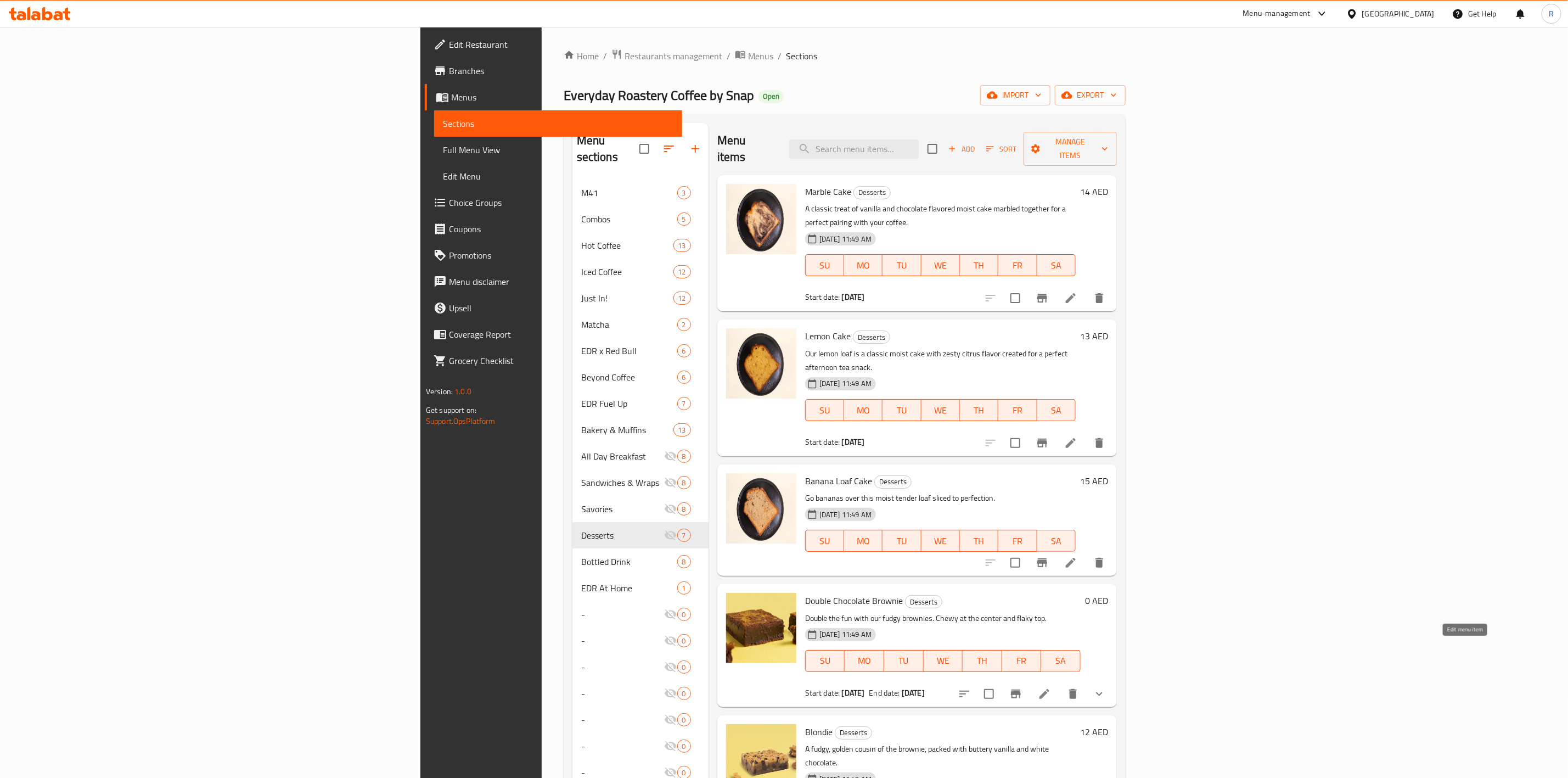
click at [1051, 688] on icon at bounding box center [1044, 694] width 13 height 13
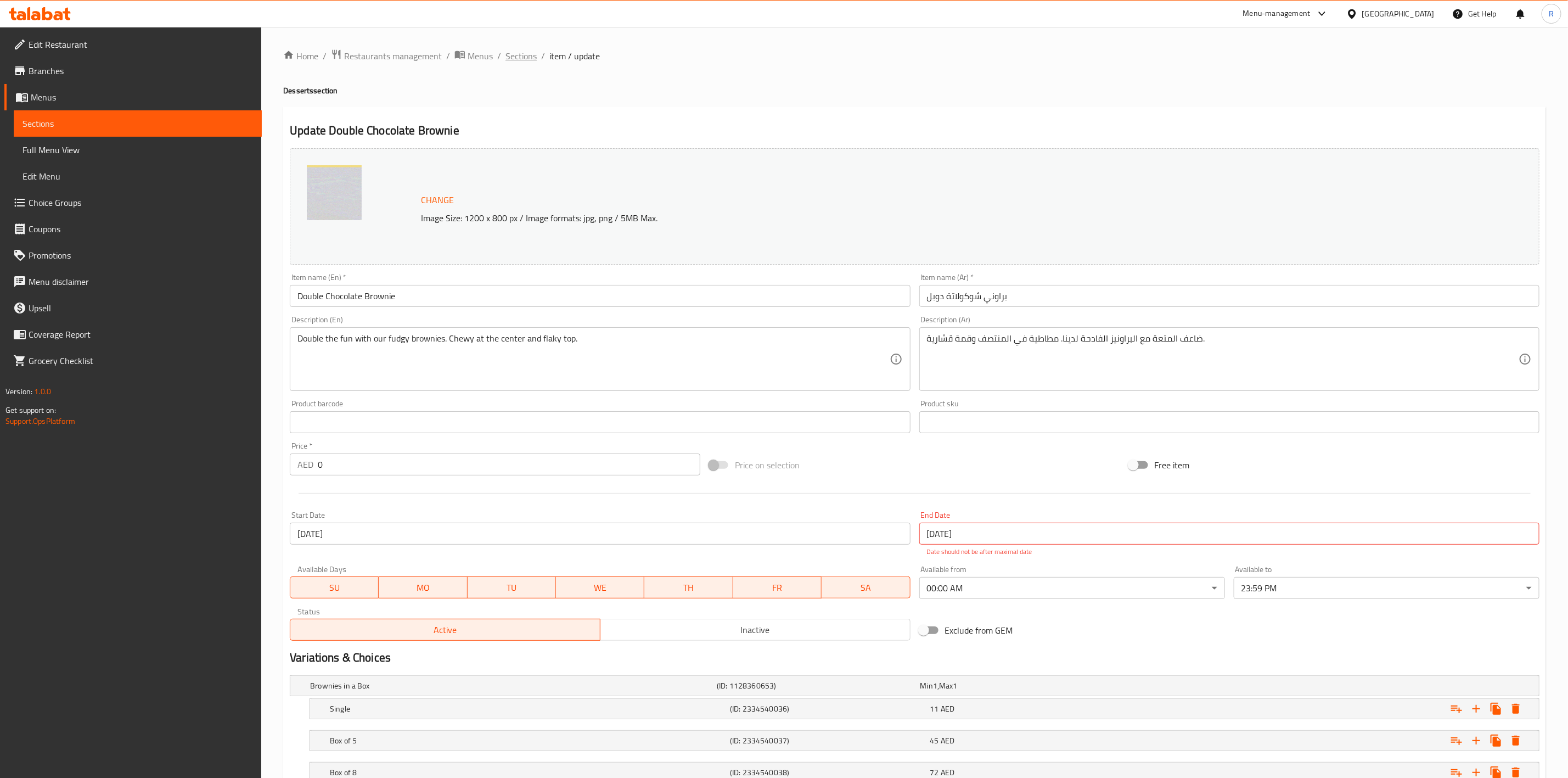
click at [518, 57] on span "Sections" at bounding box center [521, 56] width 31 height 13
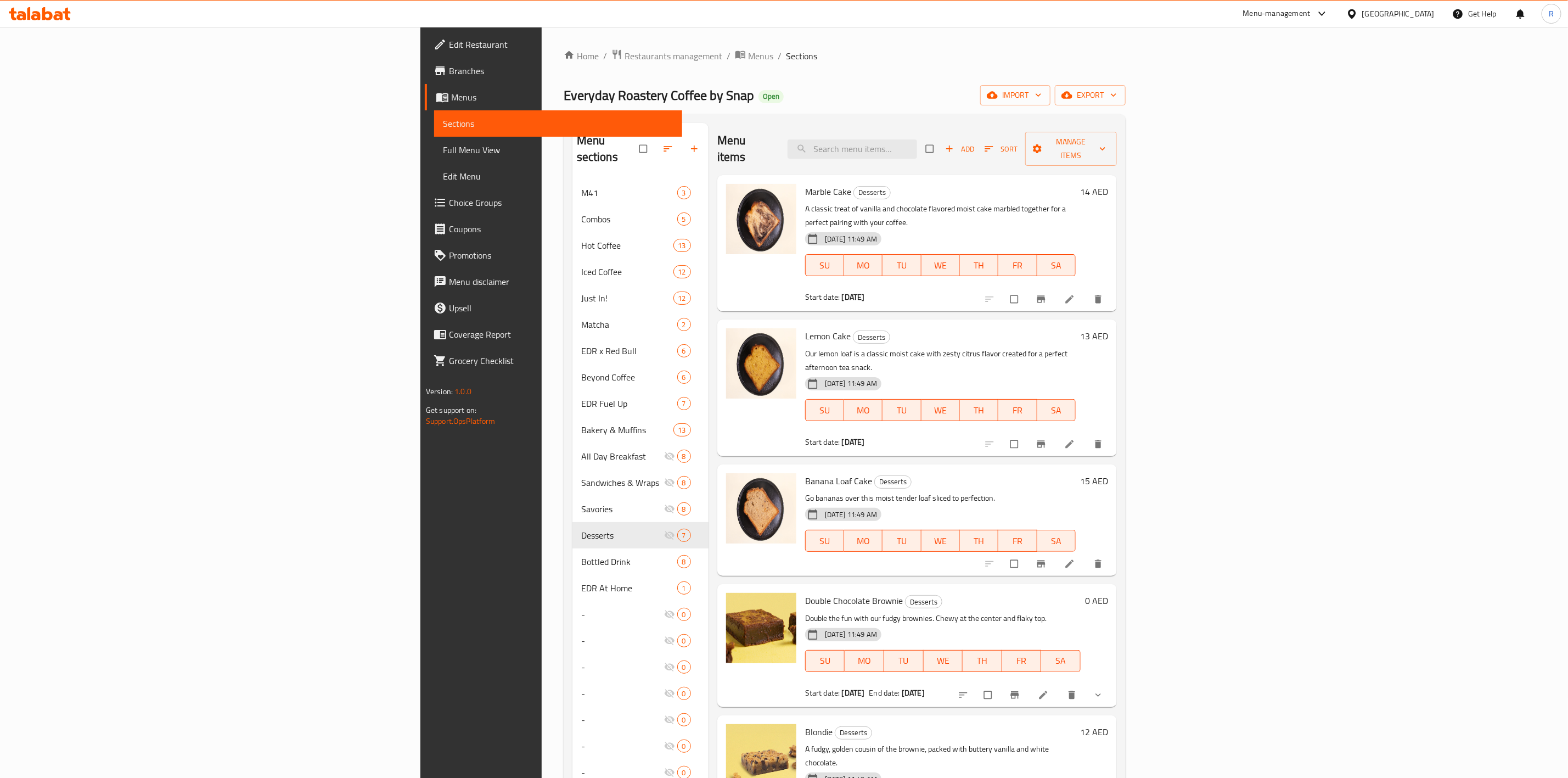
click at [1049, 689] on icon at bounding box center [1043, 695] width 11 height 11
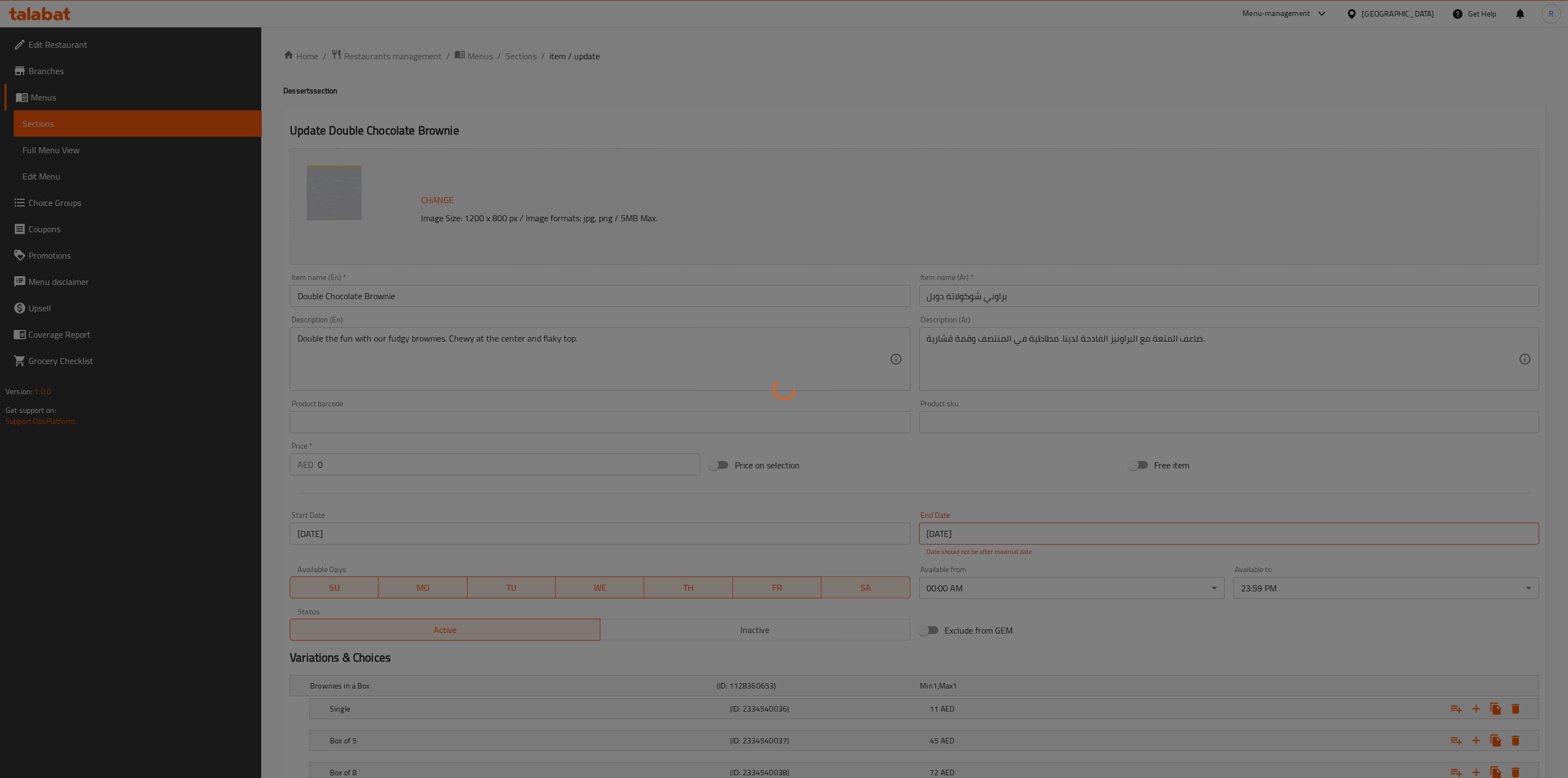
scroll to position [84, 0]
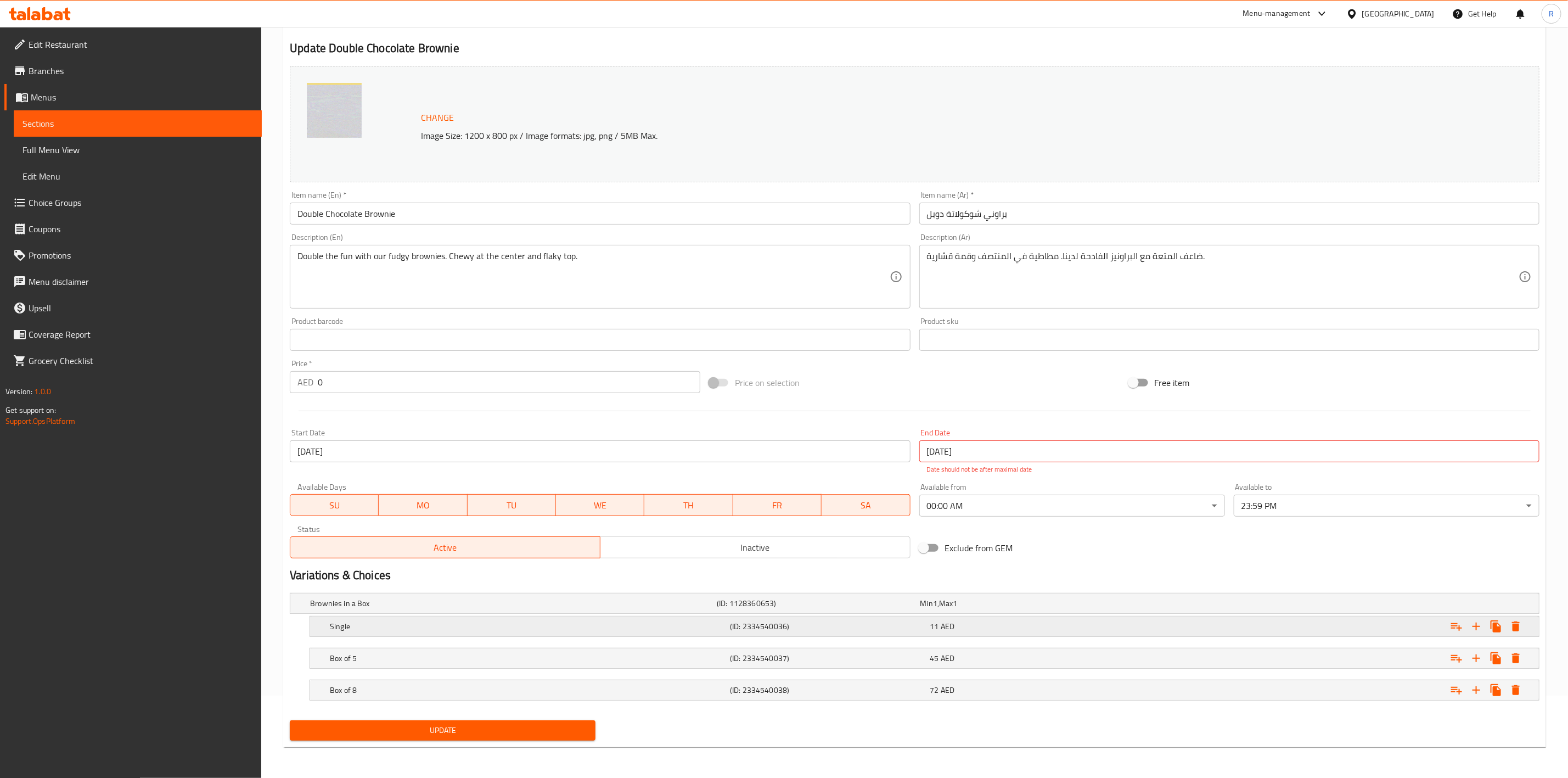
click at [1108, 621] on div "11 AED" at bounding box center [1027, 626] width 195 height 11
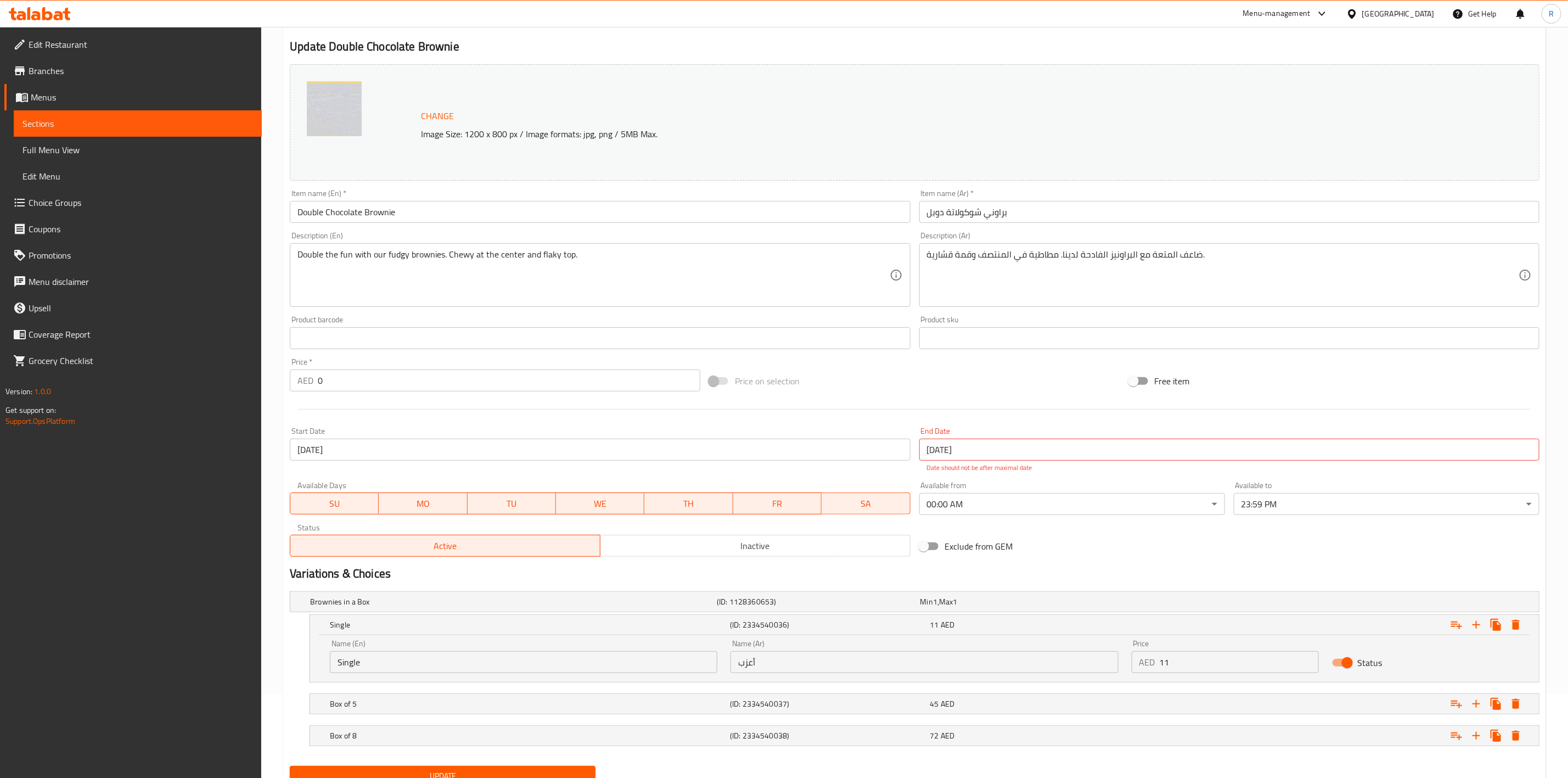
click at [1205, 656] on input "11" at bounding box center [1238, 661] width 159 height 22
type input "13"
click at [573, 769] on button "Update" at bounding box center [443, 776] width 306 height 21
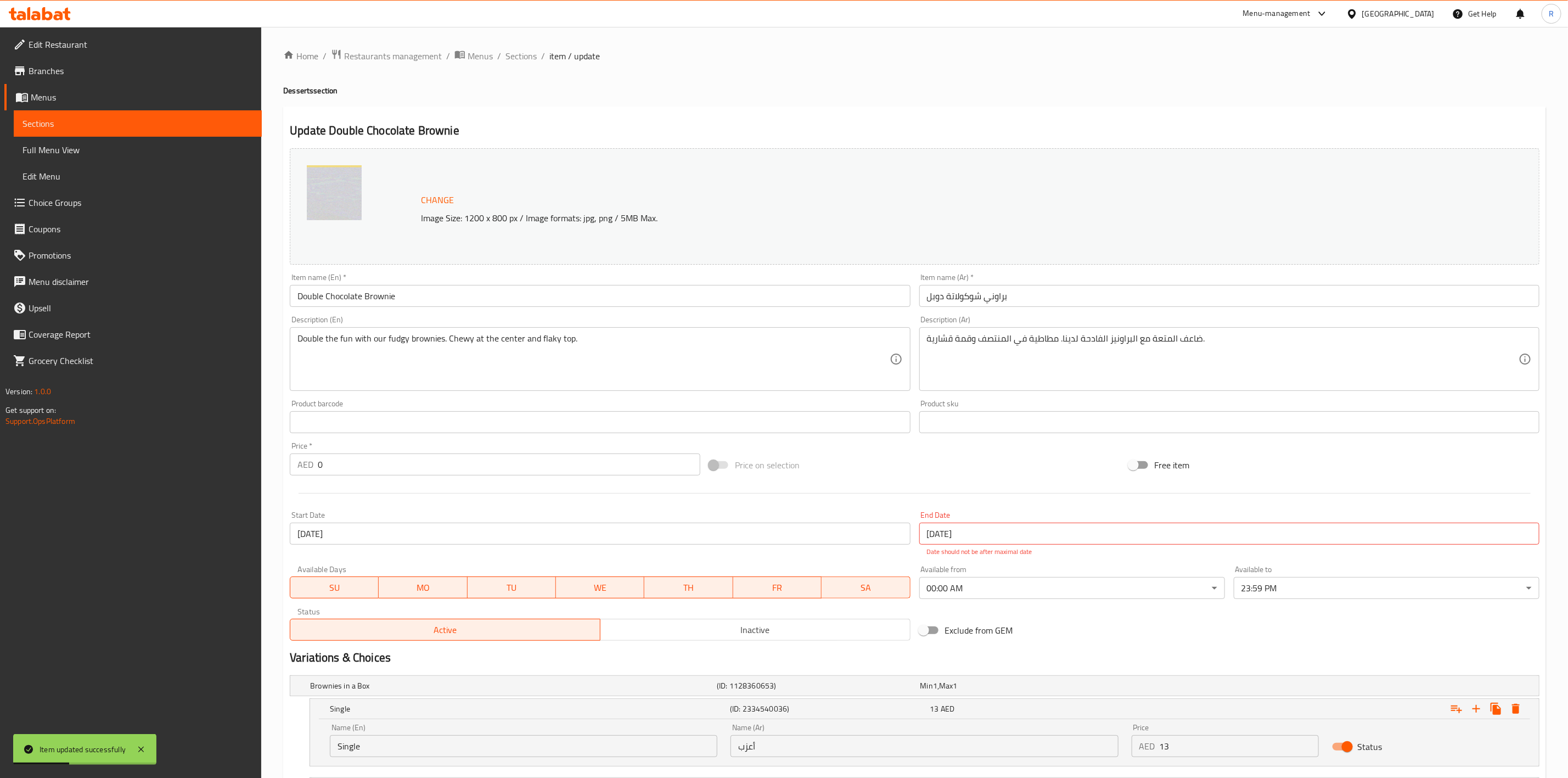
click at [515, 68] on div "Home / Restaurants management / Menus / Sections / item / update Desserts secti…" at bounding box center [914, 467] width 1263 height 836
click at [518, 57] on span "Sections" at bounding box center [521, 56] width 31 height 13
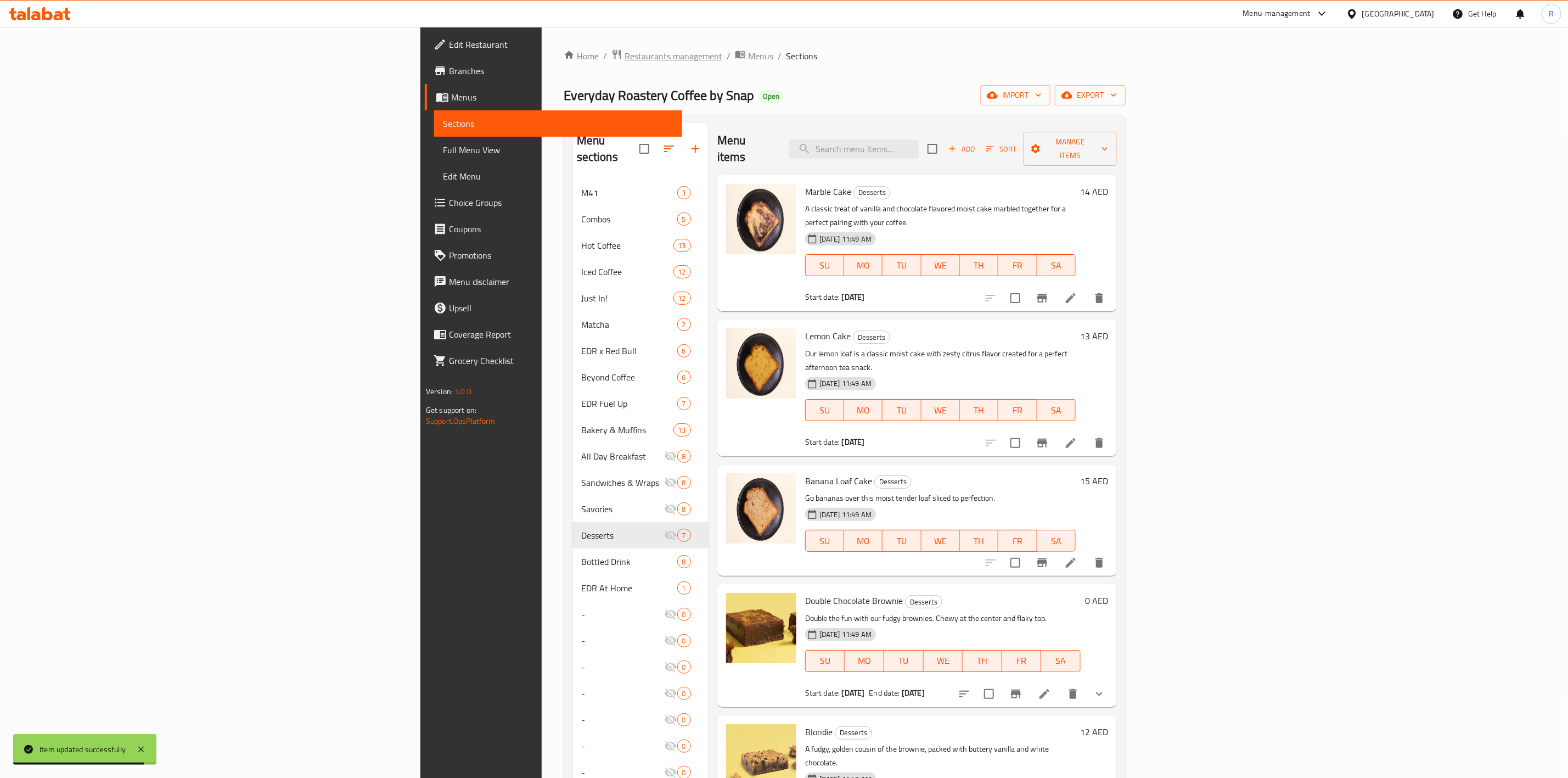
click at [624, 57] on span "Restaurants management" at bounding box center [673, 56] width 98 height 13
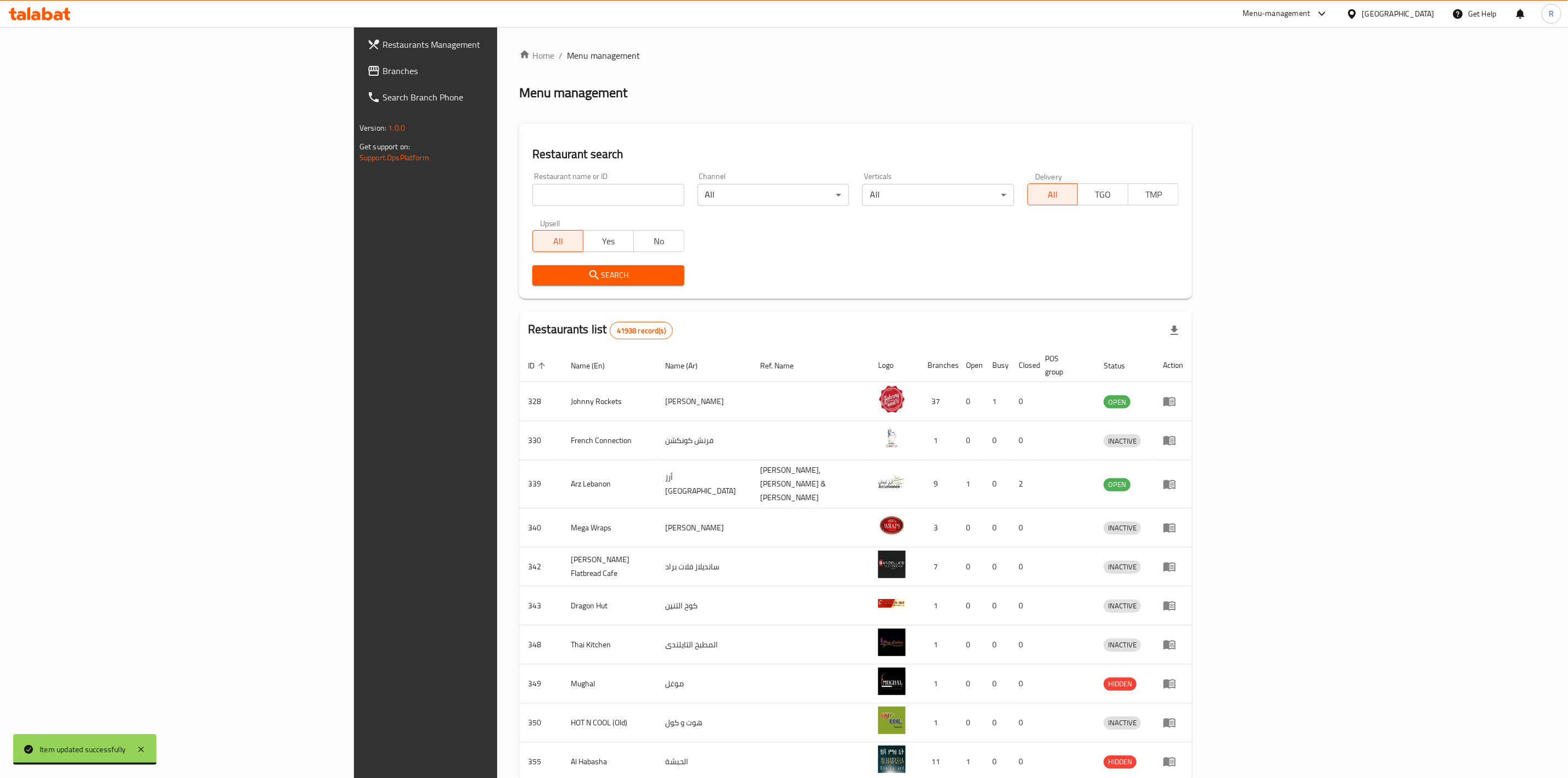
click at [532, 193] on input "search" at bounding box center [607, 194] width 152 height 22
type input "everyday roastery"
click button "Search" at bounding box center [607, 275] width 152 height 21
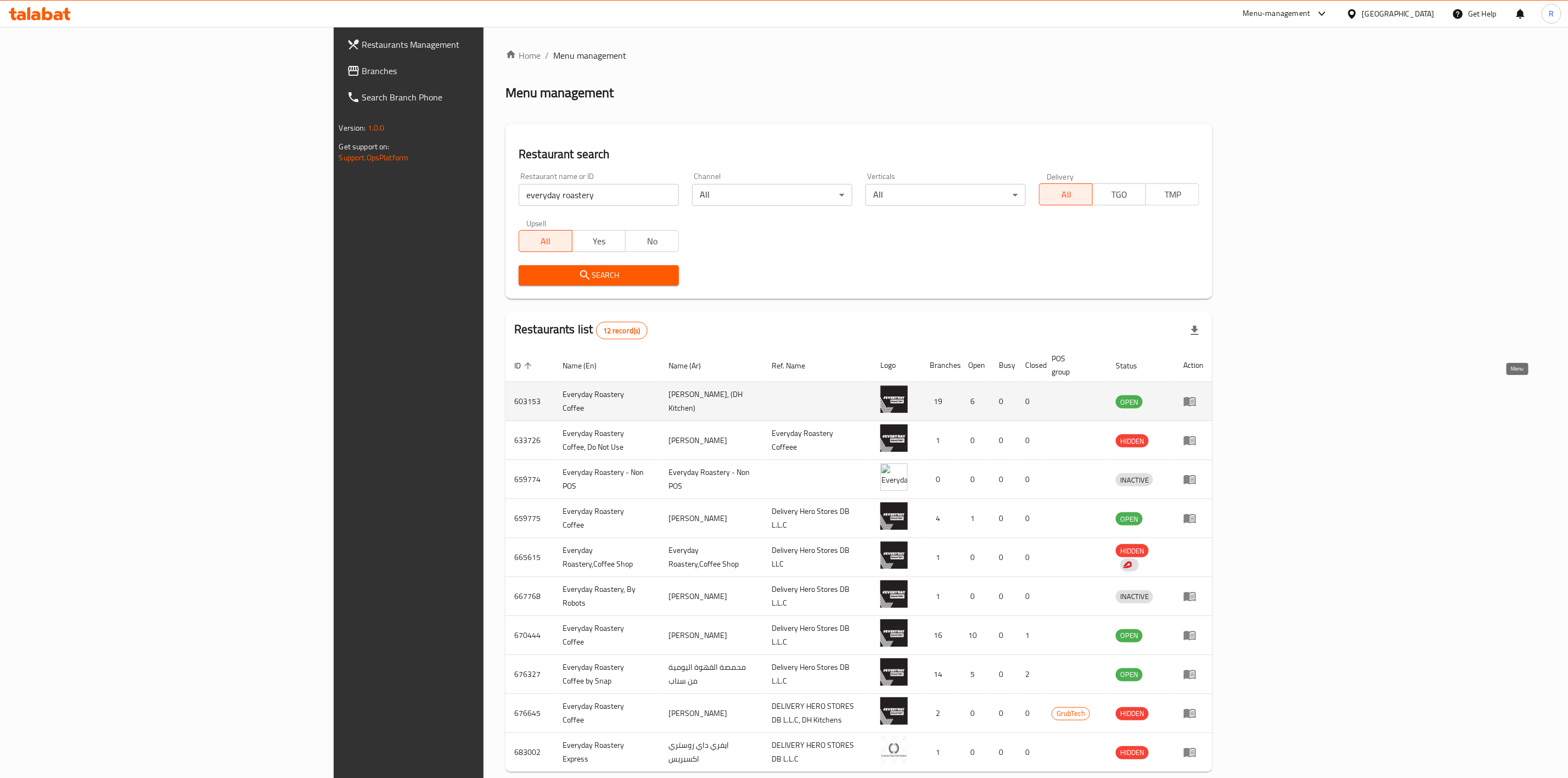
click at [1204, 395] on link "enhanced table" at bounding box center [1193, 401] width 21 height 13
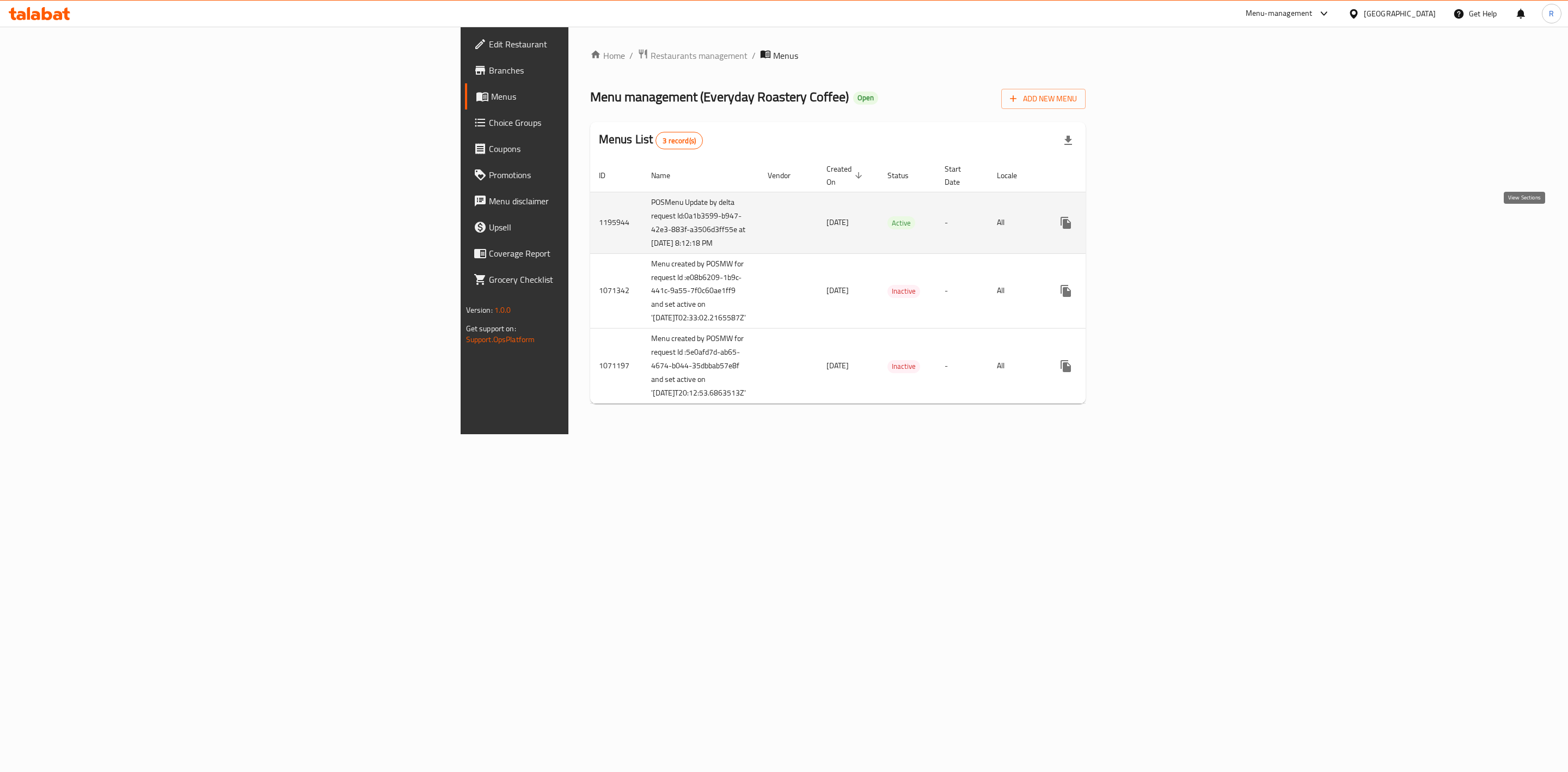
click at [1151, 220] on icon "enhanced table" at bounding box center [1145, 222] width 13 height 13
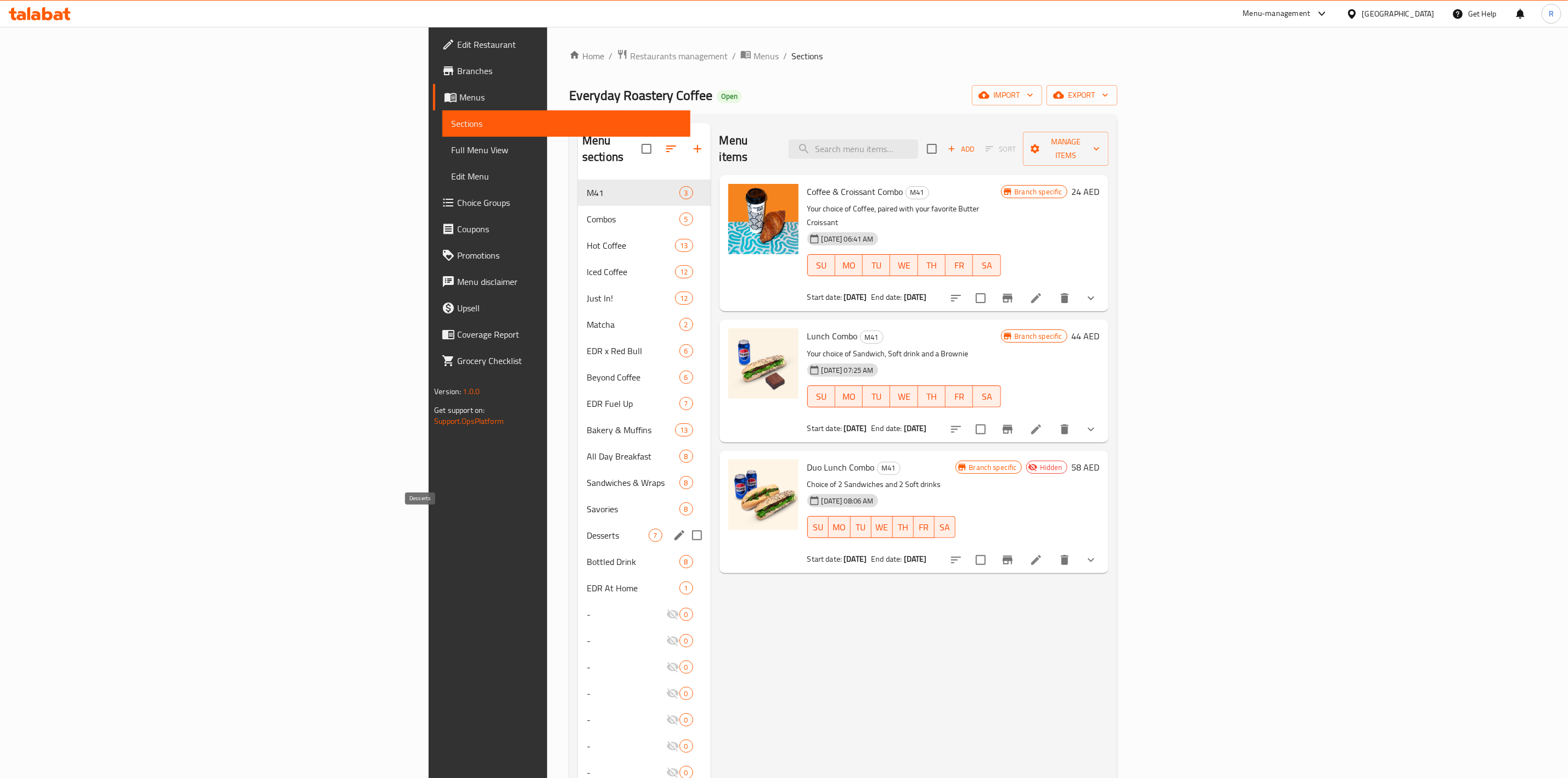
click at [587, 528] on span "Desserts" at bounding box center [618, 535] width 62 height 13
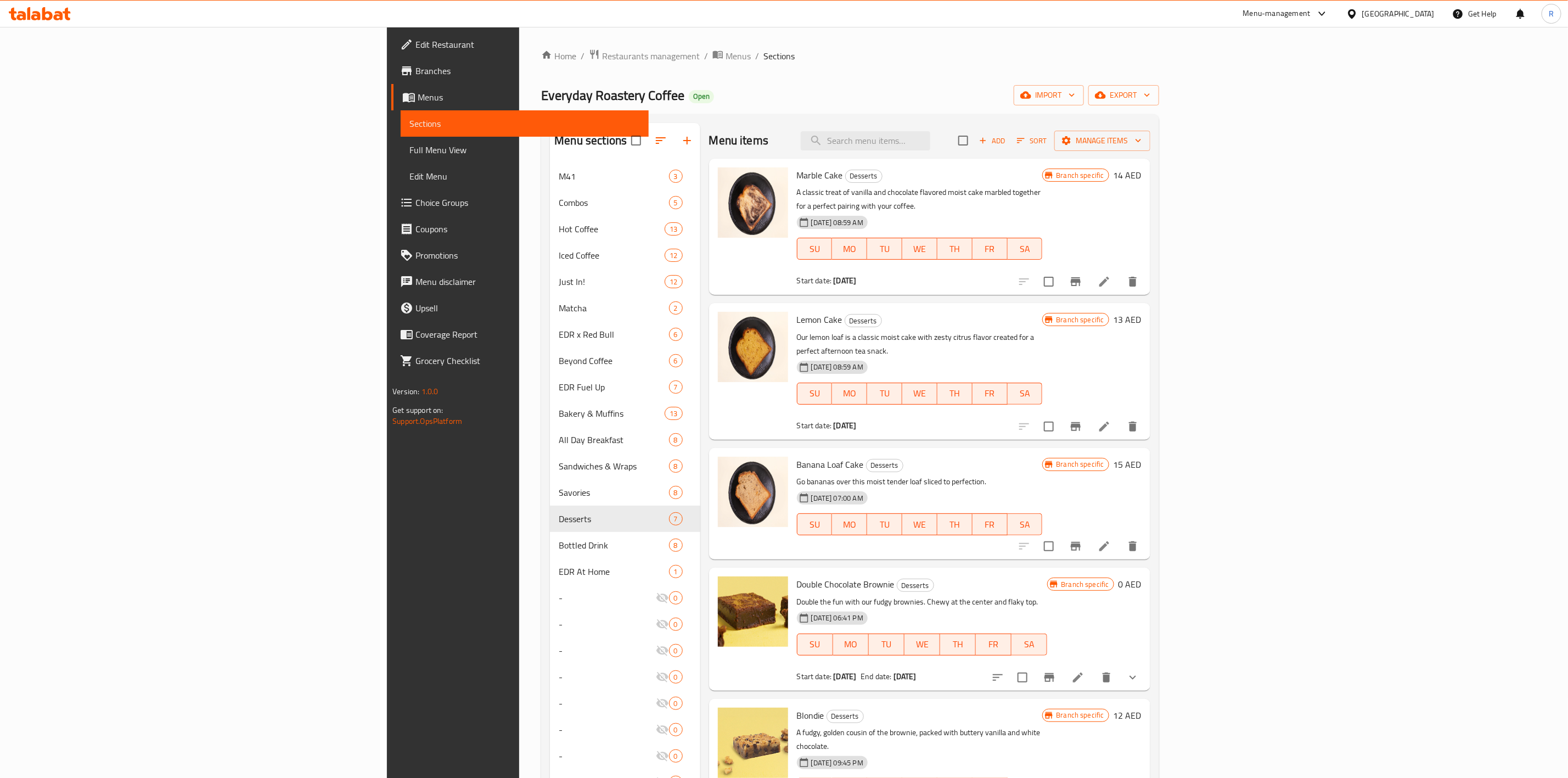
click at [1146, 664] on div at bounding box center [1064, 677] width 161 height 26
click at [1085, 671] on icon at bounding box center [1078, 677] width 13 height 13
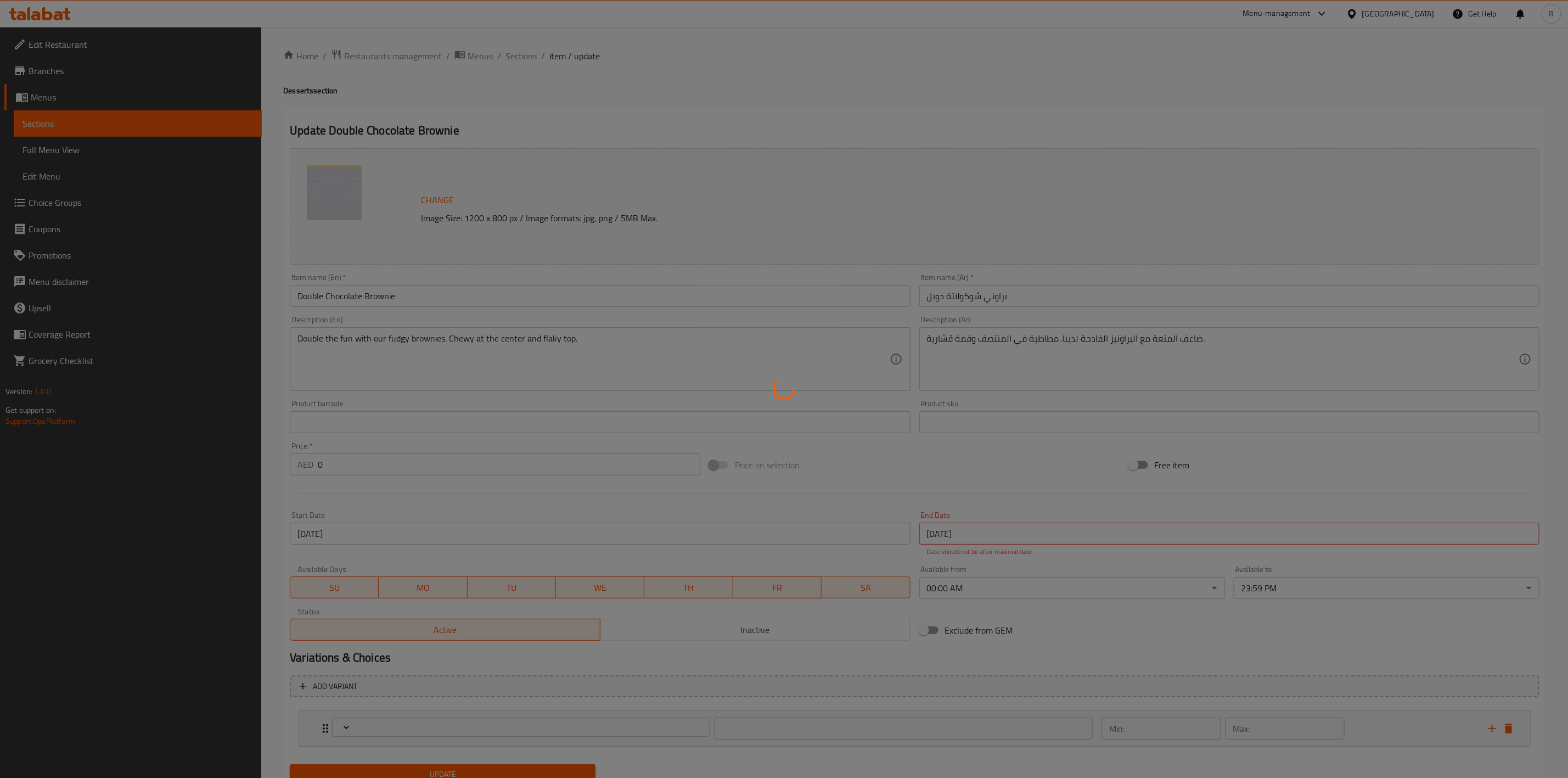
scroll to position [43, 0]
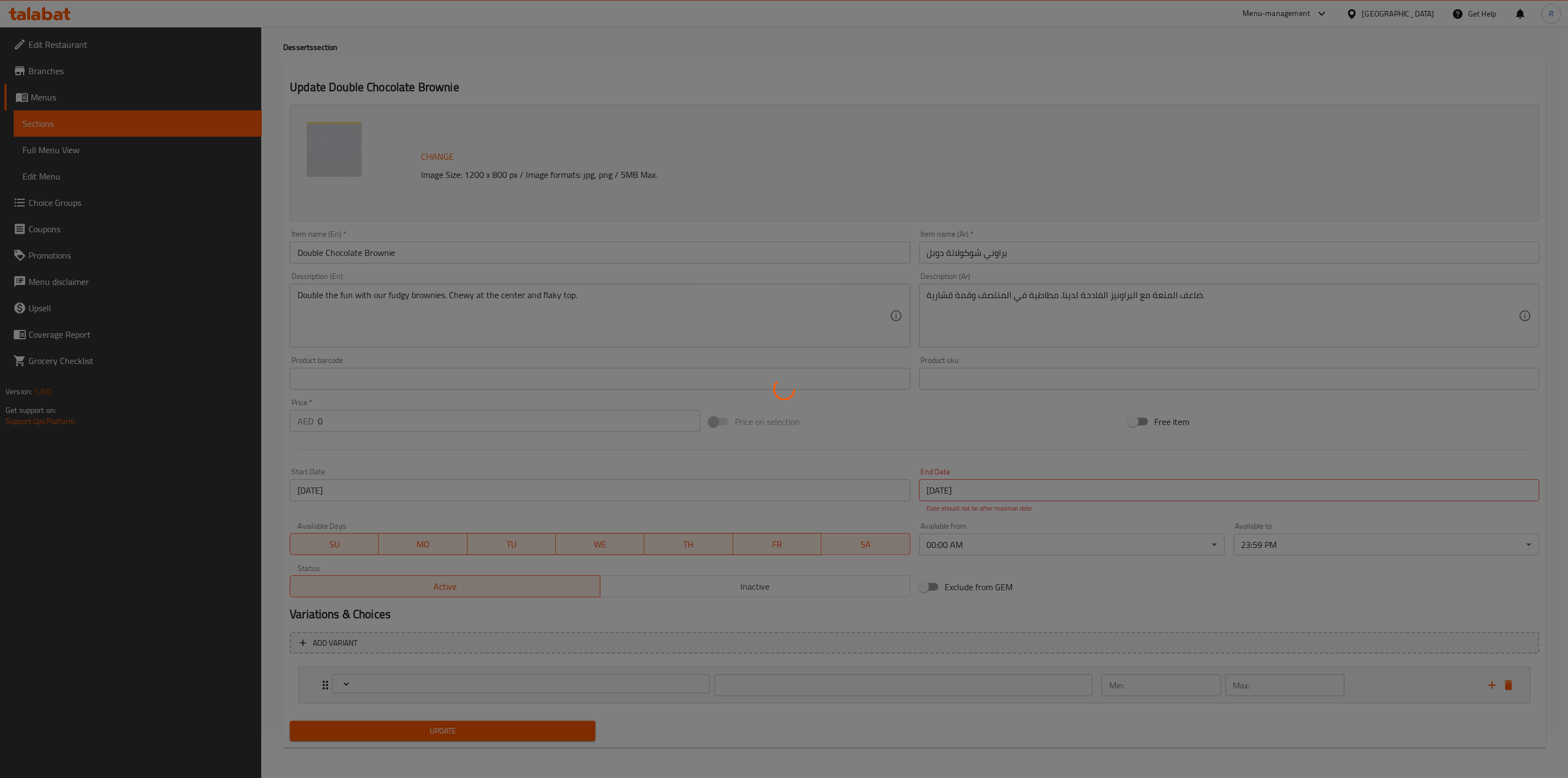
type input "براونيز في علبة"
type input "1"
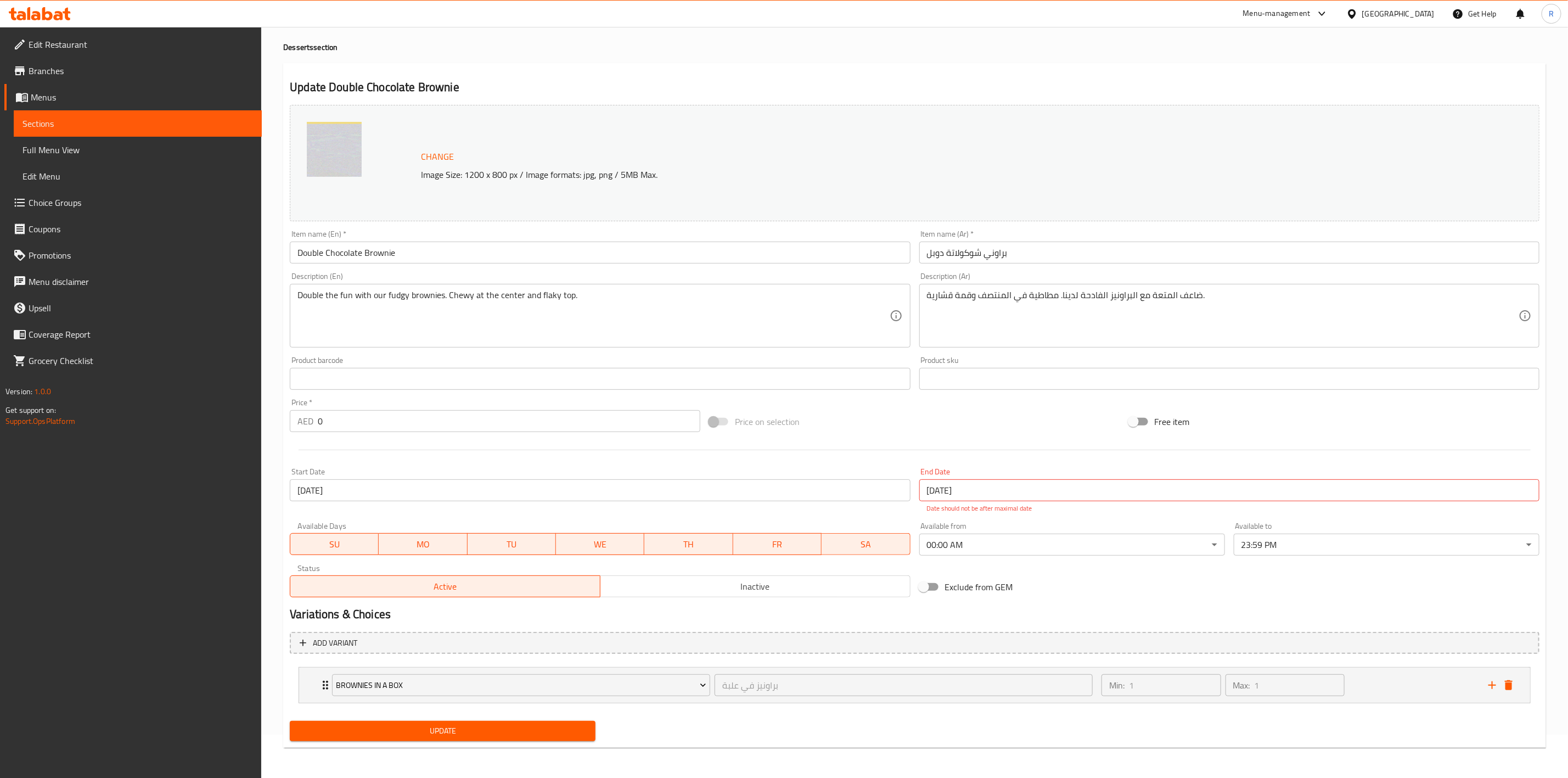
scroll to position [44, 0]
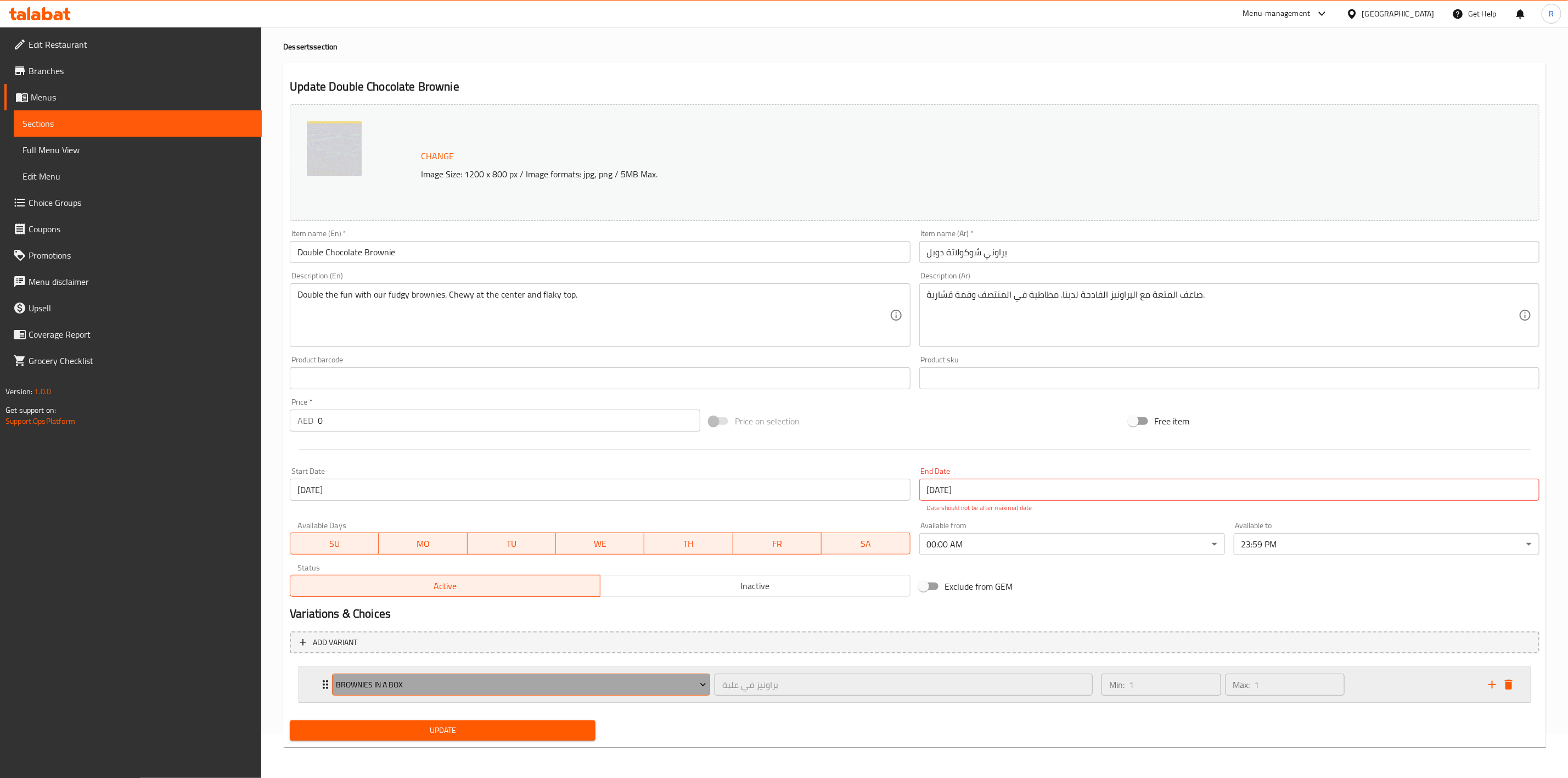
click at [698, 682] on icon "Expand" at bounding box center [703, 685] width 11 height 11
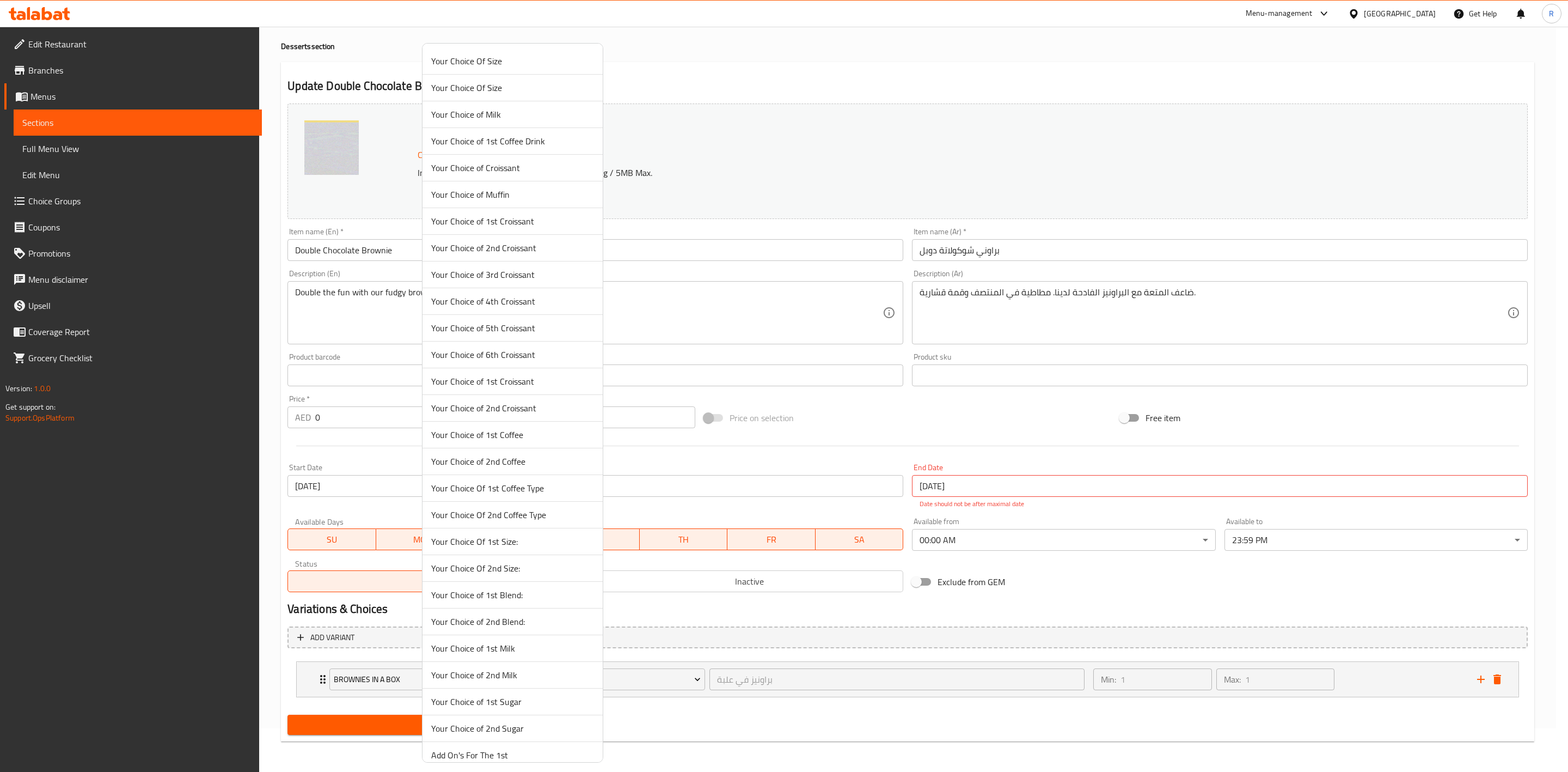
click at [693, 682] on div at bounding box center [784, 386] width 1568 height 772
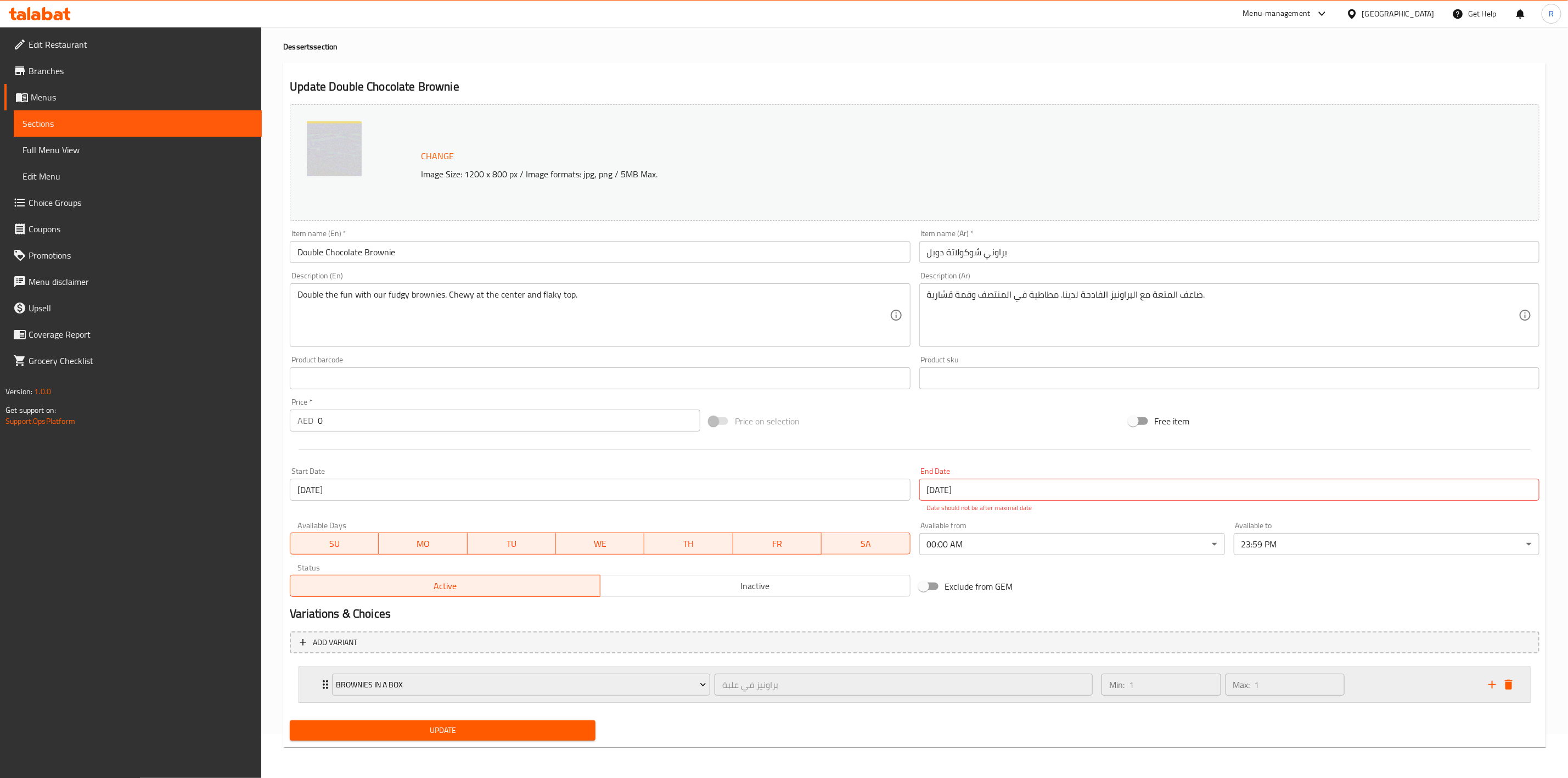
click at [326, 675] on div "Brownies in a Box براونيز في علبة ​" at bounding box center [713, 684] width 774 height 35
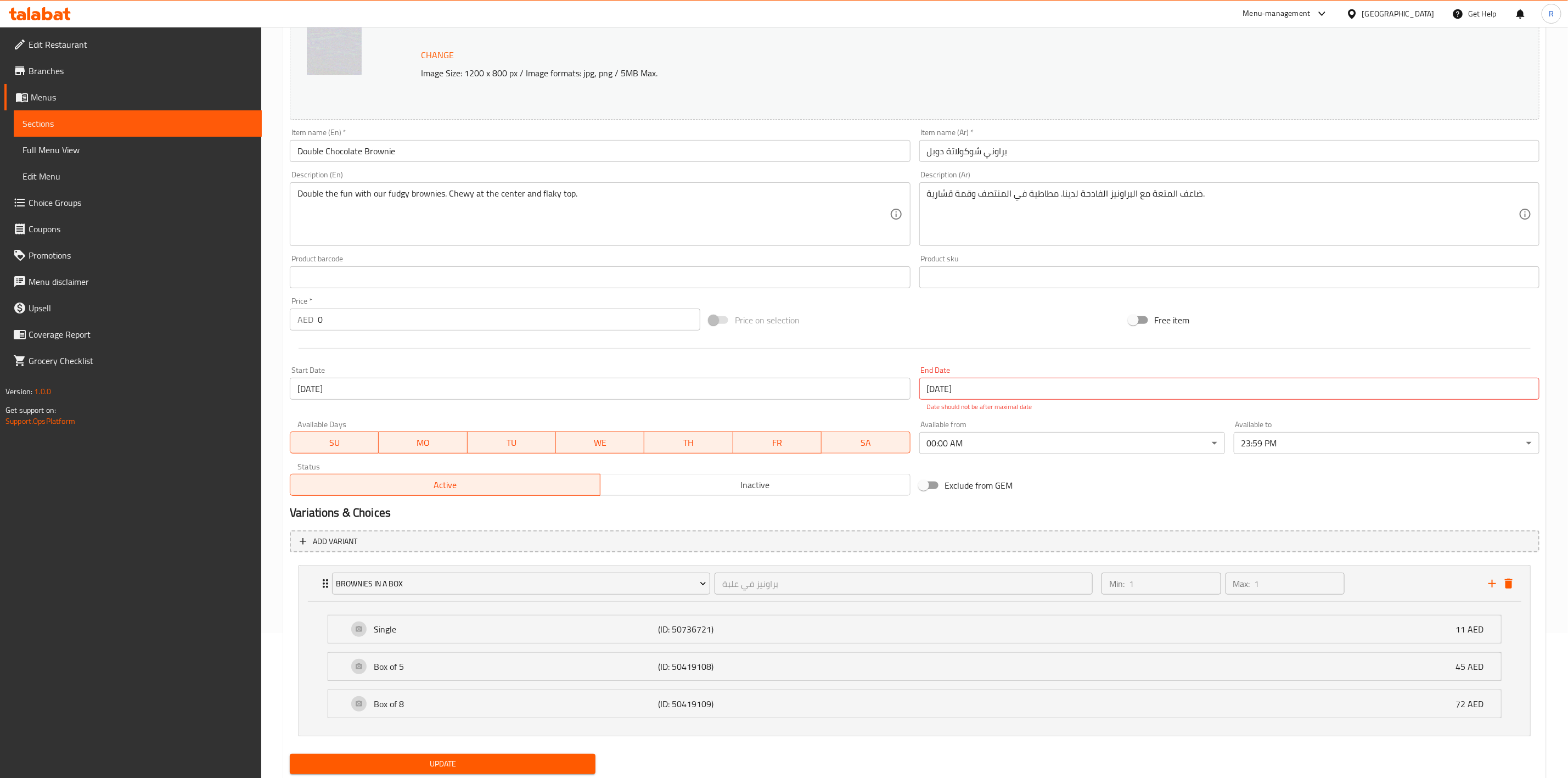
scroll to position [180, 0]
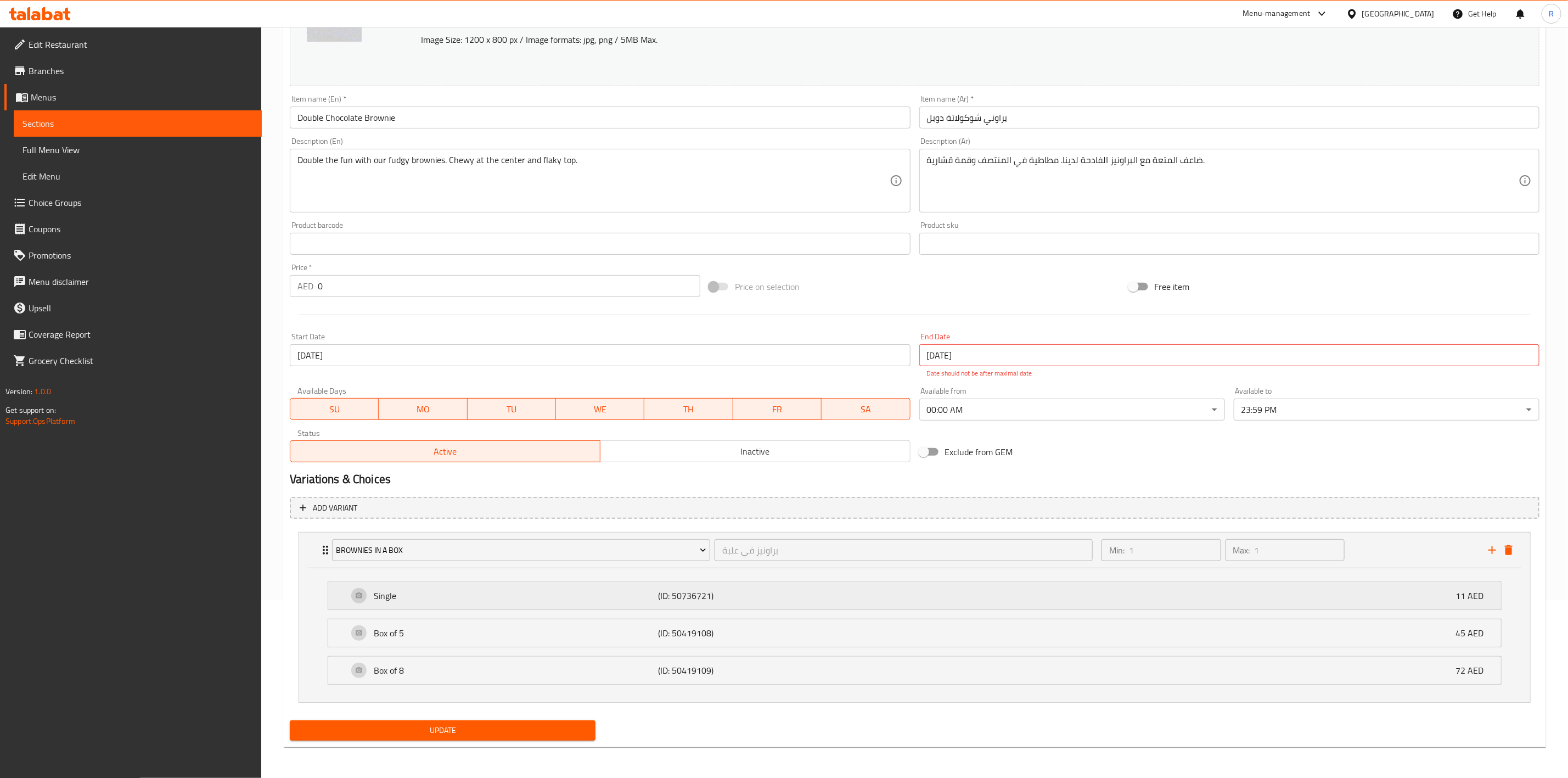
click at [1469, 596] on p "11 AED" at bounding box center [1474, 595] width 37 height 13
click at [1443, 598] on div "Single (ID: 50736721) 11 AED" at bounding box center [917, 595] width 1140 height 27
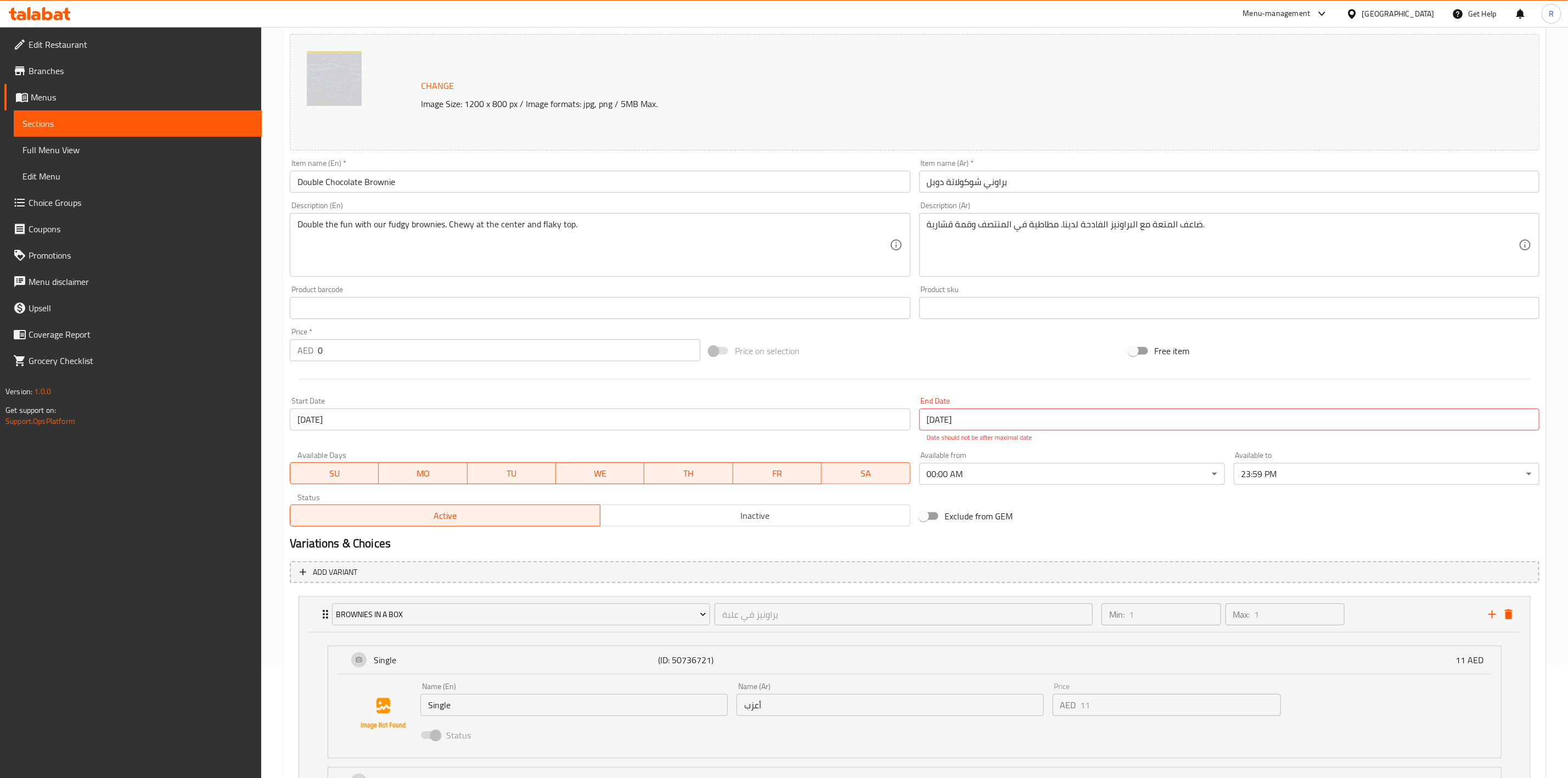
scroll to position [0, 0]
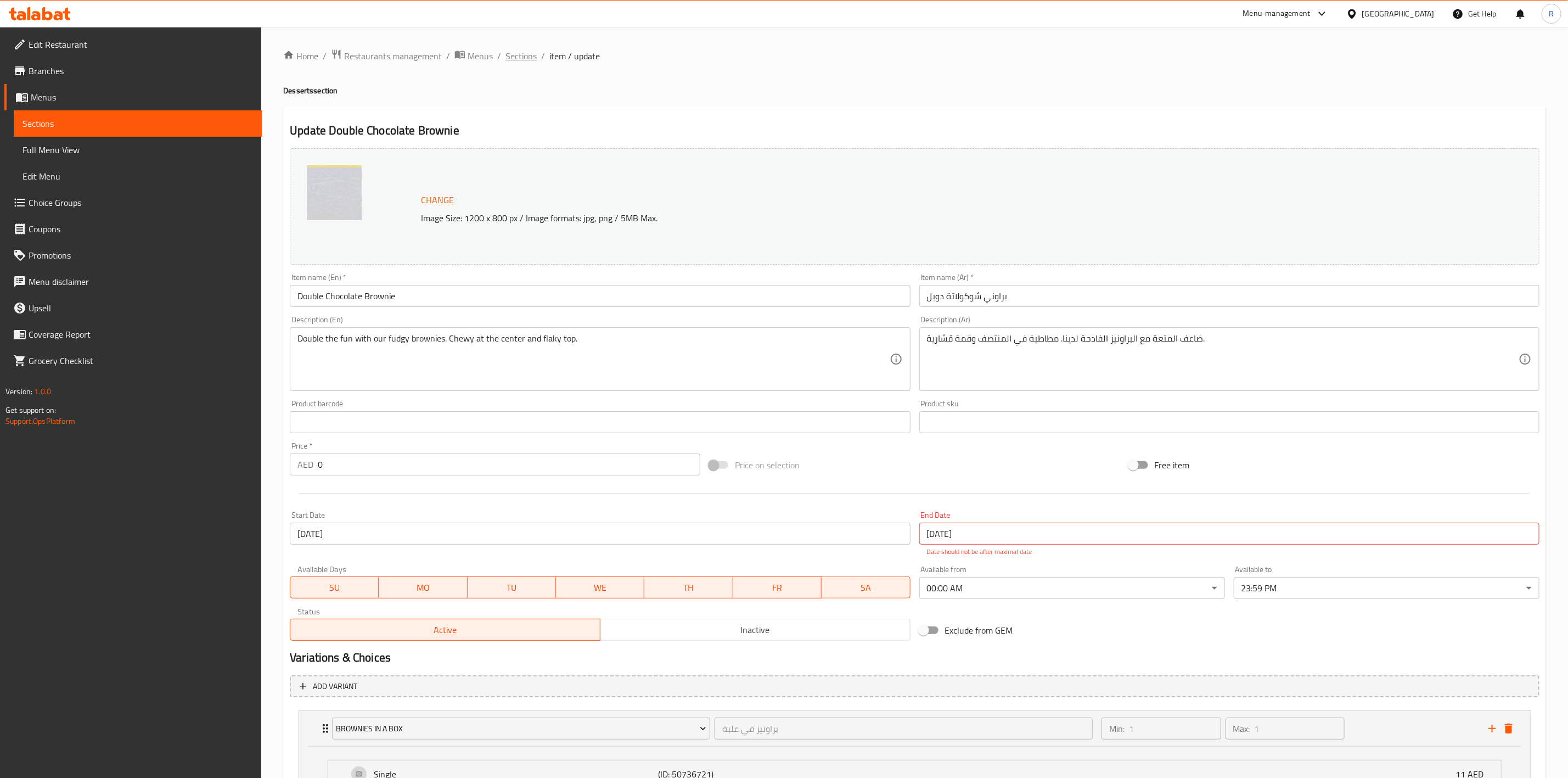
click at [521, 50] on span "Sections" at bounding box center [521, 56] width 31 height 13
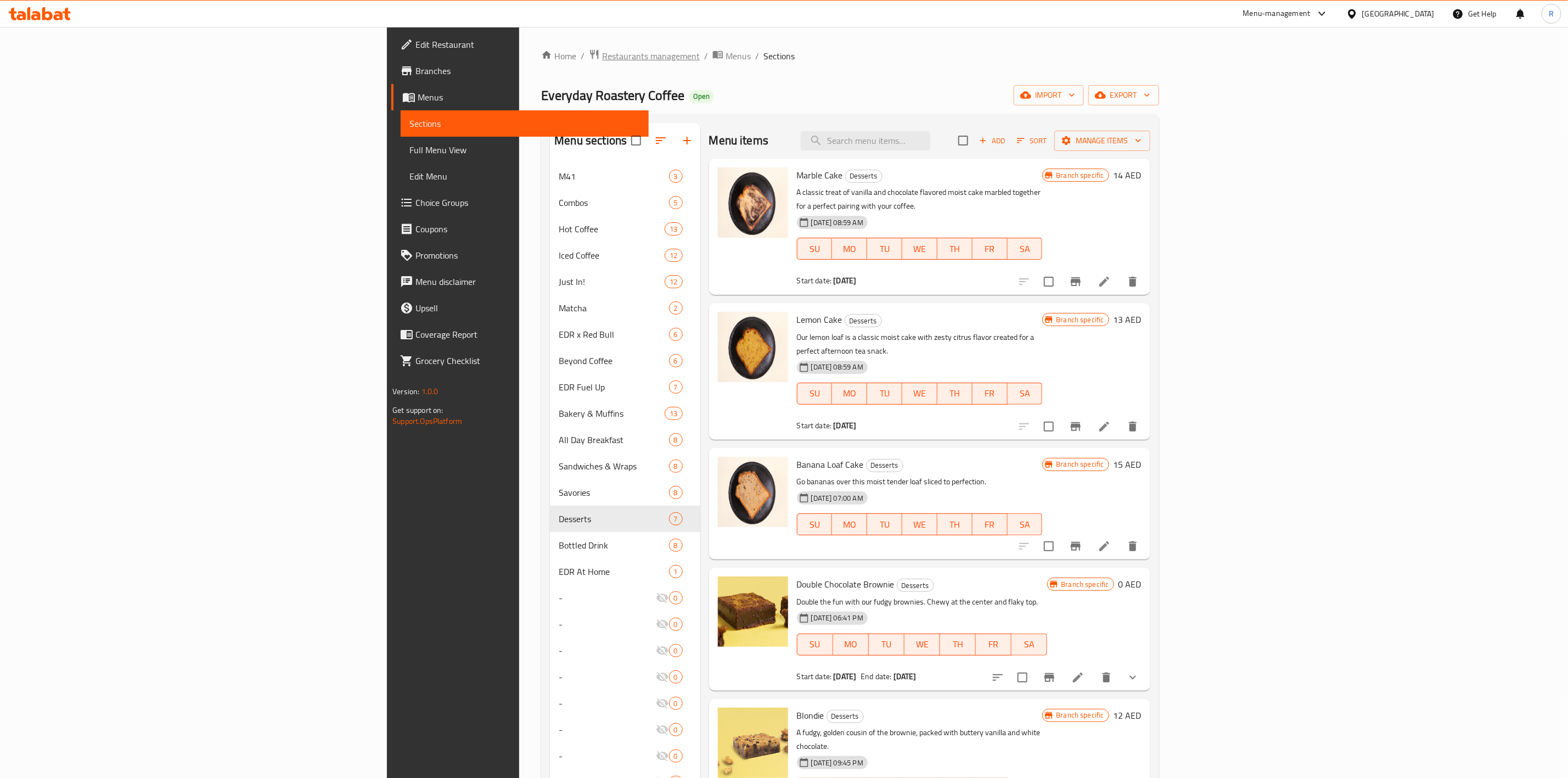
click at [602, 60] on span "Restaurants management" at bounding box center [651, 56] width 98 height 13
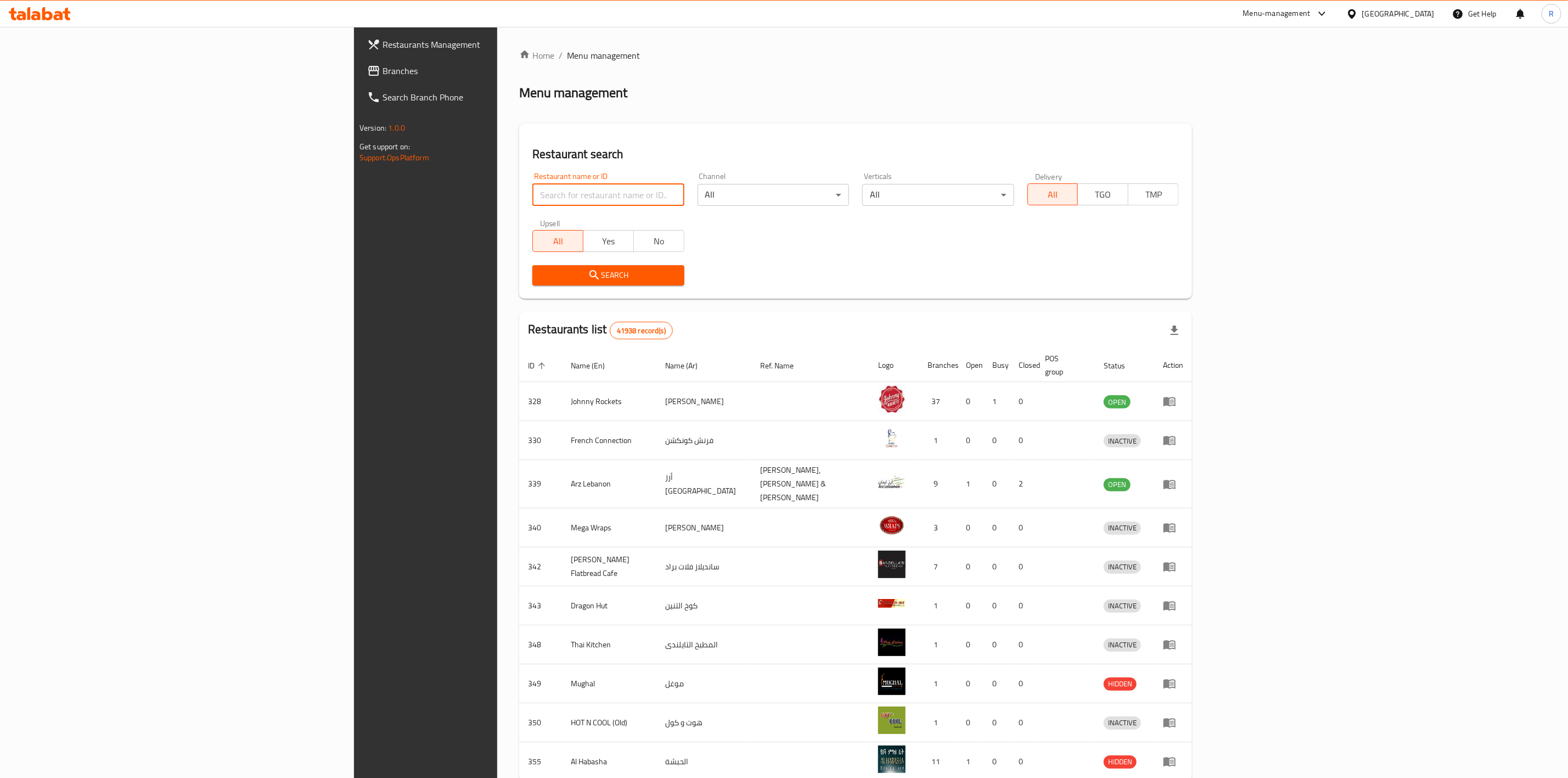
click at [532, 188] on input "search" at bounding box center [607, 194] width 152 height 22
type input "everyday roastery"
click button "Search" at bounding box center [607, 275] width 152 height 21
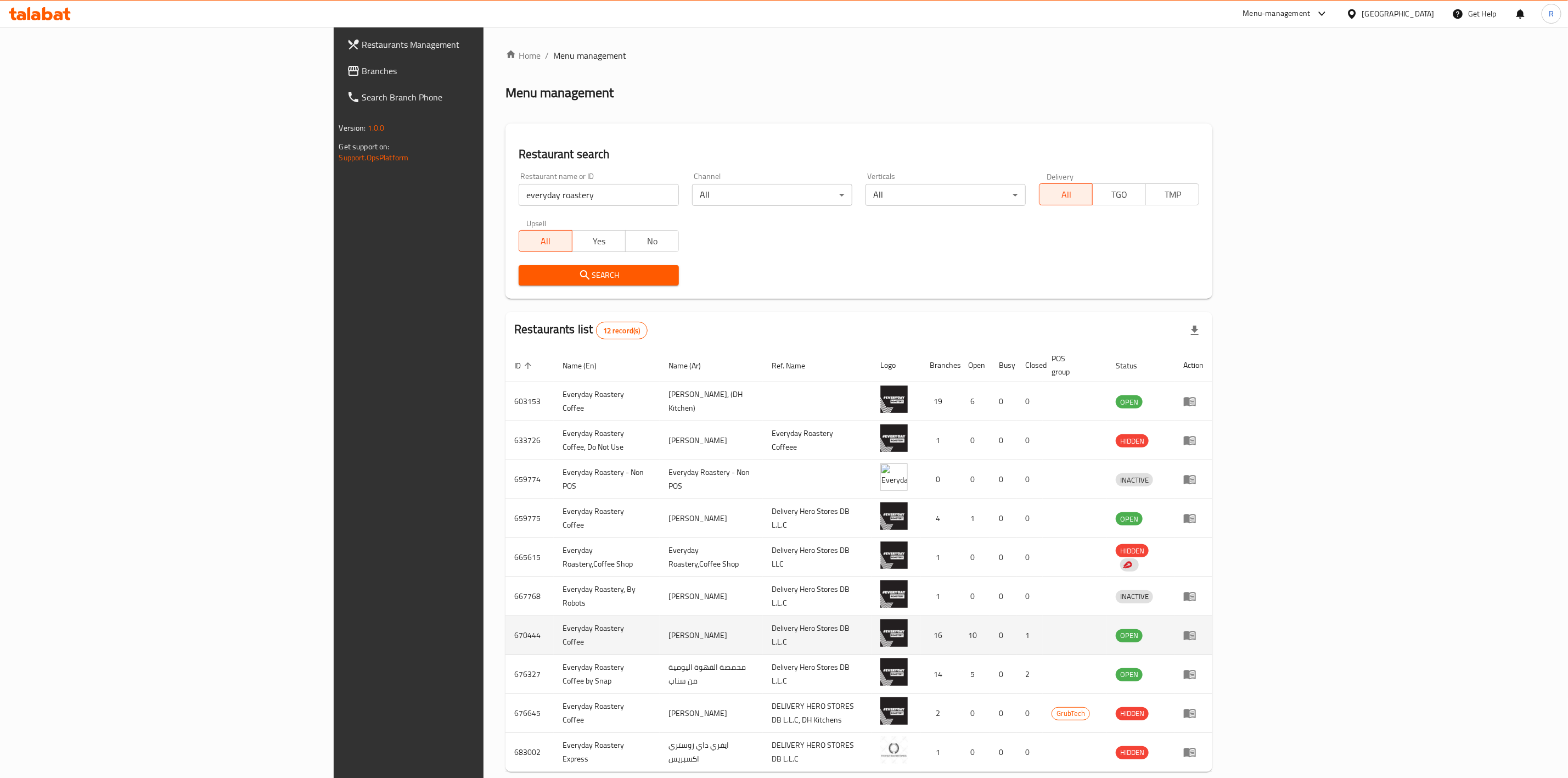
click at [1212, 618] on td "enhanced table" at bounding box center [1193, 635] width 38 height 39
click at [1196, 628] on icon "enhanced table" at bounding box center [1189, 635] width 13 height 13
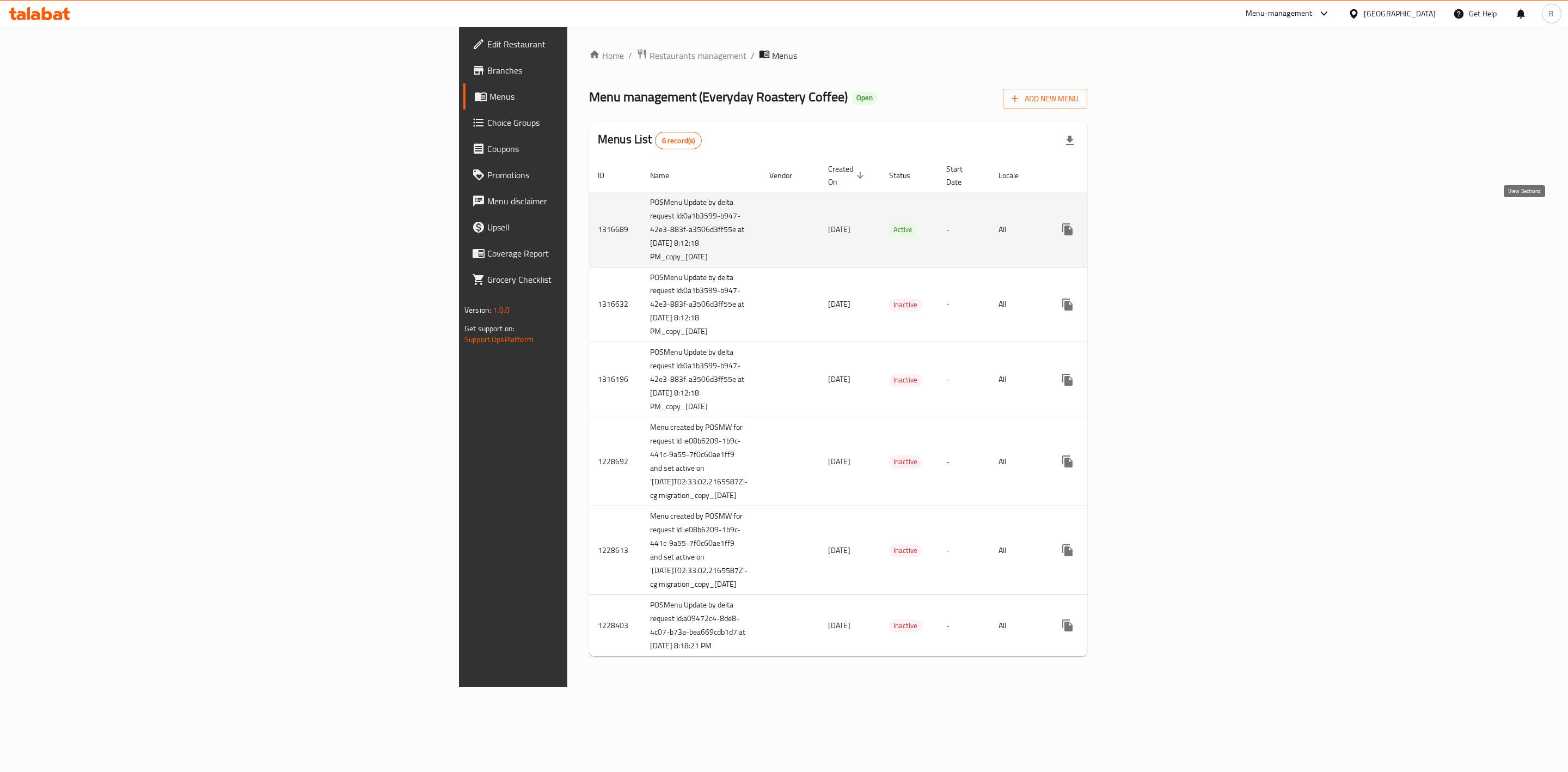
click at [1153, 222] on icon "enhanced table" at bounding box center [1147, 229] width 13 height 13
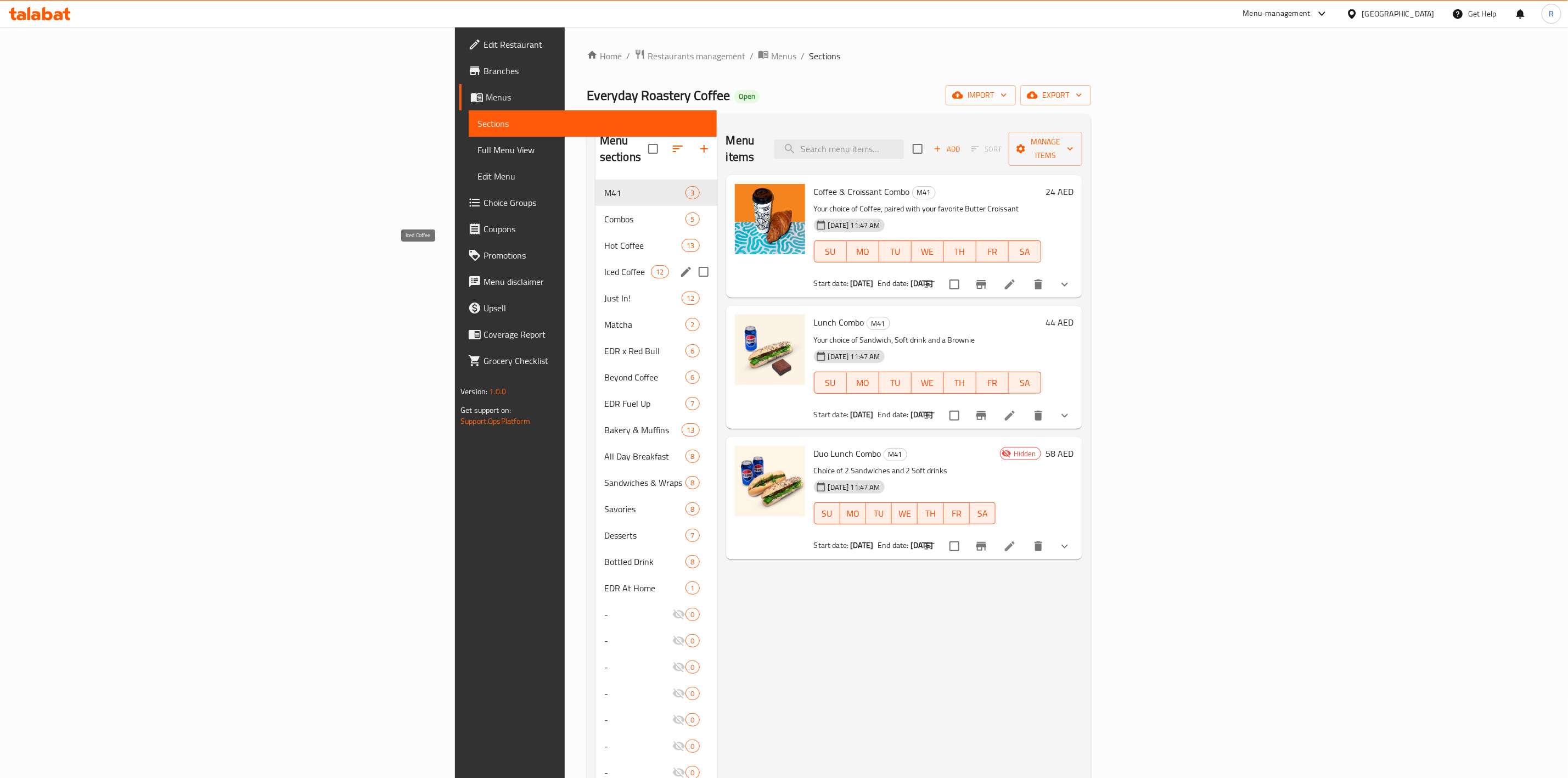
click at [605, 265] on span "Iced Coffee" at bounding box center [628, 271] width 47 height 13
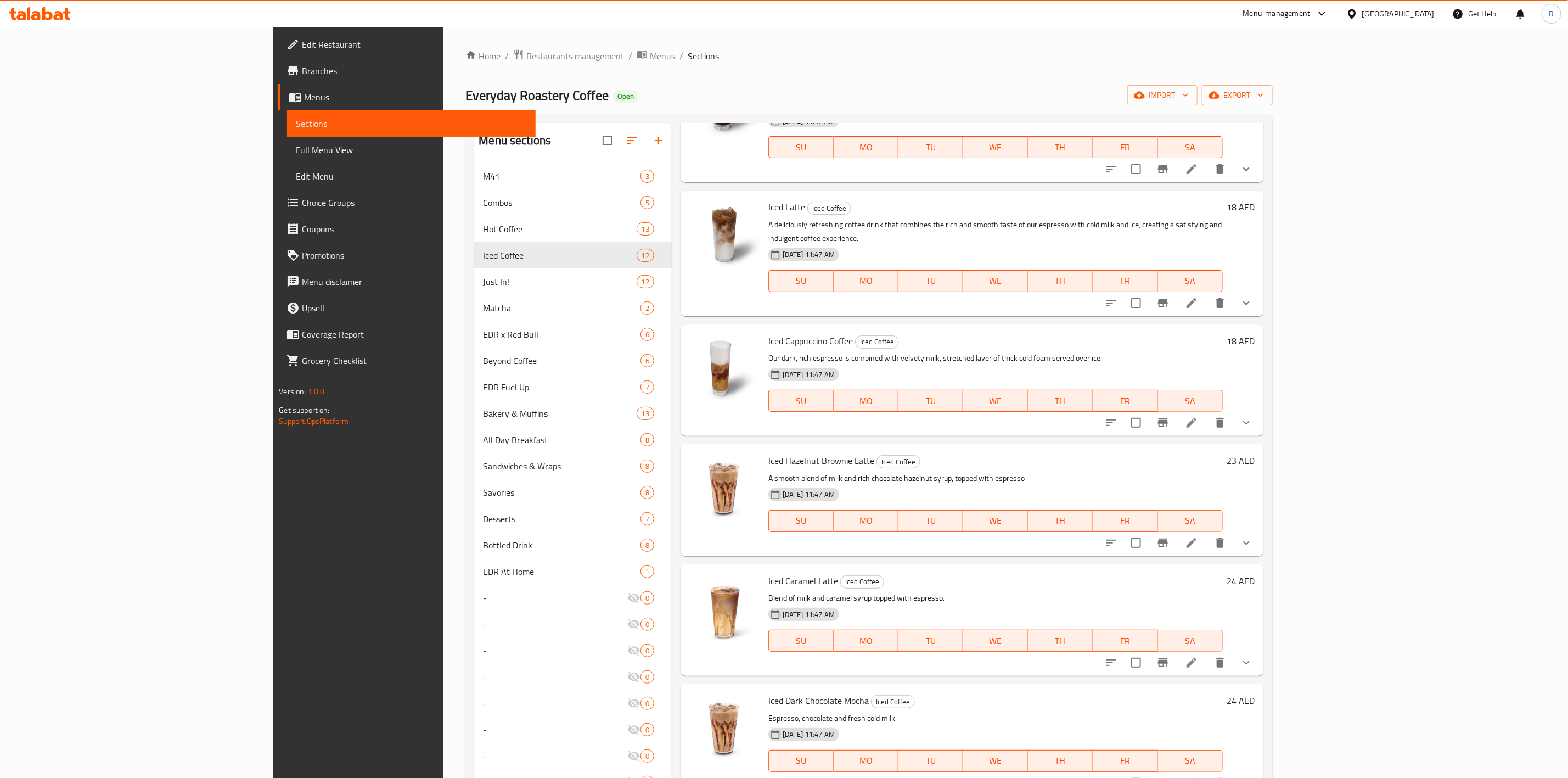
click at [444, 47] on div "Home / Restaurants management / Menus / Sections Everyday Roastery Coffee Open …" at bounding box center [868, 653] width 850 height 1252
click at [526, 55] on span "Restaurants management" at bounding box center [575, 56] width 98 height 13
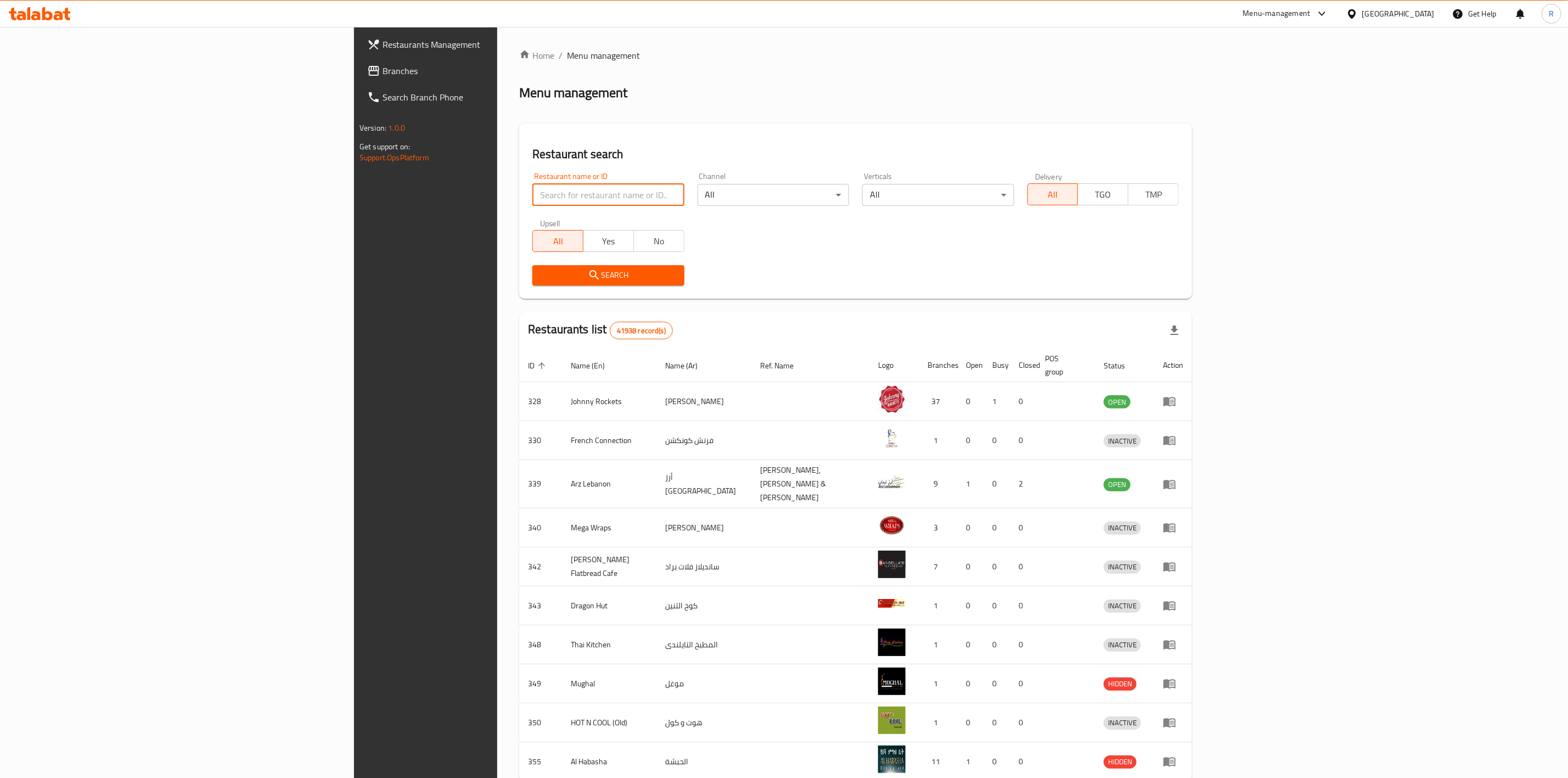
click at [532, 186] on input "search" at bounding box center [607, 194] width 152 height 22
type input "everyday roastery"
click button "Search" at bounding box center [607, 275] width 152 height 21
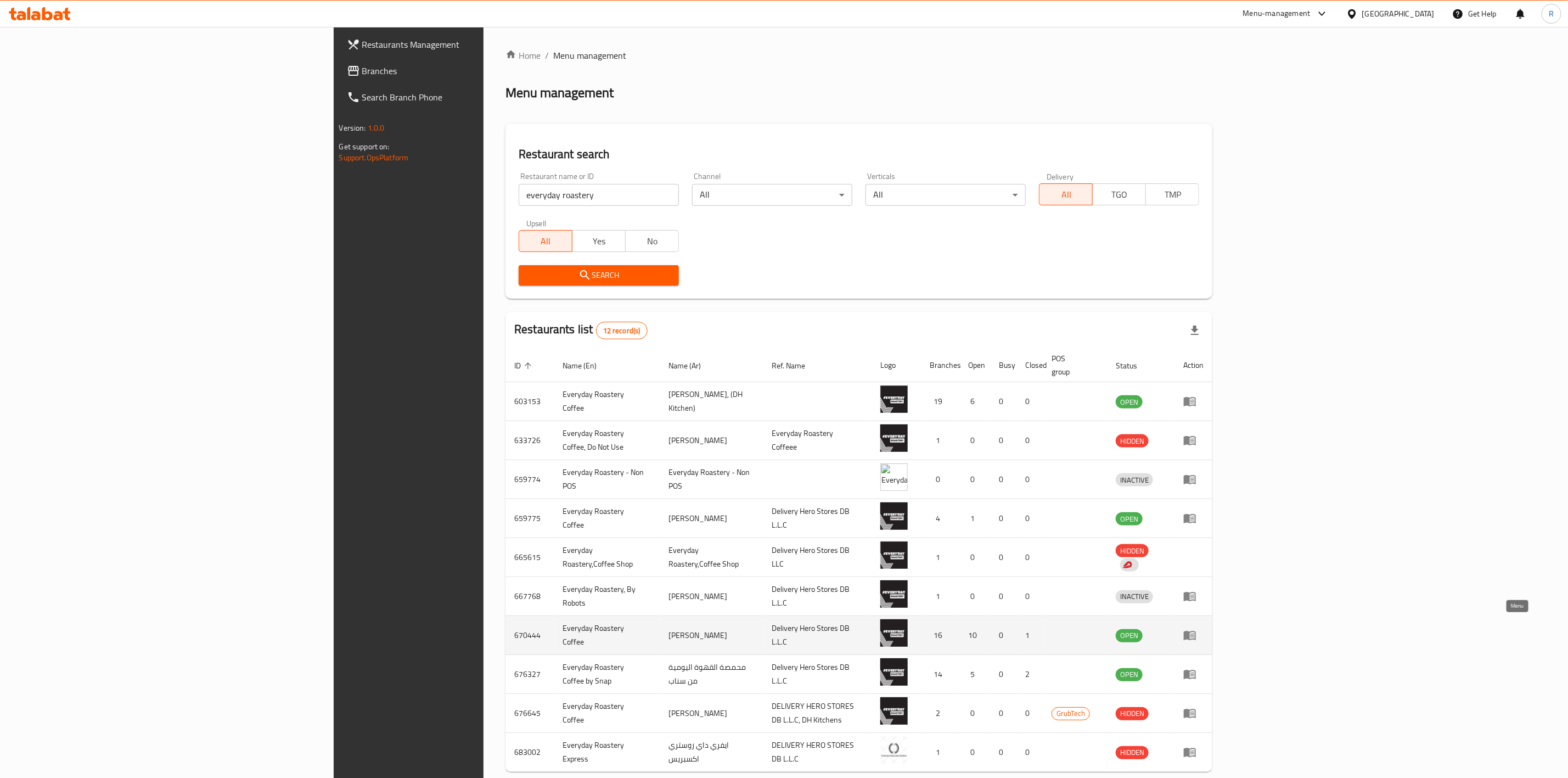
click at [1196, 628] on icon "enhanced table" at bounding box center [1189, 635] width 13 height 13
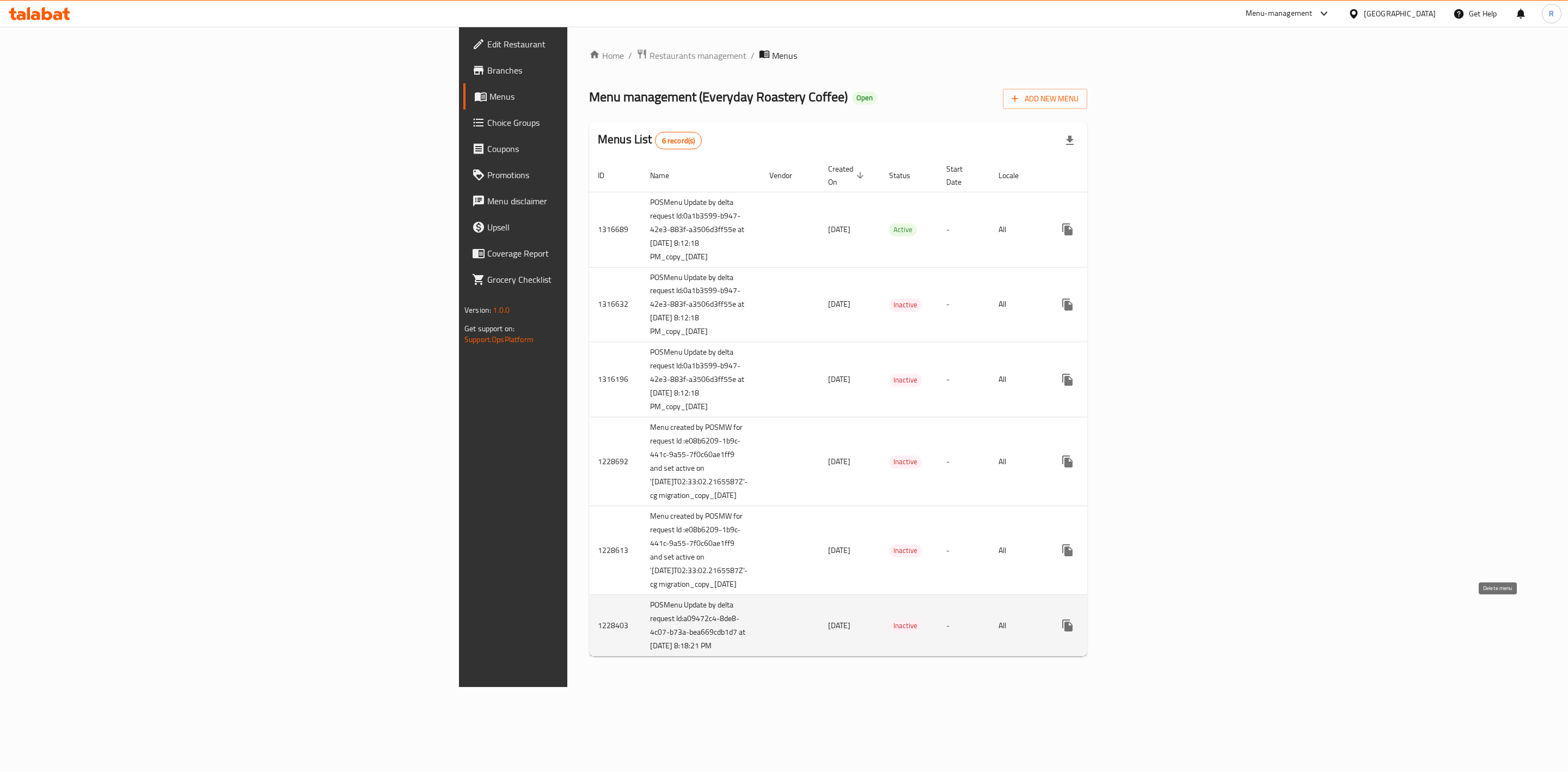
click at [1133, 614] on button "enhanced table" at bounding box center [1120, 625] width 26 height 26
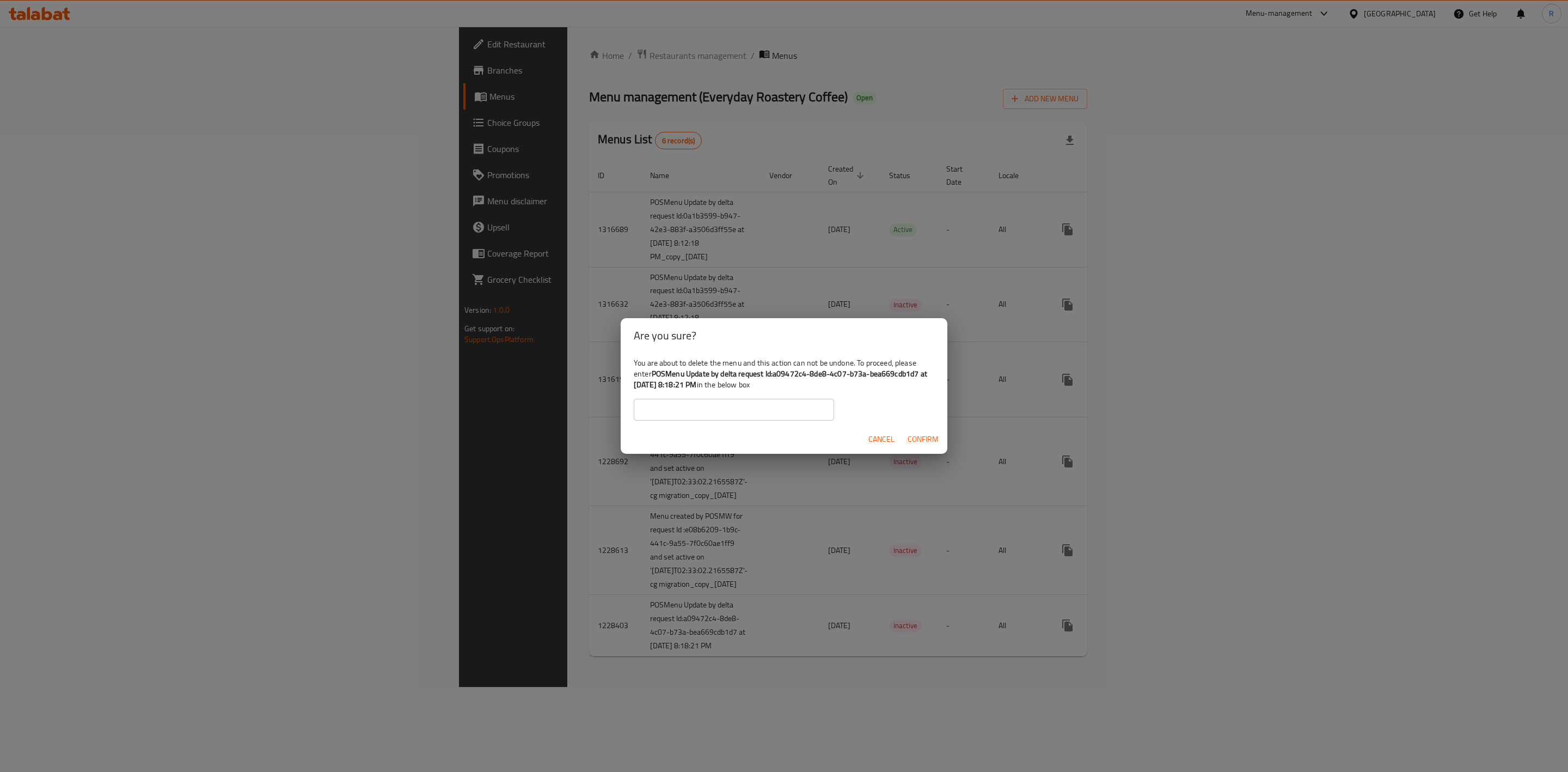
click at [880, 436] on span "Cancel" at bounding box center [882, 439] width 26 height 14
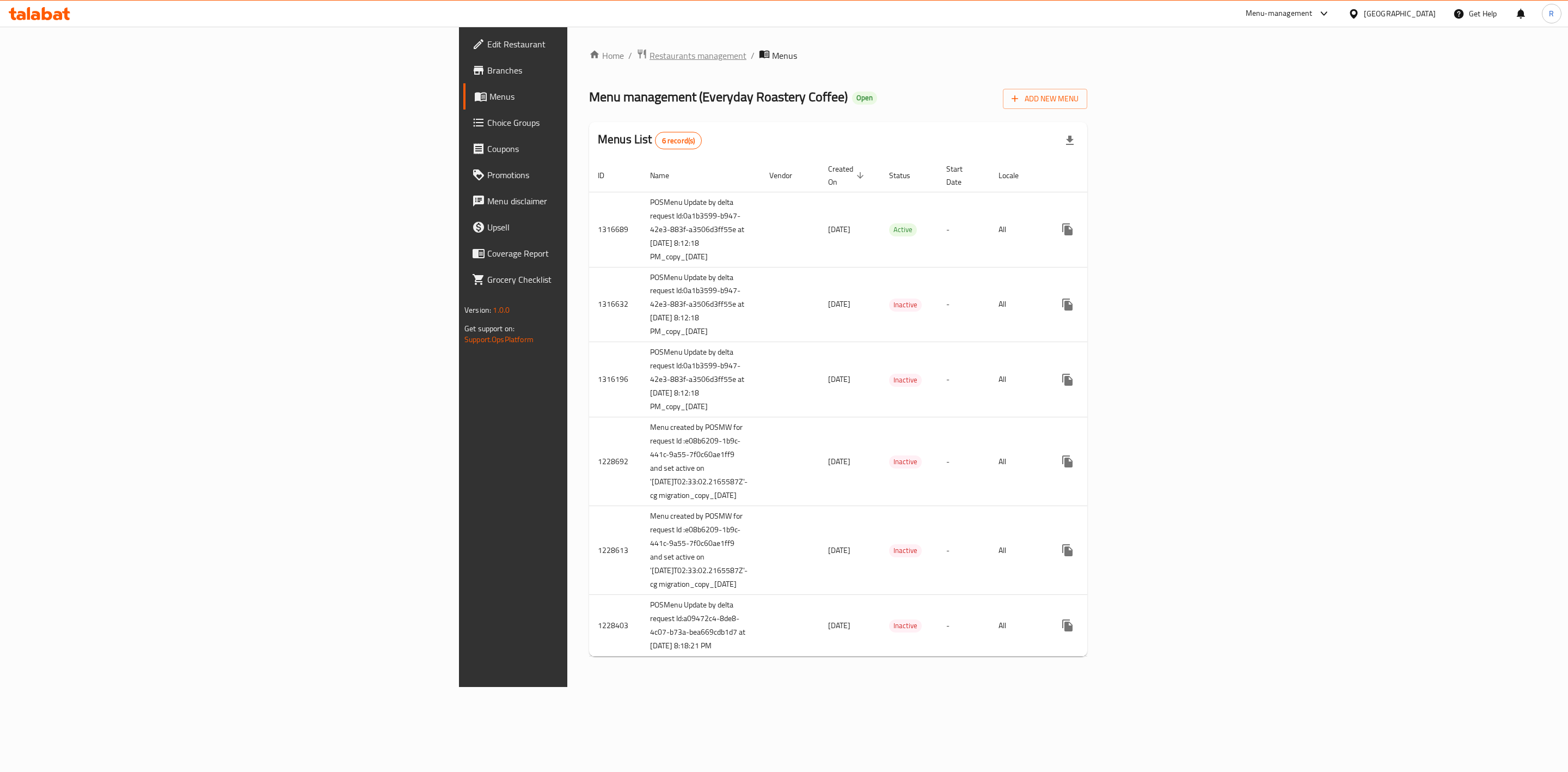
click at [649, 54] on span "Restaurants management" at bounding box center [698, 55] width 97 height 13
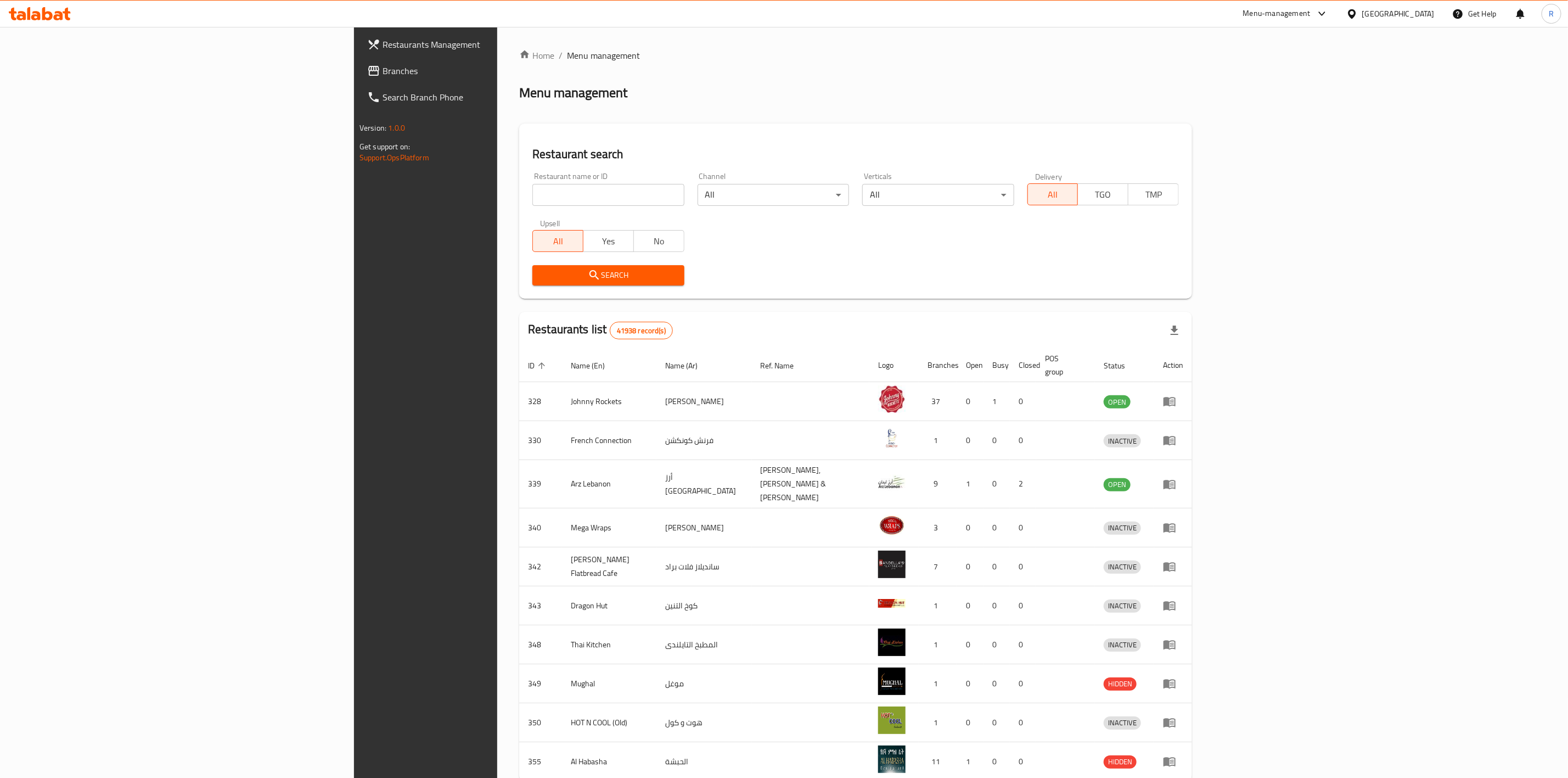
click at [532, 198] on input "search" at bounding box center [607, 194] width 152 height 22
type input "everyday roastery"
click button "Search" at bounding box center [607, 275] width 152 height 21
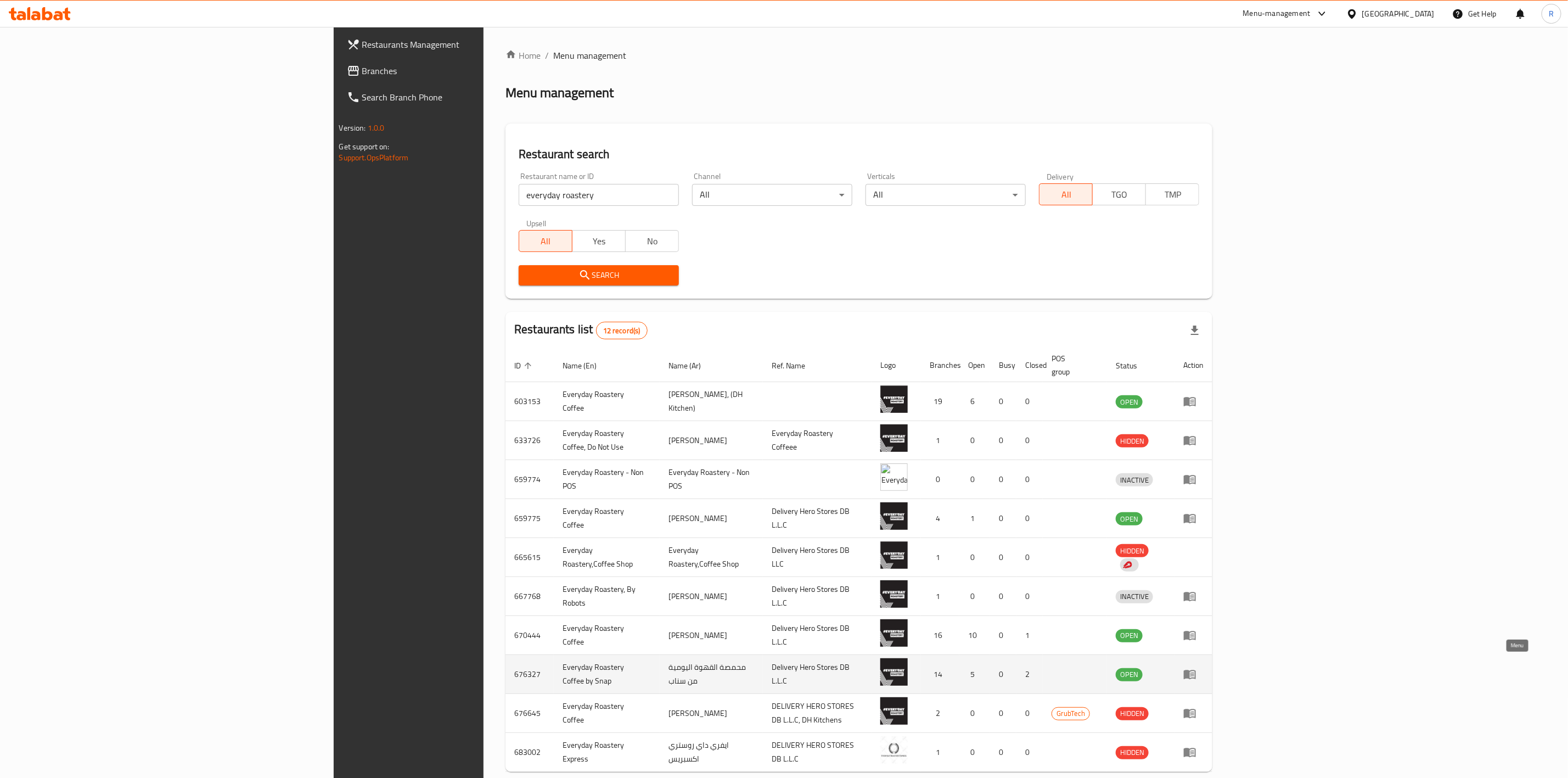
click at [1196, 671] on icon "enhanced table" at bounding box center [1189, 675] width 12 height 9
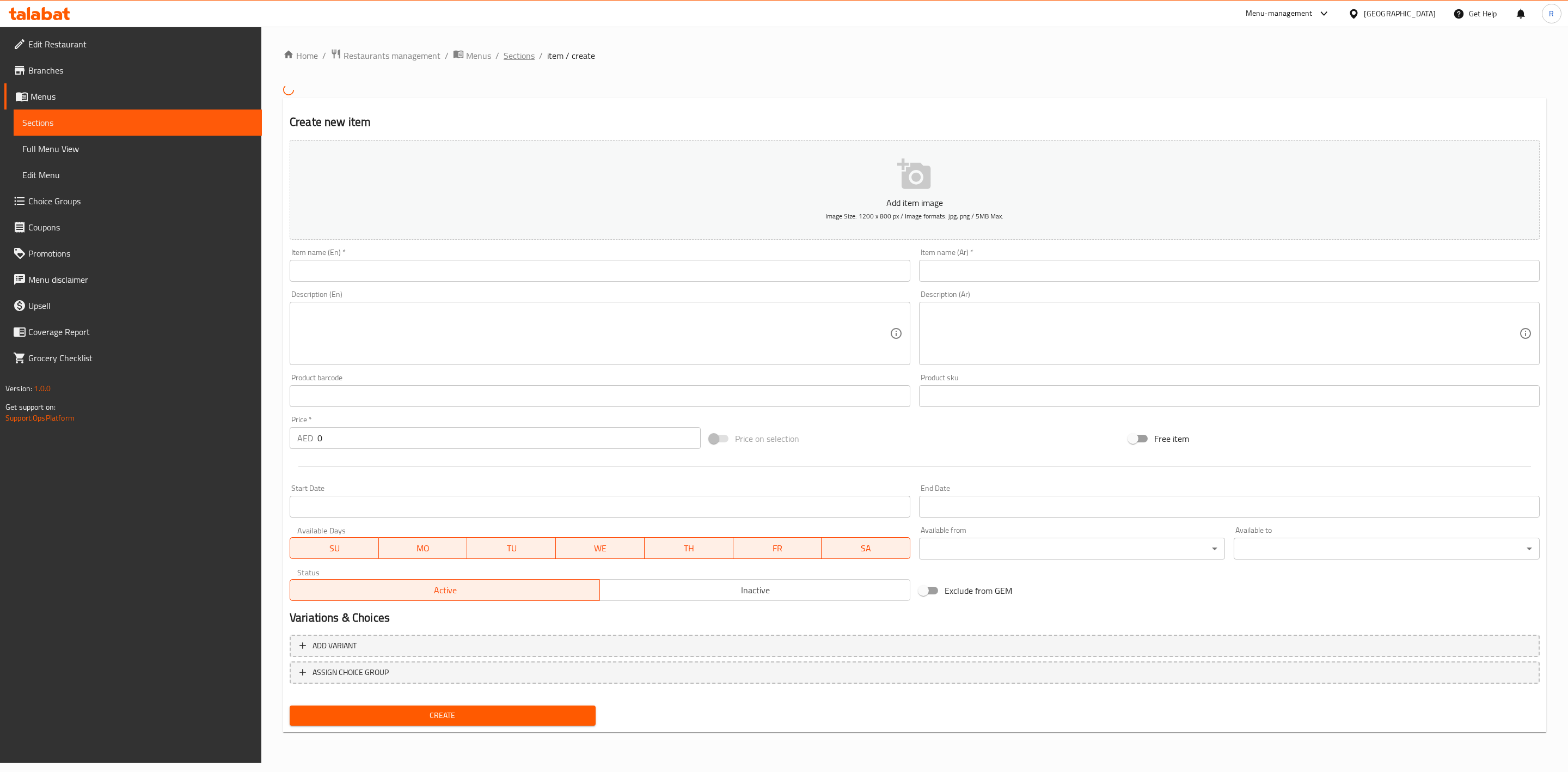
click at [521, 54] on span "Sections" at bounding box center [519, 55] width 31 height 13
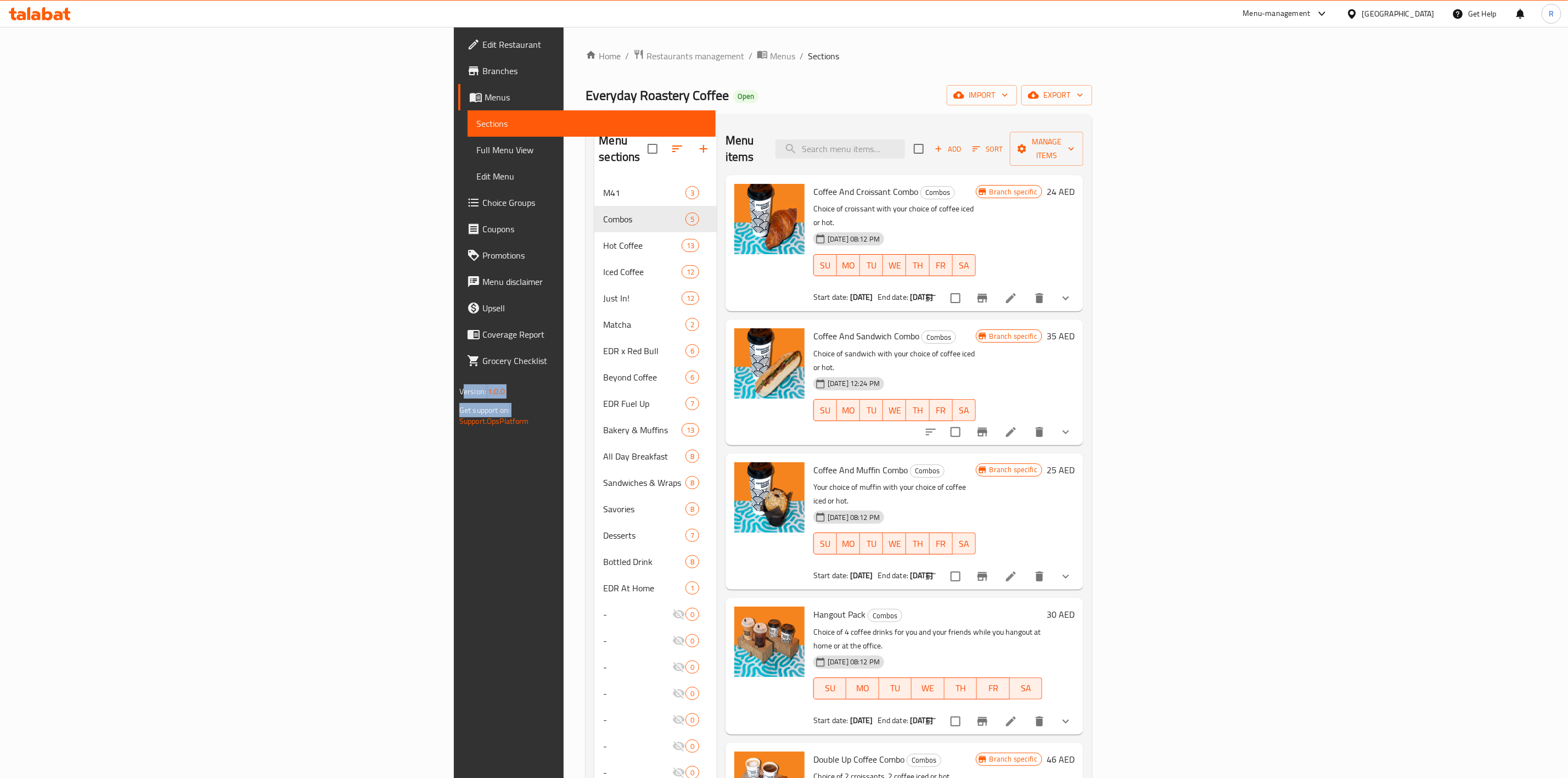
drag, startPoint x: 1, startPoint y: 539, endPoint x: -26, endPoint y: 385, distance: 156.3
click at [0, 385] on html "​ Menu-management [GEOGRAPHIC_DATA] Get Help R Edit Restaurant Branches Menus S…" at bounding box center [784, 389] width 1568 height 778
